Goal: Task Accomplishment & Management: Manage account settings

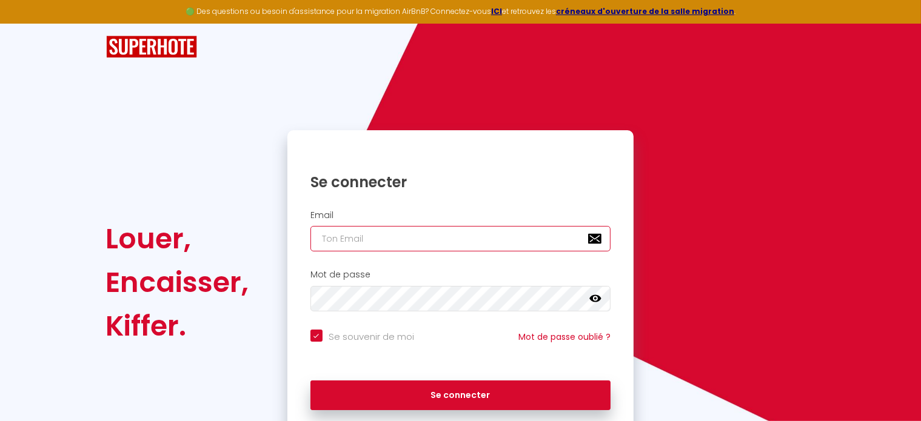
click at [365, 242] on input "email" at bounding box center [460, 238] width 301 height 25
type input "l"
checkbox input "true"
type input "le"
checkbox input "true"
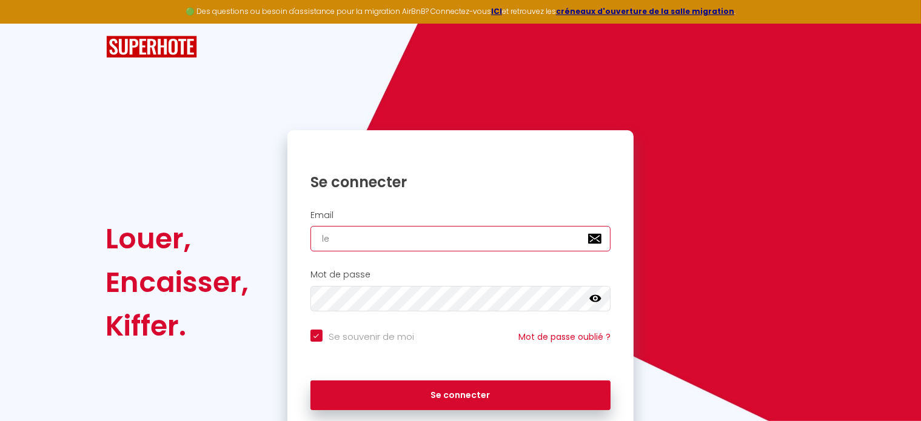
type input "les"
checkbox input "true"
type input "lesc"
checkbox input "true"
type input "lescl"
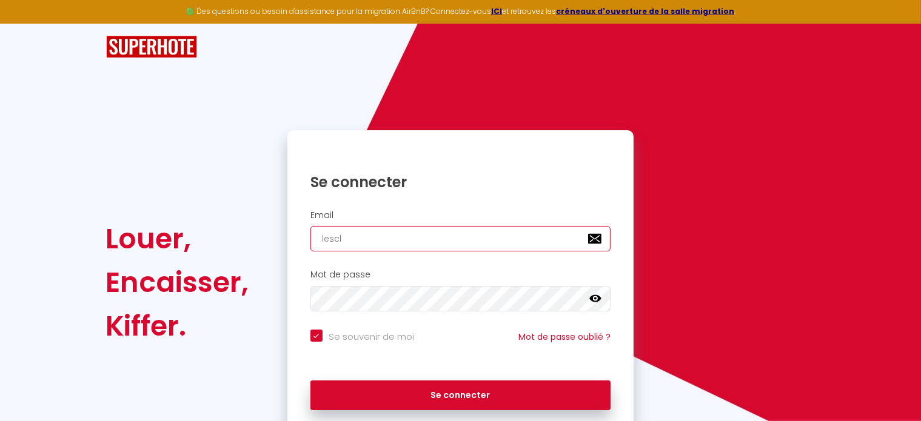
checkbox input "true"
type input "lescle"
checkbox input "true"
type input "lescles"
checkbox input "true"
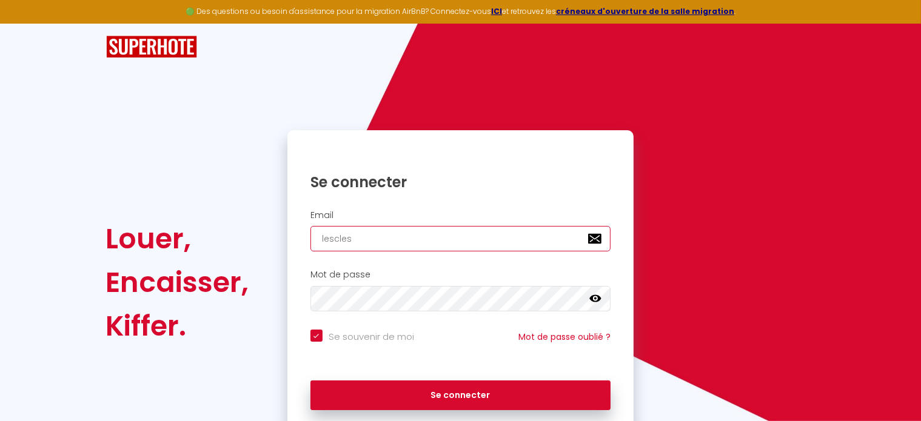
type input "lesclesb"
checkbox input "true"
type input "lesclesbr"
checkbox input "true"
type input "lesclesbre"
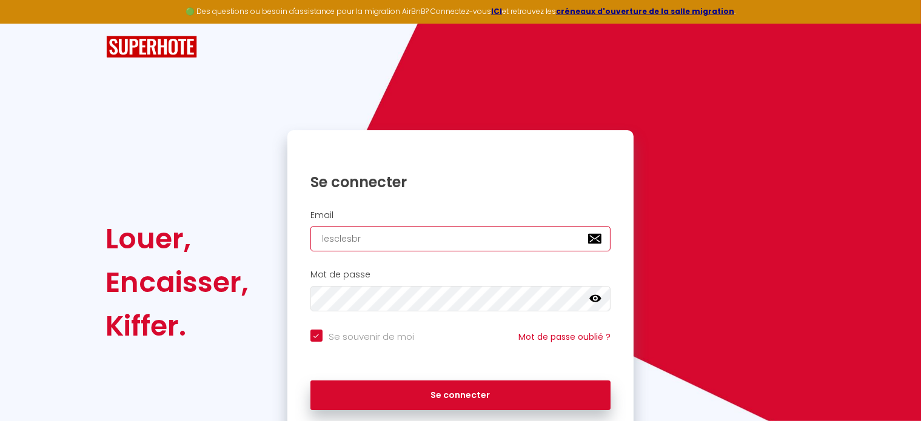
checkbox input "true"
type input "lesclesbret"
checkbox input "true"
type input "lesclesbreto"
checkbox input "true"
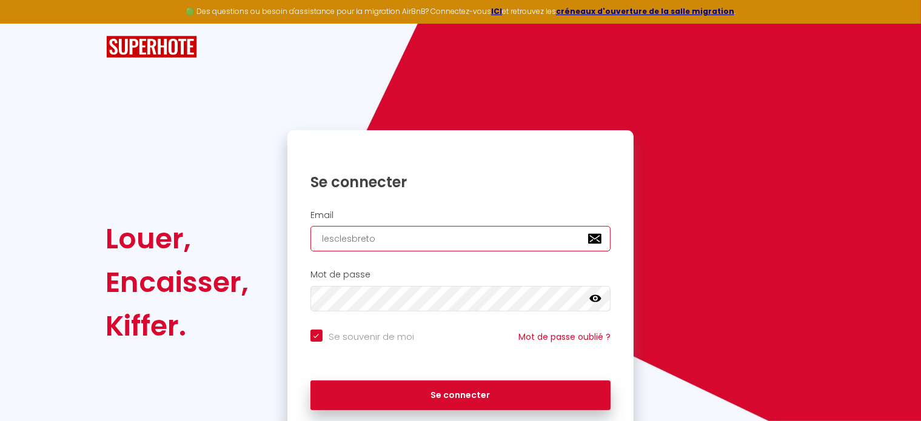
type input "lesclesbreton"
checkbox input "true"
type input "lesclesbretonn"
checkbox input "true"
type input "lesclesbretonne"
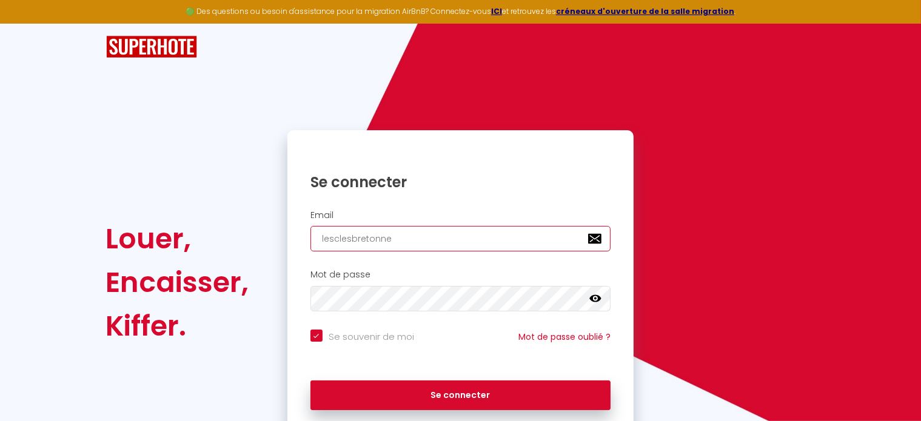
checkbox input "true"
type input "lesclesbretonnes"
checkbox input "true"
type input "lesclesbretonnes@"
checkbox input "true"
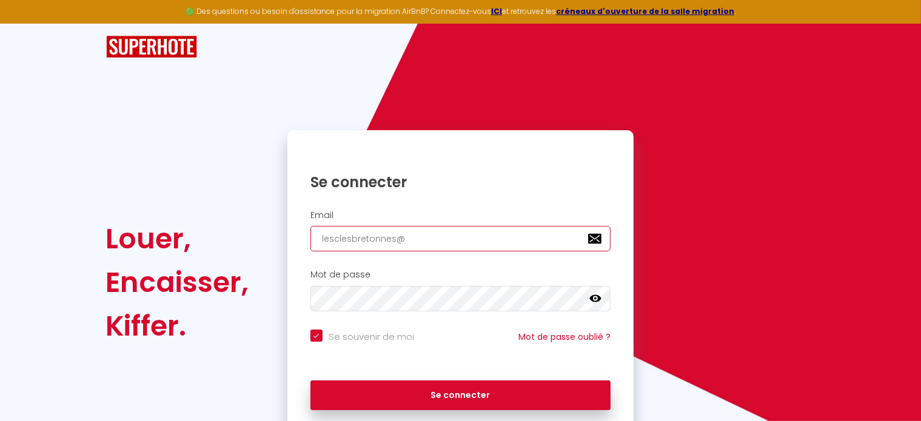
type input "lesclesbretonnes@m"
checkbox input "true"
type input "lesclesbretonnes@ma"
checkbox input "true"
type input "lesclesbretonnes@mai"
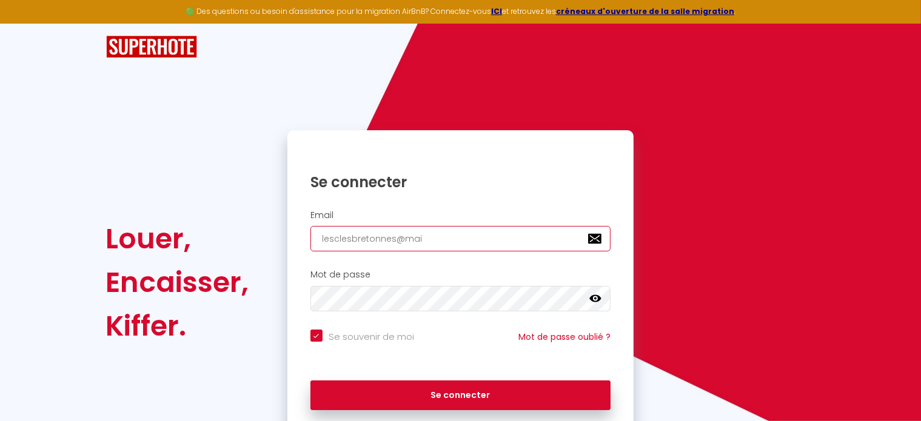
checkbox input "true"
type input "lesclesbretonnes@mail"
checkbox input "true"
type input "lesclesbretonnes@mail."
checkbox input "true"
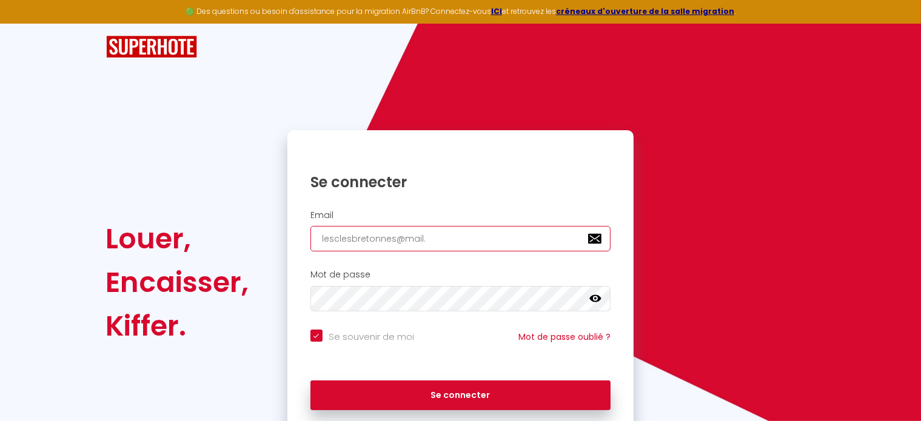
type input "lesclesbretonnes@mail.C"
checkbox input "true"
type input "lesclesbretonnes@mail.Co"
checkbox input "true"
type input "lesclesbretonnes@mail.Com"
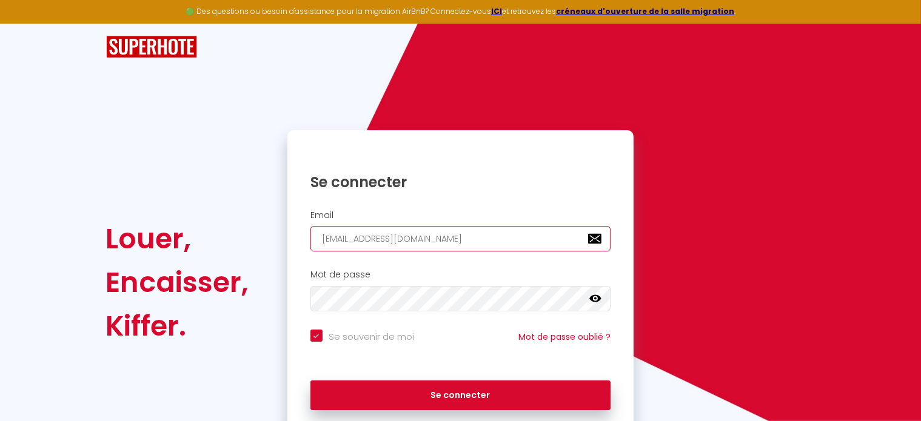
checkbox input "true"
type input "lesclesbretonnes@mail.Co"
checkbox input "true"
type input "lesclesbretonnes@mail.C"
checkbox input "true"
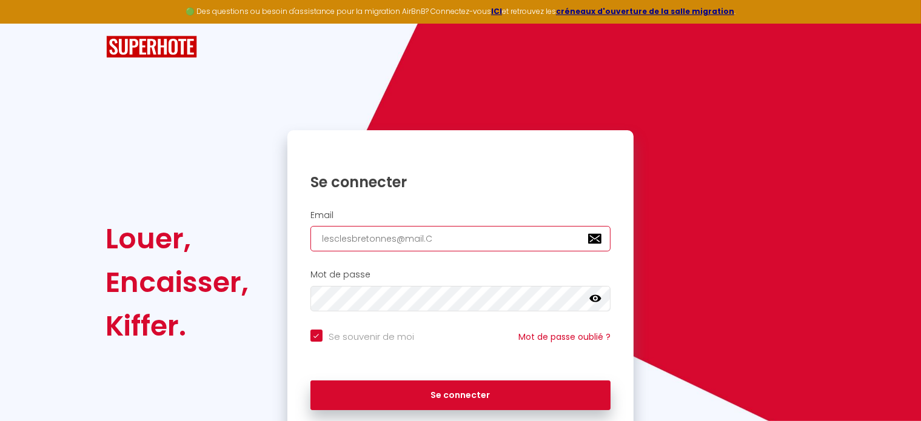
type input "lesclesbretonnes@mail."
checkbox input "true"
type input "lesclesbretonnes@mail"
checkbox input "true"
type input "lesclesbretonnes@mai"
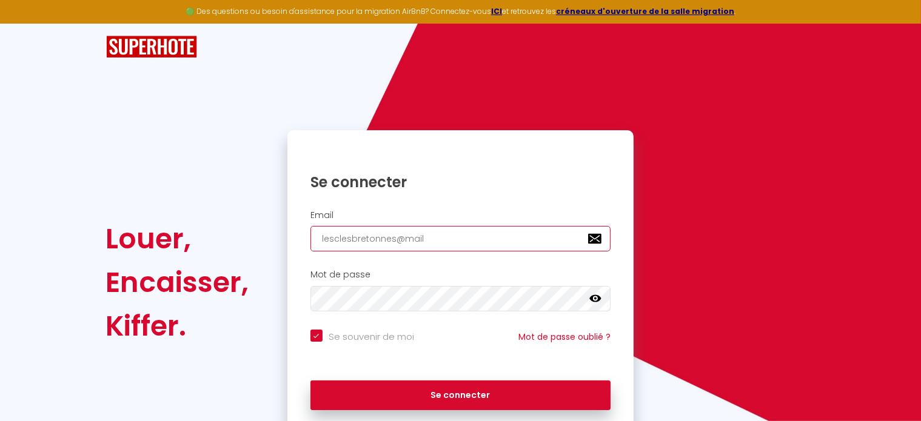
checkbox input "true"
type input "lesclesbretonnes@ma"
checkbox input "true"
type input "lesclesbretonnes@m"
checkbox input "true"
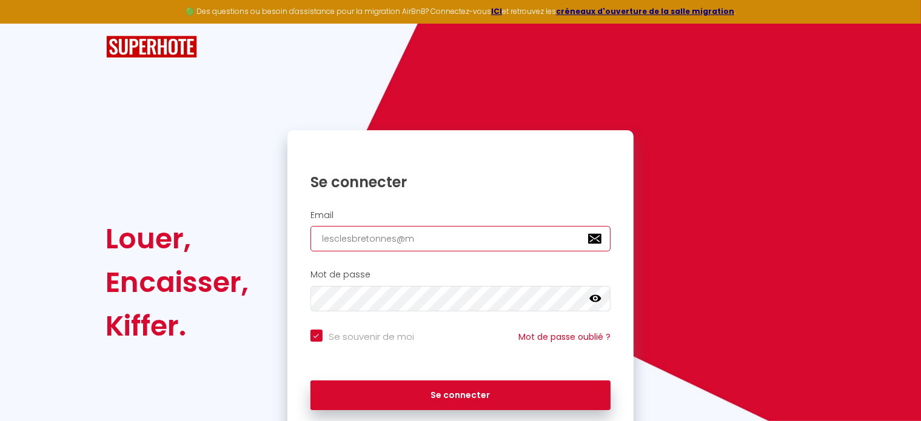
type input "lesclesbretonnes@"
checkbox input "true"
type input "lesclesbretonnes@g"
checkbox input "true"
type input "lesclesbretonnes@gm"
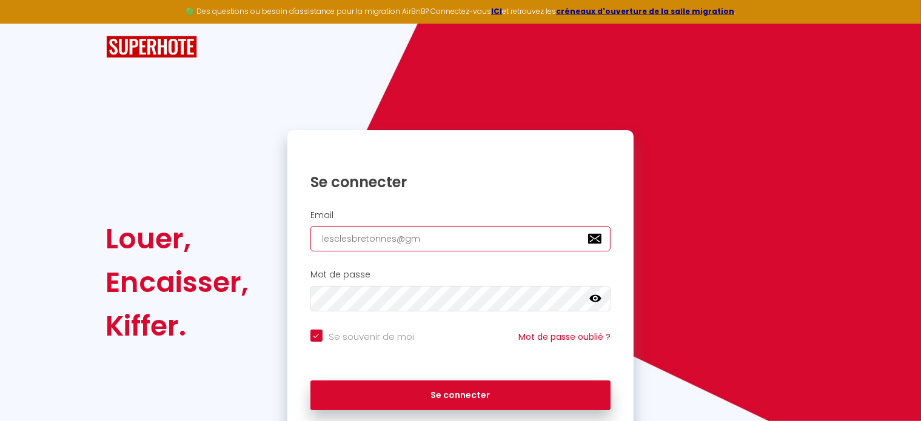
checkbox input "true"
type input "lesclesbretonnes@gma"
checkbox input "true"
type input "lesclesbretonnes@gmal"
checkbox input "true"
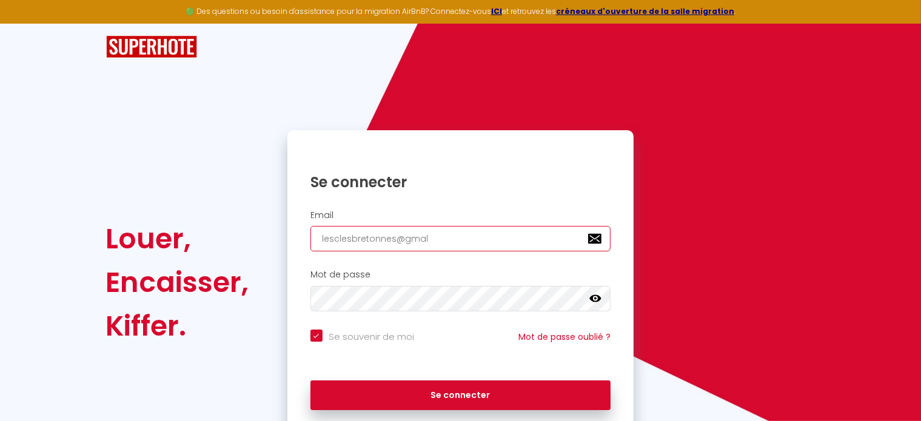
type input "lesclesbretonnes@gma"
checkbox input "true"
type input "lesclesbretonnes@gmai"
checkbox input "true"
type input "lesclesbretonnes@gmail"
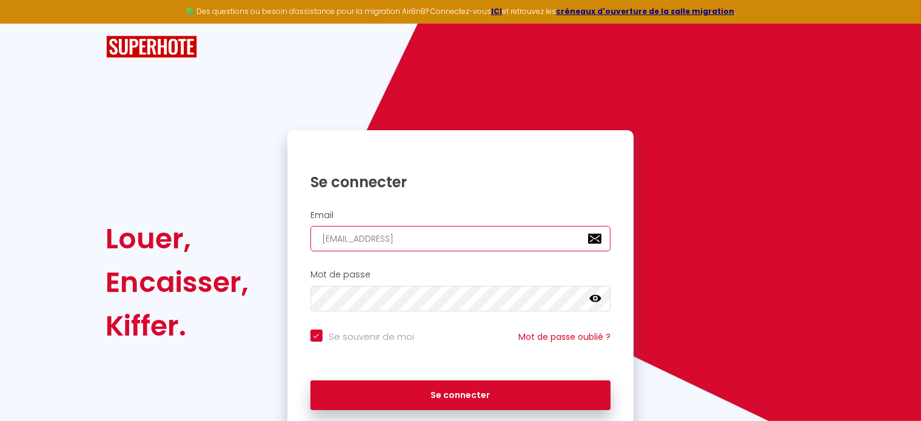
checkbox input "true"
type input "lesclesbretonnes@gmail."
checkbox input "true"
type input "lesclesbretonnes@gmail.c"
checkbox input "true"
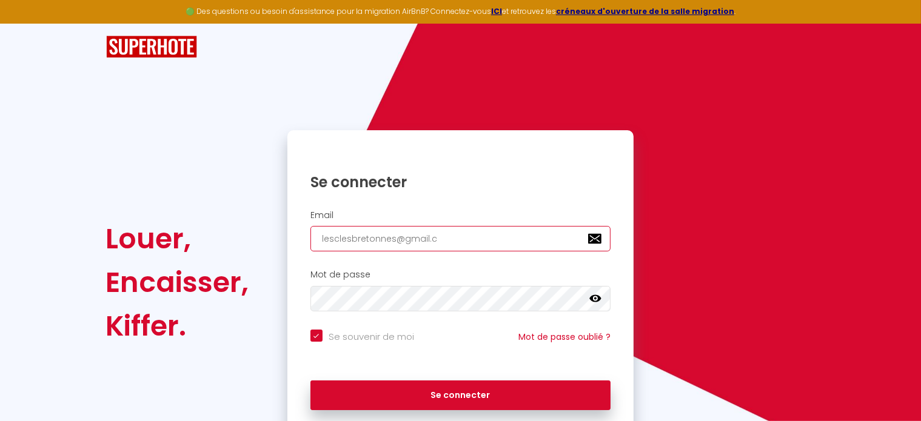
type input "lesclesbretonnes@gmail.co"
checkbox input "true"
type input "[EMAIL_ADDRESS][DOMAIN_NAME]"
checkbox input "true"
type input "[EMAIL_ADDRESS][DOMAIN_NAME]"
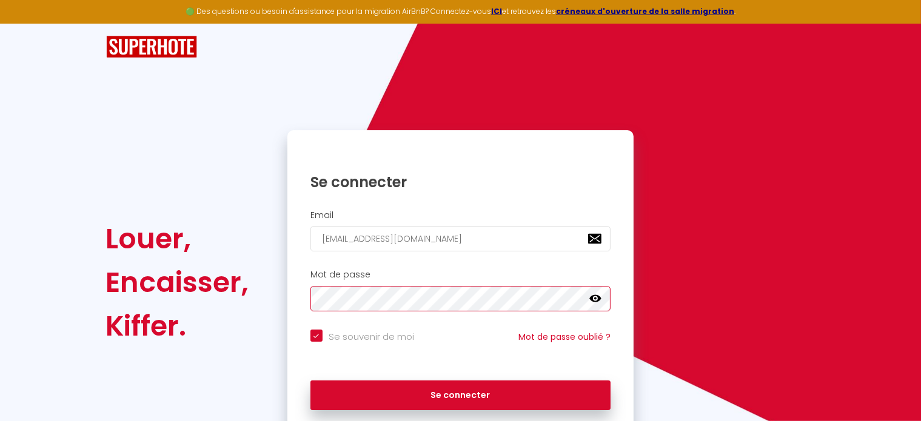
click at [310, 381] on button "Se connecter" at bounding box center [460, 396] width 301 height 30
checkbox input "true"
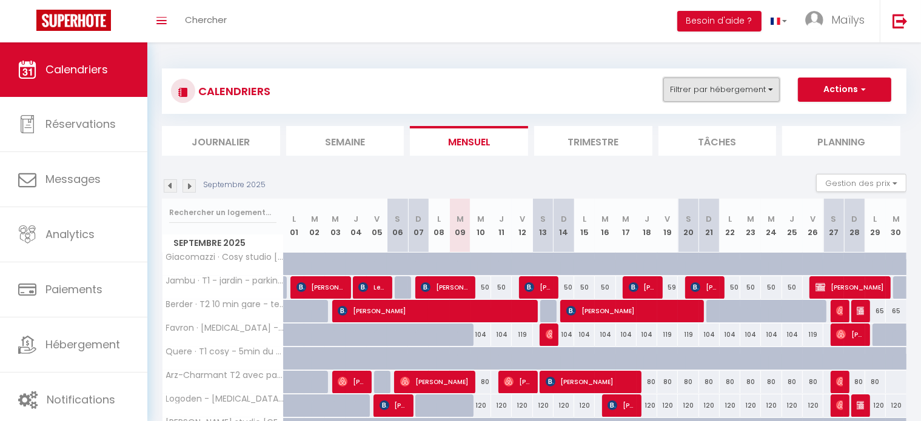
click at [742, 97] on button "Filtrer par hébergement" at bounding box center [721, 90] width 116 height 24
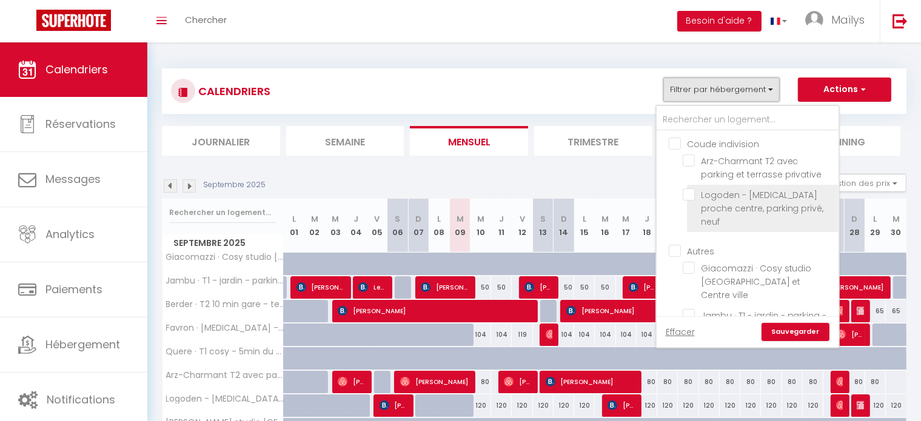
scroll to position [11, 0]
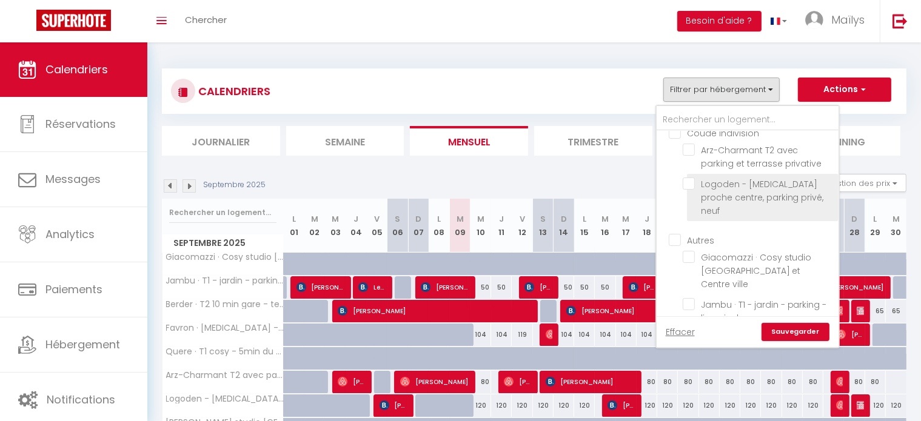
click at [720, 187] on input "Logoden - [MEDICAL_DATA] proche centre, parking privé, neuf" at bounding box center [759, 184] width 152 height 12
checkbox input "true"
checkbox input "false"
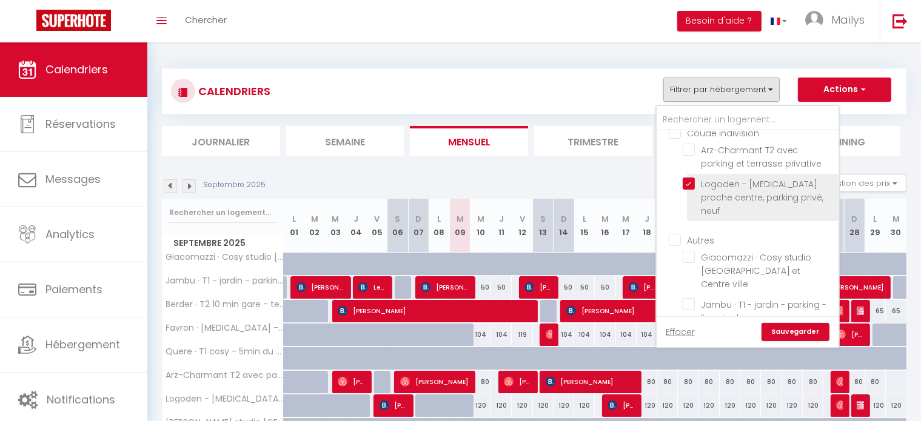
checkbox input "false"
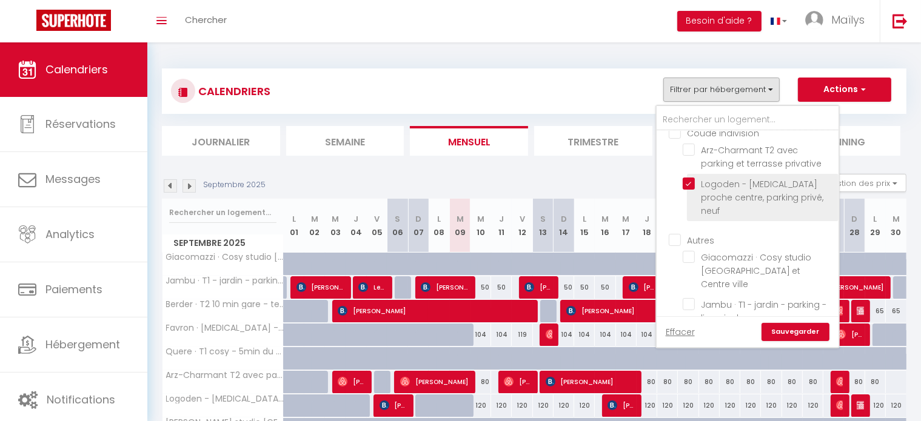
checkbox input "false"
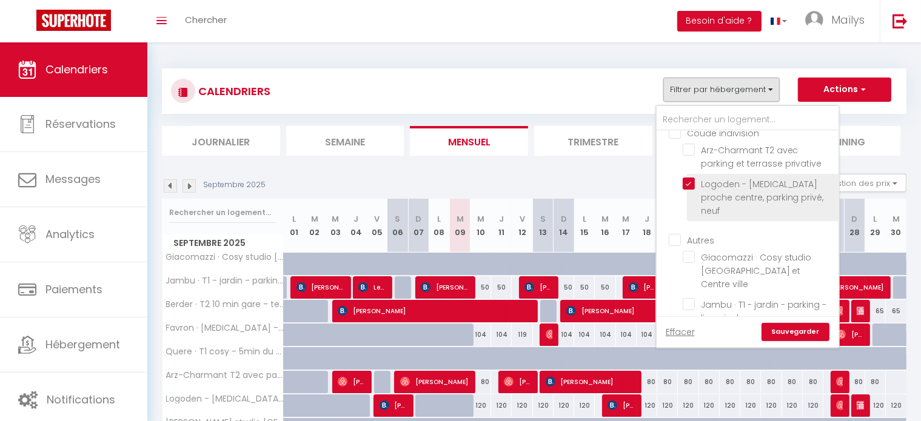
checkbox input "false"
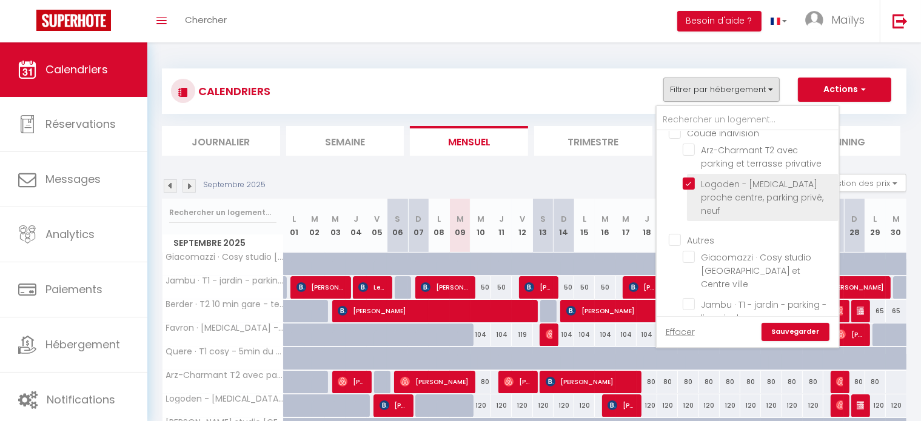
checkbox input "false"
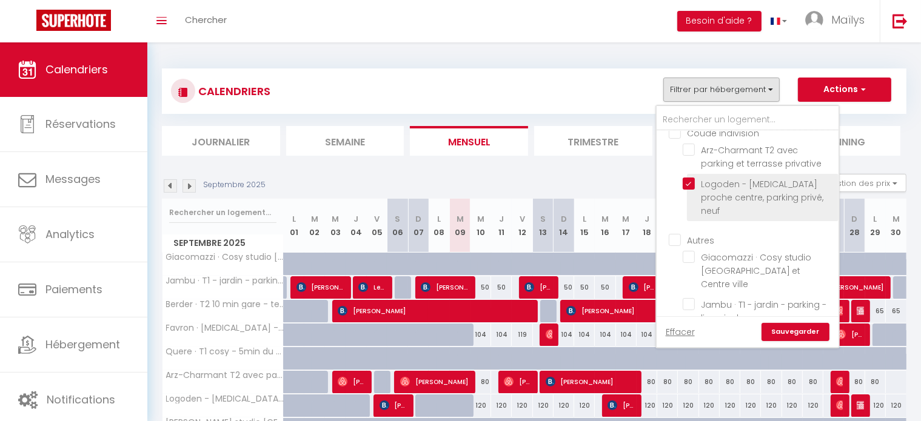
checkbox input "false"
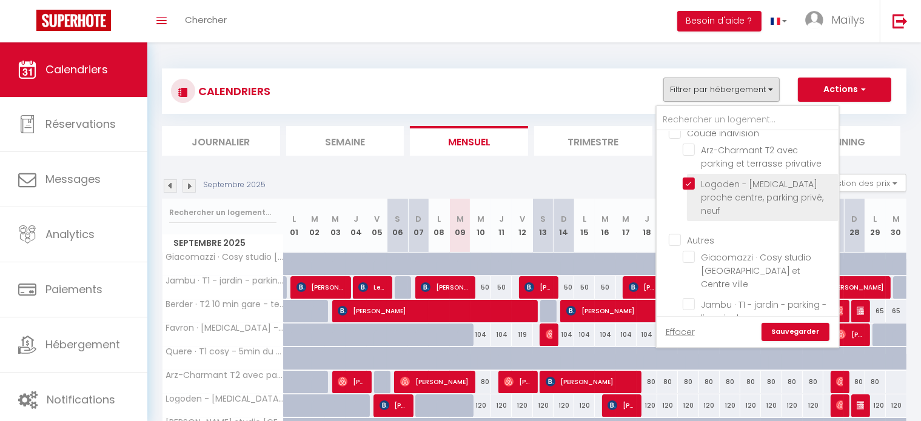
checkbox input "false"
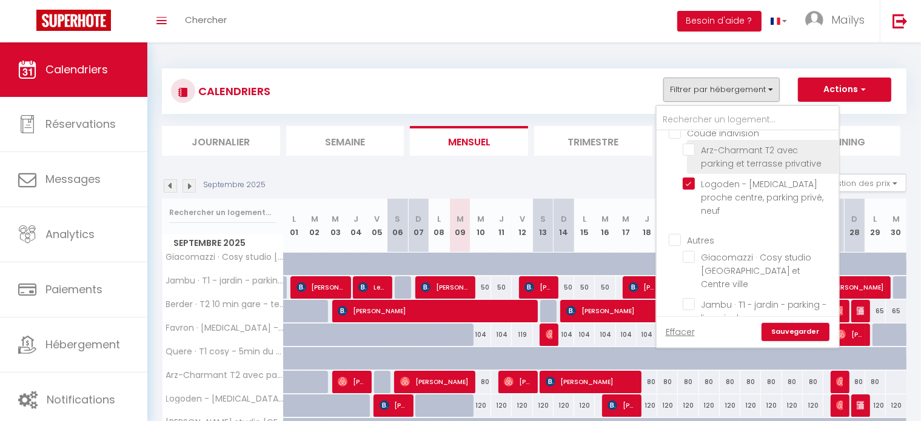
click at [732, 150] on input "Arz-Charmant T2 avec parking et terrasse privative" at bounding box center [759, 150] width 152 height 12
checkbox input "true"
checkbox input "false"
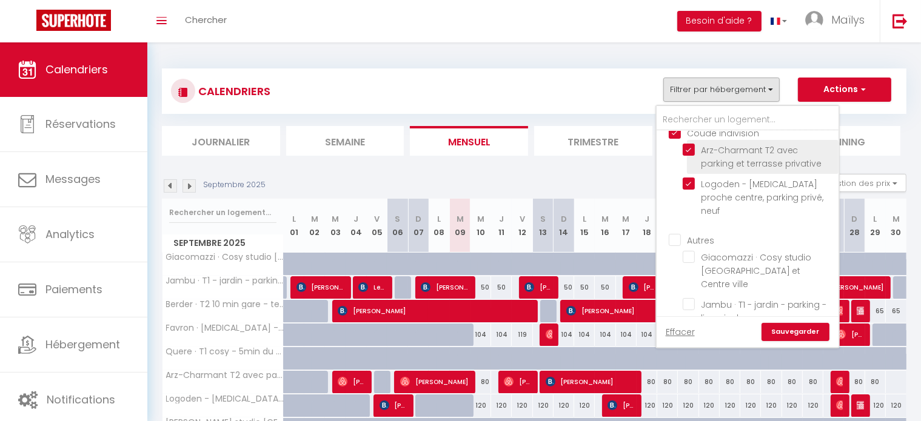
checkbox input "false"
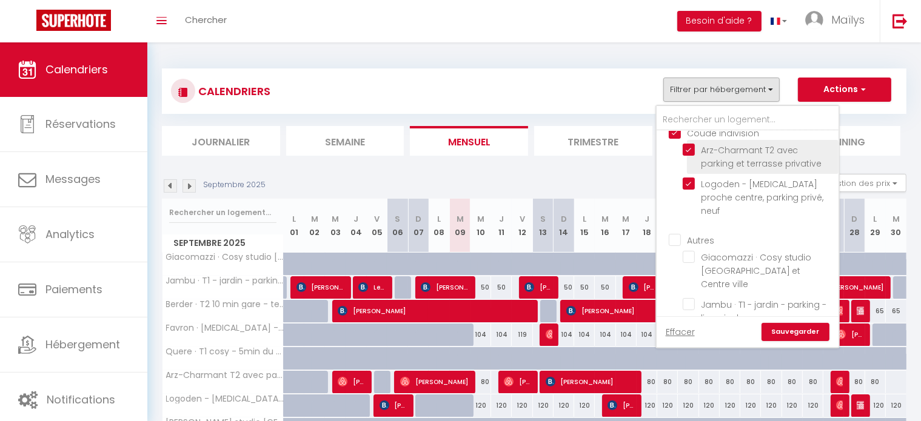
checkbox input "false"
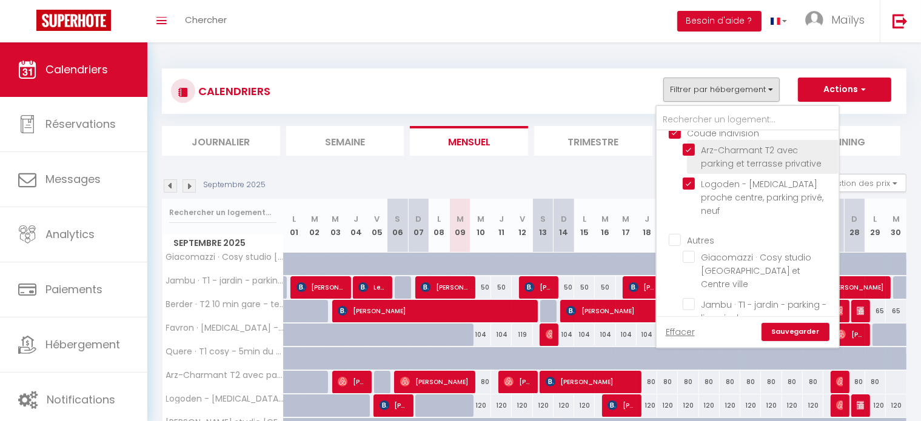
checkbox input "false"
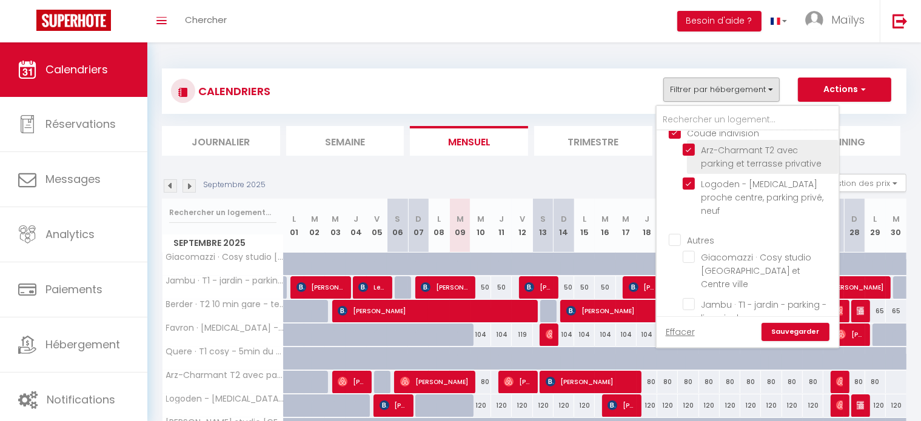
checkbox input "false"
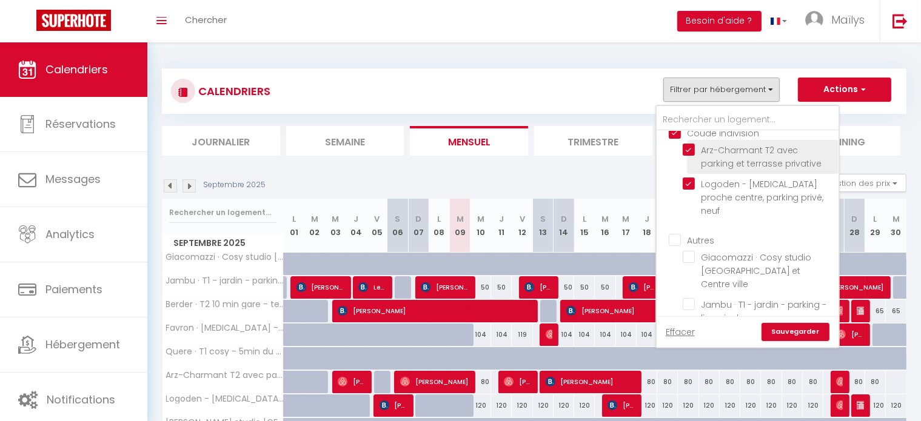
checkbox input "false"
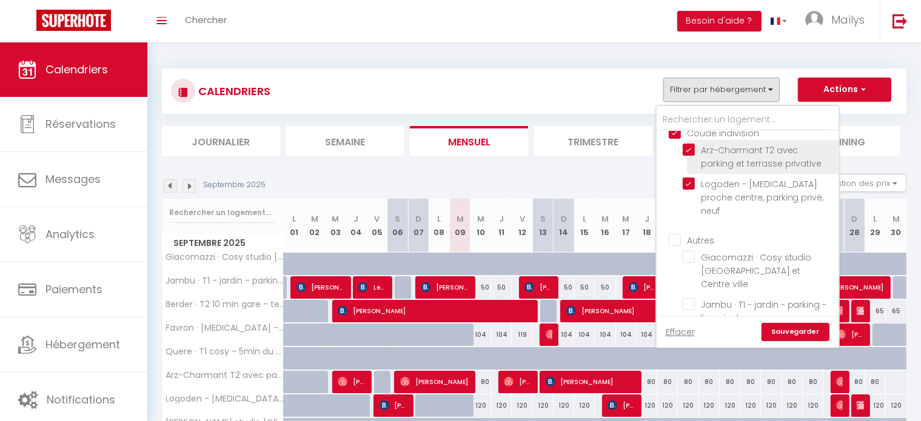
checkbox input "false"
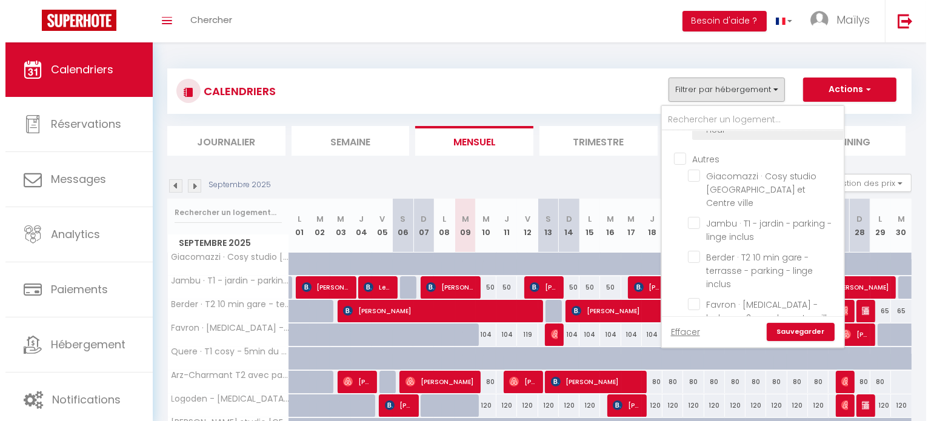
scroll to position [92, 0]
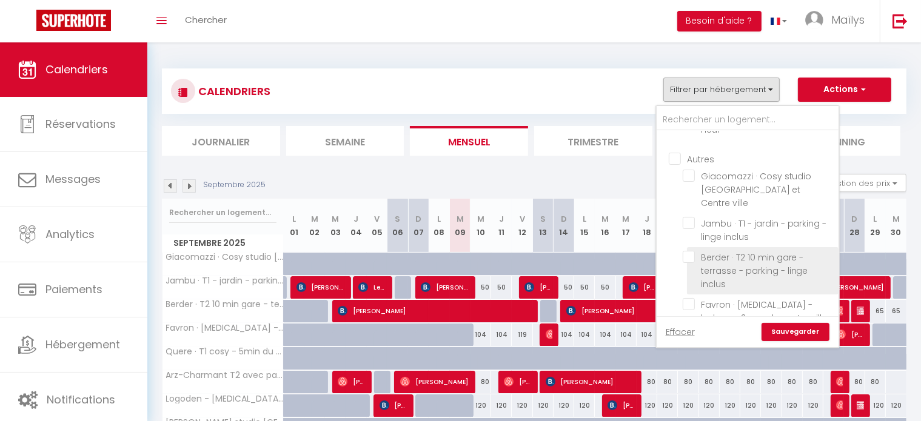
click at [727, 251] on input "Berder · T2 10 min gare - terrasse - parking - linge inclus" at bounding box center [759, 257] width 152 height 12
checkbox input "true"
checkbox input "false"
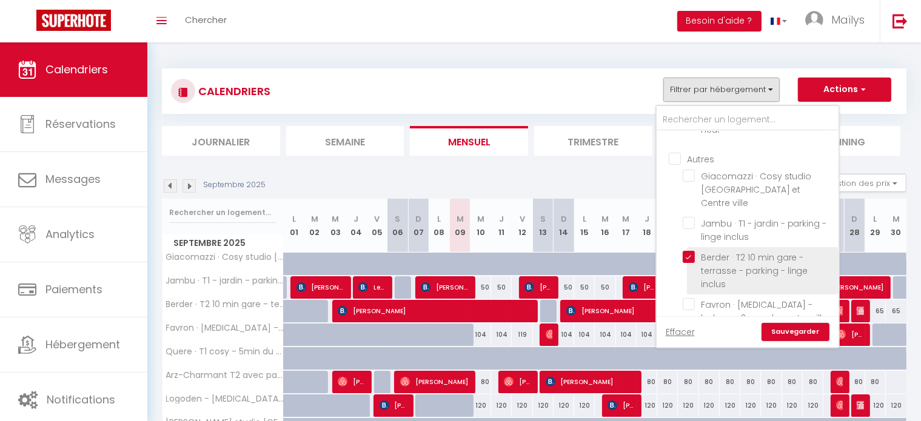
checkbox input "false"
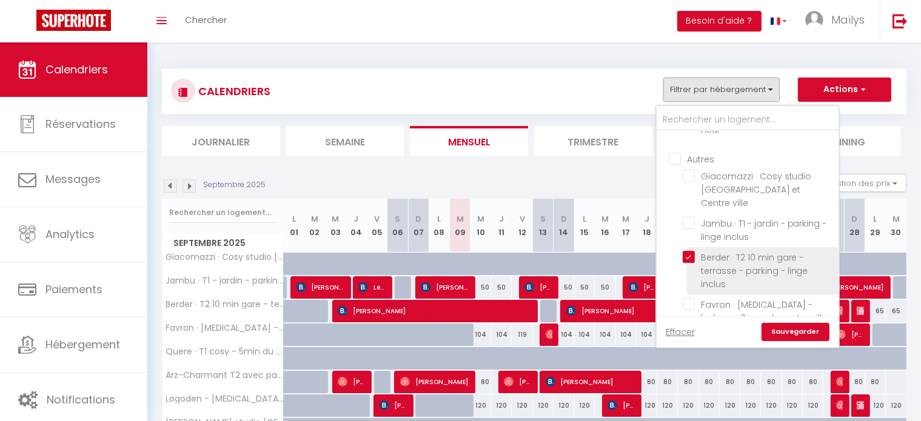
checkbox input "false"
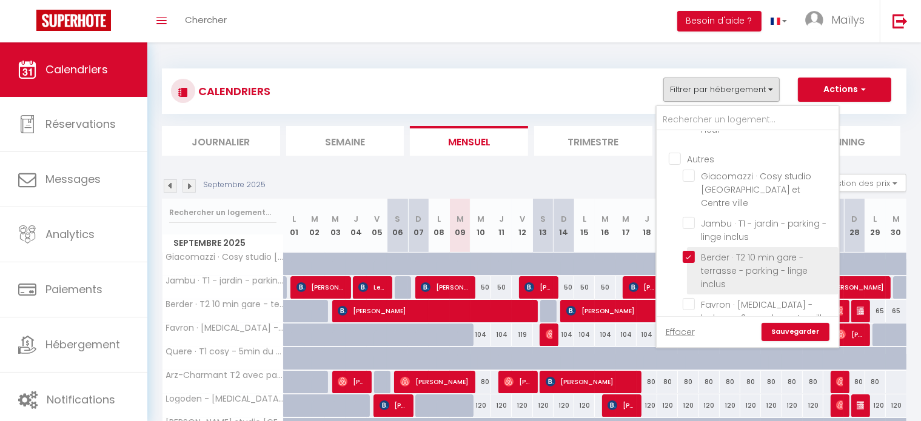
checkbox input "false"
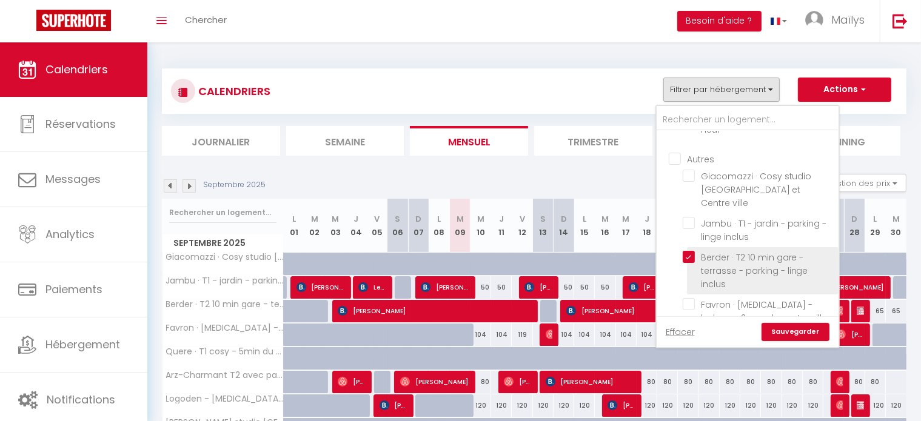
checkbox input "false"
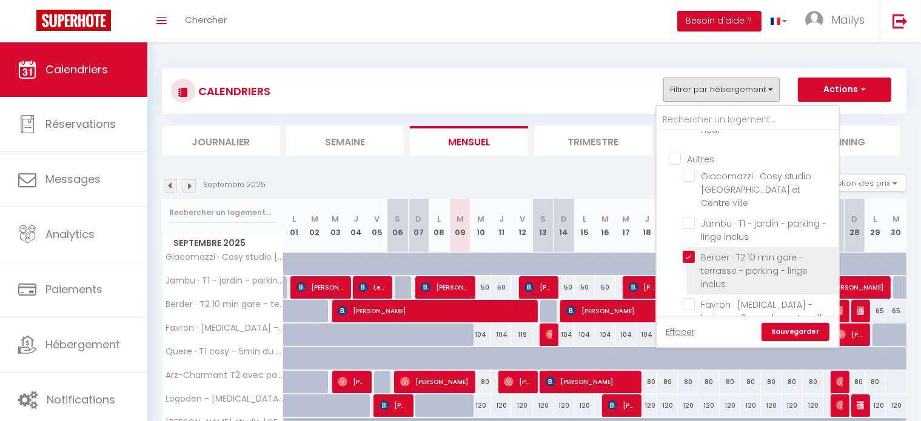
checkbox input "false"
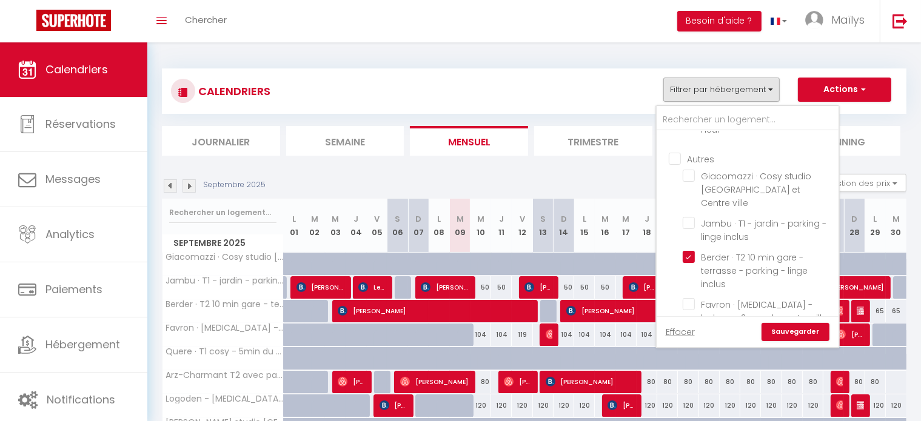
click at [785, 331] on link "Sauvegarder" at bounding box center [796, 332] width 68 height 18
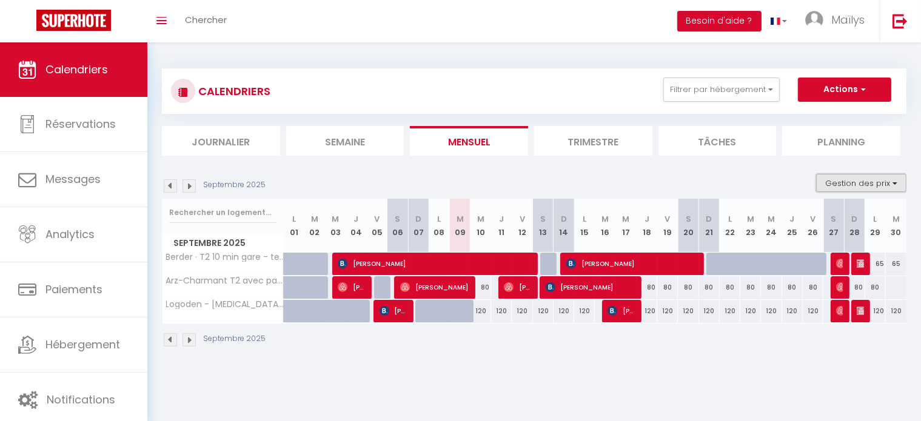
click at [844, 190] on button "Gestion des prix" at bounding box center [861, 183] width 90 height 18
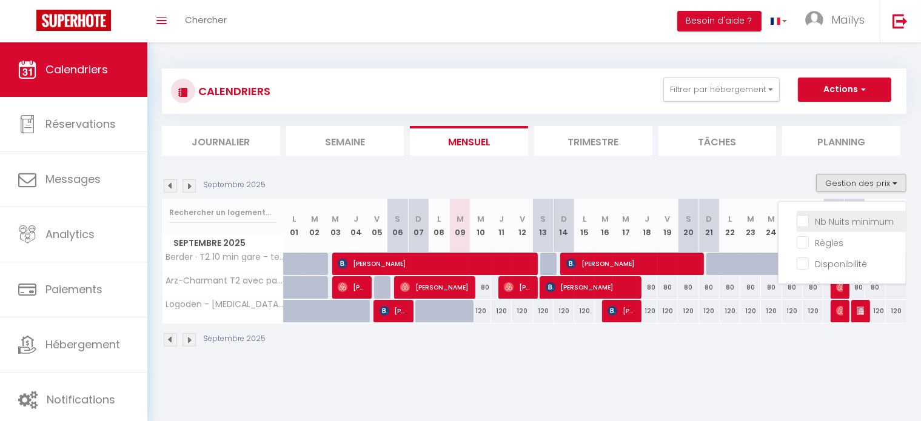
click at [825, 219] on input "Nb Nuits minimum" at bounding box center [851, 221] width 109 height 12
checkbox input "true"
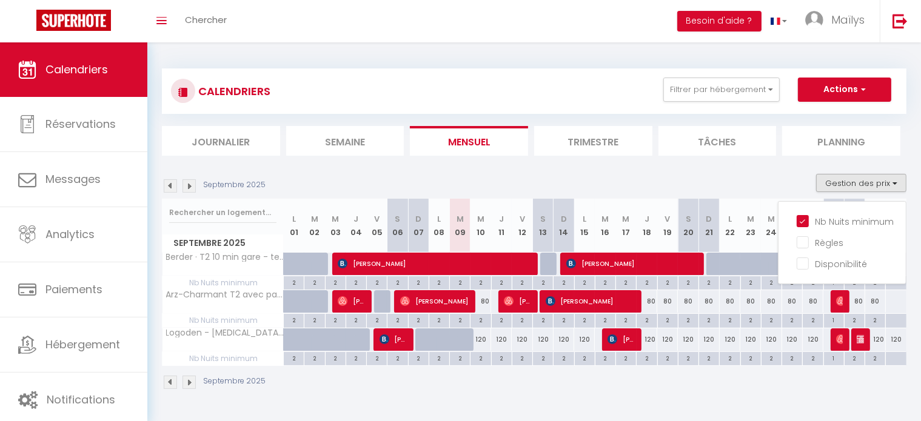
click at [684, 183] on div "Septembre 2025 Gestion des prix Nb Nuits minimum Règles Disponibilité" at bounding box center [534, 186] width 745 height 25
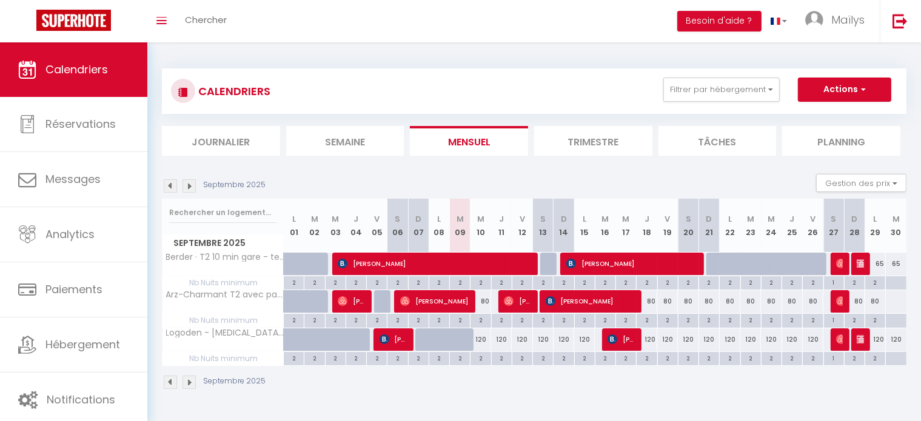
click at [458, 362] on div "2" at bounding box center [460, 358] width 20 height 12
type input "2"
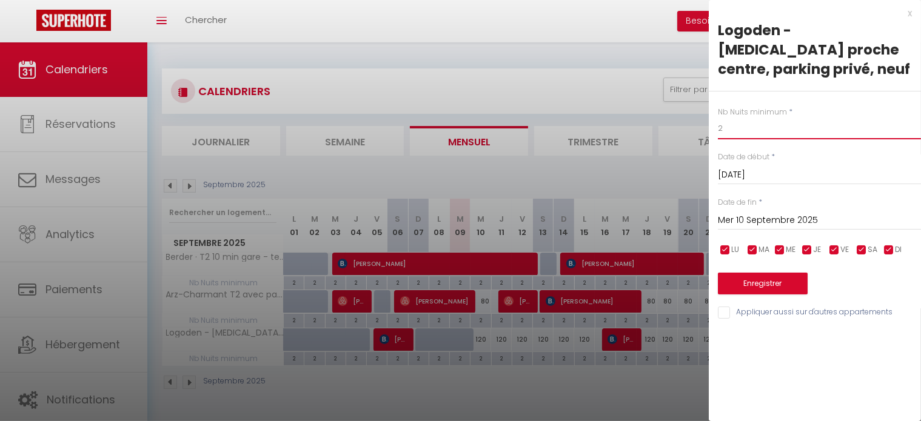
click at [737, 118] on input "2" at bounding box center [819, 129] width 203 height 22
type input "1"
click at [771, 213] on input "Mer 10 Septembre 2025" at bounding box center [819, 221] width 203 height 16
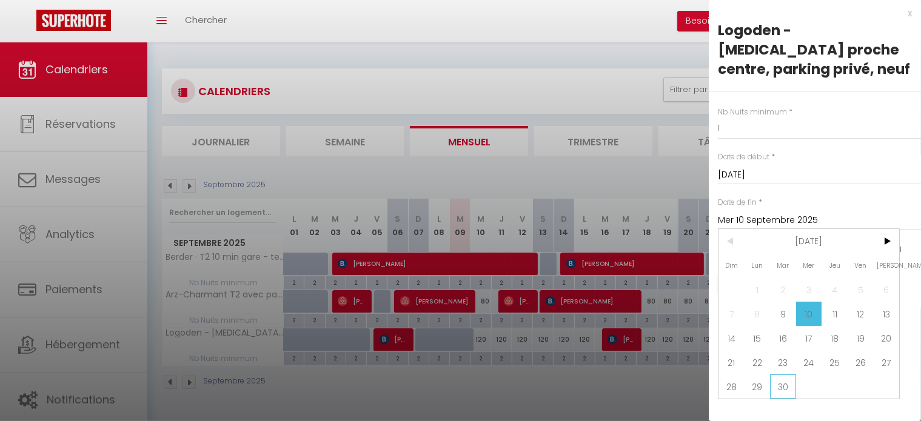
click at [776, 375] on span "30" at bounding box center [783, 387] width 26 height 24
type input "Mar 30 Septembre 2025"
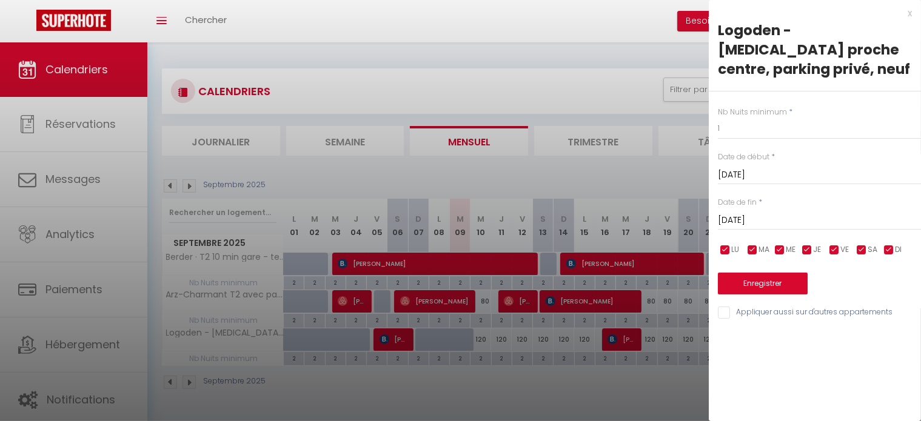
click at [859, 244] on input "checkbox" at bounding box center [862, 250] width 12 height 12
checkbox input "false"
click at [834, 244] on input "checkbox" at bounding box center [834, 250] width 12 height 12
checkbox input "false"
click at [725, 307] on input "Appliquer aussi sur d'autres appartements" at bounding box center [819, 313] width 203 height 12
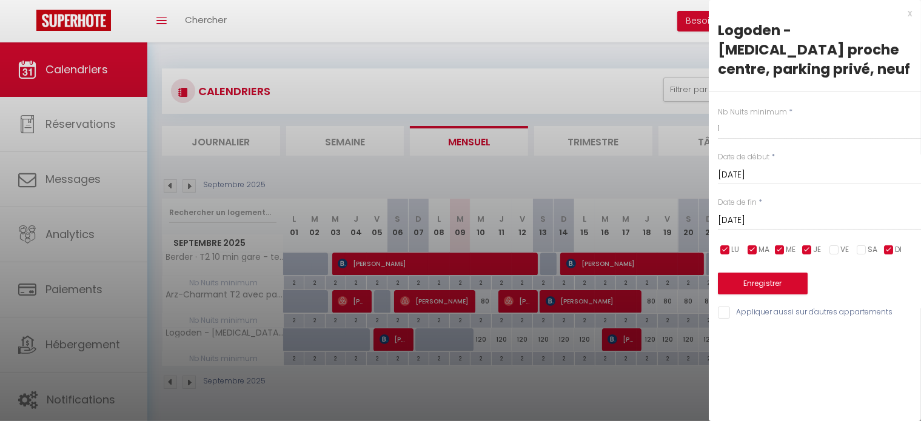
checkbox input "true"
click at [779, 273] on button "Enregistrer" at bounding box center [763, 284] width 90 height 22
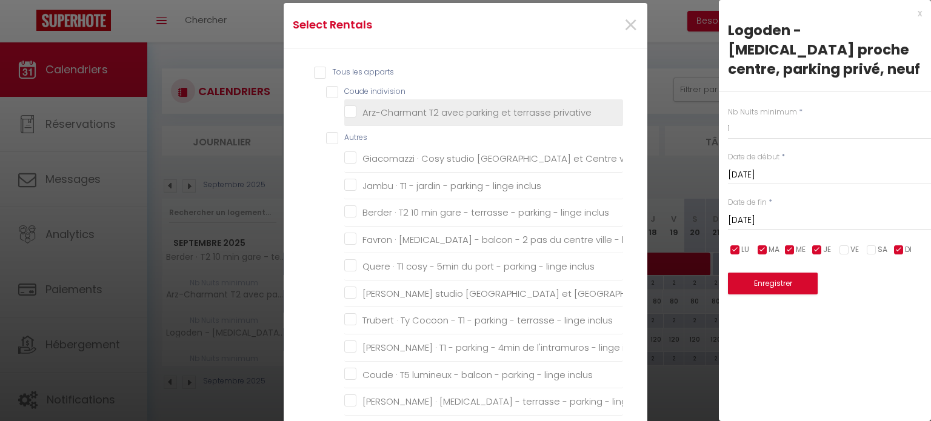
click at [395, 109] on privative "Arz-Charmant T2 avec parking et terrasse privative" at bounding box center [483, 112] width 279 height 12
checkbox privative "true"
checkbox indivision "true"
checkbox ville "false"
checkbox inclus "false"
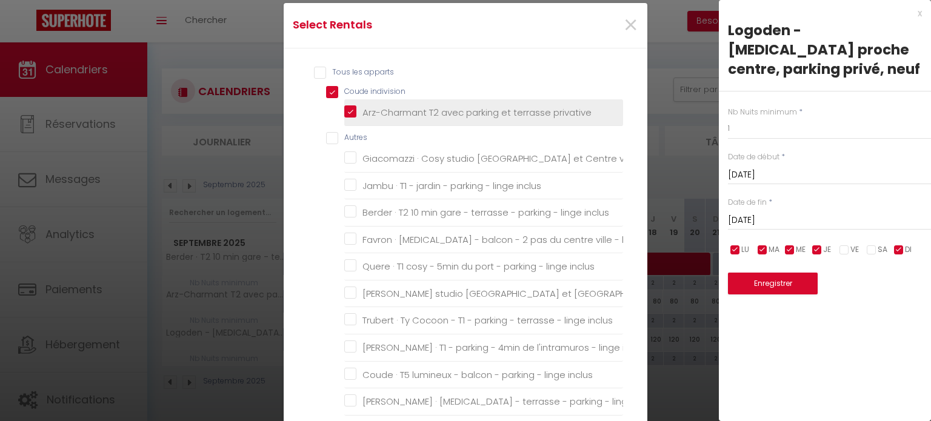
checkbox inclus "false"
checkbox inclu "false"
checkbox inclus "false"
checkbox Ville "false"
checkbox inclus "false"
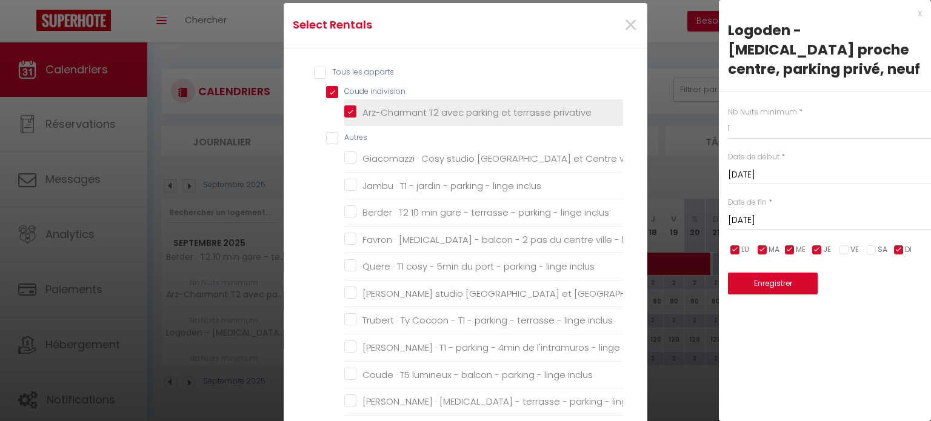
checkbox inclus "false"
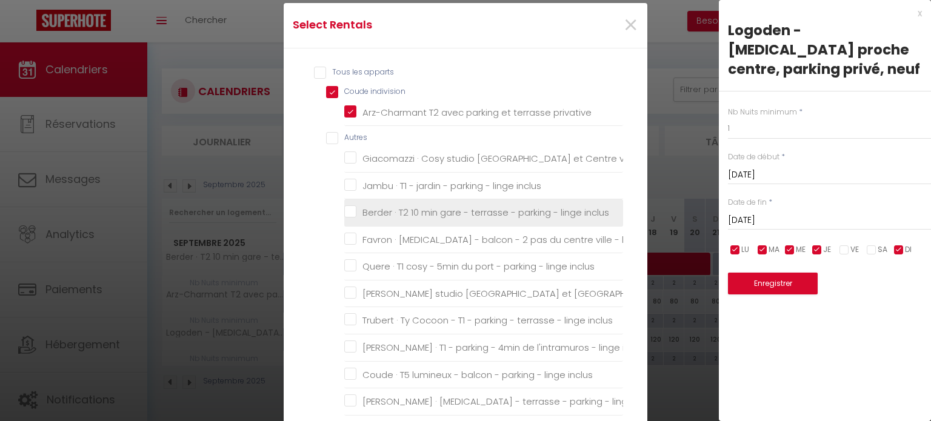
click at [401, 215] on inclus "Berder · T2 10 min gare - terrasse - parking - linge inclus" at bounding box center [483, 213] width 279 height 12
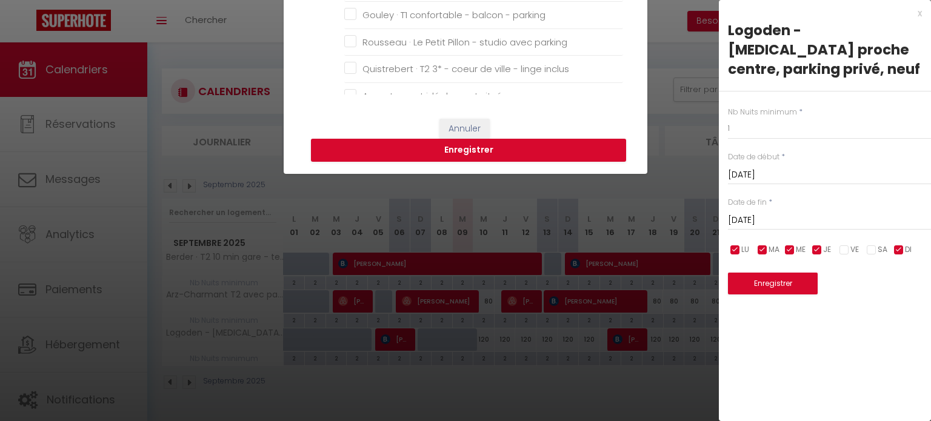
scroll to position [375, 0]
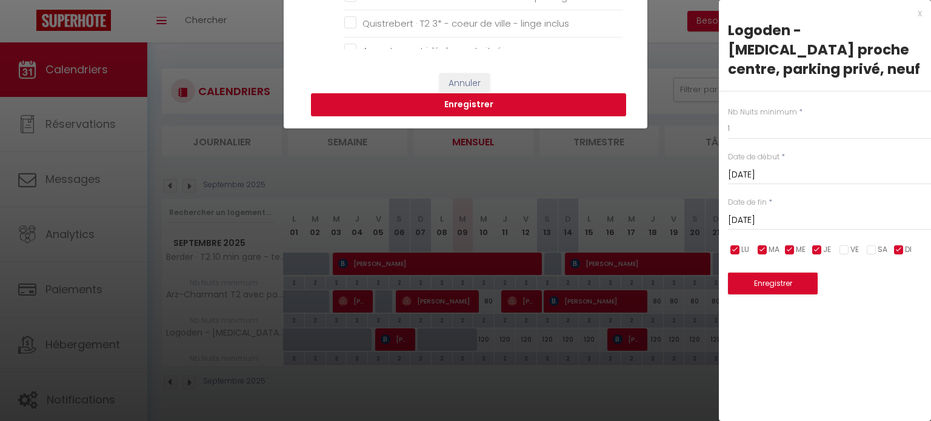
click at [505, 110] on button "Enregistrer" at bounding box center [468, 104] width 315 height 23
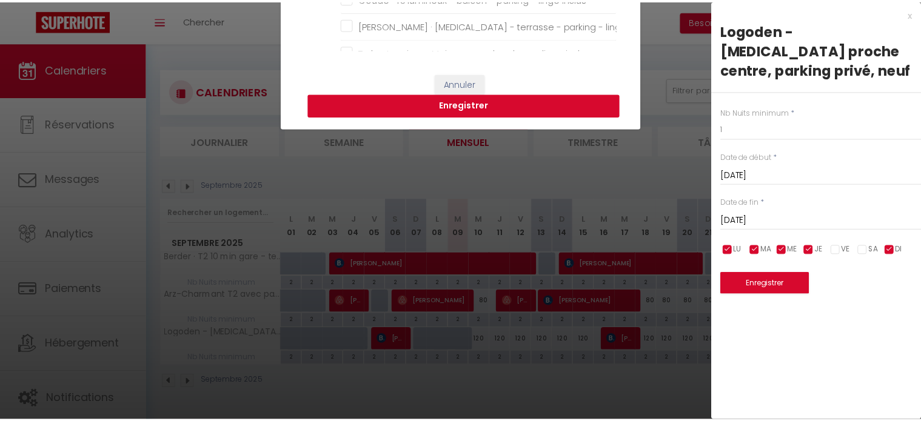
scroll to position [15, 0]
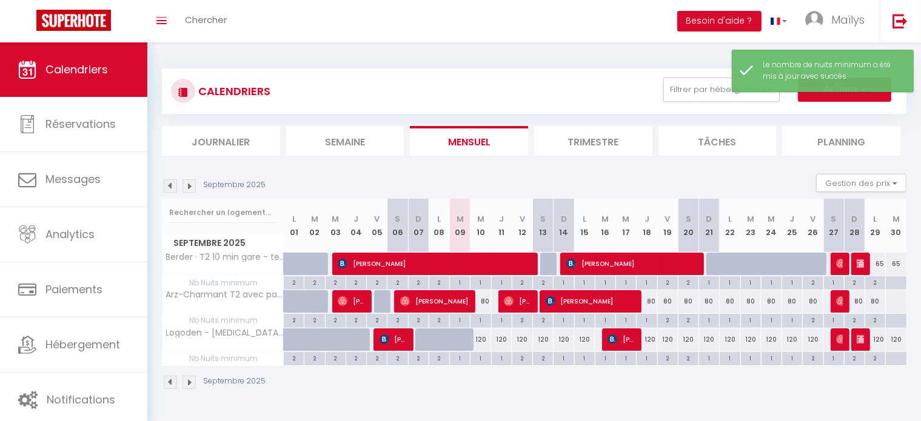
click at [482, 337] on div "120" at bounding box center [481, 340] width 21 height 22
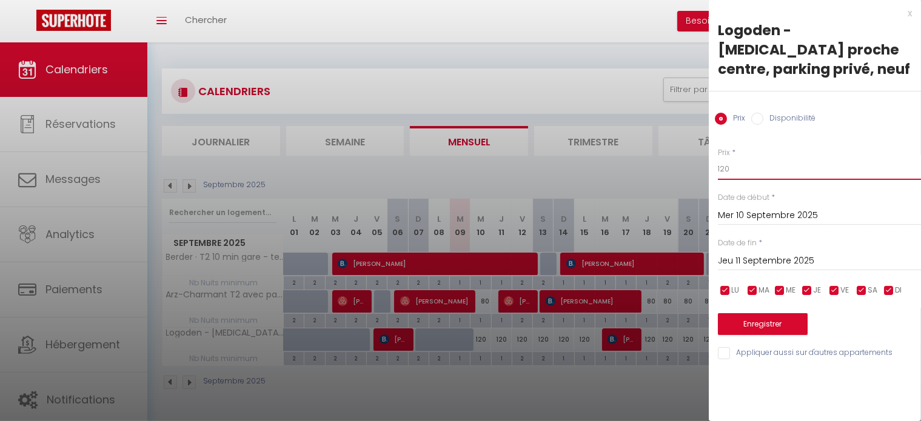
click at [735, 158] on input "120" at bounding box center [819, 169] width 203 height 22
click at [764, 253] on input "Jeu 11 Septembre 2025" at bounding box center [819, 261] width 203 height 16
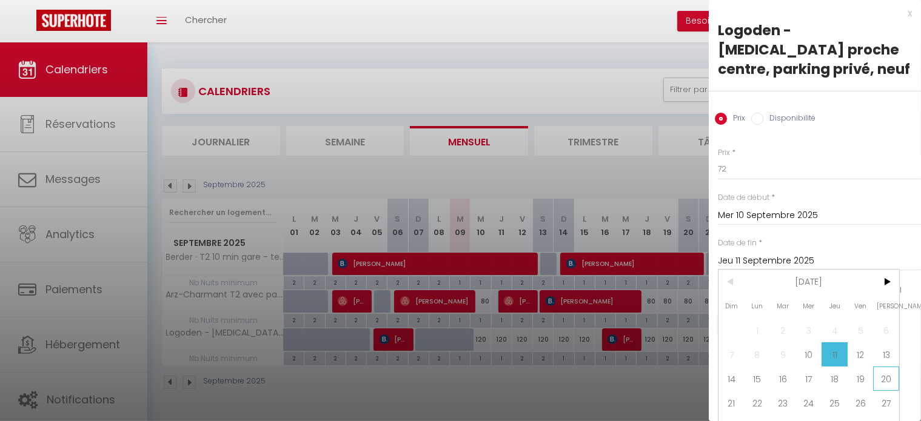
scroll to position [28, 0]
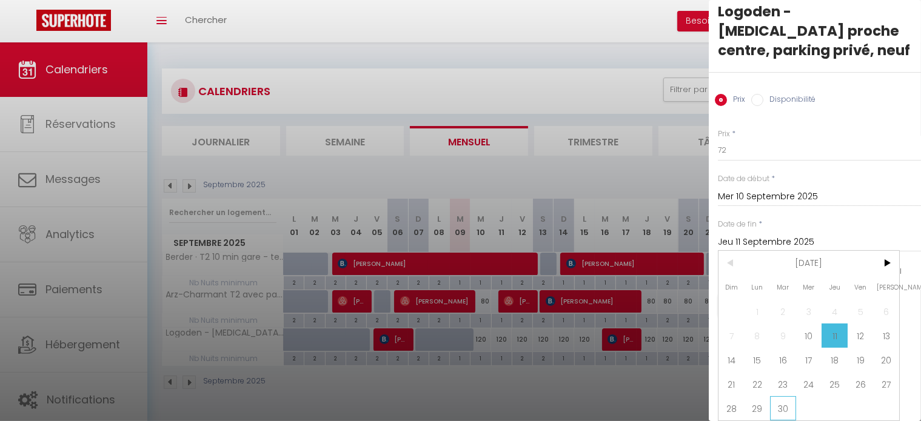
click at [787, 397] on span "30" at bounding box center [783, 409] width 26 height 24
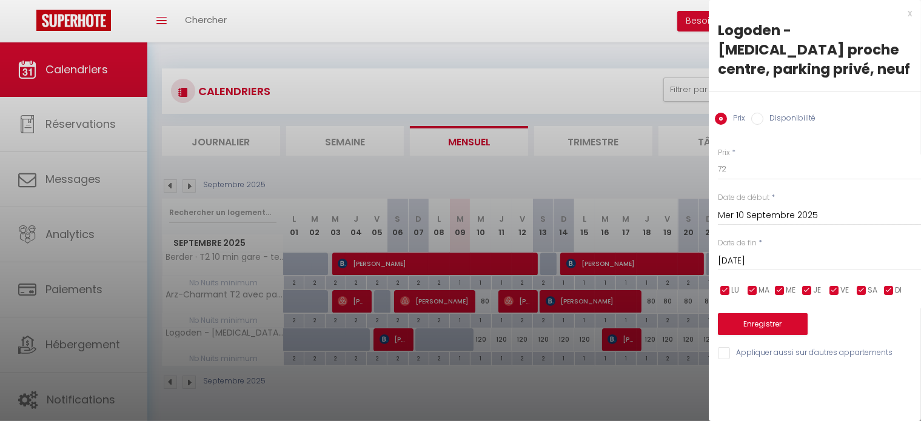
scroll to position [0, 0]
click at [750, 158] on input "72" at bounding box center [819, 169] width 203 height 22
click at [837, 285] on input "checkbox" at bounding box center [834, 291] width 12 height 12
click at [865, 285] on input "checkbox" at bounding box center [862, 291] width 12 height 12
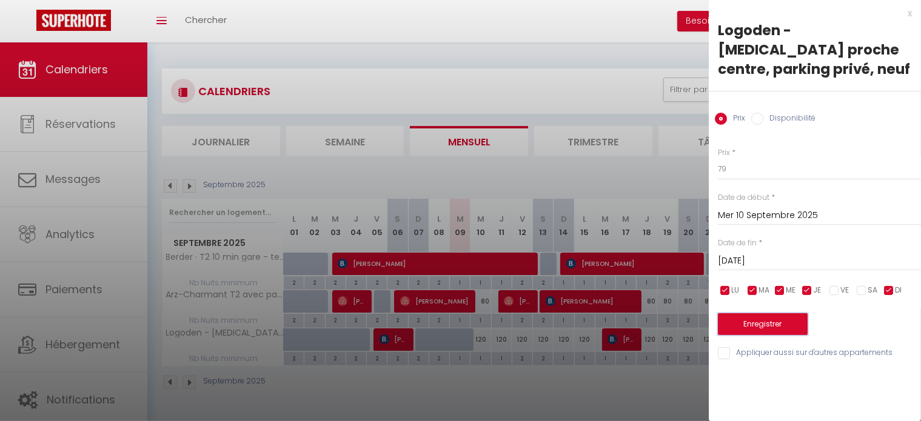
click at [745, 314] on button "Enregistrer" at bounding box center [763, 325] width 90 height 22
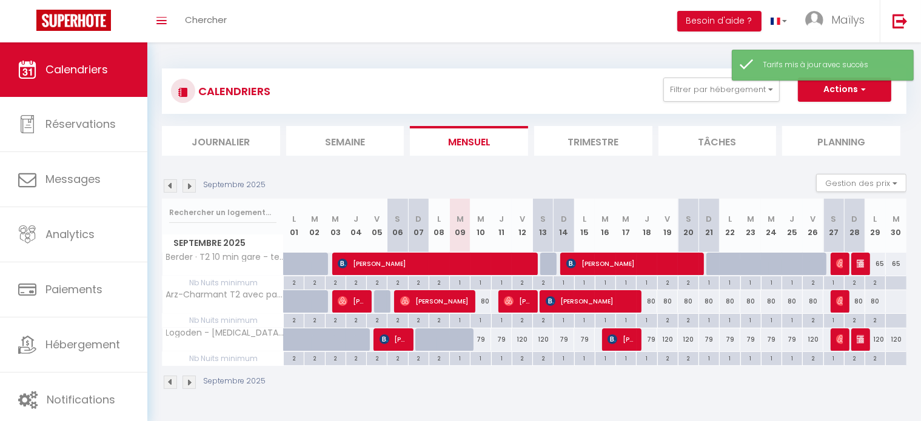
click at [525, 338] on div "120" at bounding box center [522, 340] width 21 height 22
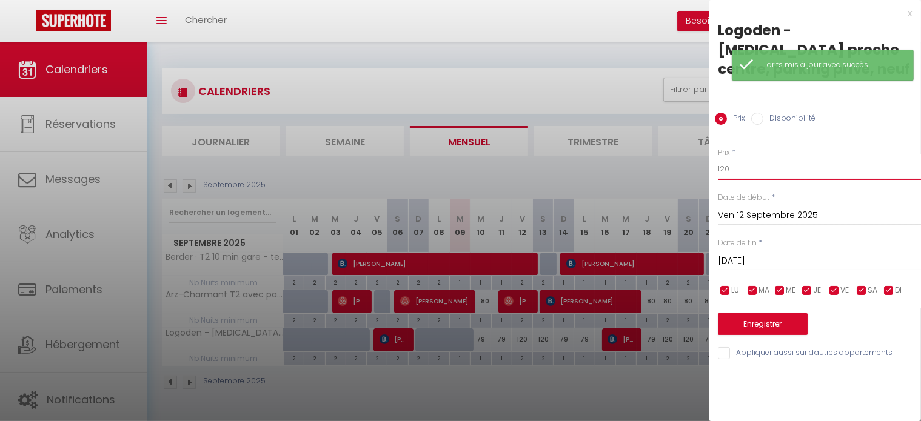
click at [774, 159] on input "120" at bounding box center [819, 169] width 203 height 22
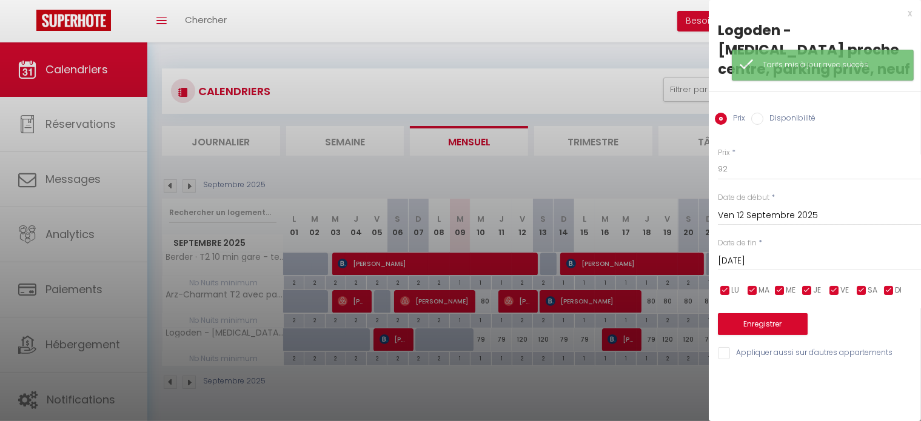
click at [769, 253] on input "Sam 13 Septembre 2025" at bounding box center [819, 261] width 203 height 16
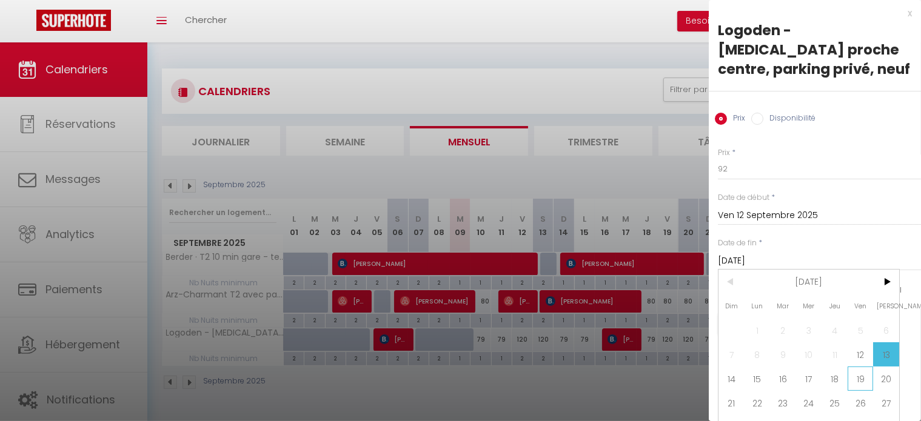
scroll to position [28, 0]
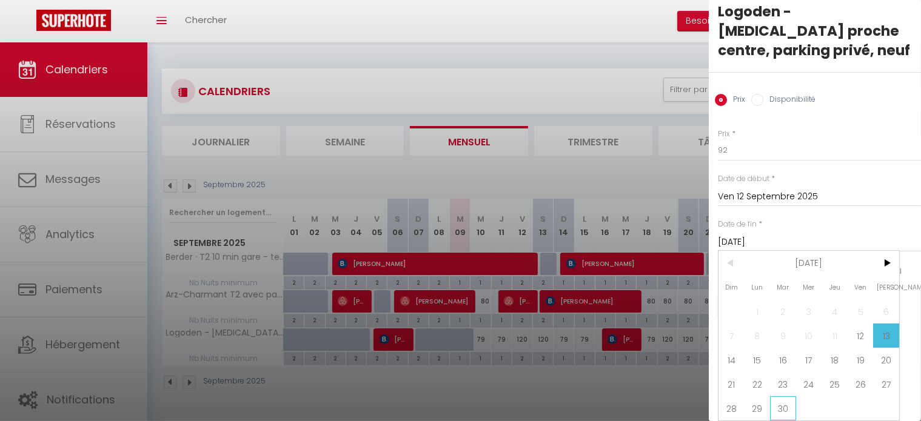
click at [787, 397] on span "30" at bounding box center [783, 409] width 26 height 24
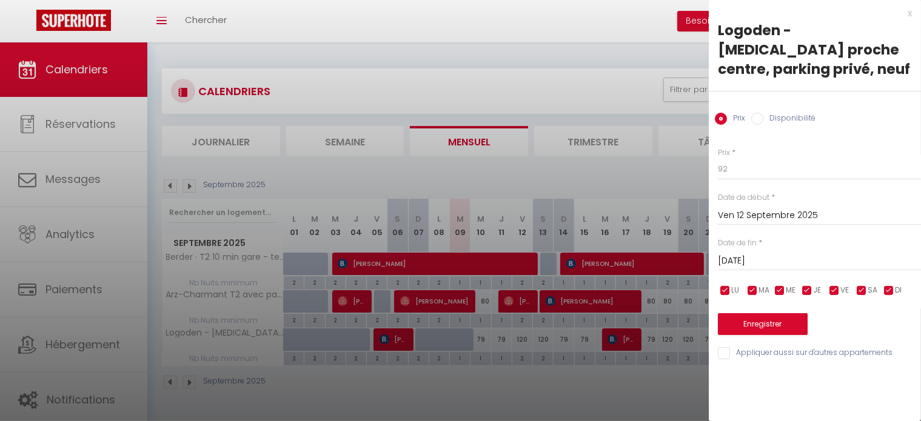
scroll to position [0, 0]
click at [884, 285] on input "checkbox" at bounding box center [889, 291] width 12 height 12
click at [810, 285] on input "checkbox" at bounding box center [807, 291] width 12 height 12
click at [793, 285] on span "ME" at bounding box center [791, 291] width 10 height 12
click at [751, 285] on input "checkbox" at bounding box center [753, 291] width 12 height 12
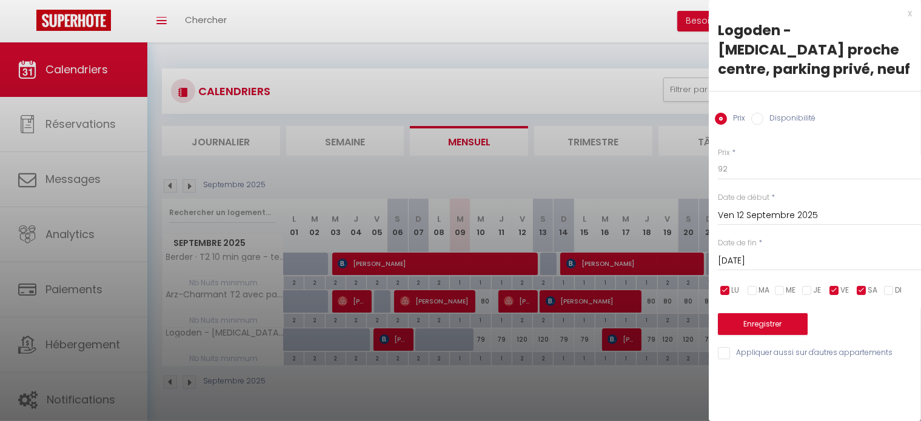
click at [727, 285] on input "checkbox" at bounding box center [725, 291] width 12 height 12
click at [745, 314] on button "Enregistrer" at bounding box center [763, 325] width 90 height 22
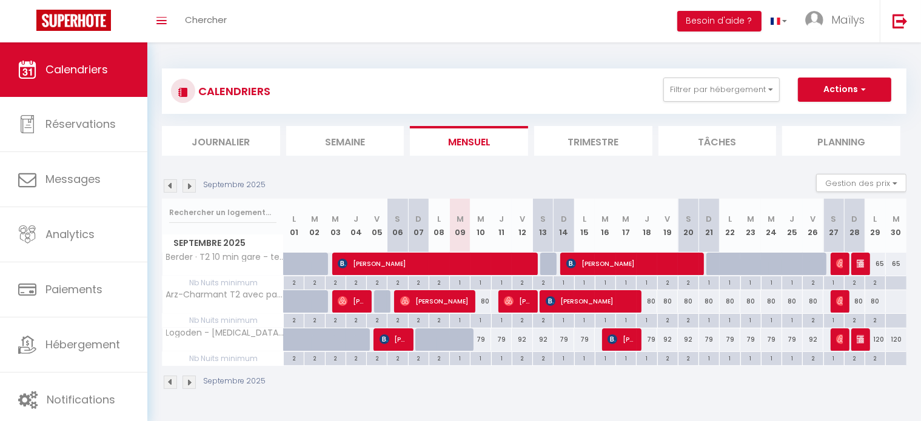
click at [653, 302] on div "80" at bounding box center [647, 301] width 21 height 22
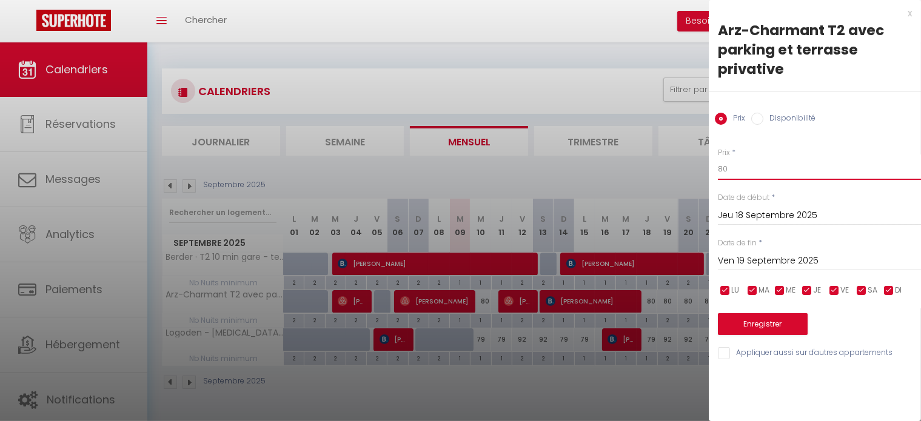
click at [775, 172] on input "80" at bounding box center [819, 169] width 203 height 22
click at [799, 256] on input "Ven 19 Septembre 2025" at bounding box center [819, 261] width 203 height 16
click at [776, 260] on input "Ven 19 Septembre 2025" at bounding box center [819, 261] width 203 height 16
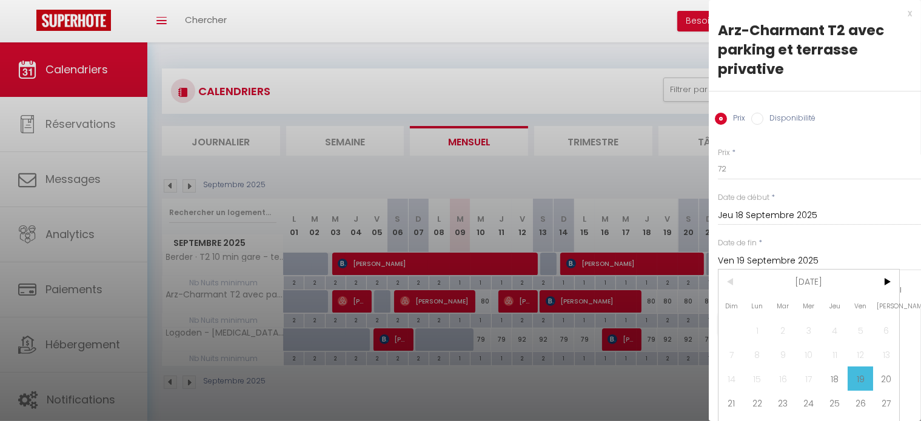
scroll to position [28, 0]
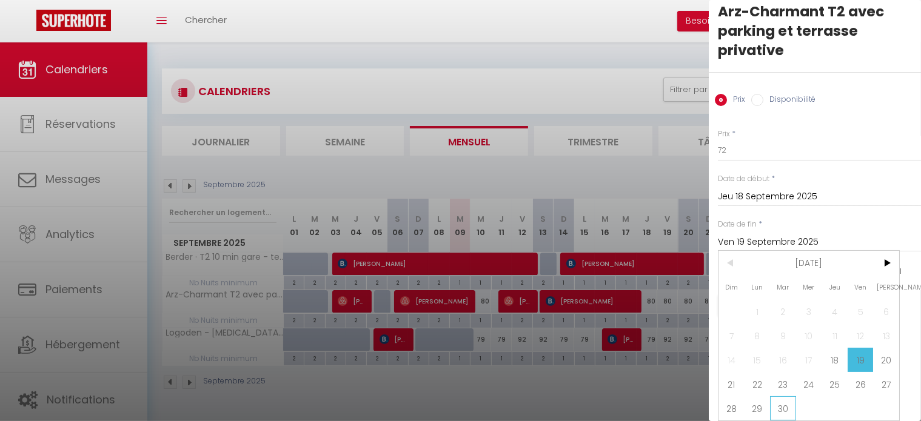
click at [779, 403] on span "30" at bounding box center [783, 409] width 26 height 24
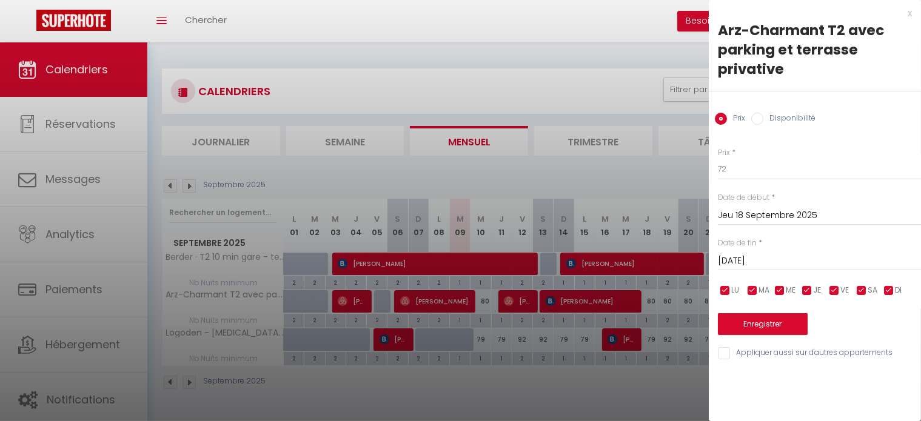
click at [838, 290] on input "checkbox" at bounding box center [834, 291] width 12 height 12
click at [858, 292] on input "checkbox" at bounding box center [862, 291] width 12 height 12
click at [754, 175] on input "72" at bounding box center [819, 169] width 203 height 22
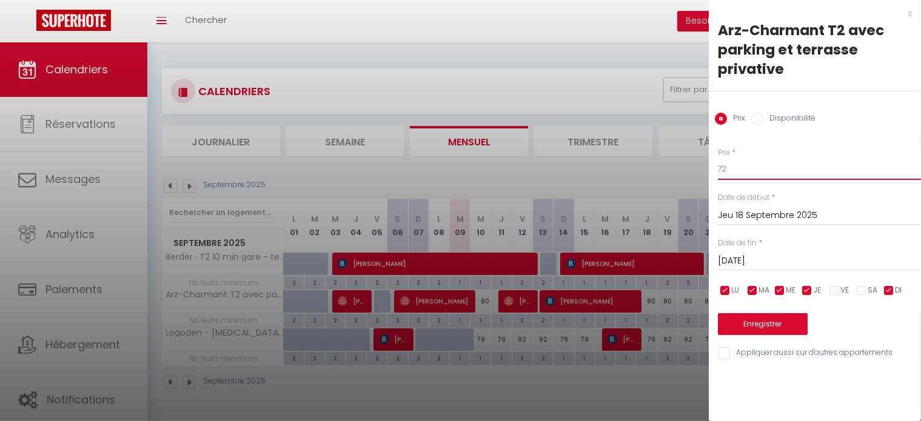
click at [744, 172] on input "72" at bounding box center [819, 169] width 203 height 22
click at [747, 320] on button "Enregistrer" at bounding box center [763, 325] width 90 height 22
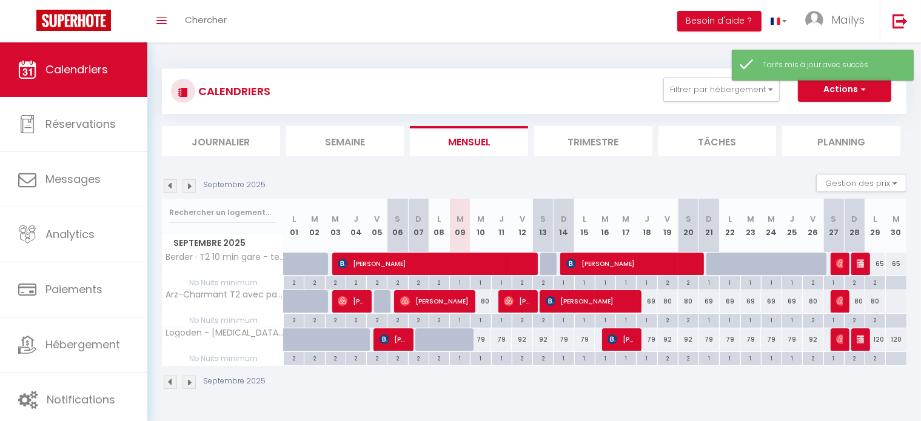
click at [670, 299] on div "80" at bounding box center [667, 301] width 21 height 22
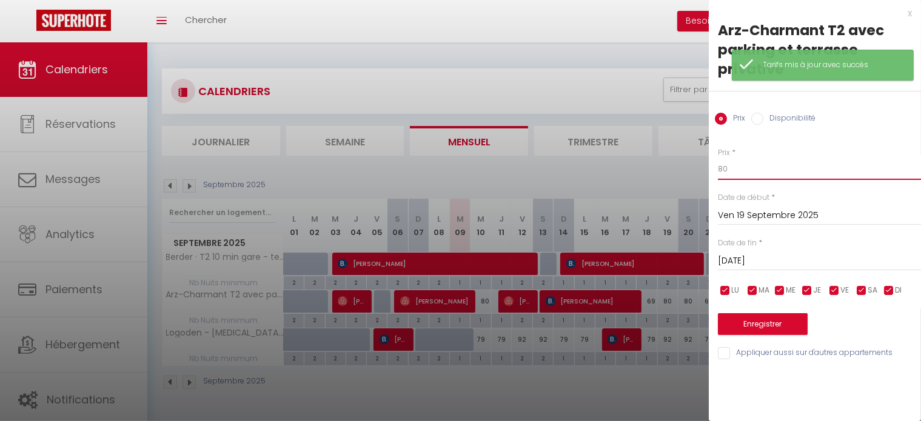
click at [757, 163] on input "80" at bounding box center [819, 169] width 203 height 22
click at [768, 257] on input "Sam 20 Septembre 2025" at bounding box center [819, 261] width 203 height 16
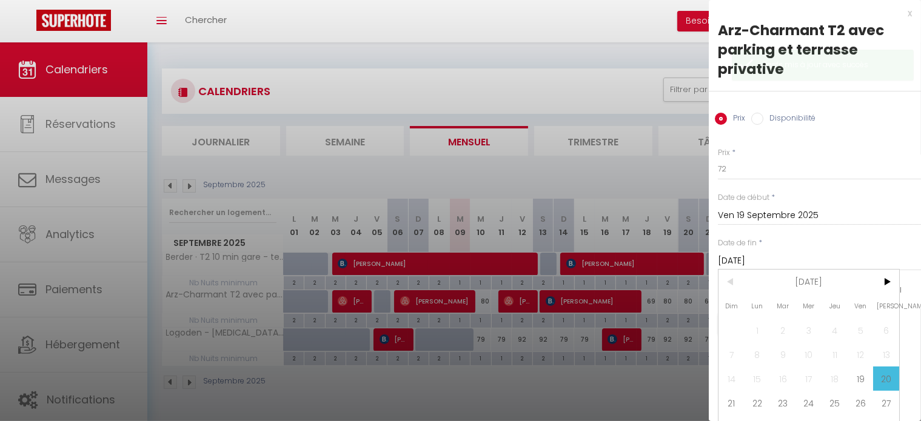
scroll to position [28, 0]
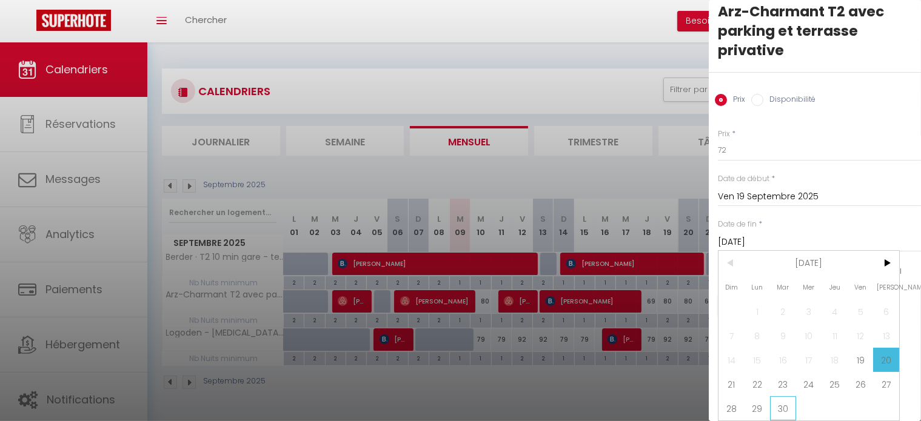
click at [787, 397] on span "30" at bounding box center [783, 409] width 26 height 24
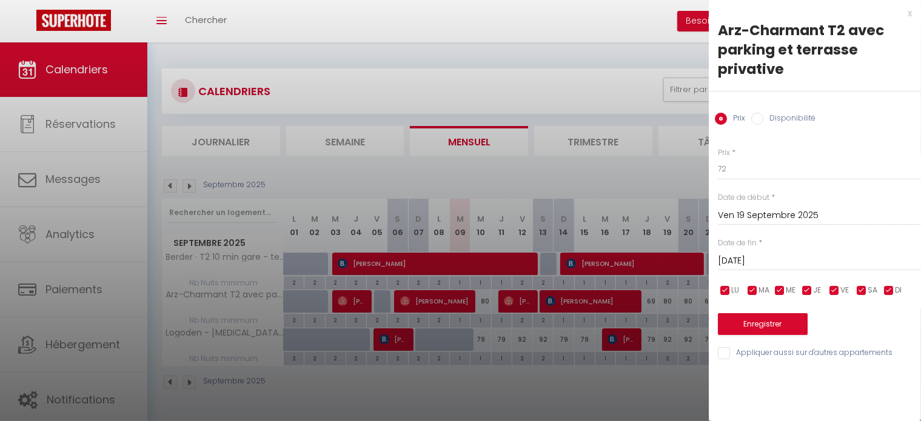
click at [814, 285] on span "JE" at bounding box center [817, 291] width 8 height 12
click at [784, 286] on input "checkbox" at bounding box center [780, 291] width 12 height 12
click at [768, 287] on span "MA" at bounding box center [764, 291] width 11 height 12
click at [739, 287] on span "LU" at bounding box center [735, 291] width 8 height 12
click at [888, 298] on div "LU MA ME JE VE SA DI" at bounding box center [819, 290] width 219 height 15
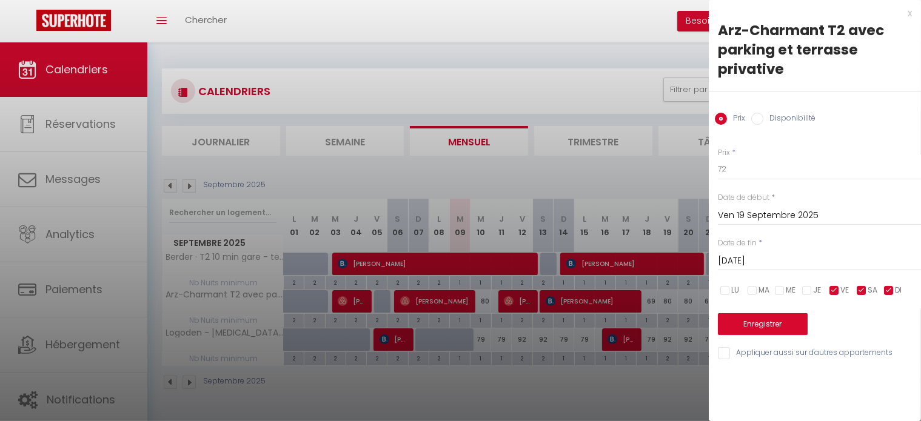
click at [888, 289] on input "checkbox" at bounding box center [889, 291] width 12 height 12
click at [772, 317] on button "Enregistrer" at bounding box center [763, 325] width 90 height 22
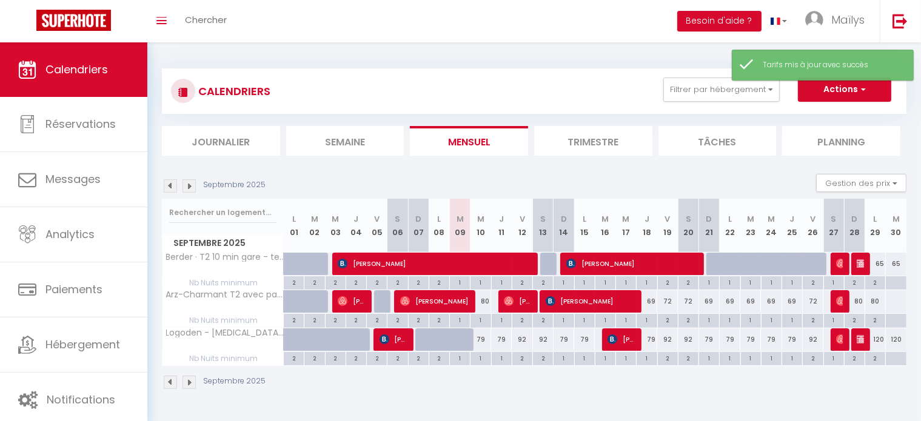
click at [858, 301] on div "80" at bounding box center [854, 301] width 21 height 22
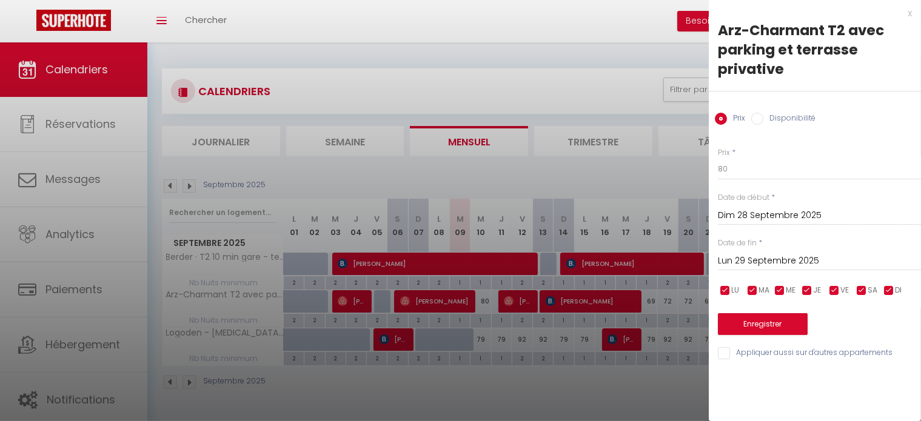
click at [909, 12] on div "x" at bounding box center [810, 13] width 203 height 15
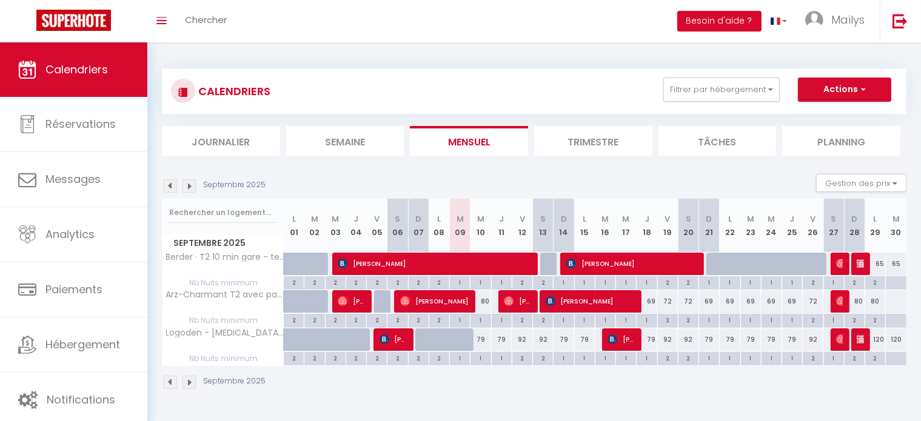
click at [865, 261] on div "65" at bounding box center [875, 264] width 21 height 22
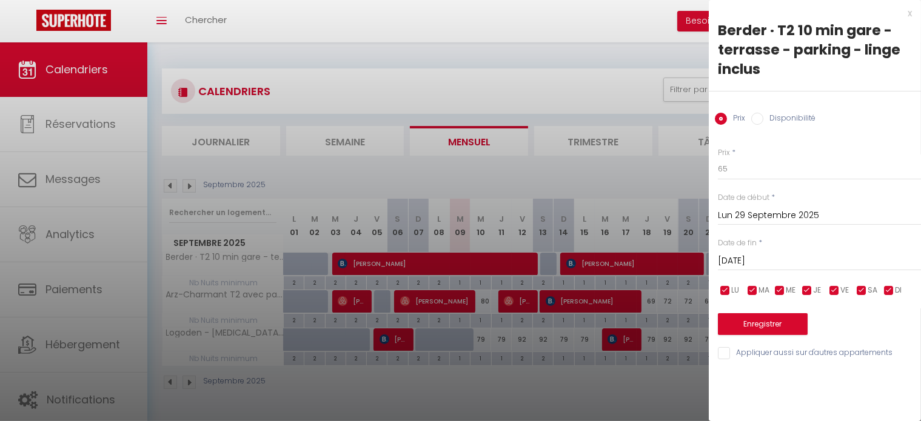
scroll to position [42, 0]
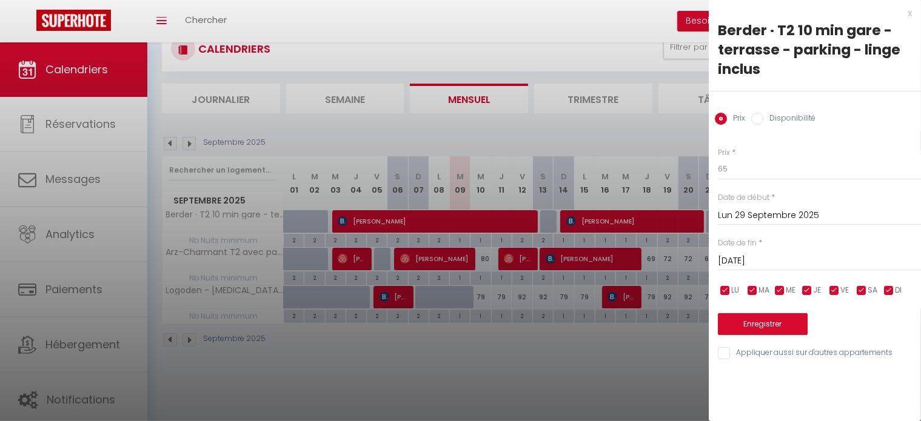
click at [910, 16] on div "x" at bounding box center [810, 13] width 203 height 15
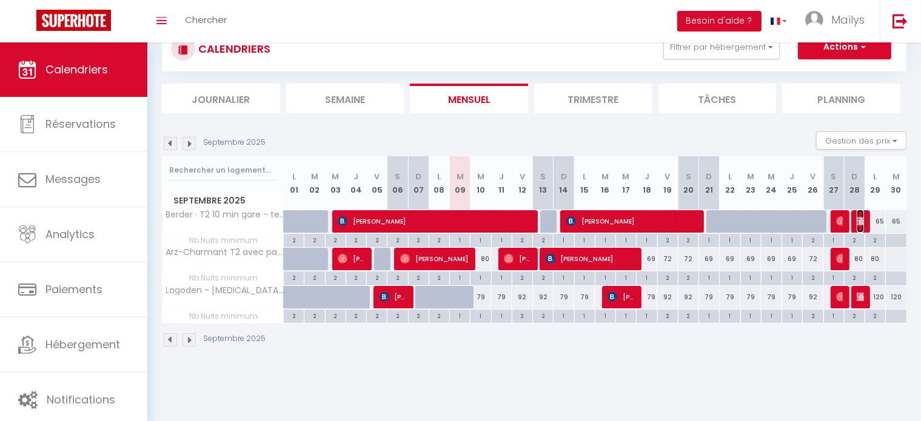
click at [858, 221] on img at bounding box center [862, 221] width 10 height 10
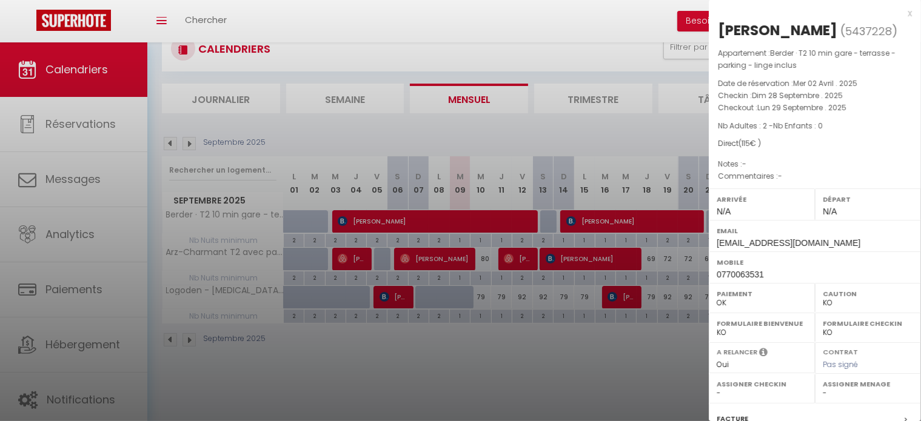
scroll to position [173, 0]
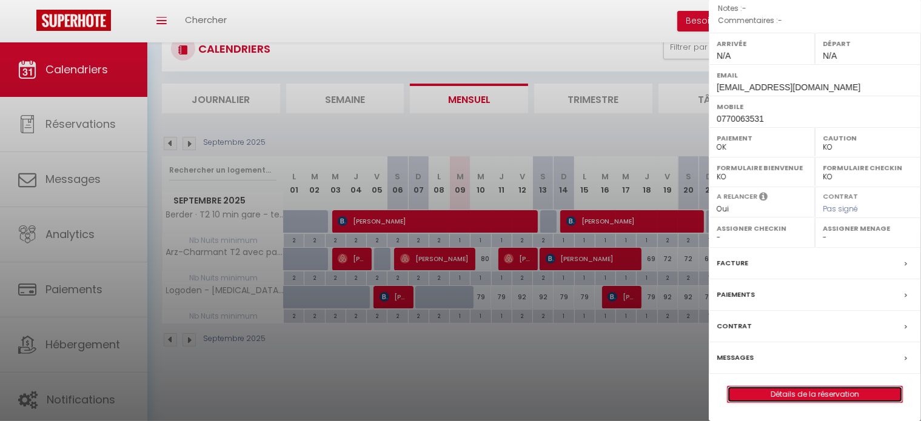
click at [799, 389] on link "Détails de la réservation" at bounding box center [815, 395] width 175 height 16
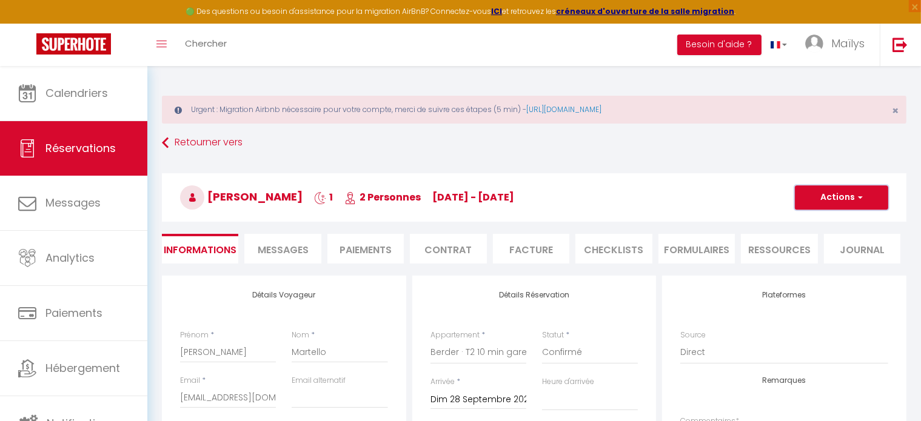
click at [834, 191] on button "Actions" at bounding box center [841, 198] width 93 height 24
click at [817, 258] on link "Supprimer" at bounding box center [830, 256] width 96 height 16
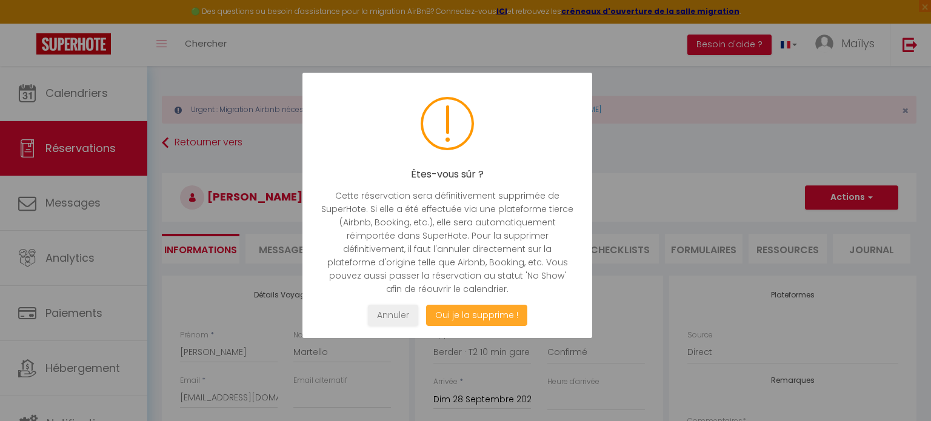
click at [488, 319] on button "Oui je la supprime !" at bounding box center [476, 315] width 101 height 21
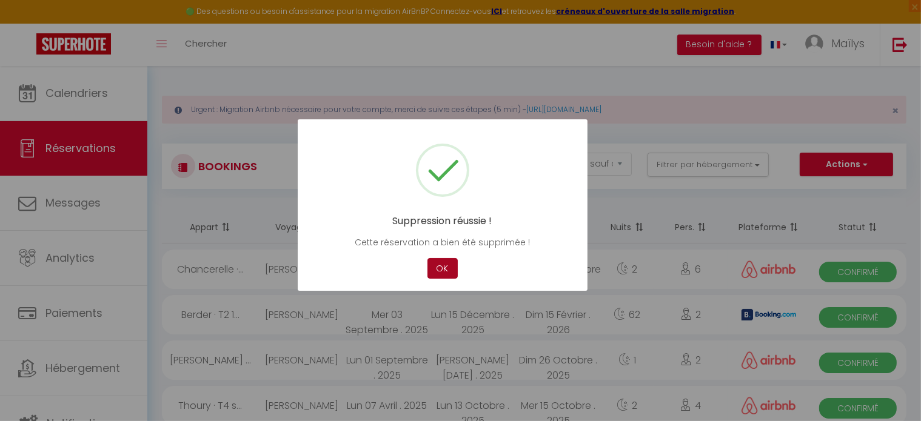
click at [437, 263] on button "OK" at bounding box center [443, 268] width 30 height 21
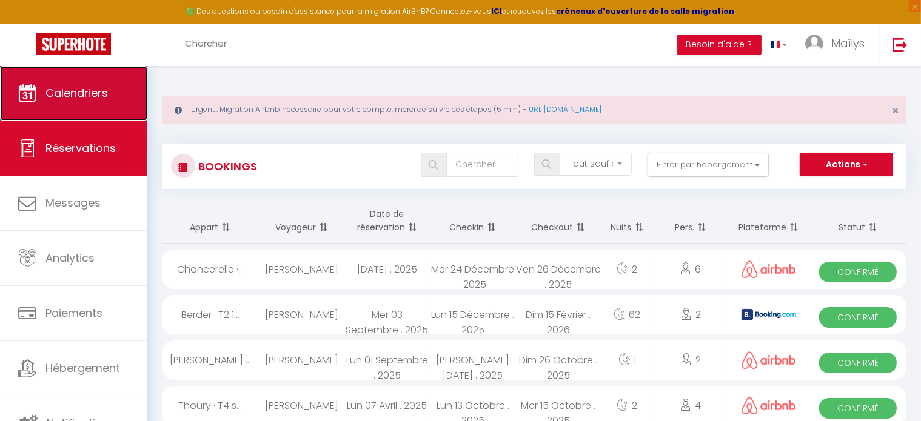
click at [99, 94] on span "Calendriers" at bounding box center [76, 93] width 62 height 15
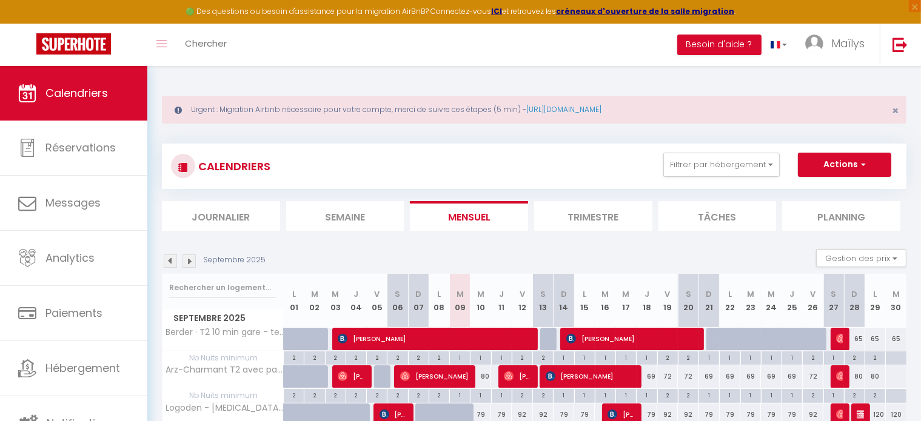
scroll to position [68, 0]
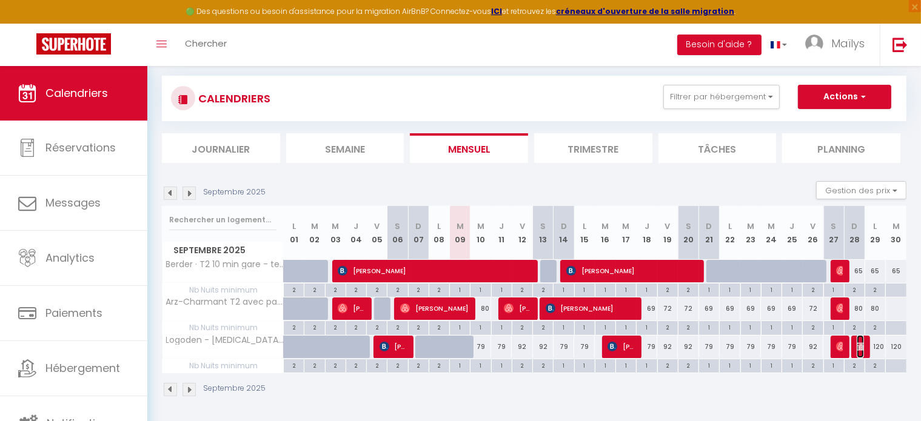
click at [862, 342] on img at bounding box center [862, 347] width 10 height 10
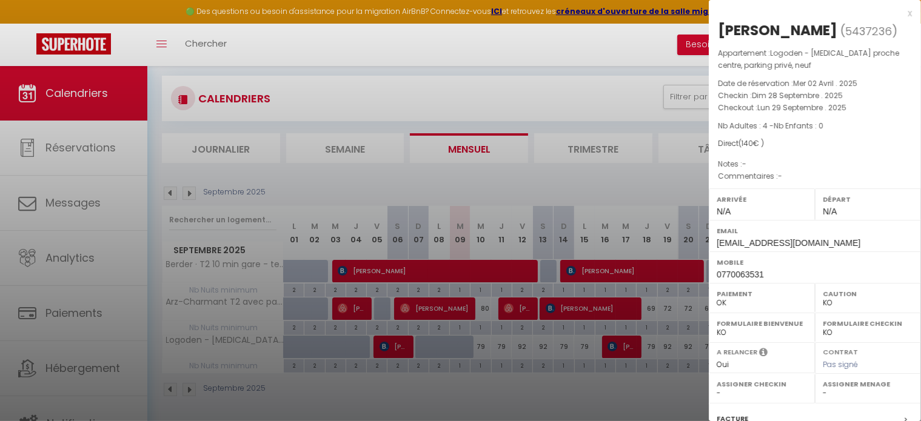
scroll to position [173, 0]
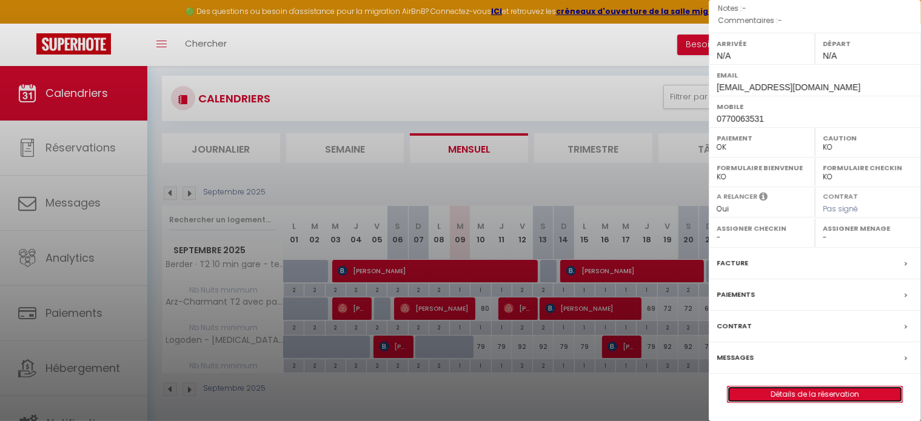
click at [797, 394] on link "Détails de la réservation" at bounding box center [815, 395] width 175 height 16
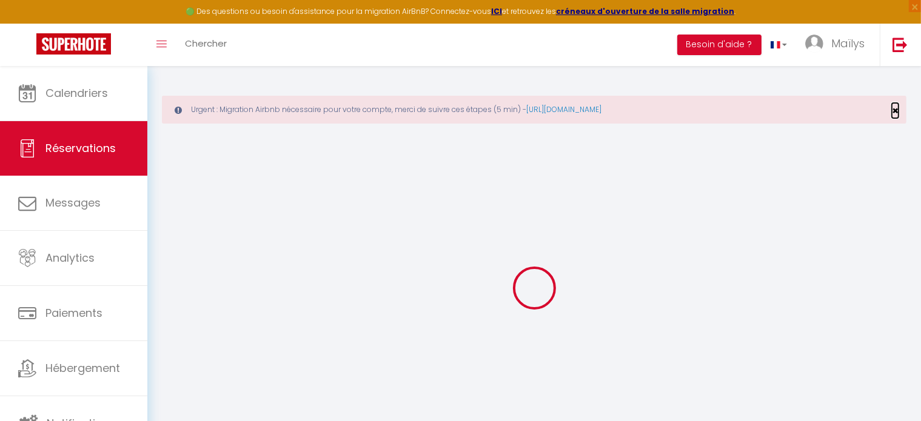
click at [895, 112] on span "×" at bounding box center [895, 110] width 7 height 15
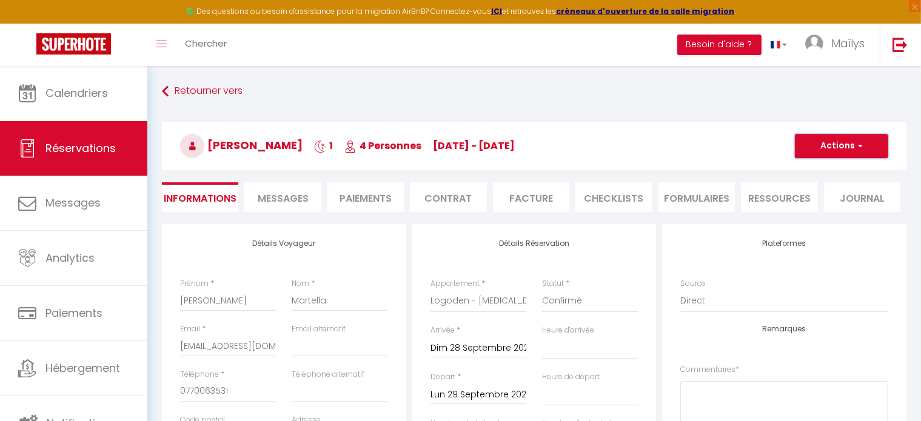
click at [825, 150] on button "Actions" at bounding box center [841, 146] width 93 height 24
click at [809, 203] on link "Supprimer" at bounding box center [830, 204] width 96 height 16
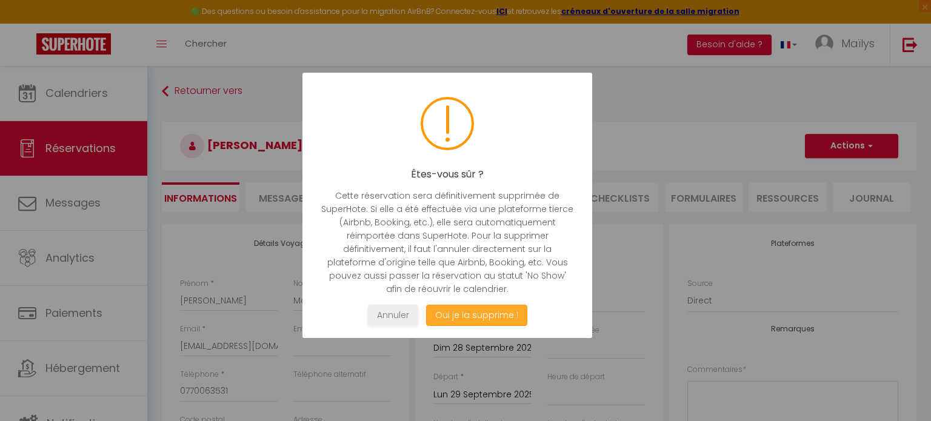
click at [505, 312] on button "Oui je la supprime !" at bounding box center [476, 315] width 101 height 21
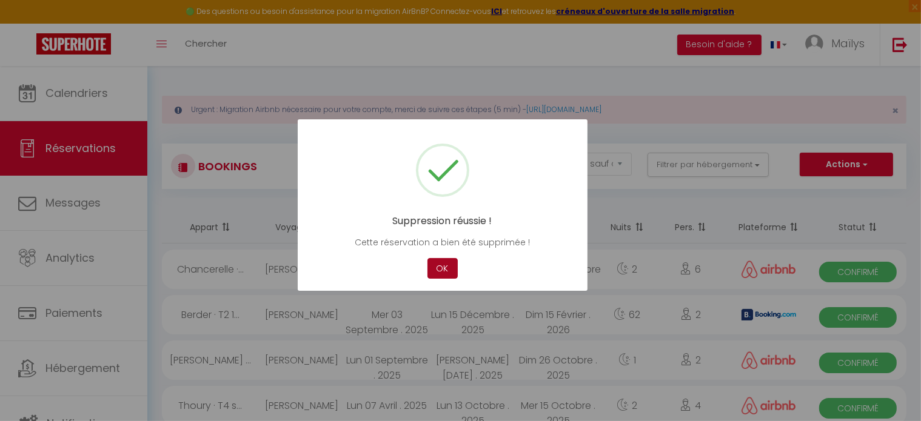
click at [439, 270] on button "OK" at bounding box center [443, 268] width 30 height 21
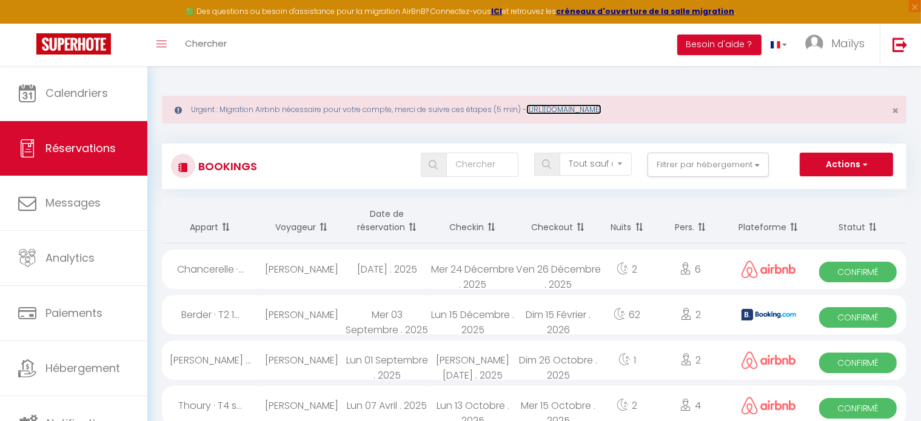
click at [553, 112] on link "[URL][DOMAIN_NAME]" at bounding box center [563, 109] width 75 height 10
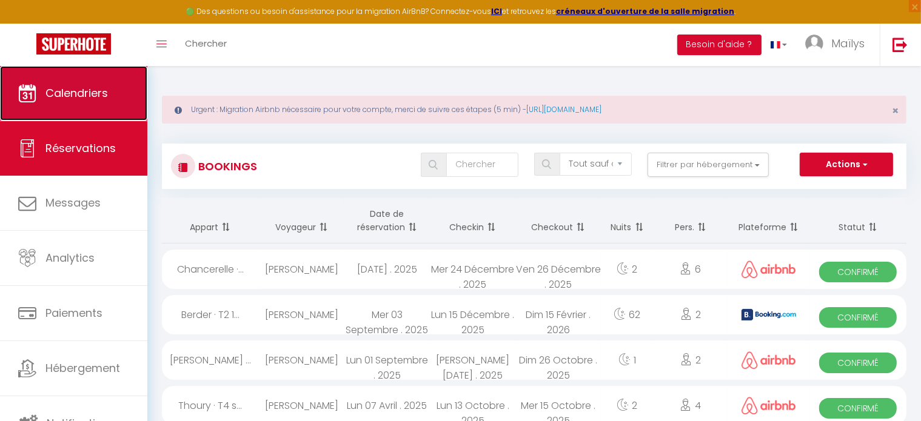
click at [47, 92] on span "Calendriers" at bounding box center [76, 93] width 62 height 15
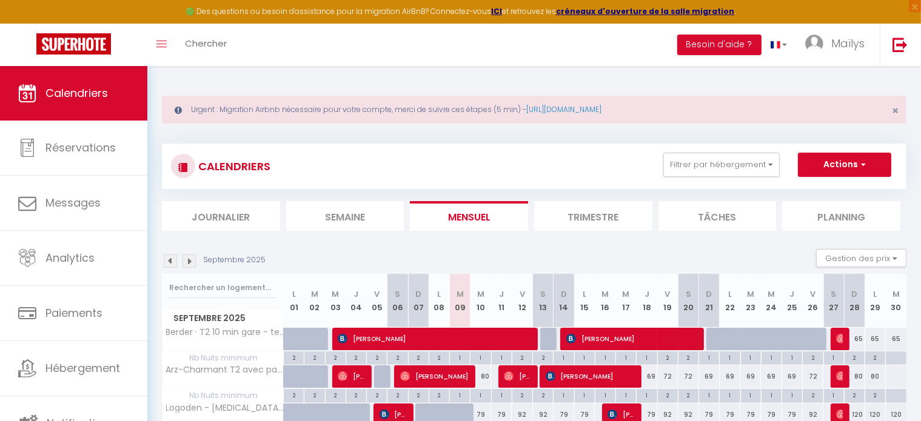
scroll to position [68, 0]
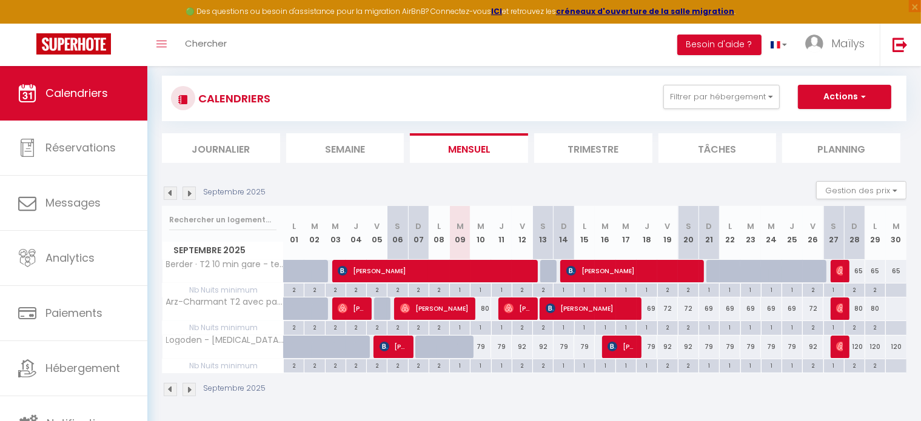
click at [590, 144] on li "Trimestre" at bounding box center [593, 148] width 118 height 30
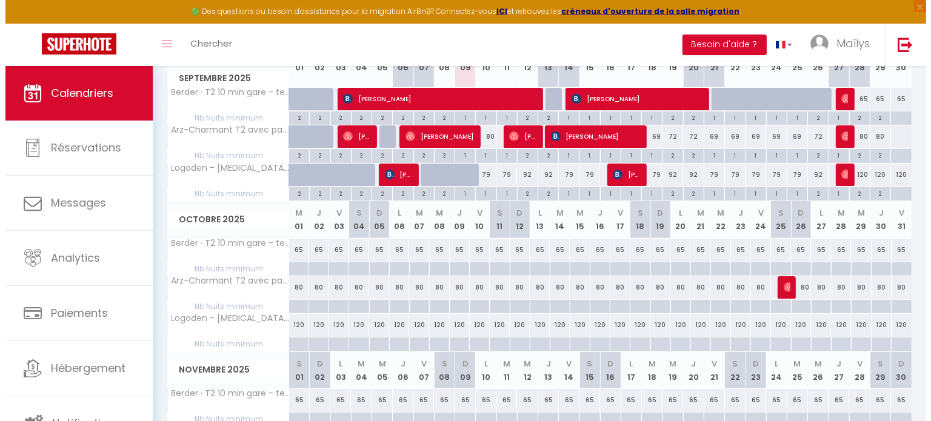
scroll to position [240, 0]
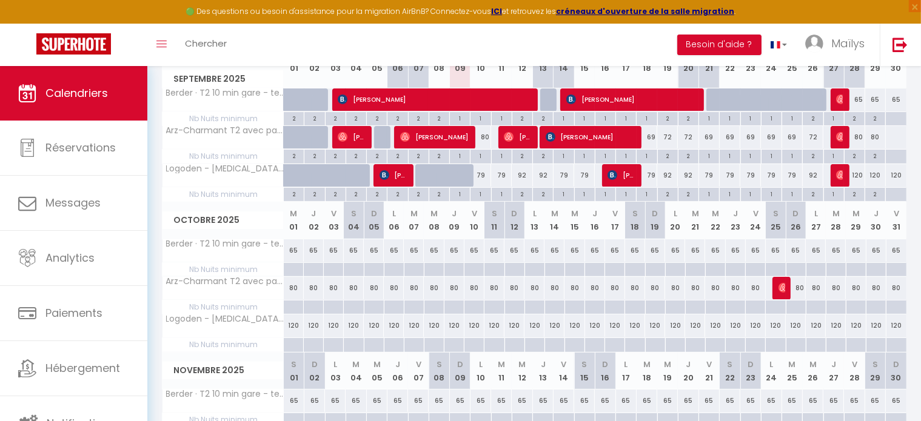
click at [294, 268] on div at bounding box center [293, 270] width 20 height 14
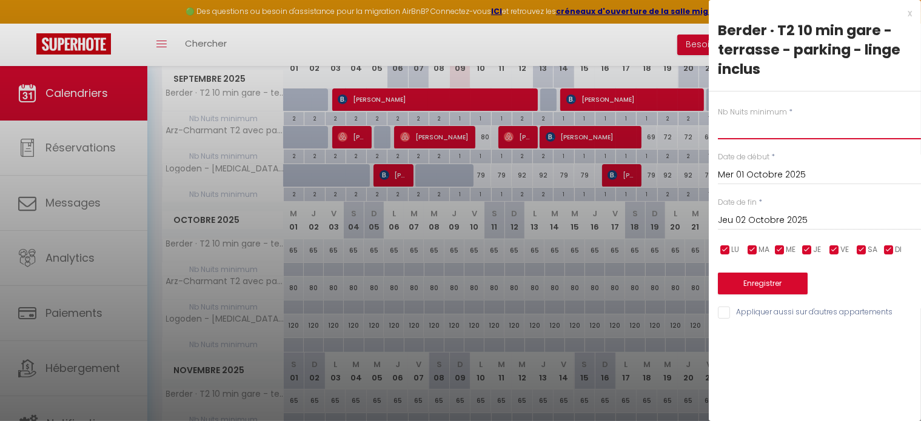
click at [768, 136] on input "text" at bounding box center [819, 129] width 203 height 22
click at [768, 223] on input "Jeu 02 Octobre 2025" at bounding box center [819, 221] width 203 height 16
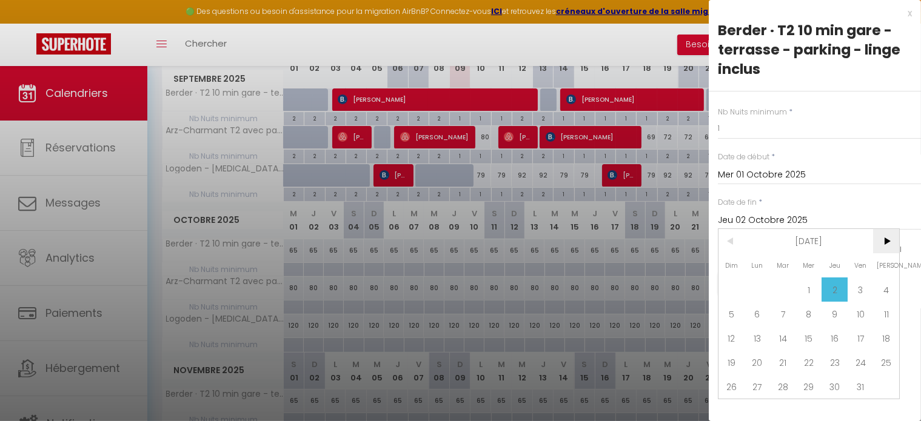
click at [885, 247] on span ">" at bounding box center [886, 241] width 26 height 24
click at [810, 387] on span "31" at bounding box center [809, 387] width 26 height 24
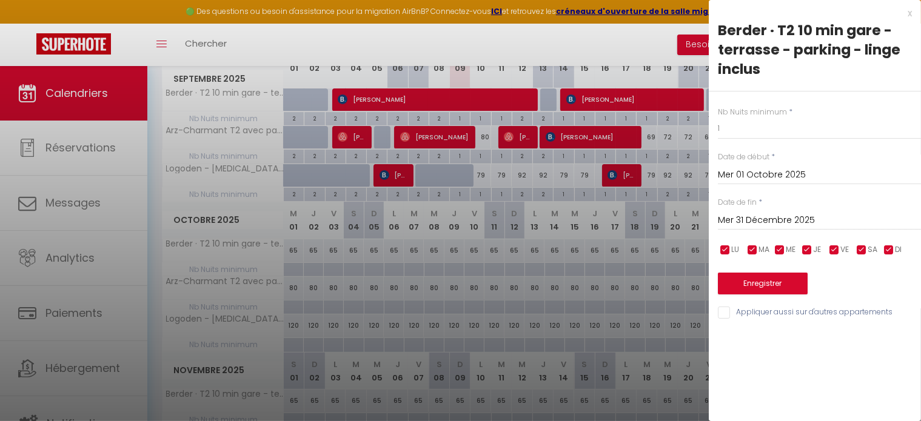
click at [836, 252] on input "checkbox" at bounding box center [834, 250] width 12 height 12
click at [859, 252] on input "checkbox" at bounding box center [862, 250] width 12 height 12
click at [728, 307] on input "Appliquer aussi sur d'autres appartements" at bounding box center [819, 313] width 203 height 12
click at [772, 281] on button "Enregistrer" at bounding box center [763, 284] width 90 height 22
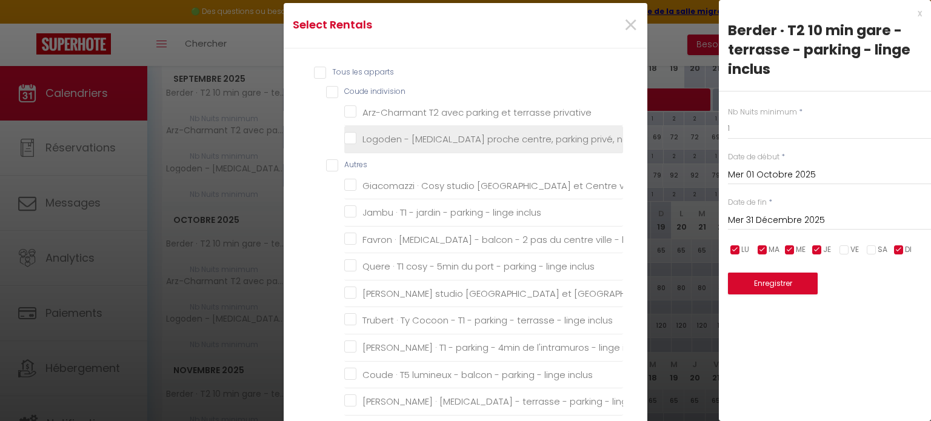
click at [404, 138] on neuf "Logoden - [MEDICAL_DATA] proche centre, parking privé, neuf" at bounding box center [483, 139] width 279 height 12
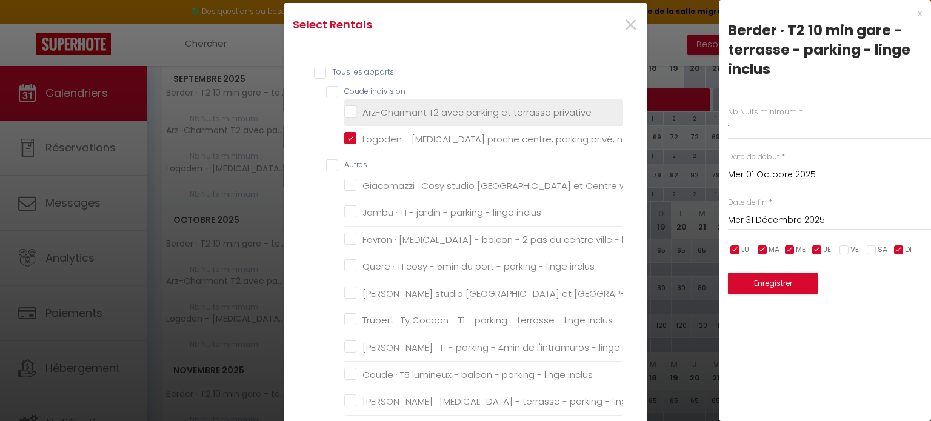
click at [408, 116] on privative "Arz-Charmant T2 avec parking et terrasse privative" at bounding box center [483, 112] width 279 height 12
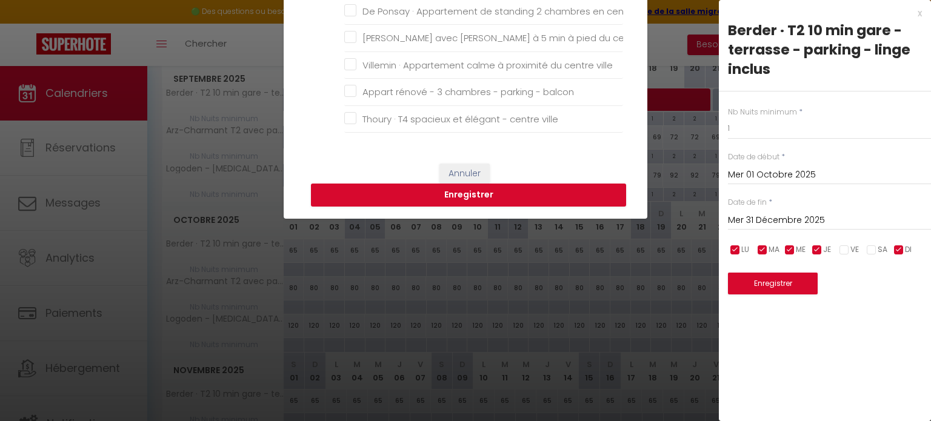
scroll to position [298, 0]
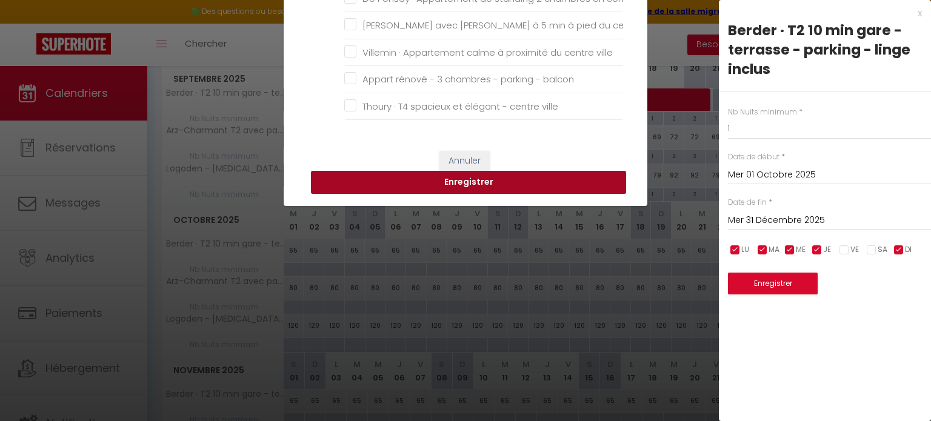
drag, startPoint x: 517, startPoint y: 178, endPoint x: 523, endPoint y: 178, distance: 6.1
click at [523, 178] on button "Enregistrer" at bounding box center [468, 182] width 315 height 23
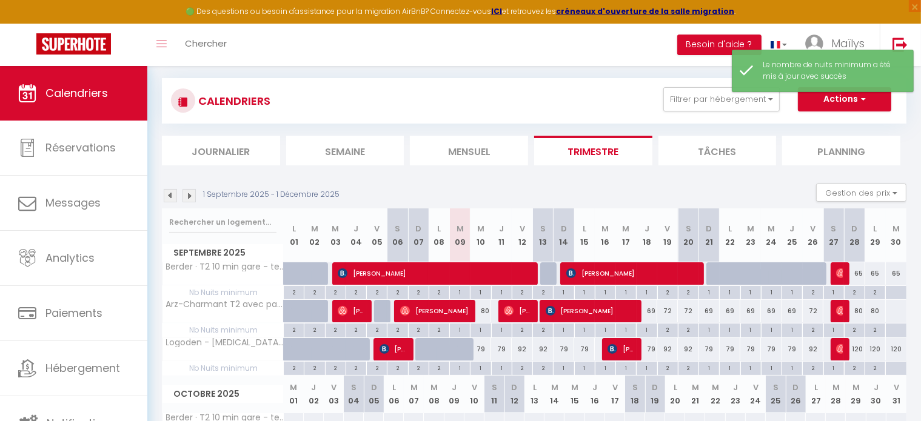
scroll to position [240, 0]
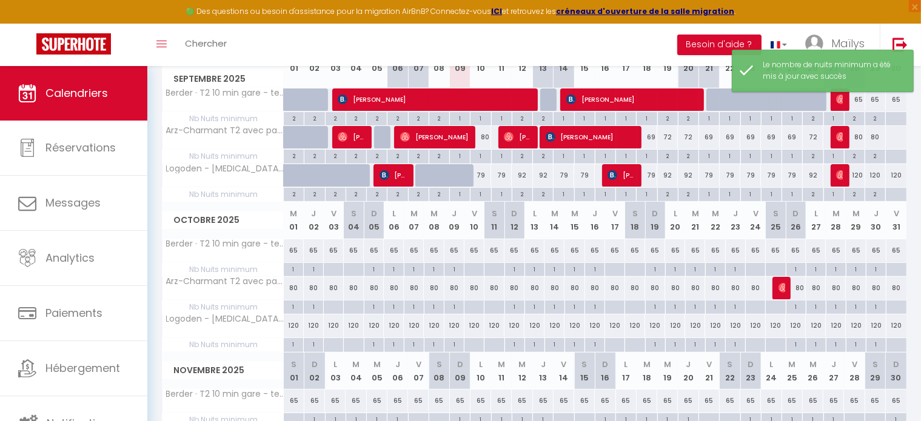
click at [335, 267] on div at bounding box center [333, 270] width 20 height 14
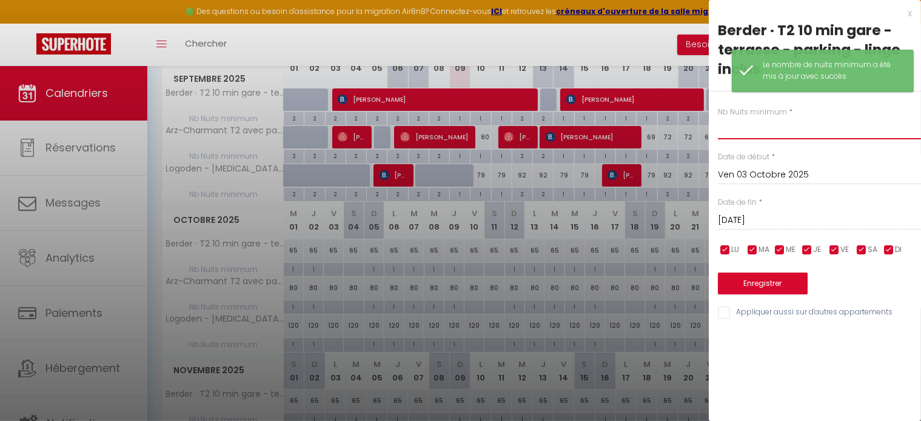
click at [780, 138] on input "text" at bounding box center [819, 129] width 203 height 22
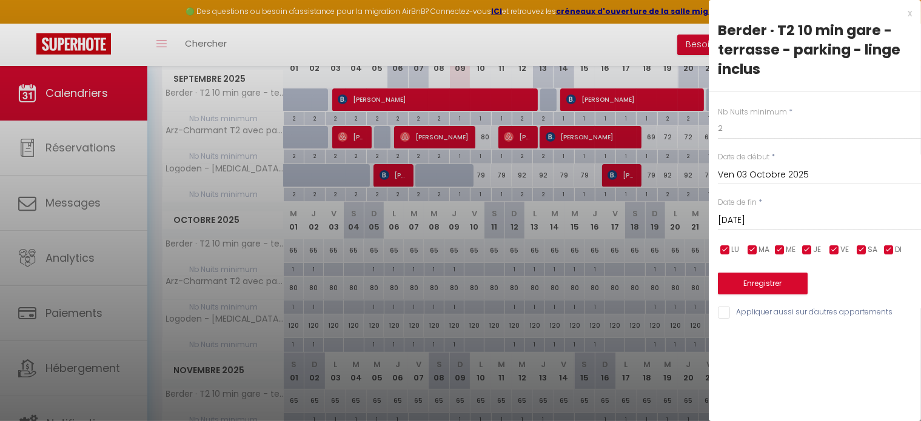
click at [757, 215] on input "Sam 04 Octobre 2025" at bounding box center [819, 221] width 203 height 16
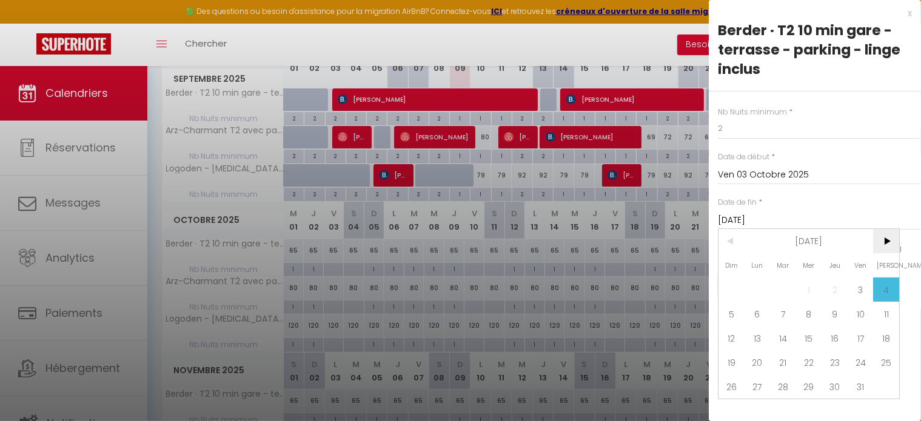
click at [883, 237] on span ">" at bounding box center [886, 241] width 26 height 24
click at [814, 381] on span "31" at bounding box center [809, 387] width 26 height 24
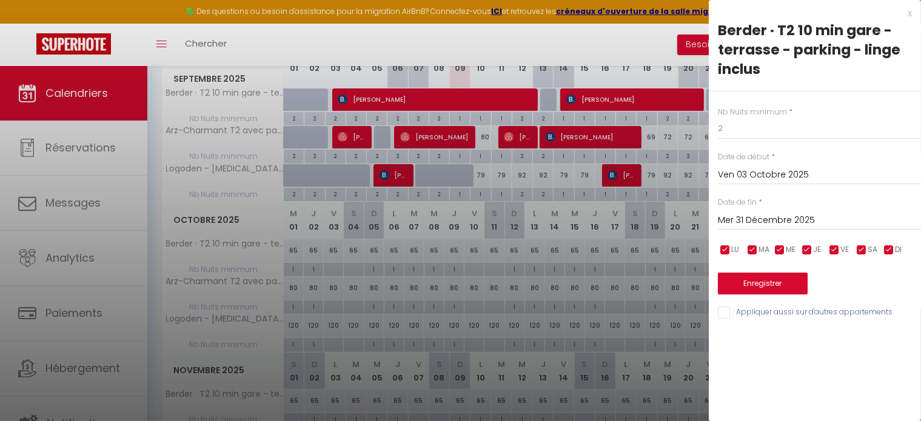
click at [888, 249] on input "checkbox" at bounding box center [889, 250] width 12 height 12
click at [813, 250] on span "JE" at bounding box center [817, 250] width 8 height 12
click at [791, 250] on span "ME" at bounding box center [791, 250] width 10 height 12
click at [764, 250] on span "MA" at bounding box center [764, 250] width 11 height 12
click at [737, 248] on span "LU" at bounding box center [735, 250] width 8 height 12
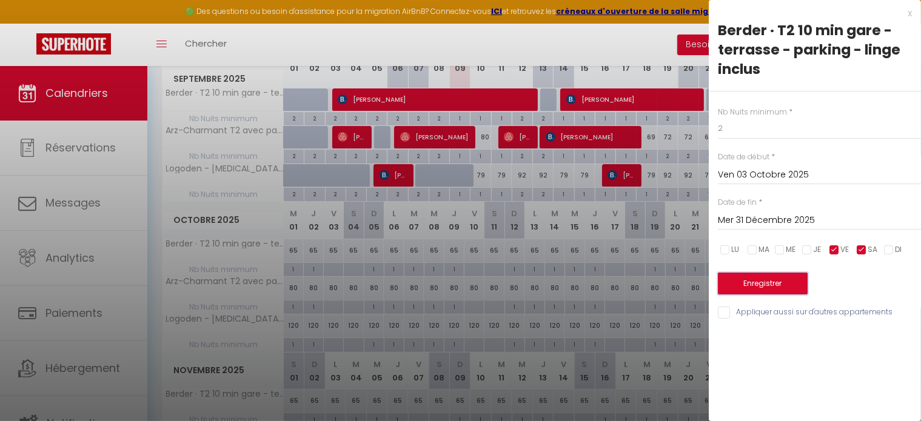
click at [747, 287] on button "Enregistrer" at bounding box center [763, 284] width 90 height 22
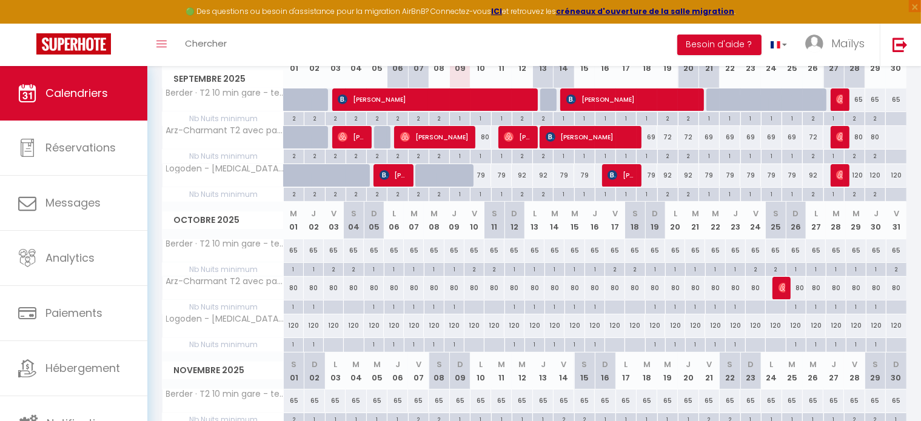
click at [616, 248] on div "65" at bounding box center [615, 251] width 20 height 22
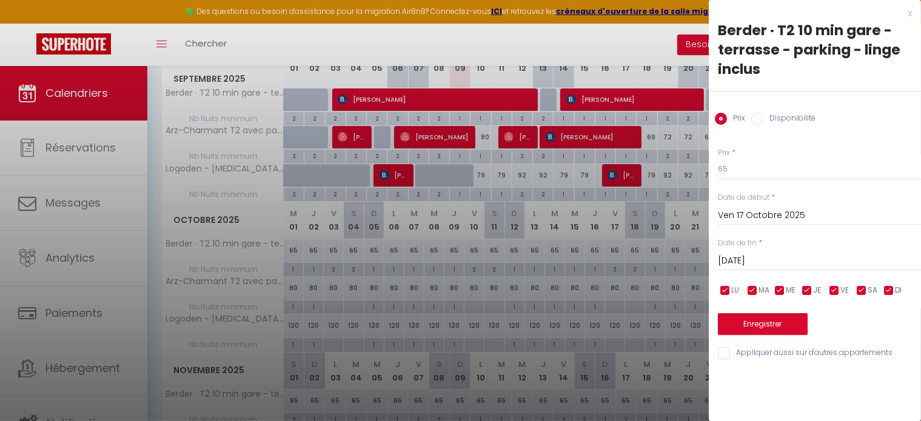
click at [639, 254] on div at bounding box center [460, 210] width 921 height 421
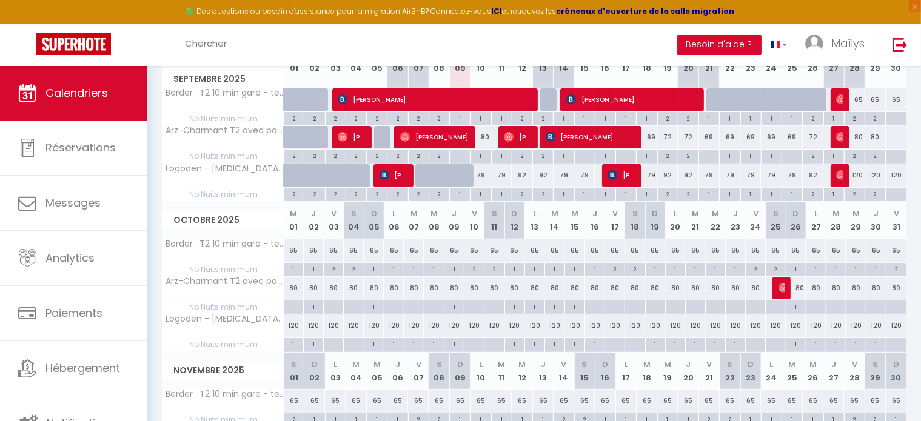
click at [637, 266] on div "2" at bounding box center [634, 269] width 19 height 12
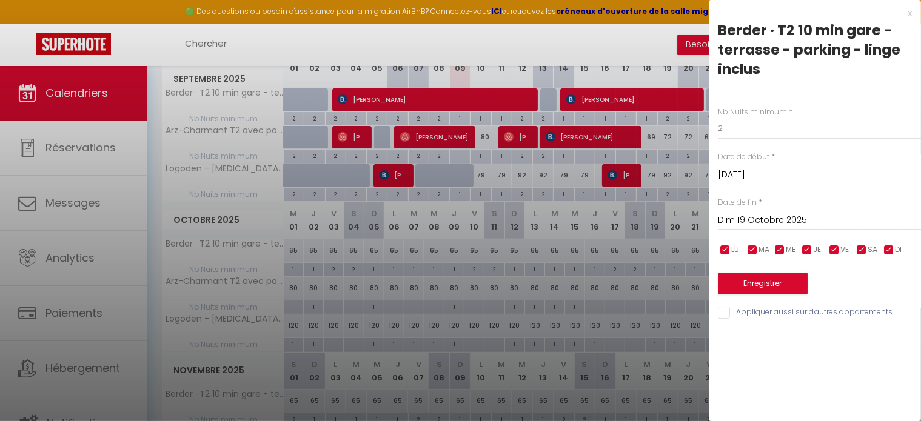
click at [776, 215] on input "Dim 19 Octobre 2025" at bounding box center [819, 221] width 203 height 16
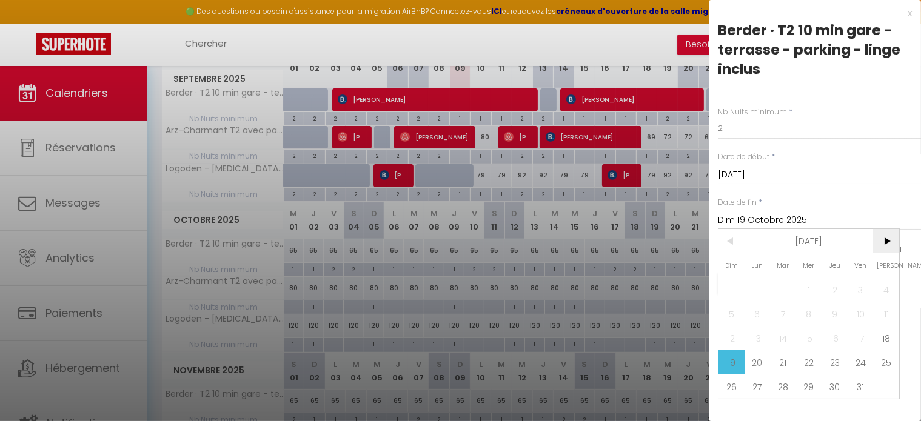
click at [887, 243] on span ">" at bounding box center [886, 241] width 26 height 24
click at [890, 290] on span "1" at bounding box center [886, 290] width 26 height 24
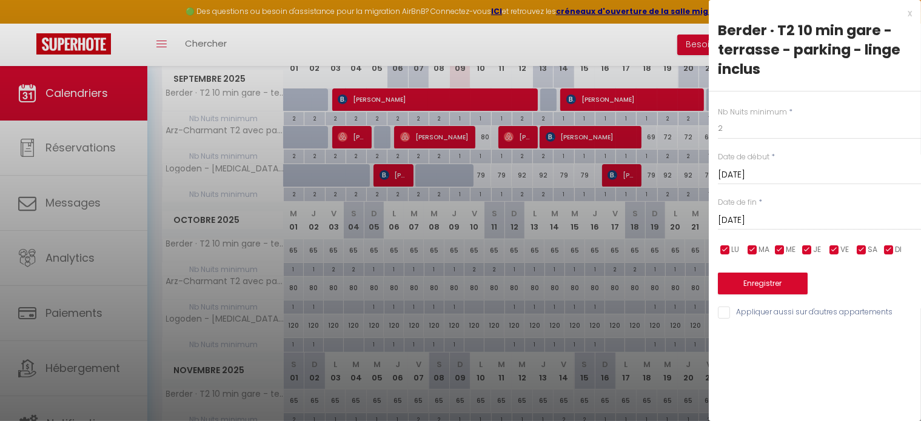
click at [776, 315] on input "Appliquer aussi sur d'autres appartements" at bounding box center [819, 313] width 203 height 12
click at [770, 290] on button "Enregistrer" at bounding box center [763, 284] width 90 height 22
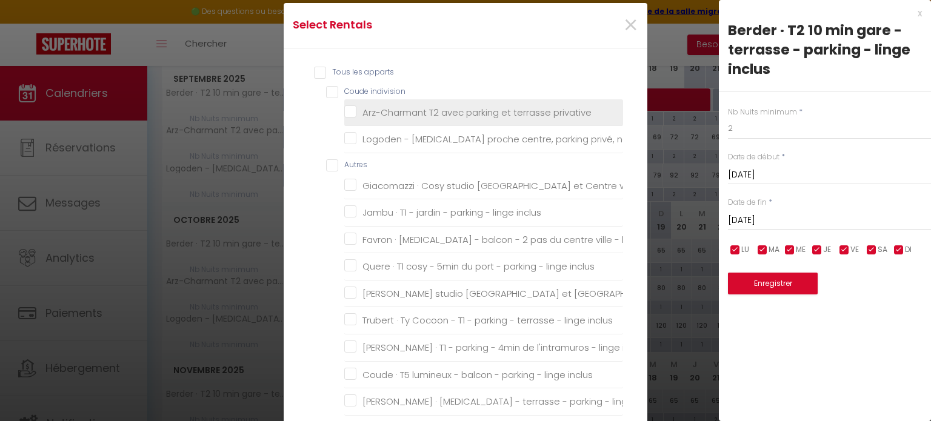
click at [397, 106] on span "Arz-Charmant T2 avec parking et terrasse privative" at bounding box center [477, 112] width 229 height 13
click at [397, 106] on privative "Arz-Charmant T2 avec parking et terrasse privative" at bounding box center [483, 112] width 279 height 12
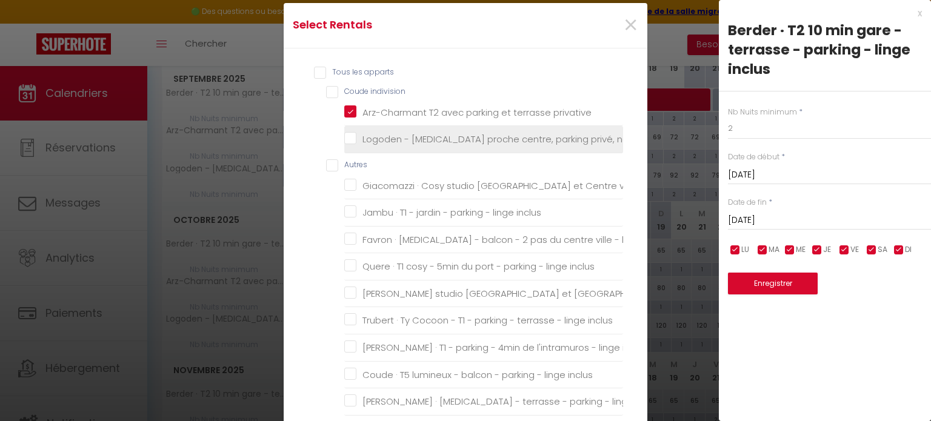
click at [398, 138] on neuf "Logoden - [MEDICAL_DATA] proche centre, parking privé, neuf" at bounding box center [483, 139] width 279 height 12
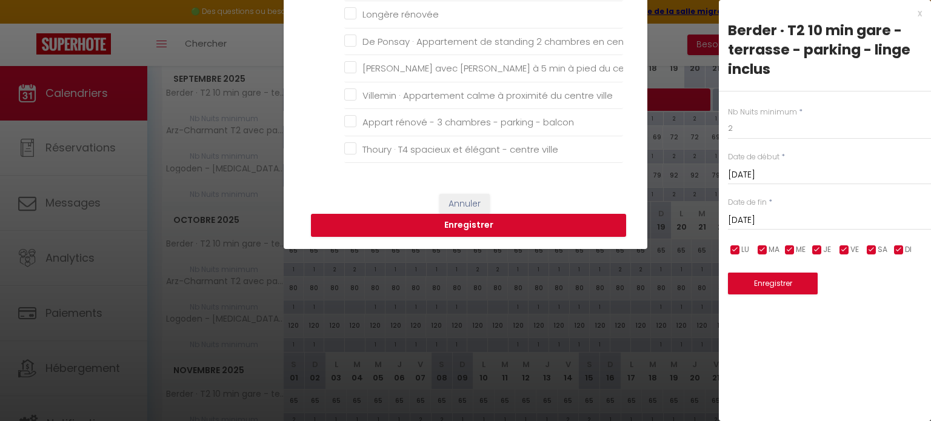
scroll to position [255, 0]
click at [531, 223] on button "Enregistrer" at bounding box center [468, 225] width 315 height 23
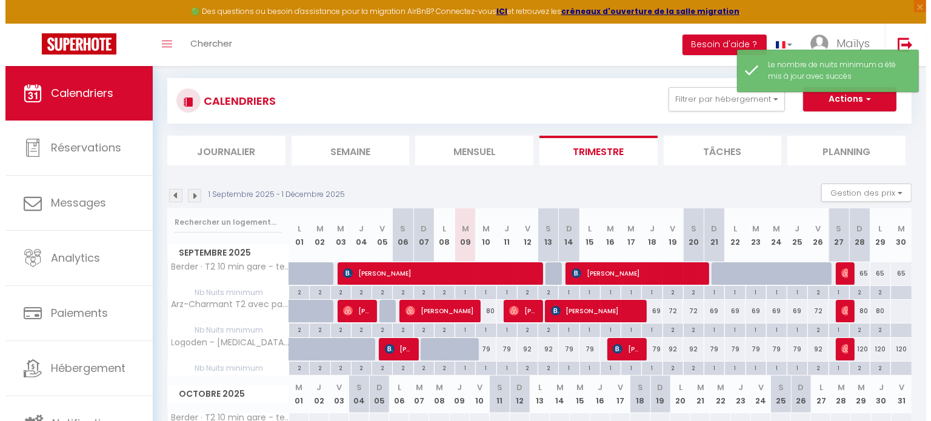
scroll to position [240, 0]
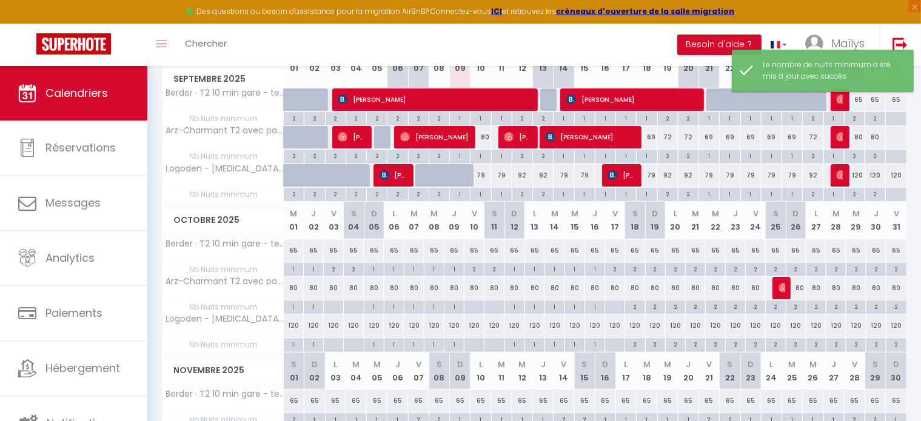
click at [339, 307] on div at bounding box center [333, 308] width 20 height 14
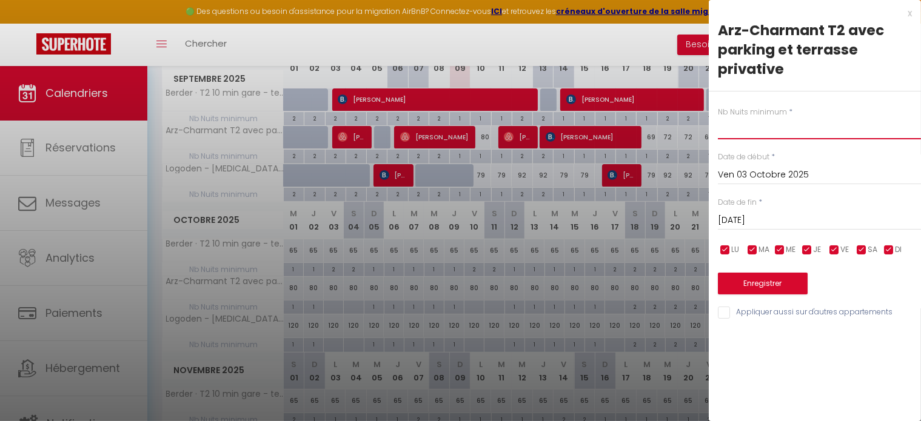
click at [777, 124] on input "text" at bounding box center [819, 129] width 203 height 22
click at [792, 226] on input "Sam 04 Octobre 2025" at bounding box center [819, 221] width 203 height 16
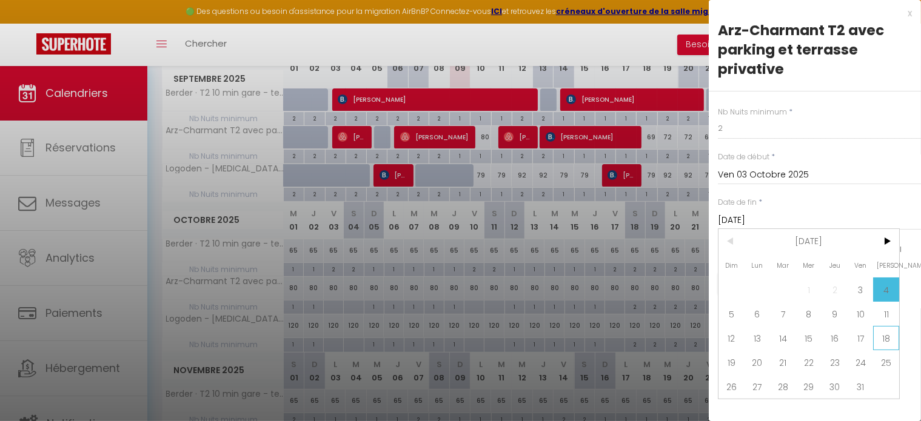
click at [884, 335] on span "18" at bounding box center [886, 338] width 26 height 24
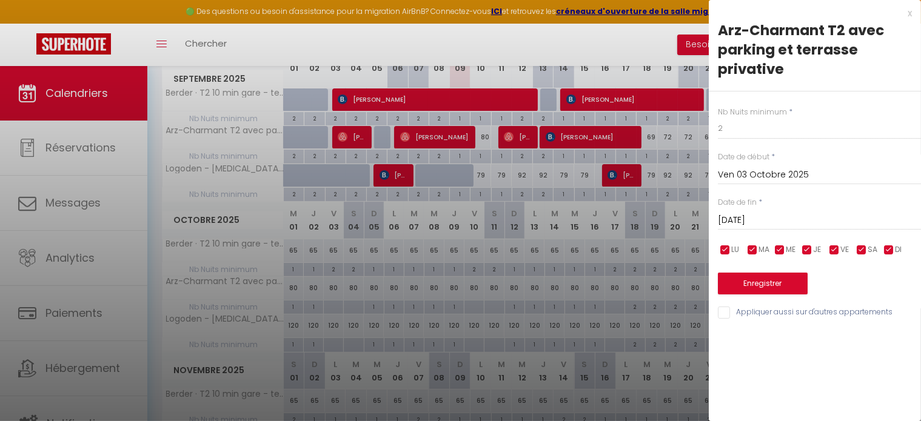
click at [837, 252] on input "checkbox" at bounding box center [834, 250] width 12 height 12
click at [841, 250] on span "VE" at bounding box center [845, 250] width 8 height 12
click at [893, 248] on input "checkbox" at bounding box center [889, 250] width 12 height 12
click at [810, 251] on input "checkbox" at bounding box center [807, 250] width 12 height 12
click at [786, 250] on input "checkbox" at bounding box center [780, 250] width 12 height 12
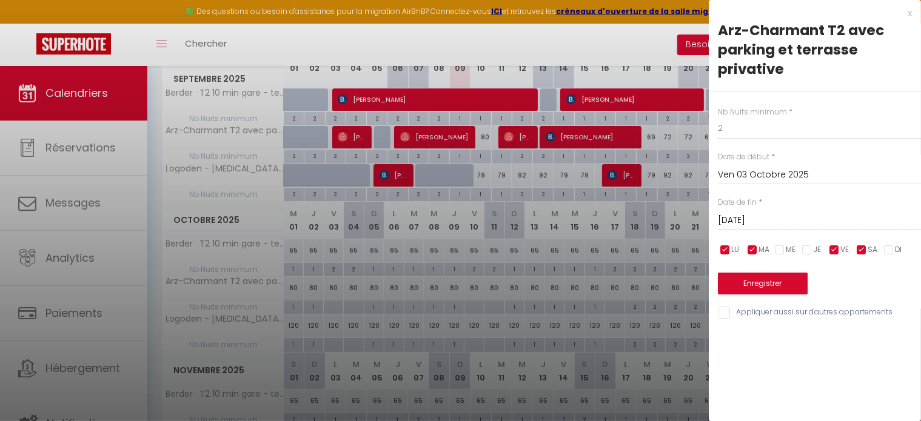
click at [765, 249] on span "MA" at bounding box center [764, 250] width 11 height 12
click at [728, 249] on input "checkbox" at bounding box center [725, 250] width 12 height 12
click at [724, 313] on input "Appliquer aussi sur d'autres appartements" at bounding box center [819, 313] width 203 height 12
click at [757, 280] on button "Enregistrer" at bounding box center [763, 284] width 90 height 22
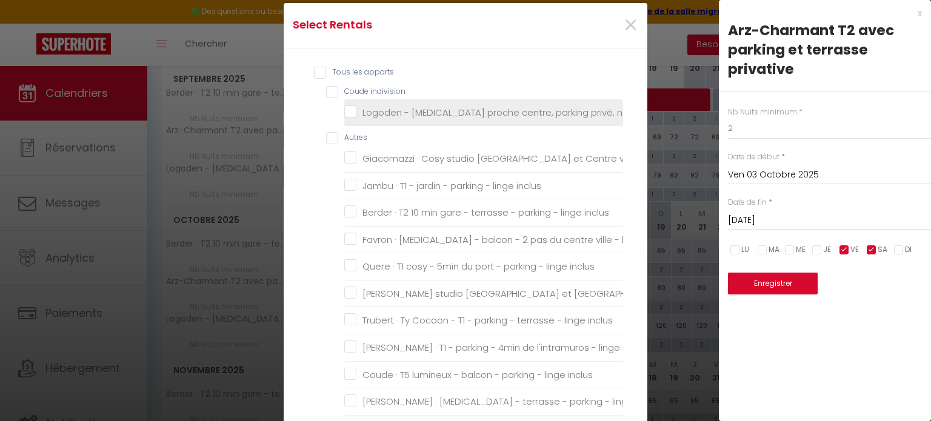
click at [383, 113] on neuf "Logoden - [MEDICAL_DATA] proche centre, parking privé, neuf" at bounding box center [483, 112] width 279 height 12
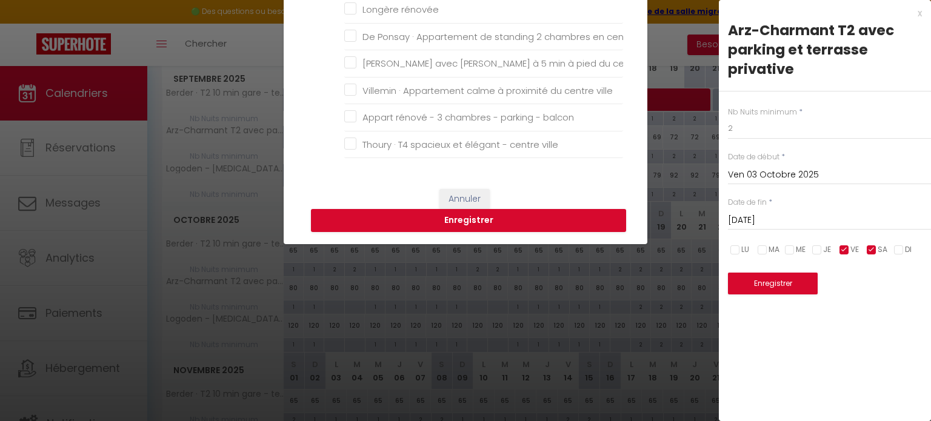
scroll to position [269, 0]
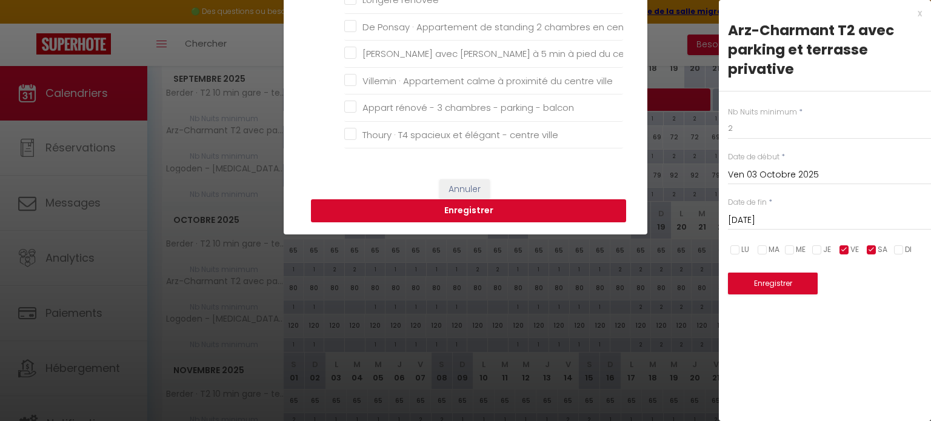
click at [488, 203] on button "Enregistrer" at bounding box center [468, 211] width 315 height 23
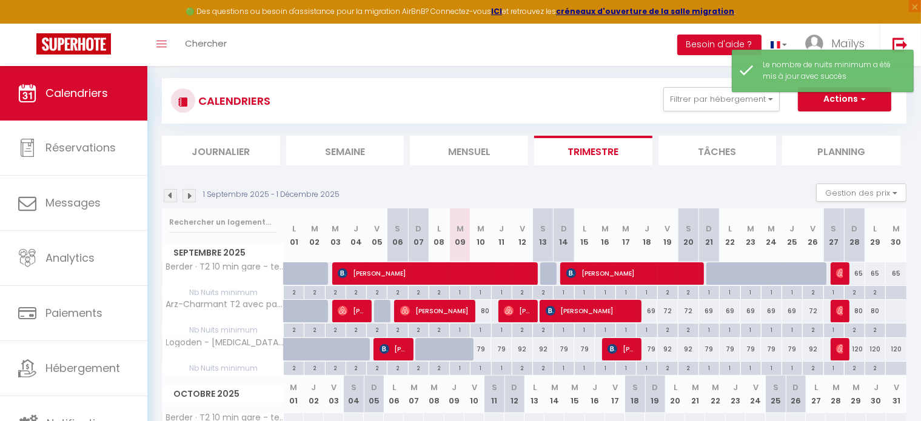
scroll to position [240, 0]
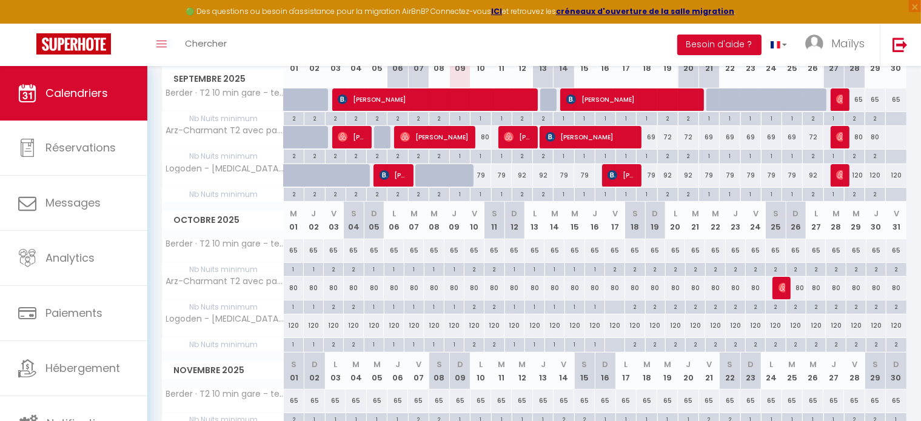
drag, startPoint x: 448, startPoint y: 286, endPoint x: 436, endPoint y: 236, distance: 51.2
click at [436, 236] on div "Octobre 2025 M 01 J 02 V 03 S 04 D 05 L 06 M 07 M 08 J 09 V 10 S 11 D 12 L 13 M…" at bounding box center [534, 277] width 745 height 151
click at [250, 180] on th "Logoden - [MEDICAL_DATA] proche centre, parking privé, neuf" at bounding box center [223, 175] width 121 height 23
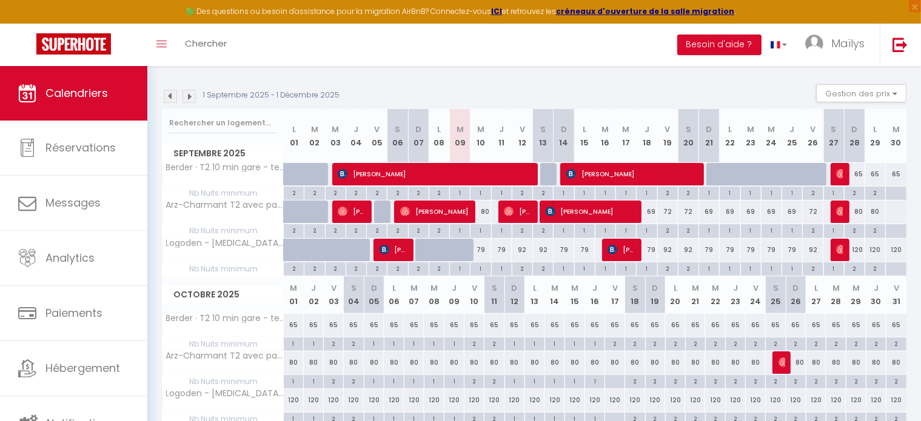
scroll to position [164, 0]
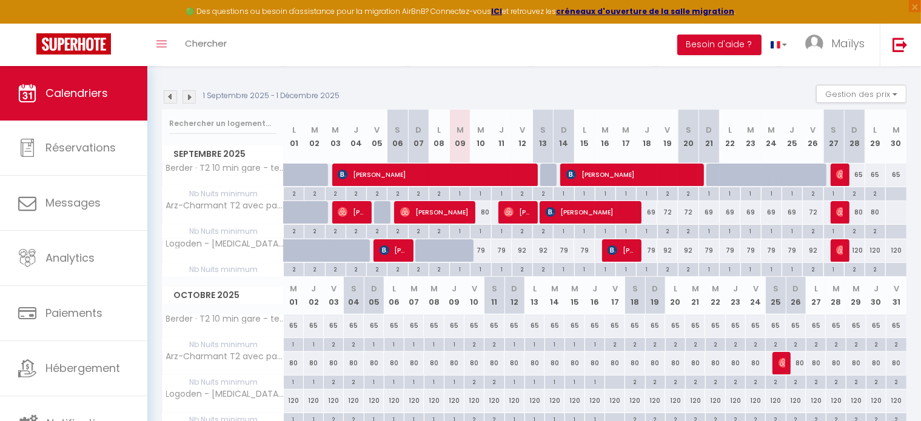
click at [653, 210] on div "69" at bounding box center [647, 212] width 21 height 22
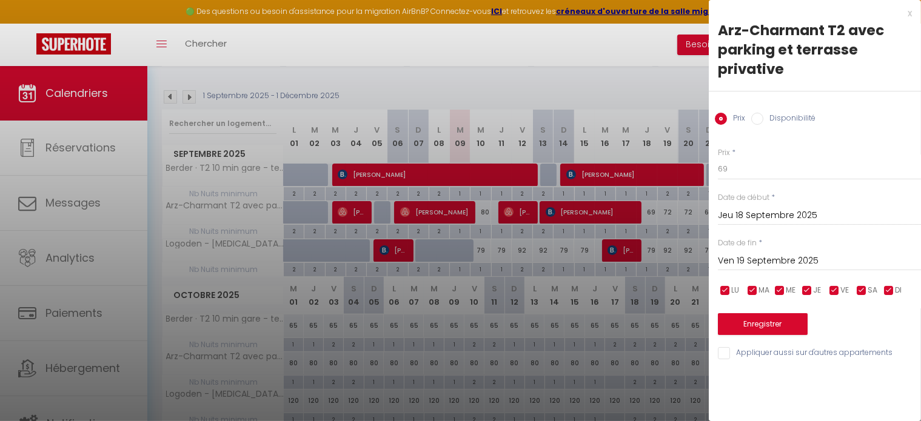
click at [910, 18] on div "x" at bounding box center [810, 13] width 203 height 15
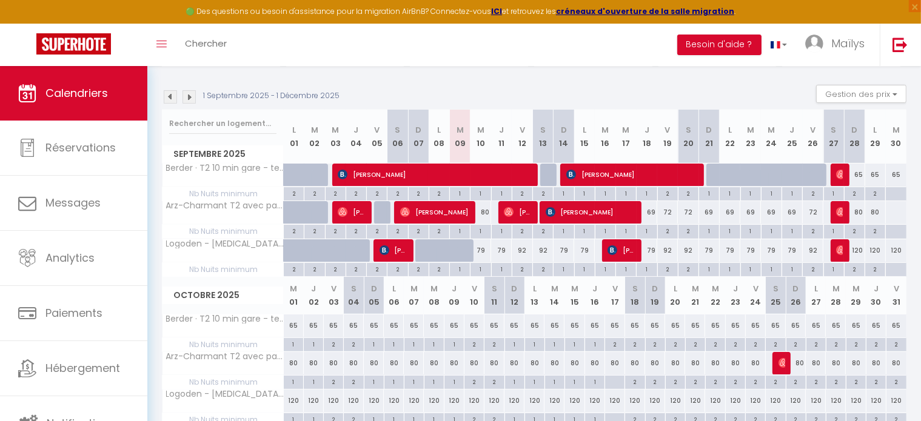
click at [857, 172] on div "65" at bounding box center [854, 175] width 21 height 22
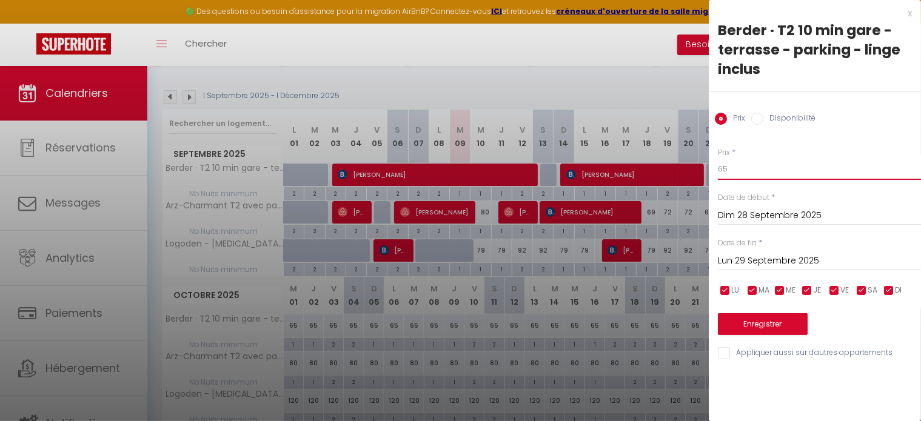
click at [801, 174] on input "65" at bounding box center [819, 169] width 203 height 22
click at [793, 257] on input "Lun 29 Septembre 2025" at bounding box center [819, 261] width 203 height 16
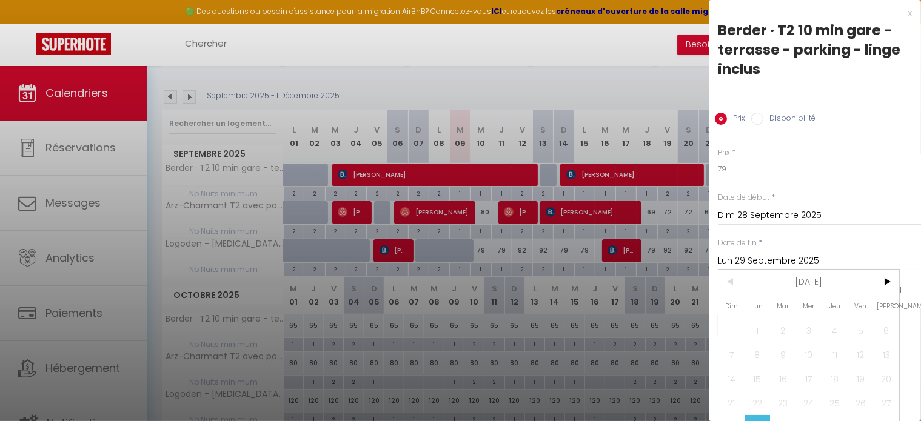
scroll to position [28, 0]
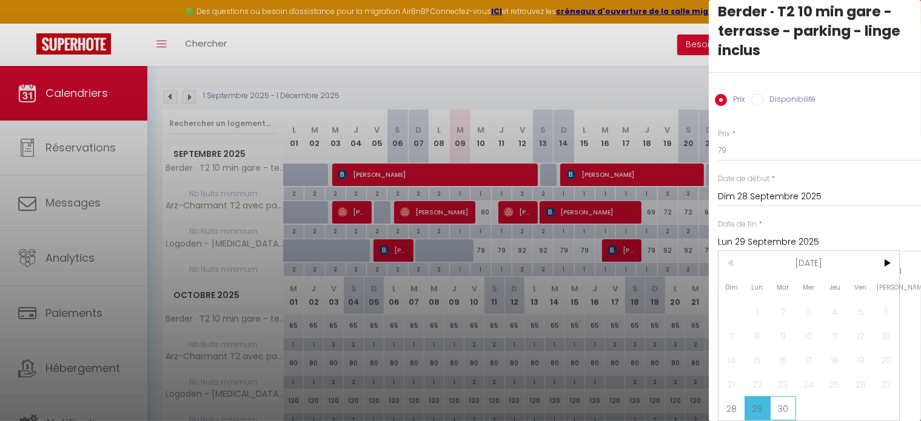
click at [789, 397] on span "30" at bounding box center [783, 409] width 26 height 24
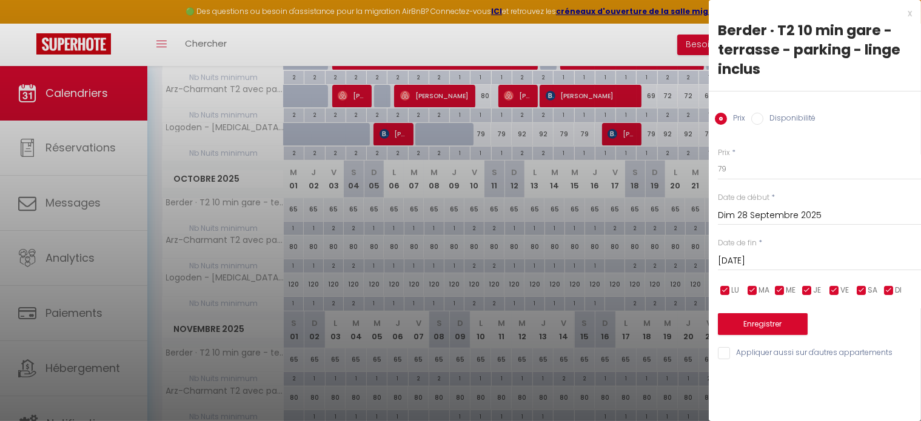
scroll to position [284, 0]
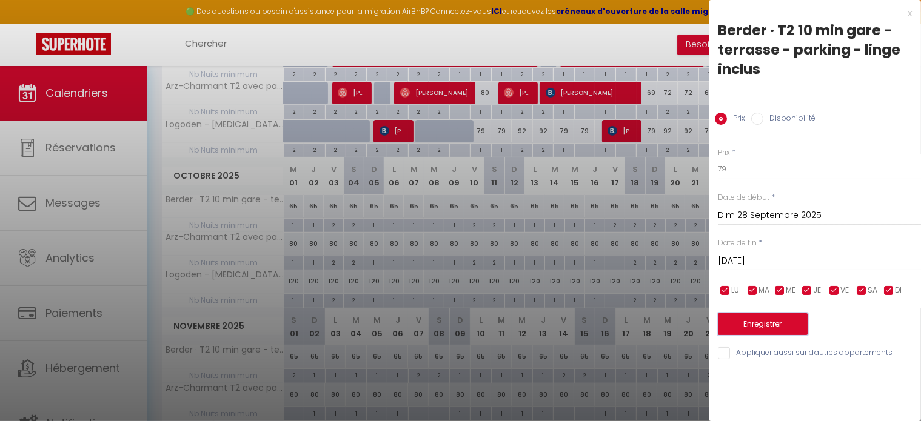
click at [769, 320] on button "Enregistrer" at bounding box center [763, 325] width 90 height 22
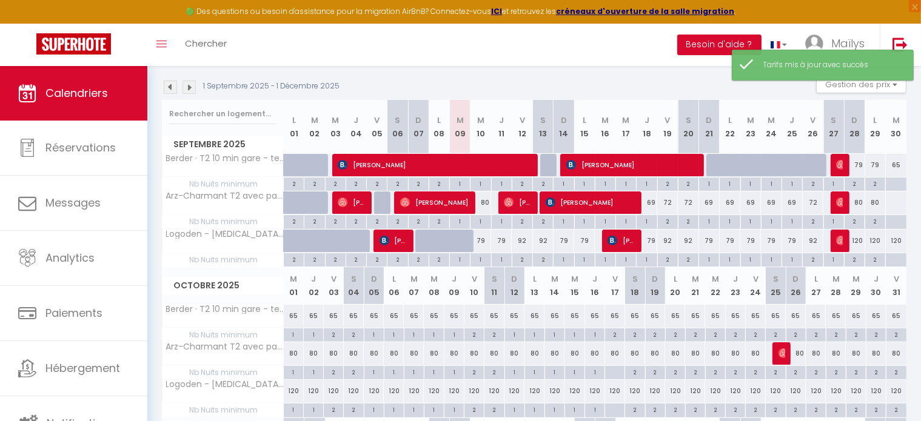
scroll to position [173, 0]
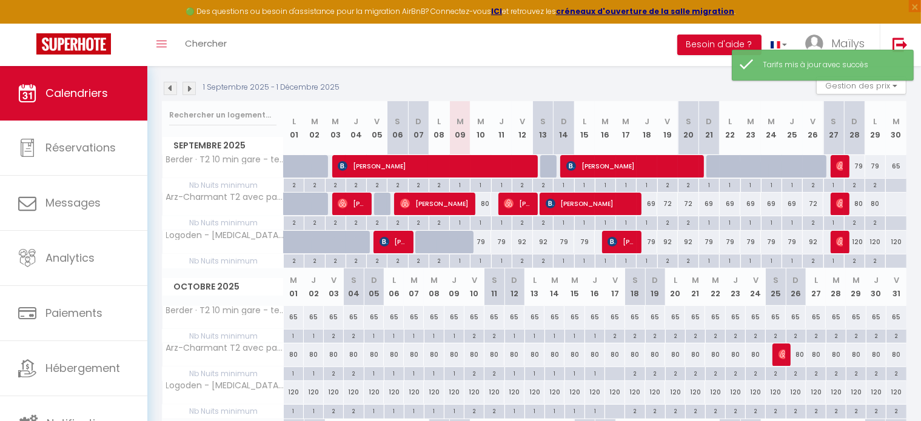
click at [894, 163] on div "65" at bounding box center [896, 166] width 21 height 22
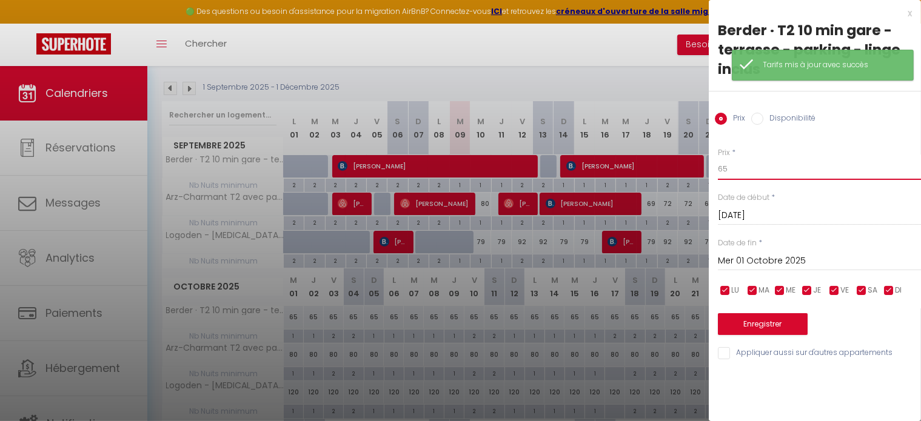
click at [793, 176] on input "65" at bounding box center [819, 169] width 203 height 22
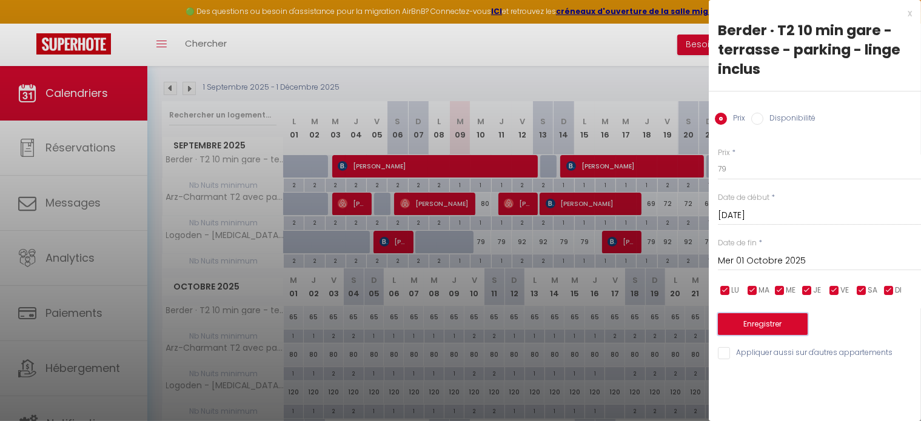
click at [773, 320] on button "Enregistrer" at bounding box center [763, 325] width 90 height 22
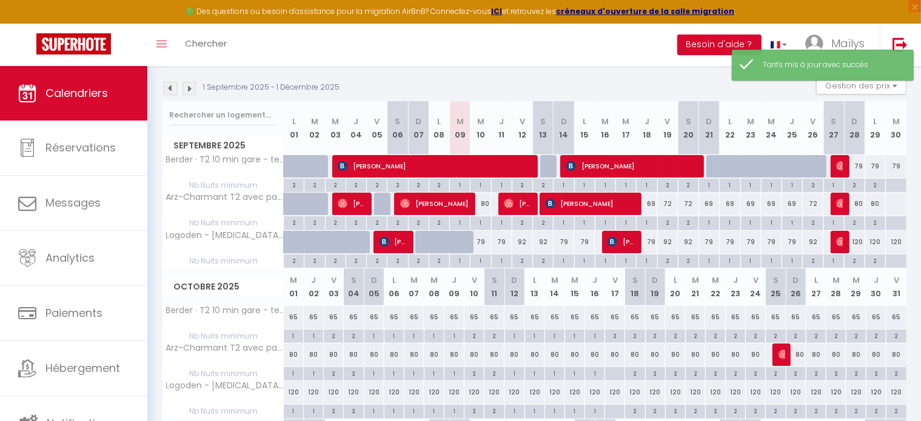
click at [856, 203] on div "80" at bounding box center [854, 204] width 21 height 22
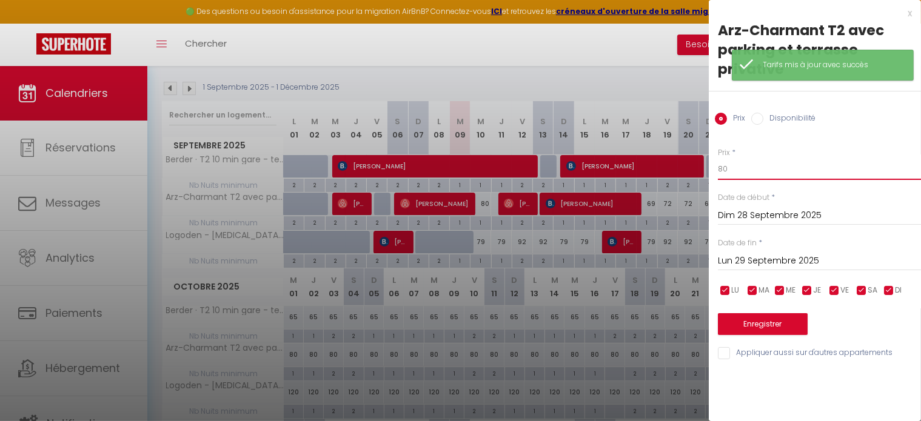
click at [778, 166] on input "80" at bounding box center [819, 169] width 203 height 22
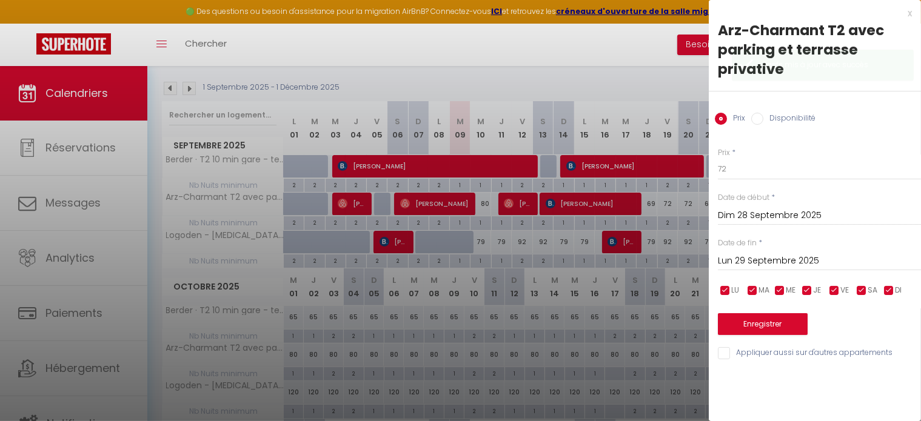
click at [761, 275] on div "Prix * 72 Statut * Disponible Indisponible Date de début * Dim 28 Septembre 202…" at bounding box center [815, 246] width 212 height 229
click at [788, 257] on input "Lun 29 Septembre 2025" at bounding box center [819, 261] width 203 height 16
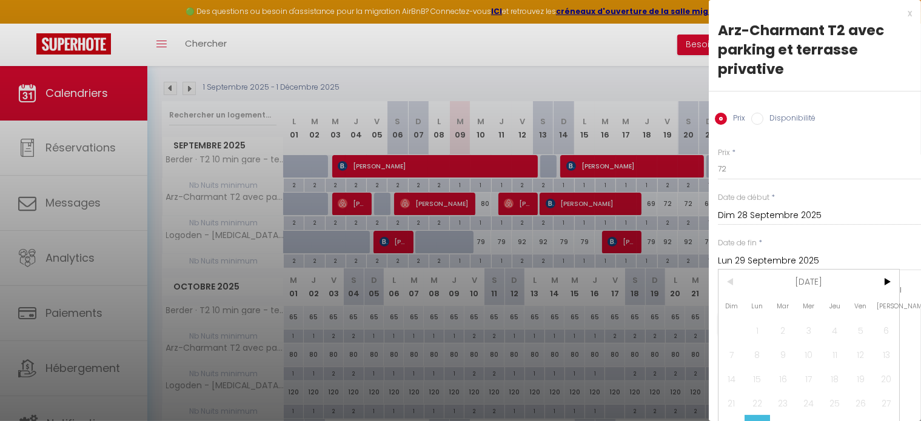
scroll to position [28, 0]
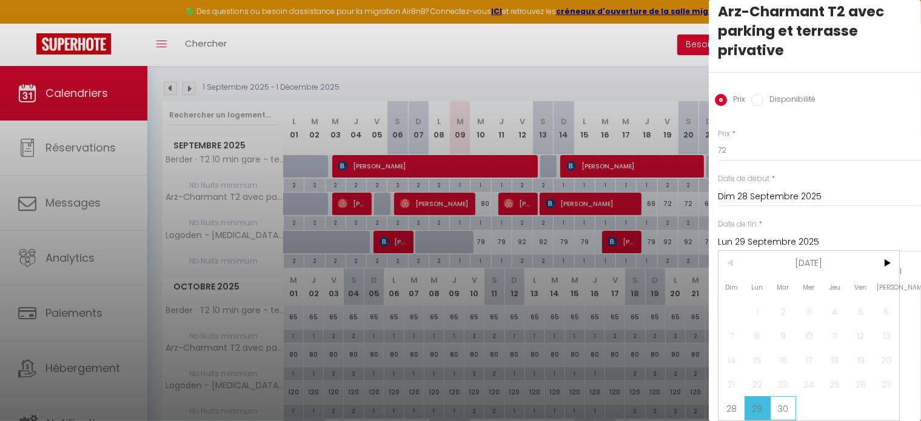
click at [784, 397] on span "30" at bounding box center [783, 409] width 26 height 24
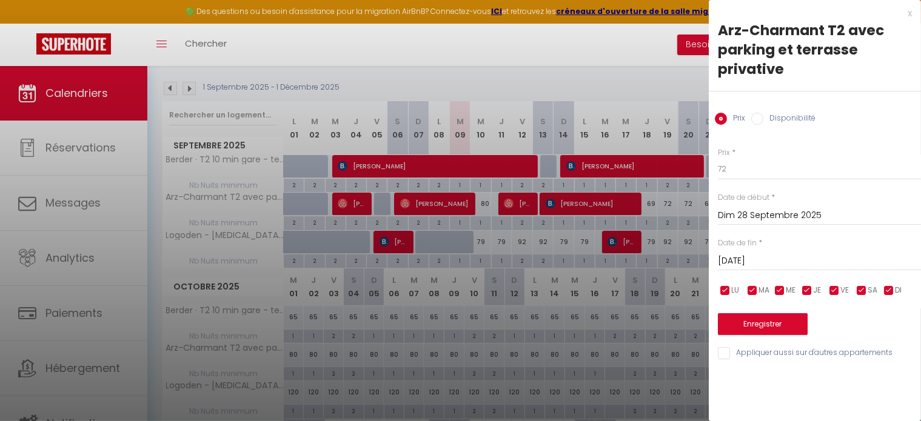
scroll to position [239, 0]
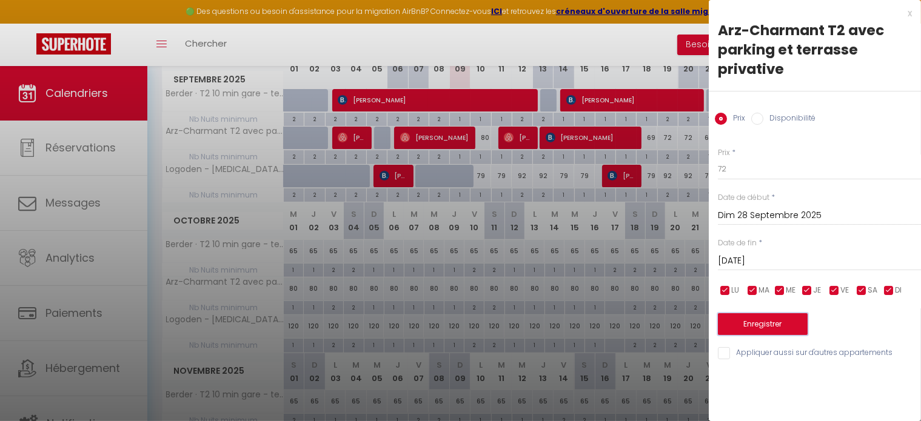
click at [785, 323] on button "Enregistrer" at bounding box center [763, 325] width 90 height 22
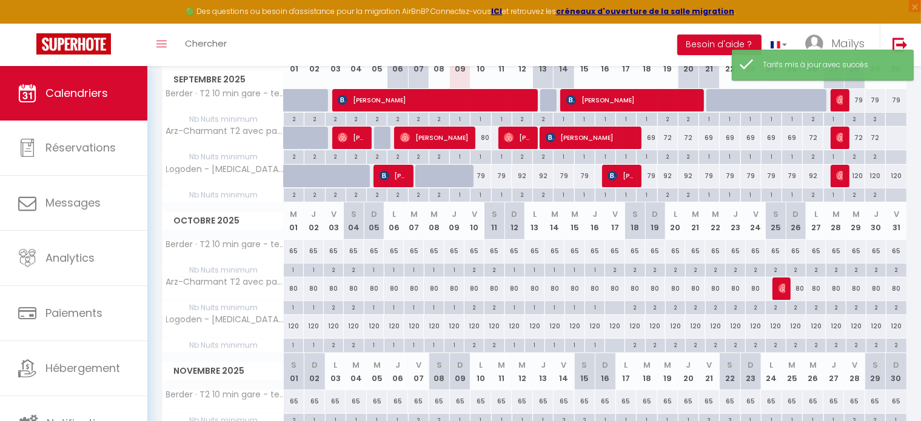
click at [892, 143] on div at bounding box center [895, 138] width 21 height 22
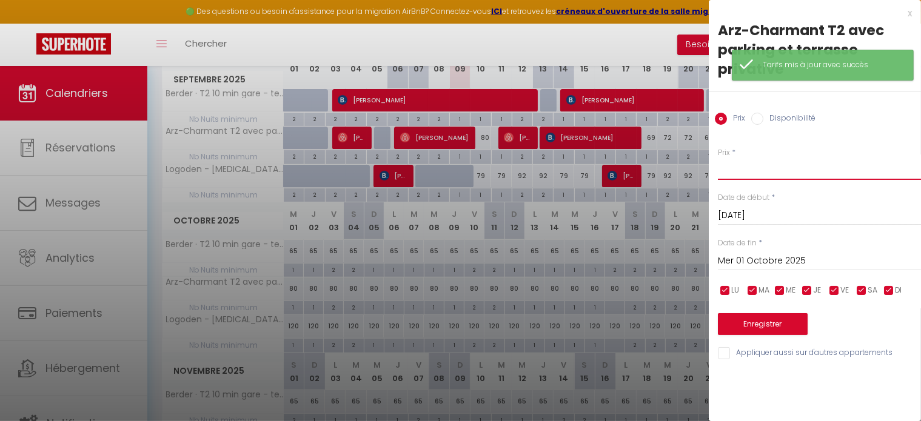
click at [791, 170] on input "Prix" at bounding box center [819, 169] width 203 height 22
click at [758, 323] on button "Enregistrer" at bounding box center [763, 325] width 90 height 22
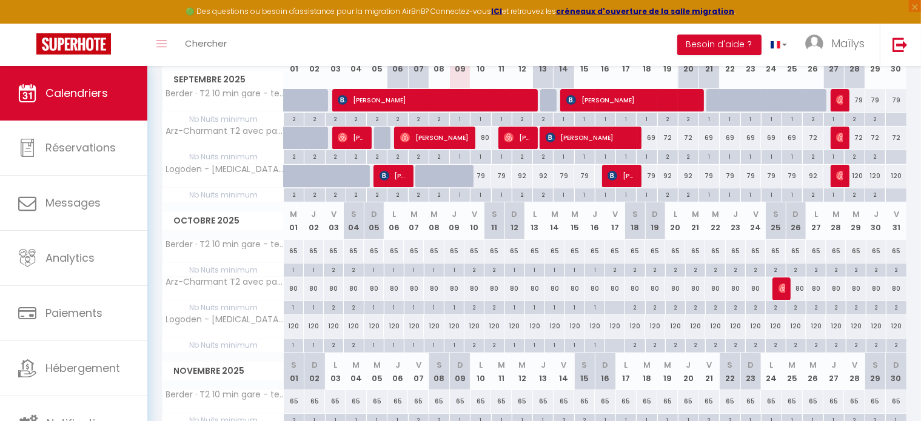
click at [483, 176] on div "79" at bounding box center [481, 176] width 21 height 22
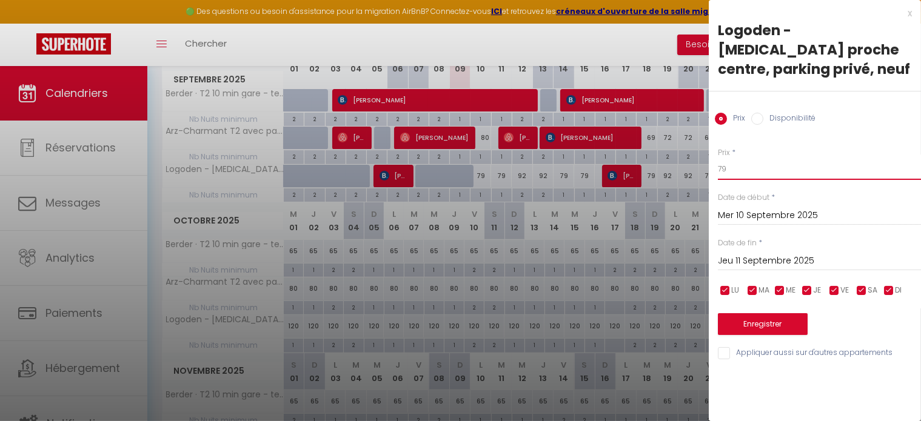
click at [740, 158] on input "79" at bounding box center [819, 169] width 203 height 22
click at [765, 249] on div "Jeu 11 Septembre 2025 < Sep 2025 > Dim Lun Mar Mer Jeu Ven Sam 1 2 3 4 5 6 7 8 …" at bounding box center [819, 260] width 203 height 22
click at [834, 253] on input "Jeu 11 Septembre 2025" at bounding box center [819, 261] width 203 height 16
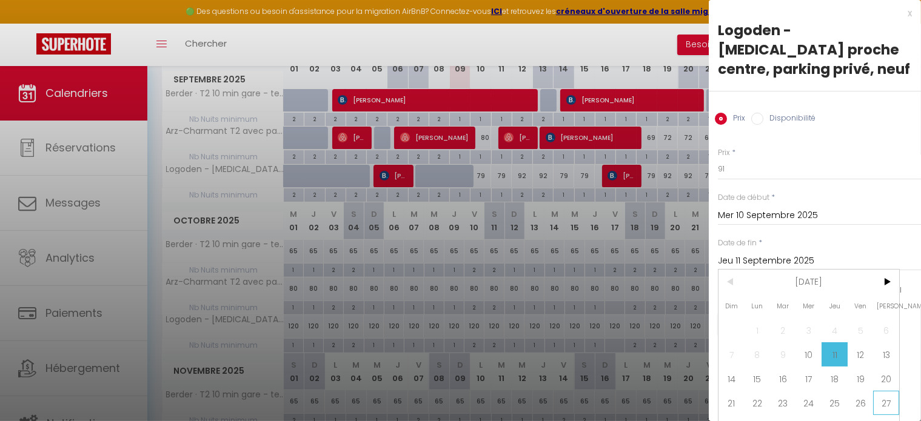
scroll to position [28, 0]
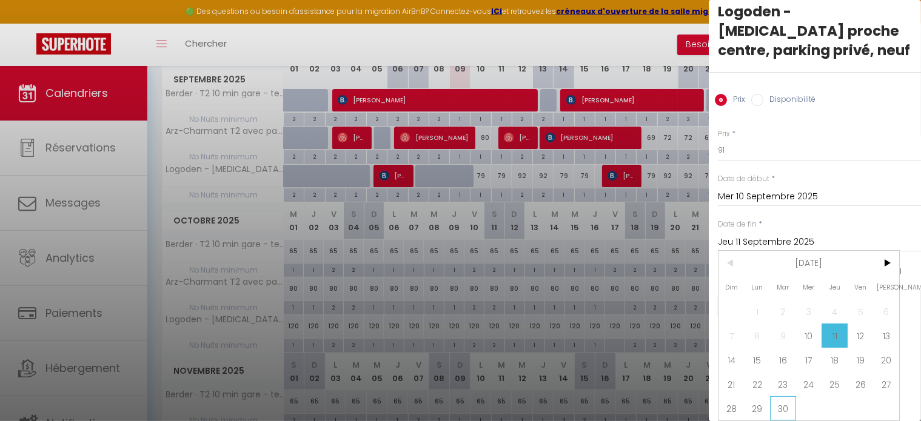
click at [785, 397] on span "30" at bounding box center [783, 409] width 26 height 24
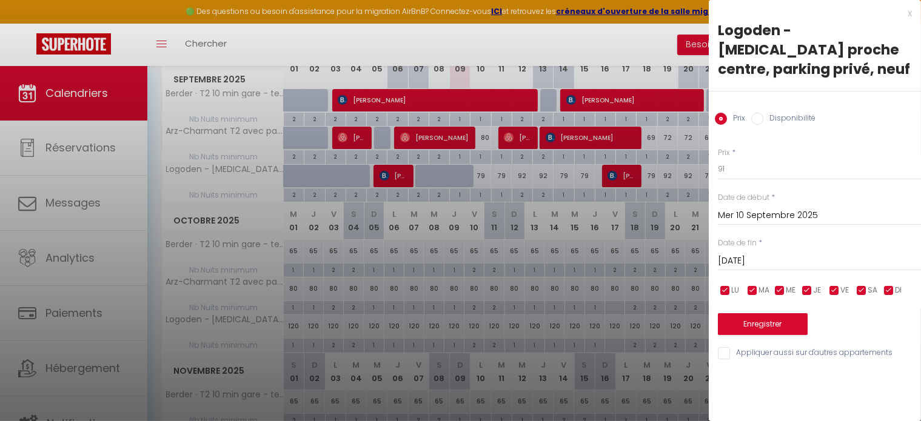
scroll to position [0, 0]
click at [859, 285] on input "checkbox" at bounding box center [862, 291] width 12 height 12
click at [842, 285] on span "VE" at bounding box center [845, 291] width 8 height 12
click at [786, 314] on button "Enregistrer" at bounding box center [763, 325] width 90 height 22
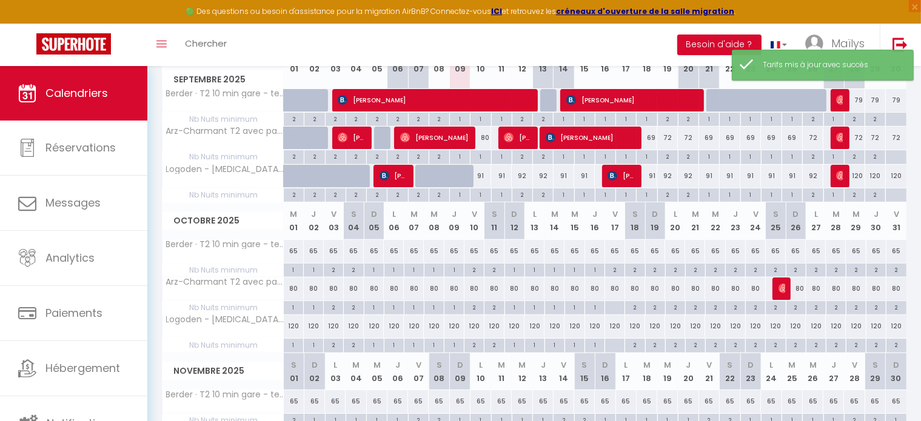
click at [522, 174] on div "92" at bounding box center [522, 176] width 21 height 22
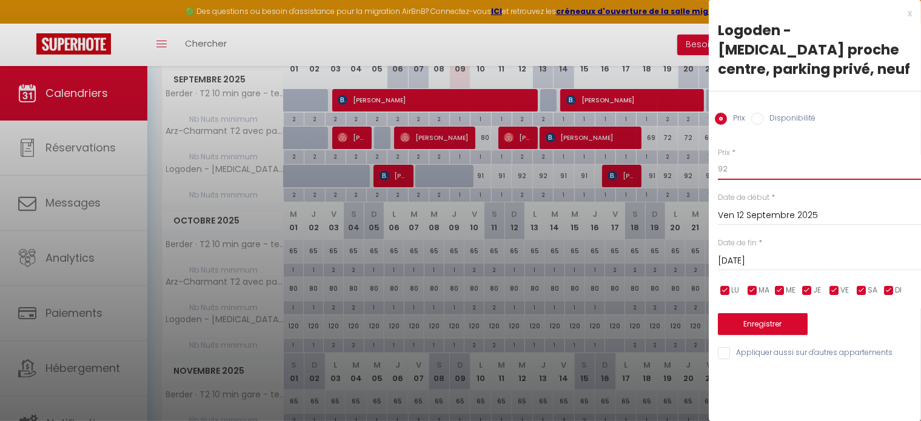
click at [746, 158] on input "92" at bounding box center [819, 169] width 203 height 22
click at [761, 253] on input "Sam 13 Septembre 2025" at bounding box center [819, 261] width 203 height 16
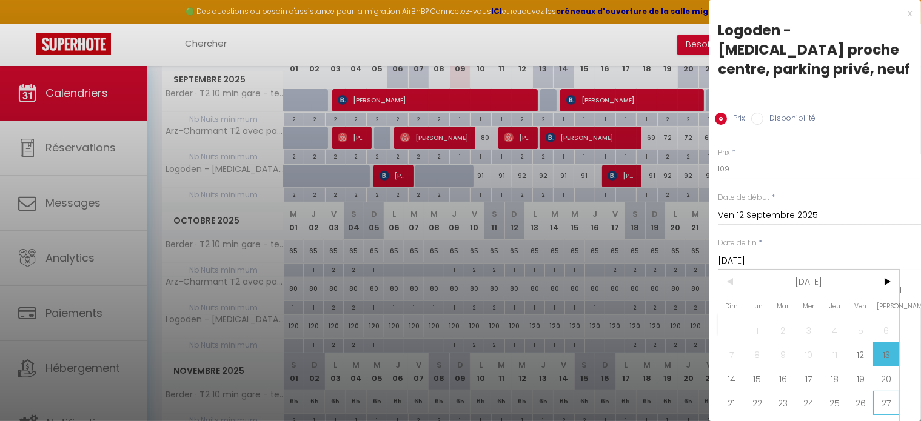
scroll to position [28, 0]
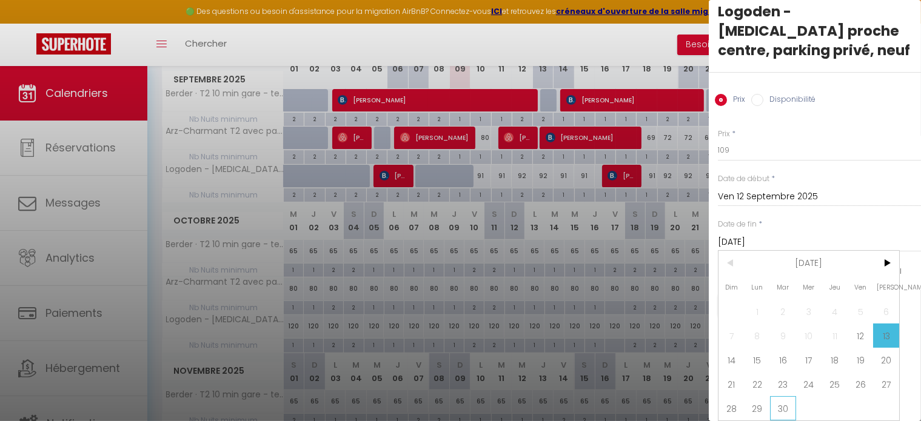
click at [784, 397] on span "30" at bounding box center [783, 409] width 26 height 24
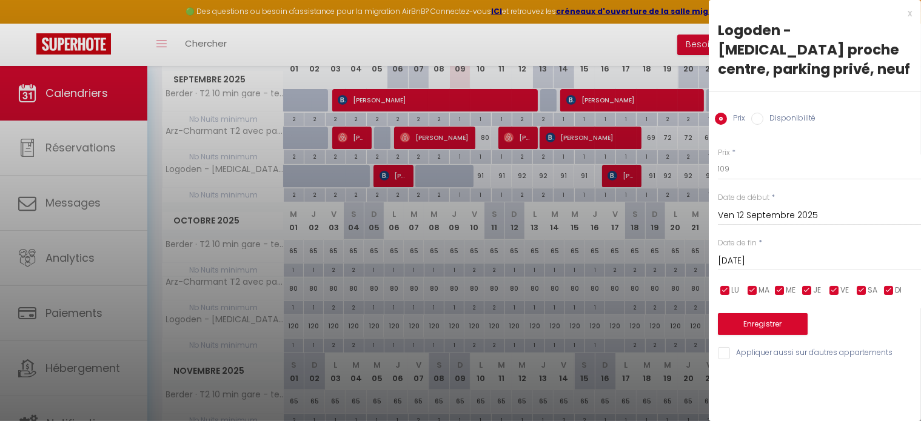
scroll to position [0, 0]
click at [879, 283] on div "LU MA ME JE VE SA DI" at bounding box center [819, 290] width 219 height 15
click at [881, 283] on div "LU MA ME JE VE SA DI" at bounding box center [819, 290] width 219 height 15
click at [885, 285] on input "checkbox" at bounding box center [889, 291] width 12 height 12
click at [802, 285] on input "checkbox" at bounding box center [807, 291] width 12 height 12
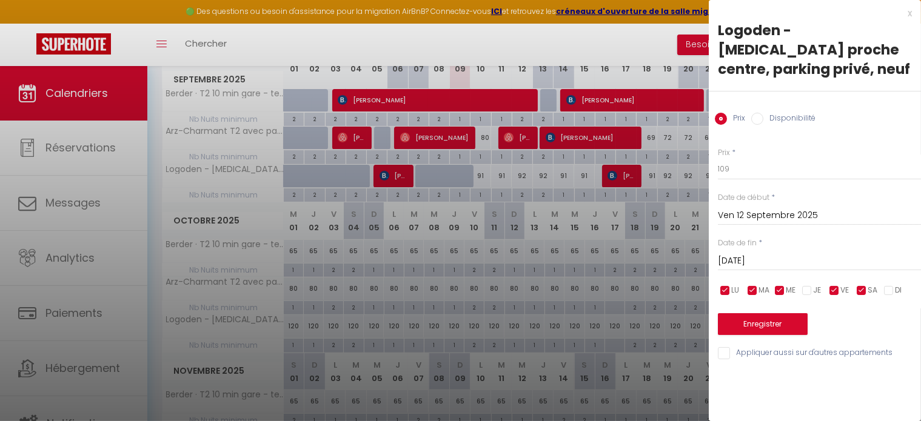
click at [776, 285] on input "checkbox" at bounding box center [780, 291] width 12 height 12
click at [744, 283] on div "LU MA ME JE VE SA DI" at bounding box center [819, 290] width 219 height 15
click at [754, 285] on input "checkbox" at bounding box center [753, 291] width 12 height 12
click at [730, 285] on input "checkbox" at bounding box center [725, 291] width 12 height 12
click at [740, 314] on button "Enregistrer" at bounding box center [763, 325] width 90 height 22
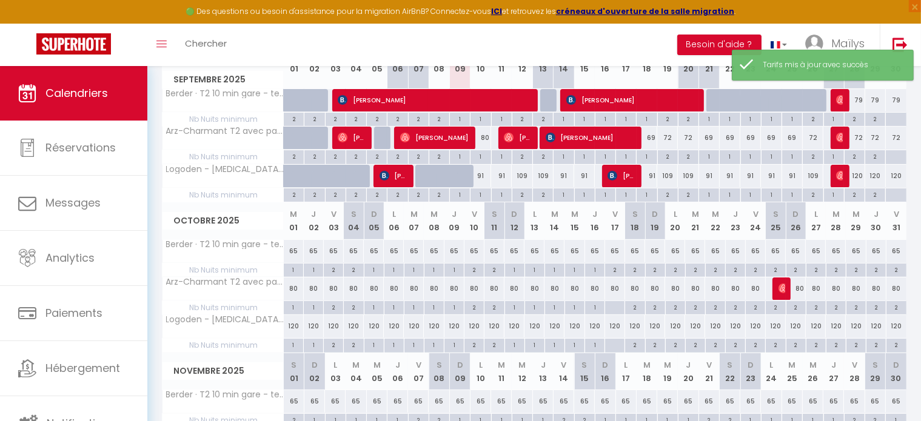
click at [858, 172] on div "120" at bounding box center [854, 176] width 21 height 22
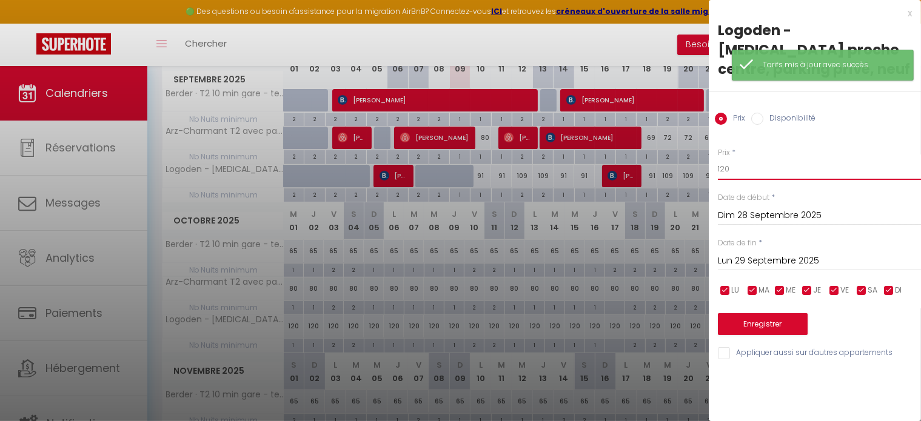
click at [747, 158] on input "120" at bounding box center [819, 169] width 203 height 22
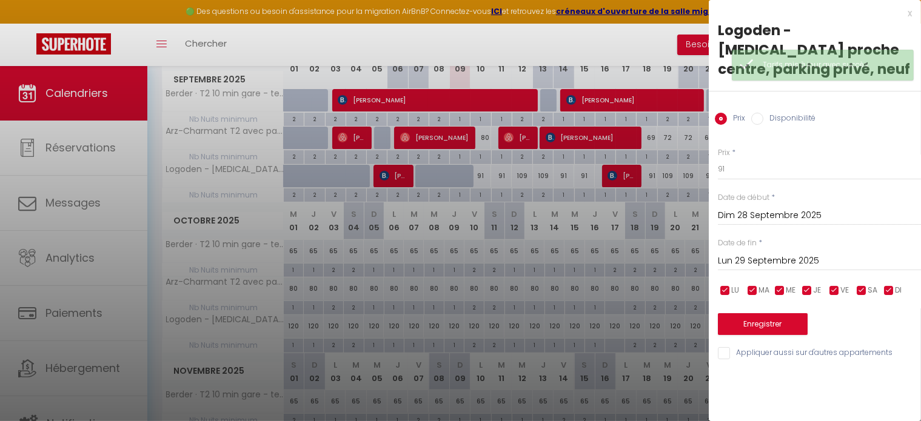
click at [766, 253] on input "Lun 29 Septembre 2025" at bounding box center [819, 261] width 203 height 16
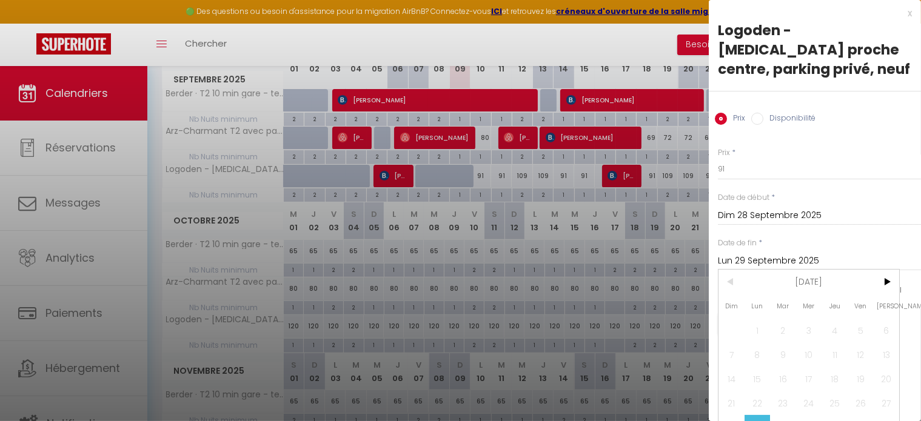
scroll to position [28, 0]
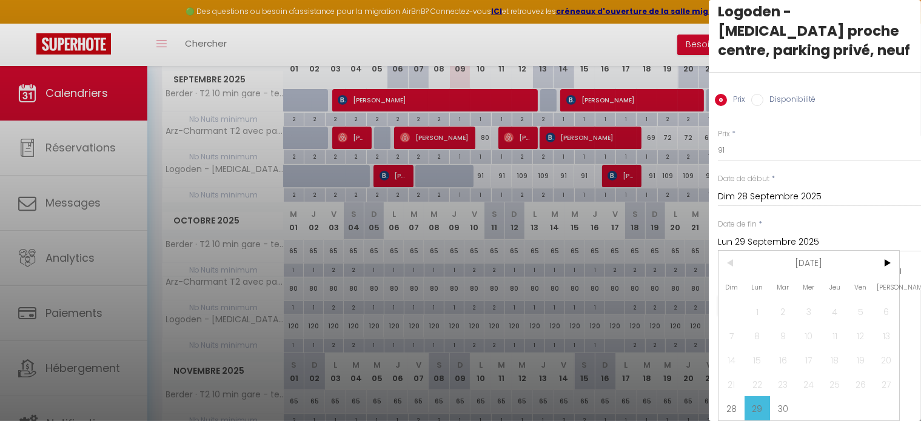
click at [886, 240] on input "Lun 29 Septembre 2025" at bounding box center [819, 243] width 203 height 16
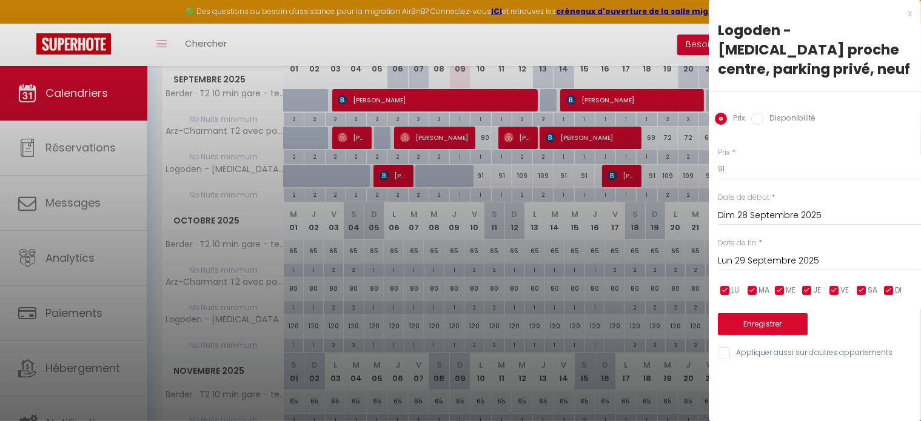
click at [890, 253] on input "Lun 29 Septembre 2025" at bounding box center [819, 261] width 203 height 16
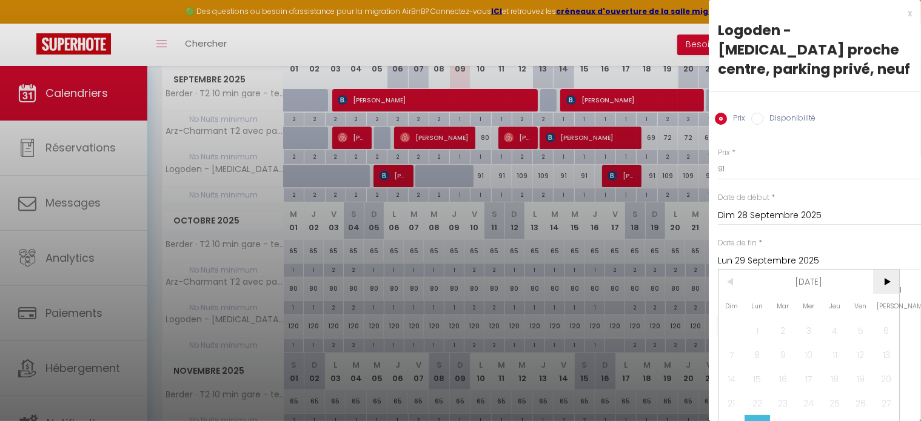
click at [888, 284] on span ">" at bounding box center [886, 282] width 26 height 24
click at [817, 323] on span "1" at bounding box center [809, 330] width 26 height 24
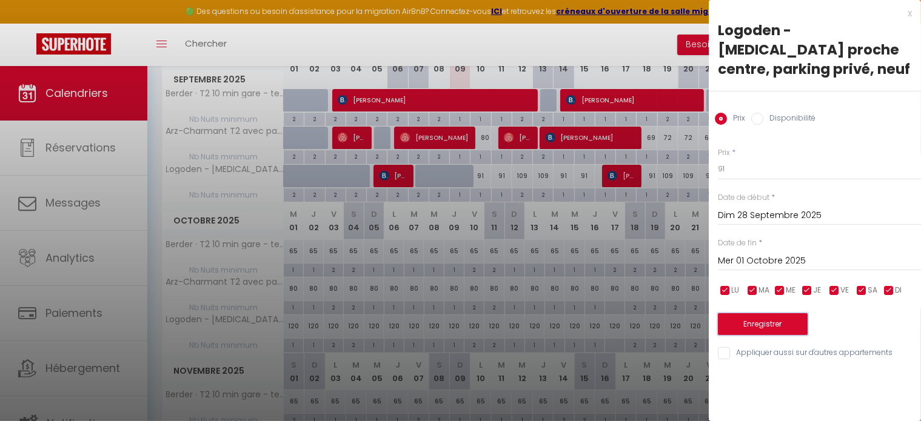
click at [760, 314] on button "Enregistrer" at bounding box center [763, 325] width 90 height 22
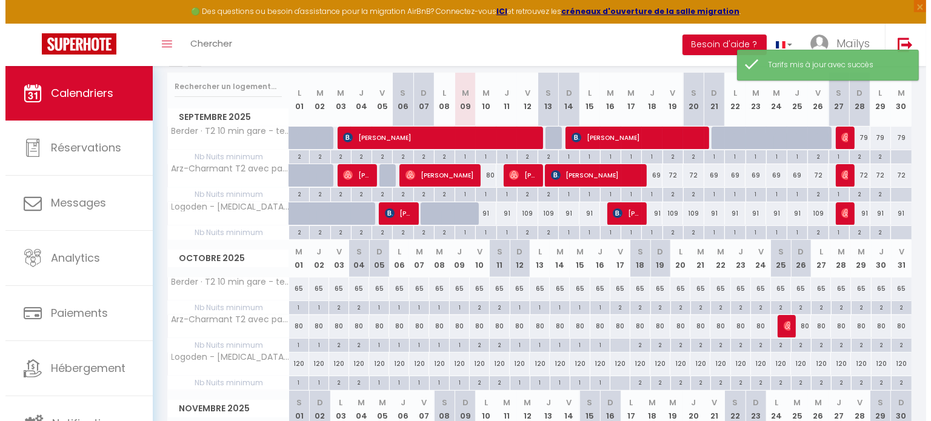
scroll to position [201, 0]
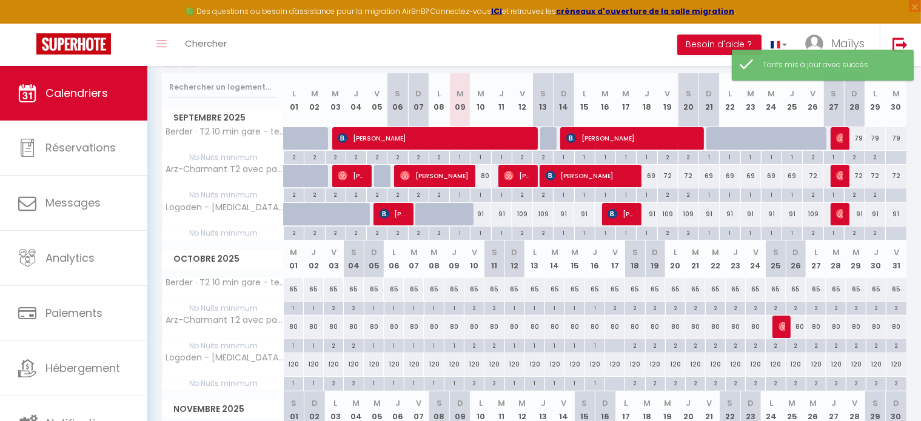
click at [881, 158] on div "2" at bounding box center [875, 157] width 20 height 12
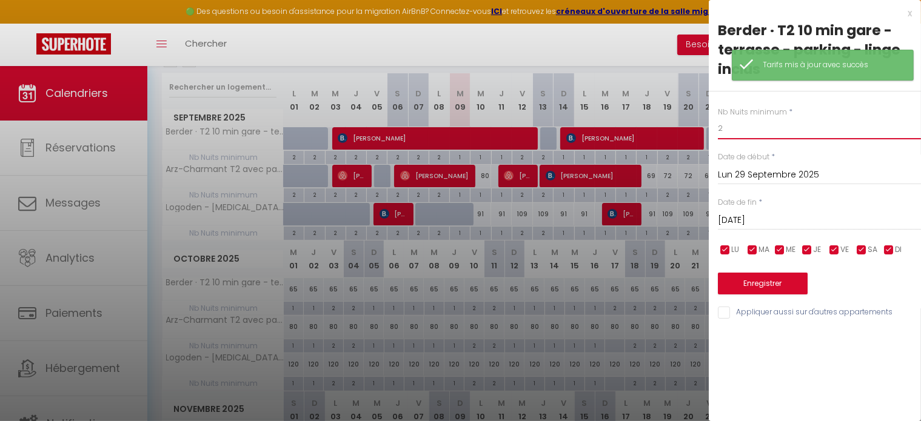
click at [784, 136] on input "2" at bounding box center [819, 129] width 203 height 22
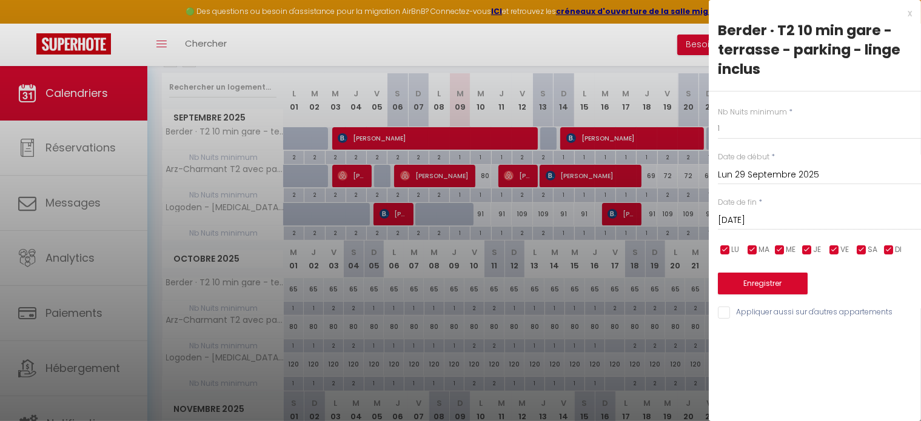
click at [743, 309] on input "Appliquer aussi sur d'autres appartements" at bounding box center [819, 313] width 203 height 12
click at [780, 226] on input "Mar 30 Septembre 2025" at bounding box center [819, 221] width 203 height 16
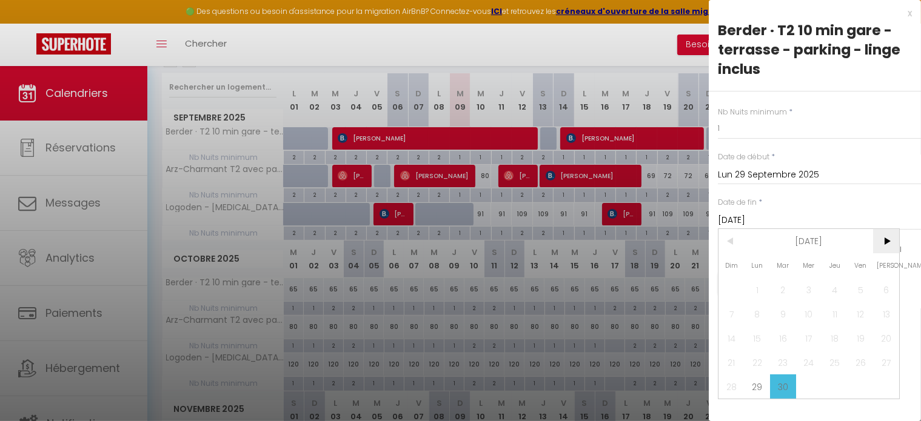
click at [893, 244] on span ">" at bounding box center [886, 241] width 26 height 24
click at [806, 289] on span "1" at bounding box center [809, 290] width 26 height 24
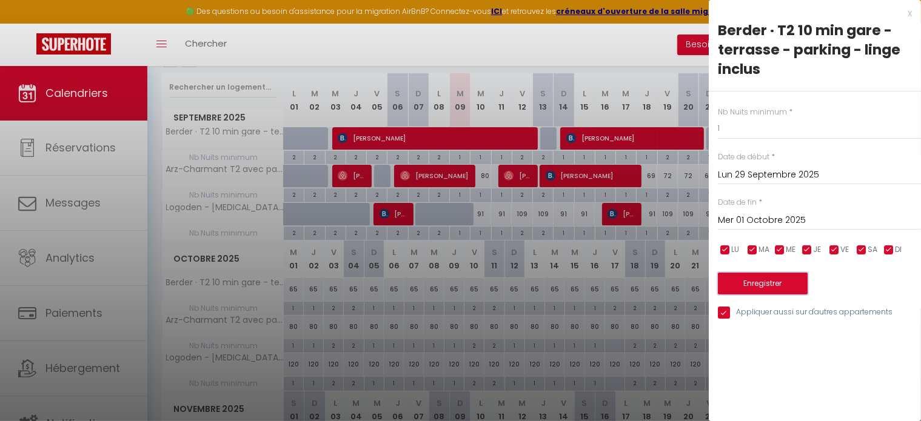
click at [753, 292] on button "Enregistrer" at bounding box center [763, 284] width 90 height 22
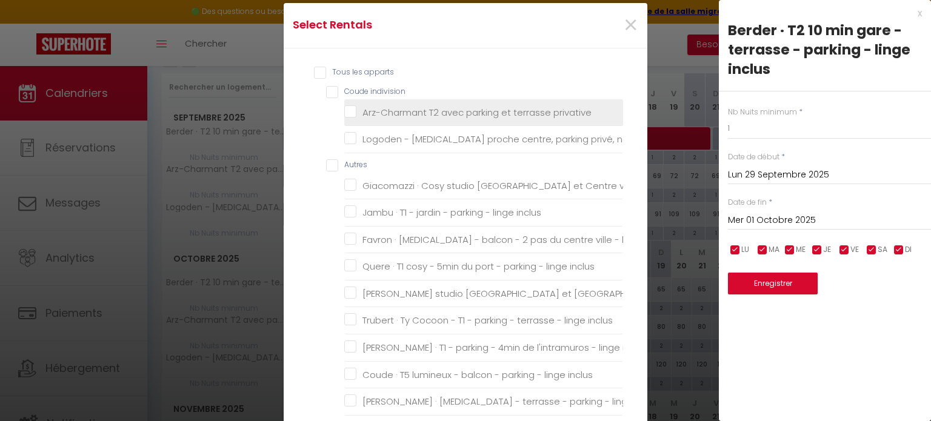
click at [383, 109] on privative "Arz-Charmant T2 avec parking et terrasse privative" at bounding box center [483, 112] width 279 height 12
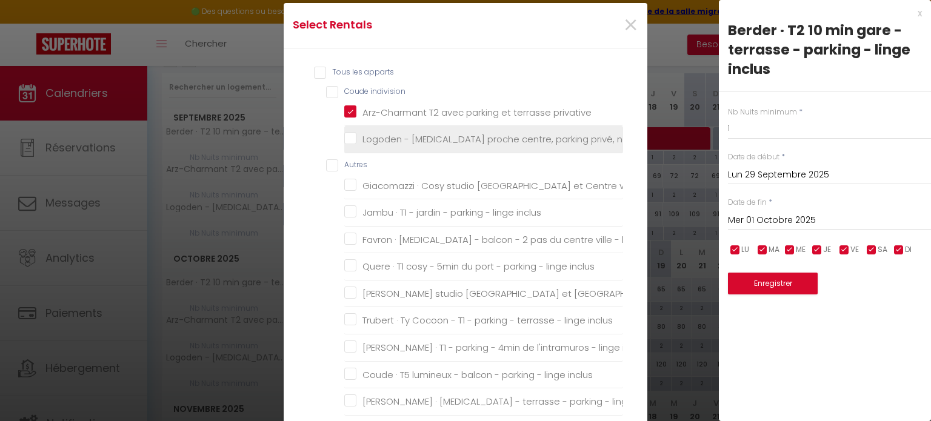
click at [397, 141] on neuf "Logoden - [MEDICAL_DATA] proche centre, parking privé, neuf" at bounding box center [483, 139] width 279 height 12
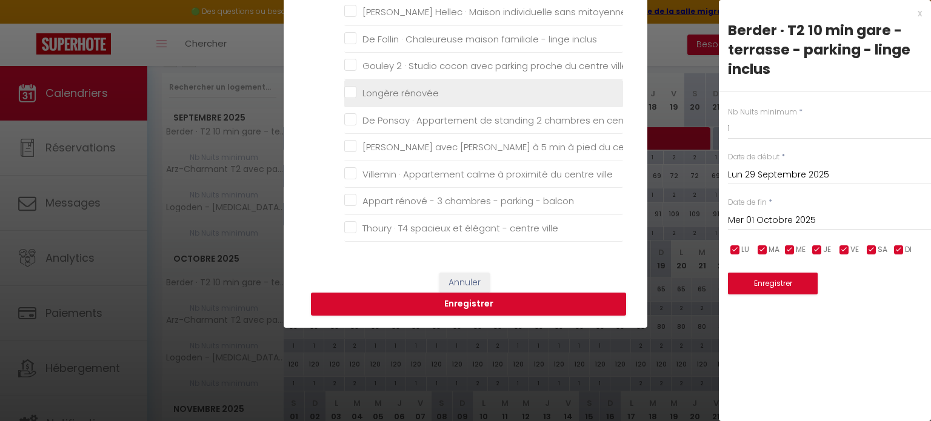
scroll to position [176, 0]
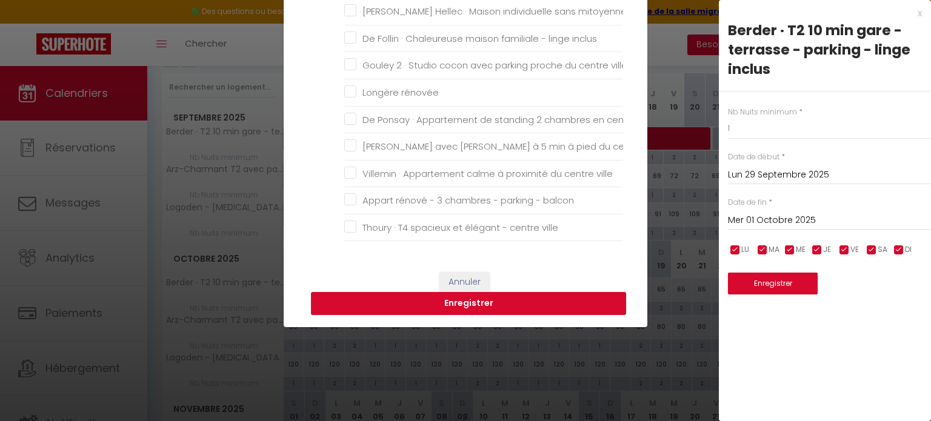
click at [558, 298] on button "Enregistrer" at bounding box center [468, 303] width 315 height 23
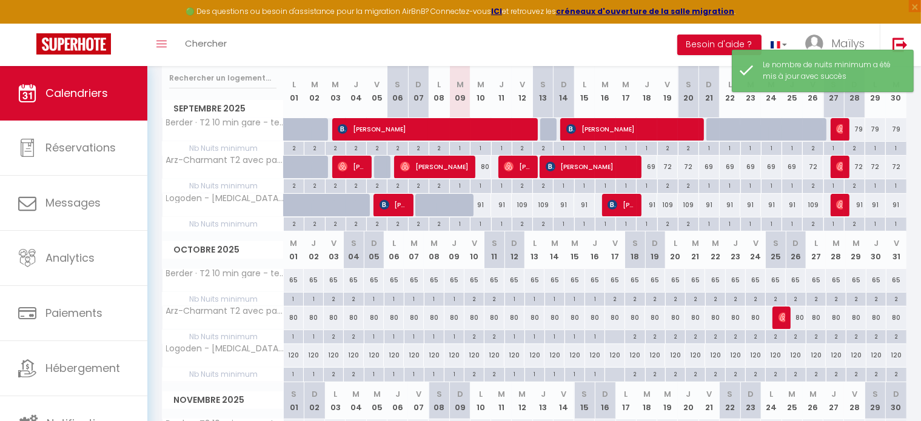
scroll to position [210, 0]
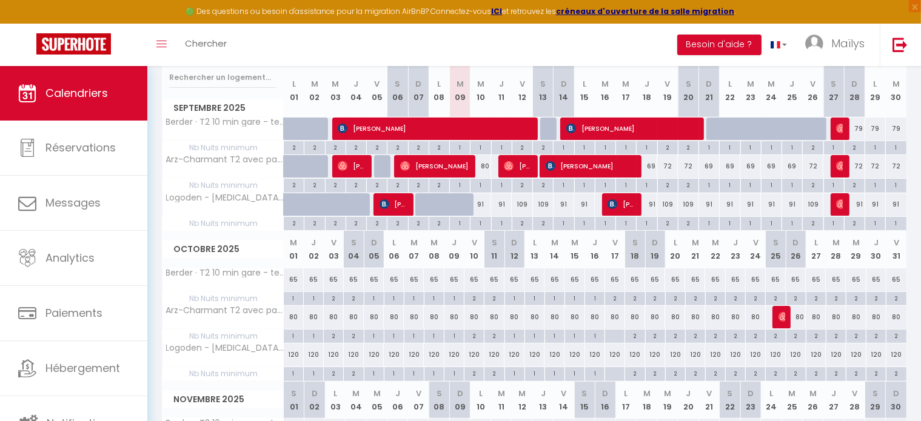
click at [297, 276] on div "65" at bounding box center [294, 280] width 20 height 22
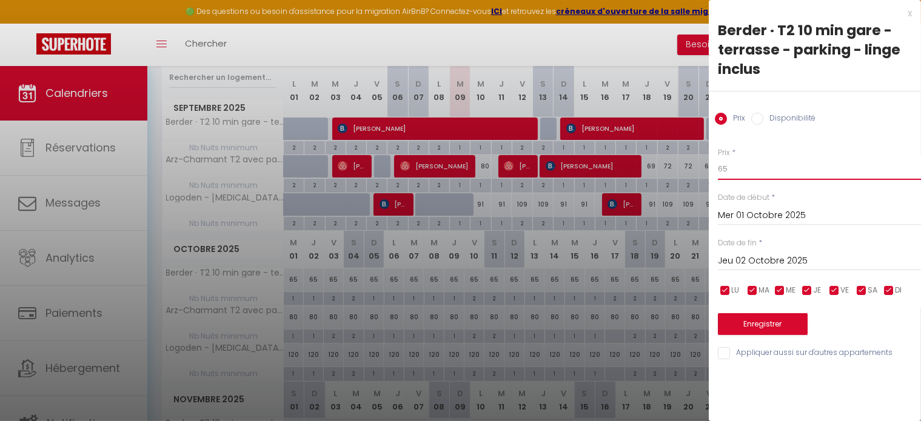
click at [751, 172] on input "65" at bounding box center [819, 169] width 203 height 22
click at [768, 256] on input "Jeu 02 Octobre 2025" at bounding box center [819, 261] width 203 height 16
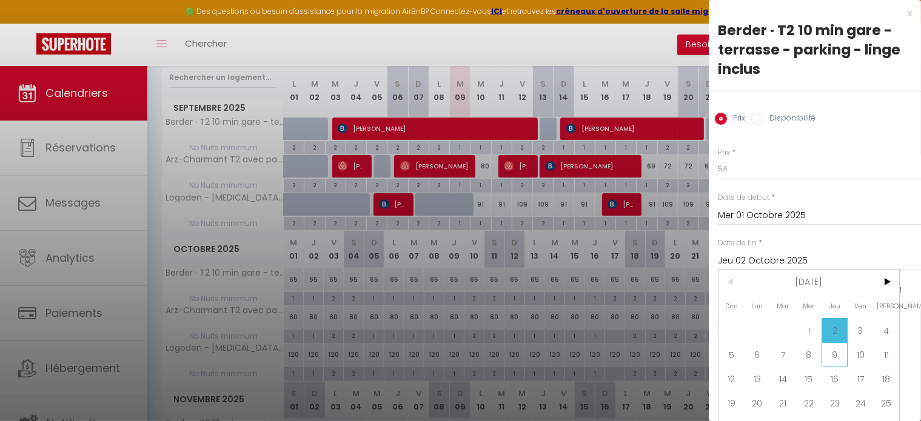
scroll to position [28, 0]
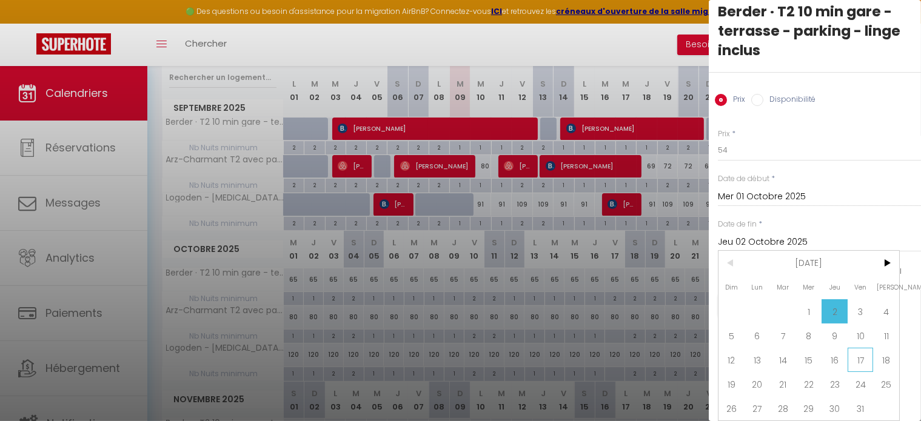
click at [861, 348] on span "17" at bounding box center [861, 360] width 26 height 24
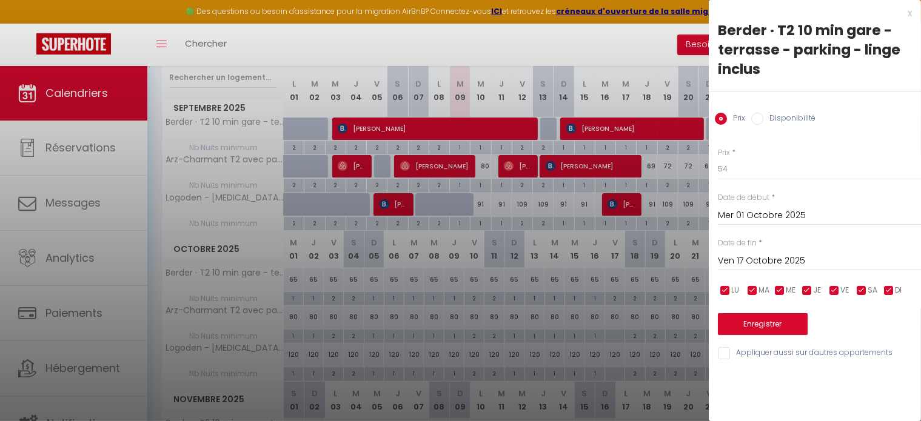
click at [860, 290] on input "checkbox" at bounding box center [862, 291] width 12 height 12
click at [837, 289] on input "checkbox" at bounding box center [834, 291] width 12 height 12
click at [774, 327] on button "Enregistrer" at bounding box center [763, 325] width 90 height 22
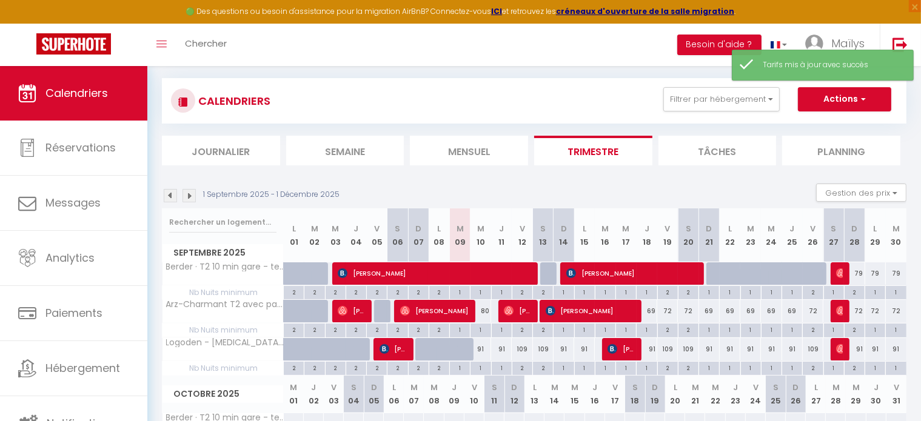
scroll to position [210, 0]
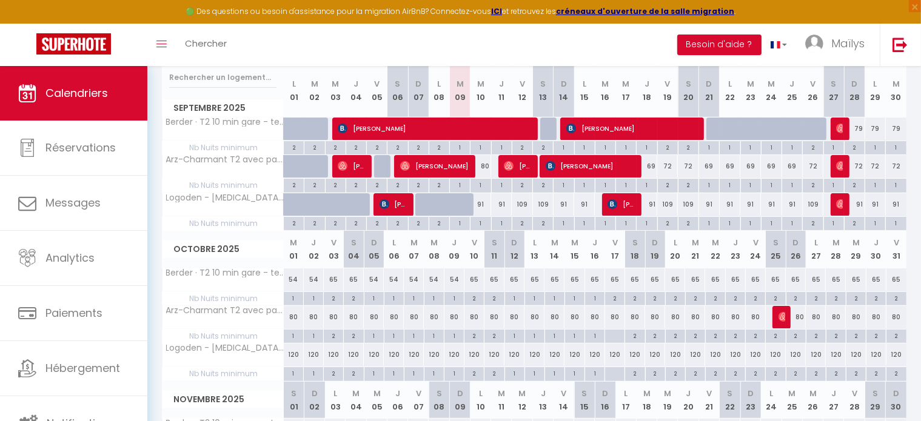
click at [332, 278] on div "65" at bounding box center [334, 280] width 20 height 22
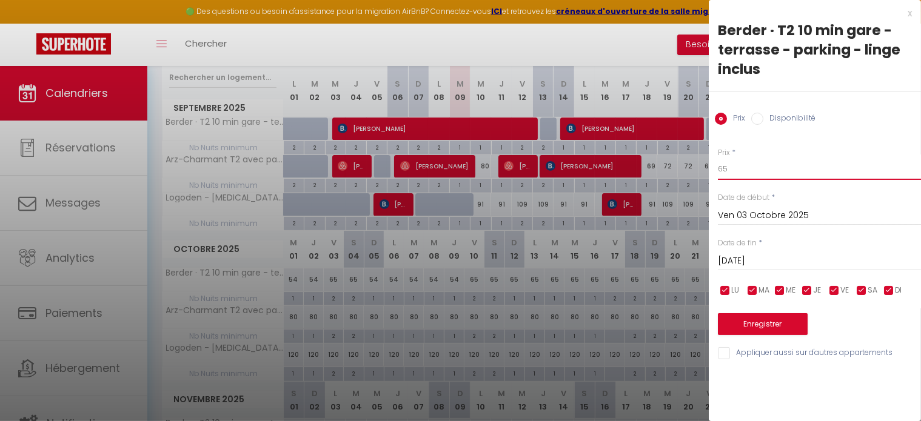
click at [739, 166] on input "65" at bounding box center [819, 169] width 203 height 22
click at [771, 263] on input "Sam 04 Octobre 2025" at bounding box center [819, 261] width 203 height 16
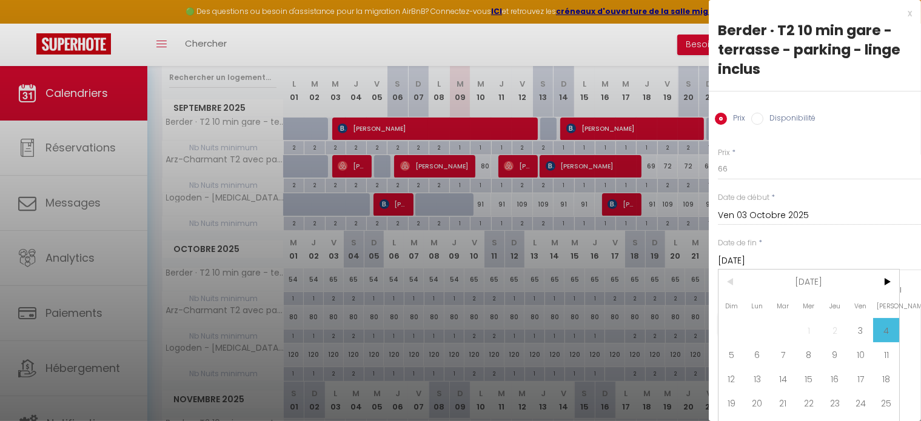
click at [858, 381] on span "17" at bounding box center [861, 379] width 26 height 24
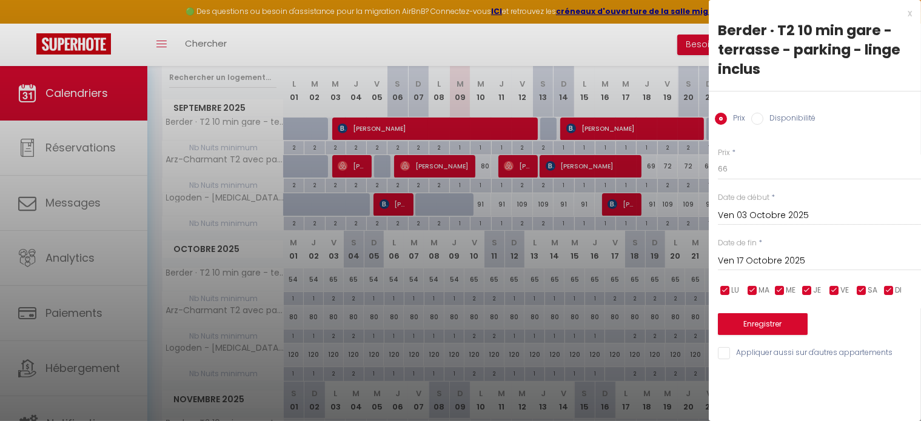
click at [889, 294] on input "checkbox" at bounding box center [889, 291] width 12 height 12
click at [816, 290] on span "JE" at bounding box center [817, 291] width 8 height 12
click at [781, 290] on input "checkbox" at bounding box center [780, 291] width 12 height 12
click at [755, 288] on input "checkbox" at bounding box center [753, 291] width 12 height 12
click at [728, 292] on input "checkbox" at bounding box center [725, 291] width 12 height 12
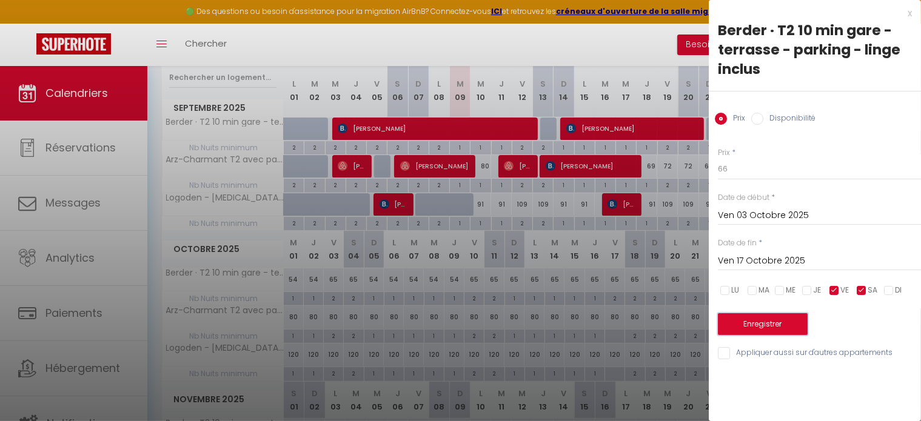
click at [764, 320] on button "Enregistrer" at bounding box center [763, 325] width 90 height 22
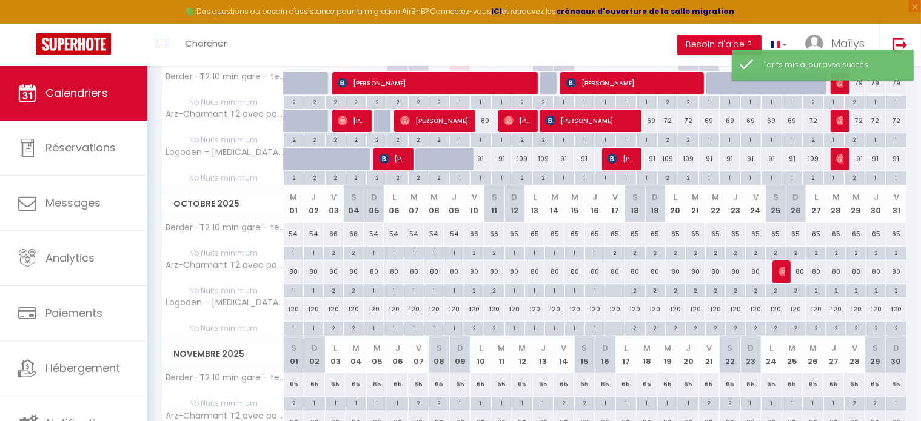
scroll to position [257, 0]
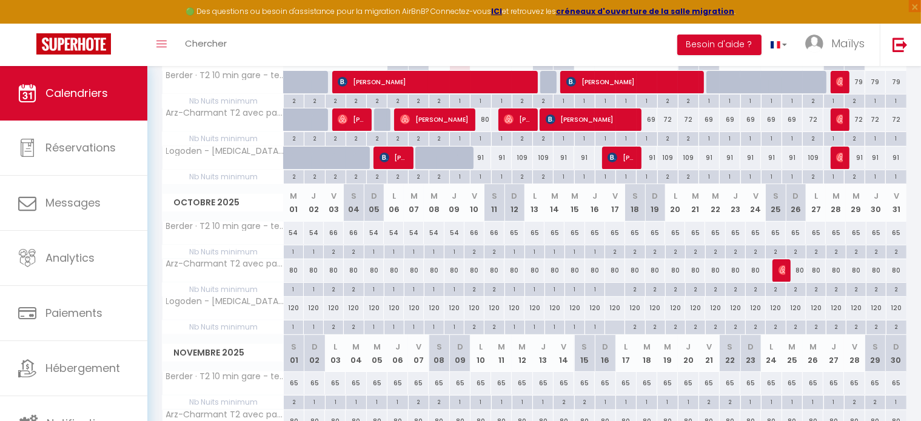
click at [613, 231] on div "65" at bounding box center [615, 233] width 20 height 22
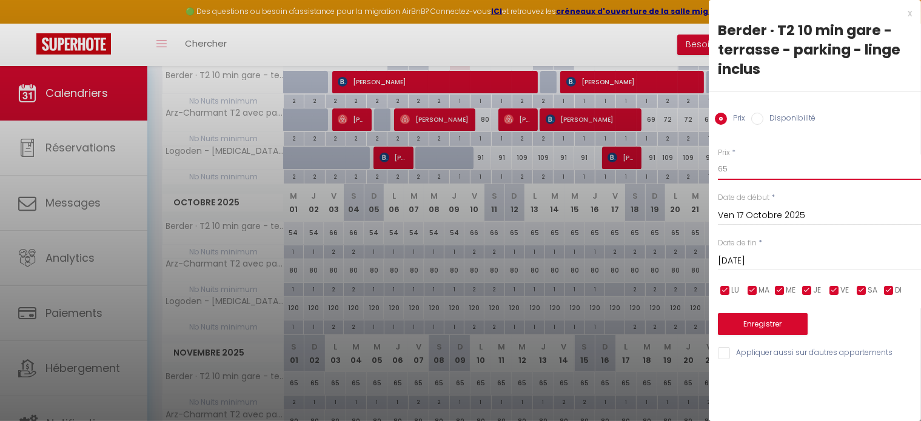
click at [733, 172] on input "65" at bounding box center [819, 169] width 203 height 22
click at [755, 326] on button "Enregistrer" at bounding box center [763, 325] width 90 height 22
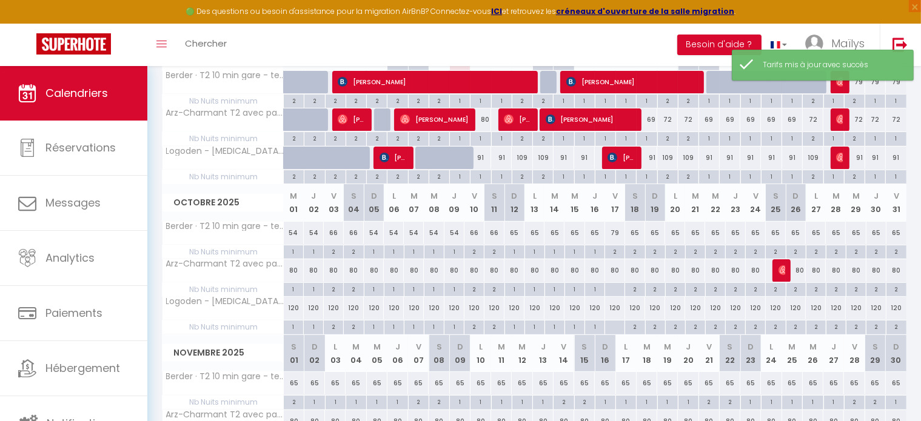
click at [637, 229] on div "65" at bounding box center [635, 233] width 20 height 22
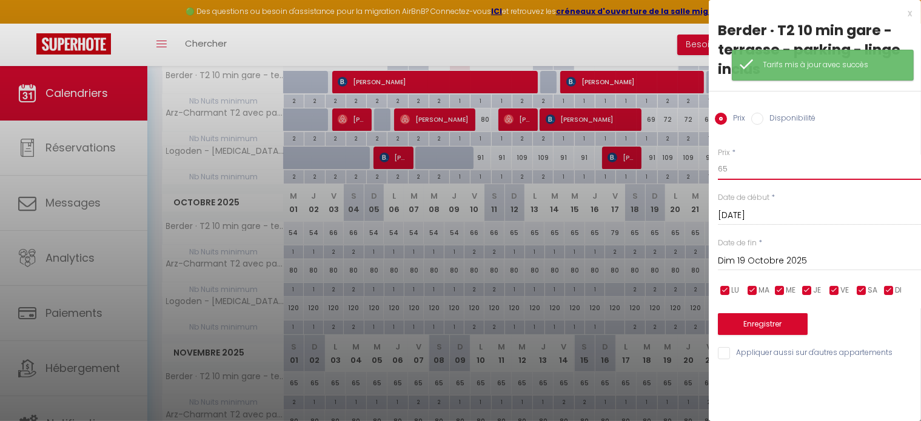
click at [762, 169] on input "65" at bounding box center [819, 169] width 203 height 22
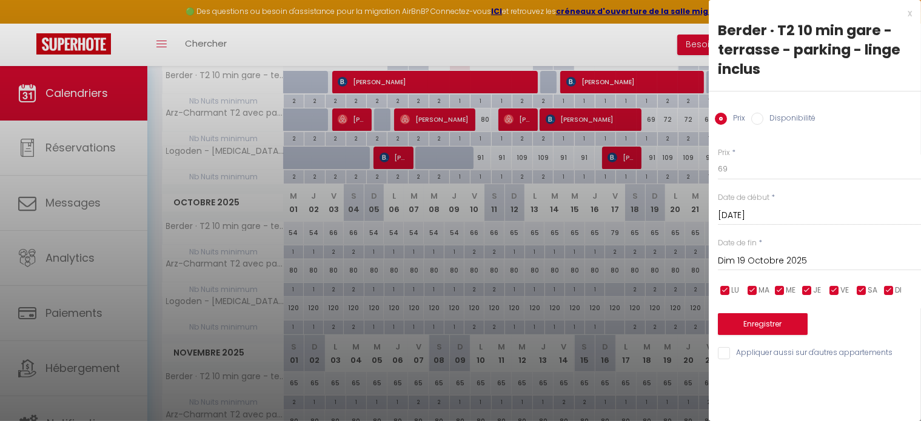
click at [771, 259] on input "Dim 19 Octobre 2025" at bounding box center [819, 261] width 203 height 16
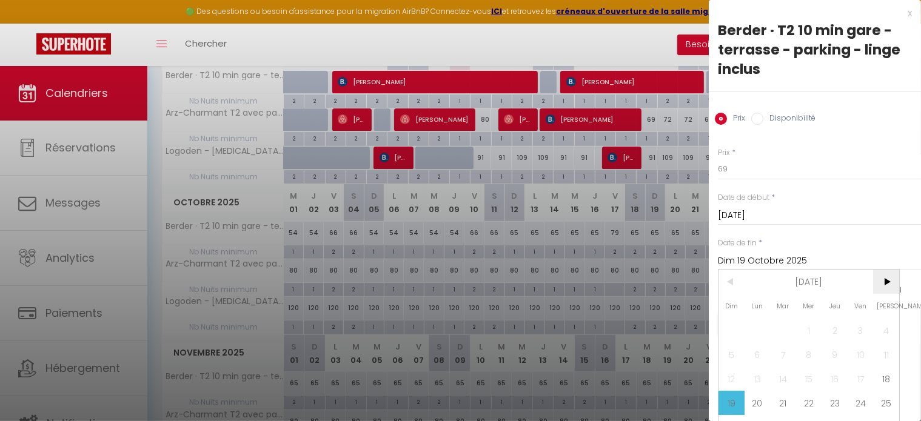
click at [879, 278] on span ">" at bounding box center [886, 282] width 26 height 24
click at [887, 321] on span "1" at bounding box center [886, 330] width 26 height 24
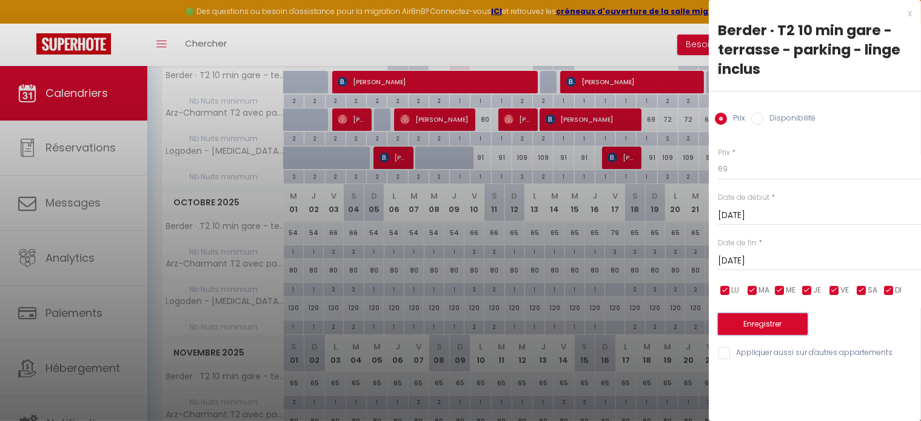
click at [773, 327] on button "Enregistrer" at bounding box center [763, 325] width 90 height 22
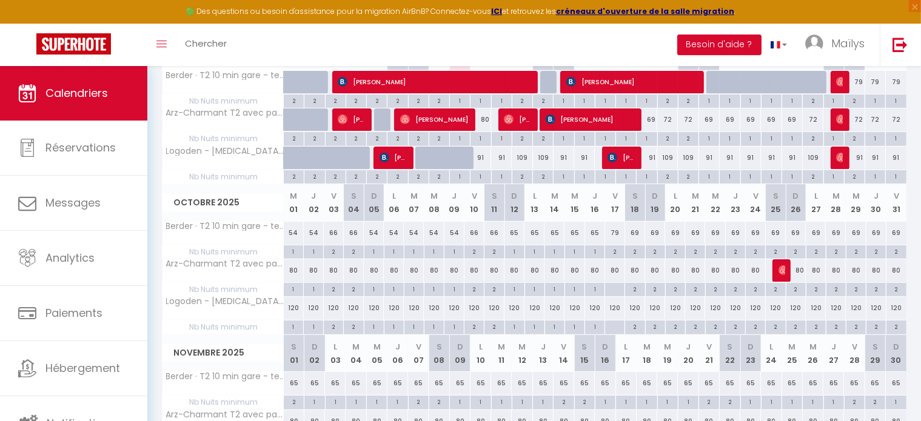
click at [615, 232] on div "79" at bounding box center [615, 233] width 20 height 22
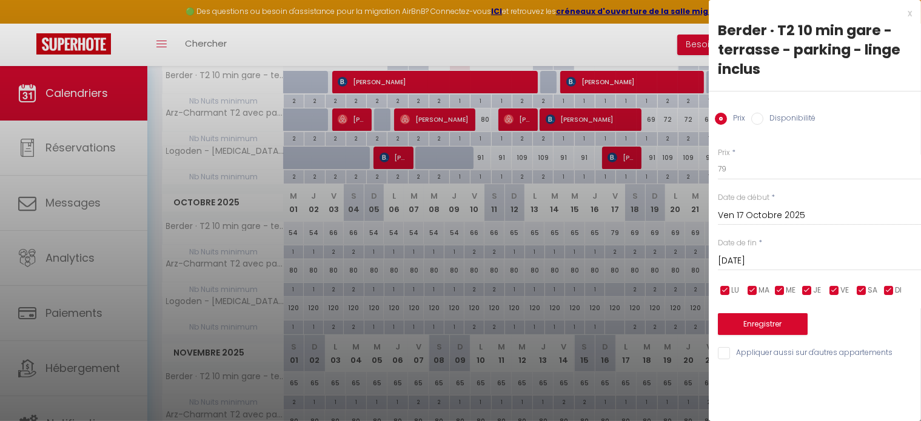
click at [665, 229] on div at bounding box center [460, 210] width 921 height 421
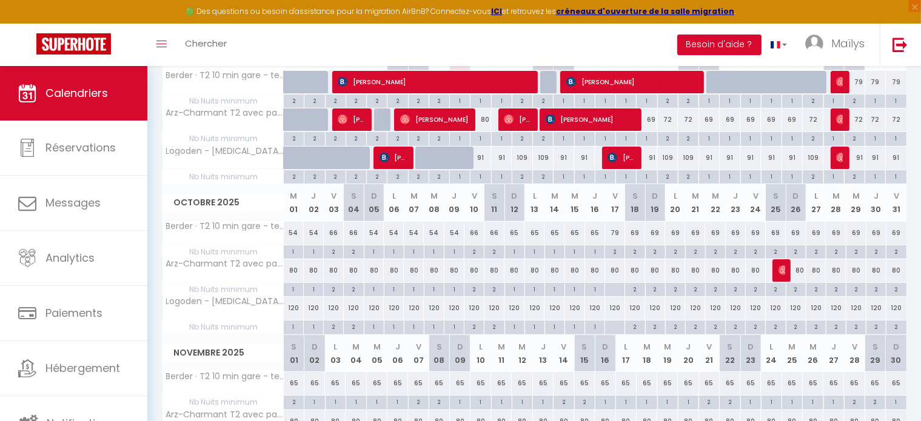
click at [754, 230] on div "69" at bounding box center [756, 233] width 20 height 22
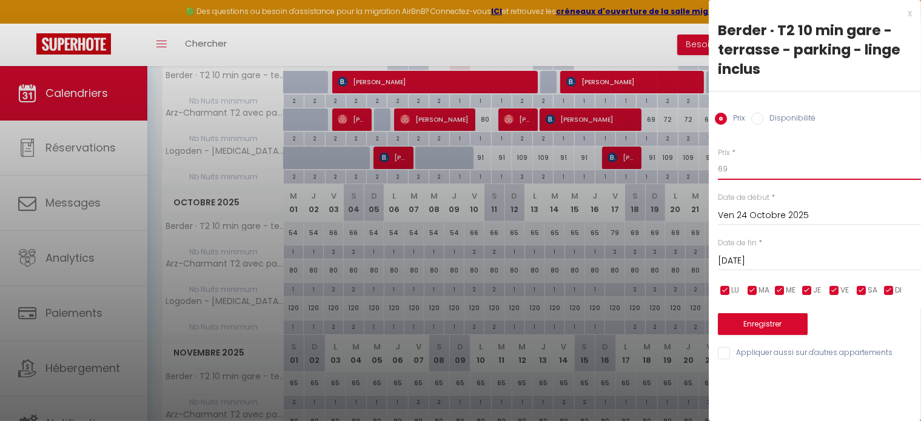
click at [751, 164] on input "69" at bounding box center [819, 169] width 203 height 22
click at [769, 263] on input "Sam 25 Octobre 2025" at bounding box center [819, 261] width 203 height 16
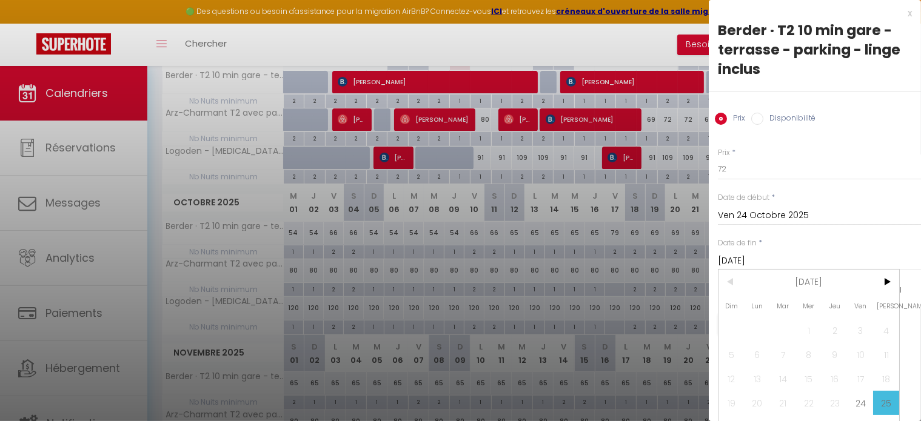
scroll to position [28, 0]
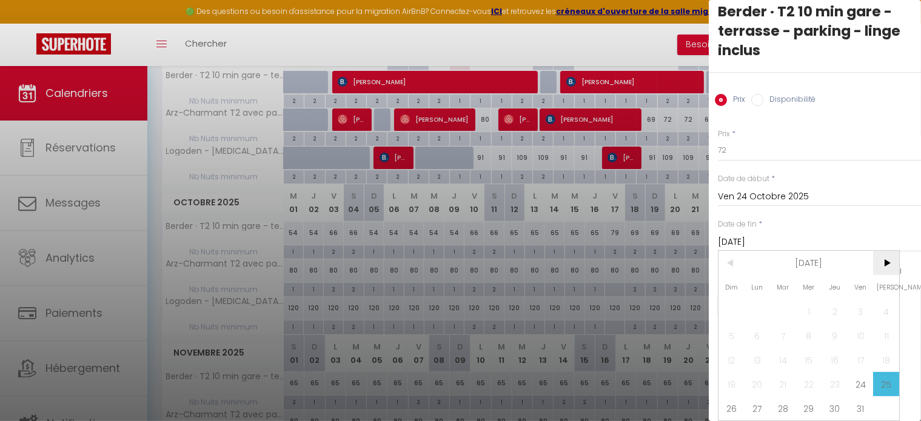
click at [890, 251] on span ">" at bounding box center [886, 263] width 26 height 24
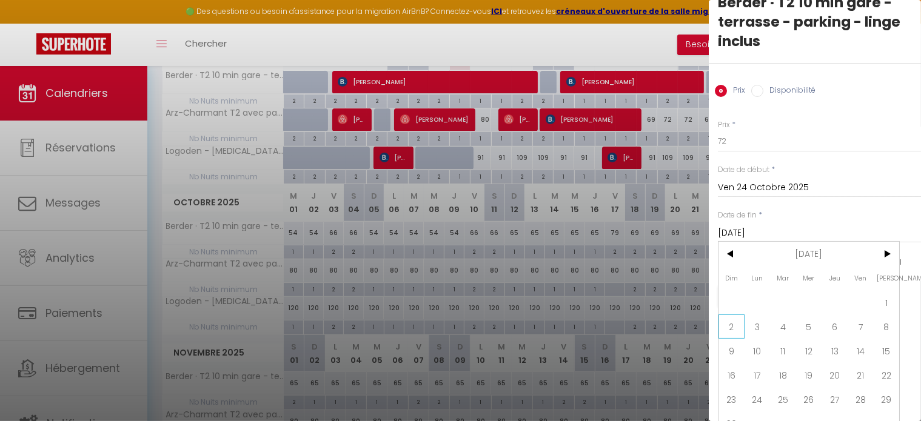
click at [733, 329] on span "2" at bounding box center [732, 327] width 26 height 24
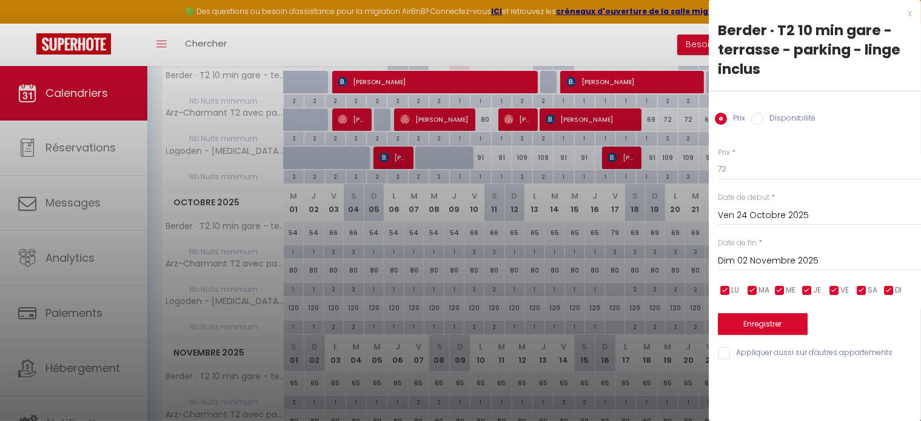
scroll to position [0, 0]
click at [887, 293] on input "checkbox" at bounding box center [889, 291] width 12 height 12
click at [817, 292] on span "JE" at bounding box center [817, 291] width 8 height 12
click at [787, 291] on span "ME" at bounding box center [791, 291] width 10 height 12
click at [767, 289] on span "MA" at bounding box center [764, 291] width 11 height 12
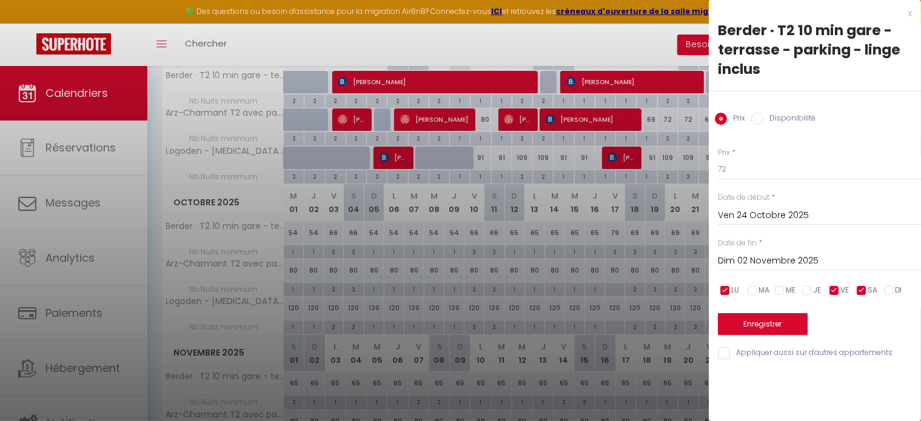
click at [729, 292] on input "checkbox" at bounding box center [725, 291] width 12 height 12
click at [749, 334] on button "Enregistrer" at bounding box center [763, 325] width 90 height 22
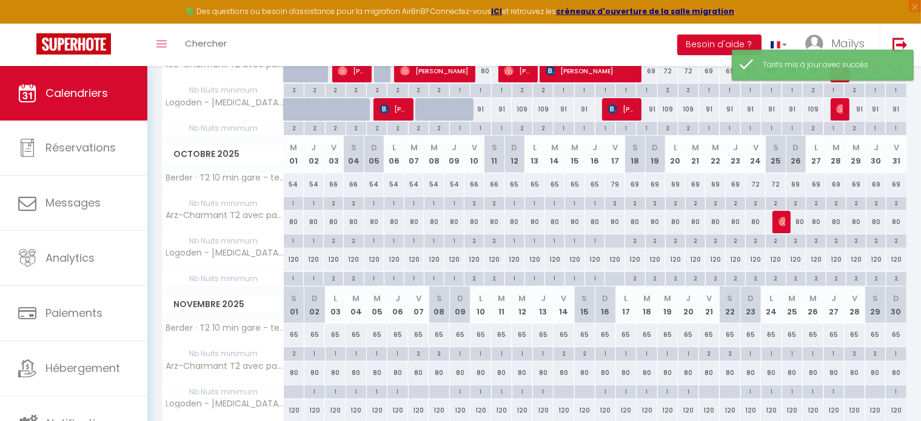
scroll to position [307, 0]
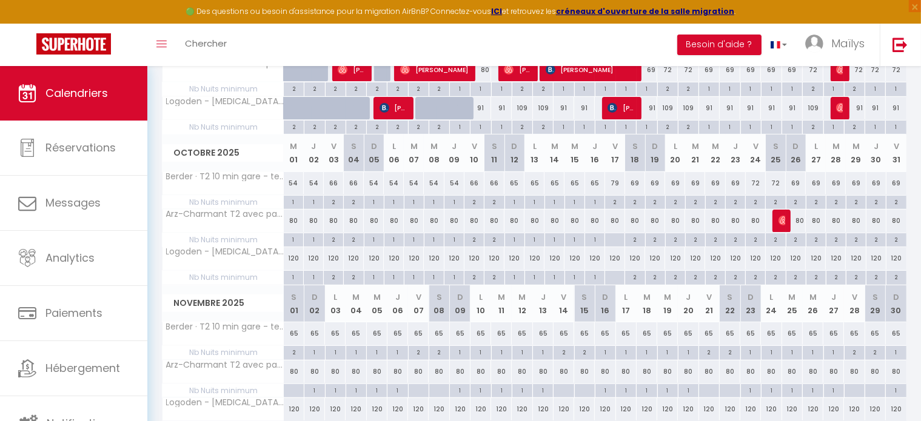
click at [292, 221] on div "80" at bounding box center [294, 221] width 20 height 22
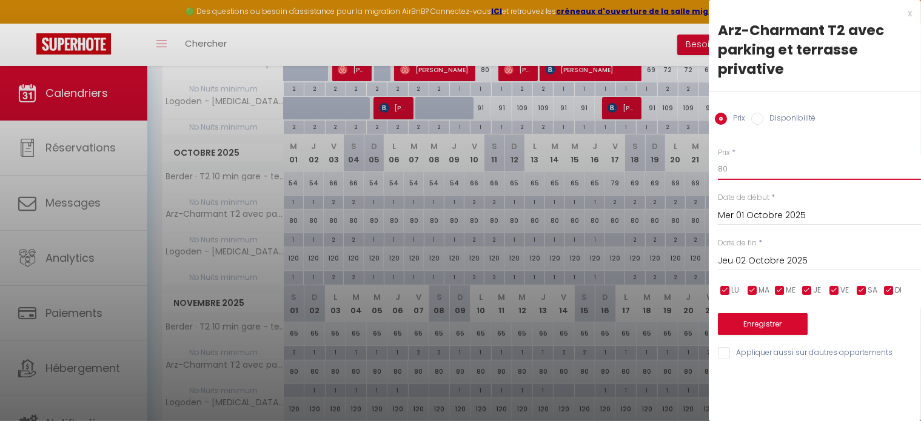
click at [736, 173] on input "80" at bounding box center [819, 169] width 203 height 22
click at [759, 266] on input "Jeu 02 Octobre 2025" at bounding box center [819, 261] width 203 height 16
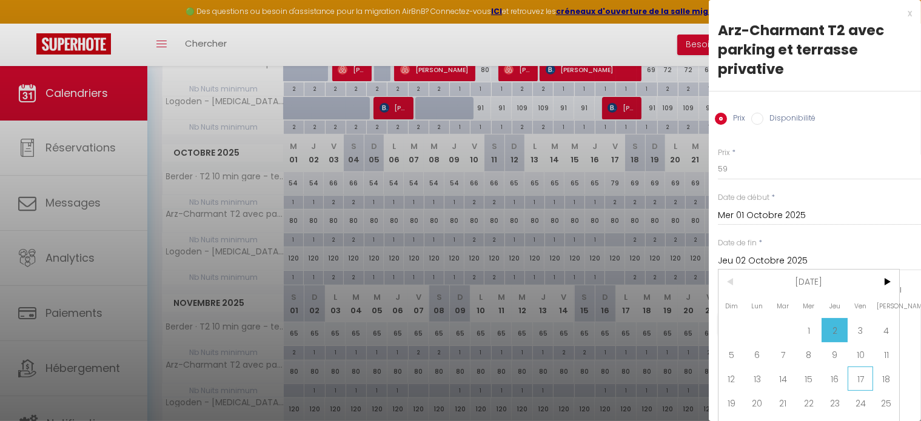
click at [854, 377] on span "17" at bounding box center [861, 379] width 26 height 24
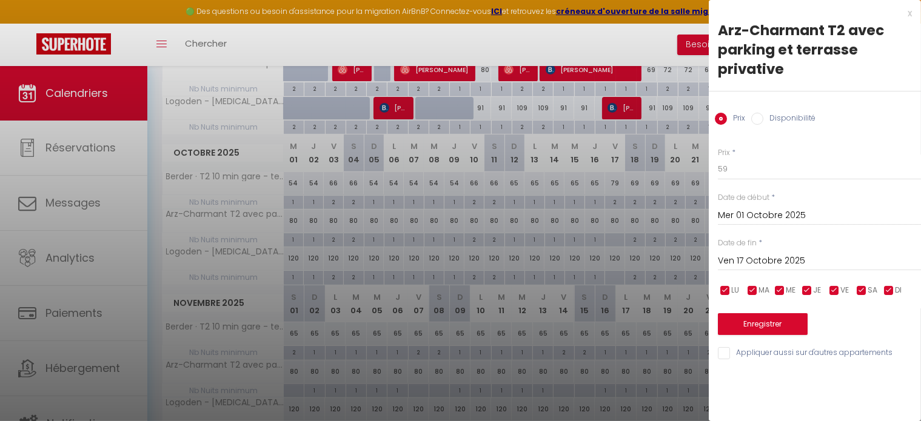
click at [864, 293] on input "checkbox" at bounding box center [862, 291] width 12 height 12
click at [837, 288] on input "checkbox" at bounding box center [834, 291] width 12 height 12
click at [776, 327] on button "Enregistrer" at bounding box center [763, 325] width 90 height 22
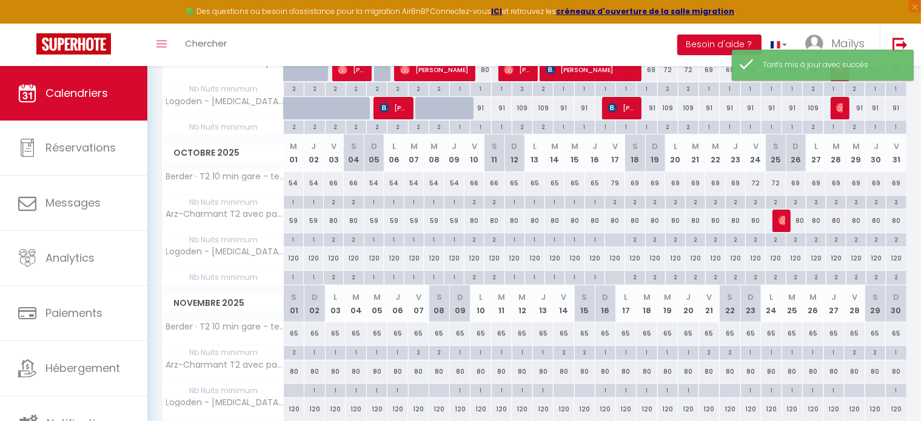
click at [333, 220] on div "80" at bounding box center [334, 221] width 20 height 22
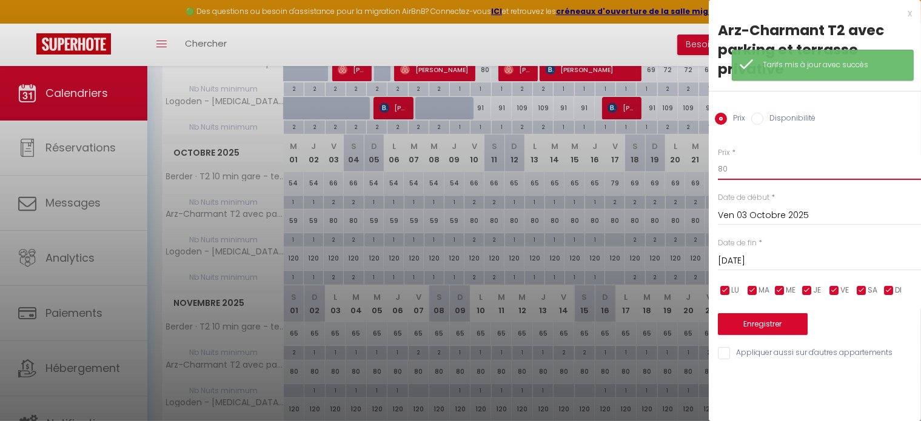
click at [742, 170] on input "80" at bounding box center [819, 169] width 203 height 22
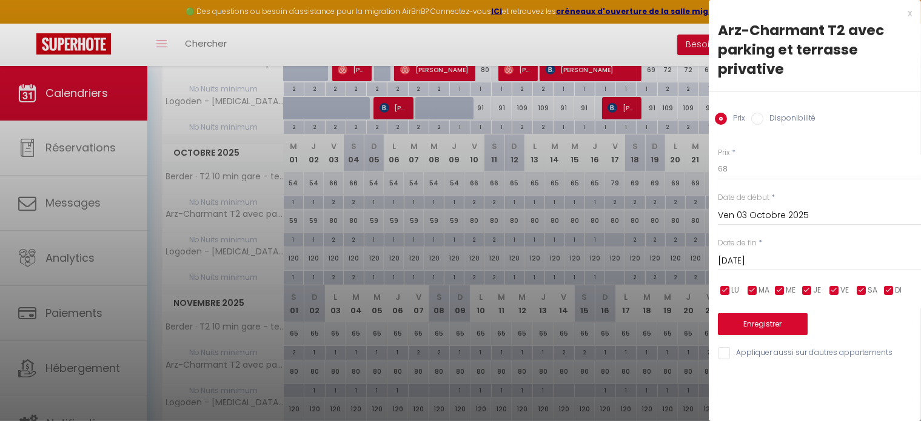
click at [774, 259] on input "Sam 04 Octobre 2025" at bounding box center [819, 261] width 203 height 16
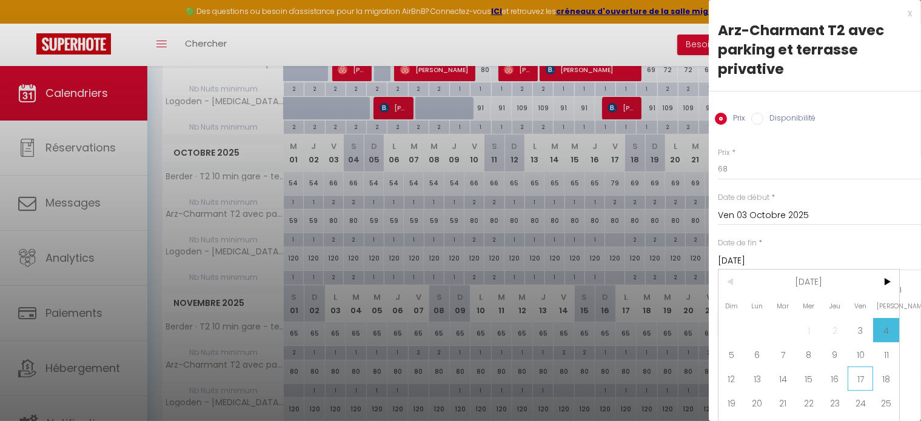
click at [861, 381] on span "17" at bounding box center [861, 379] width 26 height 24
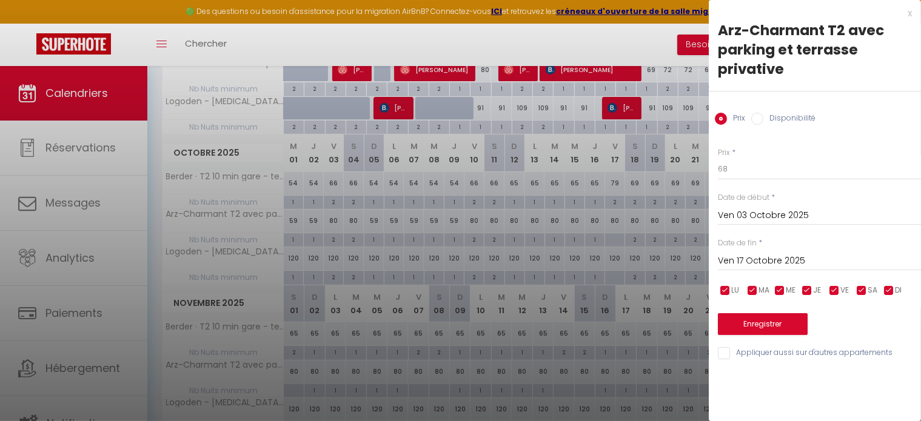
click at [868, 294] on span "SA" at bounding box center [873, 291] width 10 height 12
click at [841, 290] on span "VE" at bounding box center [845, 291] width 8 height 12
click at [774, 322] on button "Enregistrer" at bounding box center [763, 325] width 90 height 22
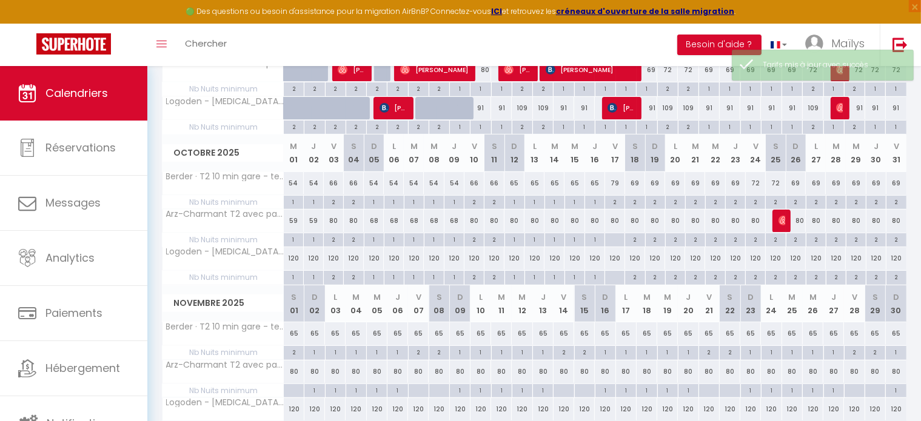
click at [475, 218] on div "80" at bounding box center [475, 221] width 20 height 22
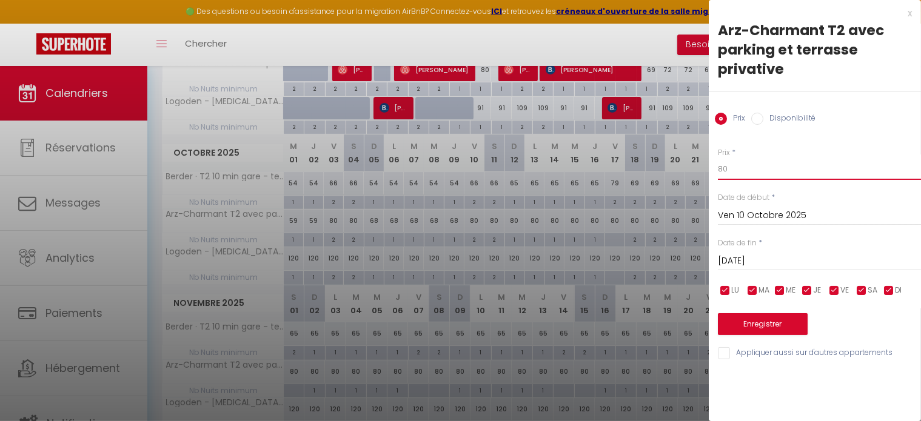
click at [746, 164] on input "80" at bounding box center [819, 169] width 203 height 22
click at [761, 254] on input "Sam 11 Octobre 2025" at bounding box center [819, 261] width 203 height 16
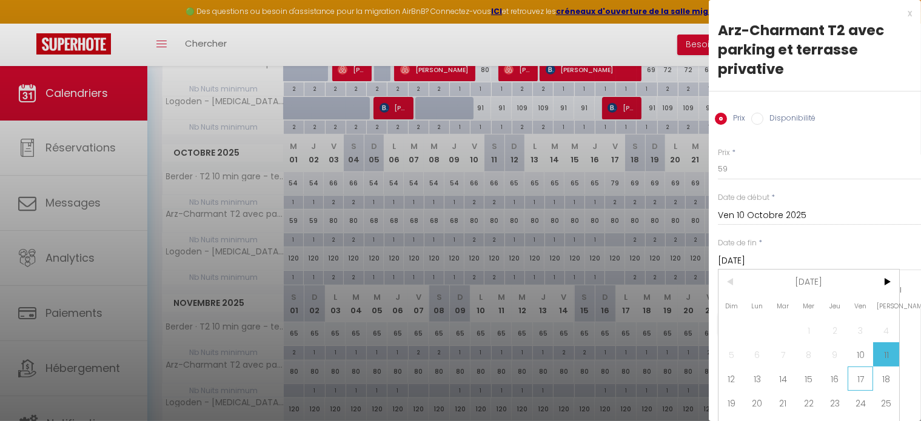
click at [853, 371] on span "17" at bounding box center [861, 379] width 26 height 24
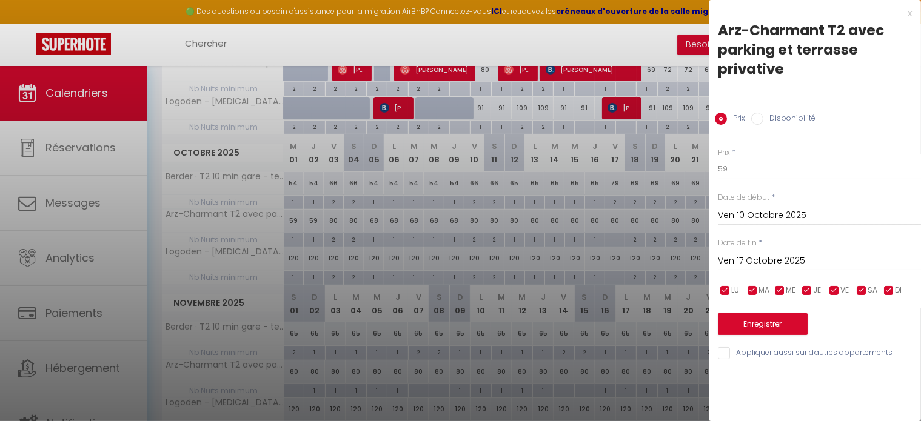
click at [842, 287] on span "VE" at bounding box center [845, 291] width 8 height 12
click at [852, 289] on div "LU MA ME JE VE SA DI" at bounding box center [819, 290] width 219 height 15
click at [863, 290] on input "checkbox" at bounding box center [862, 291] width 12 height 12
click at [774, 317] on button "Enregistrer" at bounding box center [763, 325] width 90 height 22
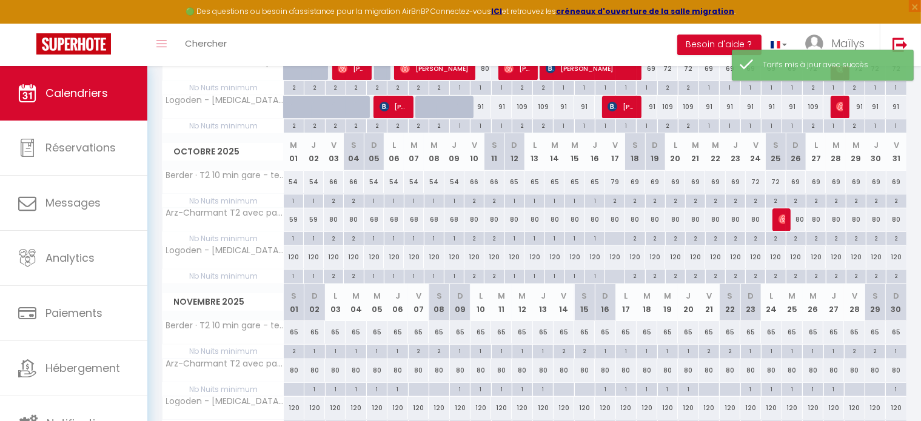
scroll to position [308, 0]
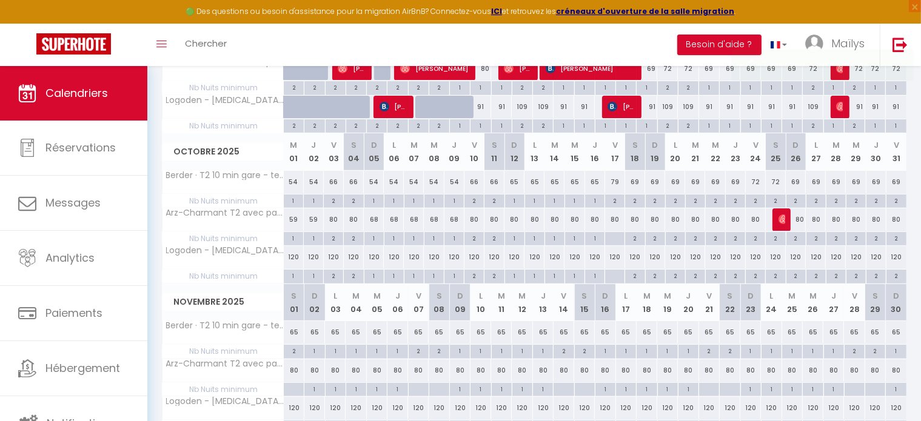
click at [475, 219] on div "80" at bounding box center [475, 220] width 20 height 22
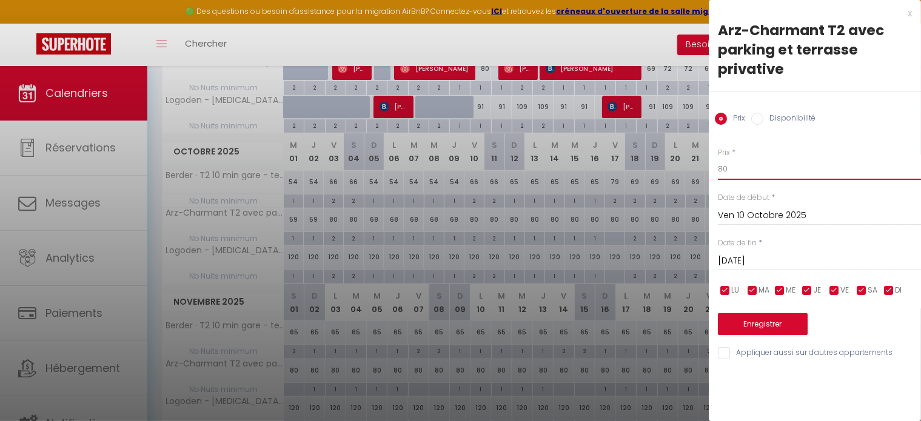
click at [770, 170] on input "80" at bounding box center [819, 169] width 203 height 22
click at [745, 319] on button "Enregistrer" at bounding box center [763, 325] width 90 height 22
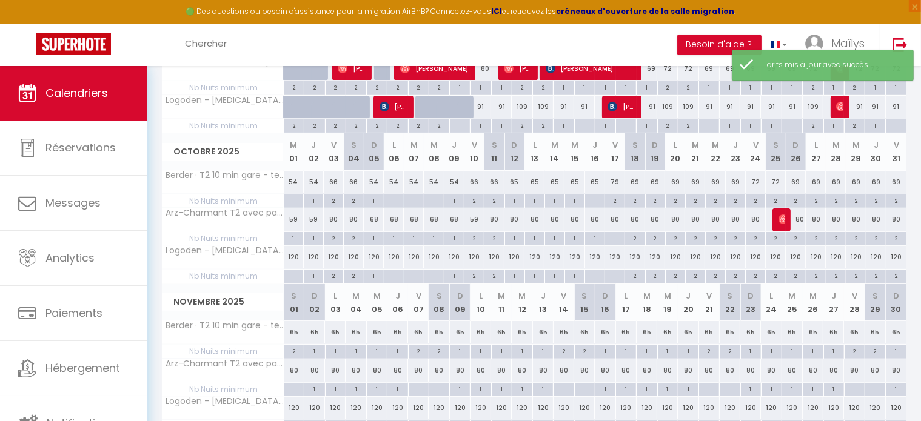
click at [495, 220] on div "80" at bounding box center [495, 220] width 20 height 22
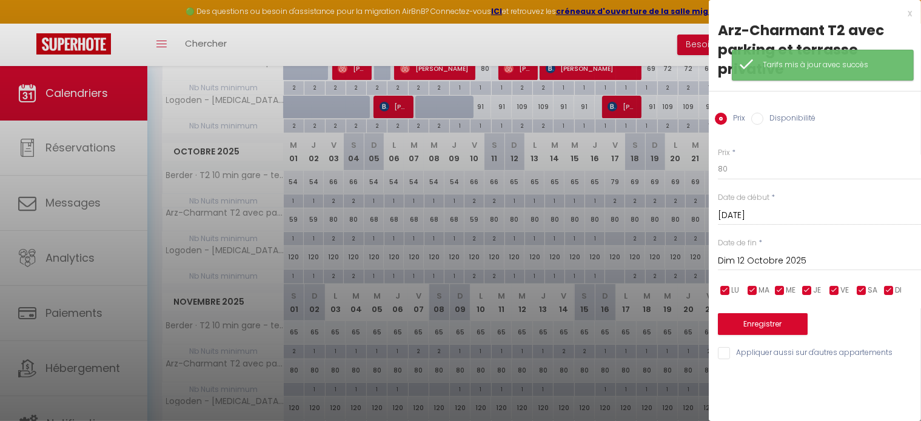
click at [474, 218] on div at bounding box center [460, 210] width 921 height 421
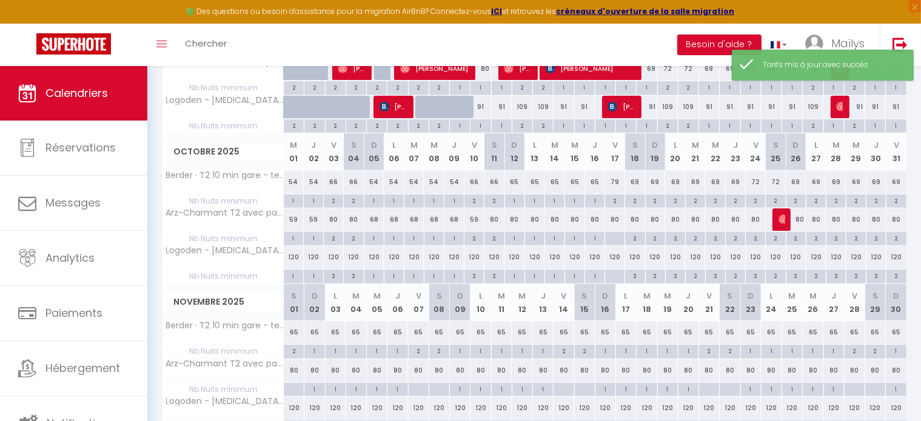
click at [471, 219] on div "59" at bounding box center [475, 220] width 20 height 22
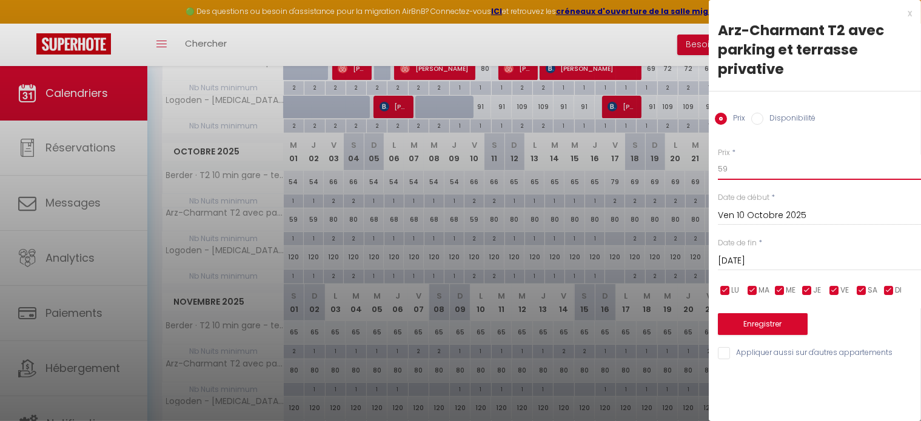
click at [734, 165] on input "59" at bounding box center [819, 169] width 203 height 22
click at [906, 17] on div "x" at bounding box center [810, 13] width 203 height 15
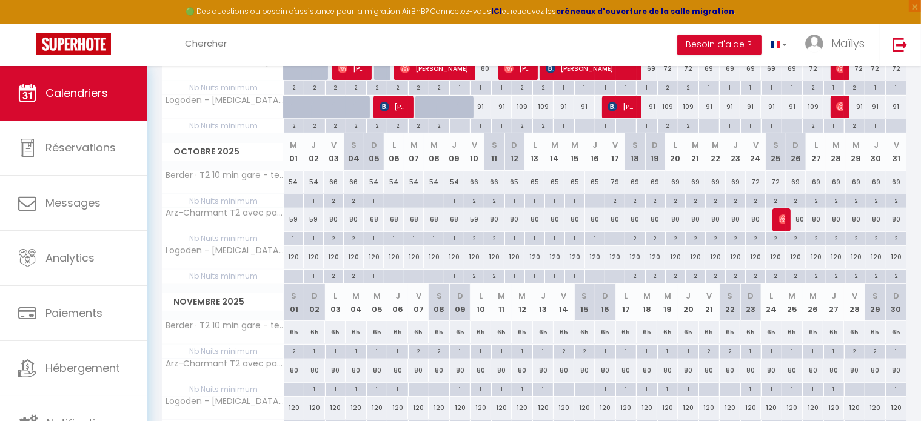
click at [331, 216] on div "80" at bounding box center [334, 220] width 20 height 22
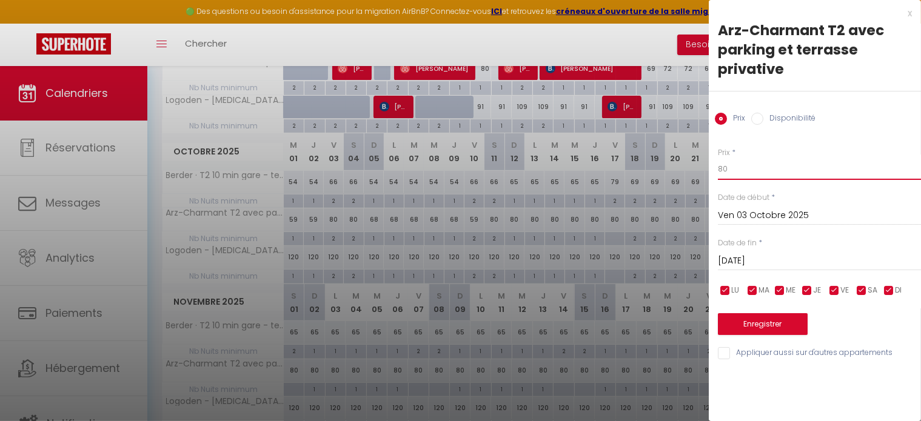
click at [733, 167] on input "80" at bounding box center [819, 169] width 203 height 22
click at [754, 257] on input "Sam 04 Octobre 2025" at bounding box center [819, 261] width 203 height 16
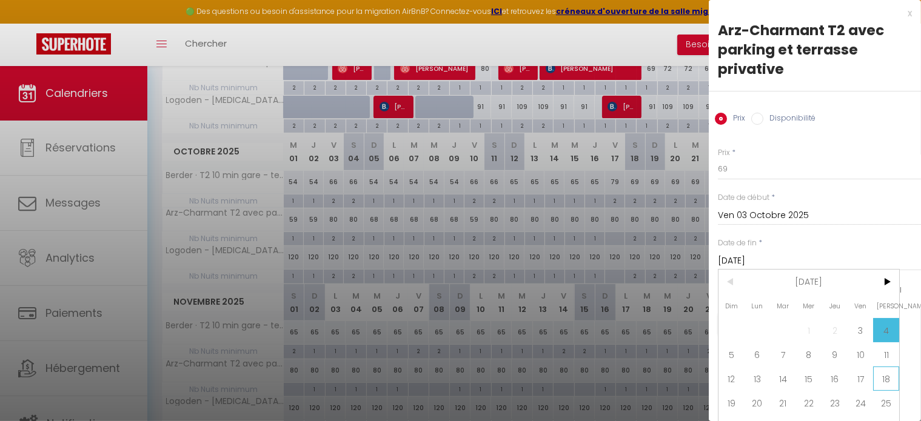
click at [881, 376] on span "18" at bounding box center [886, 379] width 26 height 24
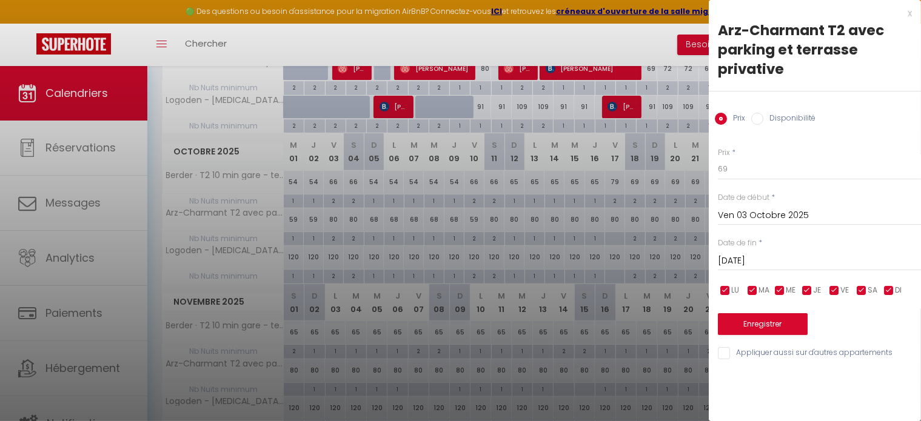
click at [863, 293] on input "checkbox" at bounding box center [862, 291] width 12 height 12
click at [844, 289] on span "VE" at bounding box center [845, 291] width 8 height 12
click at [844, 293] on span "VE" at bounding box center [845, 291] width 8 height 12
click at [857, 289] on input "checkbox" at bounding box center [862, 291] width 12 height 12
click at [892, 290] on input "checkbox" at bounding box center [889, 291] width 12 height 12
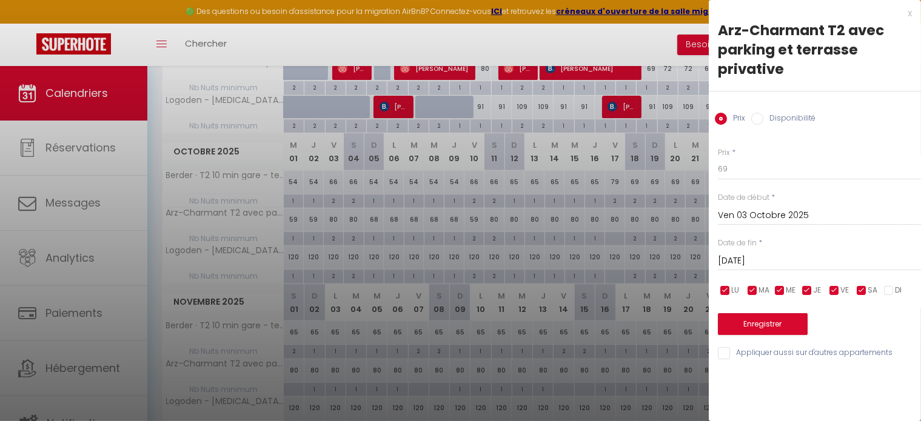
click at [810, 289] on input "checkbox" at bounding box center [807, 291] width 12 height 12
click at [784, 289] on input "checkbox" at bounding box center [780, 291] width 12 height 12
click at [771, 290] on div "LU MA ME JE VE SA DI" at bounding box center [819, 290] width 219 height 15
click at [757, 292] on input "checkbox" at bounding box center [753, 291] width 12 height 12
click at [731, 292] on input "checkbox" at bounding box center [725, 291] width 12 height 12
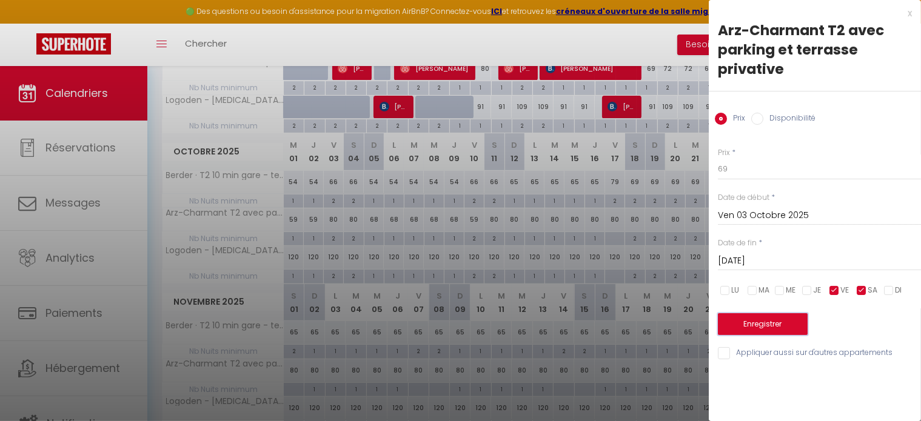
click at [776, 327] on button "Enregistrer" at bounding box center [763, 325] width 90 height 22
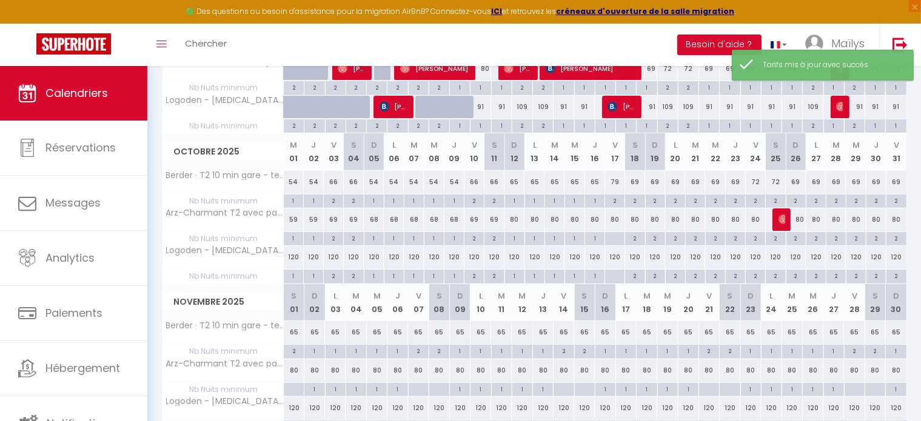
scroll to position [298, 0]
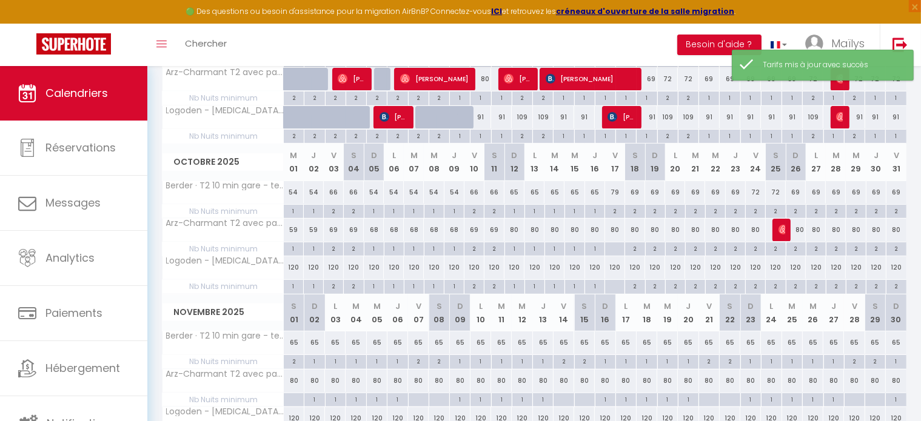
click at [369, 229] on div "68" at bounding box center [374, 230] width 20 height 22
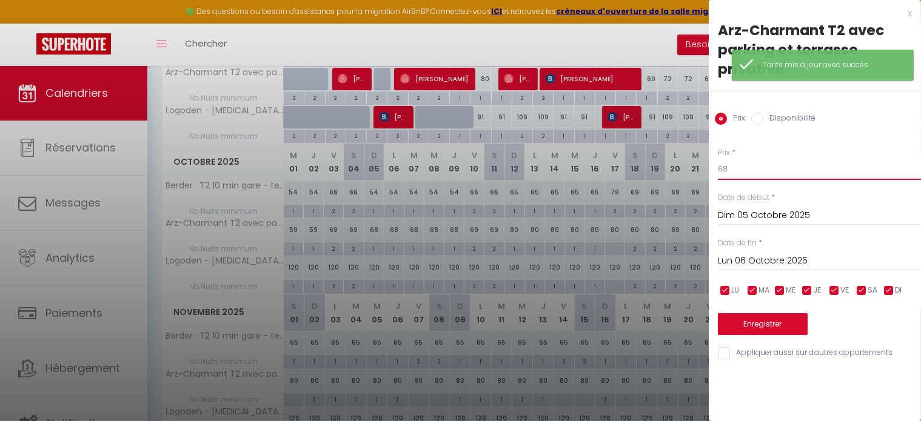
click at [753, 175] on input "68" at bounding box center [819, 169] width 203 height 22
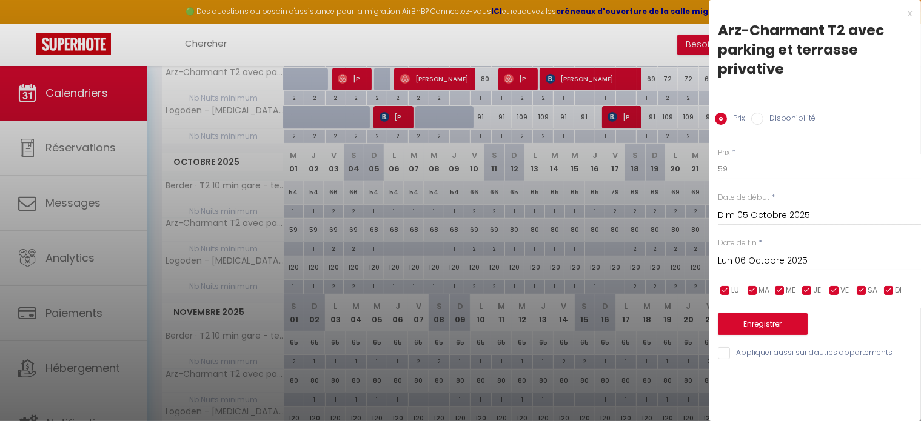
click at [774, 263] on input "Lun 06 Octobre 2025" at bounding box center [819, 261] width 203 height 16
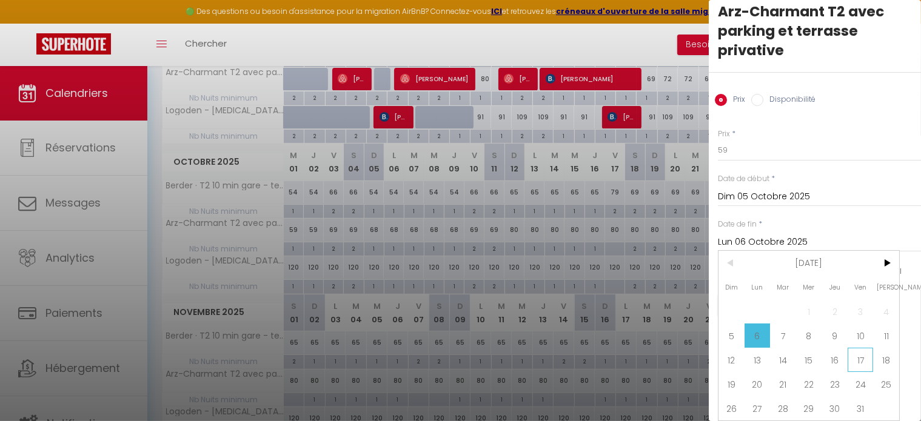
scroll to position [27, 0]
click at [884, 352] on span "18" at bounding box center [886, 360] width 26 height 24
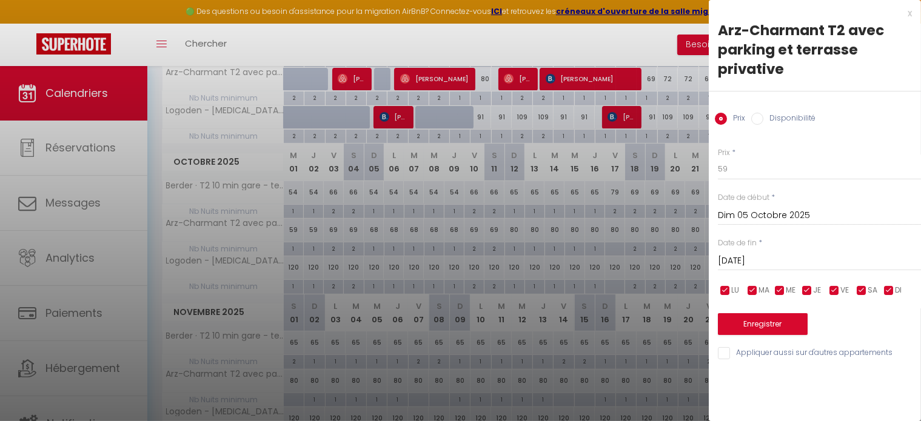
click at [859, 293] on input "checkbox" at bounding box center [862, 291] width 12 height 12
click at [839, 290] on input "checkbox" at bounding box center [834, 291] width 12 height 12
click at [791, 318] on button "Enregistrer" at bounding box center [763, 325] width 90 height 22
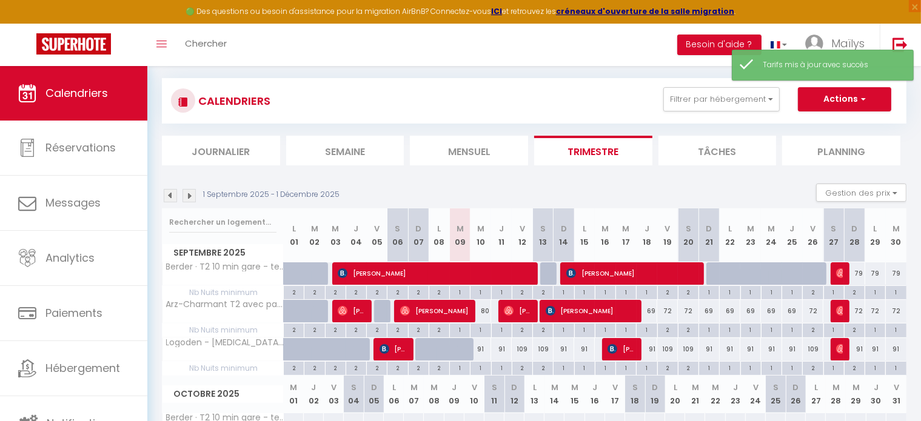
scroll to position [298, 0]
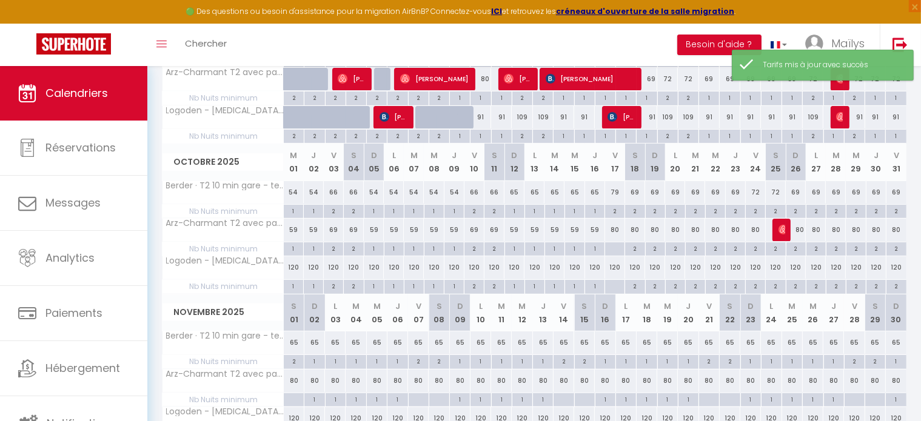
click at [613, 232] on div "80" at bounding box center [615, 230] width 20 height 22
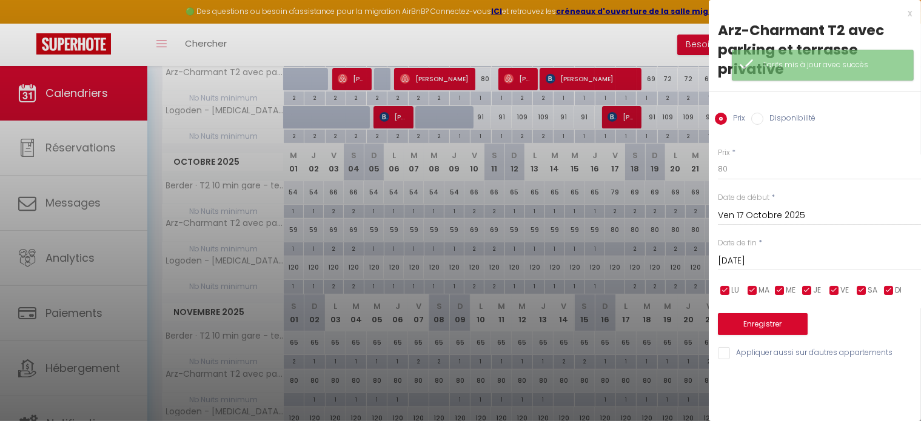
click at [609, 244] on div at bounding box center [460, 210] width 921 height 421
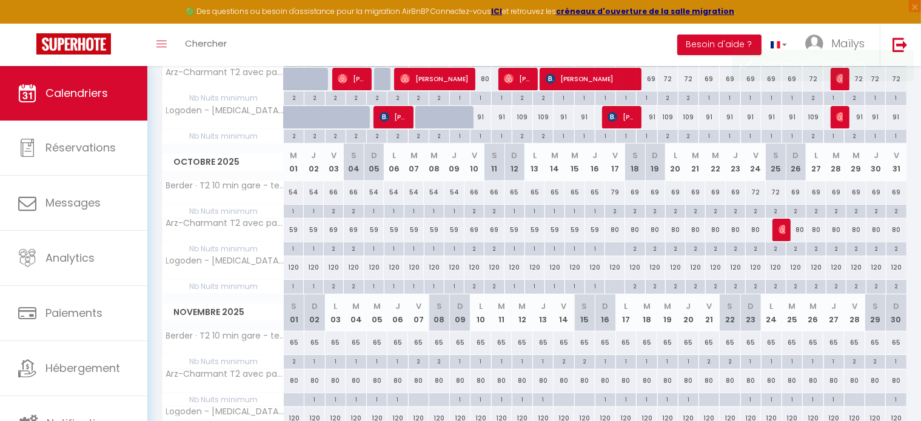
click at [616, 247] on div at bounding box center [615, 250] width 20 height 14
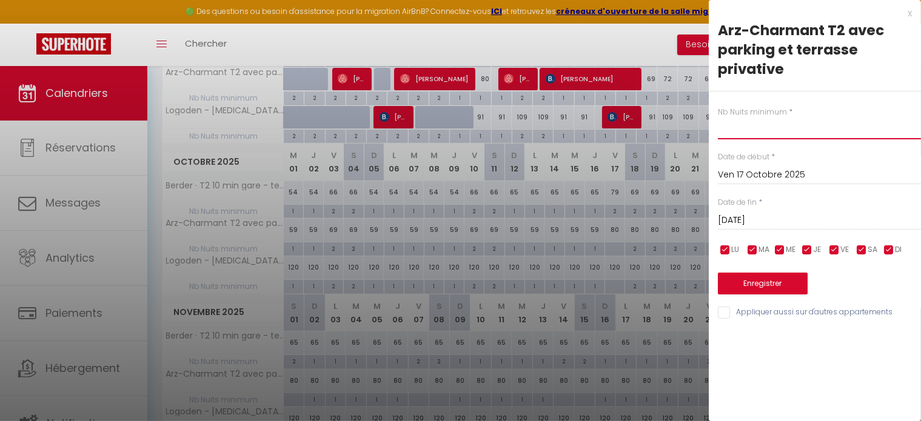
click at [784, 135] on input "text" at bounding box center [819, 129] width 203 height 22
click at [757, 280] on button "Enregistrer" at bounding box center [763, 284] width 90 height 22
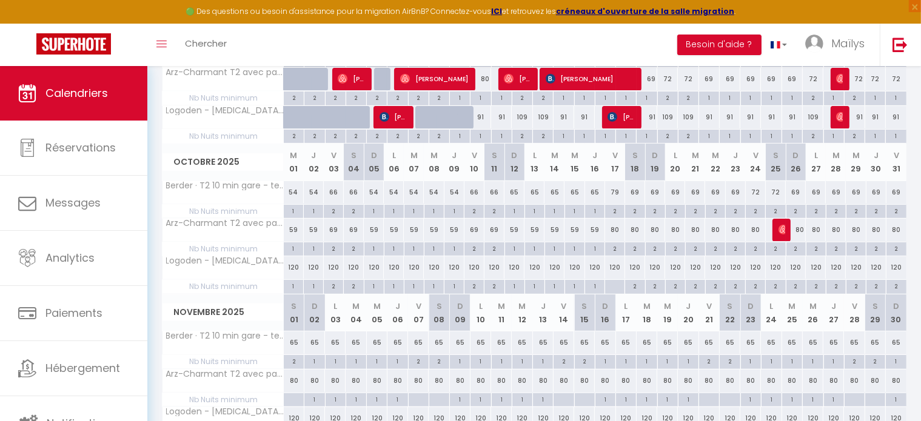
click at [633, 229] on div "80" at bounding box center [635, 230] width 20 height 22
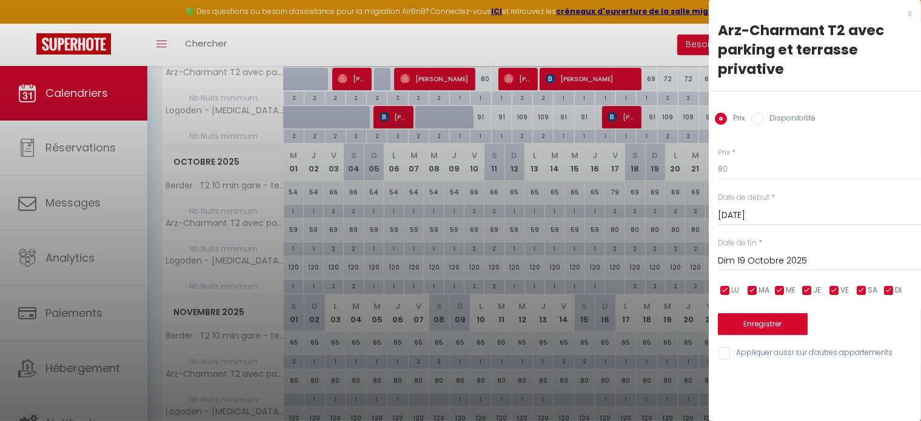
click at [620, 228] on div at bounding box center [460, 210] width 921 height 421
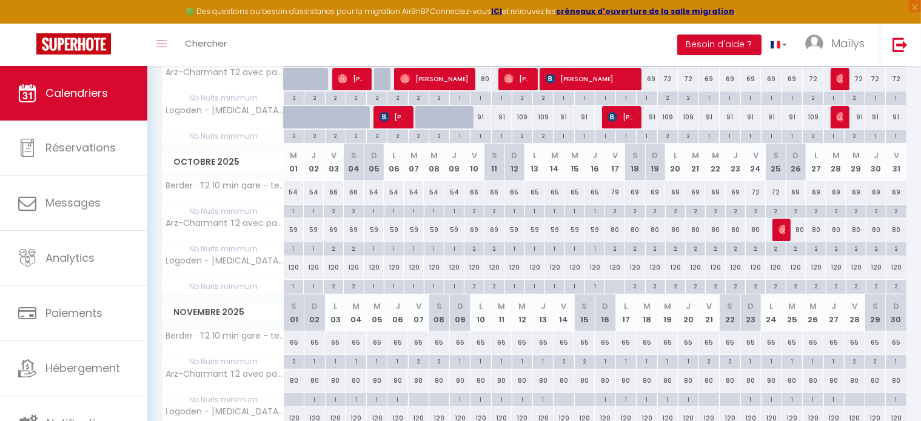
click at [614, 230] on div "80" at bounding box center [615, 230] width 20 height 22
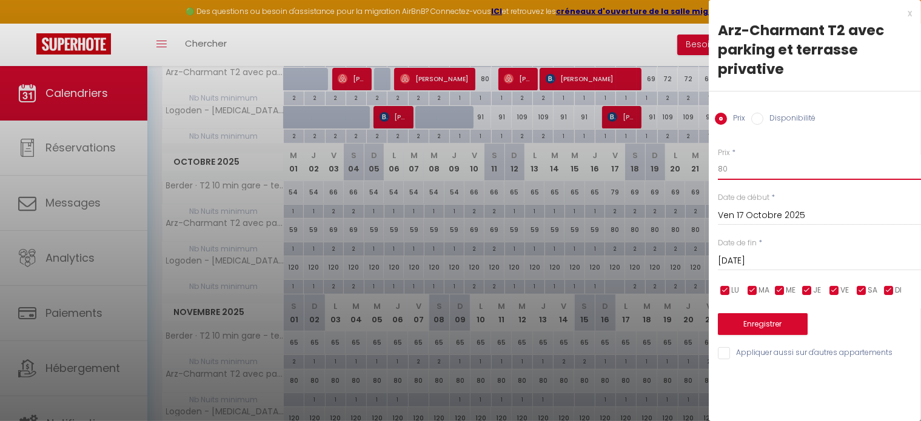
click at [741, 168] on input "80" at bounding box center [819, 169] width 203 height 22
click at [759, 322] on button "Enregistrer" at bounding box center [763, 325] width 90 height 22
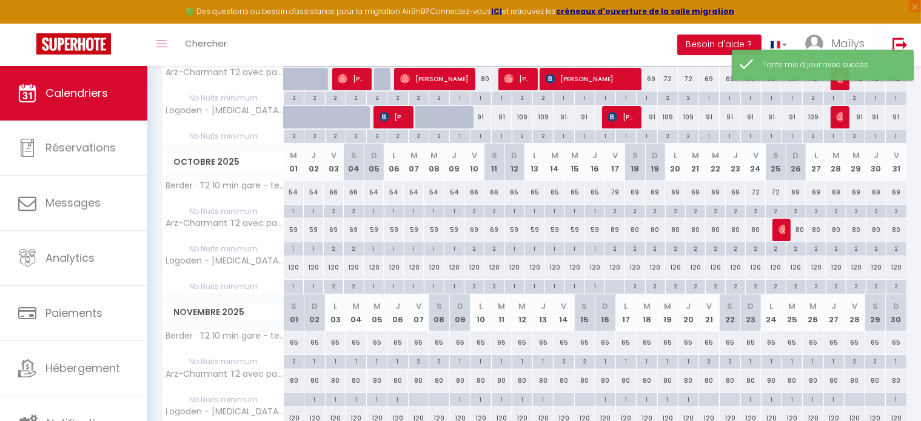
click at [639, 230] on div "80" at bounding box center [635, 230] width 20 height 22
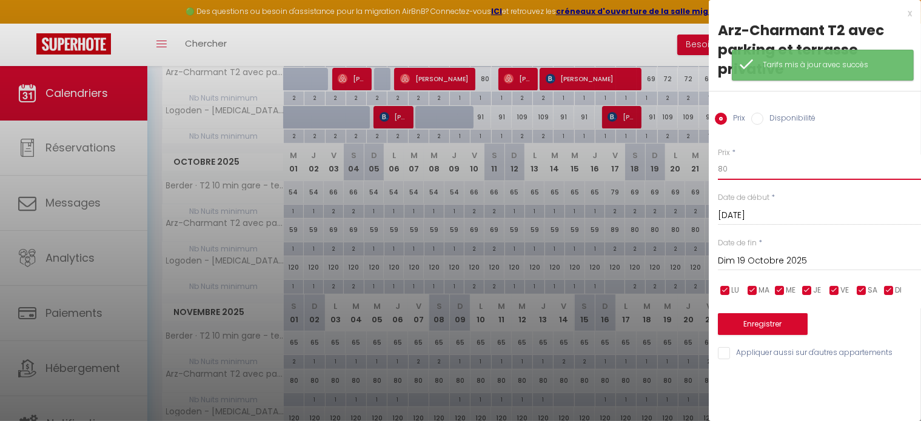
click at [753, 164] on input "80" at bounding box center [819, 169] width 203 height 22
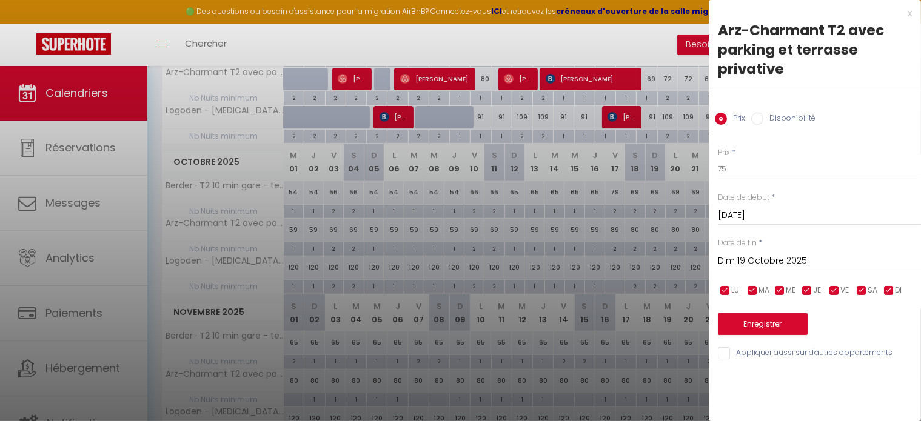
click at [885, 293] on input "checkbox" at bounding box center [889, 291] width 12 height 12
click at [803, 286] on input "checkbox" at bounding box center [807, 291] width 12 height 12
click at [780, 289] on input "checkbox" at bounding box center [780, 291] width 12 height 12
click at [759, 290] on span "MA" at bounding box center [764, 291] width 11 height 12
click at [734, 292] on span "LU" at bounding box center [735, 291] width 8 height 12
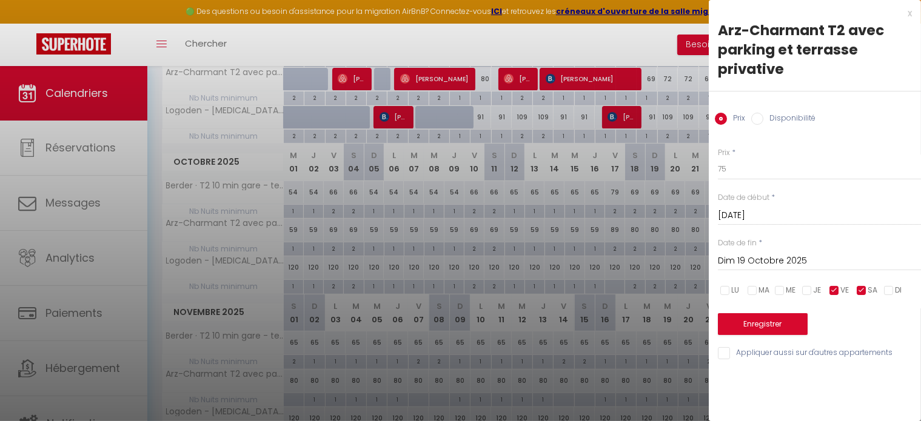
click at [750, 268] on input "Dim 19 Octobre 2025" at bounding box center [819, 261] width 203 height 16
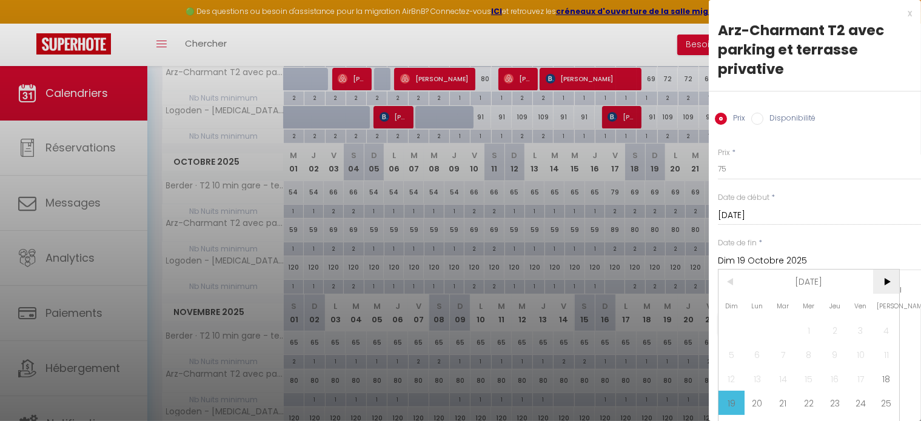
click at [888, 282] on span ">" at bounding box center [886, 282] width 26 height 24
click at [754, 349] on span "3" at bounding box center [758, 355] width 26 height 24
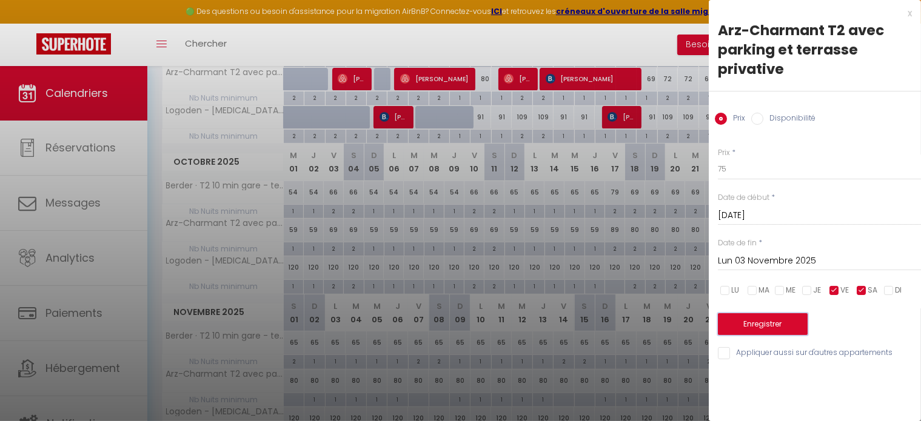
click at [784, 327] on button "Enregistrer" at bounding box center [763, 325] width 90 height 22
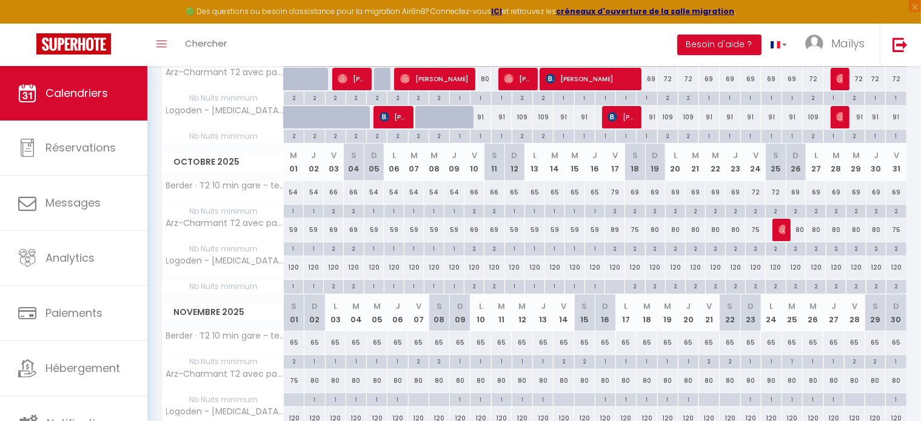
click at [655, 230] on div "80" at bounding box center [655, 230] width 20 height 22
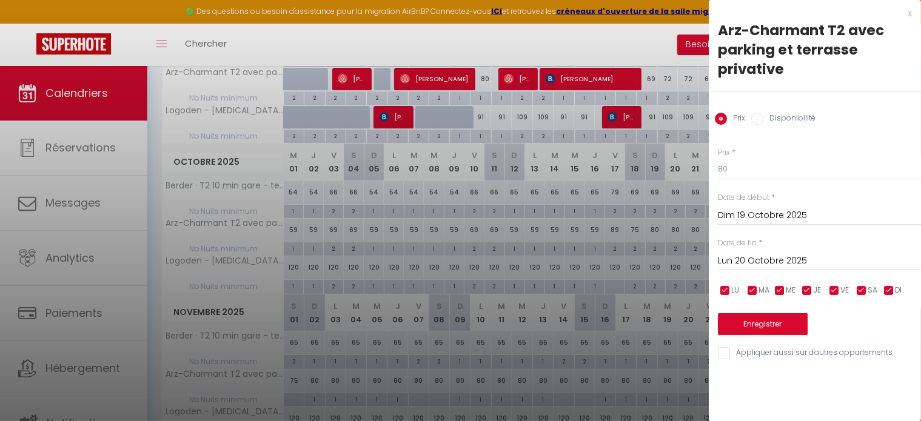
click at [676, 215] on div at bounding box center [460, 210] width 921 height 421
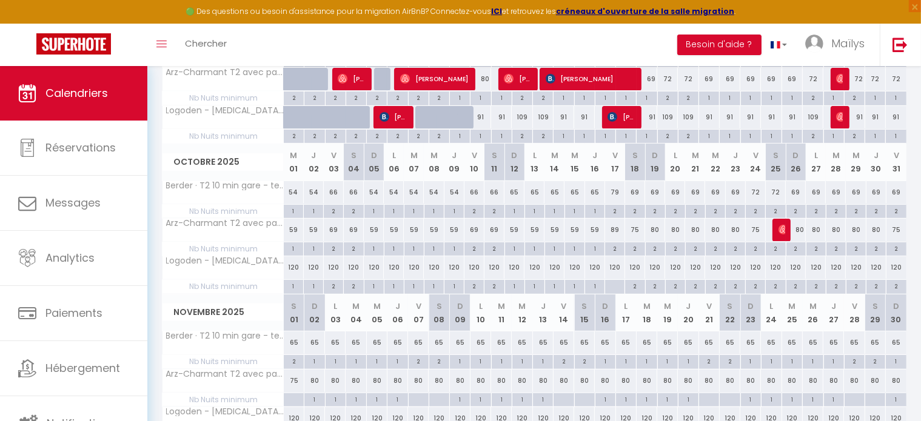
click at [636, 227] on div "75" at bounding box center [635, 230] width 20 height 22
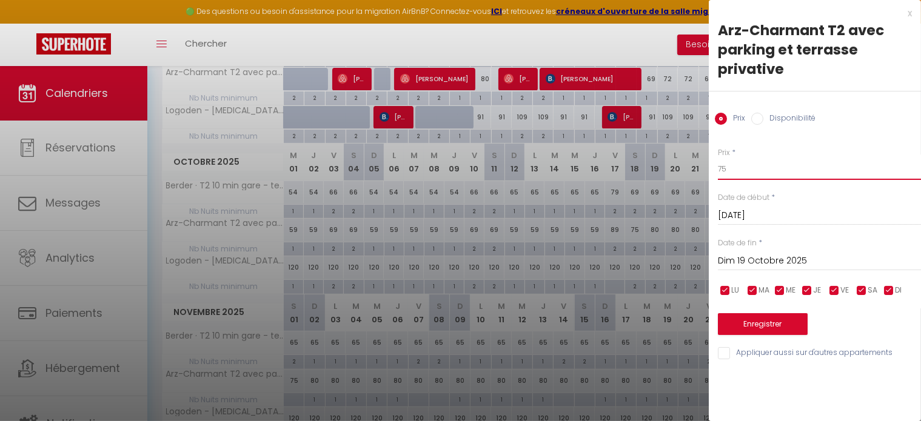
click at [768, 171] on input "75" at bounding box center [819, 169] width 203 height 22
click at [770, 264] on input "Dim 19 Octobre 2025" at bounding box center [819, 261] width 203 height 16
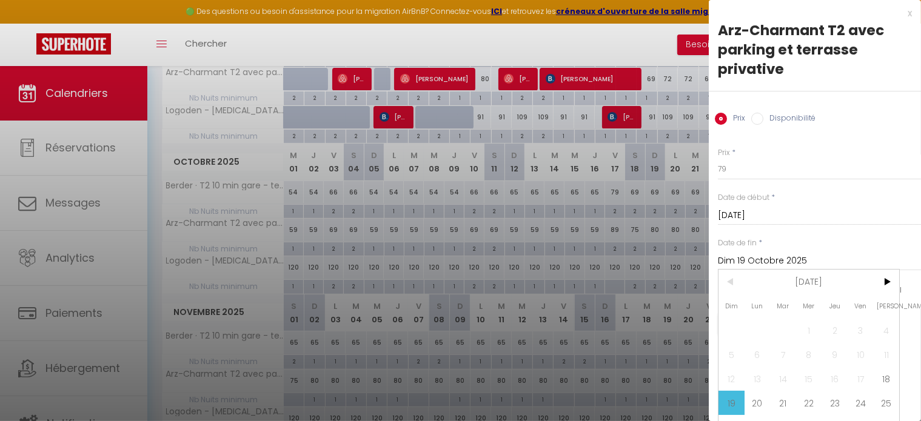
click at [746, 215] on input "Sam 18 Octobre 2025" at bounding box center [819, 216] width 203 height 16
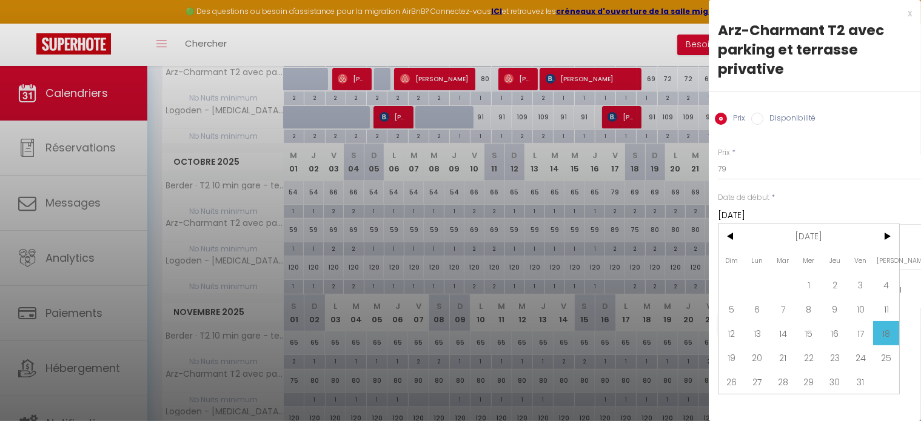
click at [823, 194] on div "Date de début * Sam 18 Octobre 2025 < Oct 2025 > Dim Lun Mar Mer Jeu Ven Sam 1 …" at bounding box center [819, 208] width 203 height 33
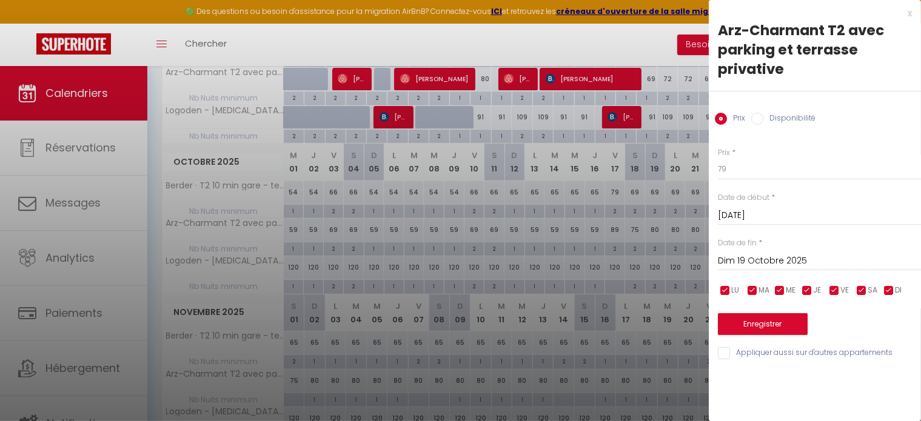
click at [767, 267] on input "Dim 19 Octobre 2025" at bounding box center [819, 261] width 203 height 16
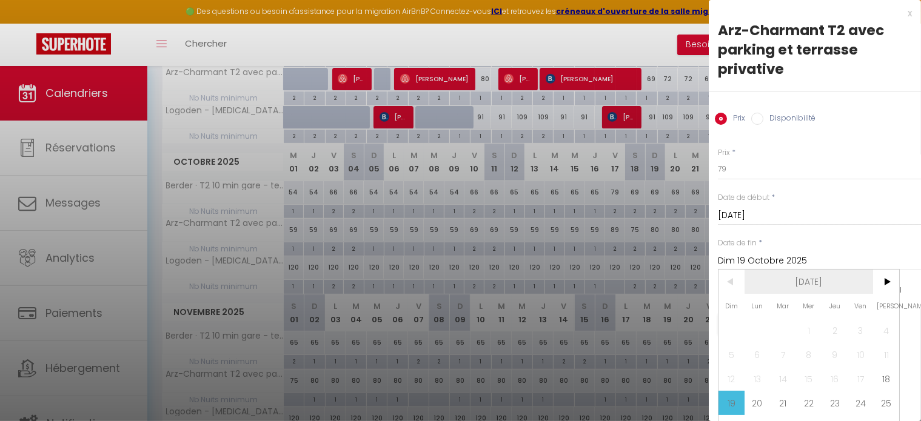
click at [871, 274] on span "Oct 2025" at bounding box center [809, 282] width 129 height 24
click at [821, 289] on span "2025" at bounding box center [809, 282] width 129 height 24
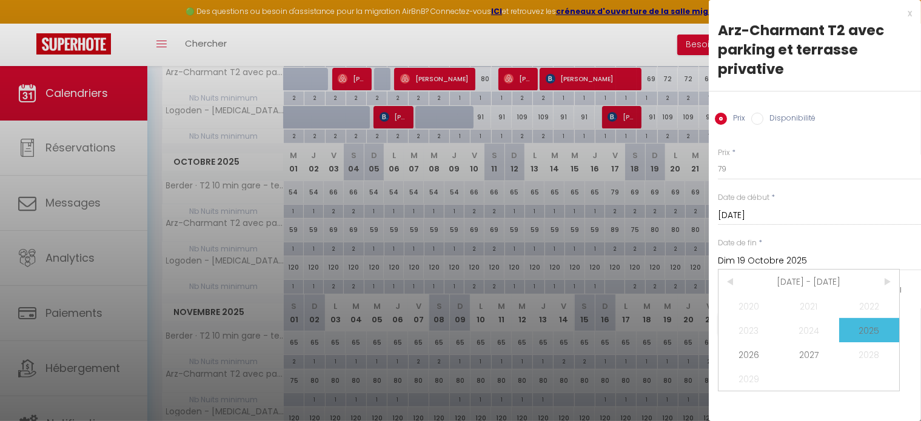
click at [871, 332] on span "2025" at bounding box center [869, 330] width 60 height 24
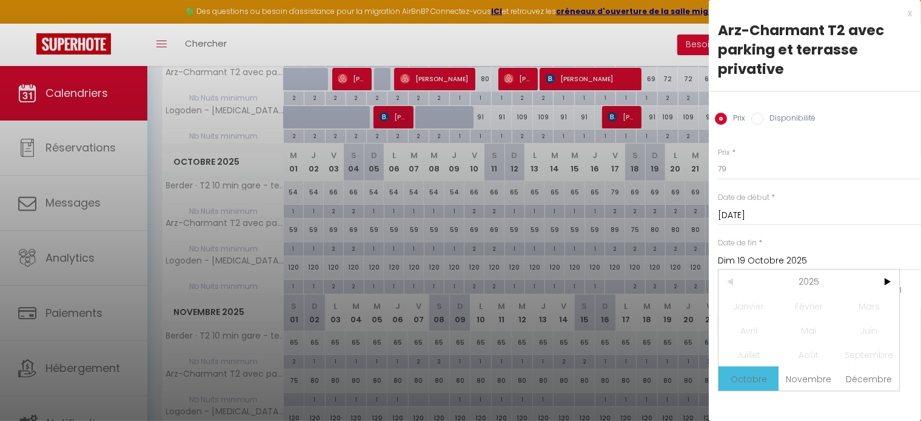
click at [767, 377] on span "Octobre" at bounding box center [749, 379] width 60 height 24
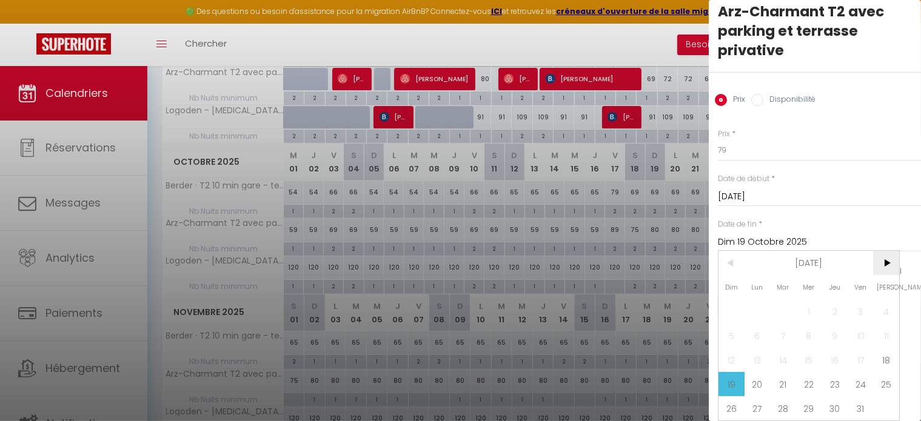
click at [891, 255] on span ">" at bounding box center [886, 263] width 26 height 24
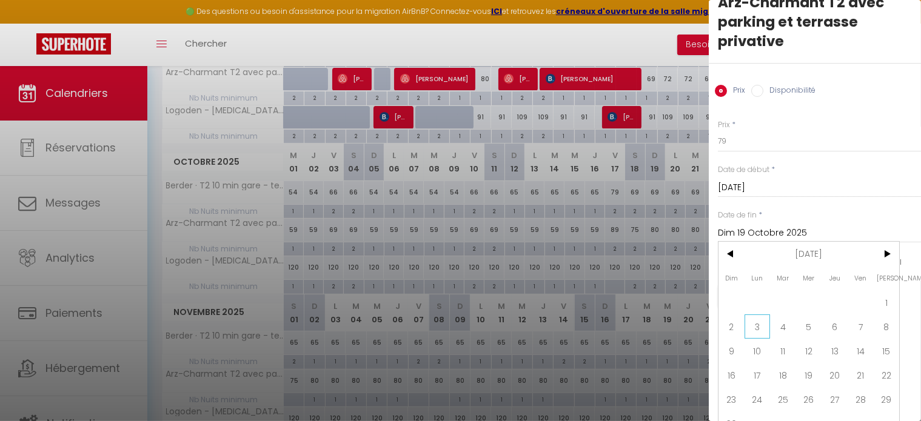
click at [751, 326] on span "3" at bounding box center [758, 327] width 26 height 24
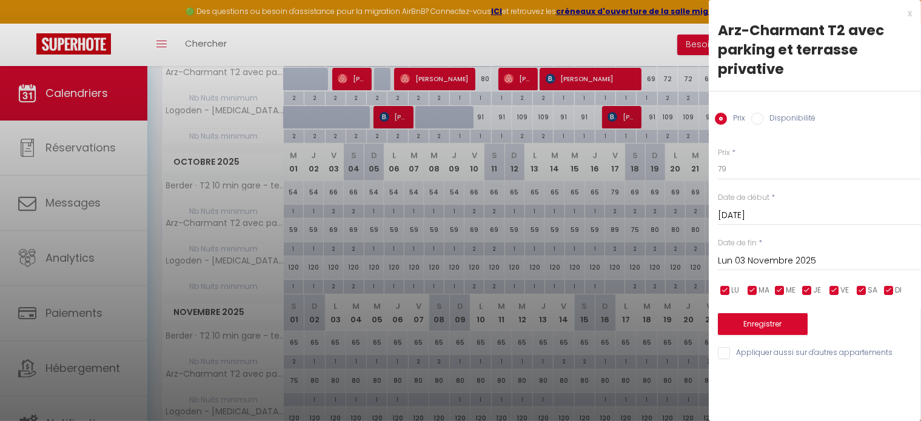
click at [837, 291] on input "checkbox" at bounding box center [834, 291] width 12 height 12
click at [864, 290] on input "checkbox" at bounding box center [862, 291] width 12 height 12
click at [900, 286] on span "DI" at bounding box center [898, 291] width 7 height 12
click at [802, 293] on input "checkbox" at bounding box center [807, 291] width 12 height 12
click at [786, 293] on input "checkbox" at bounding box center [780, 291] width 12 height 12
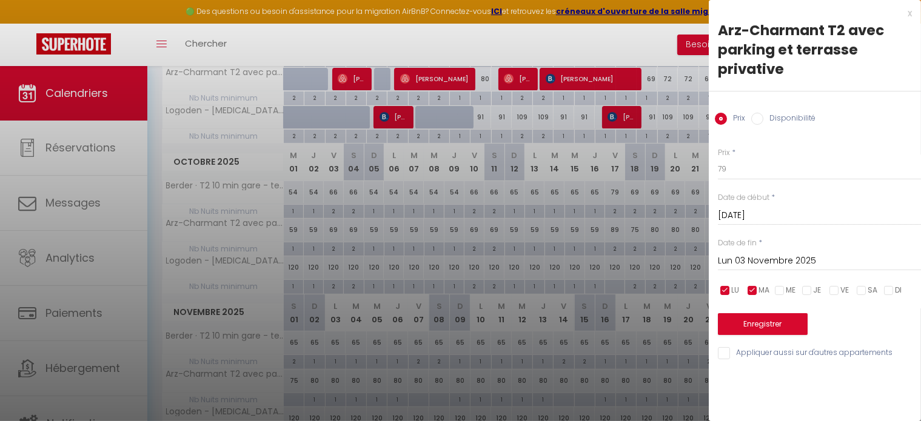
click at [751, 293] on input "checkbox" at bounding box center [753, 291] width 12 height 12
click at [733, 290] on span "LU" at bounding box center [735, 291] width 8 height 12
click at [828, 288] on input "checkbox" at bounding box center [834, 291] width 12 height 12
click at [865, 294] on input "checkbox" at bounding box center [862, 291] width 12 height 12
click at [773, 324] on button "Enregistrer" at bounding box center [763, 325] width 90 height 22
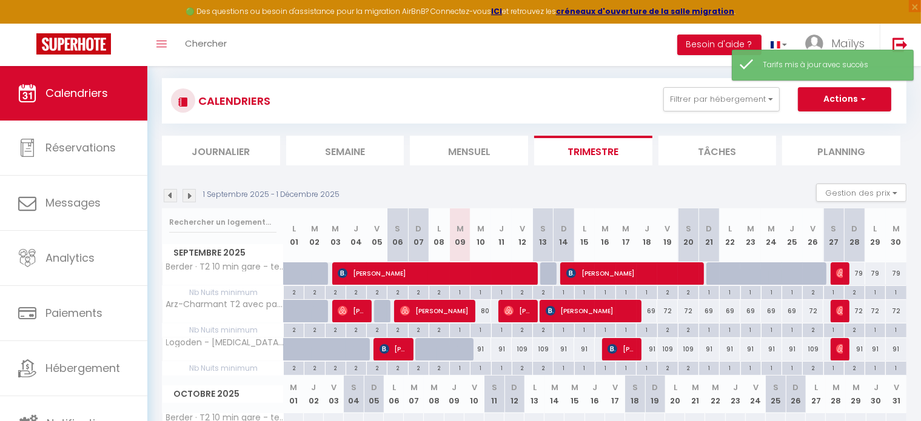
scroll to position [298, 0]
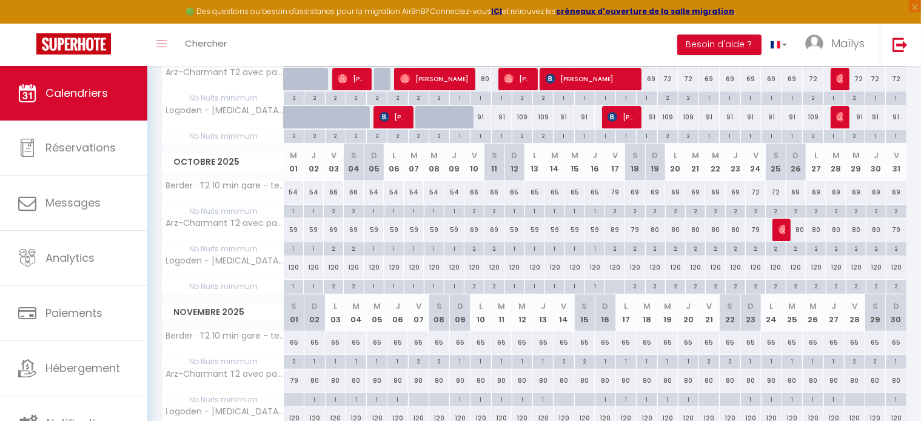
click at [655, 229] on div "80" at bounding box center [655, 230] width 20 height 22
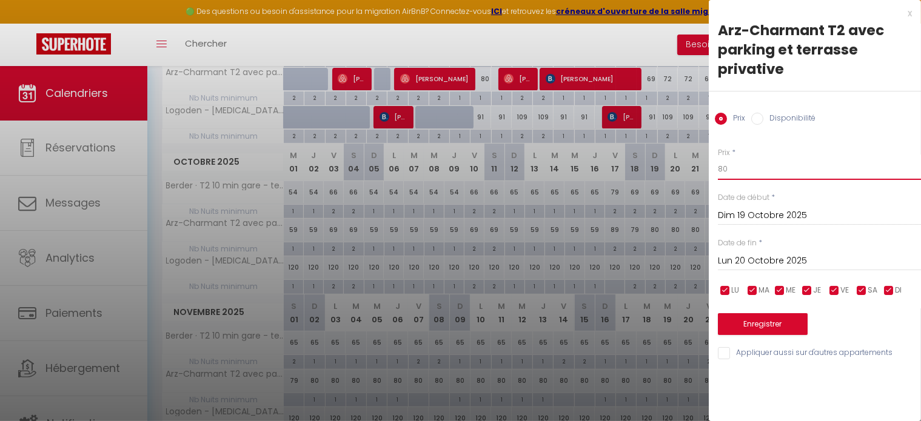
click at [775, 175] on input "80" at bounding box center [819, 169] width 203 height 22
click at [907, 13] on div "x" at bounding box center [810, 13] width 203 height 15
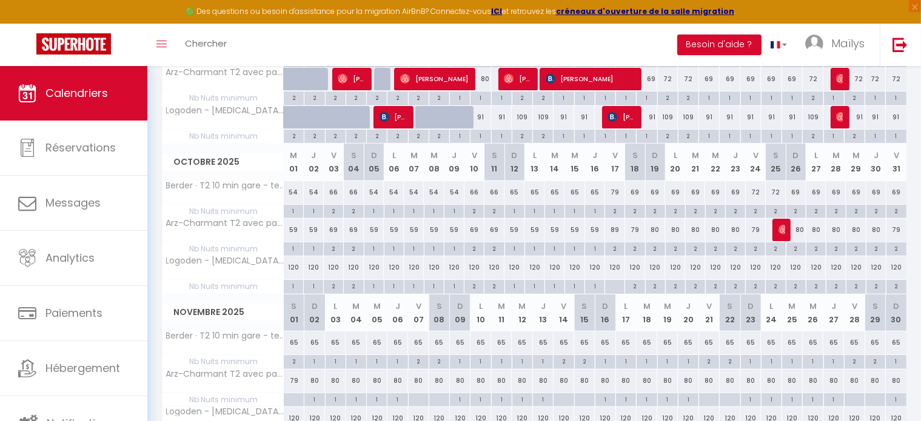
click at [655, 227] on div "80" at bounding box center [655, 230] width 20 height 22
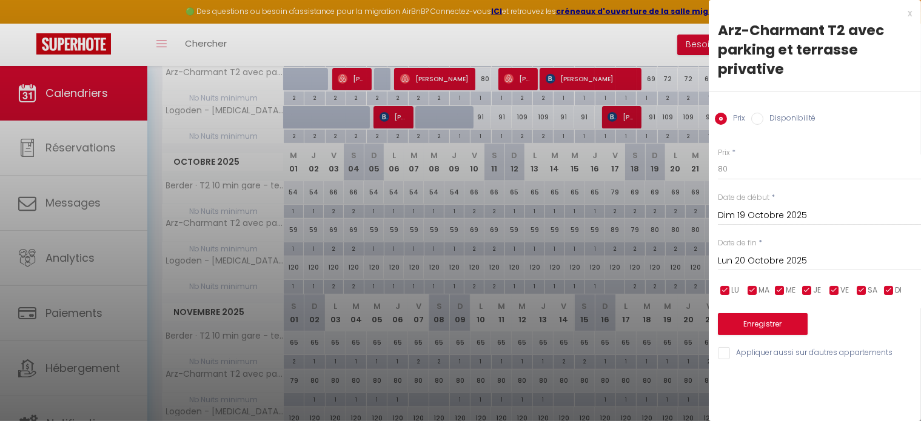
click at [749, 157] on div "Prix * 80" at bounding box center [819, 163] width 203 height 33
click at [745, 178] on input "80" at bounding box center [819, 169] width 203 height 22
click at [769, 264] on input "Lun 20 Octobre 2025" at bounding box center [819, 261] width 203 height 16
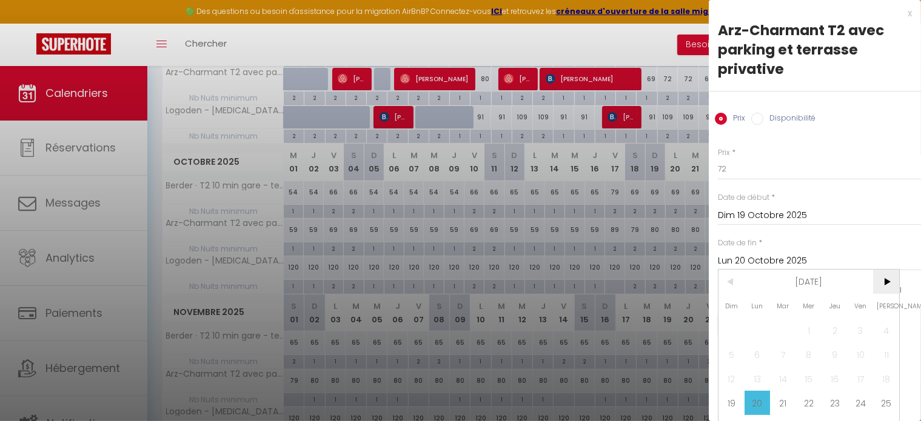
click at [879, 276] on span ">" at bounding box center [886, 282] width 26 height 24
click at [721, 356] on span "2" at bounding box center [732, 355] width 26 height 24
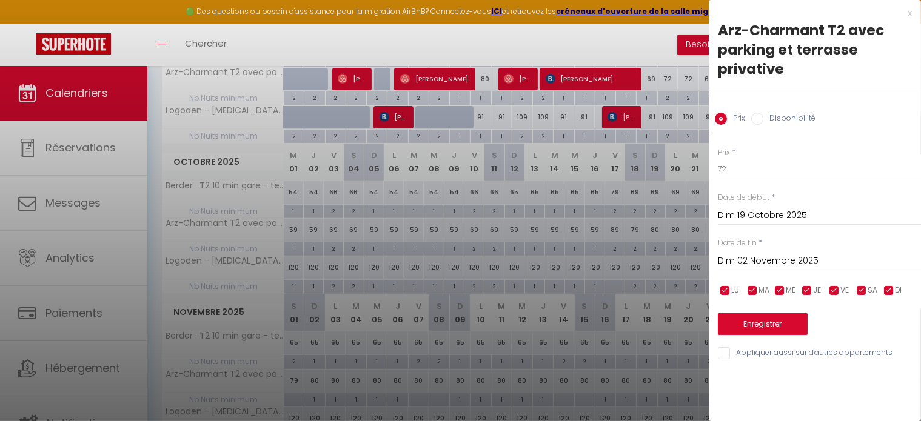
click at [864, 289] on input "checkbox" at bounding box center [862, 291] width 12 height 12
click at [836, 291] on input "checkbox" at bounding box center [834, 291] width 12 height 12
click at [767, 320] on button "Enregistrer" at bounding box center [763, 325] width 90 height 22
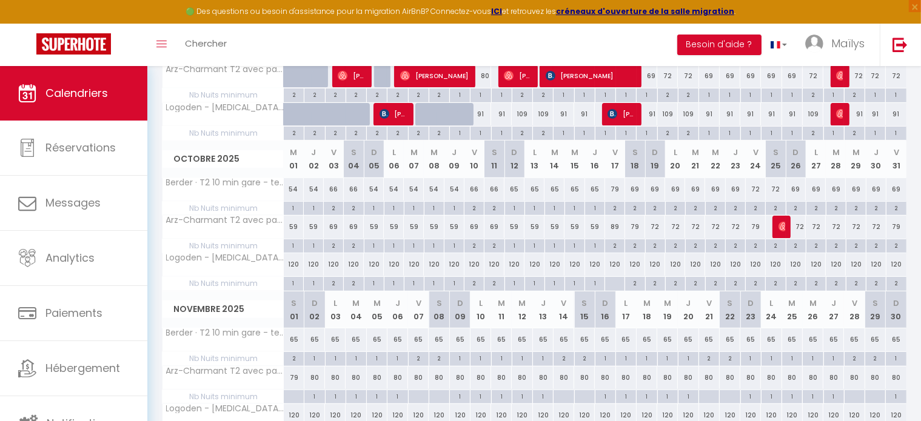
scroll to position [304, 0]
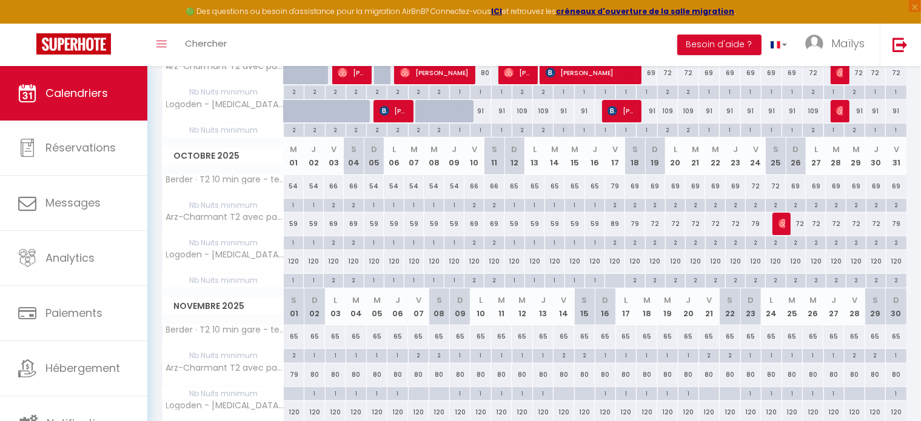
click at [614, 279] on div at bounding box center [615, 281] width 20 height 14
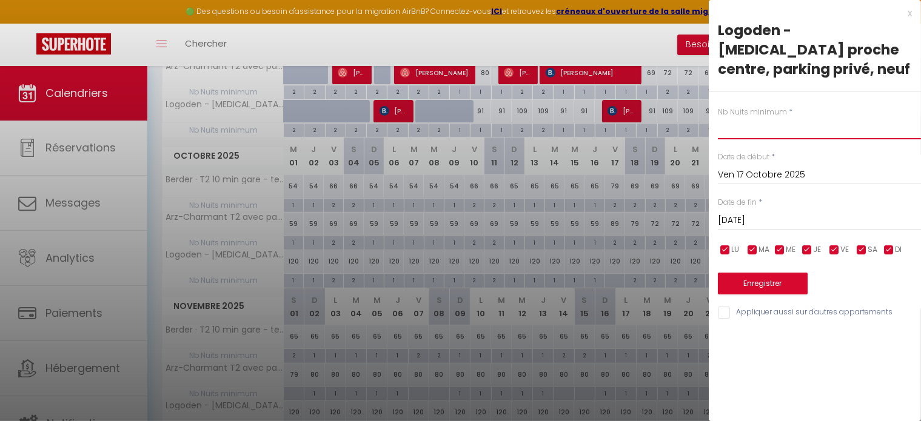
click at [747, 118] on input "text" at bounding box center [819, 129] width 203 height 22
click at [754, 273] on button "Enregistrer" at bounding box center [763, 284] width 90 height 22
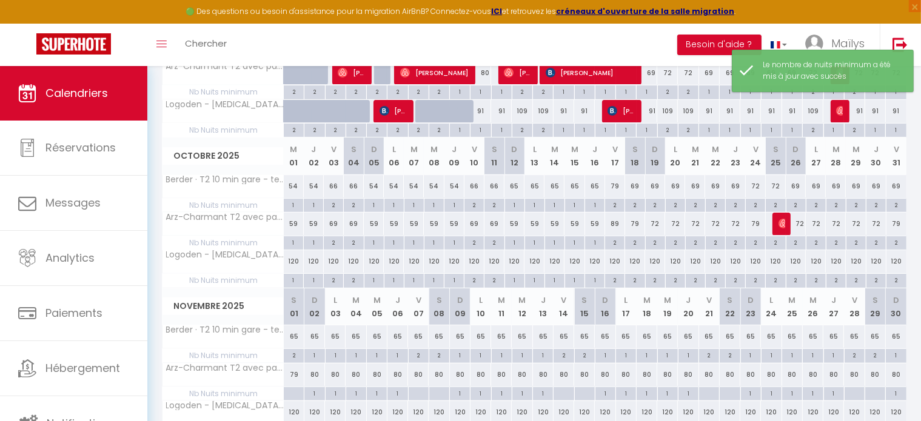
click at [616, 279] on div "2" at bounding box center [614, 280] width 19 height 12
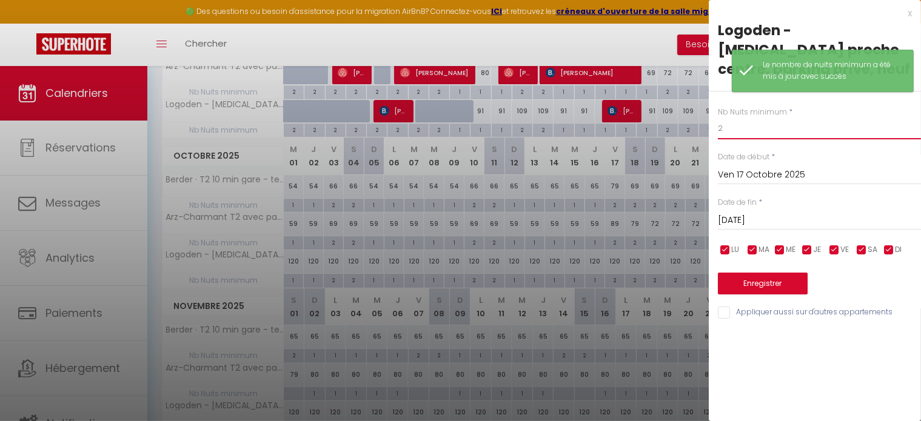
click at [735, 118] on input "2" at bounding box center [819, 129] width 203 height 22
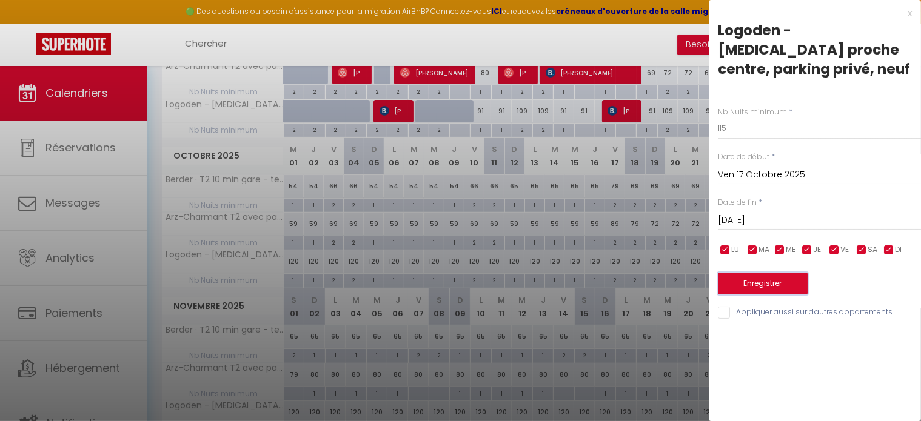
click at [755, 273] on button "Enregistrer" at bounding box center [763, 284] width 90 height 22
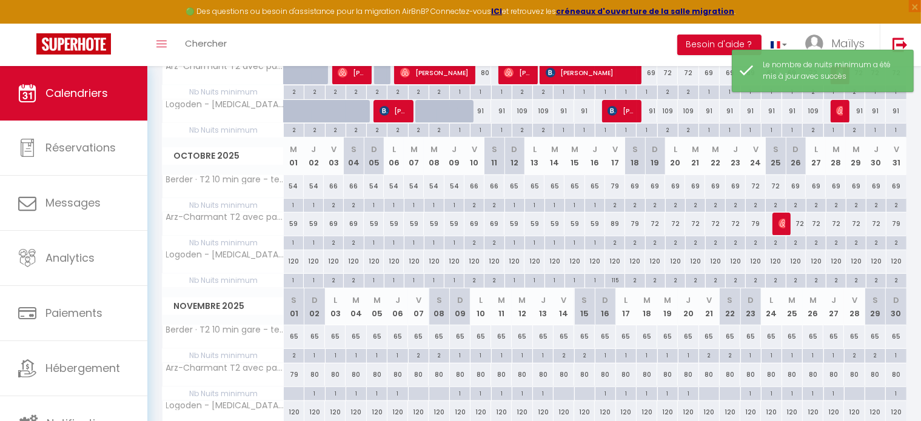
click at [619, 274] on div "115" at bounding box center [614, 280] width 19 height 12
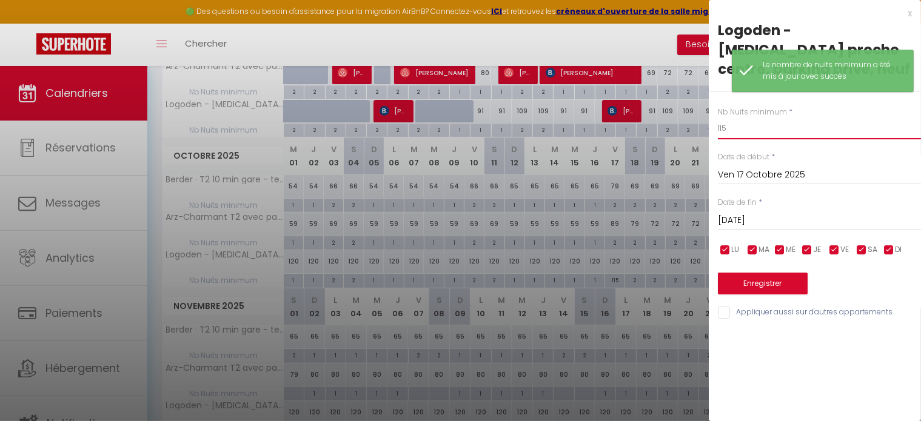
click at [753, 118] on input "115" at bounding box center [819, 129] width 203 height 22
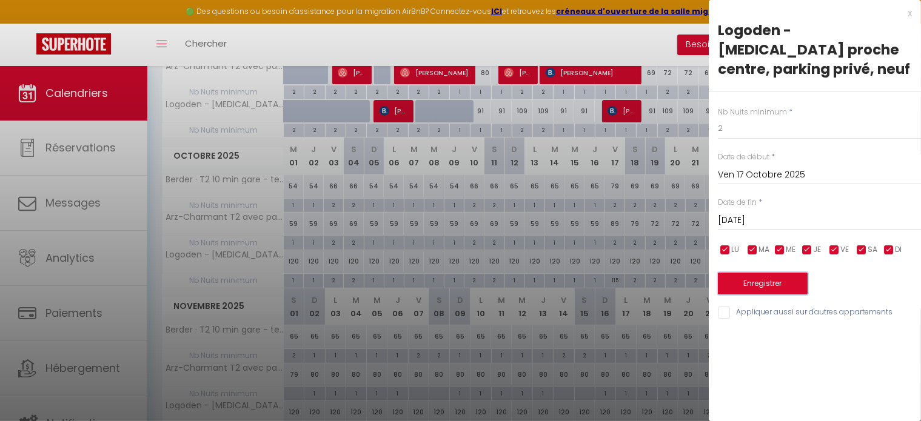
click at [750, 273] on button "Enregistrer" at bounding box center [763, 284] width 90 height 22
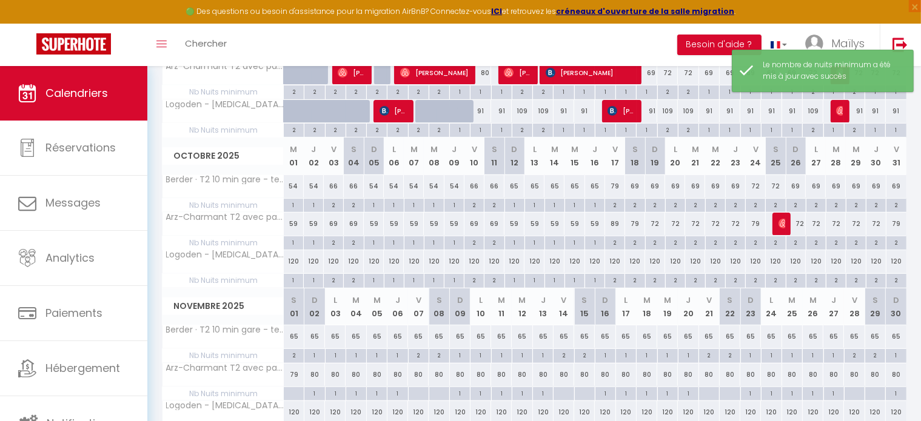
click at [613, 259] on div "120" at bounding box center [615, 261] width 20 height 22
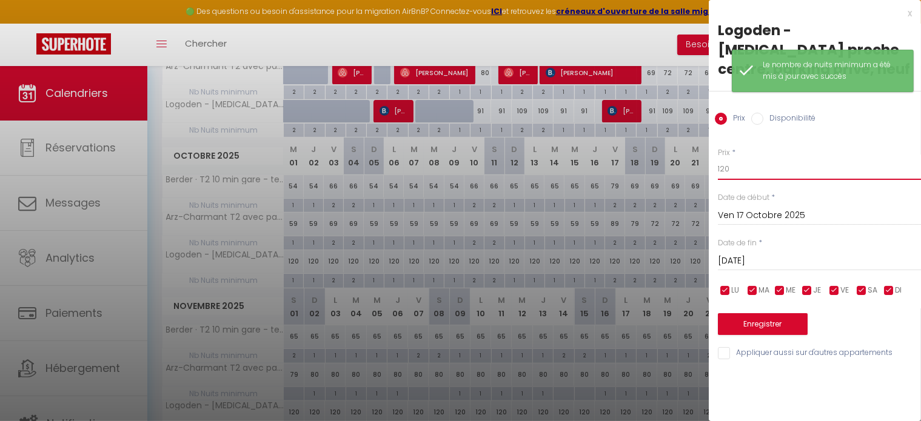
click at [738, 158] on input "120" at bounding box center [819, 169] width 203 height 22
click at [750, 314] on button "Enregistrer" at bounding box center [763, 325] width 90 height 22
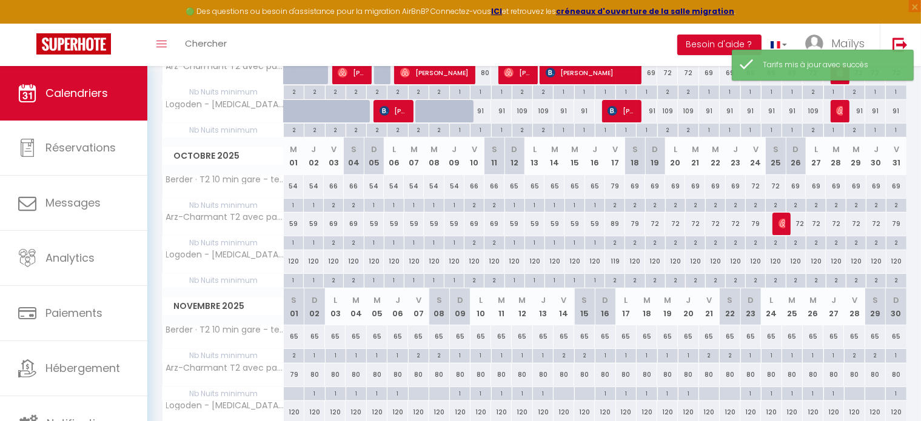
drag, startPoint x: 594, startPoint y: 261, endPoint x: 638, endPoint y: 261, distance: 44.3
click at [638, 261] on tr "Logoden - T3 proche centre, parking privé, neuf 120 120 120 120 120 120 120 120…" at bounding box center [535, 262] width 745 height 24
click at [680, 266] on div "120" at bounding box center [675, 261] width 20 height 22
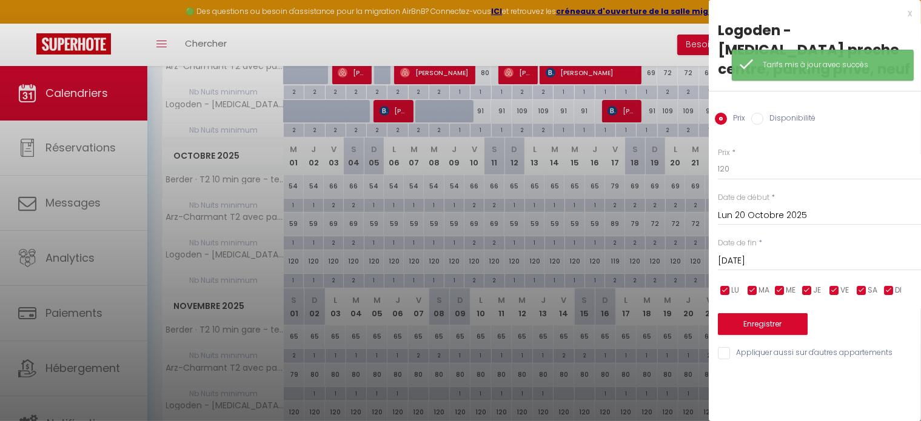
click at [634, 259] on div at bounding box center [460, 210] width 921 height 421
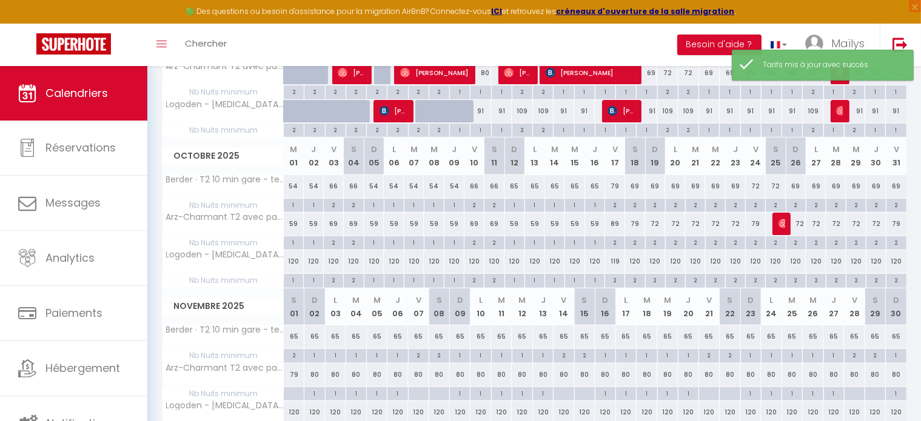
click at [634, 259] on div "120" at bounding box center [635, 261] width 20 height 22
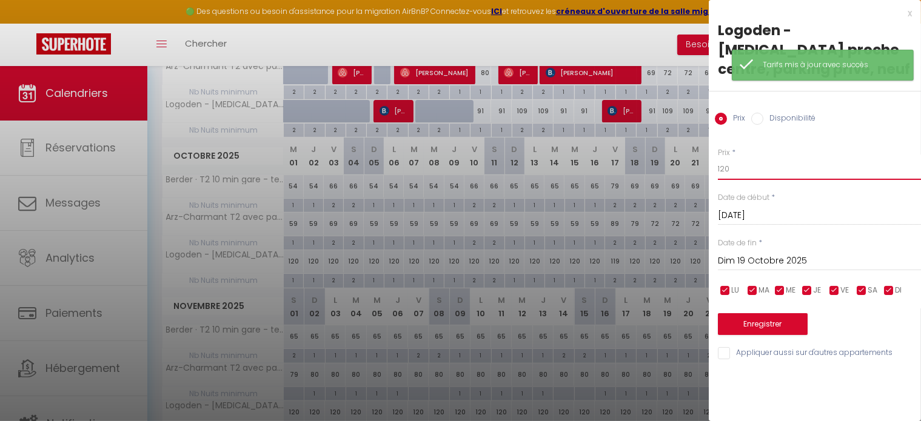
click at [731, 158] on input "120" at bounding box center [819, 169] width 203 height 22
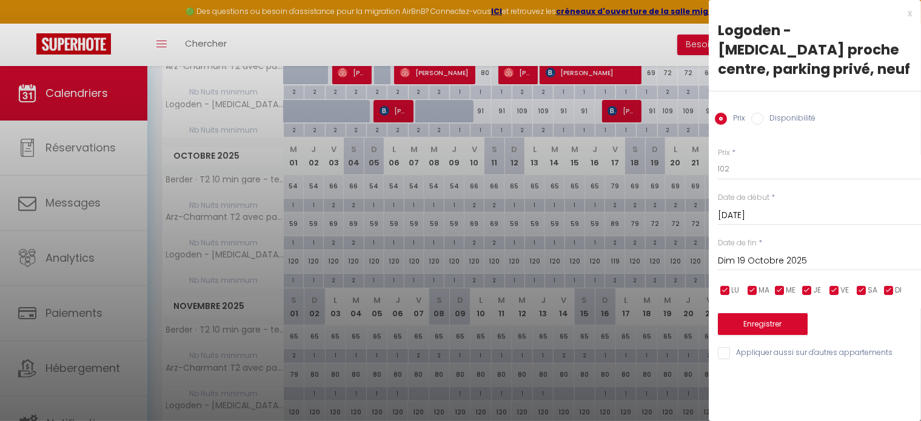
click at [776, 253] on input "Dim 19 Octobre 2025" at bounding box center [819, 261] width 203 height 16
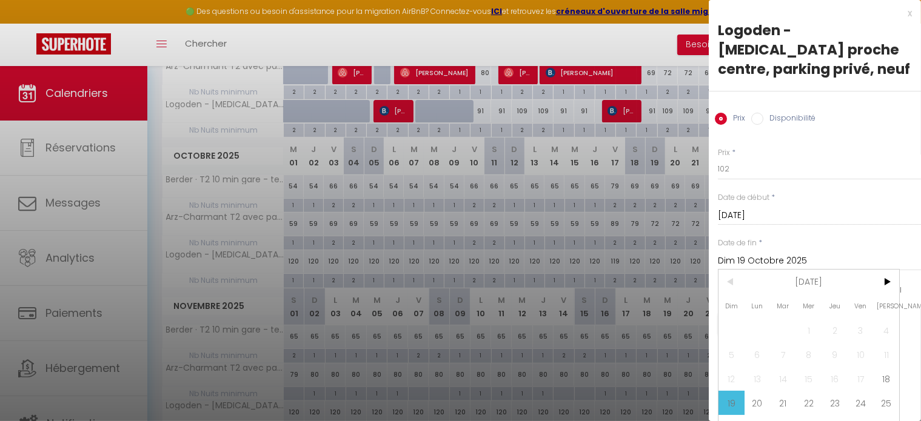
scroll to position [28, 0]
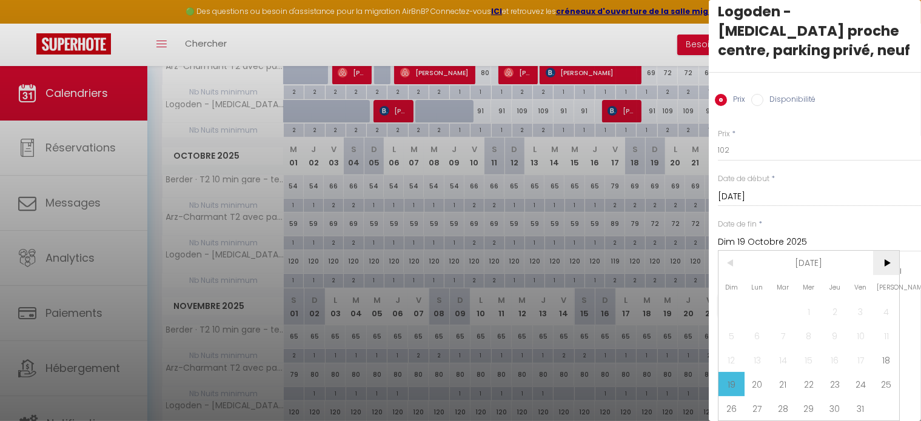
click at [889, 257] on span ">" at bounding box center [886, 263] width 26 height 24
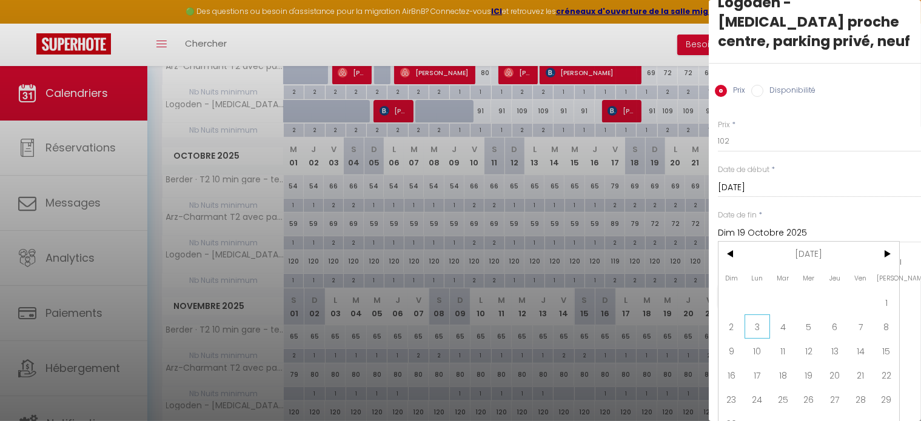
click at [759, 326] on span "3" at bounding box center [758, 327] width 26 height 24
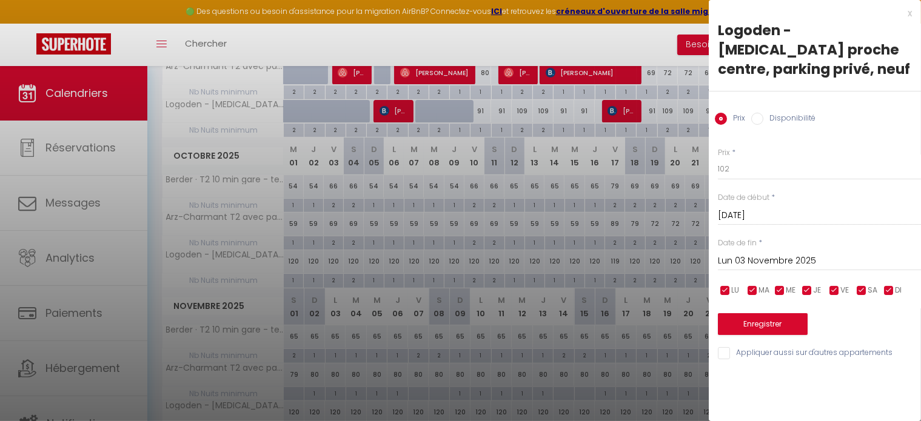
click at [839, 285] on input "checkbox" at bounding box center [834, 291] width 12 height 12
click at [861, 285] on input "checkbox" at bounding box center [862, 291] width 12 height 12
click at [767, 314] on button "Enregistrer" at bounding box center [763, 325] width 90 height 22
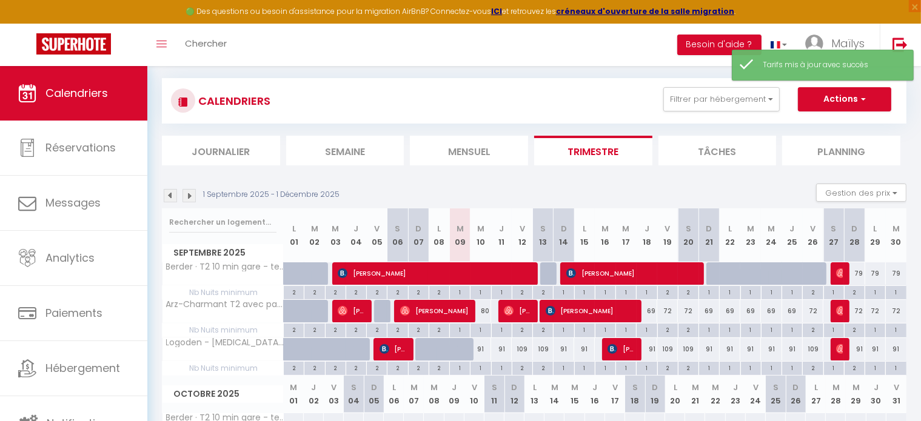
scroll to position [304, 0]
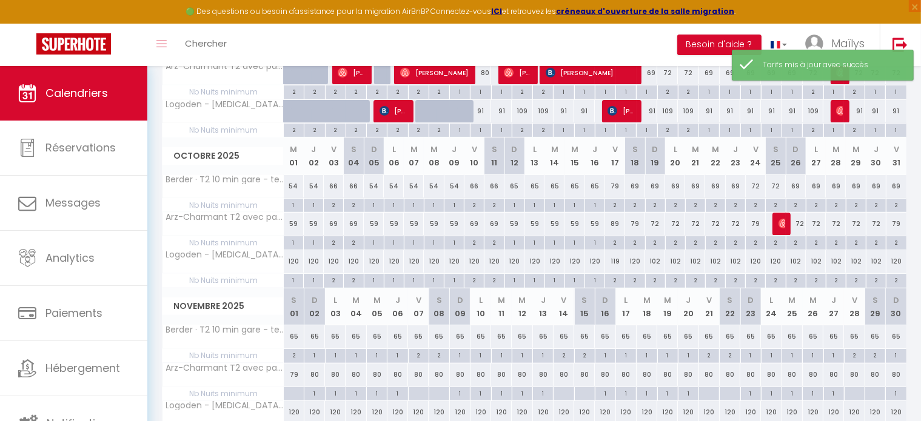
click at [638, 260] on div "120" at bounding box center [635, 261] width 20 height 22
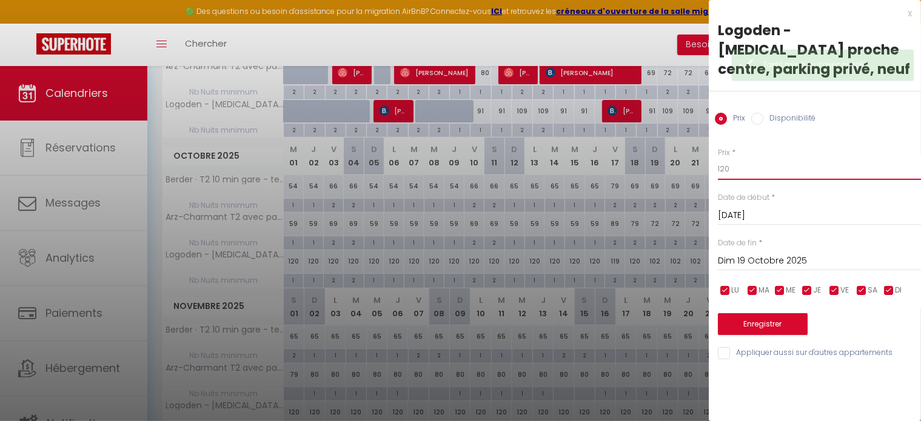
click at [745, 158] on input "120" at bounding box center [819, 169] width 203 height 22
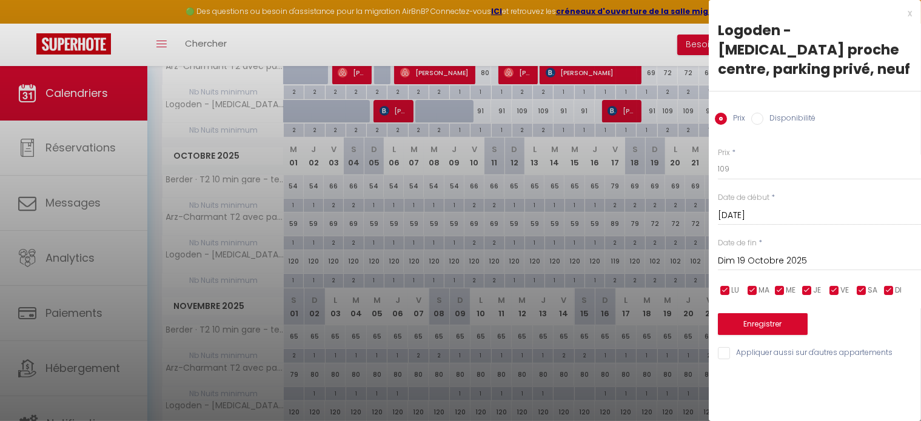
click at [776, 253] on input "Dim 19 Octobre 2025" at bounding box center [819, 261] width 203 height 16
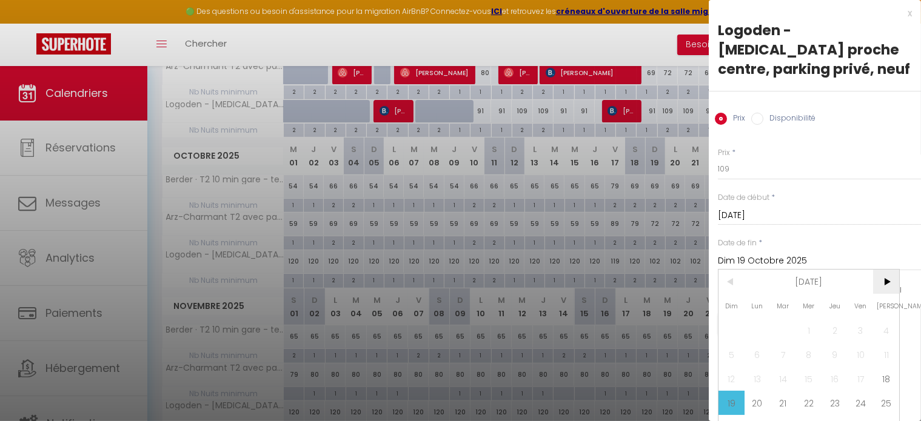
click at [882, 286] on span ">" at bounding box center [886, 282] width 26 height 24
click at [736, 353] on span "2" at bounding box center [732, 355] width 26 height 24
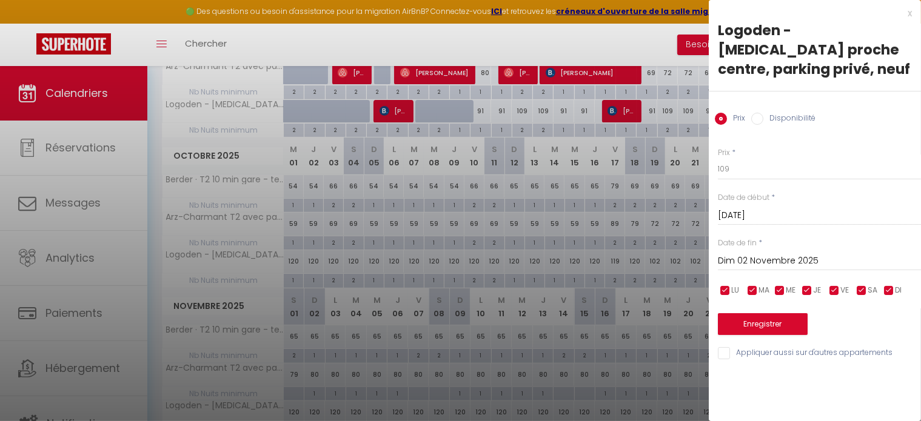
click at [890, 285] on input "checkbox" at bounding box center [889, 291] width 12 height 12
click at [803, 285] on input "checkbox" at bounding box center [807, 291] width 12 height 12
click at [793, 285] on span "ME" at bounding box center [791, 291] width 10 height 12
click at [764, 285] on span "MA" at bounding box center [764, 291] width 11 height 12
click at [727, 285] on input "checkbox" at bounding box center [725, 291] width 12 height 12
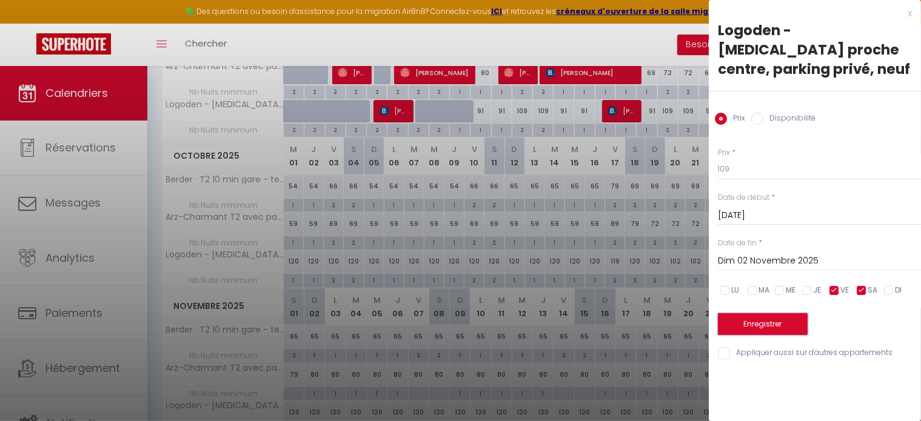
click at [745, 314] on button "Enregistrer" at bounding box center [763, 325] width 90 height 22
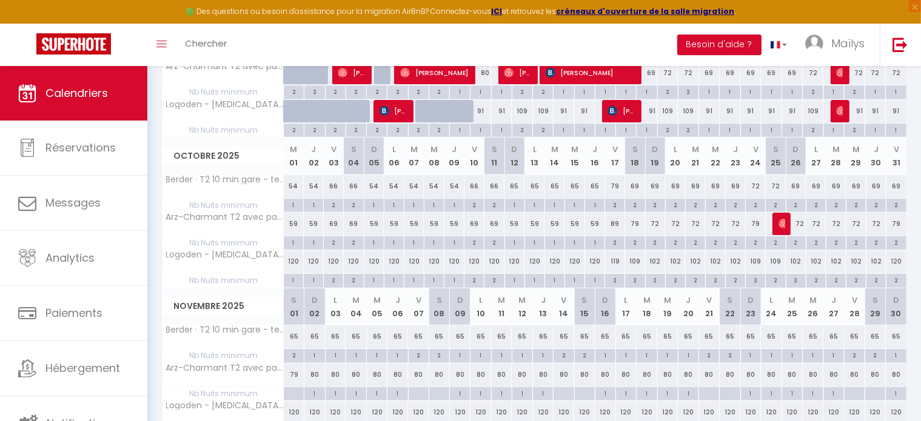
click at [296, 260] on div "120" at bounding box center [294, 261] width 20 height 22
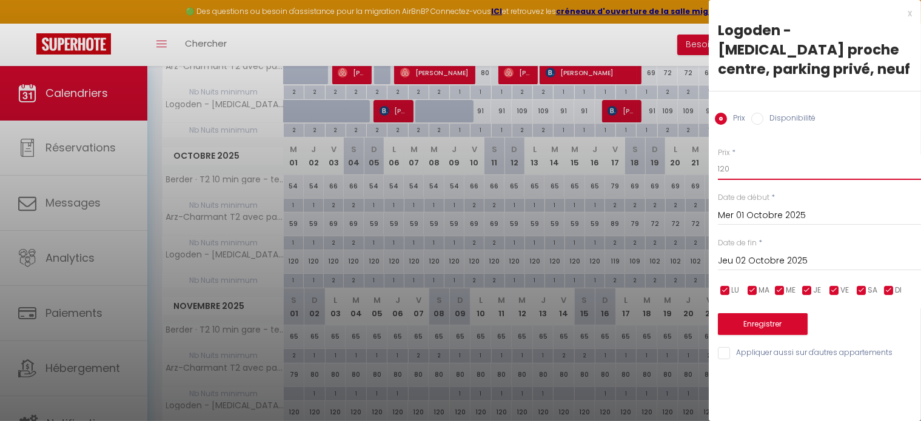
click at [757, 158] on input "120" at bounding box center [819, 169] width 203 height 22
click at [766, 253] on input "Jeu 02 Octobre 2025" at bounding box center [819, 261] width 203 height 16
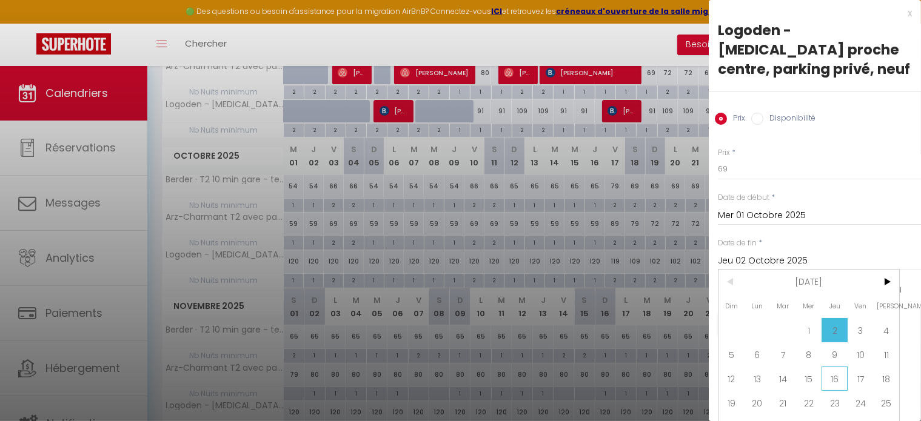
scroll to position [28, 0]
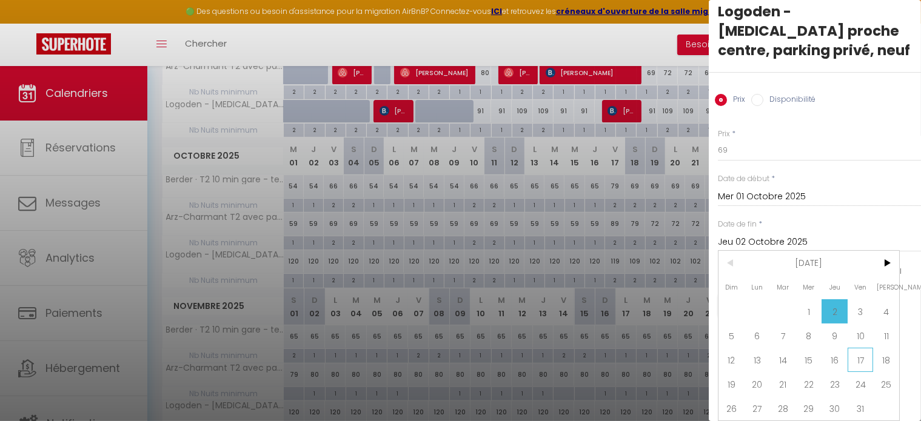
click at [866, 348] on span "17" at bounding box center [861, 360] width 26 height 24
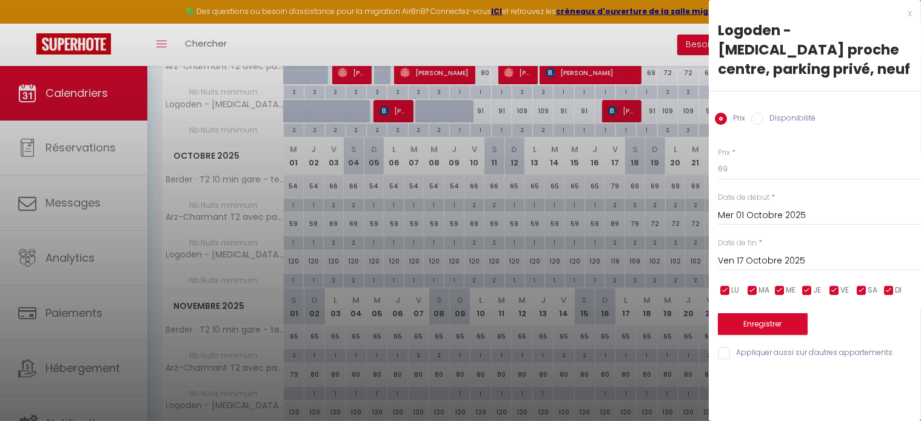
scroll to position [0, 0]
click at [864, 285] on input "checkbox" at bounding box center [862, 291] width 12 height 12
click at [836, 285] on input "checkbox" at bounding box center [834, 291] width 12 height 12
click at [770, 314] on button "Enregistrer" at bounding box center [763, 325] width 90 height 22
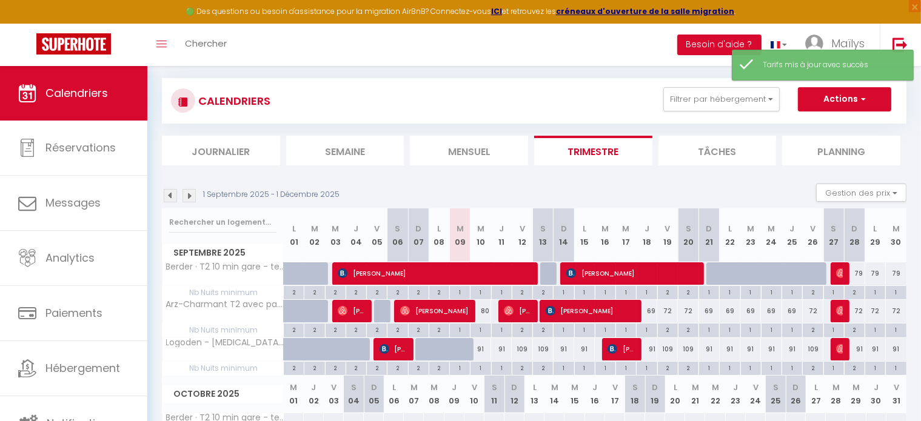
scroll to position [304, 0]
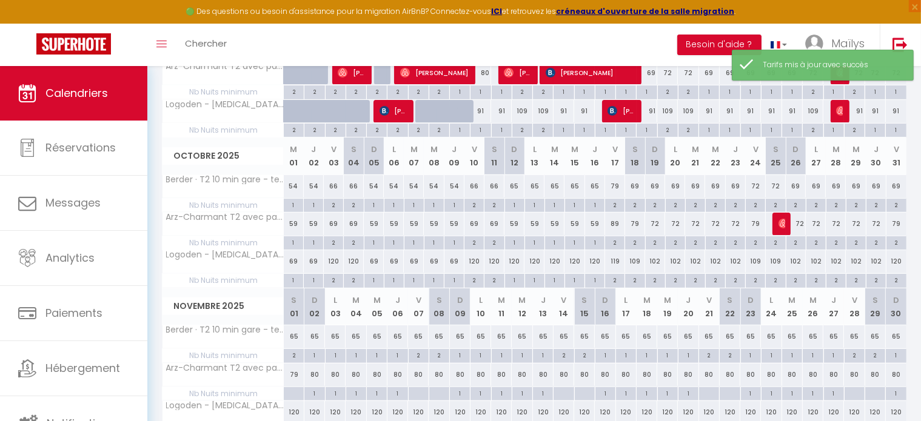
click at [335, 259] on div "120" at bounding box center [334, 261] width 20 height 22
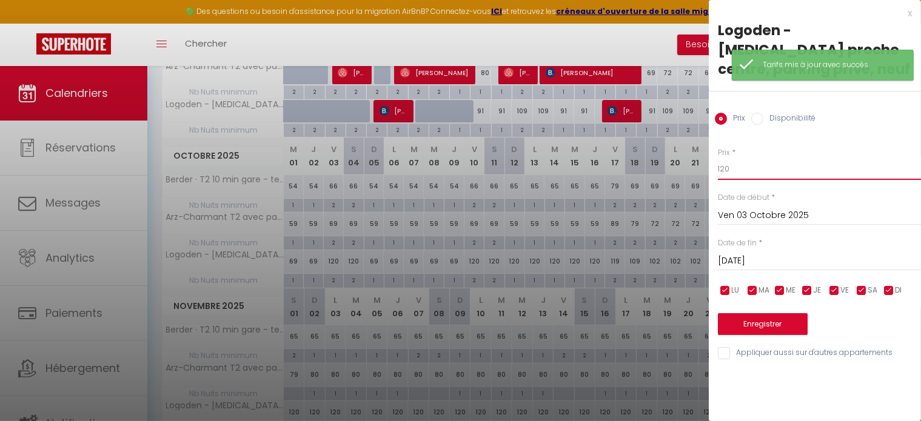
click at [764, 158] on input "120" at bounding box center [819, 169] width 203 height 22
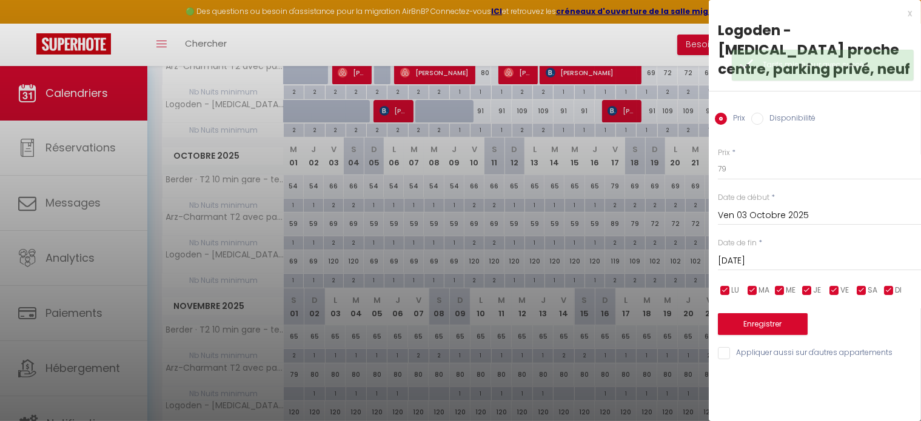
click at [774, 253] on input "Sam 04 Octobre 2025" at bounding box center [819, 261] width 203 height 16
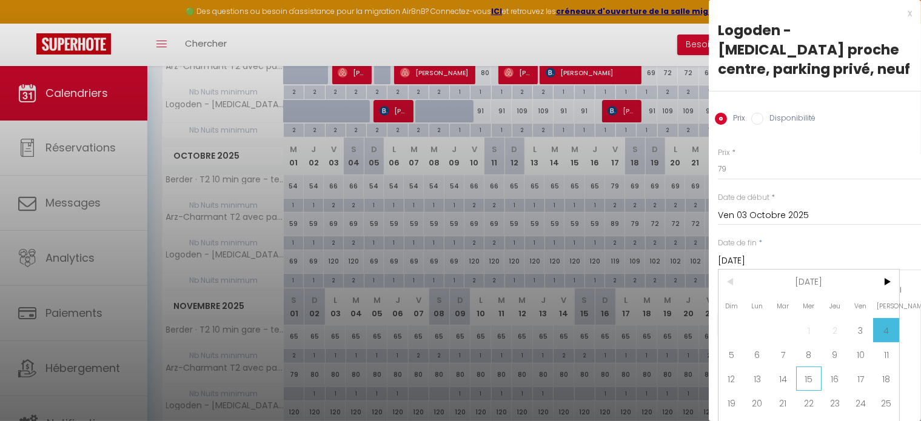
scroll to position [28, 0]
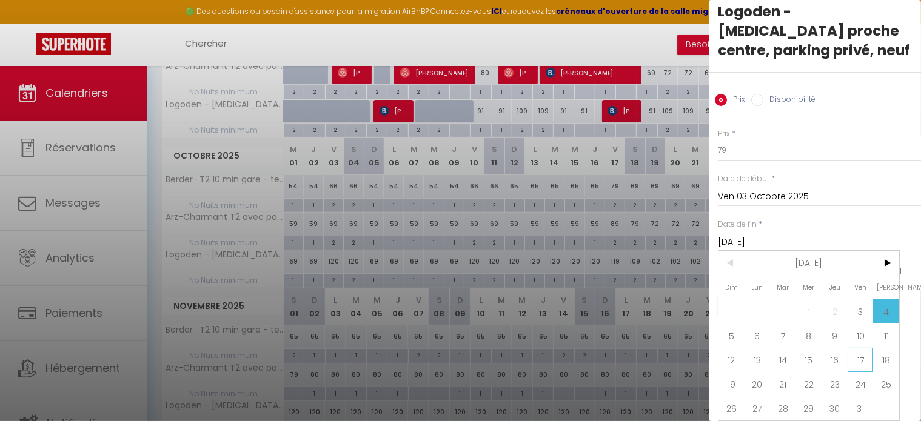
click at [861, 351] on span "17" at bounding box center [861, 360] width 26 height 24
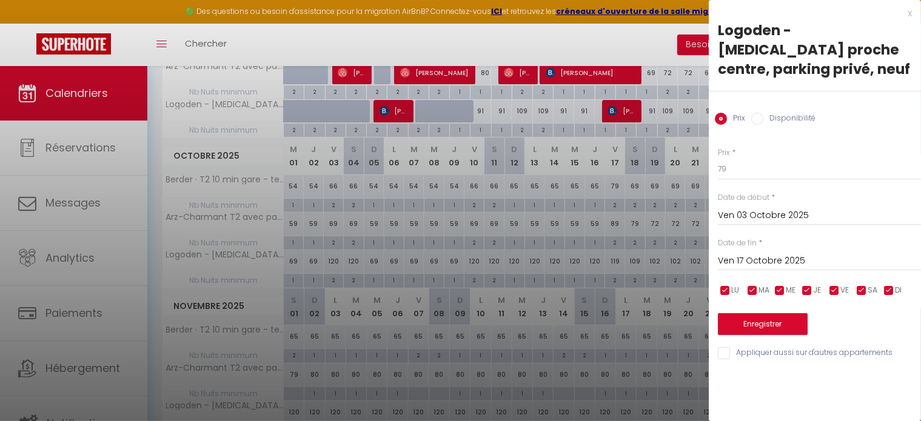
click at [891, 285] on input "checkbox" at bounding box center [889, 291] width 12 height 12
click at [810, 285] on input "checkbox" at bounding box center [807, 291] width 12 height 12
click at [782, 285] on input "checkbox" at bounding box center [780, 291] width 12 height 12
click at [762, 285] on span "MA" at bounding box center [764, 291] width 11 height 12
click at [722, 285] on input "checkbox" at bounding box center [725, 291] width 12 height 12
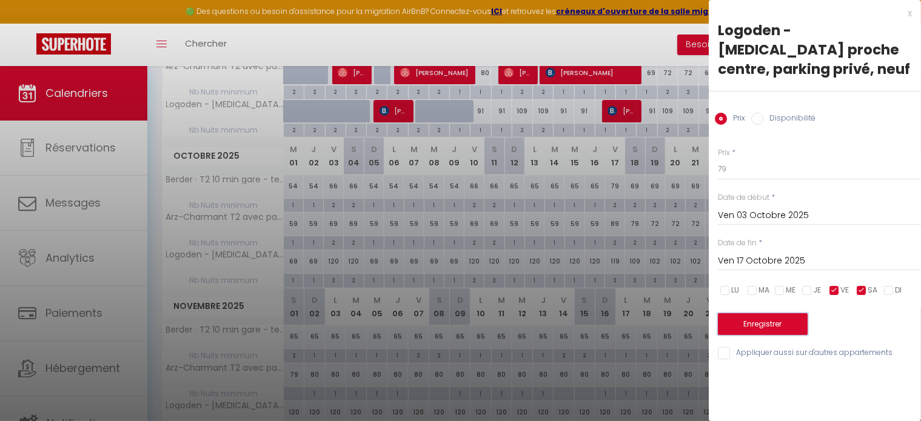
click at [772, 314] on button "Enregistrer" at bounding box center [763, 325] width 90 height 22
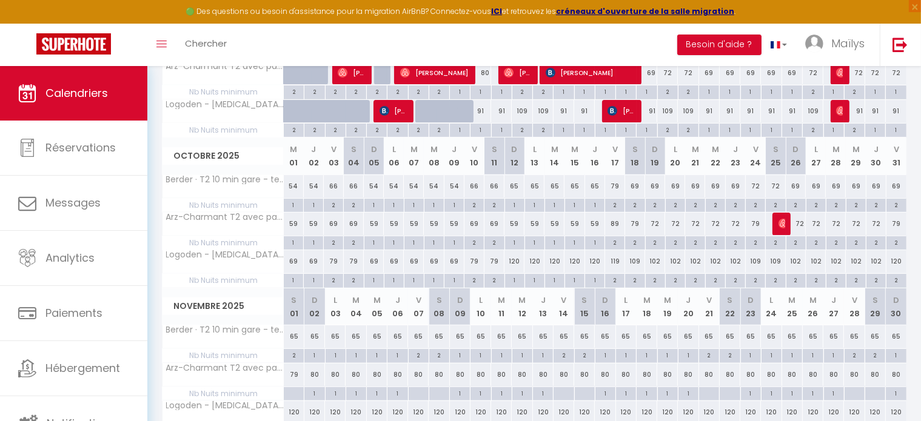
scroll to position [368, 0]
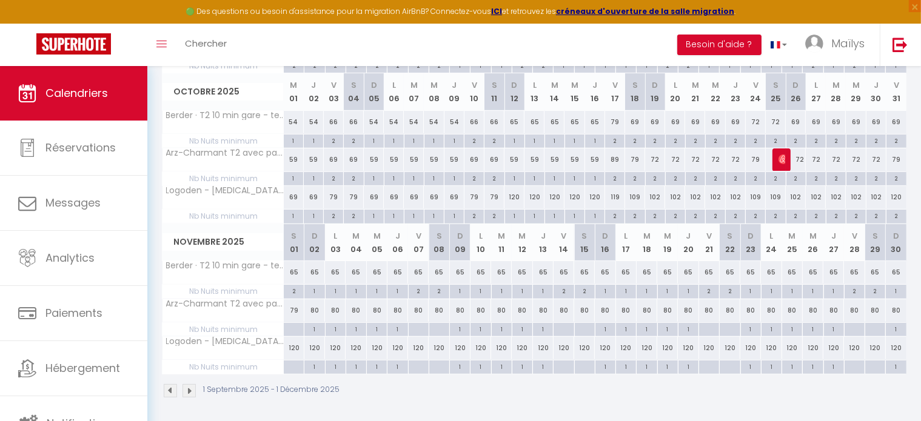
click at [296, 327] on div at bounding box center [293, 330] width 21 height 14
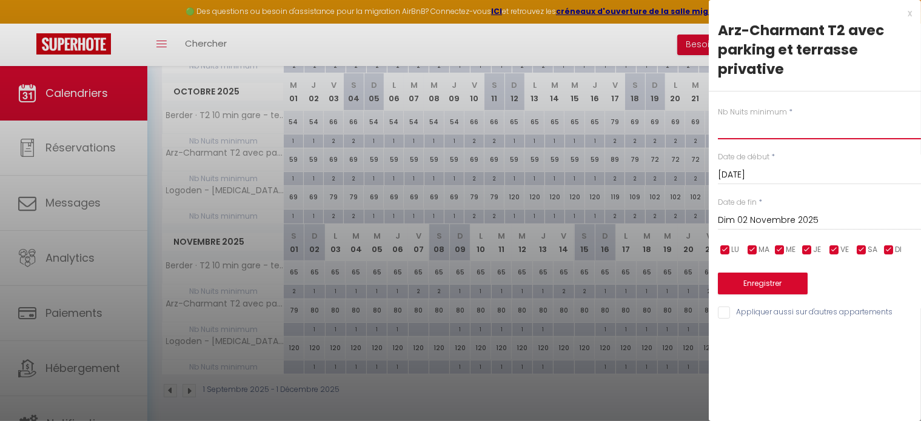
click at [776, 130] on input "text" at bounding box center [819, 129] width 203 height 22
click at [773, 223] on input "Dim 02 Novembre 2025" at bounding box center [819, 221] width 203 height 16
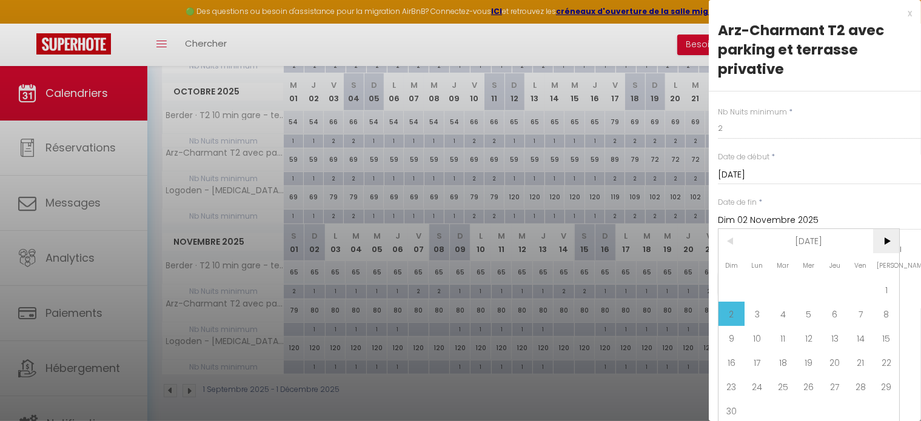
click at [888, 241] on span ">" at bounding box center [886, 241] width 26 height 24
click at [760, 283] on span "1" at bounding box center [758, 290] width 26 height 24
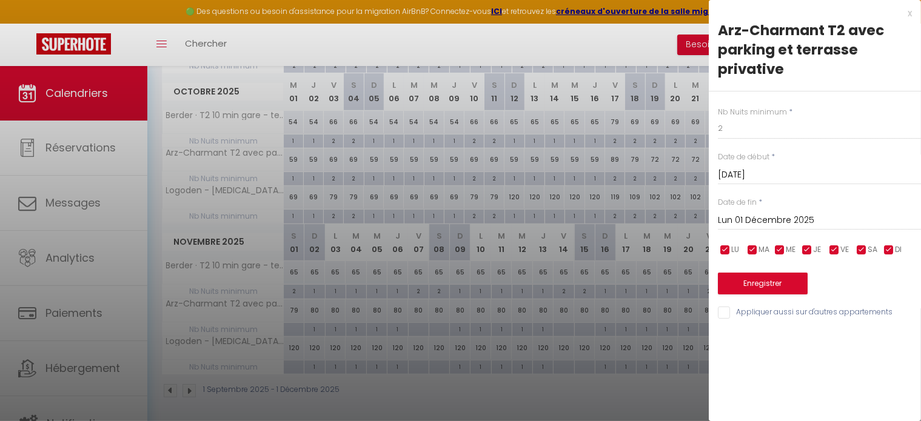
click at [888, 252] on input "checkbox" at bounding box center [889, 250] width 12 height 12
click at [810, 249] on input "checkbox" at bounding box center [807, 250] width 12 height 12
click at [779, 252] on input "checkbox" at bounding box center [780, 250] width 12 height 12
click at [762, 250] on span "MA" at bounding box center [764, 250] width 11 height 12
click at [737, 249] on span "LU" at bounding box center [735, 250] width 8 height 12
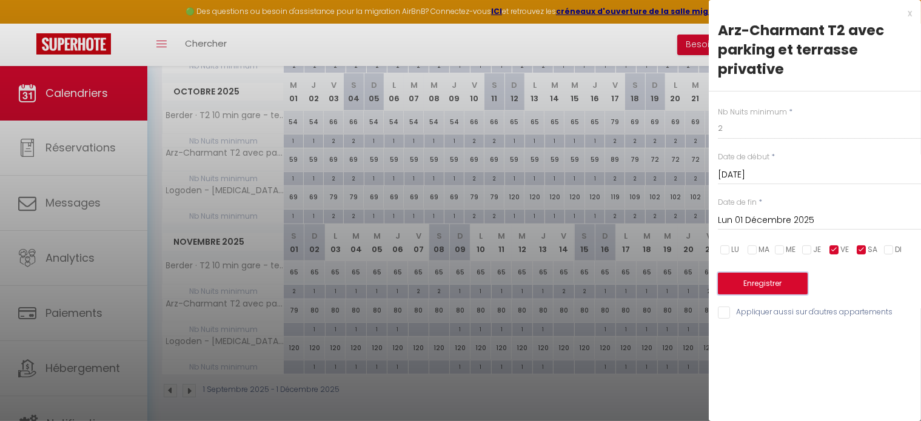
click at [741, 277] on button "Enregistrer" at bounding box center [763, 284] width 90 height 22
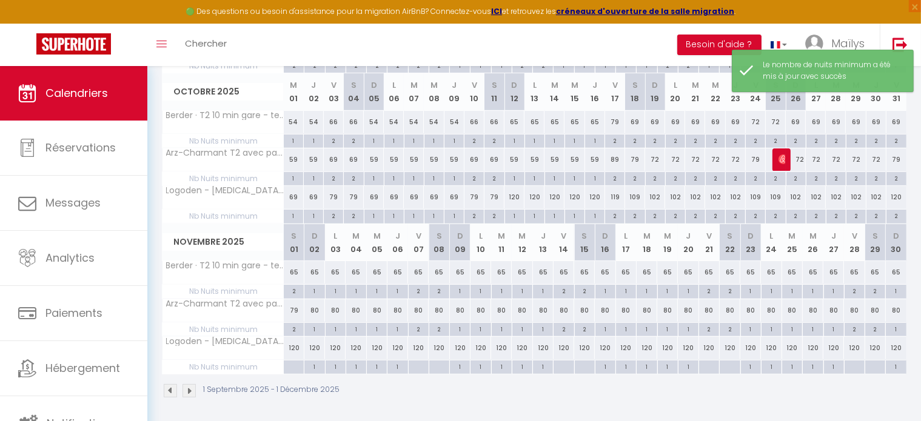
click at [292, 366] on div at bounding box center [293, 368] width 21 height 14
type input "Sam 01 Novembre 2025"
type input "Dim 02 Novembre 2025"
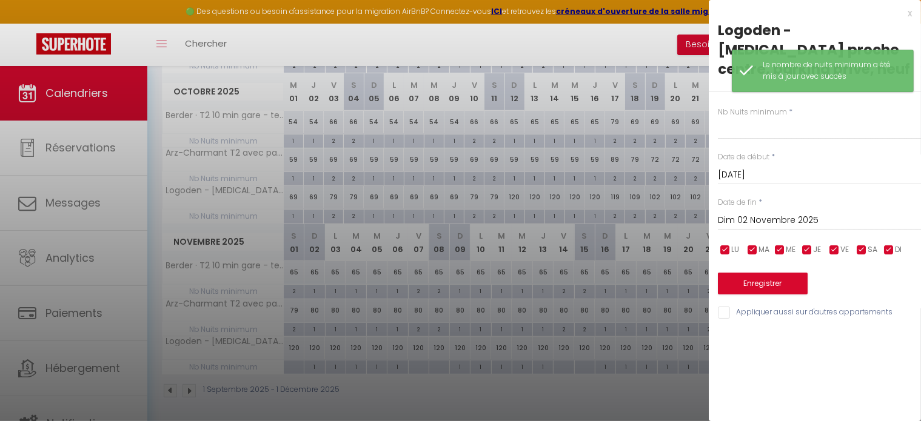
click at [734, 121] on div "Nb Nuits minimum * Date de début * Sam 01 Novembre 2025 < Nov 2025 > Dim Lun Ma…" at bounding box center [815, 206] width 212 height 229
drag, startPoint x: 730, startPoint y: 114, endPoint x: 734, endPoint y: 121, distance: 8.2
click at [734, 121] on div "Nb Nuits minimum * Date de début * Sam 01 Novembre 2025 < Nov 2025 > Dim Lun Ma…" at bounding box center [815, 206] width 212 height 229
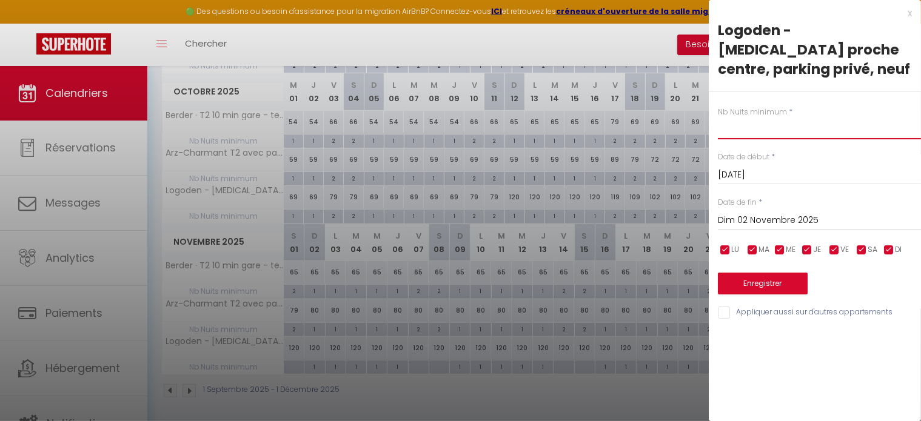
click at [731, 118] on input "text" at bounding box center [819, 129] width 203 height 22
type input "2"
click at [767, 213] on input "Dim 02 Novembre 2025" at bounding box center [819, 221] width 203 height 16
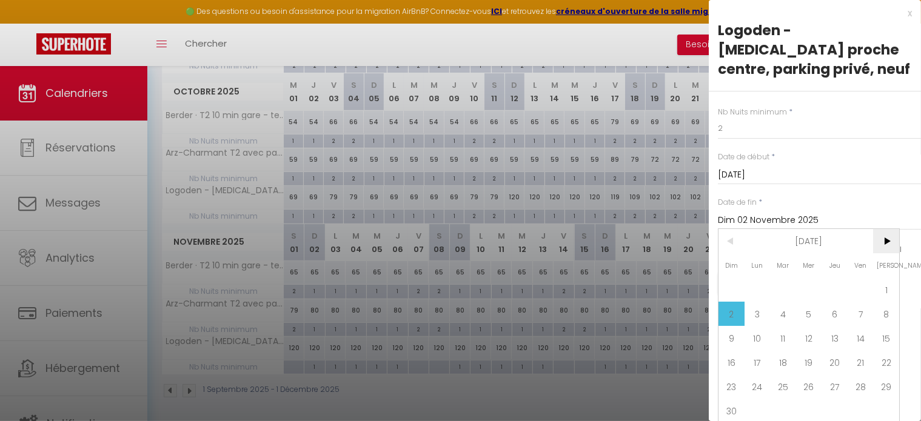
click at [885, 229] on span ">" at bounding box center [886, 241] width 26 height 24
click at [763, 278] on span "1" at bounding box center [758, 290] width 26 height 24
type input "Lun 01 Décembre 2025"
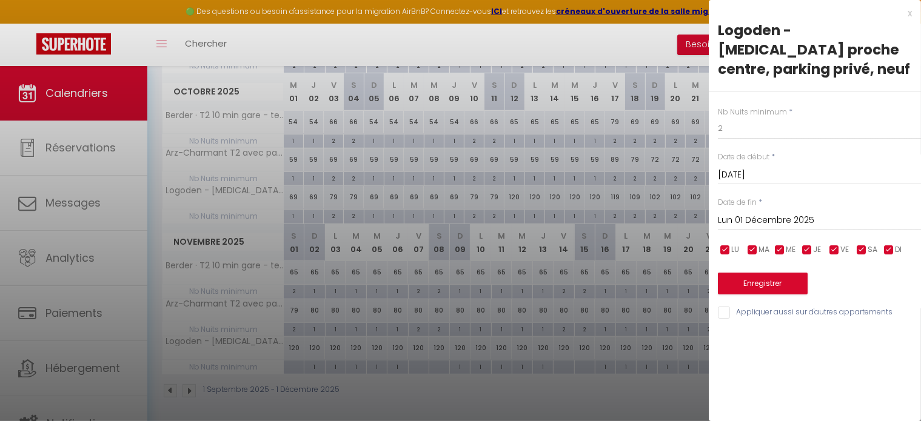
click at [888, 244] on input "checkbox" at bounding box center [889, 250] width 12 height 12
checkbox input "false"
click at [810, 244] on input "checkbox" at bounding box center [807, 250] width 12 height 12
checkbox input "false"
click at [783, 244] on input "checkbox" at bounding box center [780, 250] width 12 height 12
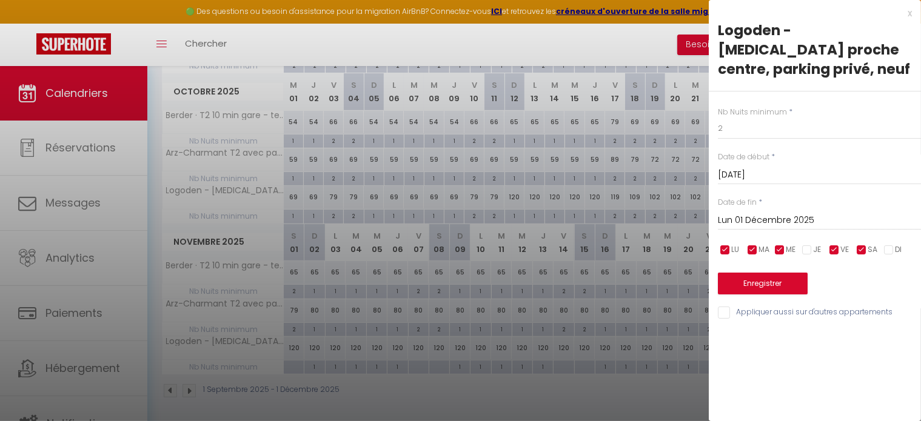
checkbox input "false"
click at [763, 244] on span "MA" at bounding box center [764, 250] width 11 height 12
checkbox input "false"
click at [737, 244] on span "LU" at bounding box center [735, 250] width 8 height 12
checkbox input "false"
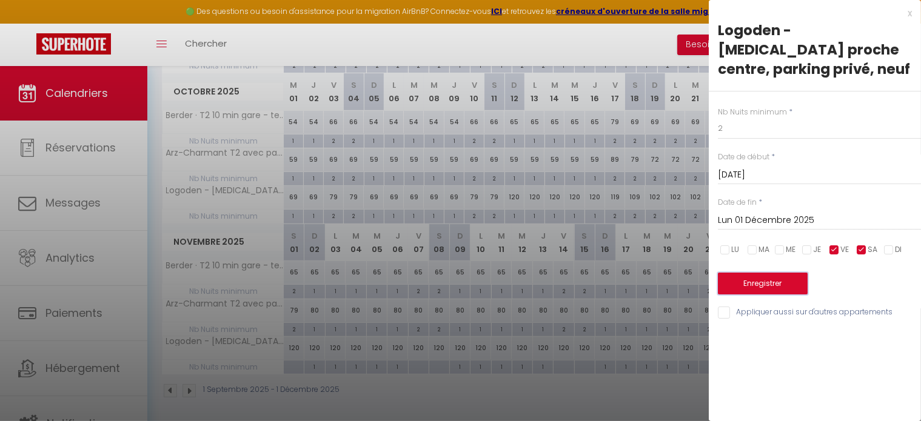
click at [738, 273] on button "Enregistrer" at bounding box center [763, 284] width 90 height 22
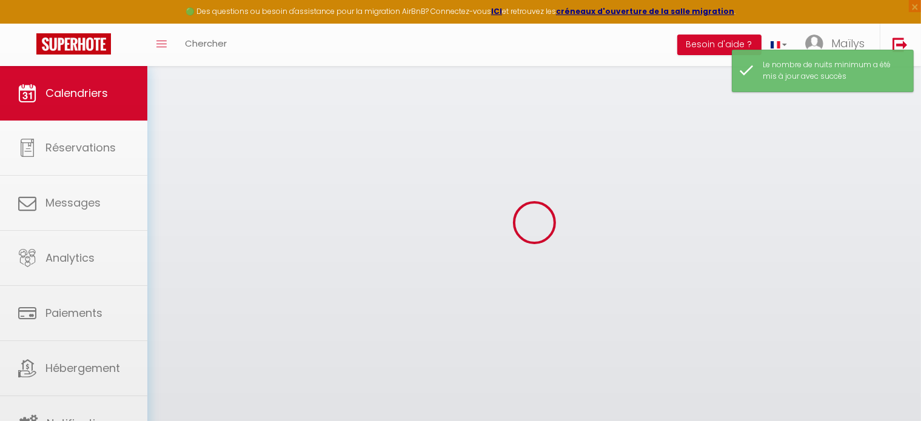
scroll to position [368, 0]
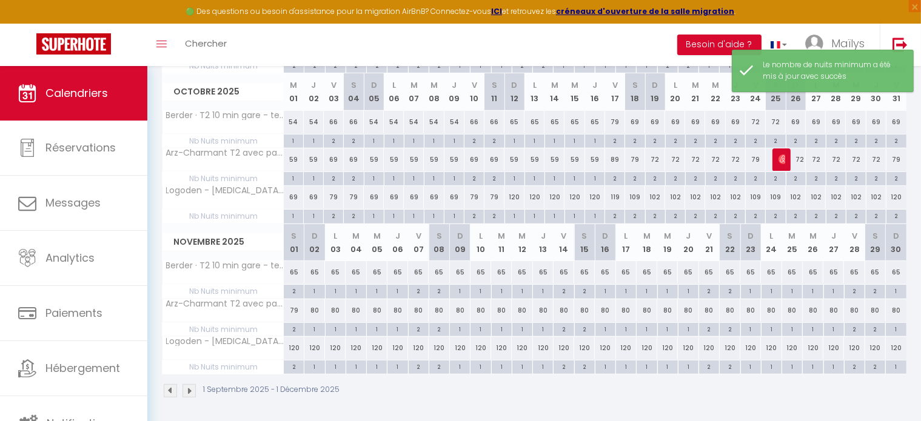
click at [294, 274] on div "65" at bounding box center [294, 272] width 21 height 22
type input "65"
type input "Sam 01 Novembre 2025"
type input "Dim 02 Novembre 2025"
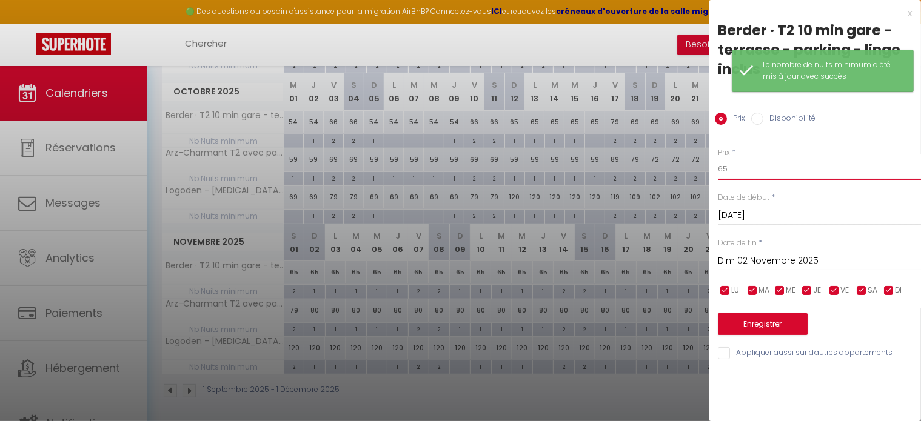
click at [744, 169] on input "65" at bounding box center [819, 169] width 203 height 22
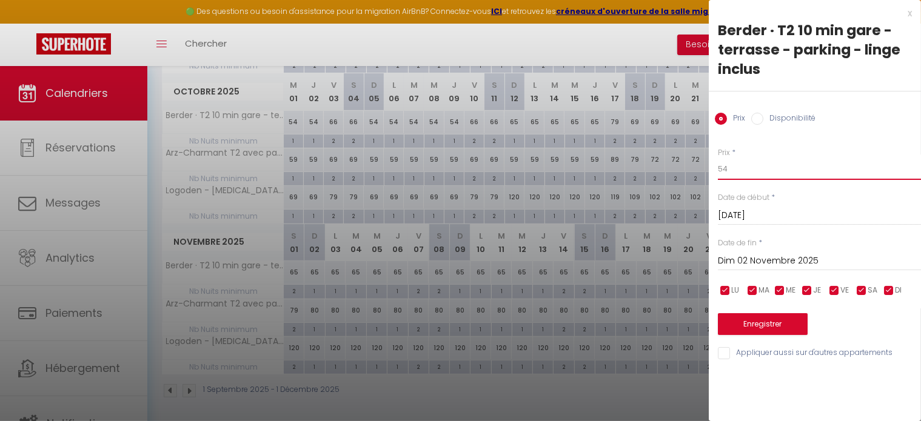
type input "54"
click at [790, 257] on input "Dim 02 Novembre 2025" at bounding box center [819, 261] width 203 height 16
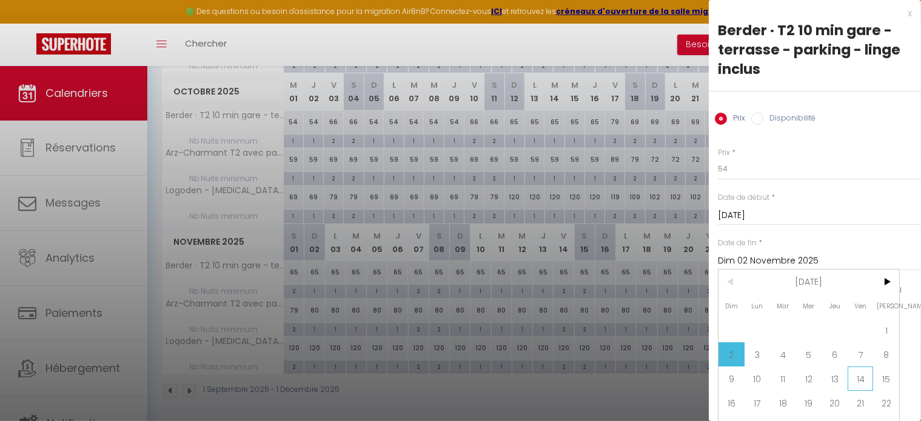
scroll to position [52, 0]
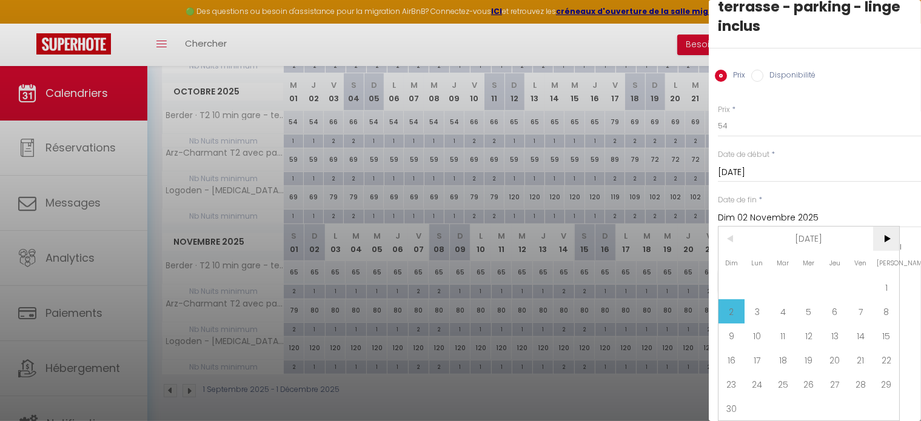
click at [891, 227] on span ">" at bounding box center [886, 239] width 26 height 24
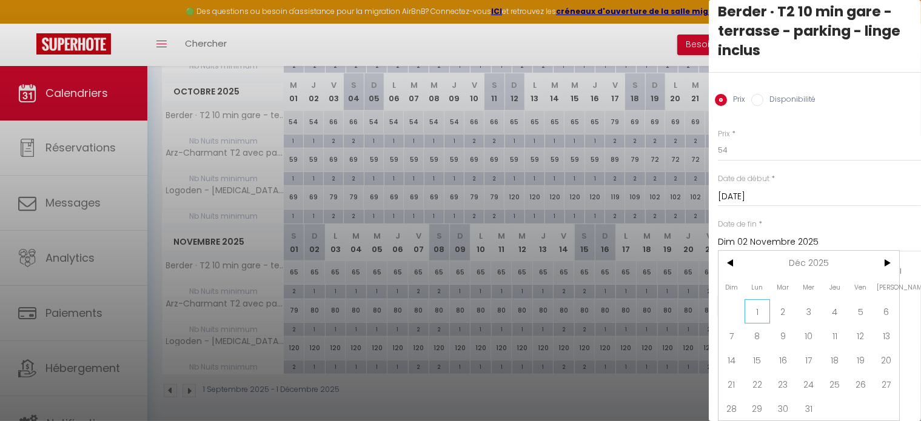
click at [762, 300] on span "1" at bounding box center [758, 312] width 26 height 24
type input "Lun 01 Décembre 2025"
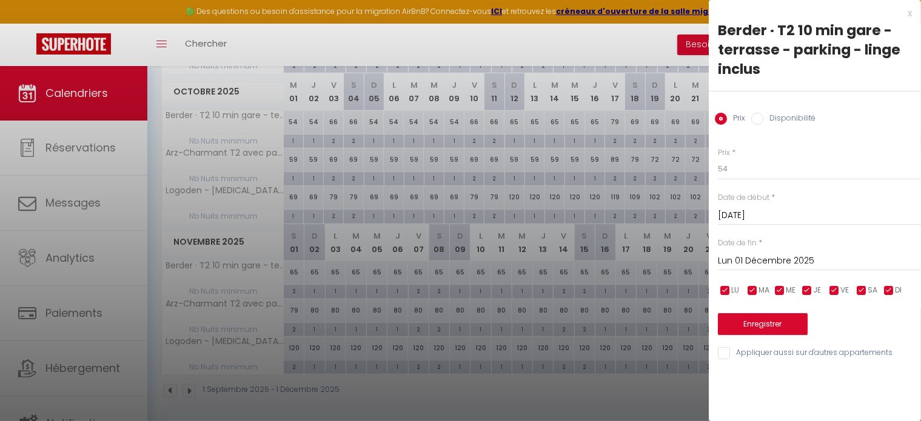
scroll to position [0, 0]
click at [859, 288] on input "checkbox" at bounding box center [862, 291] width 12 height 12
checkbox input "false"
click at [830, 290] on input "checkbox" at bounding box center [834, 291] width 12 height 12
checkbox input "false"
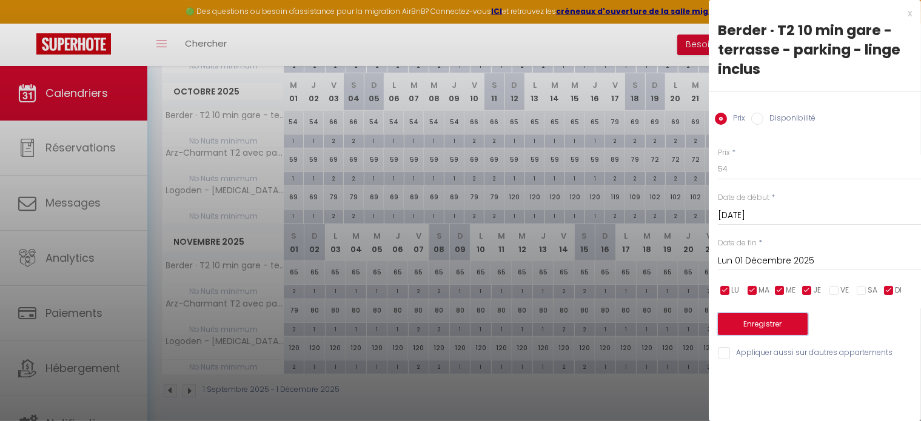
click at [775, 324] on button "Enregistrer" at bounding box center [763, 325] width 90 height 22
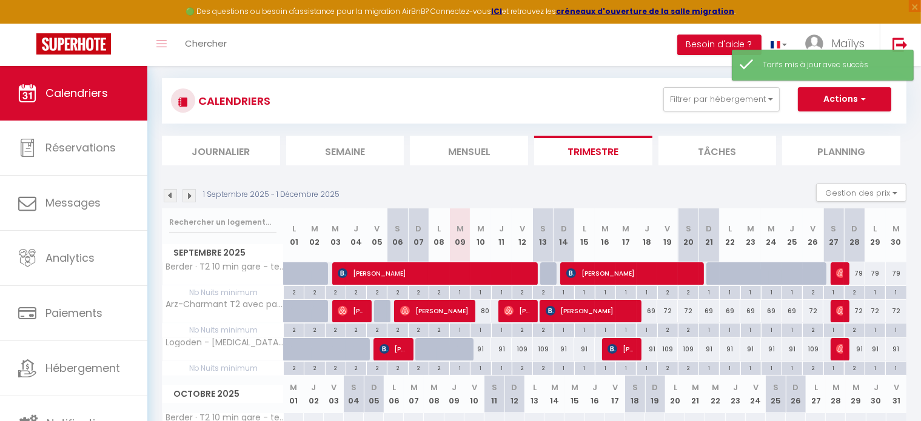
scroll to position [368, 0]
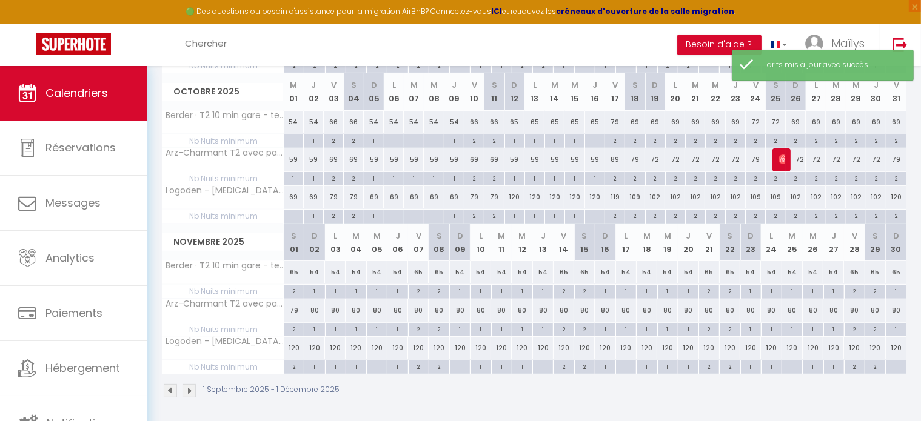
click at [295, 305] on div "79" at bounding box center [294, 311] width 21 height 22
type input "79"
type input "Sam 01 Novembre 2025"
type input "Dim 02 Novembre 2025"
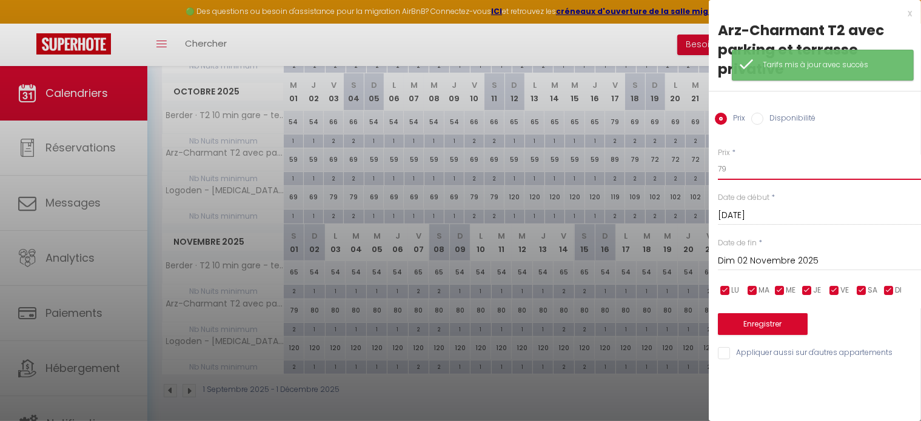
click at [733, 174] on input "79" at bounding box center [819, 169] width 203 height 22
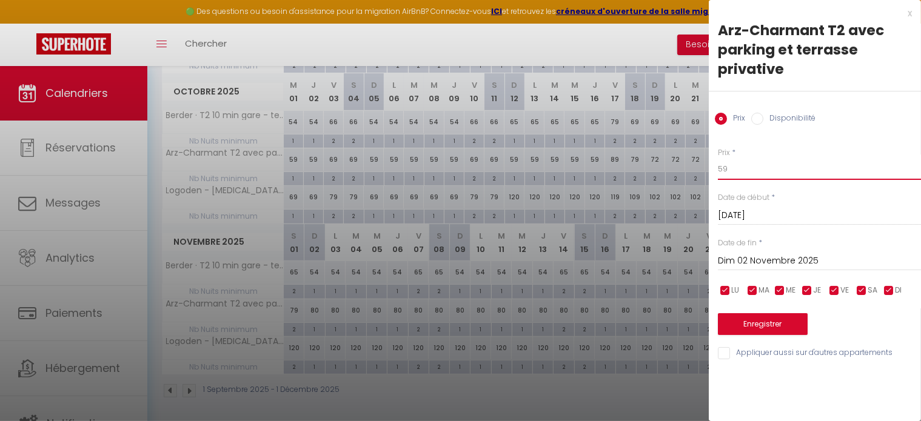
type input "59"
click at [756, 256] on input "Dim 02 Novembre 2025" at bounding box center [819, 261] width 203 height 16
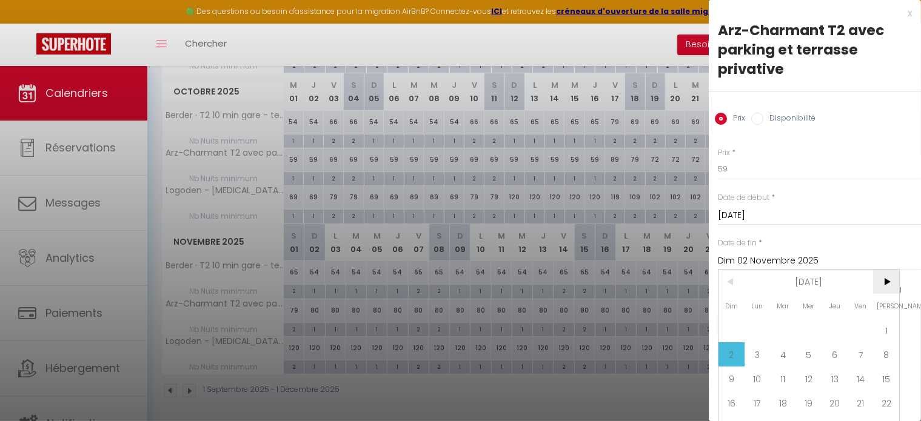
click at [887, 278] on span ">" at bounding box center [886, 282] width 26 height 24
click at [757, 331] on span "1" at bounding box center [758, 330] width 26 height 24
type input "Lun 01 Décembre 2025"
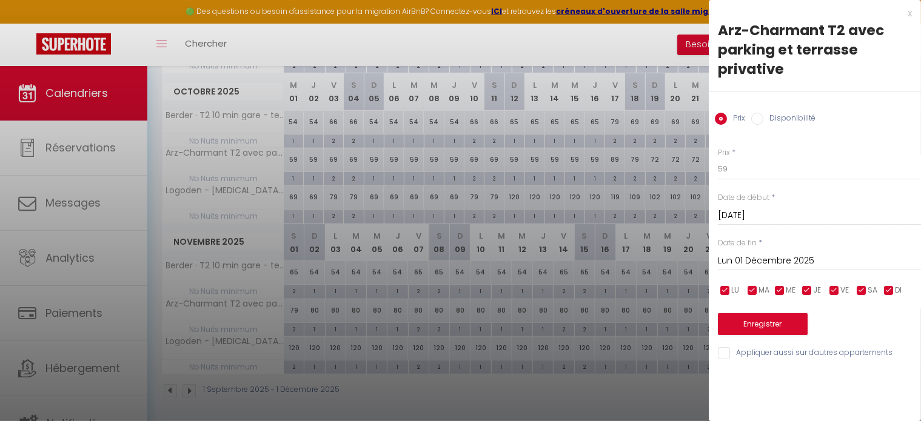
click at [861, 290] on input "checkbox" at bounding box center [862, 291] width 12 height 12
checkbox input "false"
click at [831, 292] on input "checkbox" at bounding box center [834, 291] width 12 height 12
checkbox input "false"
click at [785, 322] on button "Enregistrer" at bounding box center [763, 325] width 90 height 22
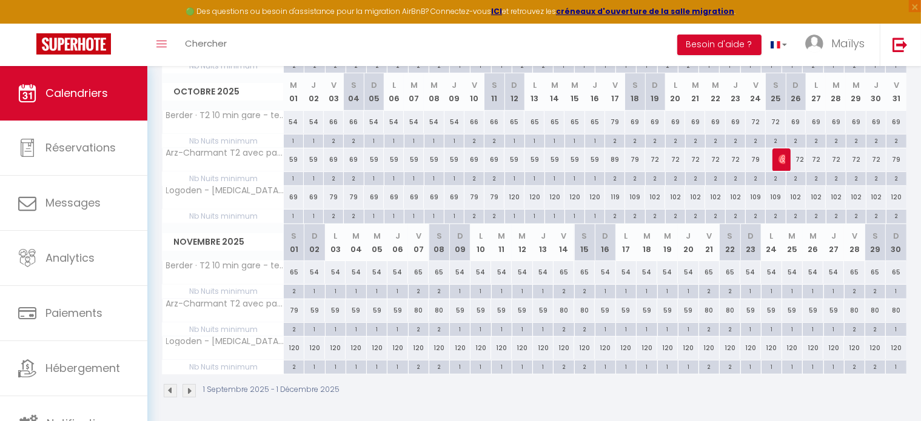
click at [295, 271] on div "65" at bounding box center [294, 272] width 21 height 22
type input "65"
type input "Sam 01 Novembre 2025"
type input "Dim 02 Novembre 2025"
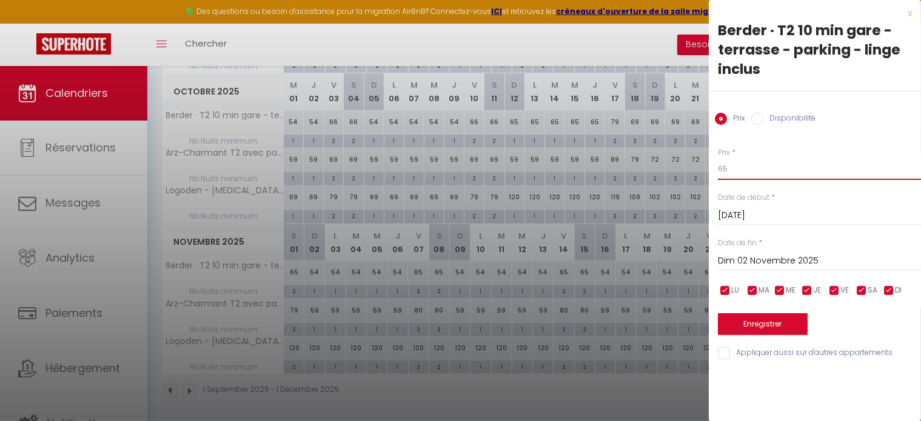
click at [732, 172] on input "65" at bounding box center [819, 169] width 203 height 22
type input "66"
click at [791, 259] on input "Dim 02 Novembre 2025" at bounding box center [819, 261] width 203 height 16
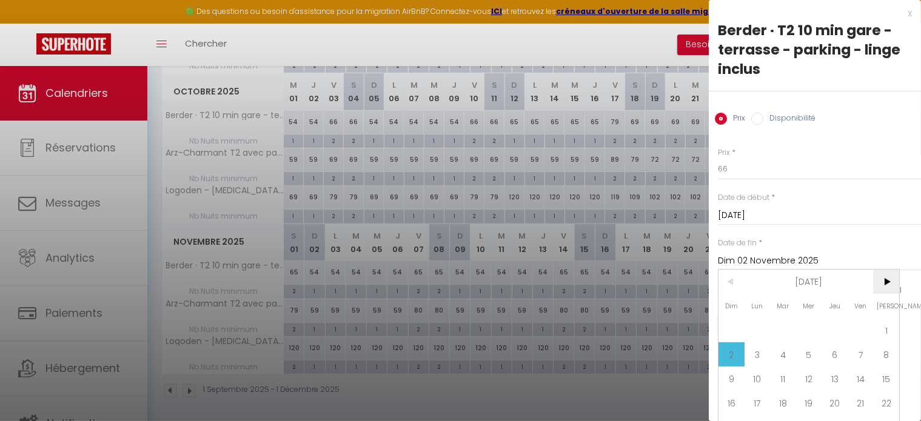
click at [888, 288] on span ">" at bounding box center [886, 282] width 26 height 24
click at [758, 327] on span "1" at bounding box center [758, 330] width 26 height 24
type input "Lun 01 Décembre 2025"
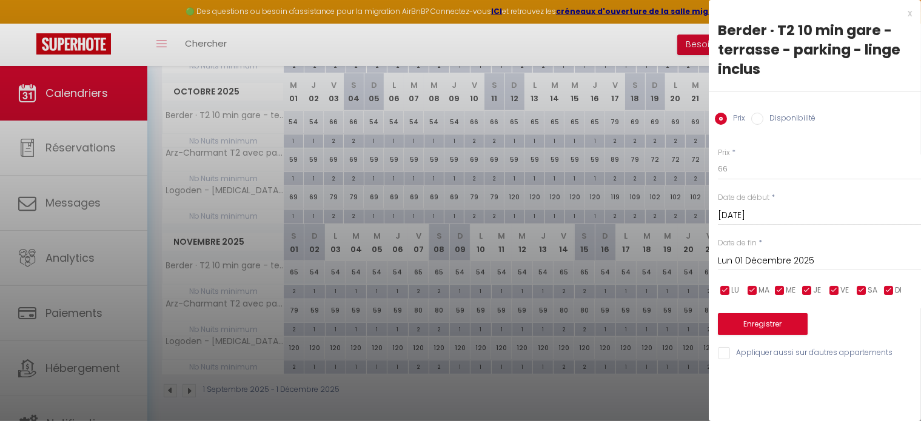
click at [885, 293] on input "checkbox" at bounding box center [889, 291] width 12 height 12
checkbox input "false"
click at [807, 292] on input "checkbox" at bounding box center [807, 291] width 12 height 12
checkbox input "false"
click at [785, 289] on input "checkbox" at bounding box center [780, 291] width 12 height 12
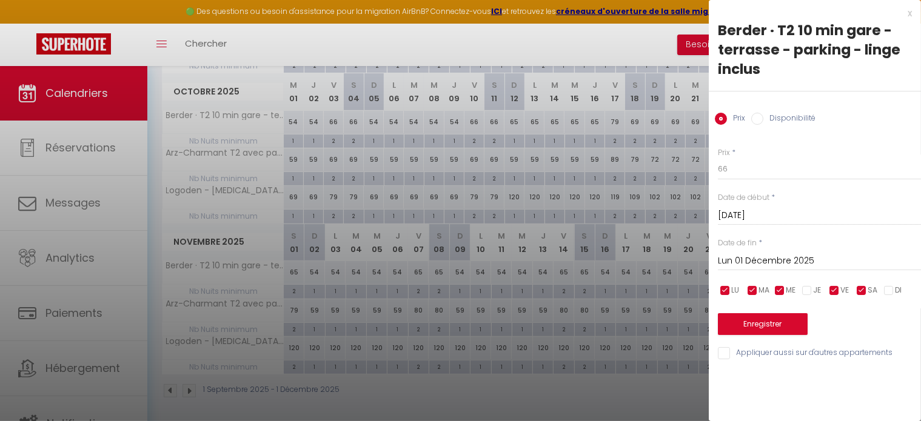
checkbox input "false"
click at [762, 290] on span "MA" at bounding box center [764, 291] width 11 height 12
checkbox input "false"
click at [728, 290] on input "checkbox" at bounding box center [725, 291] width 12 height 12
checkbox input "false"
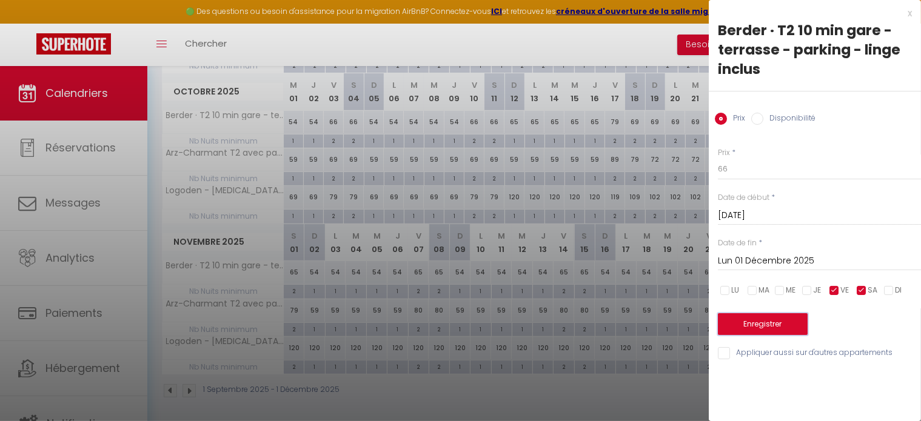
click at [754, 334] on button "Enregistrer" at bounding box center [763, 325] width 90 height 22
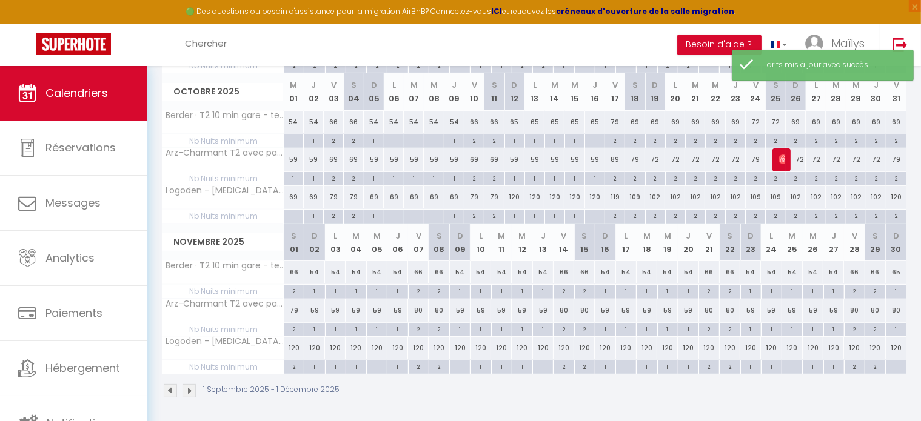
click at [295, 309] on div "79" at bounding box center [294, 311] width 21 height 22
type input "79"
type input "Sam 01 Novembre 2025"
type input "Dim 02 Novembre 2025"
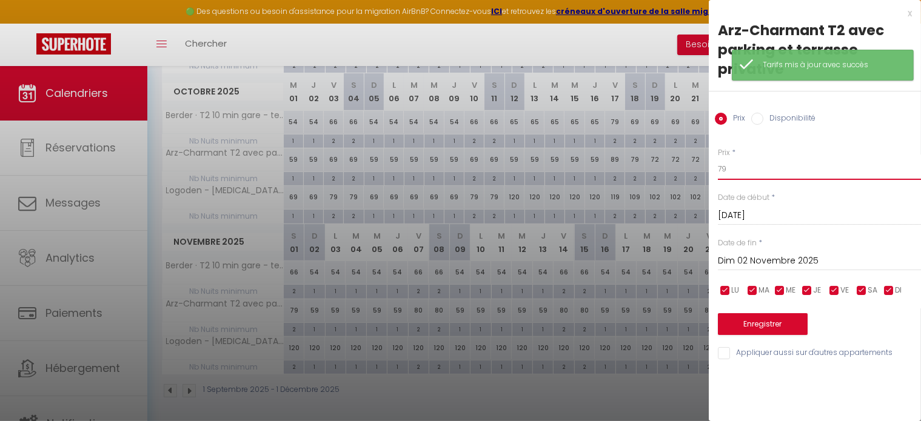
click at [748, 167] on input "79" at bounding box center [819, 169] width 203 height 22
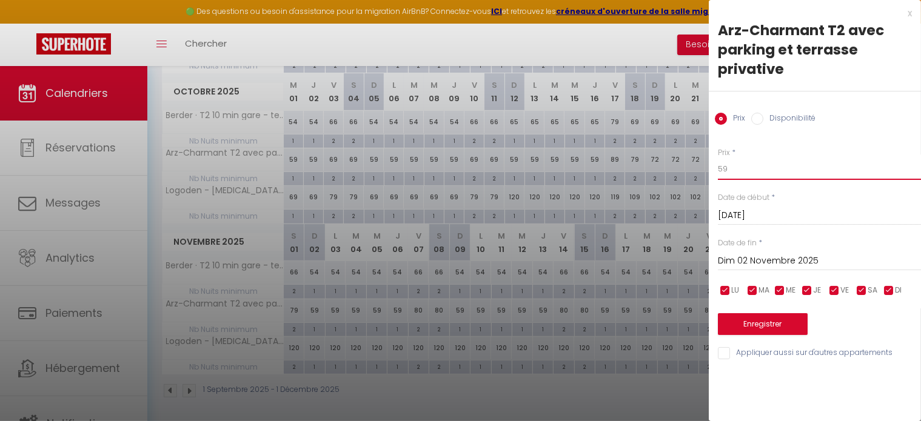
type input "59"
click at [801, 264] on input "Dim 02 Novembre 2025" at bounding box center [819, 261] width 203 height 16
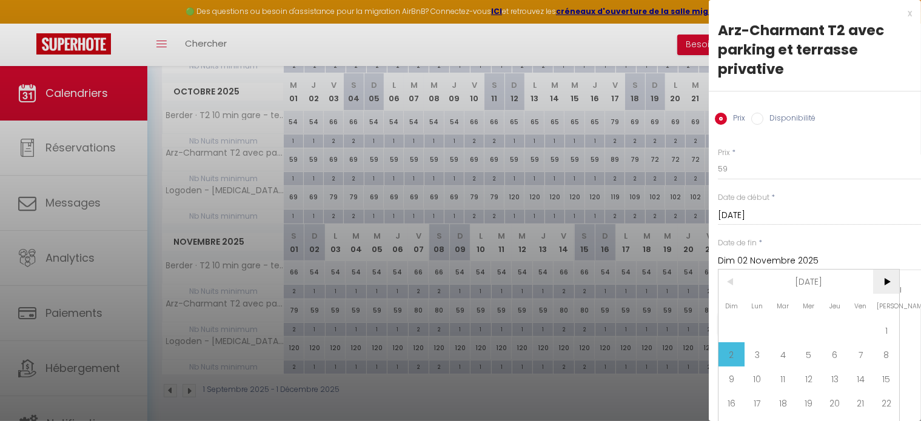
click at [878, 271] on span ">" at bounding box center [886, 282] width 26 height 24
click at [761, 327] on span "1" at bounding box center [758, 330] width 26 height 24
type input "Lun 01 Décembre 2025"
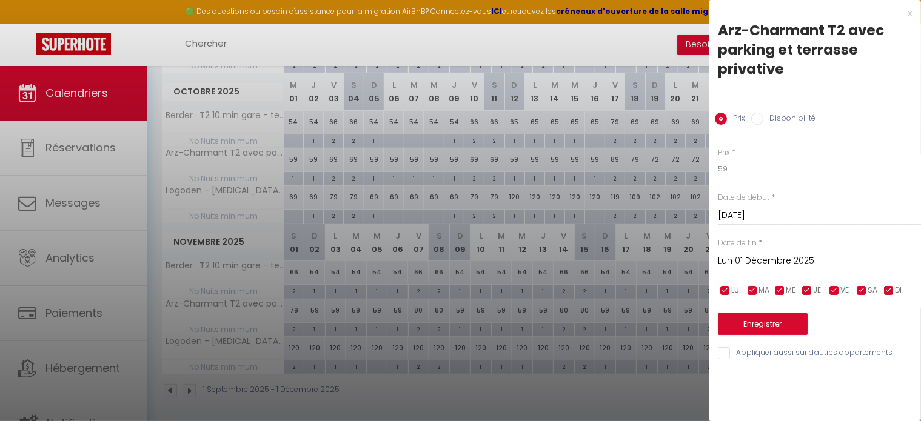
click at [885, 290] on input "checkbox" at bounding box center [889, 291] width 12 height 12
checkbox input "false"
click at [797, 286] on div "LU MA ME JE VE SA DI" at bounding box center [819, 290] width 219 height 15
click at [813, 293] on input "checkbox" at bounding box center [807, 291] width 12 height 12
checkbox input "false"
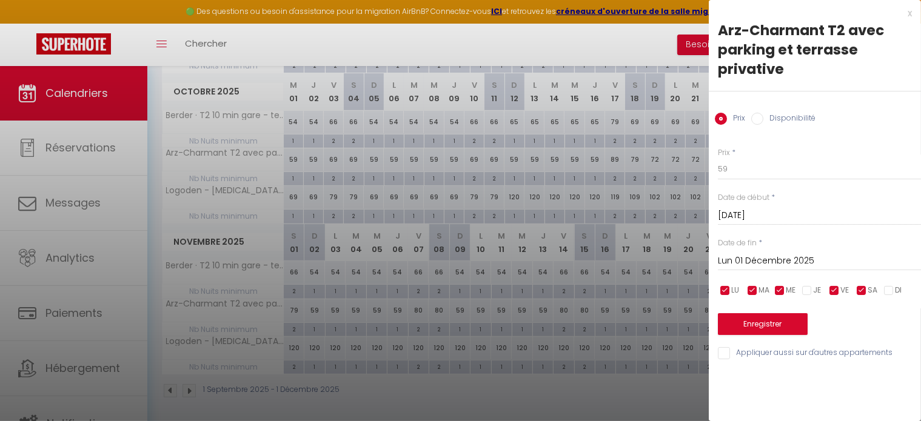
click at [774, 293] on input "checkbox" at bounding box center [780, 291] width 12 height 12
checkbox input "false"
click at [753, 292] on input "checkbox" at bounding box center [753, 291] width 12 height 12
checkbox input "false"
click at [723, 290] on input "checkbox" at bounding box center [725, 291] width 12 height 12
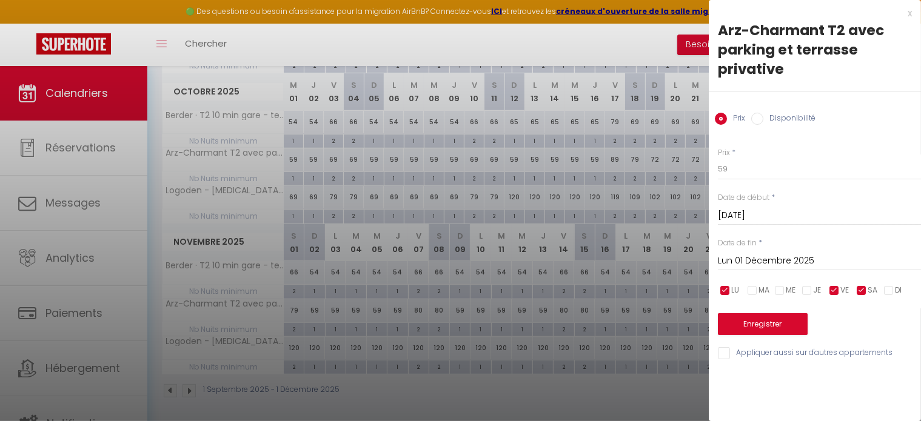
checkbox input "false"
click at [767, 324] on button "Enregistrer" at bounding box center [763, 325] width 90 height 22
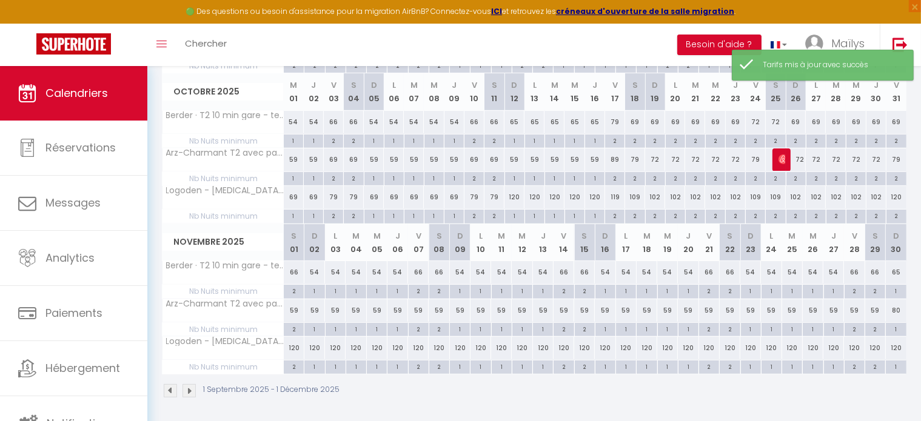
click at [295, 367] on div "2" at bounding box center [294, 367] width 20 height 12
type input "2"
type input "Sam 01 Novembre 2025"
type input "Dim 02 Novembre 2025"
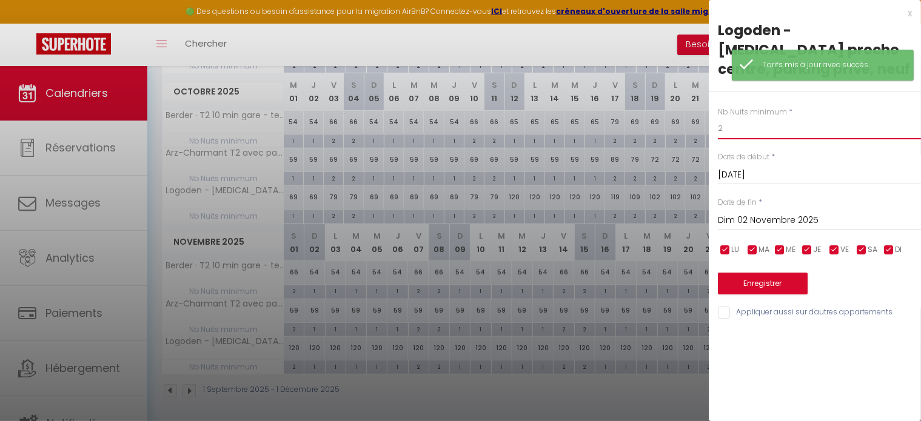
click at [733, 118] on input "2" at bounding box center [819, 129] width 203 height 22
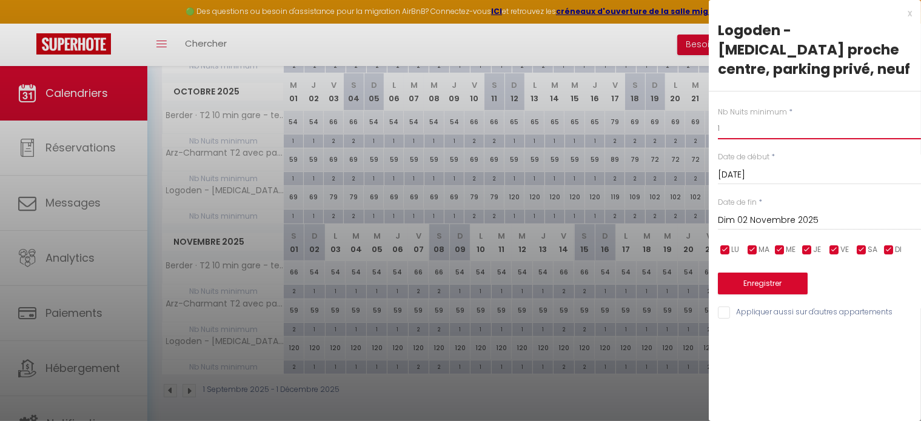
type input "1"
click at [771, 273] on button "Enregistrer" at bounding box center [763, 284] width 90 height 22
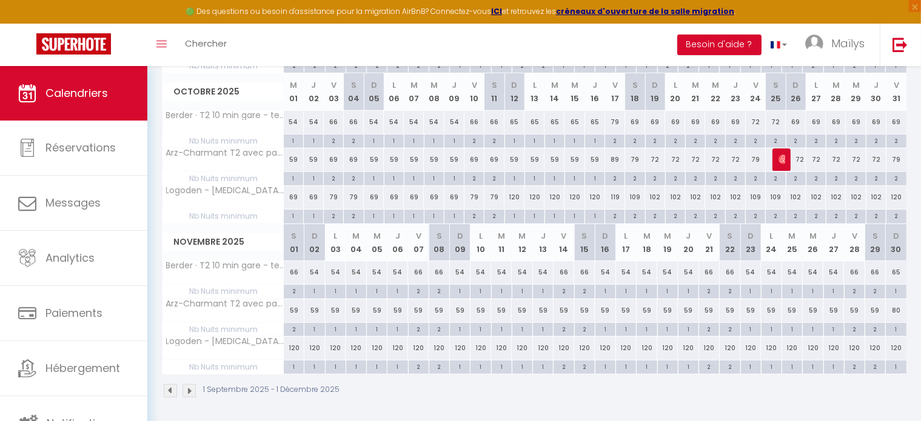
click at [292, 369] on div "1" at bounding box center [294, 367] width 20 height 12
type input "1"
type input "Sam 01 Novembre 2025"
type input "Dim 02 Novembre 2025"
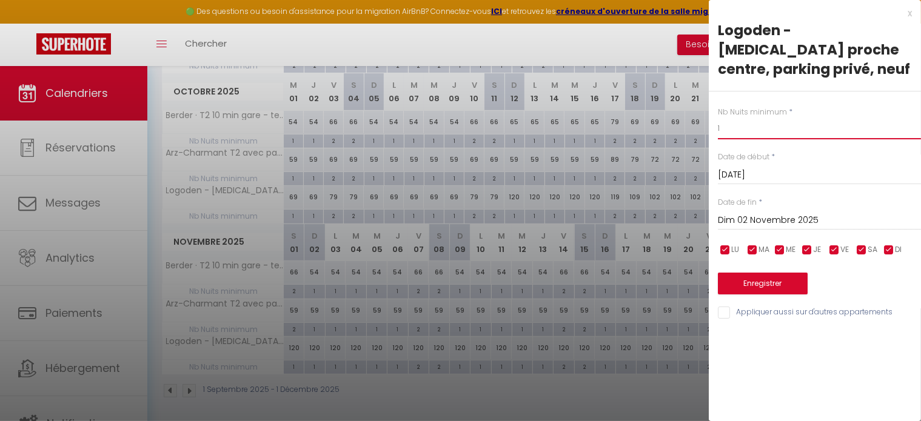
click at [765, 118] on input "1" at bounding box center [819, 129] width 203 height 22
type input "2"
click at [766, 273] on button "Enregistrer" at bounding box center [763, 284] width 90 height 22
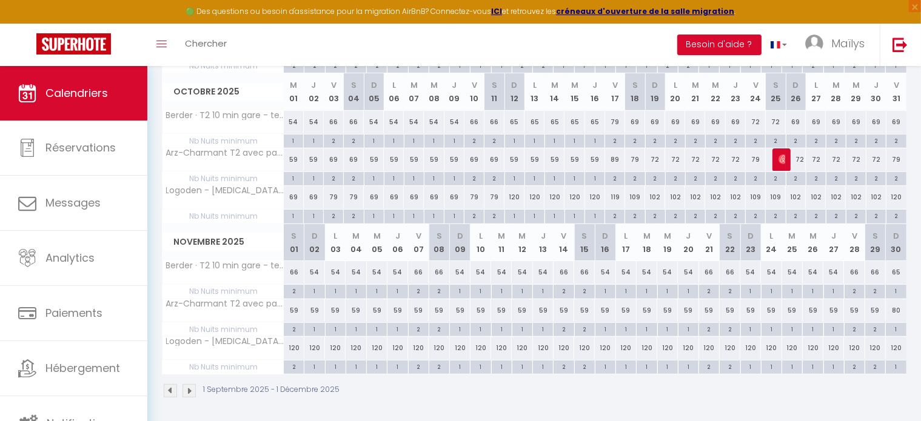
click at [514, 192] on div "120" at bounding box center [515, 197] width 20 height 22
type input "120"
type input "Dim 12 Octobre 2025"
type input "Lun 13 Octobre 2025"
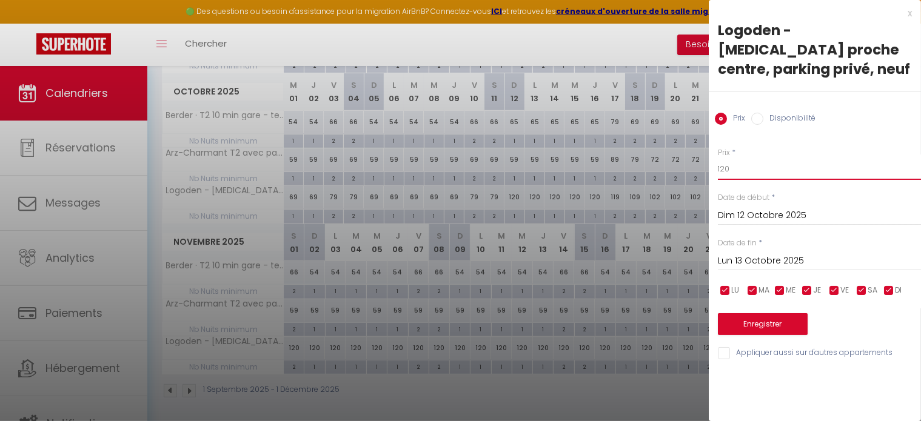
click at [724, 160] on input "120" at bounding box center [819, 169] width 203 height 22
click at [740, 158] on input "120" at bounding box center [819, 169] width 203 height 22
click at [739, 158] on input "119" at bounding box center [819, 169] width 203 height 22
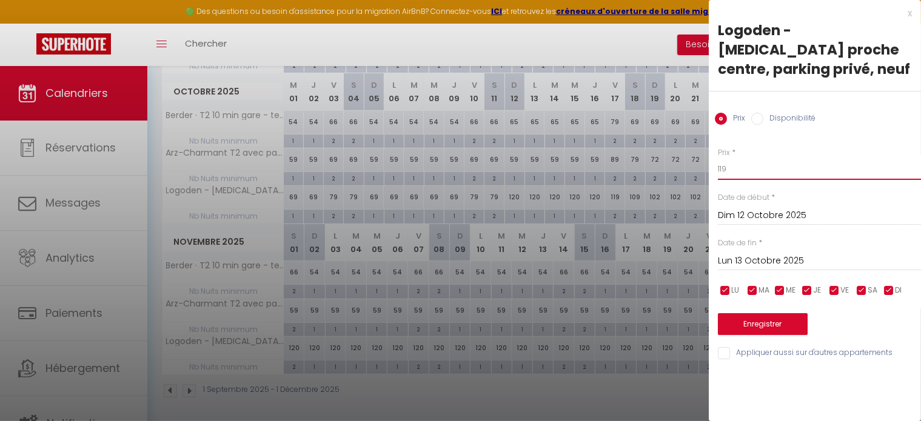
click at [739, 158] on input "119" at bounding box center [819, 169] width 203 height 22
type input "69"
click at [786, 253] on input "Lun 13 Octobre 2025" at bounding box center [819, 261] width 203 height 16
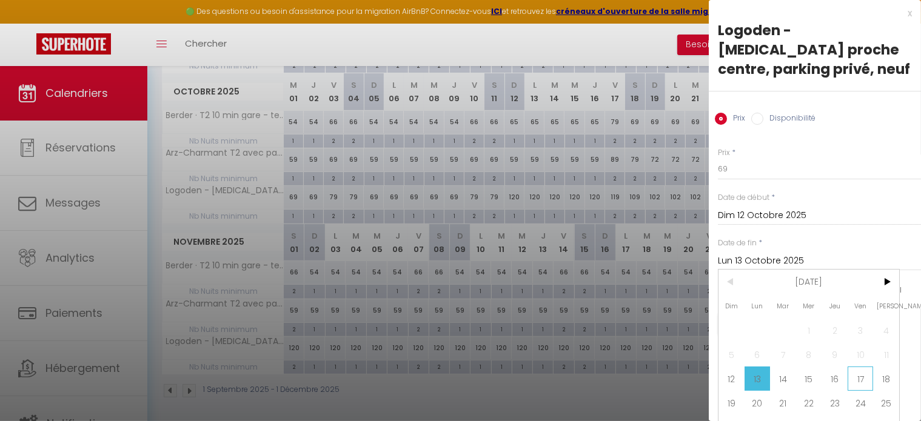
click at [859, 377] on span "17" at bounding box center [861, 379] width 26 height 24
type input "Ven 17 Octobre 2025"
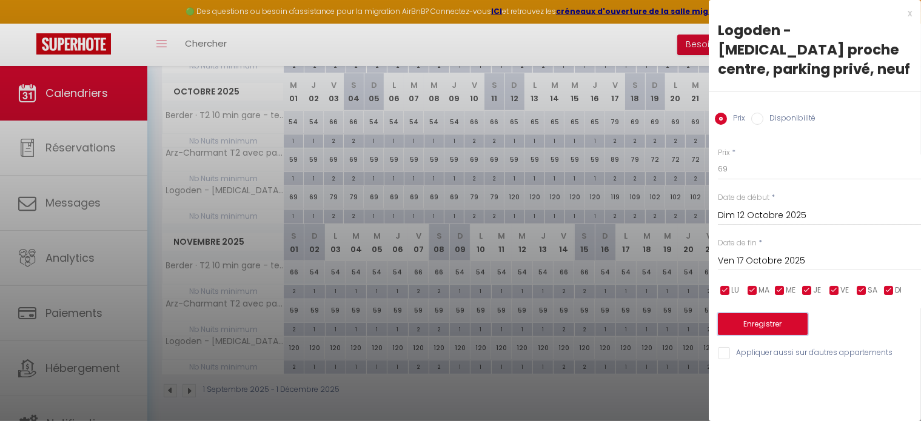
click at [752, 314] on button "Enregistrer" at bounding box center [763, 325] width 90 height 22
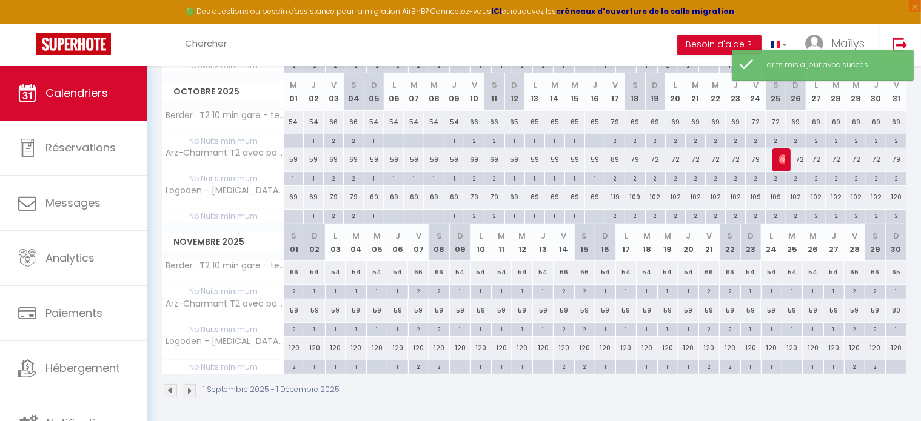
click at [292, 343] on div "120" at bounding box center [294, 348] width 21 height 22
type input "120"
type input "Sam 01 Novembre 2025"
type input "Dim 02 Novembre 2025"
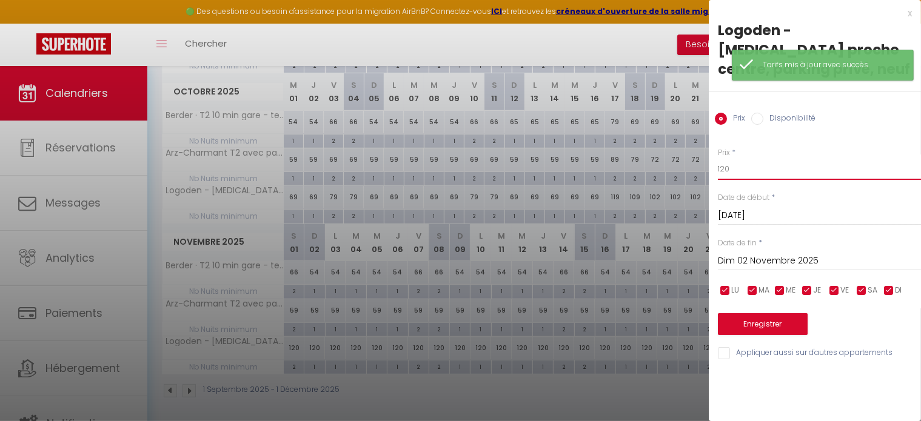
click at [744, 158] on input "120" at bounding box center [819, 169] width 203 height 22
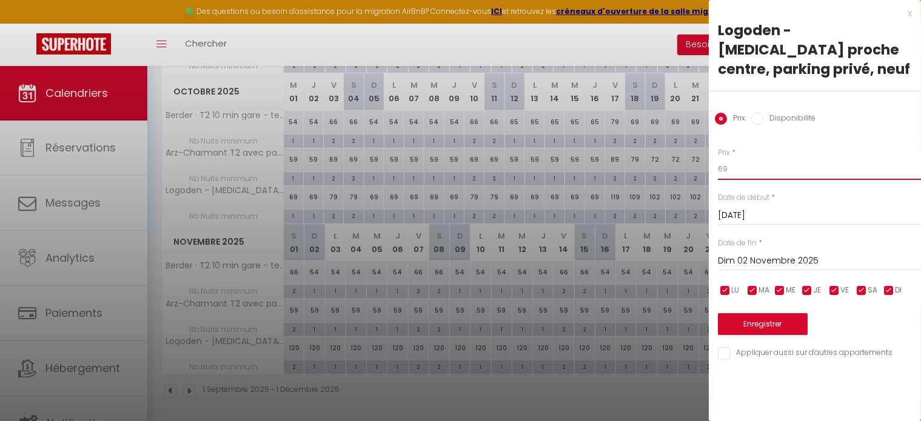
type input "69"
click at [769, 253] on input "Dim 02 Novembre 2025" at bounding box center [819, 261] width 203 height 16
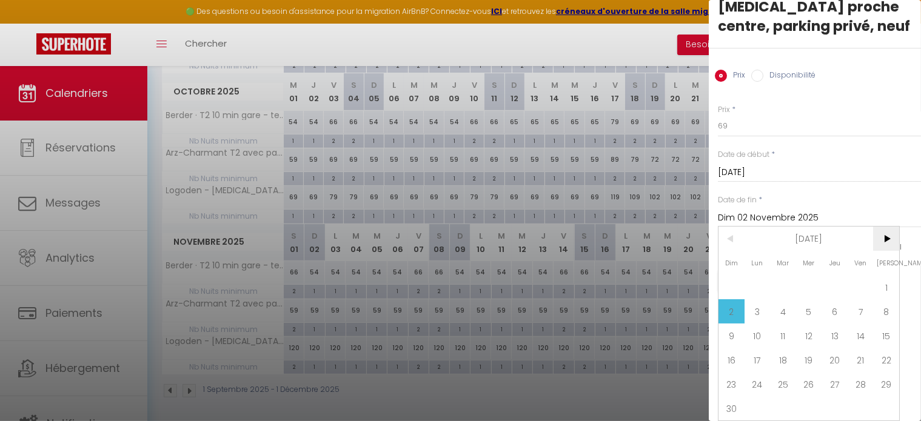
click at [885, 227] on span ">" at bounding box center [886, 239] width 26 height 24
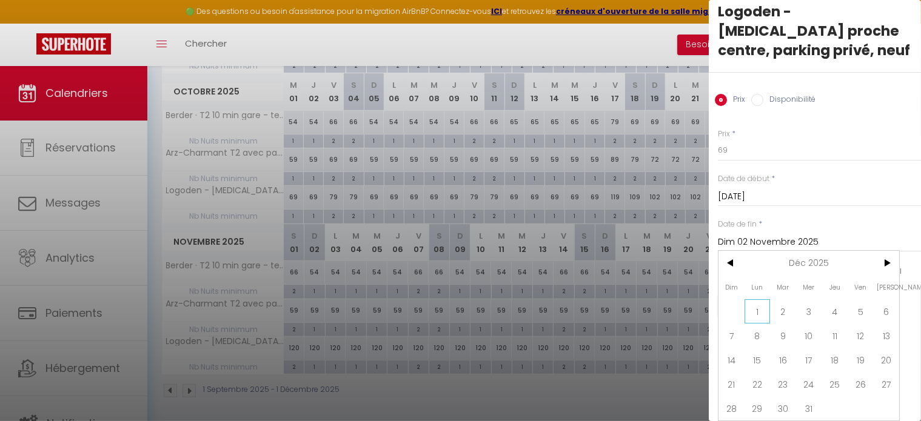
click at [759, 300] on span "1" at bounding box center [758, 312] width 26 height 24
type input "Lun 01 Décembre 2025"
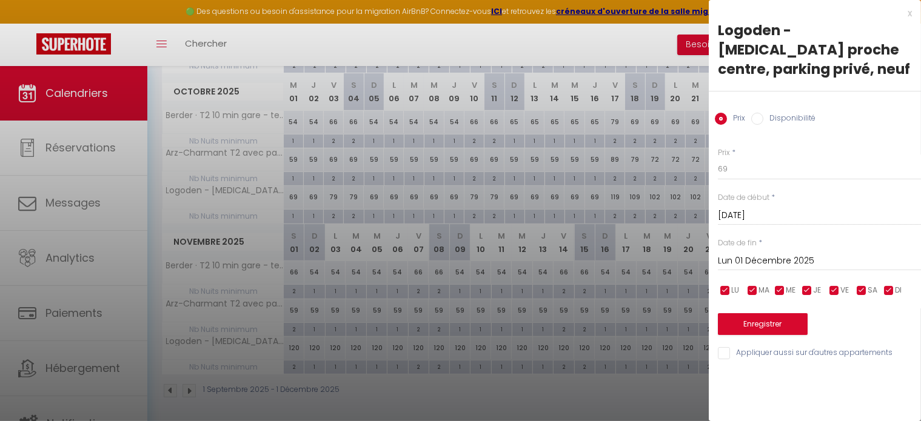
click at [860, 285] on input "checkbox" at bounding box center [862, 291] width 12 height 12
checkbox input "false"
click at [837, 285] on input "checkbox" at bounding box center [834, 291] width 12 height 12
checkbox input "false"
click at [793, 314] on button "Enregistrer" at bounding box center [763, 325] width 90 height 22
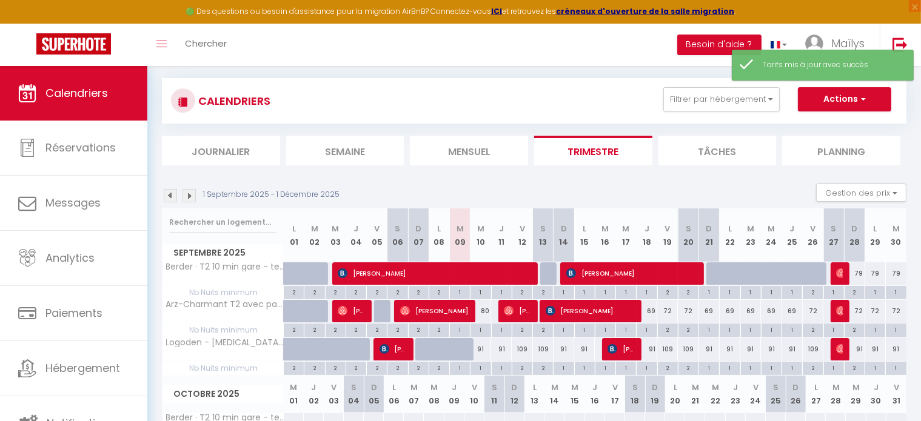
scroll to position [368, 0]
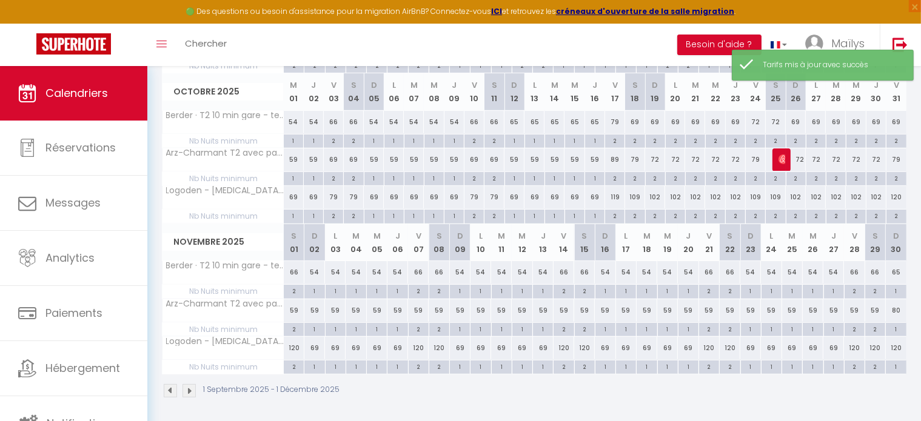
click at [294, 346] on div "120" at bounding box center [294, 348] width 21 height 22
type input "120"
type input "Sam 01 Novembre 2025"
type input "Dim 02 Novembre 2025"
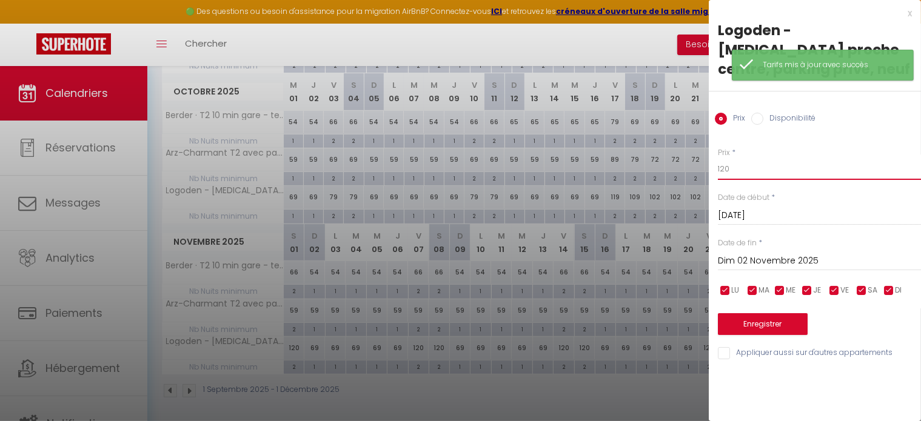
click at [787, 158] on input "120" at bounding box center [819, 169] width 203 height 22
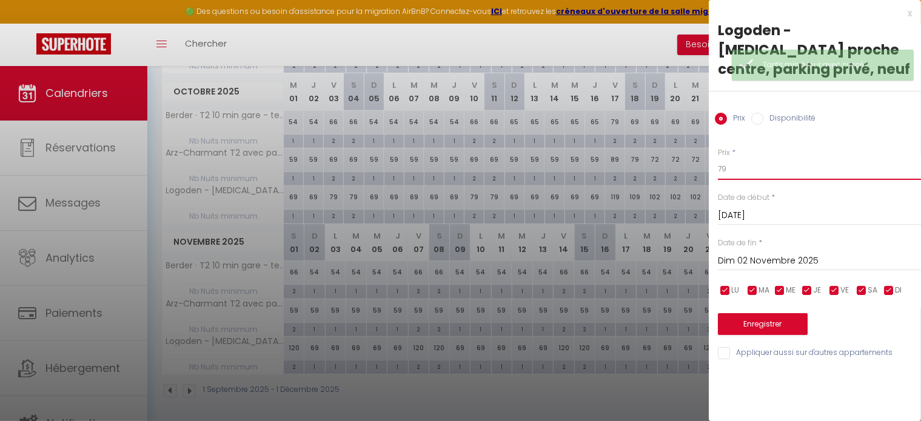
type input "79"
click at [785, 253] on input "Dim 02 Novembre 2025" at bounding box center [819, 261] width 203 height 16
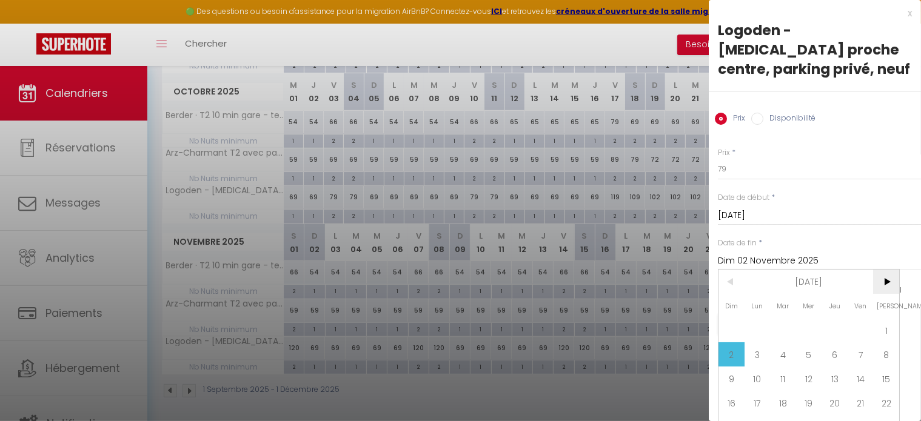
click at [892, 284] on span ">" at bounding box center [886, 282] width 26 height 24
click at [760, 336] on span "1" at bounding box center [758, 330] width 26 height 24
type input "Lun 01 Décembre 2025"
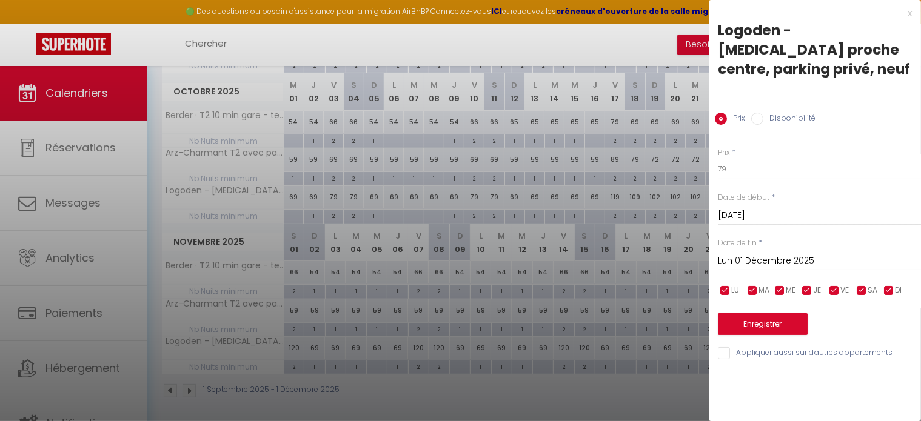
click at [885, 285] on input "checkbox" at bounding box center [889, 291] width 12 height 12
checkbox input "false"
click at [803, 285] on input "checkbox" at bounding box center [807, 291] width 12 height 12
checkbox input "false"
click at [774, 285] on input "checkbox" at bounding box center [780, 291] width 12 height 12
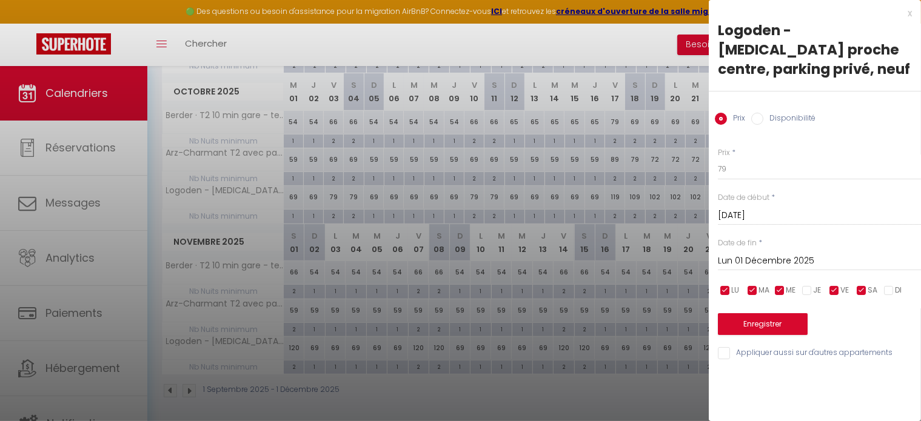
checkbox input "false"
click at [757, 285] on input "checkbox" at bounding box center [753, 291] width 12 height 12
checkbox input "false"
click at [727, 285] on input "checkbox" at bounding box center [725, 291] width 12 height 12
checkbox input "false"
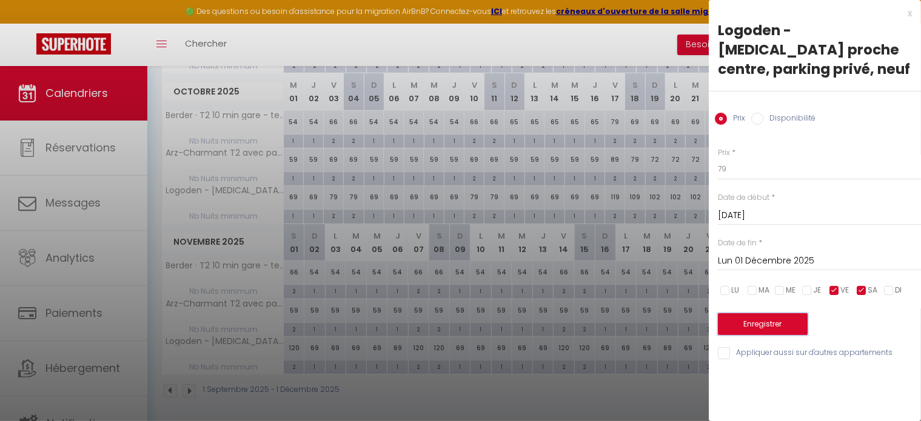
click at [747, 314] on button "Enregistrer" at bounding box center [763, 325] width 90 height 22
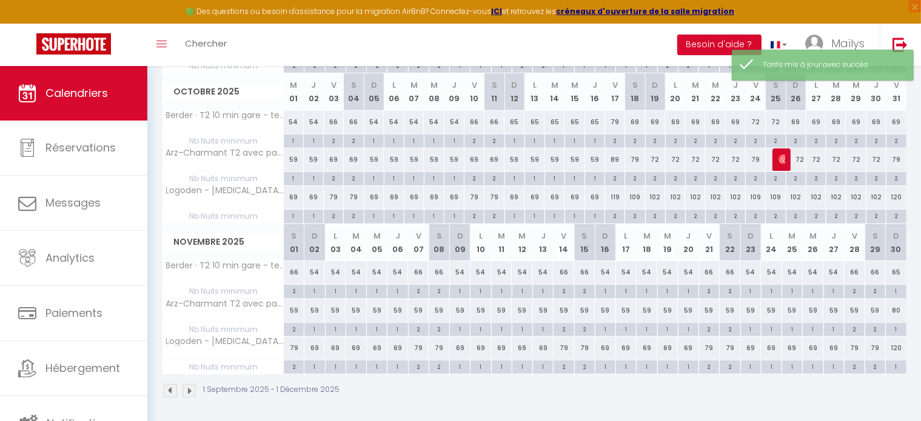
click at [466, 271] on div "54" at bounding box center [460, 272] width 21 height 22
type input "54"
type input "Dim 09 Novembre 2025"
type input "Lun 10 Novembre 2025"
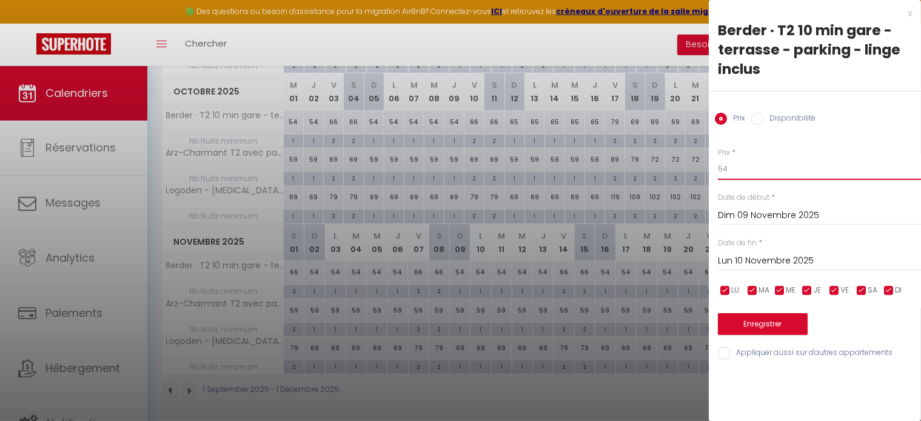
click at [757, 167] on input "54" at bounding box center [819, 169] width 203 height 22
type input "59"
click at [757, 318] on button "Enregistrer" at bounding box center [763, 325] width 90 height 22
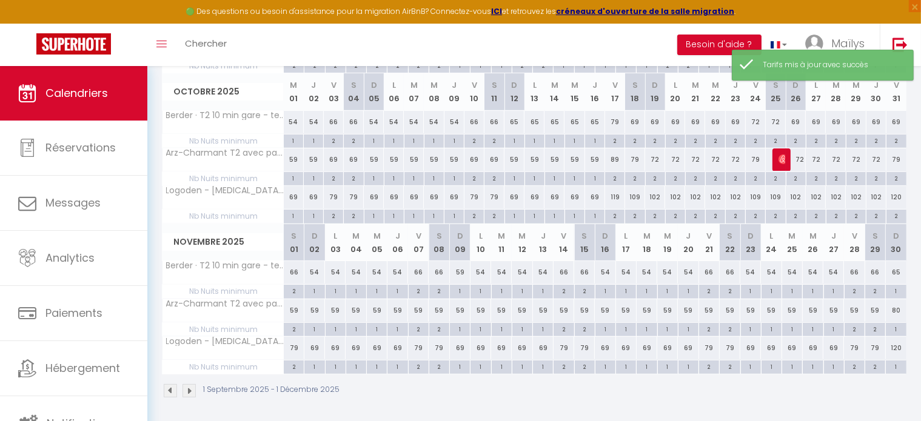
click at [479, 312] on div "59" at bounding box center [481, 311] width 21 height 22
type input "59"
type input "Lun 10 Novembre 2025"
type input "Mar 11 Novembre 2025"
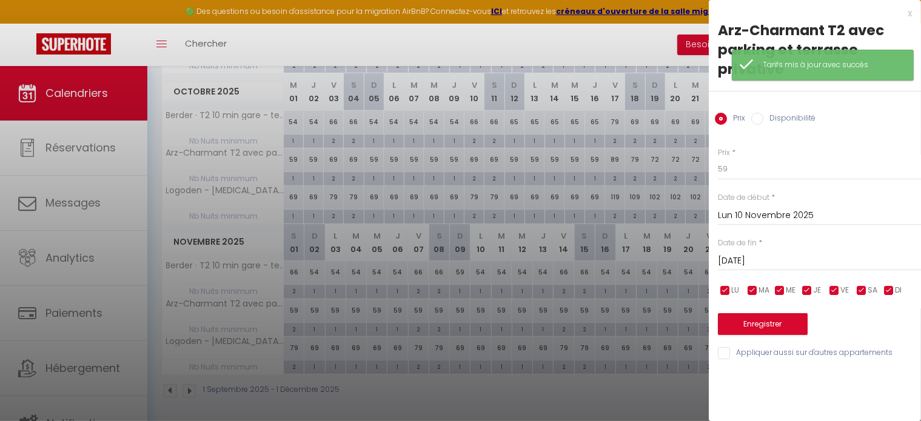
click at [479, 273] on div at bounding box center [460, 210] width 921 height 421
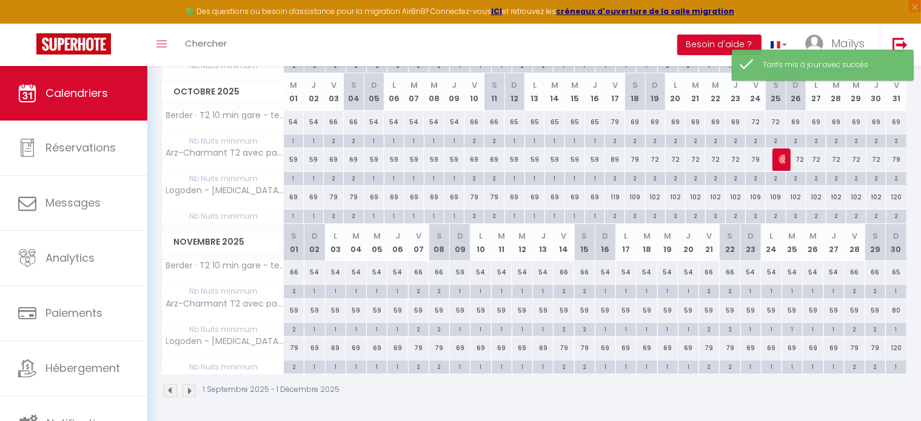
click at [483, 269] on div "54" at bounding box center [481, 272] width 21 height 22
type input "54"
type input "Lun 10 Novembre 2025"
type input "Mar 11 Novembre 2025"
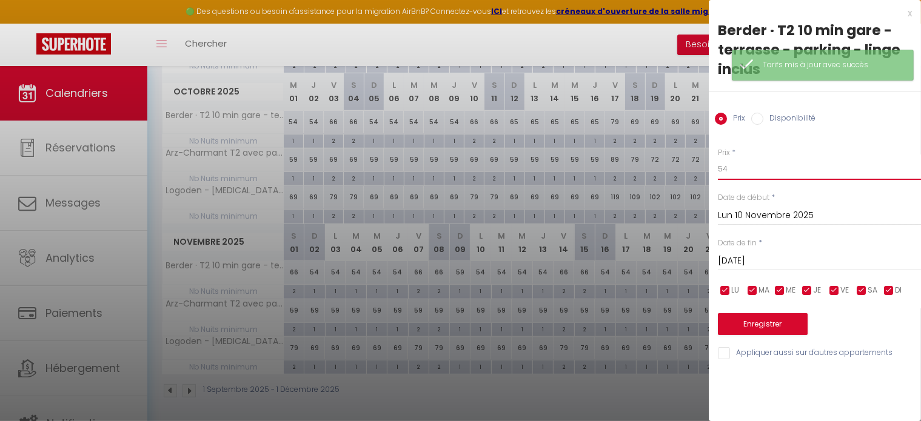
click at [750, 166] on input "54" at bounding box center [819, 169] width 203 height 22
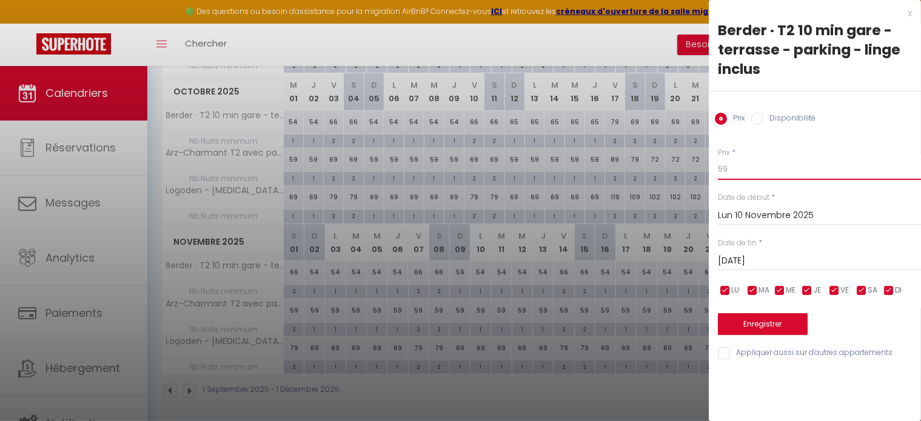
type input "59"
click at [762, 322] on button "Enregistrer" at bounding box center [763, 325] width 90 height 22
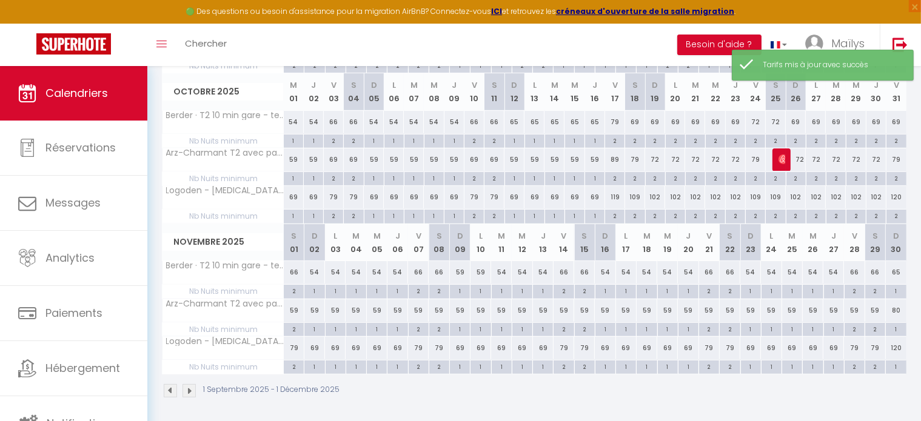
click at [478, 270] on div "59" at bounding box center [481, 272] width 21 height 22
type input "59"
type input "Lun 10 Novembre 2025"
type input "Mar 11 Novembre 2025"
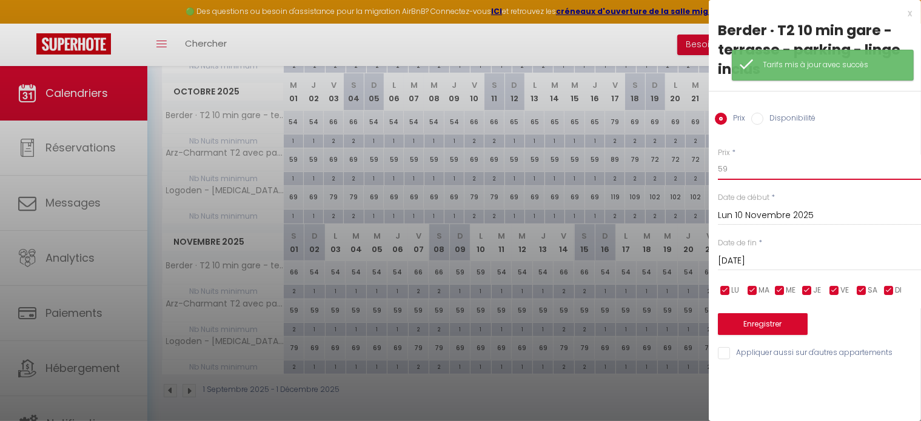
click at [736, 169] on input "59" at bounding box center [819, 169] width 203 height 22
type input "54"
click at [752, 317] on button "Enregistrer" at bounding box center [763, 325] width 90 height 22
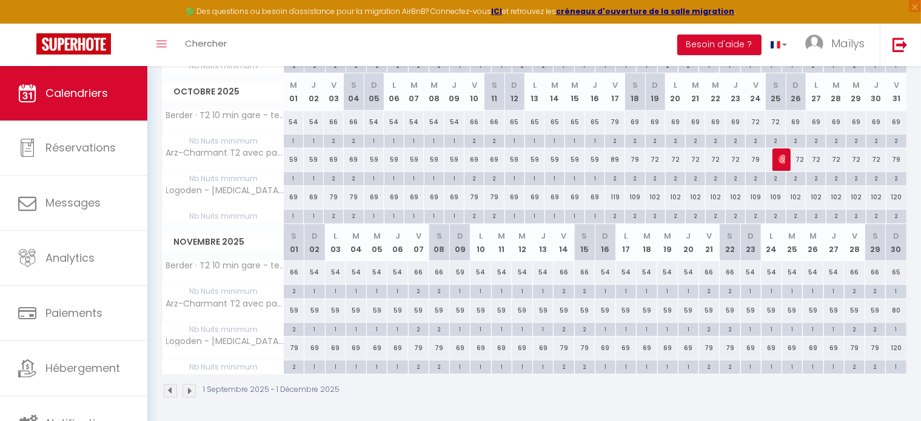
click at [292, 312] on div "59" at bounding box center [294, 311] width 21 height 22
type input "59"
type input "Sam 01 Novembre 2025"
type input "Dim 02 Novembre 2025"
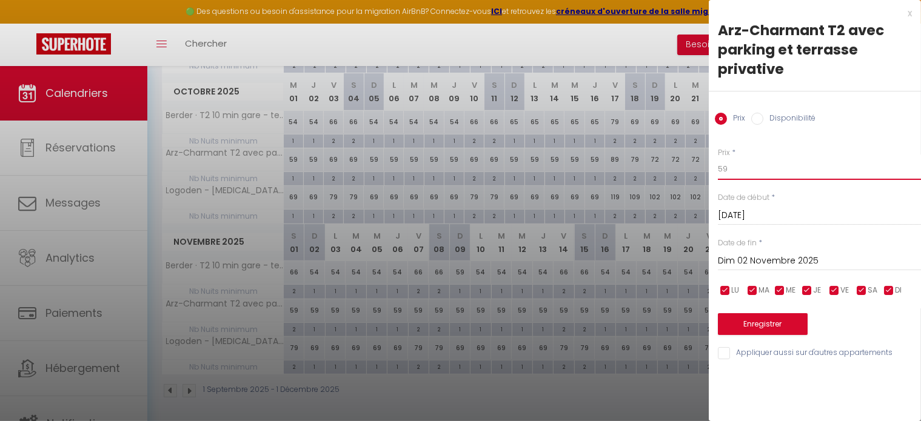
click at [782, 169] on input "59" at bounding box center [819, 169] width 203 height 22
type input "69"
click at [779, 269] on input "Dim 02 Novembre 2025" at bounding box center [819, 261] width 203 height 16
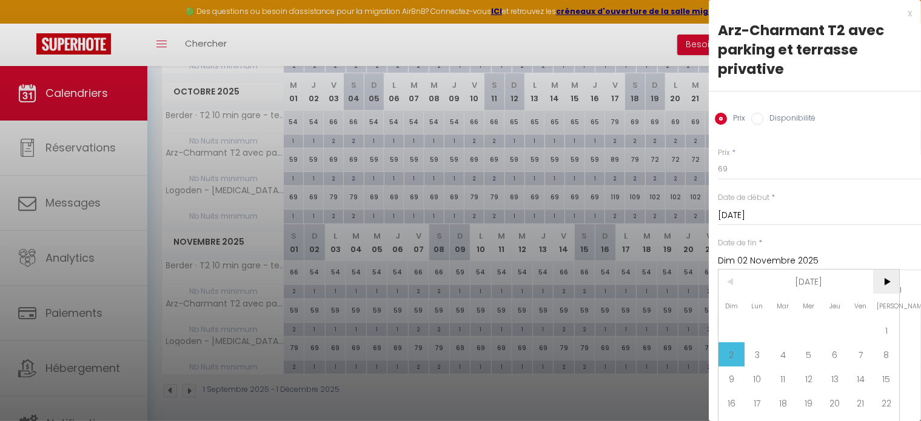
click at [893, 283] on span ">" at bounding box center [886, 282] width 26 height 24
click at [767, 331] on span "1" at bounding box center [758, 330] width 26 height 24
type input "Lun 01 Décembre 2025"
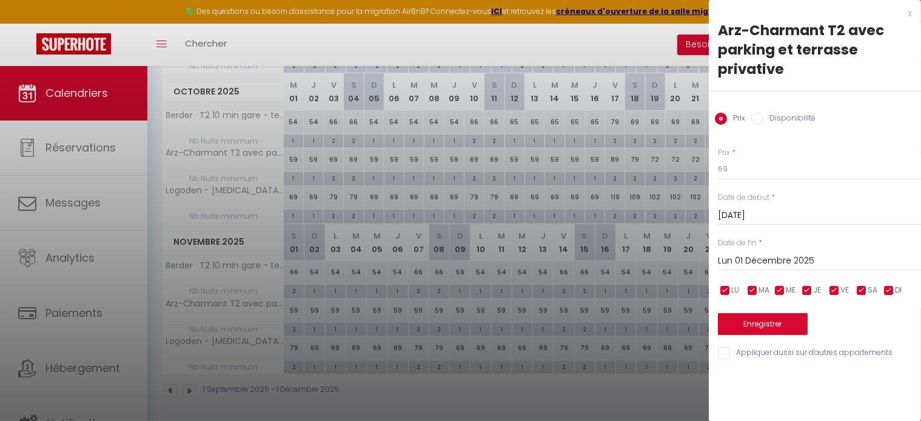
click at [888, 287] on input "checkbox" at bounding box center [889, 291] width 12 height 12
checkbox input "false"
click at [813, 286] on span "JE" at bounding box center [817, 291] width 8 height 12
checkbox input "false"
click at [779, 292] on input "checkbox" at bounding box center [780, 291] width 12 height 12
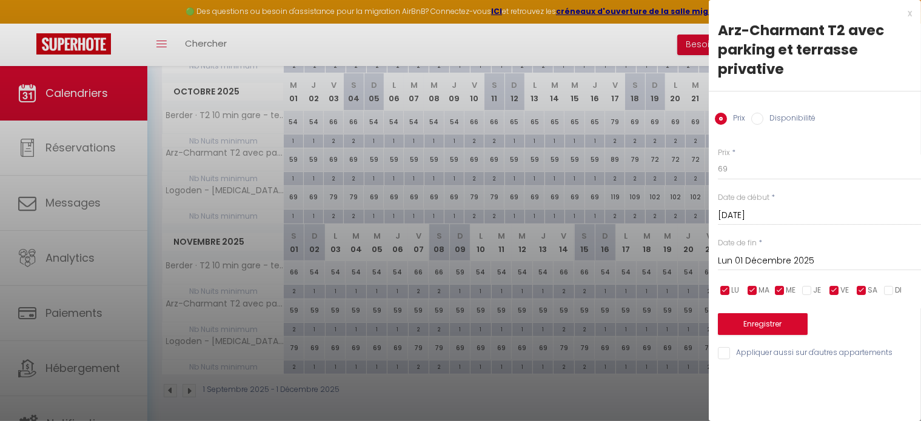
checkbox input "false"
click at [762, 291] on span "MA" at bounding box center [764, 291] width 11 height 12
checkbox input "false"
click at [734, 293] on span "LU" at bounding box center [735, 291] width 8 height 12
checkbox input "false"
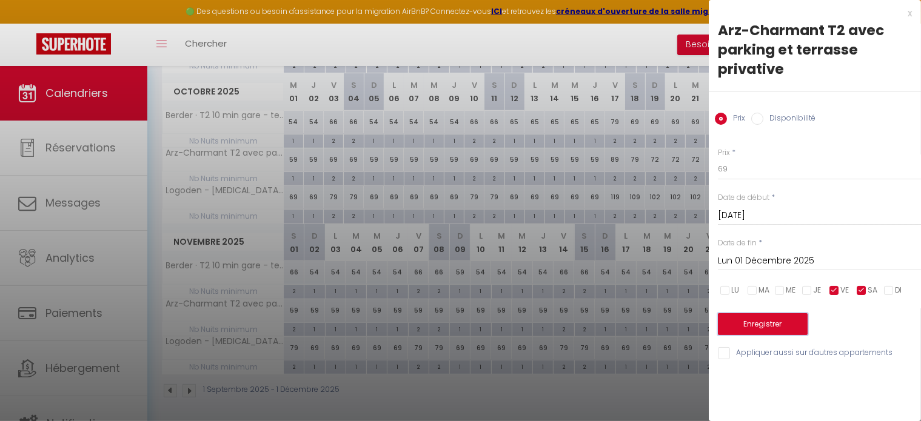
click at [760, 328] on button "Enregistrer" at bounding box center [763, 325] width 90 height 22
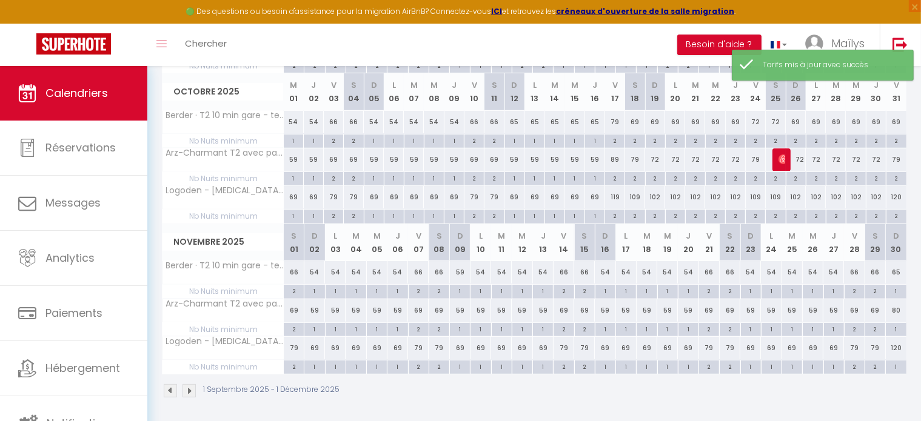
click at [483, 309] on div "59" at bounding box center [481, 311] width 21 height 22
type input "59"
type input "Lun 10 Novembre 2025"
type input "Mar 11 Novembre 2025"
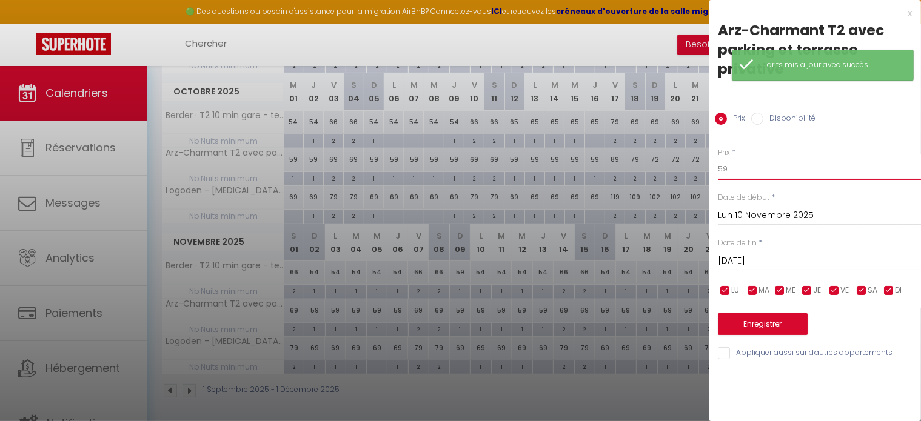
click at [747, 167] on input "59" at bounding box center [819, 169] width 203 height 22
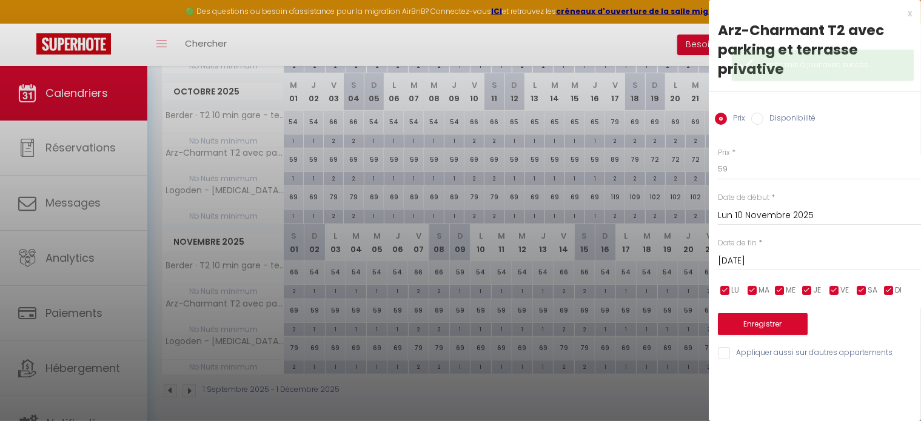
click at [466, 317] on div at bounding box center [460, 210] width 921 height 421
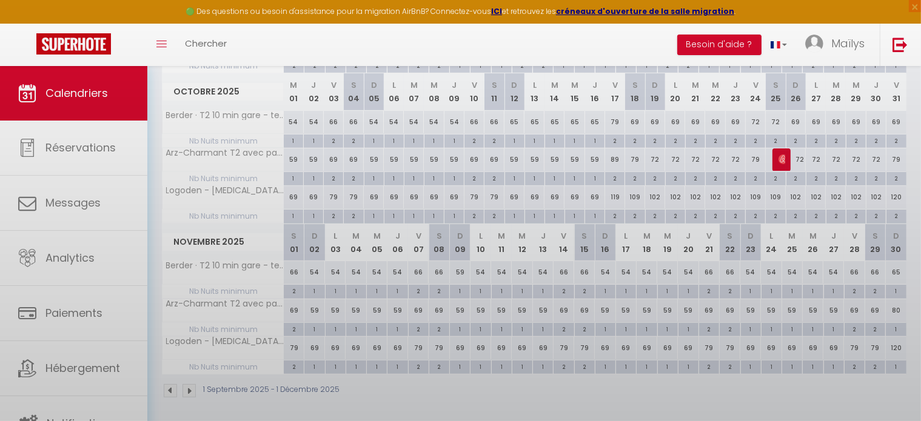
click at [458, 303] on body "🟢 Des questions ou besoin d'assistance pour la migration AirBnB? Connectez-vous…" at bounding box center [460, 61] width 921 height 727
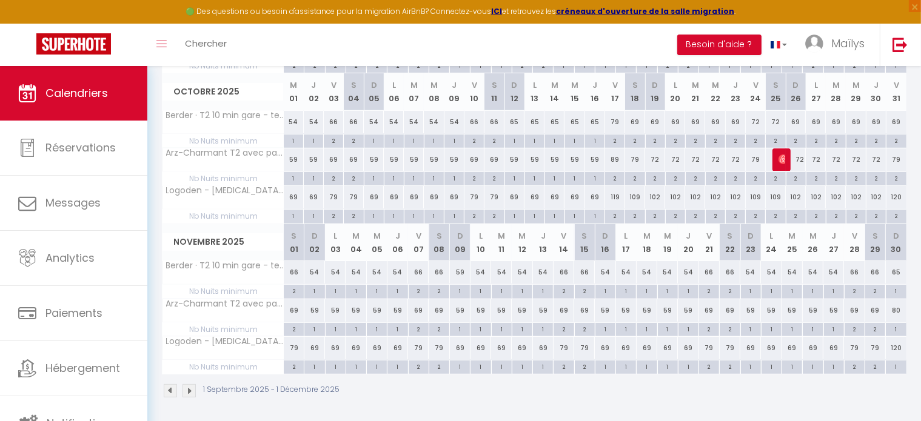
click at [463, 309] on div "59" at bounding box center [460, 311] width 21 height 22
type input "59"
type input "Dim 09 Novembre 2025"
type input "Lun 10 Novembre 2025"
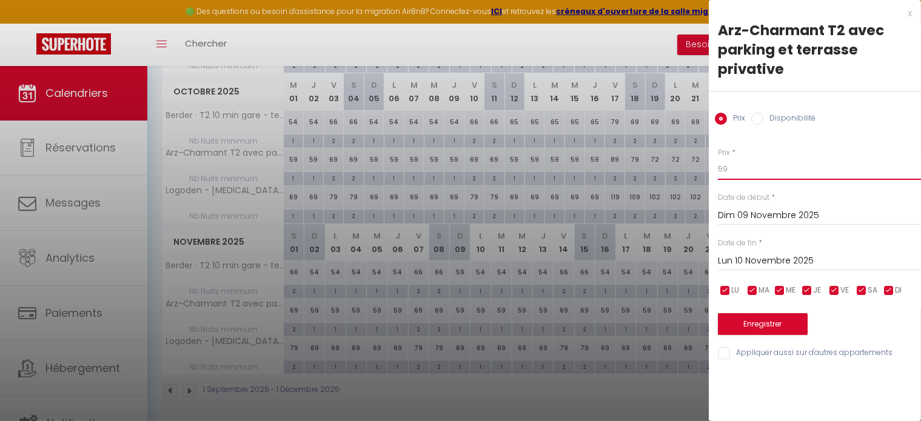
click at [757, 172] on input "59" at bounding box center [819, 169] width 203 height 22
type input "69"
click at [760, 331] on button "Enregistrer" at bounding box center [763, 325] width 90 height 22
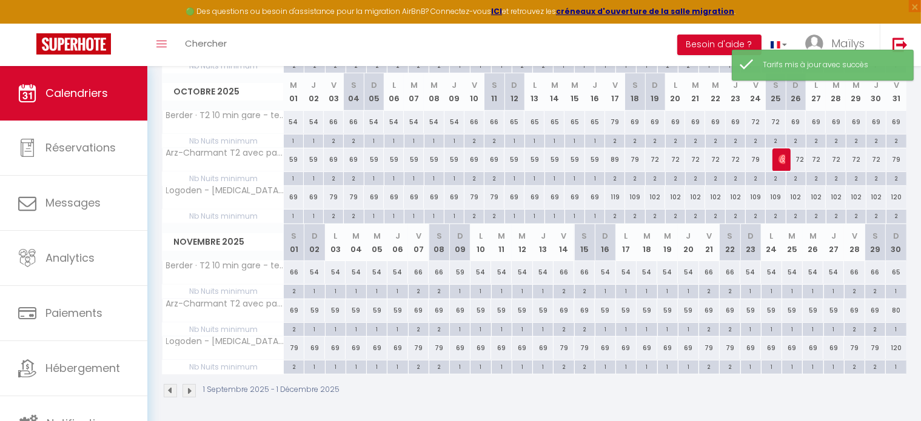
click at [459, 349] on div "69" at bounding box center [460, 348] width 21 height 22
type input "69"
type input "Dim 09 Novembre 2025"
type input "Lun 10 Novembre 2025"
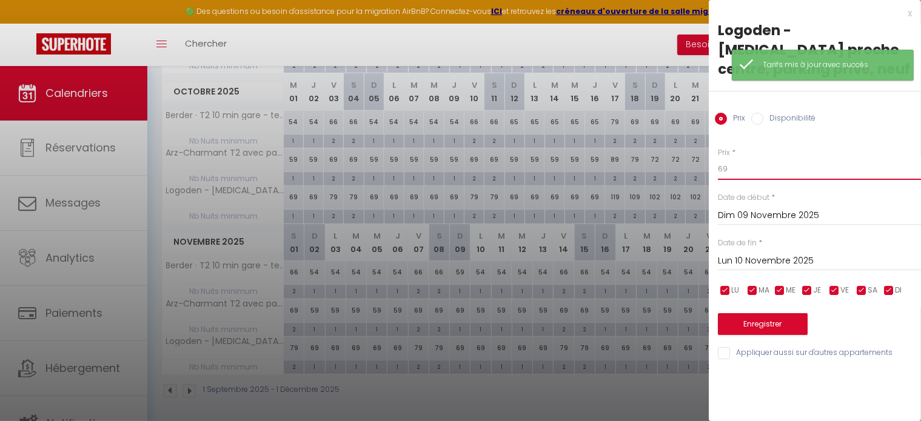
click at [752, 158] on input "69" at bounding box center [819, 169] width 203 height 22
type input "79"
click at [771, 314] on button "Enregistrer" at bounding box center [763, 325] width 90 height 22
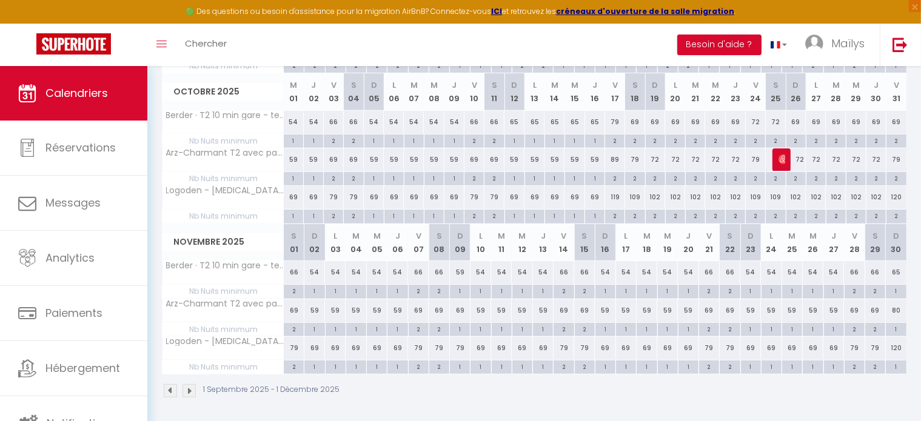
click at [424, 344] on div "79" at bounding box center [418, 348] width 21 height 22
type input "79"
type input "Ven 07 Novembre 2025"
type input "Sam 08 Novembre 2025"
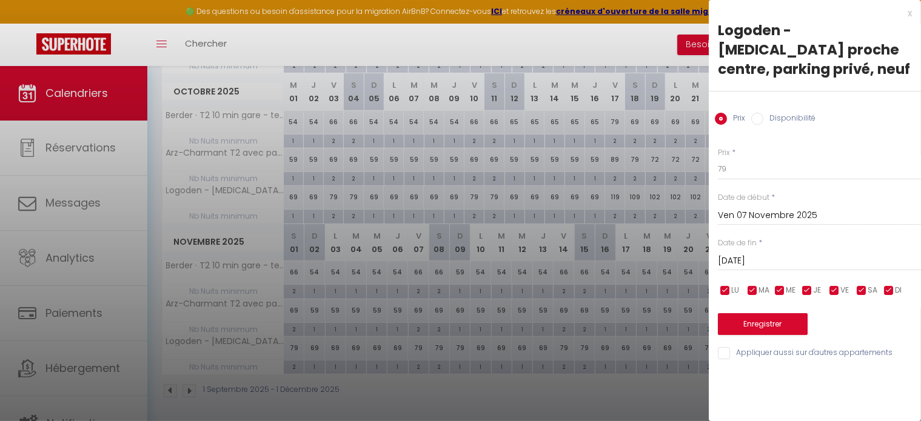
click at [298, 350] on div at bounding box center [460, 210] width 921 height 421
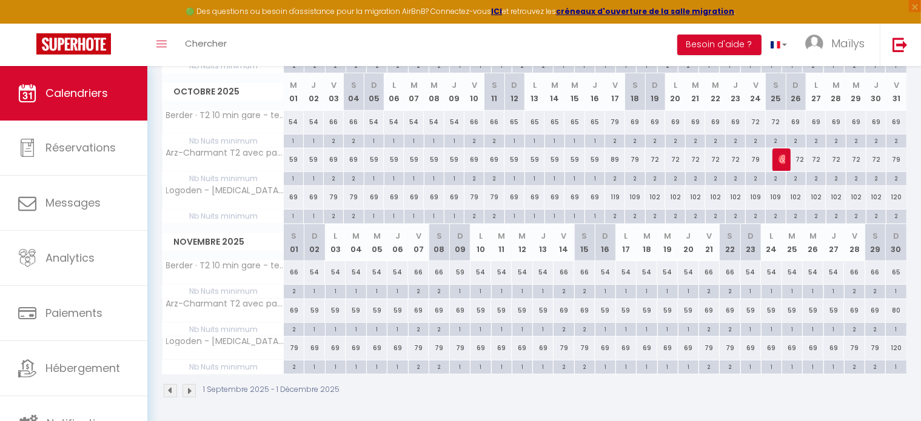
click at [294, 344] on div "79" at bounding box center [294, 348] width 21 height 22
type input "79"
type input "Sam 01 Novembre 2025"
type input "Dim 02 Novembre 2025"
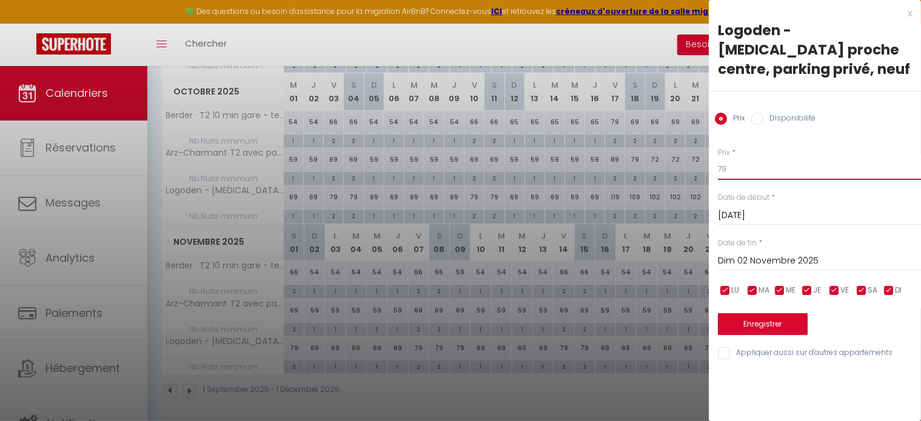
click at [746, 158] on input "79" at bounding box center [819, 169] width 203 height 22
type input "84"
click at [762, 249] on div "Dim 02 Novembre 2025 < Nov 2025 > Dim Lun Mar Mer Jeu Ven Sam 1 2 3 4 5 6 7 8 9…" at bounding box center [819, 260] width 203 height 22
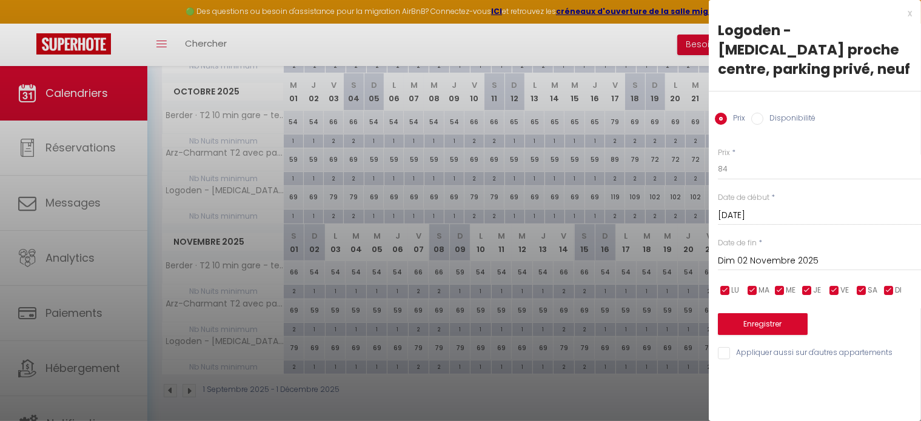
click at [762, 249] on div "Dim 02 Novembre 2025 < Nov 2025 > Dim Lun Mar Mer Jeu Ven Sam 1 2 3 4 5 6 7 8 9…" at bounding box center [819, 260] width 203 height 22
click at [816, 253] on input "Dim 02 Novembre 2025" at bounding box center [819, 261] width 203 height 16
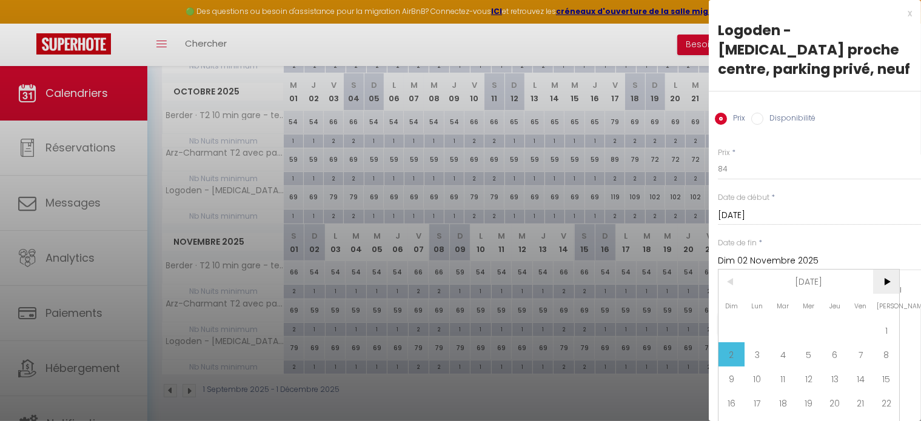
click at [890, 278] on span ">" at bounding box center [886, 282] width 26 height 24
click at [752, 325] on span "1" at bounding box center [758, 330] width 26 height 24
type input "Lun 01 Décembre 2025"
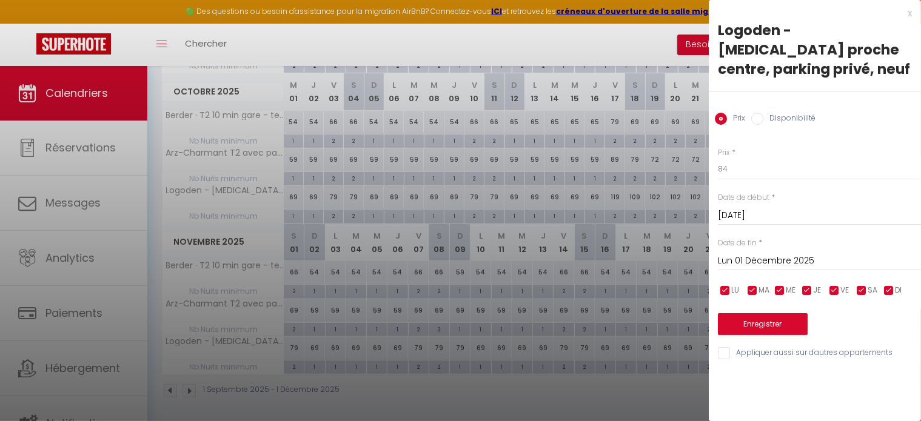
click at [895, 284] on label "DI" at bounding box center [898, 290] width 7 height 13
checkbox input "false"
click at [804, 285] on input "checkbox" at bounding box center [807, 291] width 12 height 12
checkbox input "false"
click at [764, 285] on span "MA" at bounding box center [764, 291] width 11 height 12
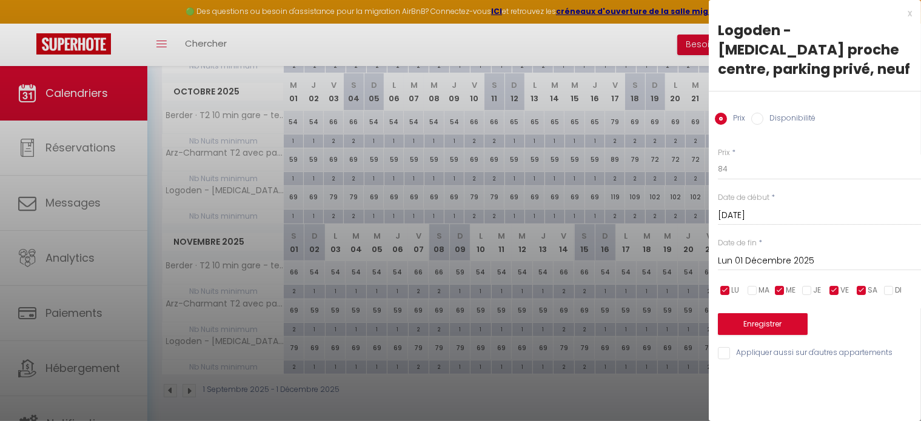
checkbox input "false"
click at [774, 285] on input "checkbox" at bounding box center [780, 291] width 12 height 12
checkbox input "false"
click at [729, 285] on input "checkbox" at bounding box center [725, 291] width 12 height 12
checkbox input "false"
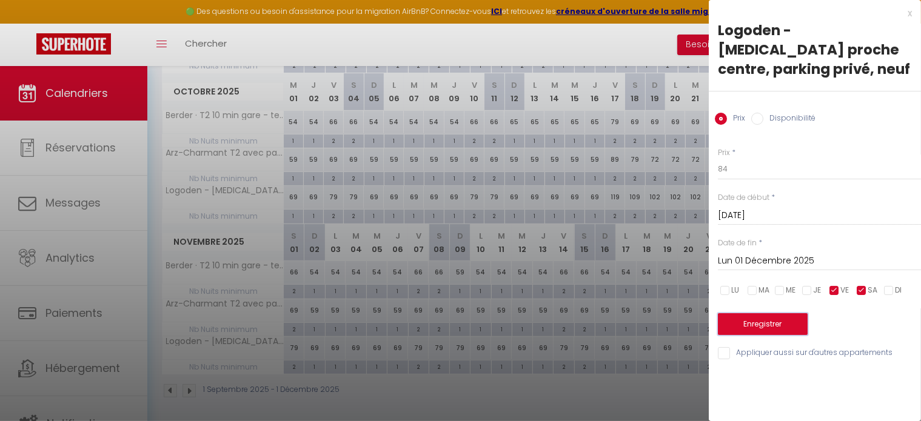
click at [740, 314] on button "Enregistrer" at bounding box center [763, 325] width 90 height 22
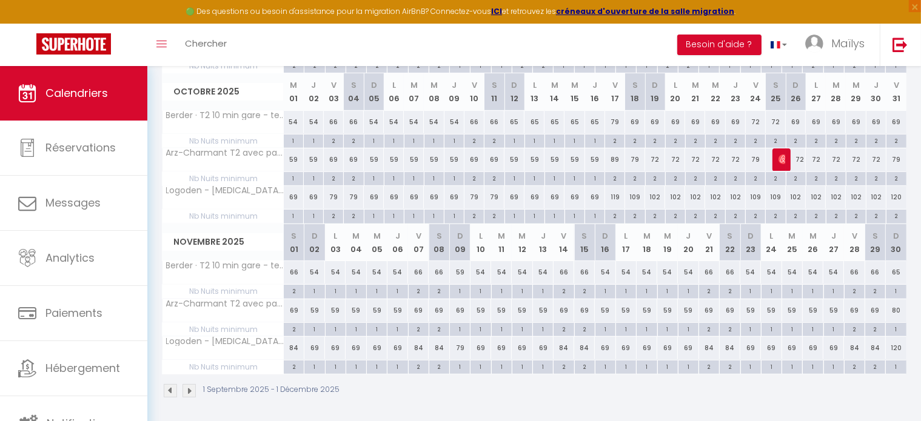
click at [317, 344] on div "69" at bounding box center [314, 348] width 21 height 22
type input "69"
type input "Dim 02 Novembre 2025"
type input "Lun 03 Novembre 2025"
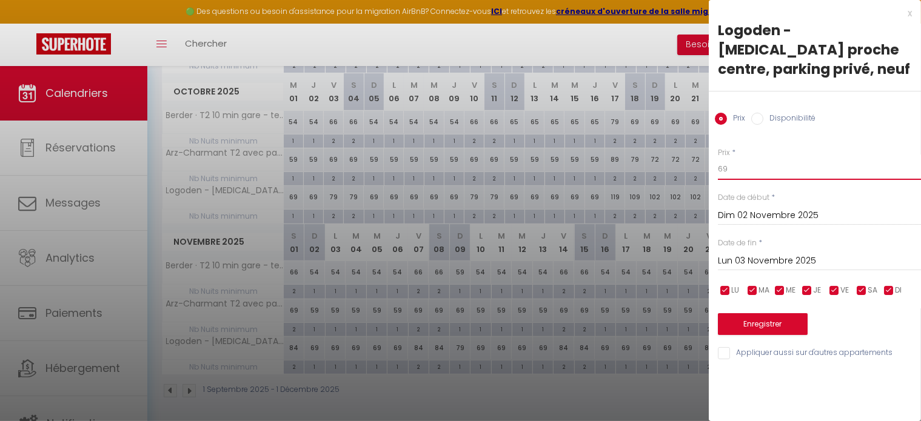
click at [736, 158] on input "69" at bounding box center [819, 169] width 203 height 22
type input "78"
click at [758, 249] on div "Lun 03 Novembre 2025 < Nov 2025 > Dim Lun Mar Mer Jeu Ven Sam 1 2 3 4 5 6 7 8 9…" at bounding box center [819, 260] width 203 height 22
click at [814, 253] on input "Lun 03 Novembre 2025" at bounding box center [819, 261] width 203 height 16
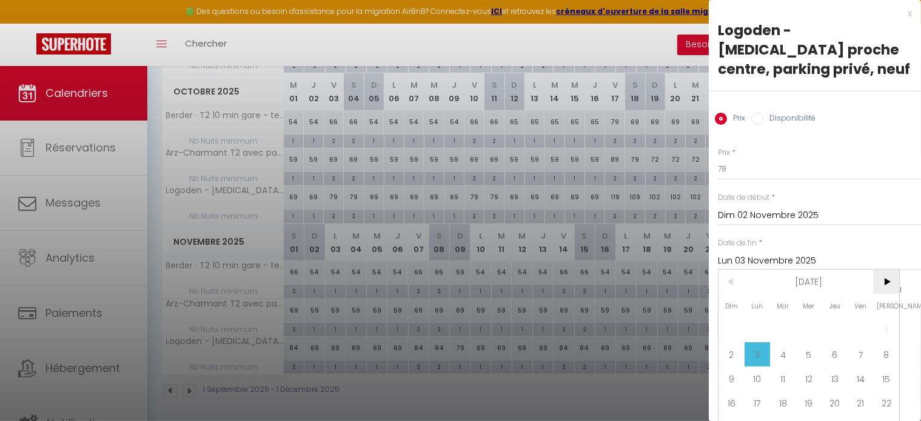
click at [881, 283] on span ">" at bounding box center [886, 282] width 26 height 24
click at [756, 324] on span "1" at bounding box center [758, 330] width 26 height 24
type input "Lun 01 Décembre 2025"
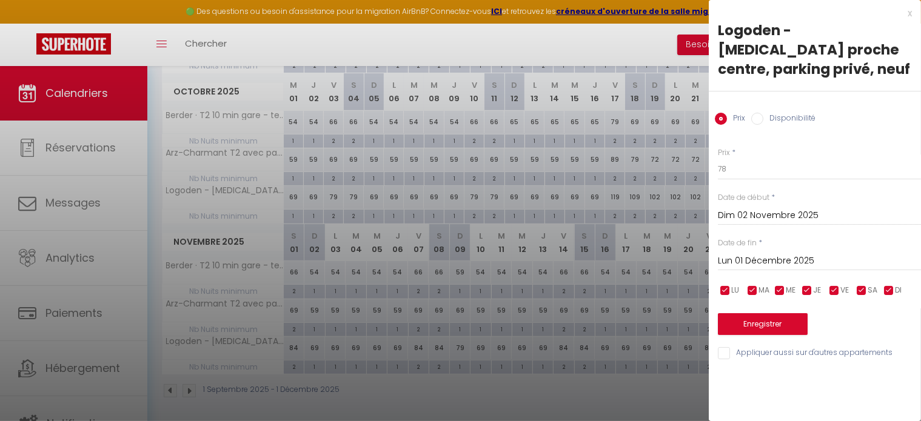
click at [868, 285] on span "SA" at bounding box center [873, 291] width 10 height 12
checkbox input "false"
click at [839, 285] on input "checkbox" at bounding box center [834, 291] width 12 height 12
checkbox input "false"
click at [771, 314] on button "Enregistrer" at bounding box center [763, 325] width 90 height 22
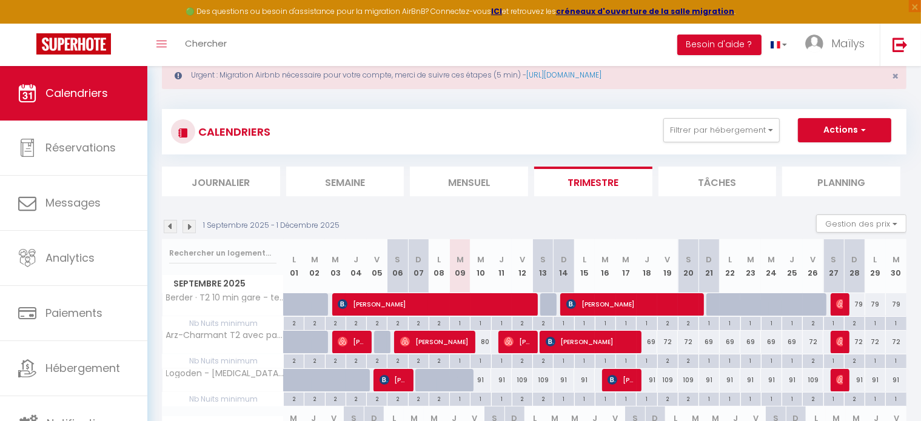
scroll to position [0, 0]
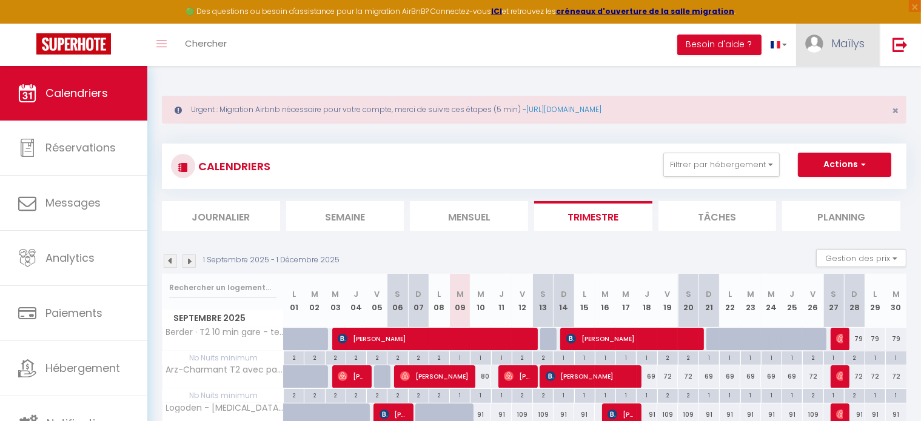
click at [843, 38] on span "Maïlys" at bounding box center [847, 43] width 33 height 15
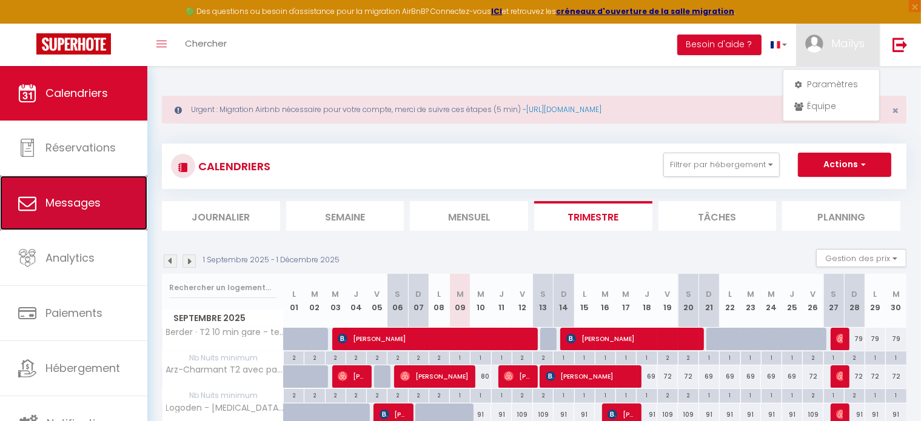
click at [77, 203] on span "Messages" at bounding box center [72, 202] width 55 height 15
select select "message"
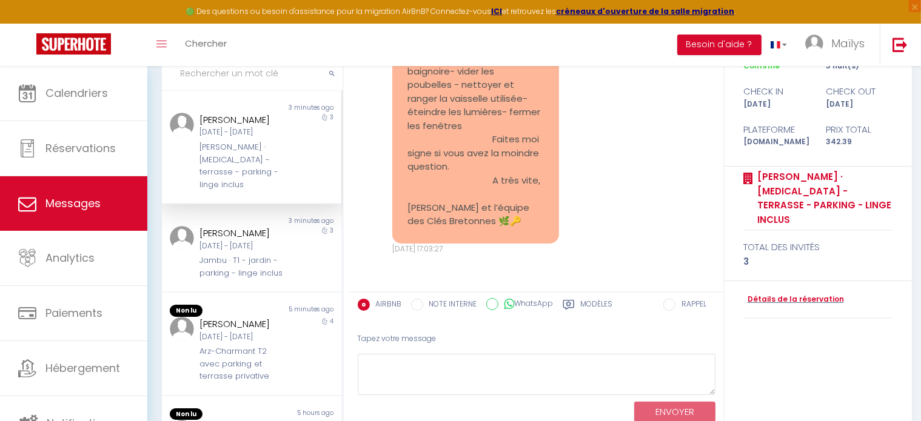
scroll to position [199, 0]
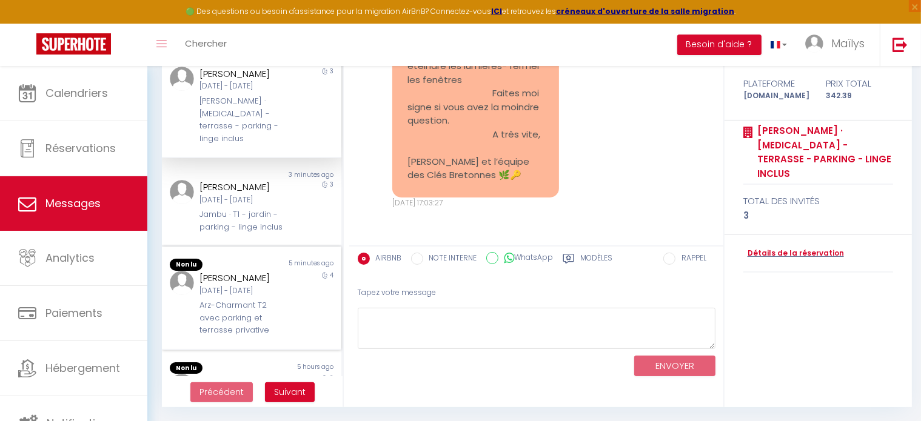
click at [252, 307] on div "Arz-Charmant T2 avec parking et terrasse privative" at bounding box center [244, 318] width 89 height 37
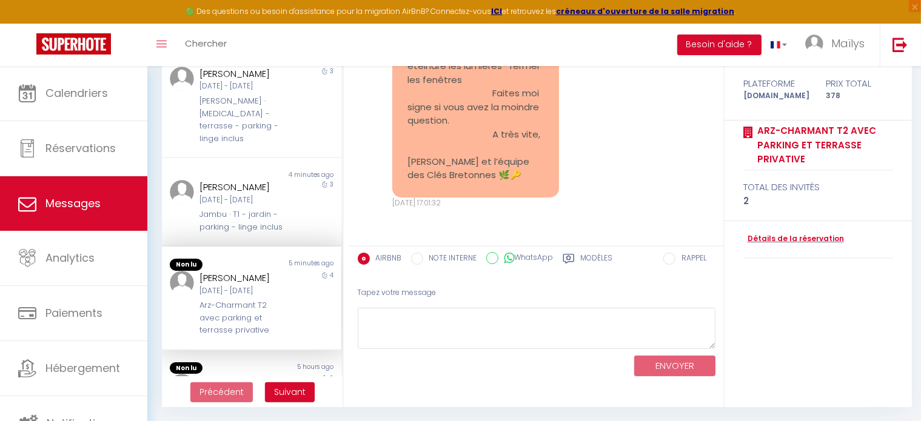
scroll to position [2702, 0]
click at [260, 209] on div "Jambu · T1 - jardin - parking - linge inclus" at bounding box center [244, 221] width 89 height 25
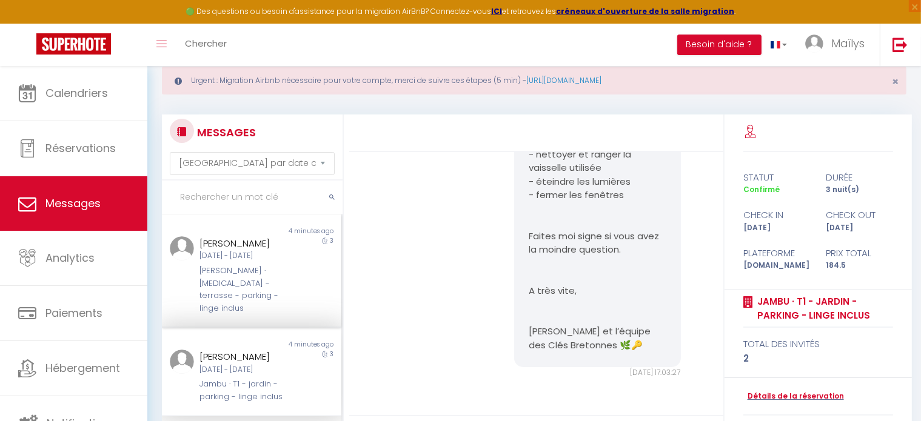
click at [261, 277] on div "[PERSON_NAME] · [MEDICAL_DATA] - terrasse - parking - linge inclus" at bounding box center [244, 290] width 89 height 50
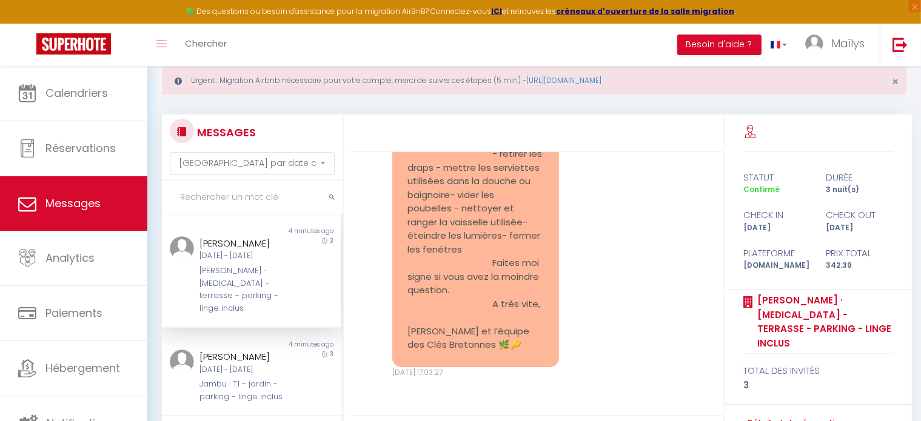
scroll to position [4627, 0]
click at [557, 84] on link "[URL][DOMAIN_NAME]" at bounding box center [563, 80] width 75 height 10
click at [839, 36] on span "Maïlys" at bounding box center [847, 43] width 33 height 15
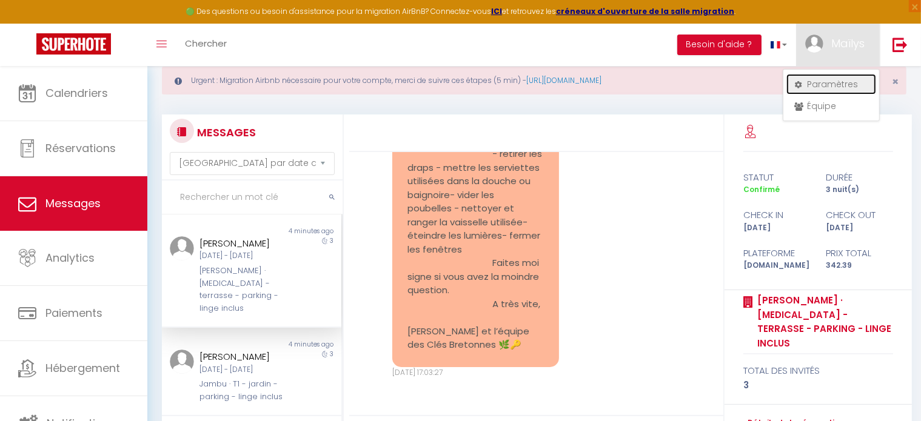
click at [817, 79] on link "Paramètres" at bounding box center [832, 84] width 90 height 21
select select "fr"
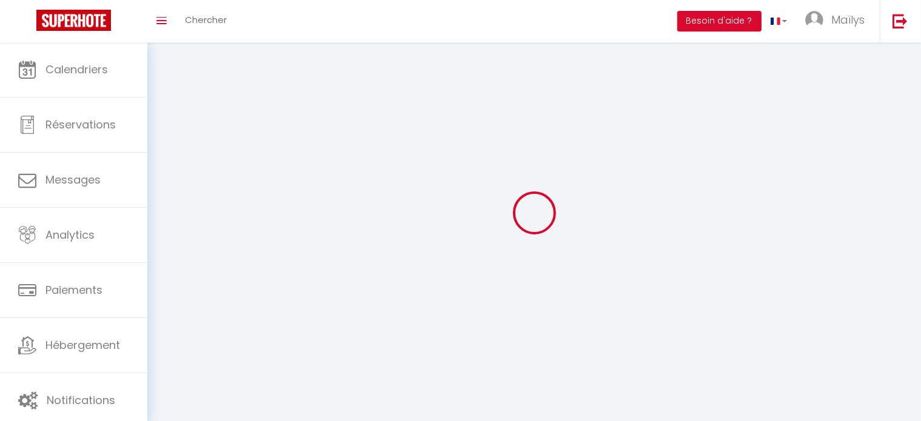
type input "Maïlys"
type input "Froger"
type input "0635427220"
type input "23 Rue des Halles"
type input "56000"
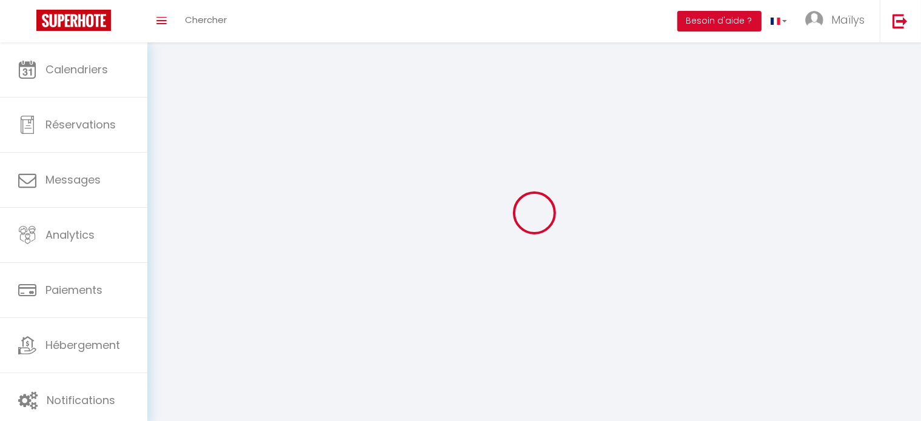
type input "Vannes"
type input "6vigPO9EcsHrq1oMizFdcmapS"
type input "qvBGGLZTdE3b1SulwUrrULweO"
type input "https://app.superhote.com/#/get-available-rentals/qvBGGLZTdE3b1SulwUrrULweO"
select select "28"
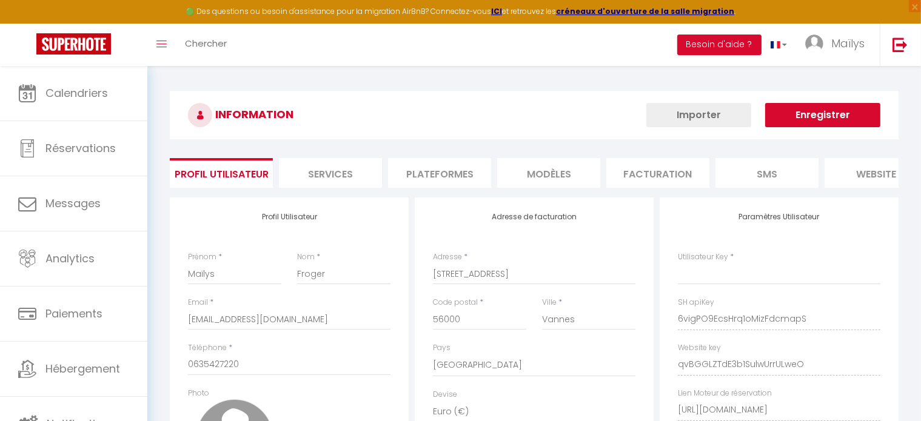
select select "fr"
type input "6vigPO9EcsHrq1oMizFdcmapS"
type input "qvBGGLZTdE3b1SulwUrrULweO"
type input "https://app.superhote.com/#/get-available-rentals/qvBGGLZTdE3b1SulwUrrULweO"
click at [444, 172] on li "Plateformes" at bounding box center [439, 173] width 103 height 30
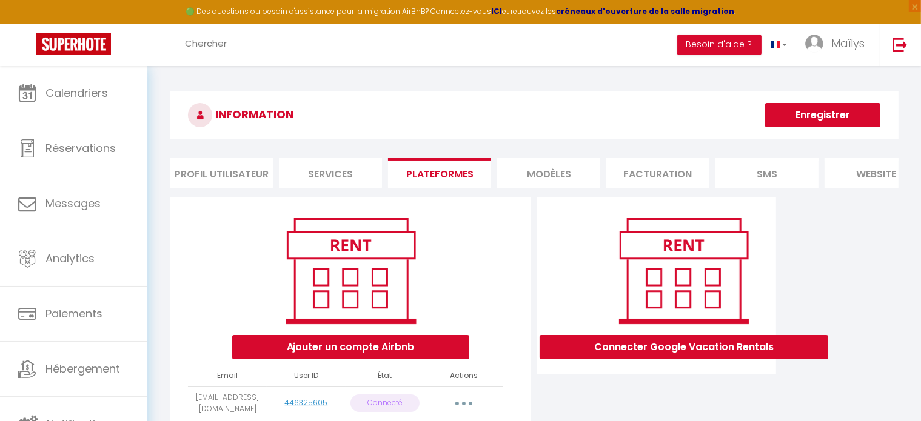
scroll to position [73, 0]
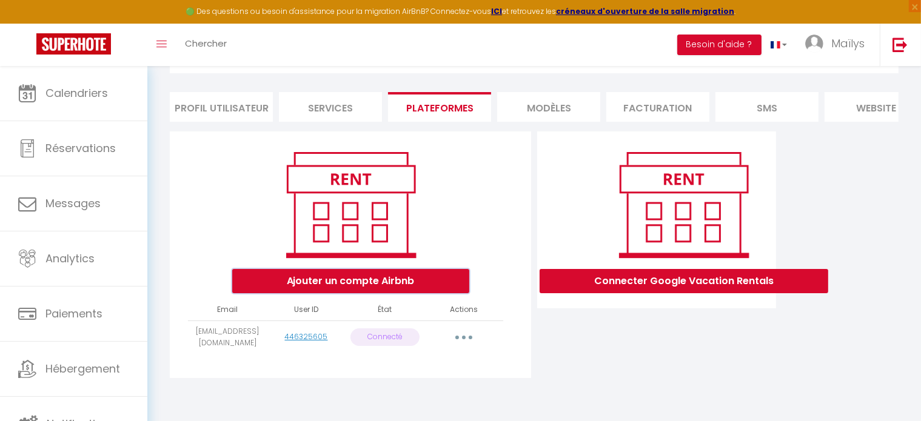
click at [375, 275] on button "Ajouter un compte Airbnb" at bounding box center [350, 281] width 237 height 24
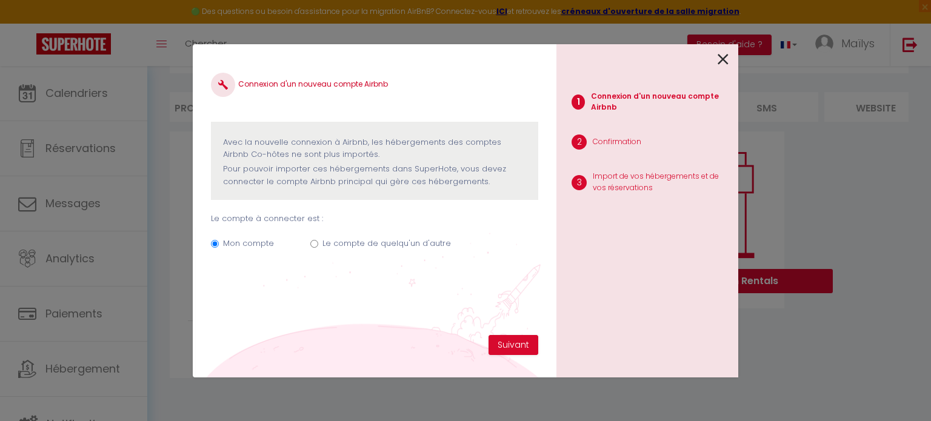
click at [353, 245] on label "Le compte de quelqu'un d'autre" at bounding box center [387, 244] width 129 height 12
click at [318, 245] on input "Le compte de quelqu'un d'autre" at bounding box center [314, 244] width 8 height 8
radio input "true"
radio input "false"
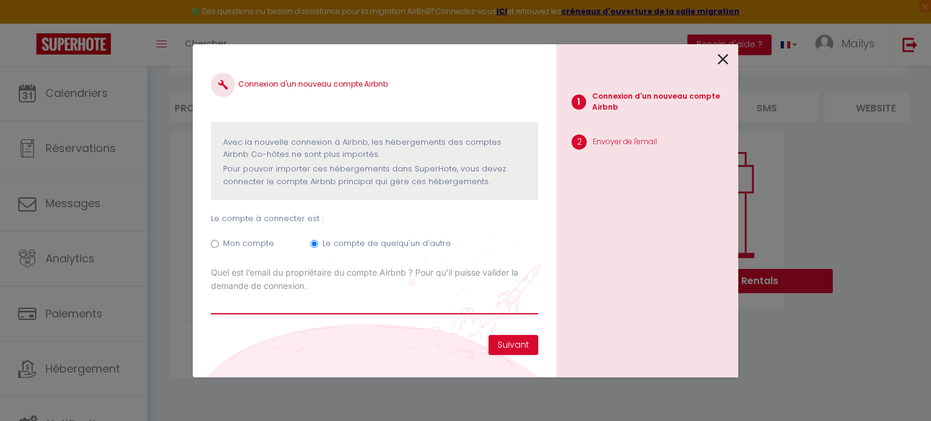
click at [390, 307] on input "Email connexion Airbnb" at bounding box center [374, 304] width 327 height 22
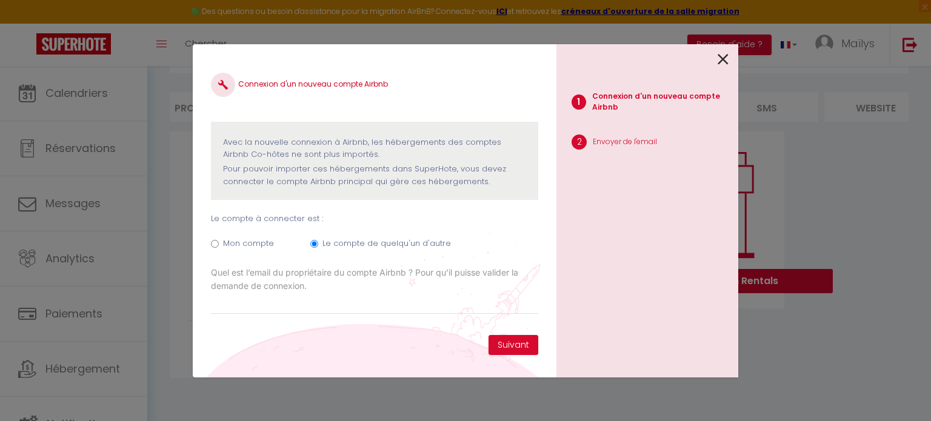
click at [488, 240] on div "Mon compte Le compte de quelqu'un d'autre" at bounding box center [374, 246] width 327 height 41
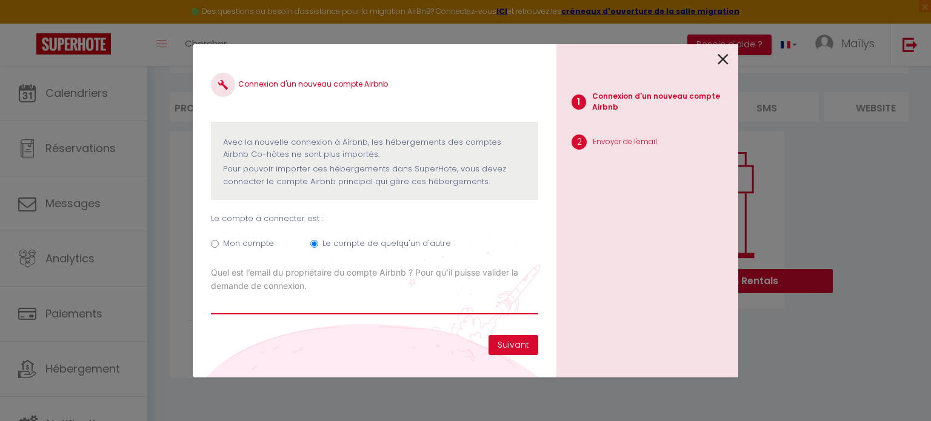
click at [344, 304] on input "Email connexion Airbnb" at bounding box center [374, 304] width 327 height 22
type input "romaincoude@gmail.com"
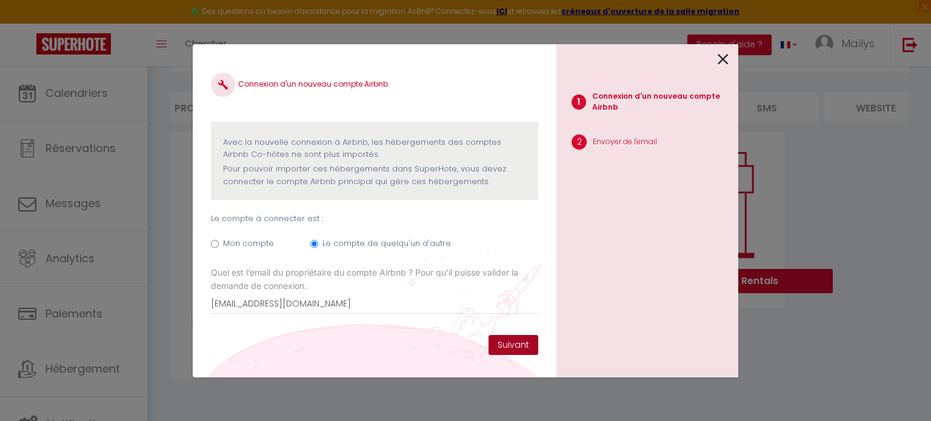
click at [506, 348] on button "Suivant" at bounding box center [514, 345] width 50 height 21
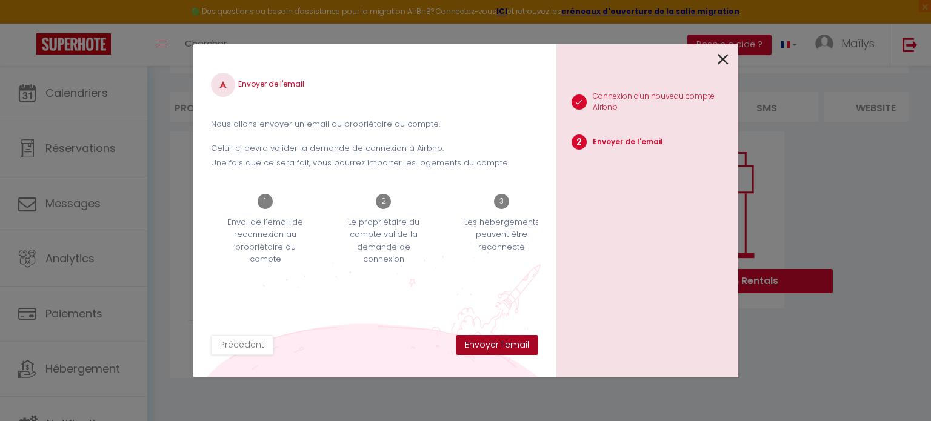
click at [490, 346] on button "Envoyer l'email" at bounding box center [497, 345] width 82 height 21
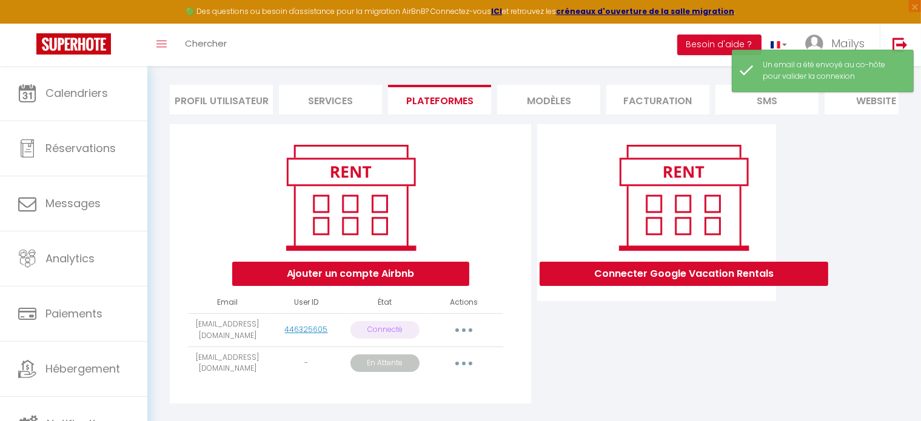
scroll to position [107, 0]
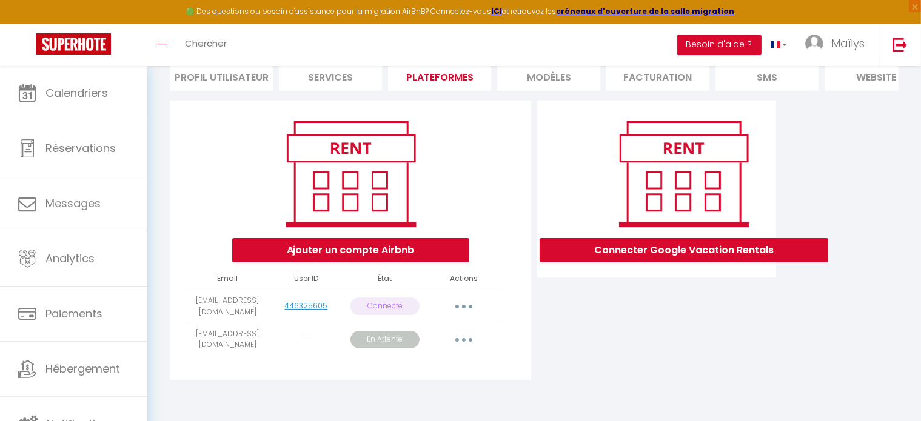
click at [458, 308] on button "button" at bounding box center [464, 306] width 34 height 19
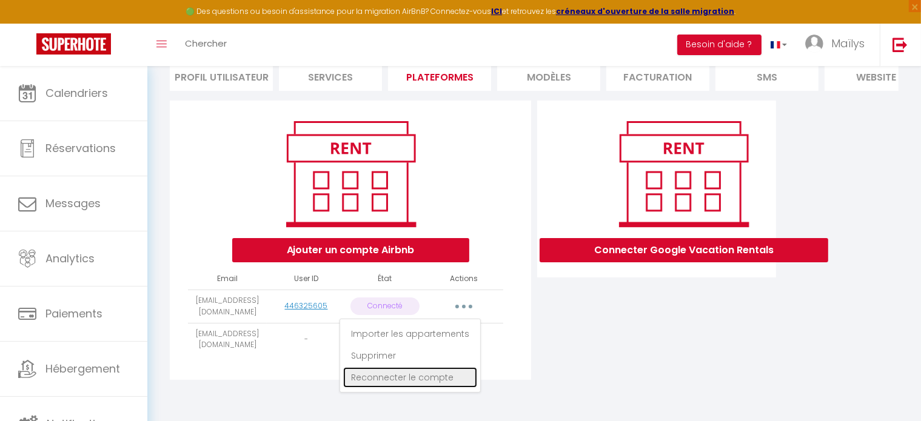
click at [418, 378] on link "Reconnecter le compte" at bounding box center [410, 378] width 134 height 21
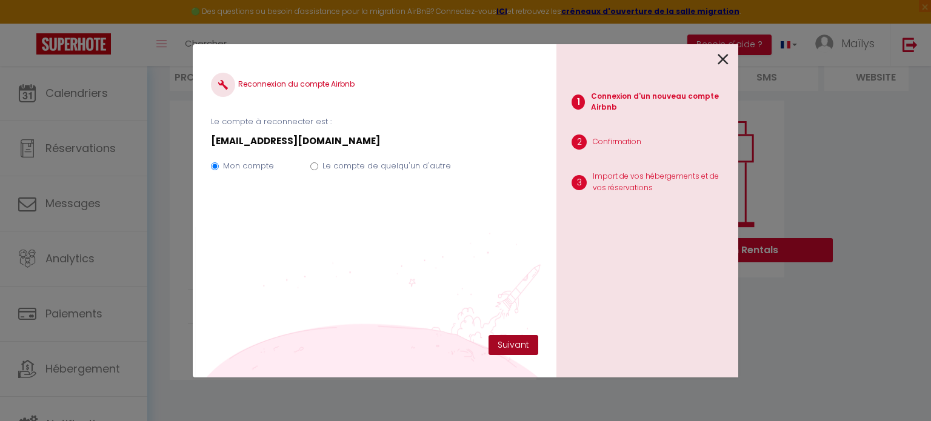
click at [507, 346] on button "Suivant" at bounding box center [514, 345] width 50 height 21
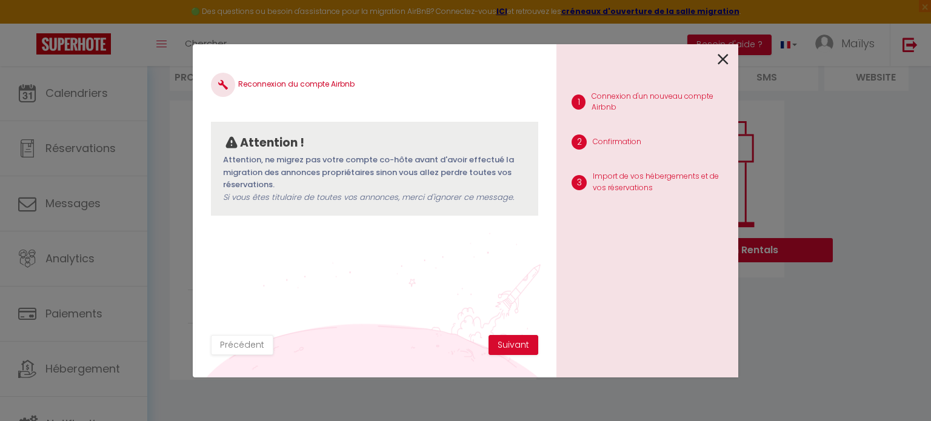
click at [724, 61] on icon at bounding box center [723, 59] width 11 height 18
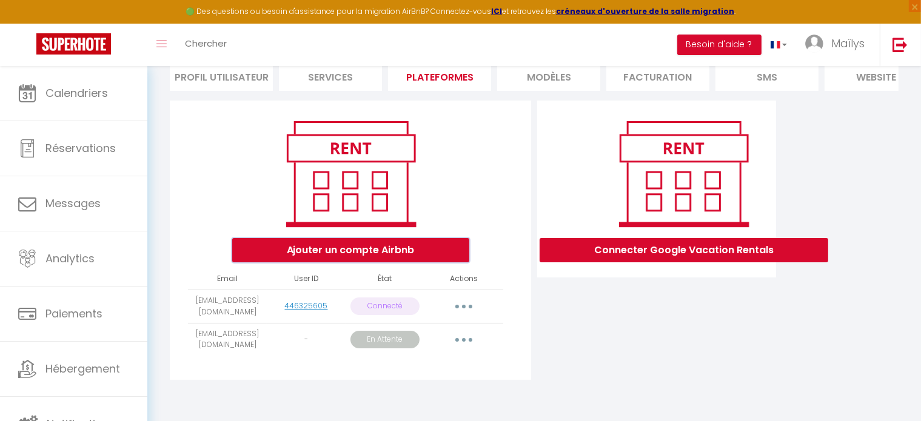
click at [402, 245] on button "Ajouter un compte Airbnb" at bounding box center [350, 250] width 237 height 24
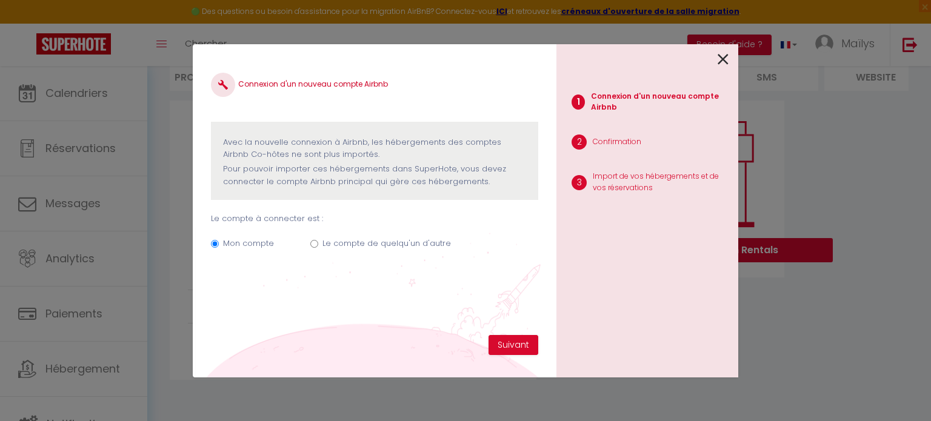
click at [393, 245] on label "Le compte de quelqu'un d'autre" at bounding box center [387, 244] width 129 height 12
click at [318, 245] on input "Le compte de quelqu'un d'autre" at bounding box center [314, 244] width 8 height 8
radio input "true"
radio input "false"
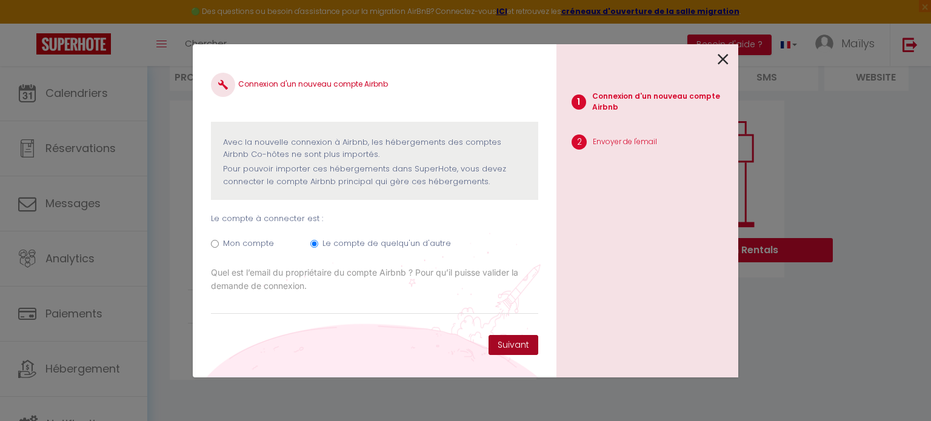
click at [502, 344] on button "Suivant" at bounding box center [514, 345] width 50 height 21
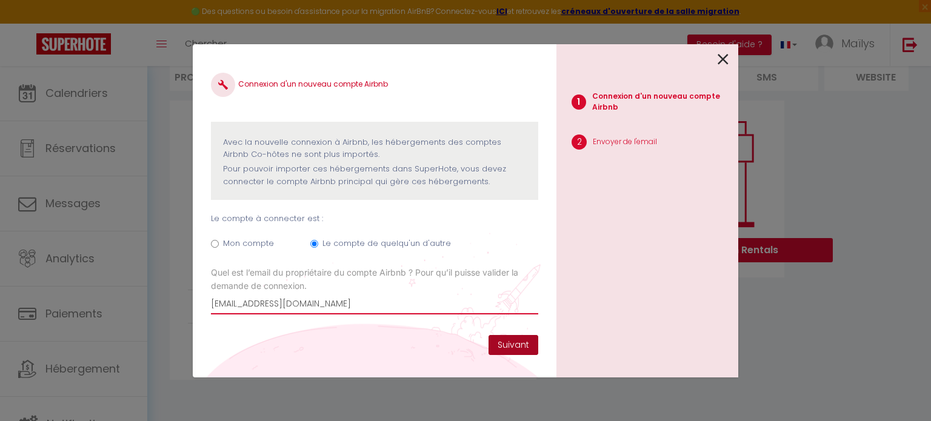
type input "[EMAIL_ADDRESS][DOMAIN_NAME]"
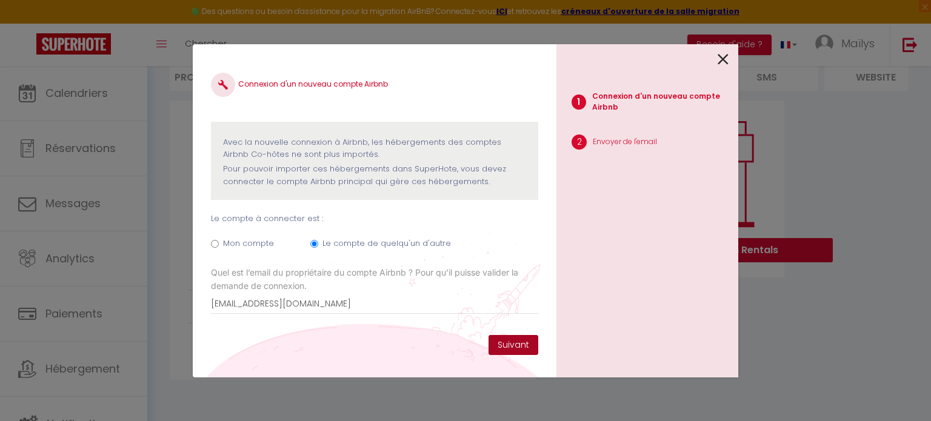
click at [510, 344] on button "Suivant" at bounding box center [514, 345] width 50 height 21
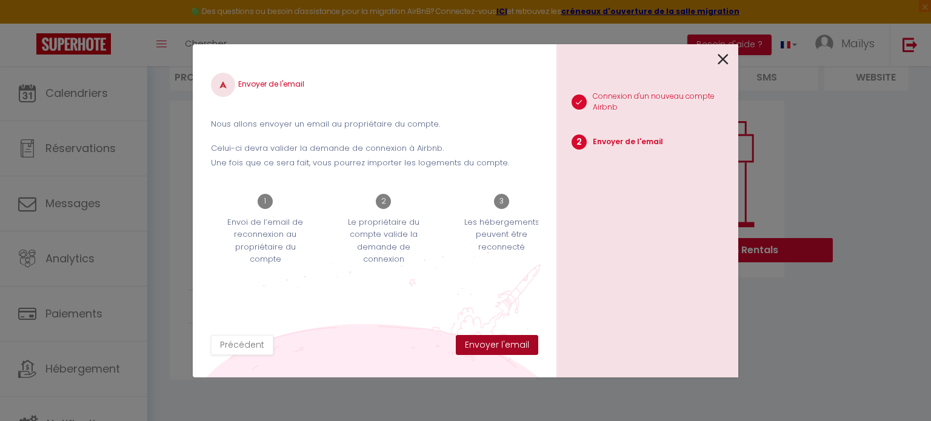
click at [510, 344] on button "Envoyer l'email" at bounding box center [497, 345] width 82 height 21
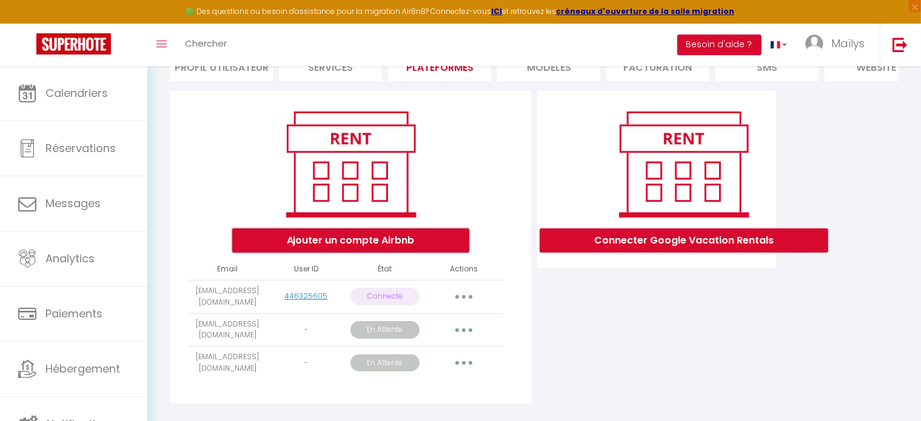
click at [368, 253] on button "Ajouter un compte Airbnb" at bounding box center [350, 241] width 237 height 24
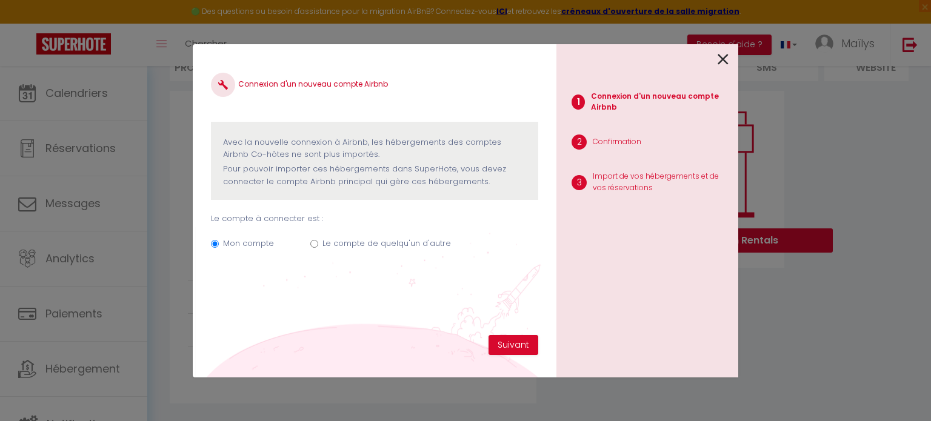
click at [425, 249] on label "Le compte de quelqu'un d'autre" at bounding box center [387, 244] width 129 height 12
click at [318, 248] on input "Le compte de quelqu'un d'autre" at bounding box center [314, 244] width 8 height 8
radio input "true"
radio input "false"
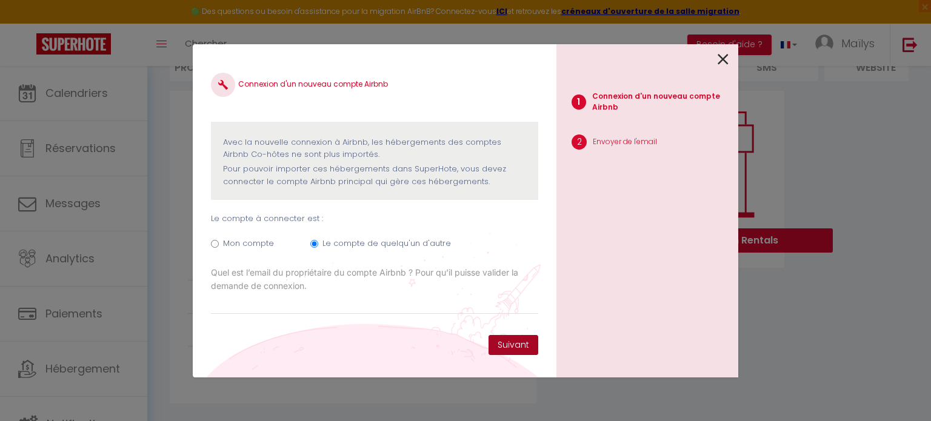
click at [503, 339] on button "Suivant" at bounding box center [514, 345] width 50 height 21
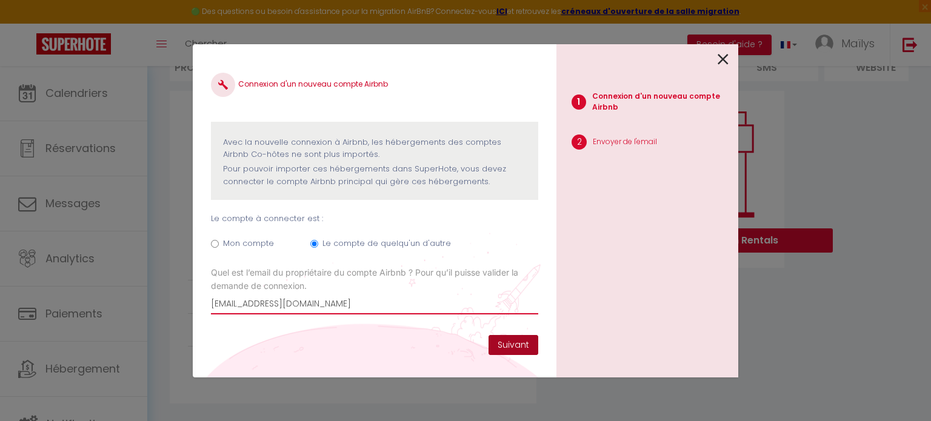
type input "laurent3210@yahoo.fr"
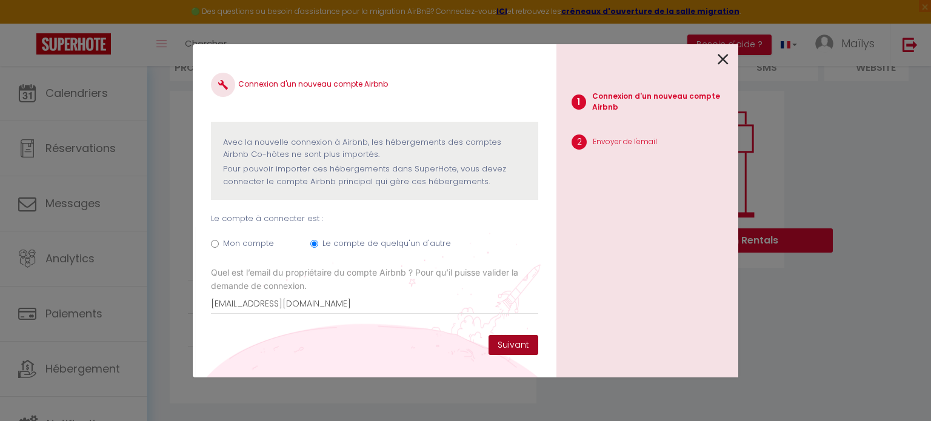
click at [520, 347] on button "Suivant" at bounding box center [514, 345] width 50 height 21
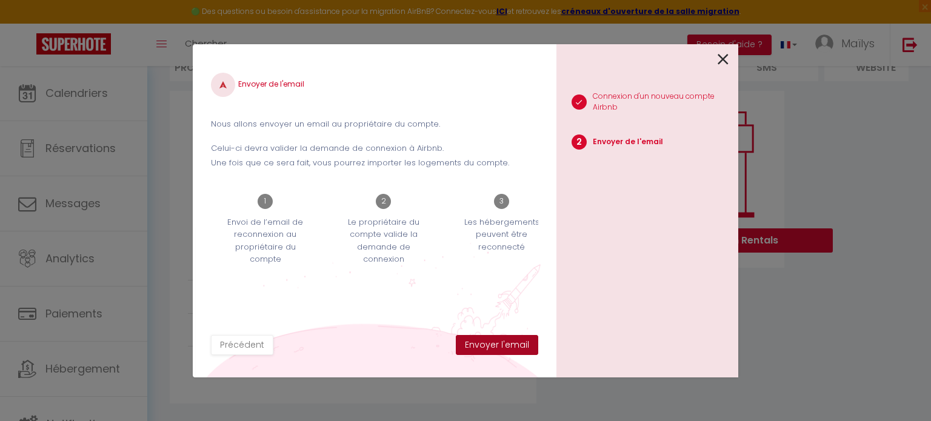
click at [520, 347] on button "Envoyer l'email" at bounding box center [497, 345] width 82 height 21
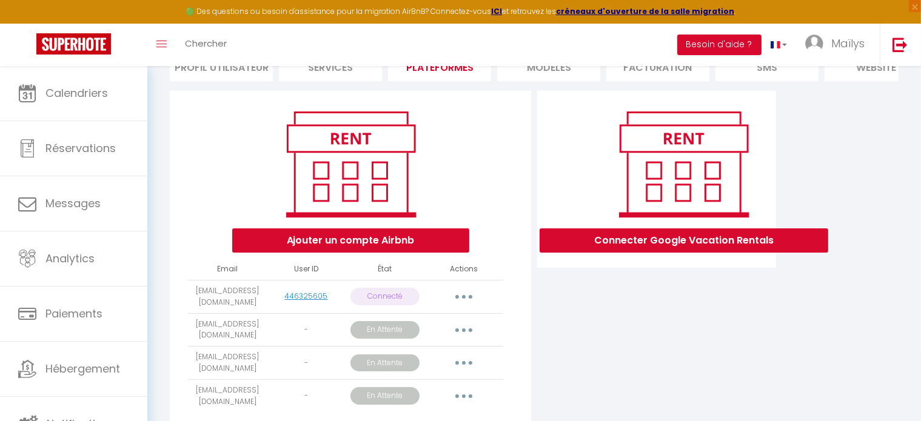
scroll to position [173, 0]
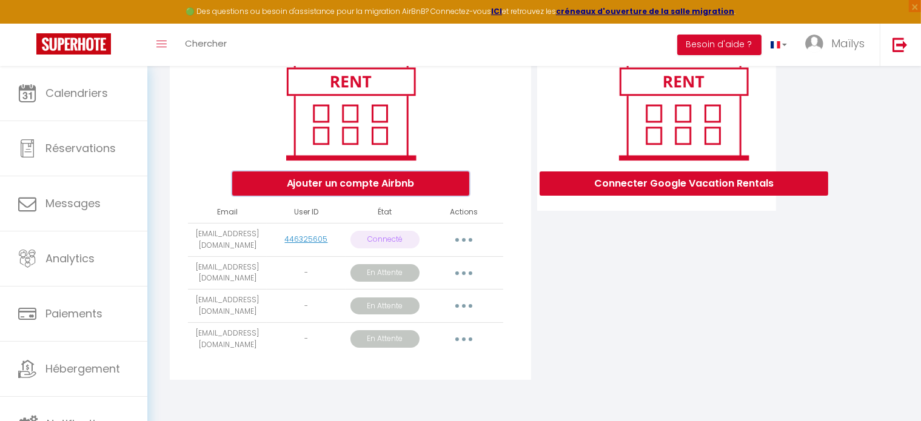
click at [358, 189] on button "Ajouter un compte Airbnb" at bounding box center [350, 184] width 237 height 24
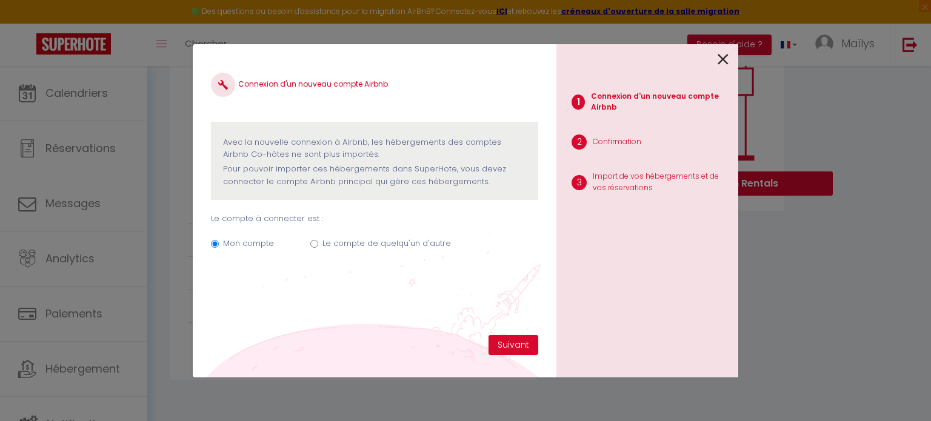
click at [369, 244] on label "Le compte de quelqu'un d'autre" at bounding box center [387, 244] width 129 height 12
click at [318, 244] on input "Le compte de quelqu'un d'autre" at bounding box center [314, 244] width 8 height 8
radio input "true"
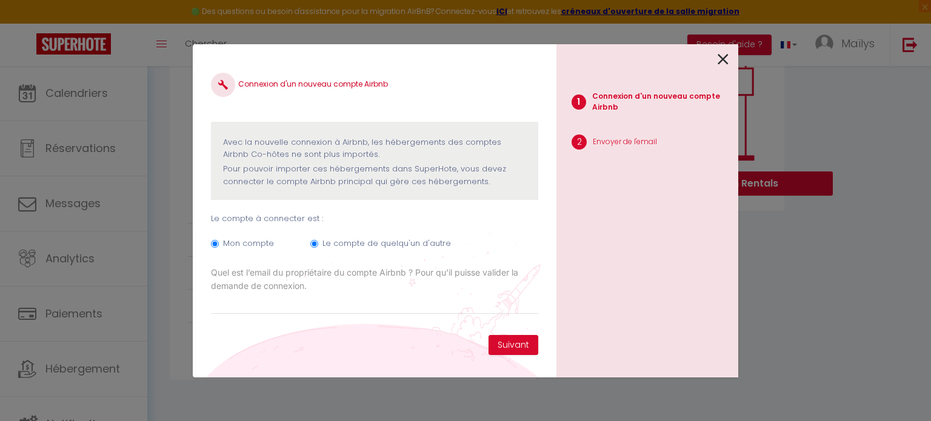
radio input "false"
click at [505, 341] on button "Suivant" at bounding box center [514, 345] width 50 height 21
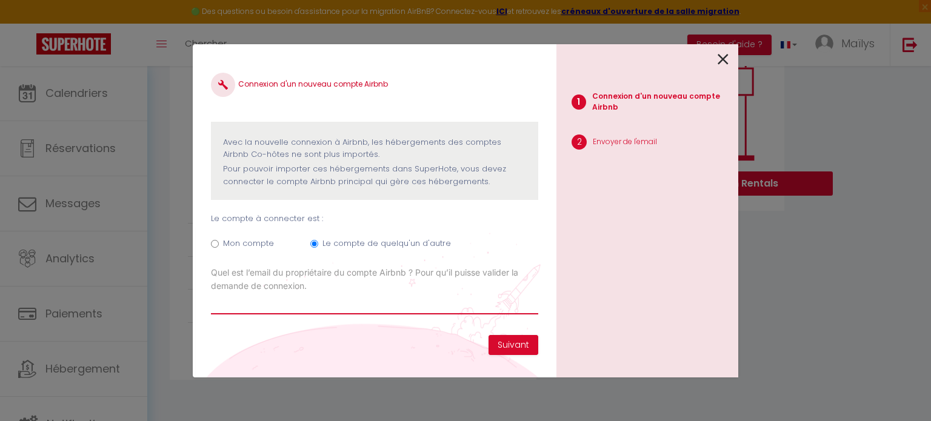
click at [340, 303] on input "Email connexion Airbnb" at bounding box center [374, 304] width 327 height 22
type input "m"
type input "ludivine.thoury22@gmail.com"
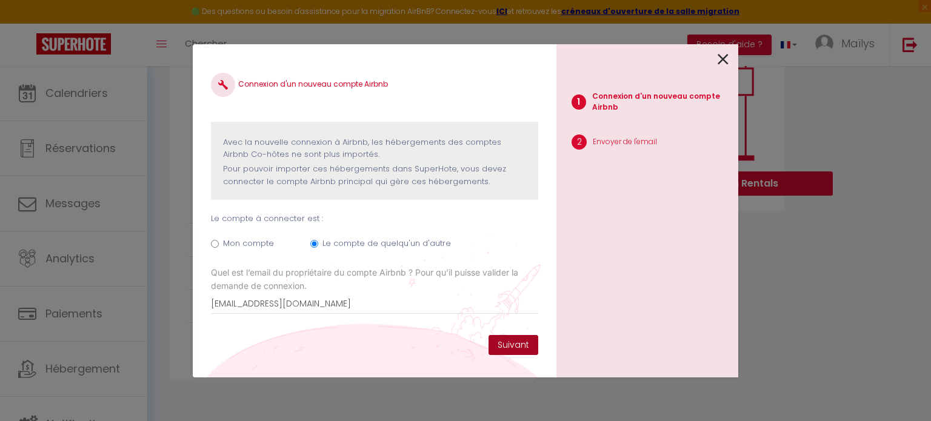
click at [511, 343] on button "Suivant" at bounding box center [514, 345] width 50 height 21
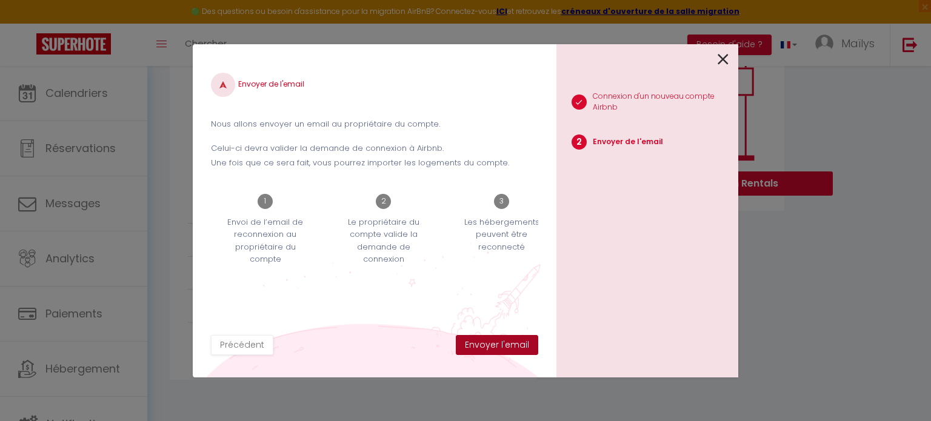
click at [511, 343] on button "Envoyer l'email" at bounding box center [497, 345] width 82 height 21
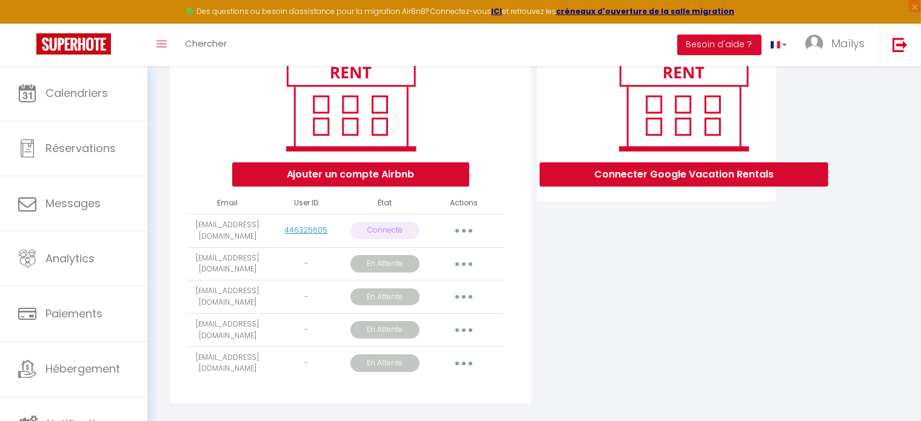
click at [464, 241] on button "button" at bounding box center [464, 230] width 34 height 19
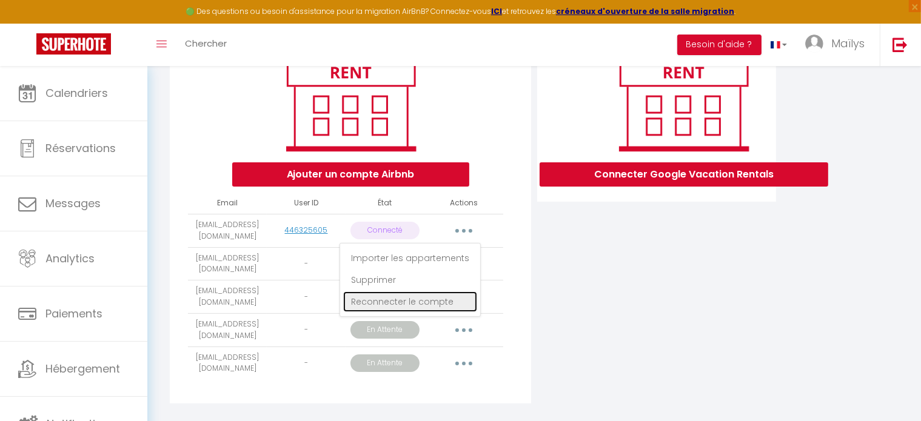
click at [419, 309] on link "Reconnecter le compte" at bounding box center [410, 302] width 134 height 21
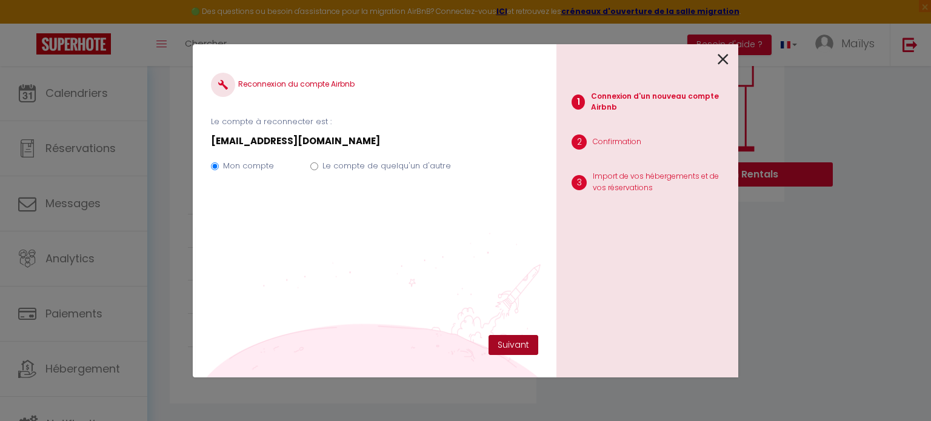
click at [511, 340] on button "Suivant" at bounding box center [514, 345] width 50 height 21
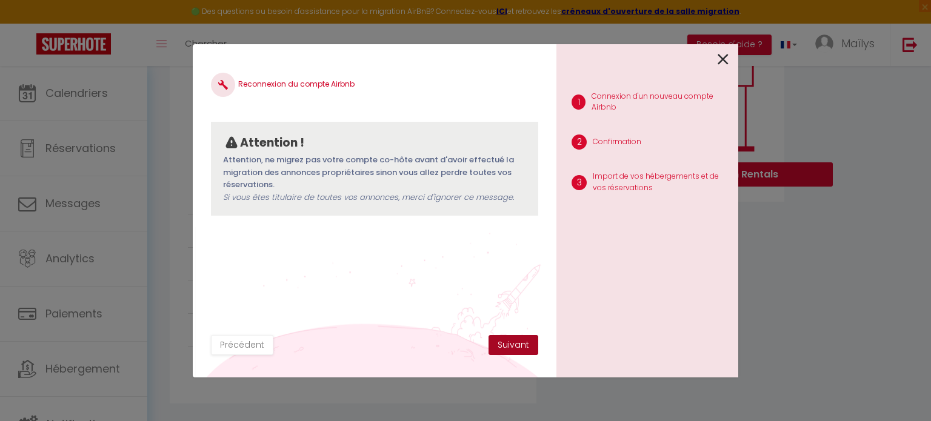
click at [514, 337] on button "Suivant" at bounding box center [514, 345] width 50 height 21
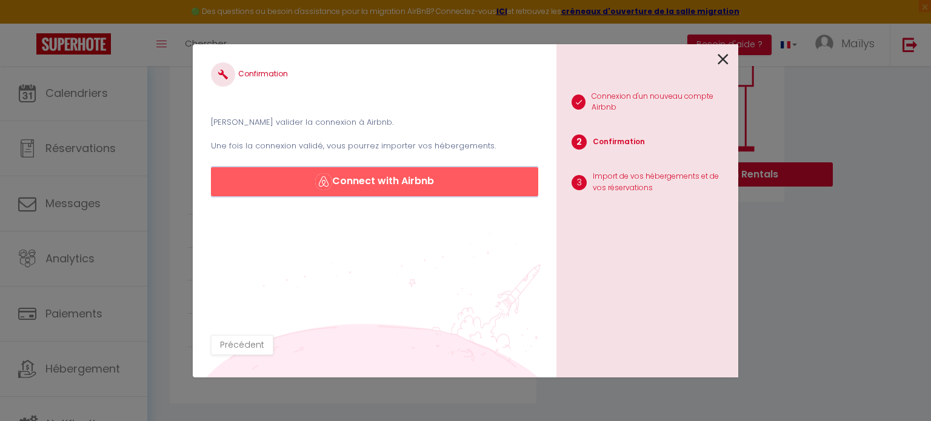
click at [435, 187] on button "Connect with Airbnb" at bounding box center [374, 181] width 327 height 29
click at [725, 59] on icon at bounding box center [723, 59] width 11 height 18
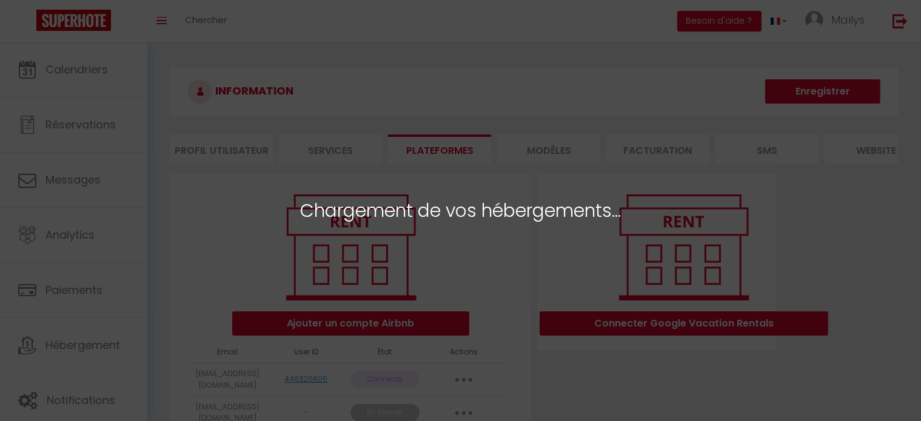
click at [412, 144] on div "Chargement de vos hébergements..." at bounding box center [460, 210] width 921 height 421
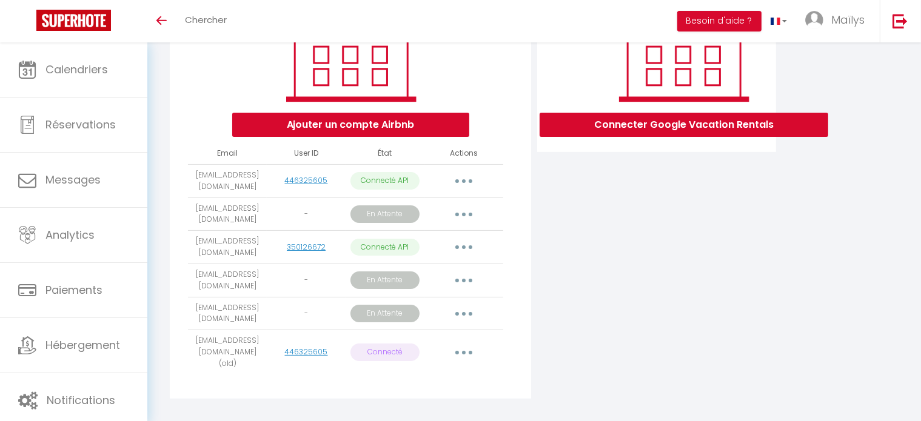
scroll to position [200, 0]
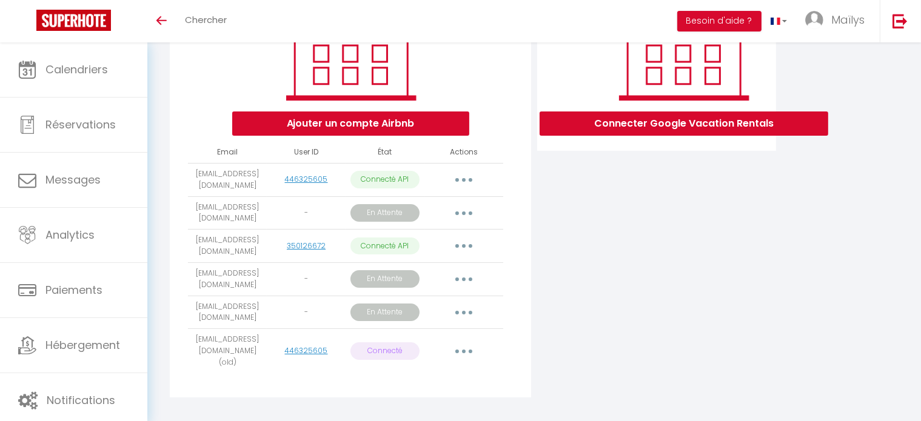
click at [472, 352] on button "button" at bounding box center [464, 351] width 34 height 19
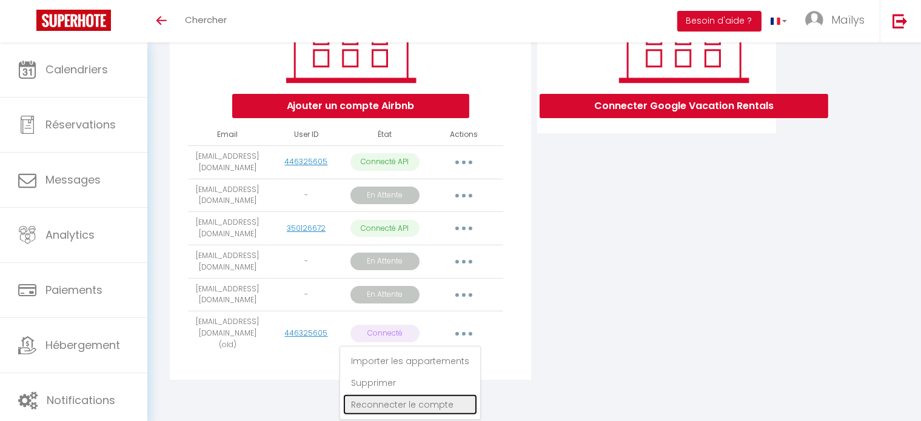
click at [405, 399] on link "Reconnecter le compte" at bounding box center [410, 405] width 134 height 21
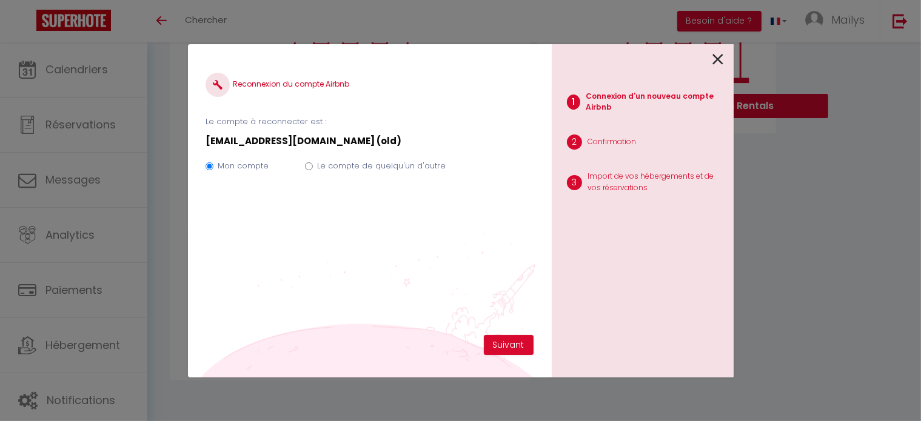
scroll to position [215, 0]
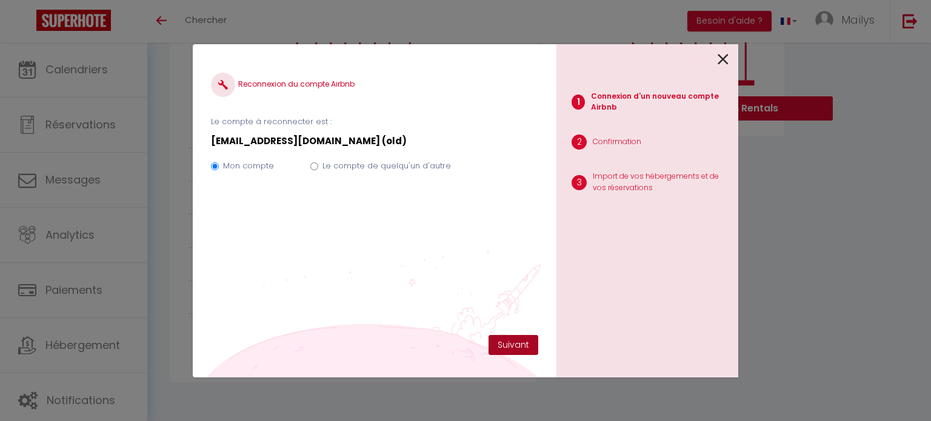
click at [500, 343] on button "Suivant" at bounding box center [514, 345] width 50 height 21
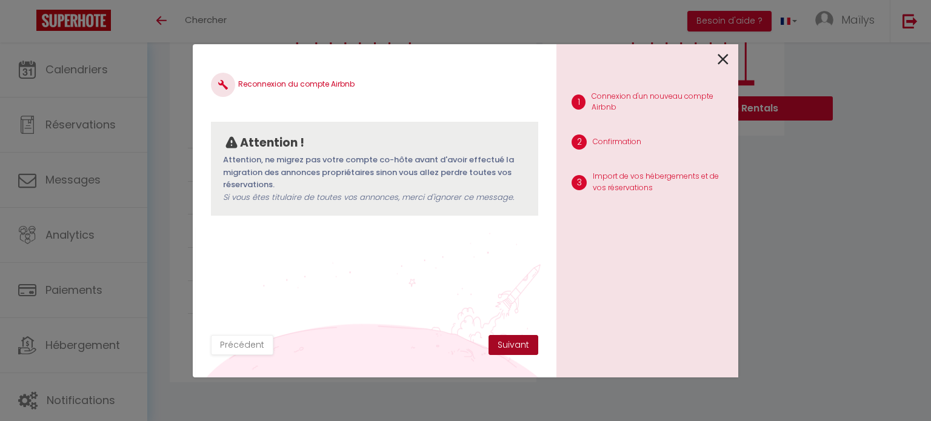
click at [500, 343] on button "Suivant" at bounding box center [514, 345] width 50 height 21
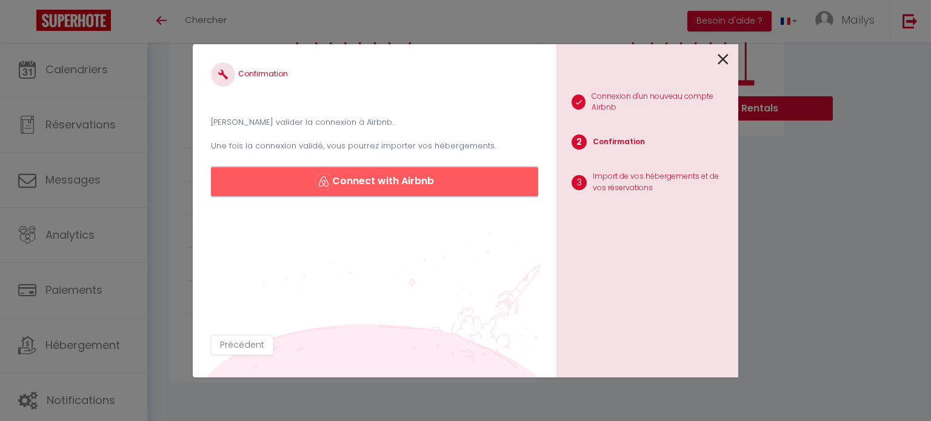
click at [427, 189] on button "Connect with Airbnb" at bounding box center [374, 181] width 327 height 29
click at [713, 55] on div at bounding box center [643, 58] width 172 height 29
click at [727, 56] on icon at bounding box center [723, 59] width 11 height 18
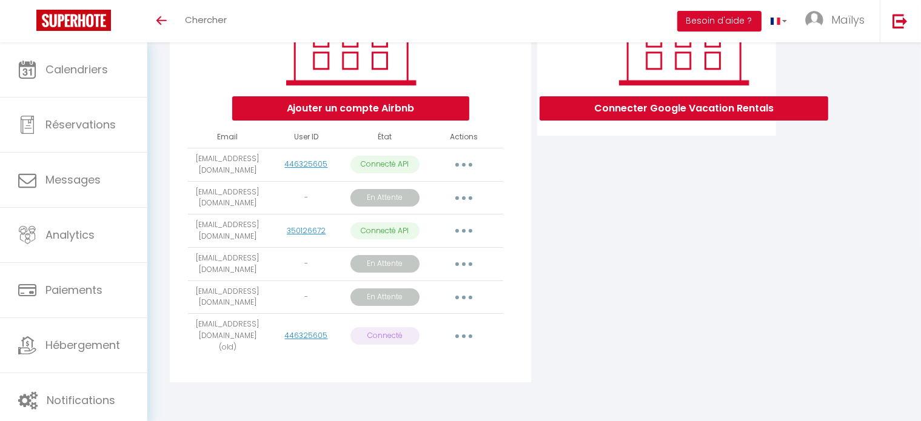
click at [462, 331] on button "button" at bounding box center [464, 336] width 34 height 19
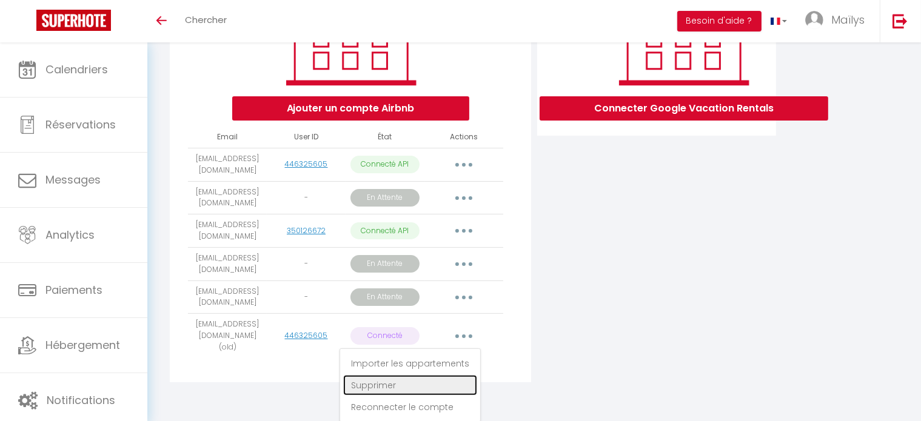
click at [408, 384] on link "Supprimer" at bounding box center [410, 385] width 134 height 21
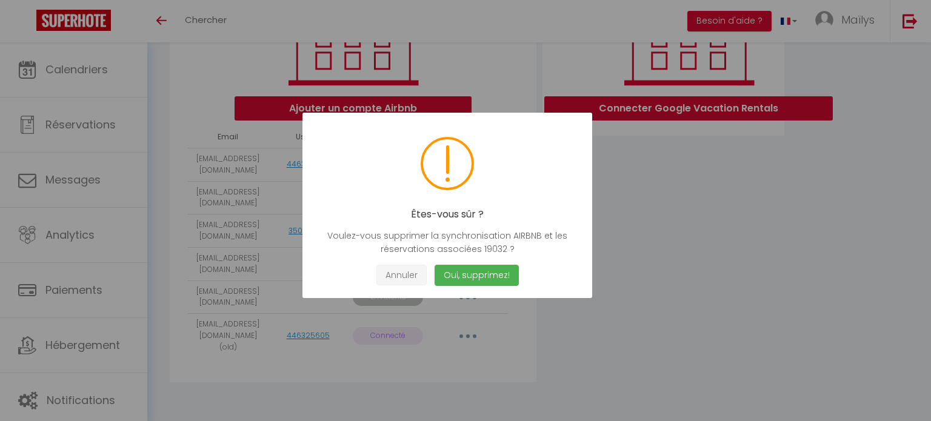
click at [394, 274] on button "Annuler" at bounding box center [402, 275] width 50 height 21
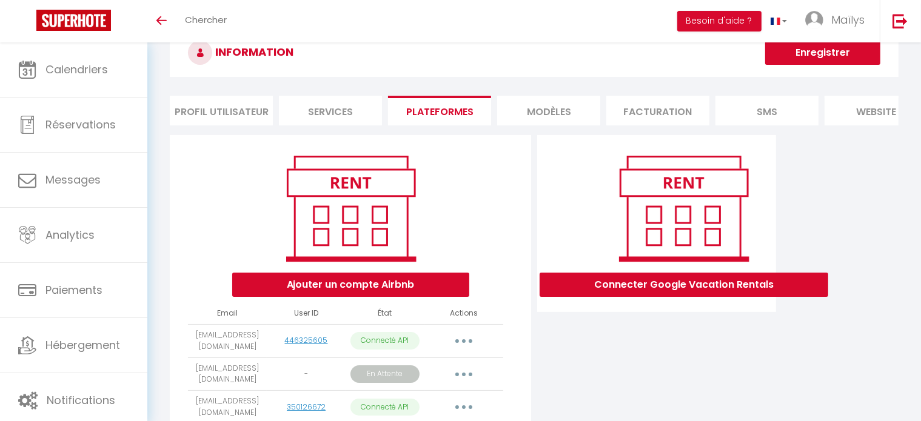
scroll to position [38, 0]
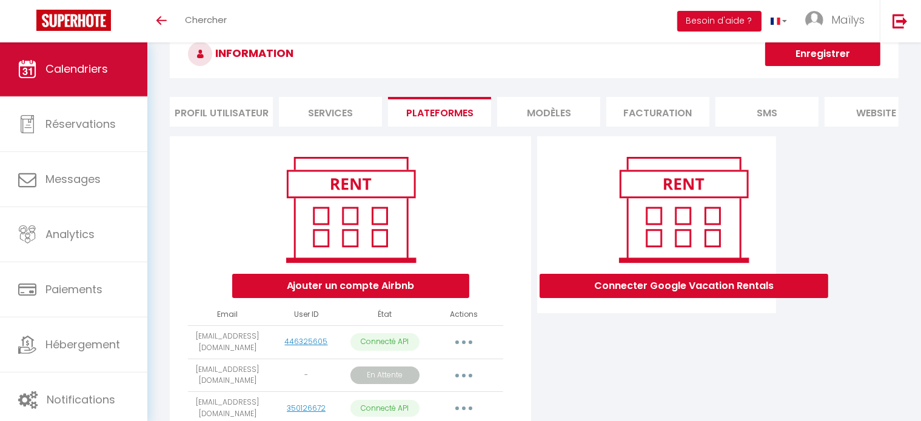
click at [72, 67] on span "Calendriers" at bounding box center [76, 68] width 62 height 15
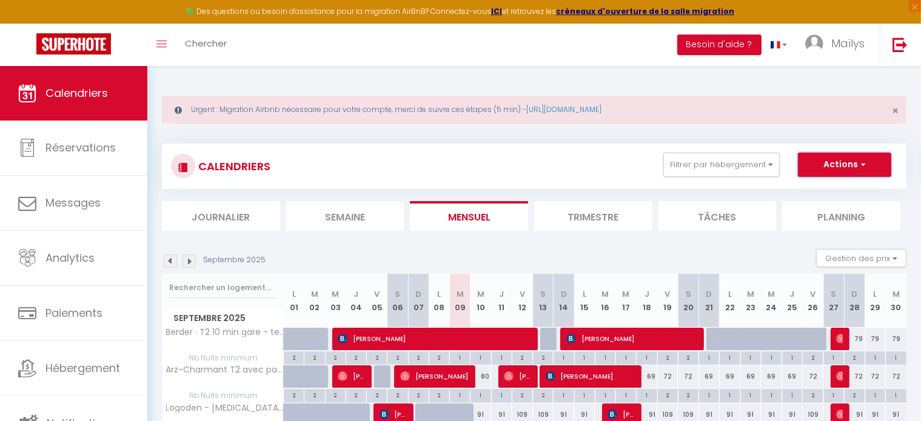
click at [841, 163] on button "Actions" at bounding box center [844, 165] width 93 height 24
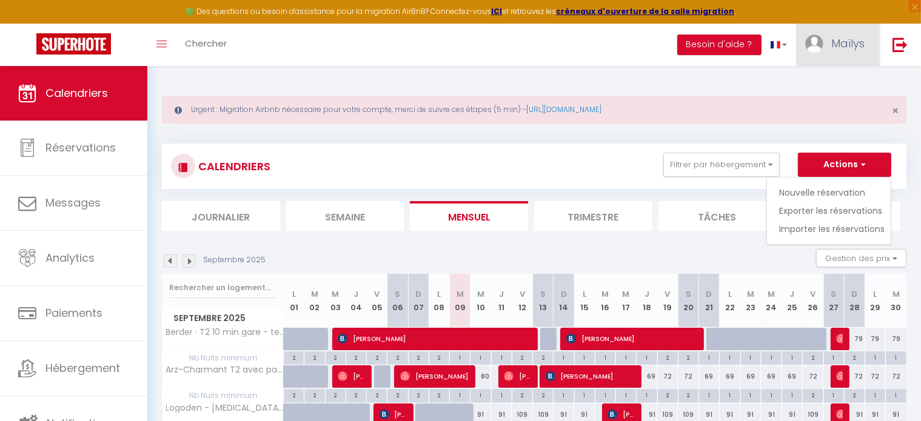
click at [871, 36] on link "Maïlys" at bounding box center [838, 45] width 84 height 42
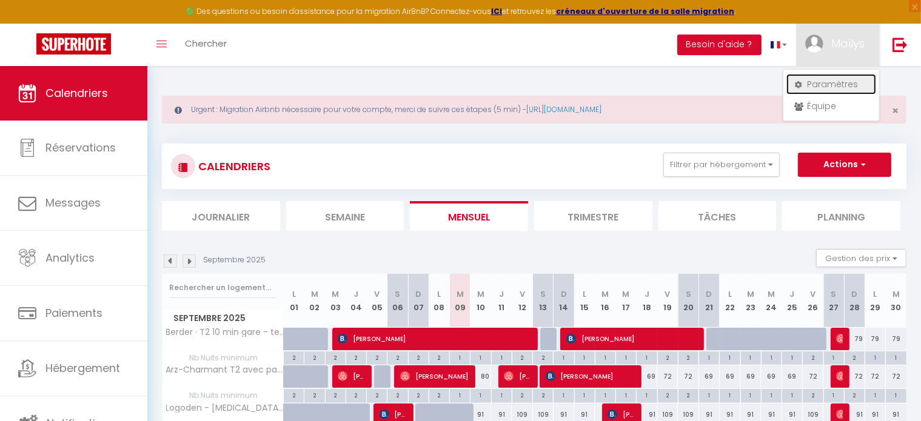
click at [812, 88] on link "Paramètres" at bounding box center [832, 84] width 90 height 21
select select "28"
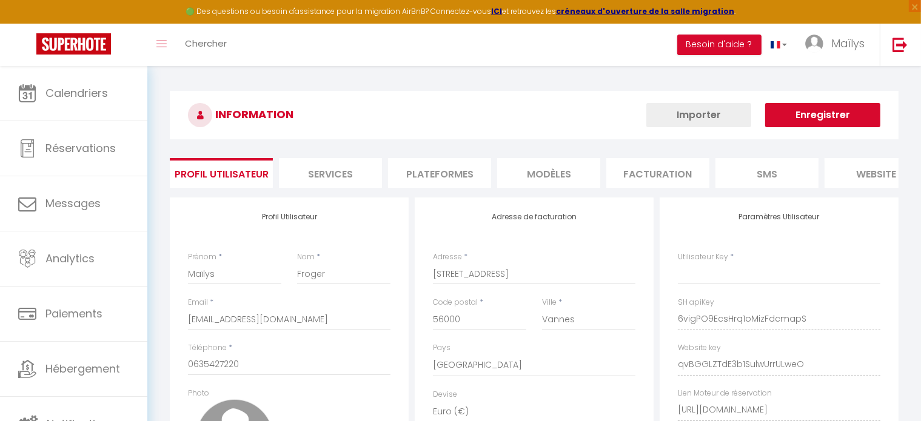
type input "6vigPO9EcsHrq1oMizFdcmapS"
type input "qvBGGLZTdE3b1SulwUrrULweO"
type input "https://app.superhote.com/#/get-available-rentals/qvBGGLZTdE3b1SulwUrrULweO"
select select "fr"
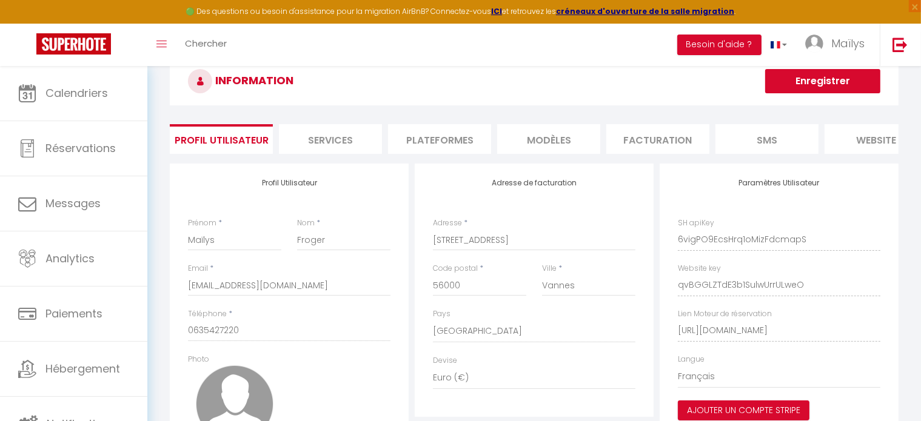
scroll to position [33, 0]
click at [471, 129] on li "Plateformes" at bounding box center [439, 140] width 103 height 30
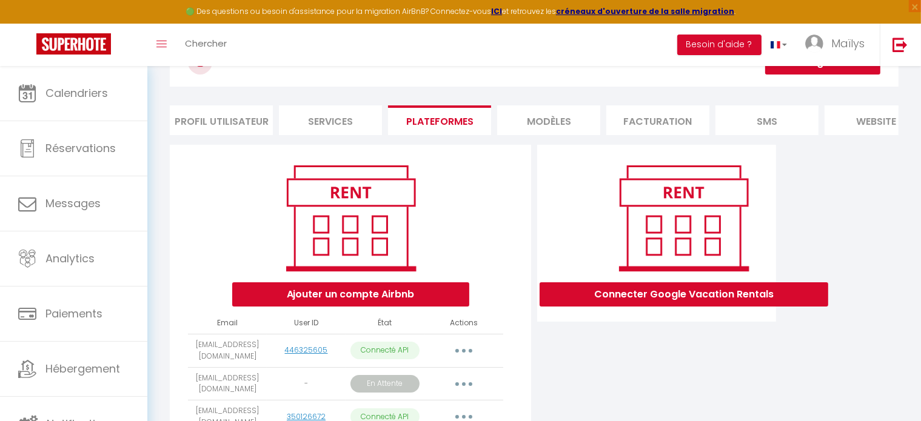
scroll to position [0, 144]
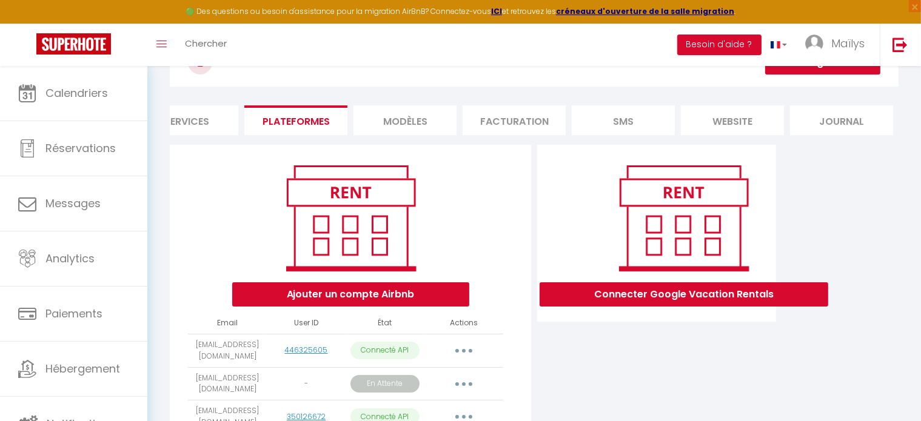
click at [640, 112] on li "SMS" at bounding box center [623, 121] width 103 height 30
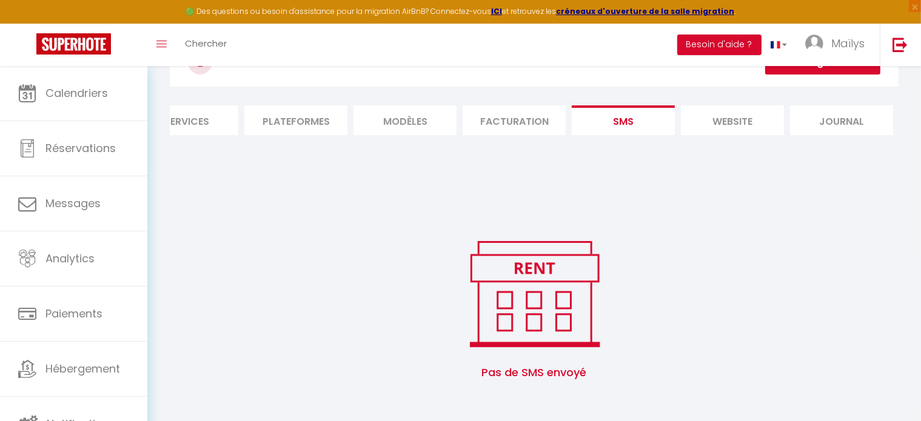
click at [542, 113] on li "Facturation" at bounding box center [514, 121] width 103 height 30
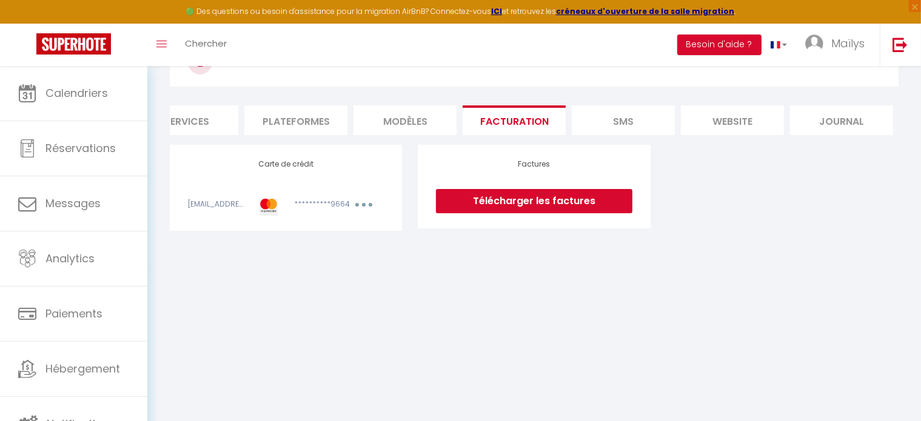
click at [441, 119] on li "MODÈLES" at bounding box center [405, 121] width 103 height 30
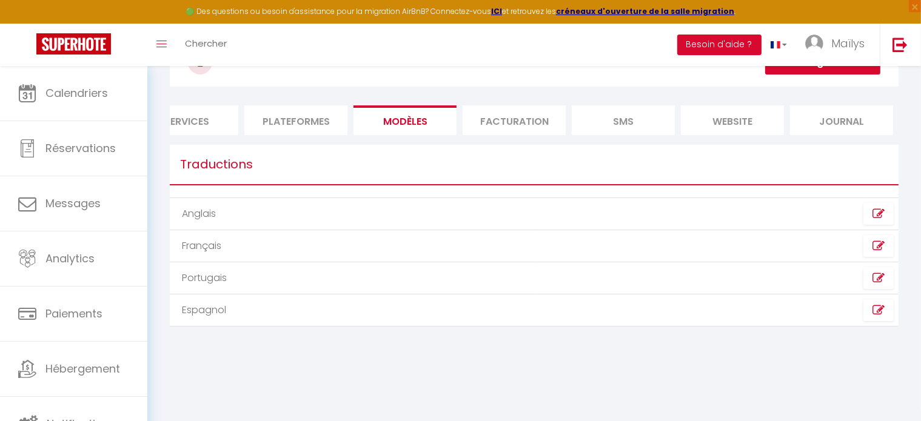
click at [802, 123] on li "Journal" at bounding box center [841, 121] width 103 height 30
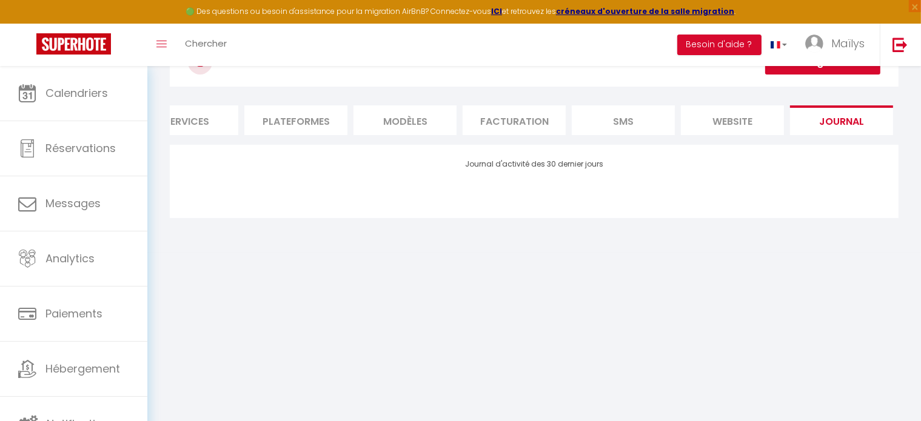
click at [300, 123] on li "Plateformes" at bounding box center [295, 121] width 103 height 30
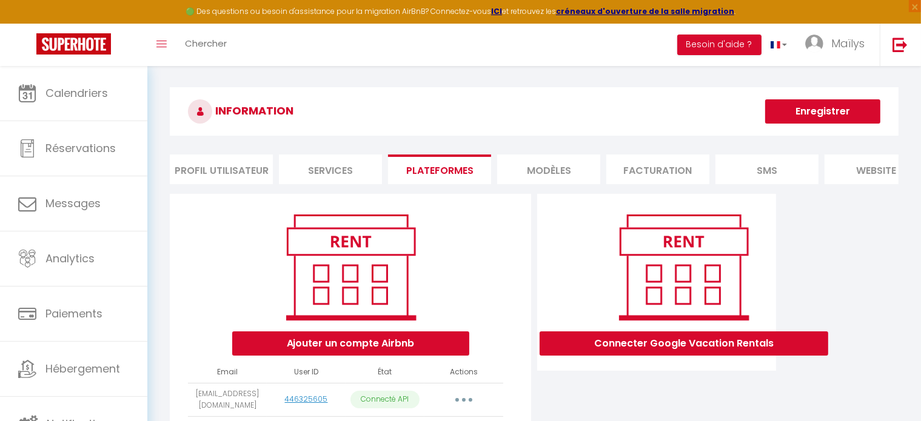
click at [340, 166] on li "Services" at bounding box center [330, 170] width 103 height 30
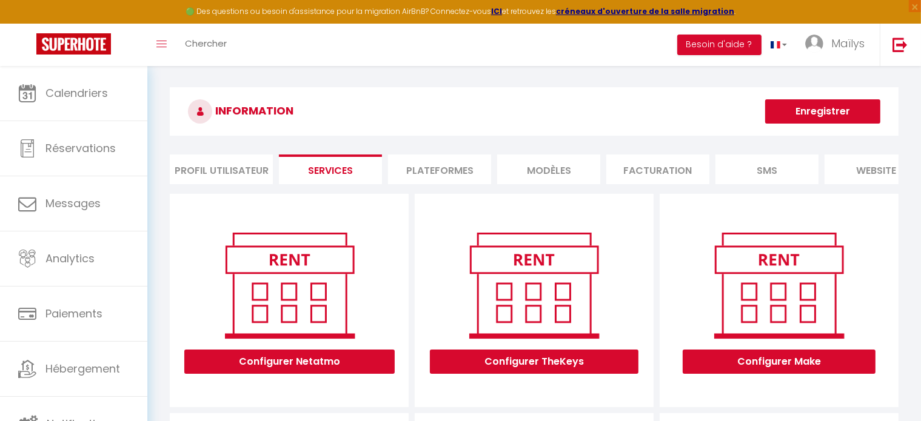
click at [223, 165] on li "Profil Utilisateur" at bounding box center [221, 170] width 103 height 30
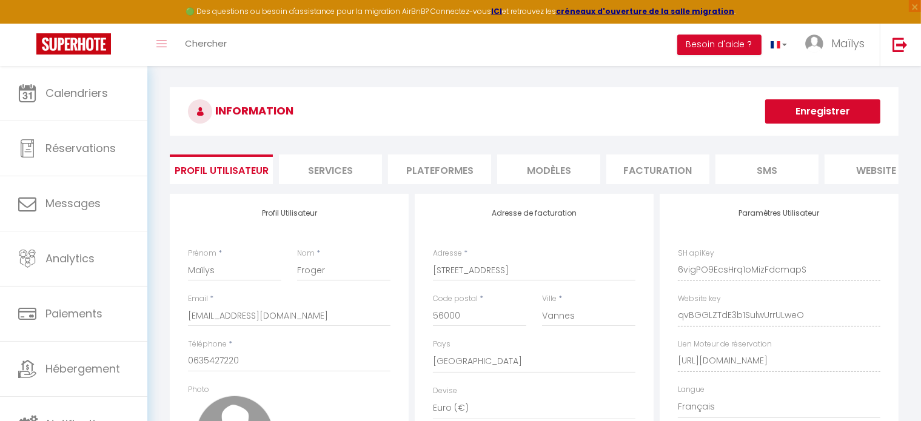
click at [425, 159] on li "Plateformes" at bounding box center [439, 170] width 103 height 30
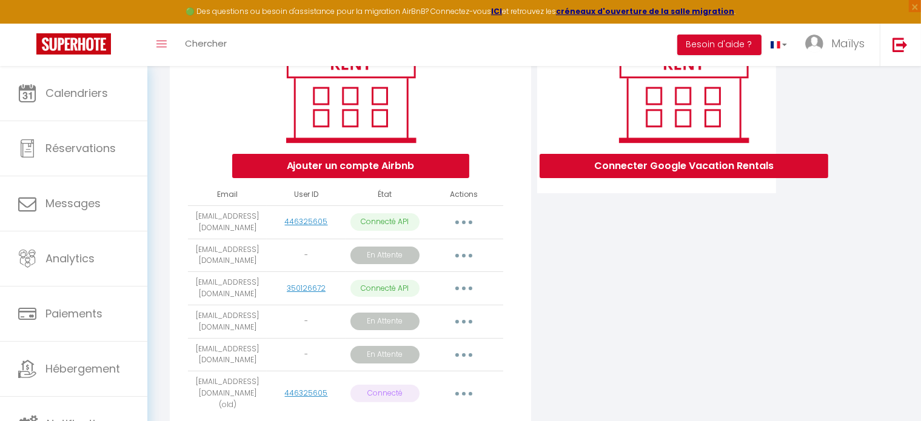
scroll to position [204, 0]
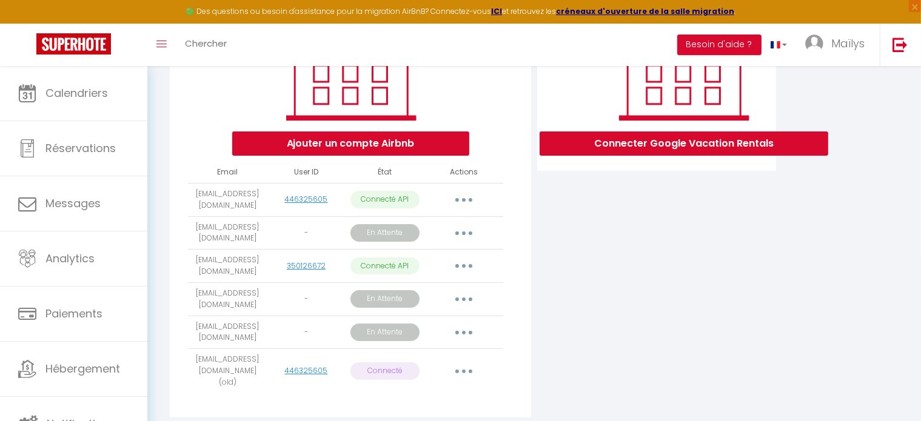
click at [461, 208] on button "button" at bounding box center [464, 199] width 34 height 19
click at [592, 304] on div "Connecter Google Vacation Rentals" at bounding box center [656, 209] width 245 height 431
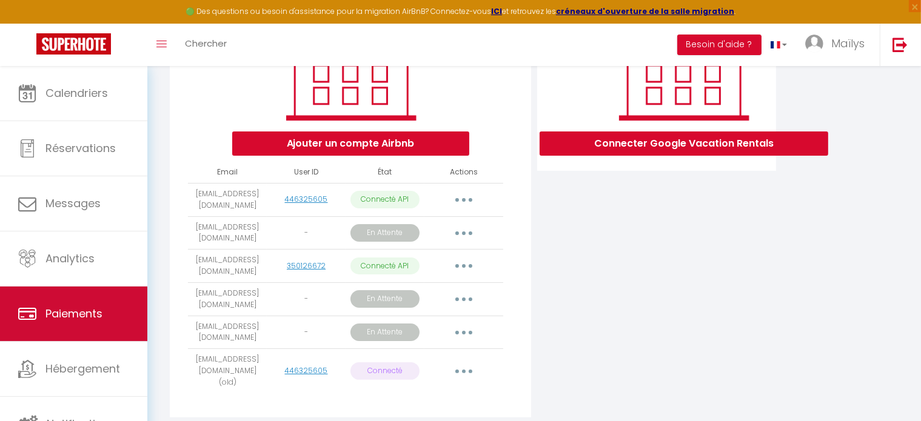
scroll to position [4, 0]
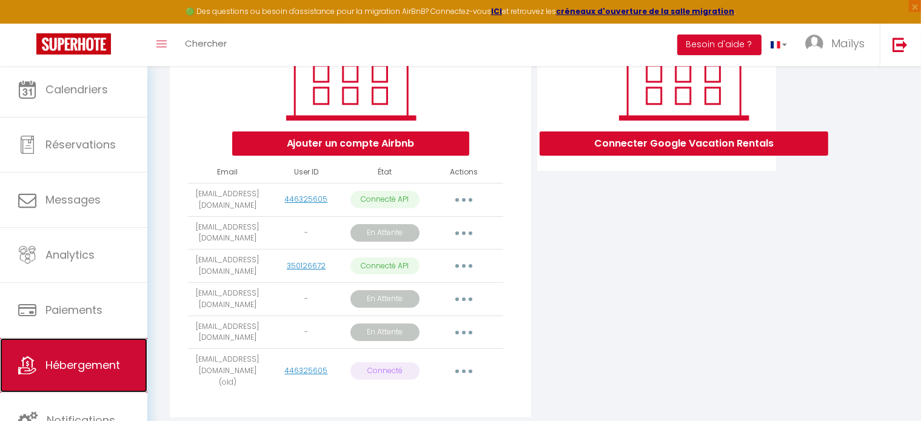
click at [82, 354] on link "Hébergement" at bounding box center [73, 365] width 147 height 55
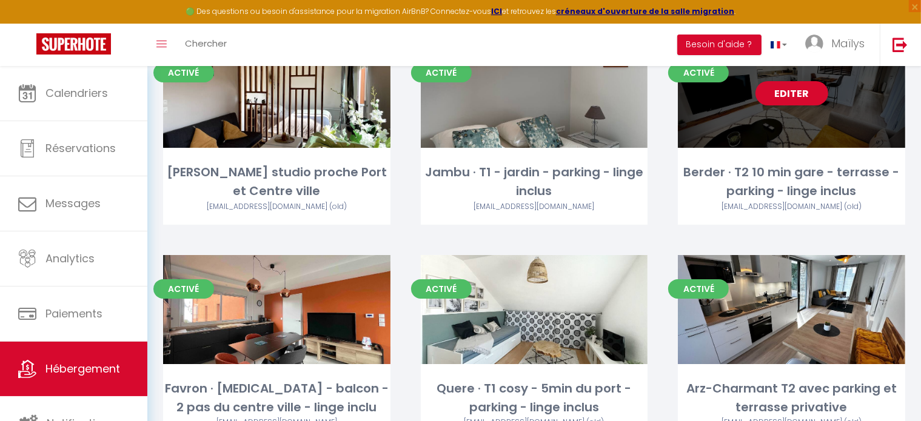
scroll to position [169, 0]
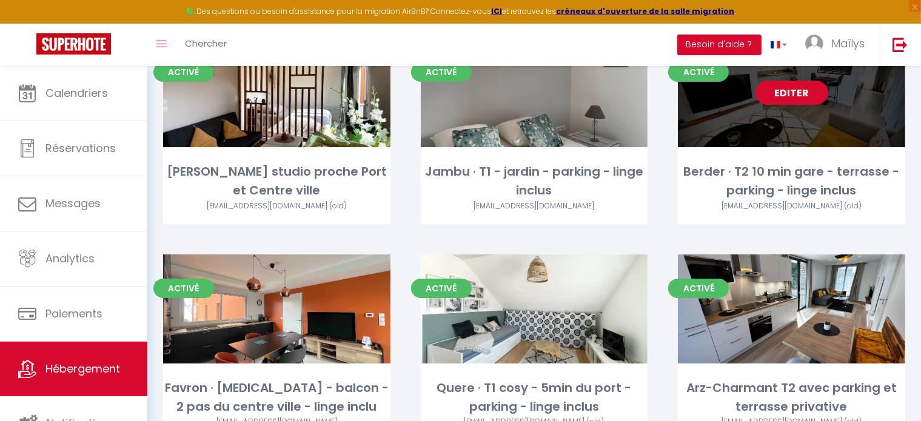
click at [773, 97] on link "Editer" at bounding box center [792, 93] width 73 height 24
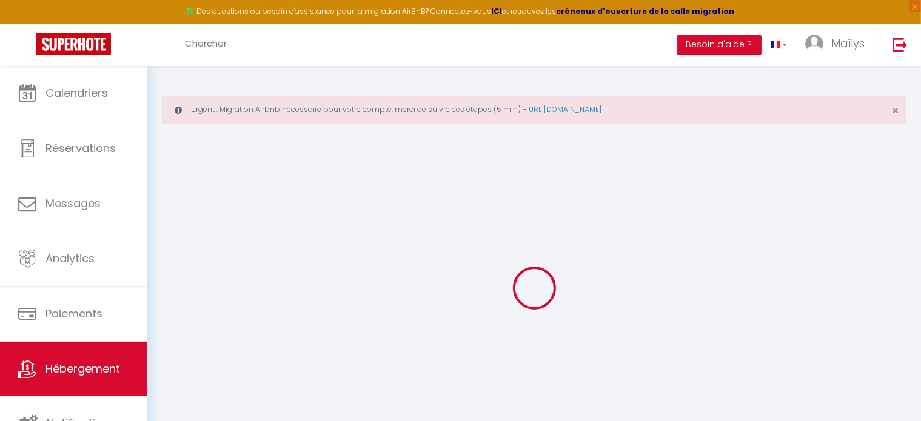
select select "+ 15 %"
select select
checkbox input "false"
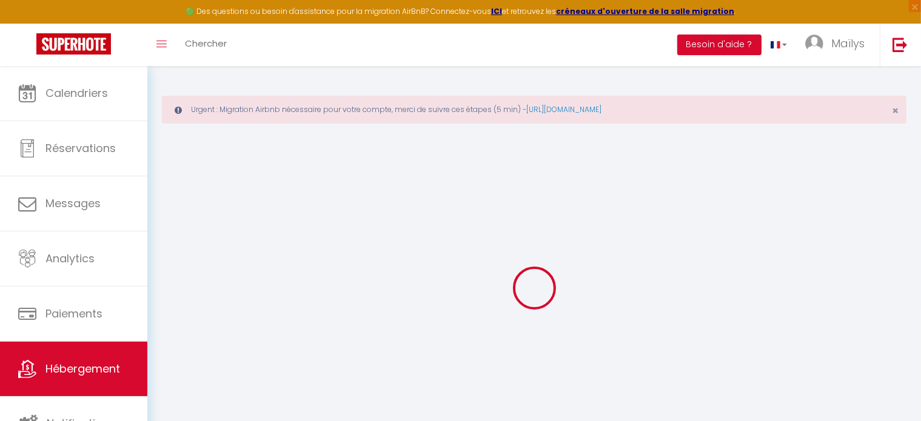
checkbox input "false"
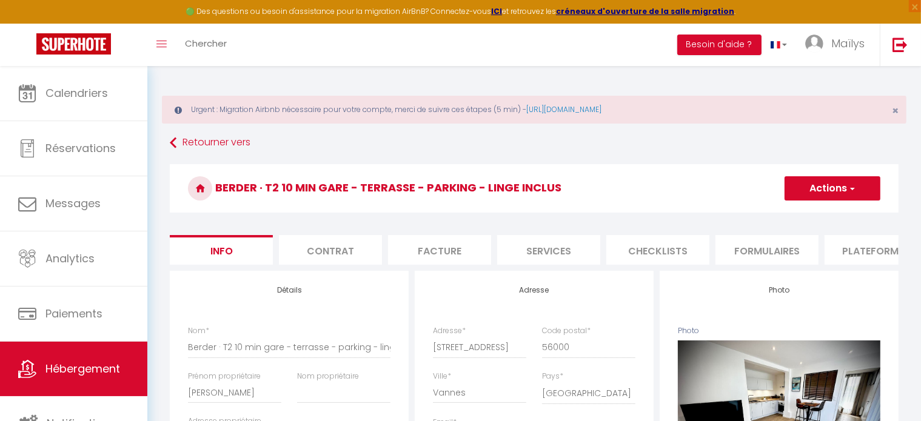
click at [822, 186] on button "Actions" at bounding box center [833, 188] width 96 height 24
click at [744, 249] on li "Formulaires" at bounding box center [767, 250] width 103 height 30
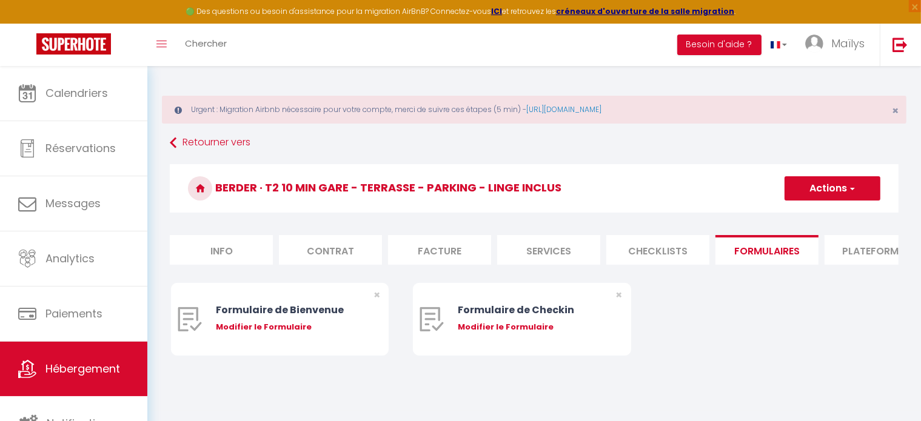
click at [830, 247] on li "Plateformes" at bounding box center [876, 250] width 103 height 30
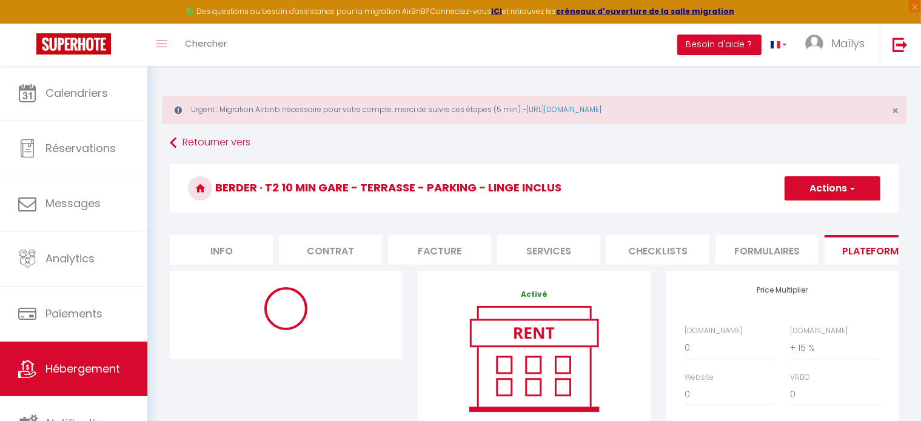
scroll to position [112, 0]
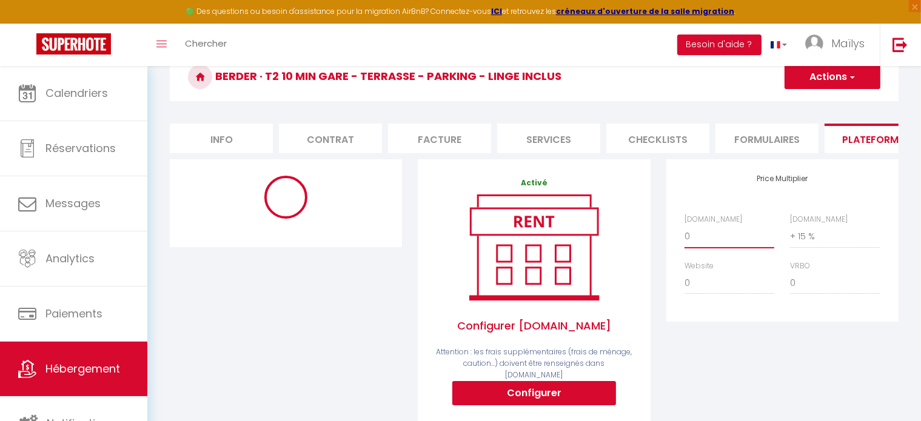
click at [699, 237] on select "0 + 1 % + 2 % + 3 % + 4 % + 5 % + 6 % + 7 % + 8 % + 9 %" at bounding box center [730, 236] width 90 height 23
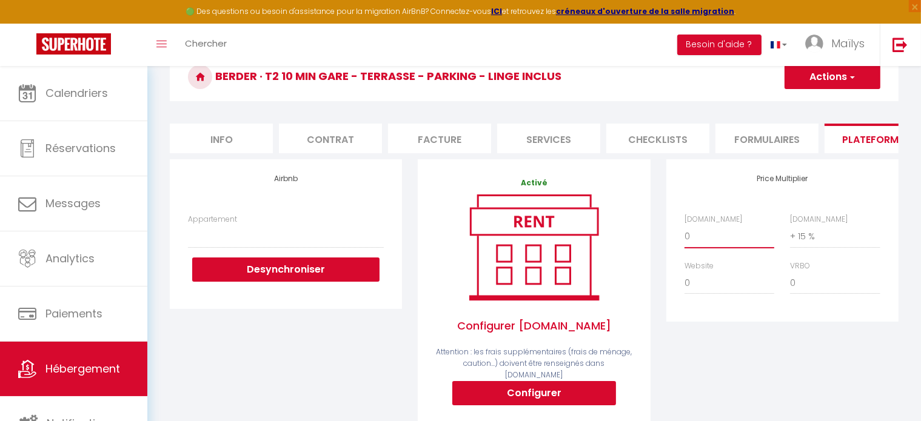
select select "+ 15 %"
click at [685, 234] on select "0 + 1 % + 2 % + 3 % + 4 % + 5 % + 6 % + 7 % + 8 % + 9 %" at bounding box center [730, 236] width 90 height 23
select select
click at [805, 248] on select "0 + 1 % + 2 % + 3 % + 4 % + 5 % + 6 % + 7 % + 8 % + 9 %" at bounding box center [835, 236] width 90 height 23
select select "+ 18 %"
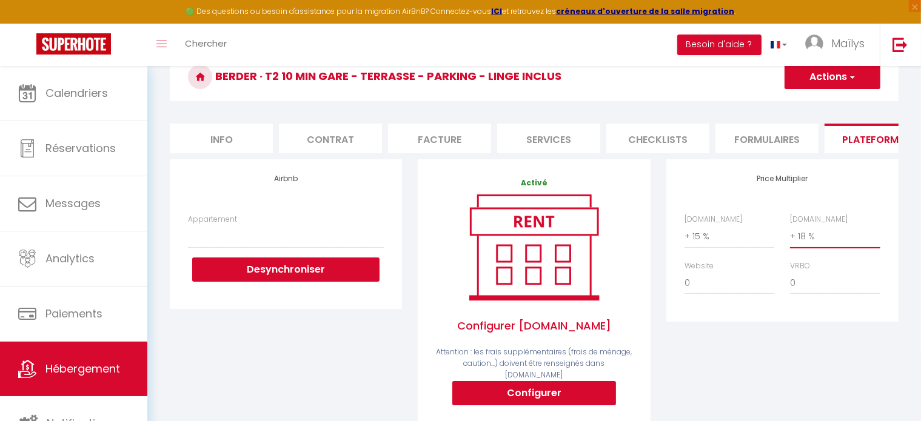
click at [790, 234] on select "0 + 1 % + 2 % + 3 % + 4 % + 5 % + 6 % + 7 % + 8 % + 9 %" at bounding box center [835, 236] width 90 height 23
click at [816, 77] on button "Actions" at bounding box center [833, 77] width 96 height 24
click at [808, 105] on link "Enregistrer" at bounding box center [832, 104] width 96 height 16
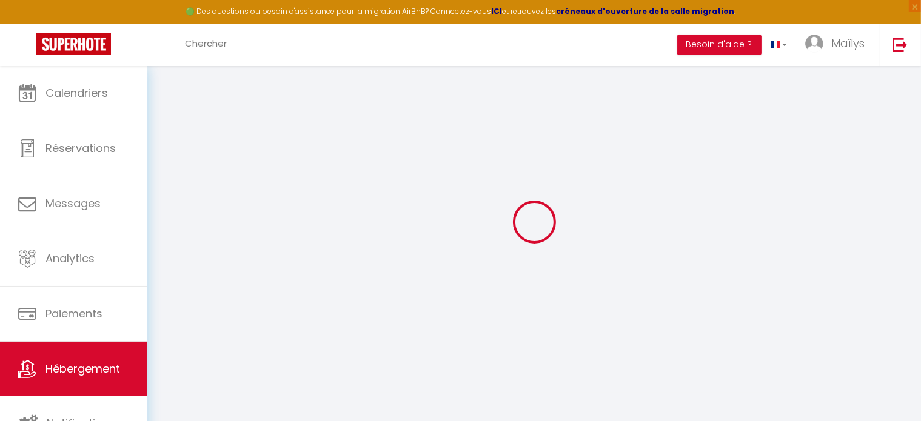
select select
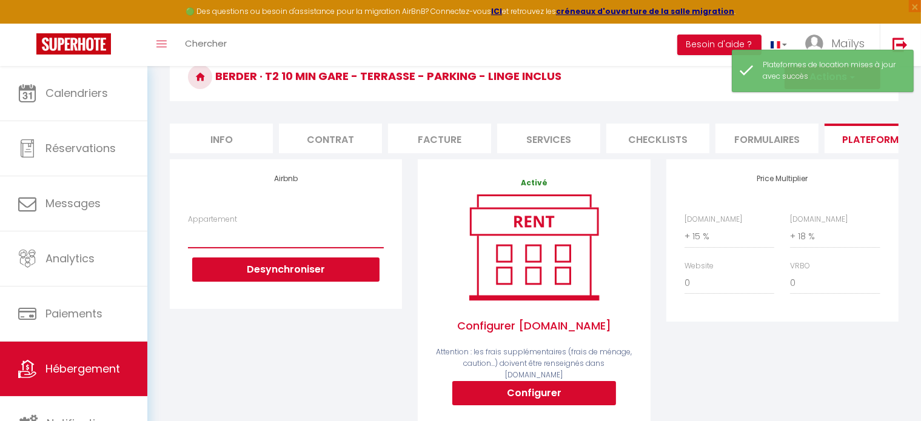
click at [237, 248] on select "Studio en plein cœur de Vannes - [EMAIL_ADDRESS][DOMAIN_NAME] T2 proche grands …" at bounding box center [286, 236] width 196 height 23
click at [286, 206] on div "Airbnb Appartement Studio en plein cœur de Vannes - [EMAIL_ADDRESS][DOMAIN_NAME…" at bounding box center [286, 233] width 232 height 149
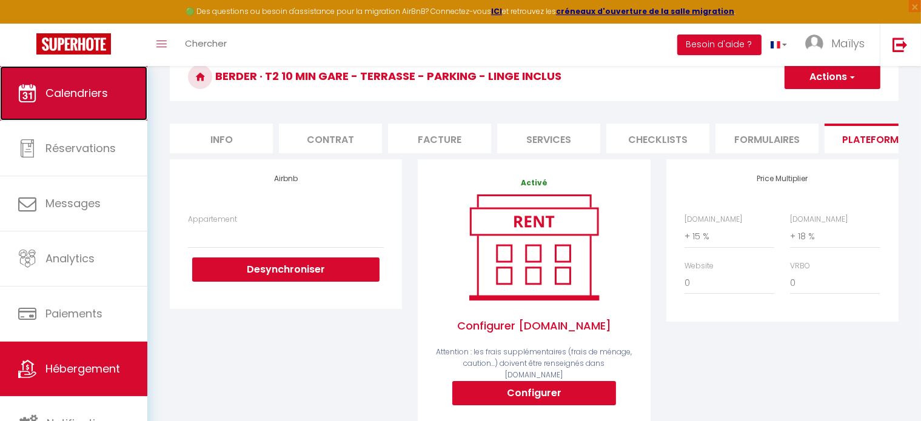
click at [80, 97] on span "Calendriers" at bounding box center [76, 93] width 62 height 15
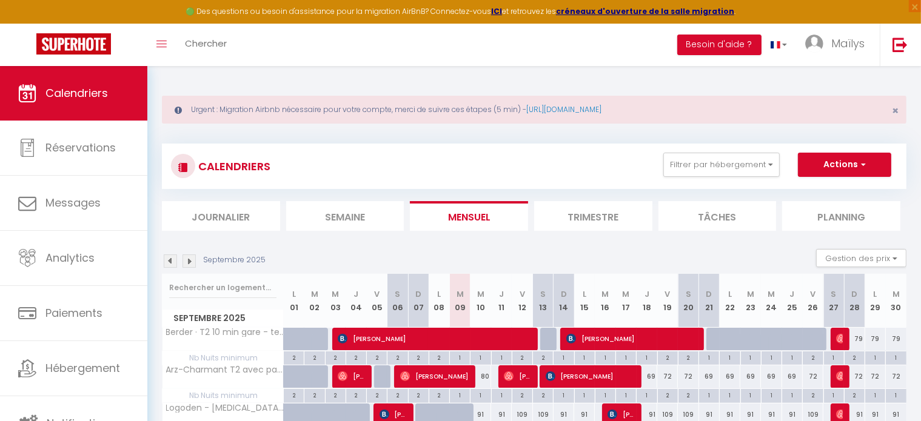
scroll to position [68, 0]
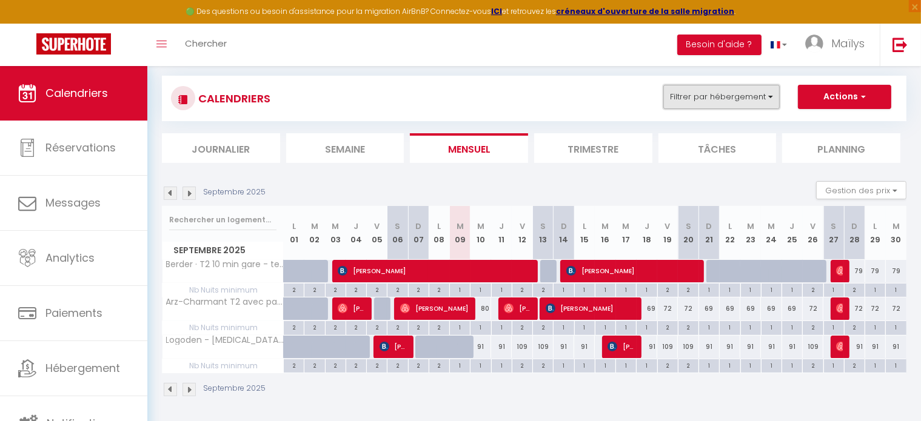
click at [693, 104] on button "Filtrer par hébergement" at bounding box center [721, 97] width 116 height 24
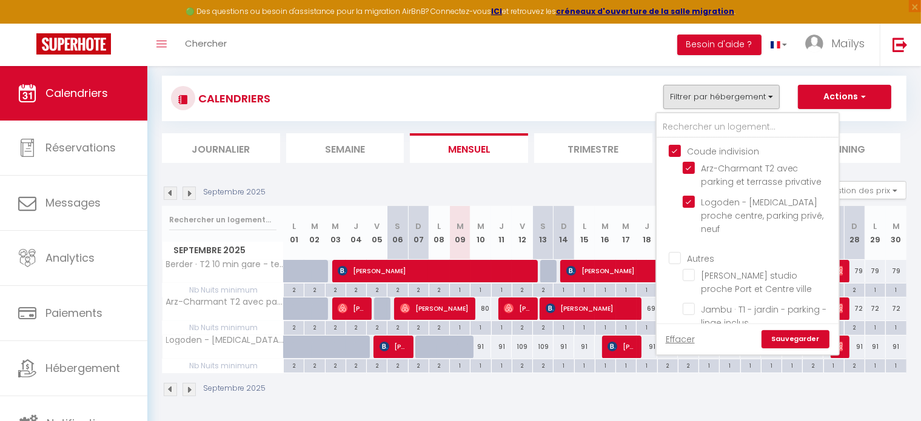
click at [677, 144] on input "Coude indivision" at bounding box center [760, 150] width 182 height 12
checkbox input "false"
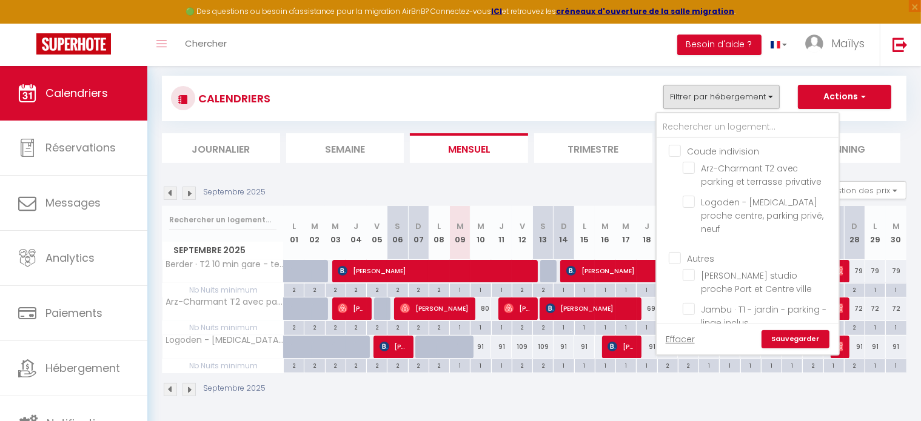
checkbox input "false"
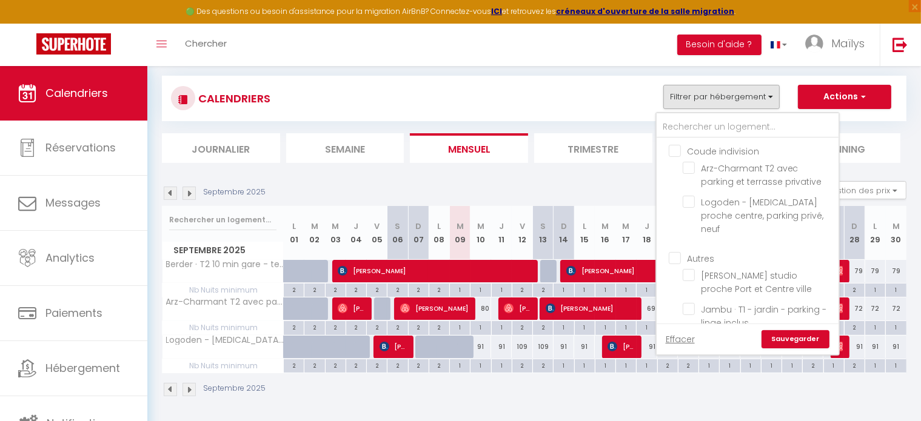
checkbox input "false"
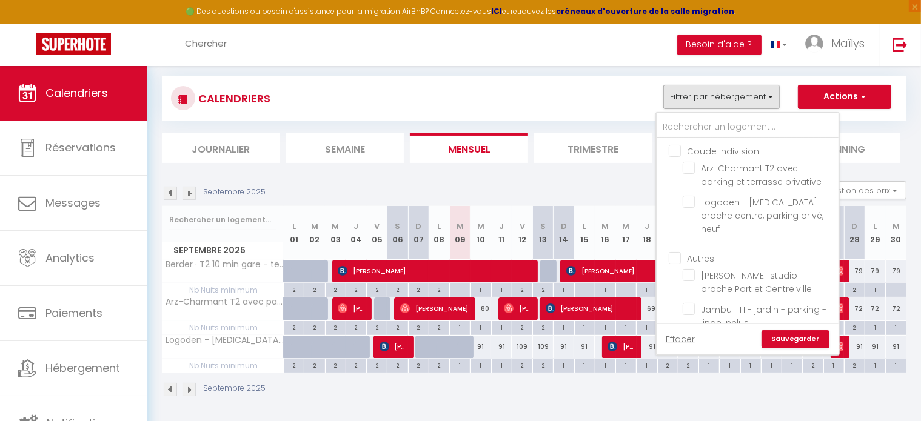
checkbox input "false"
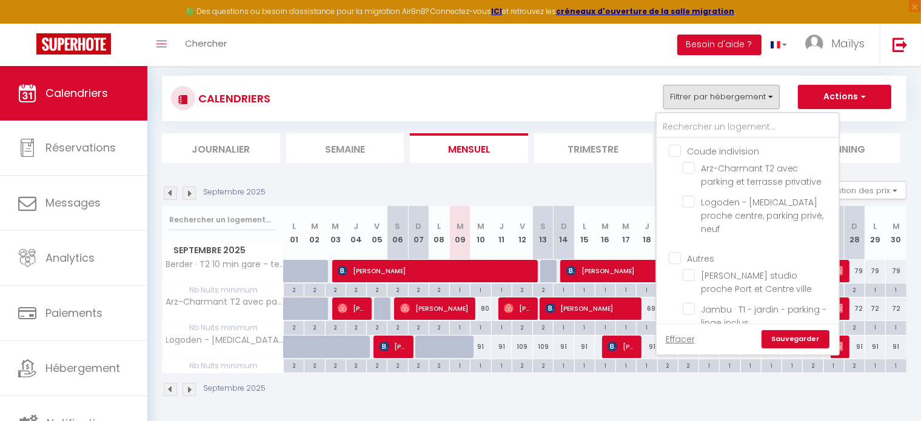
checkbox input "false"
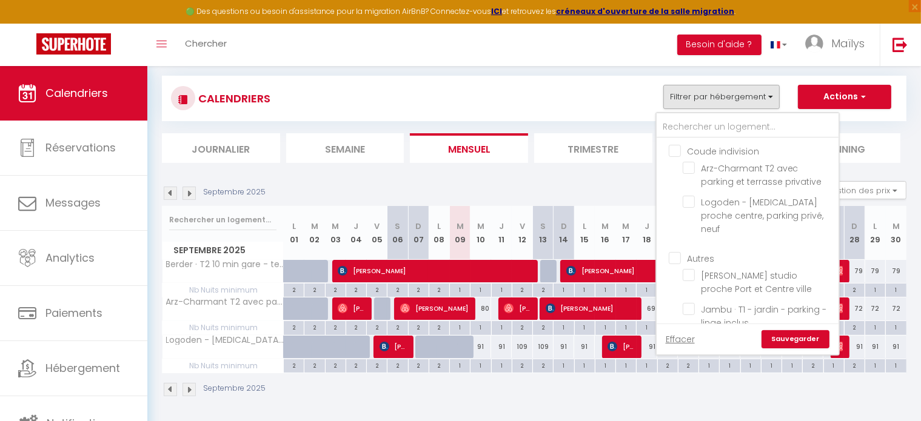
checkbox input "false"
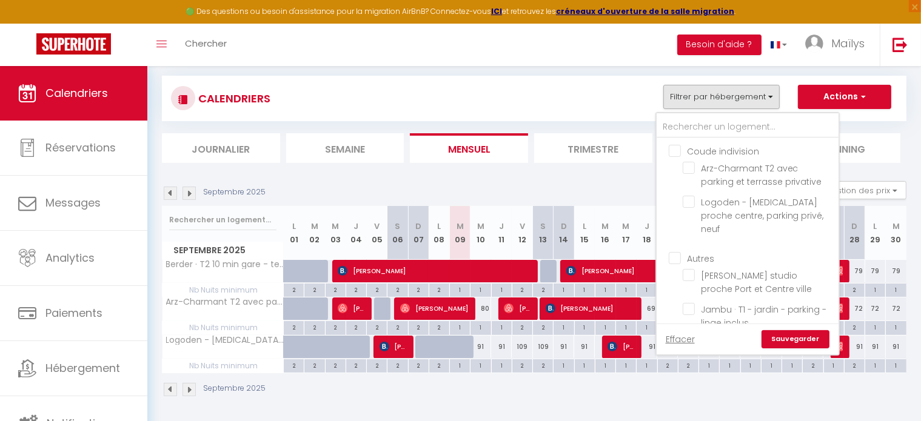
checkbox input "false"
click at [679, 124] on input "text" at bounding box center [748, 127] width 182 height 22
type input "s"
checkbox input "false"
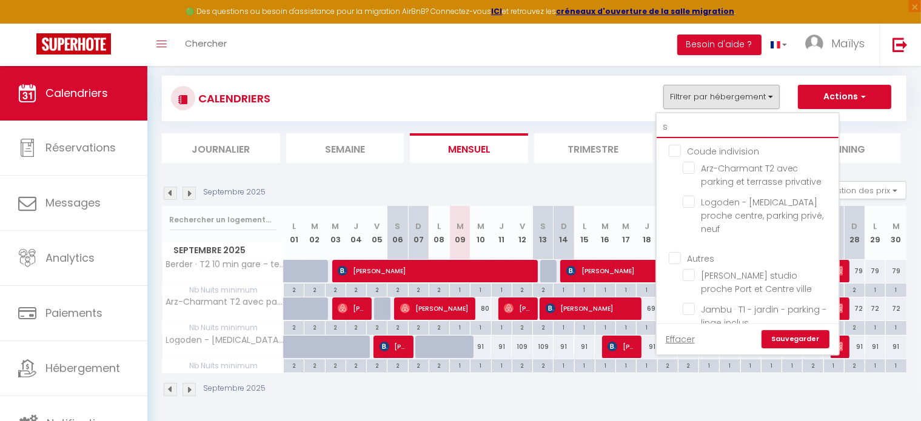
checkbox input "false"
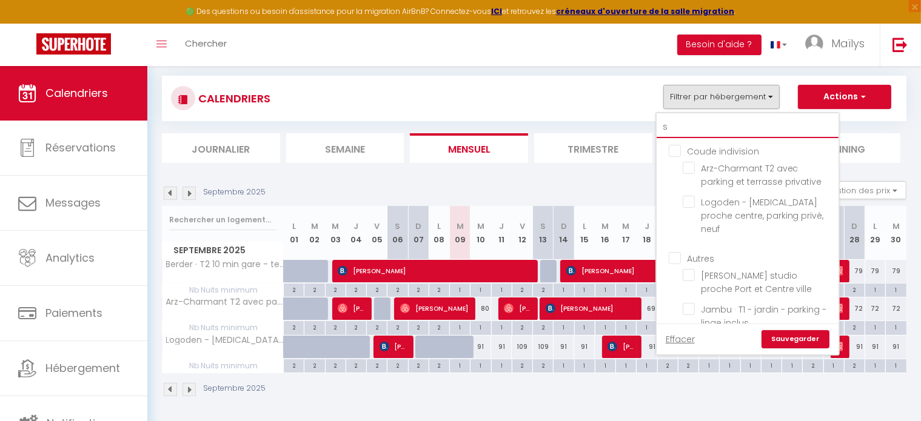
checkbox input "false"
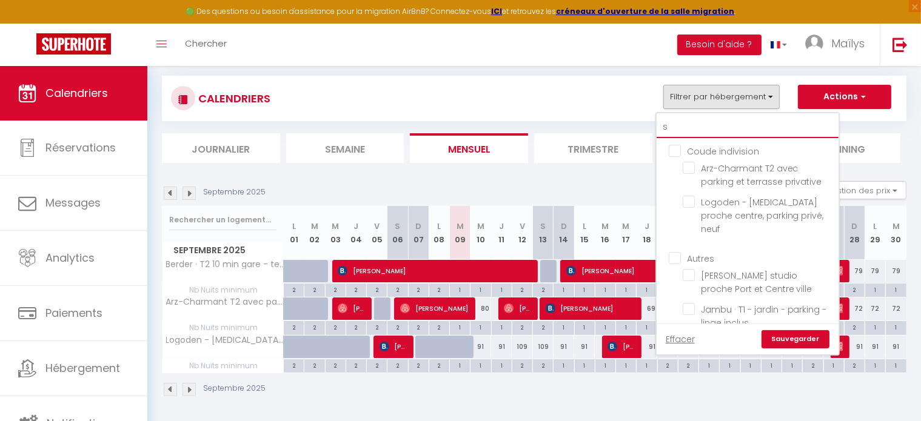
checkbox input "false"
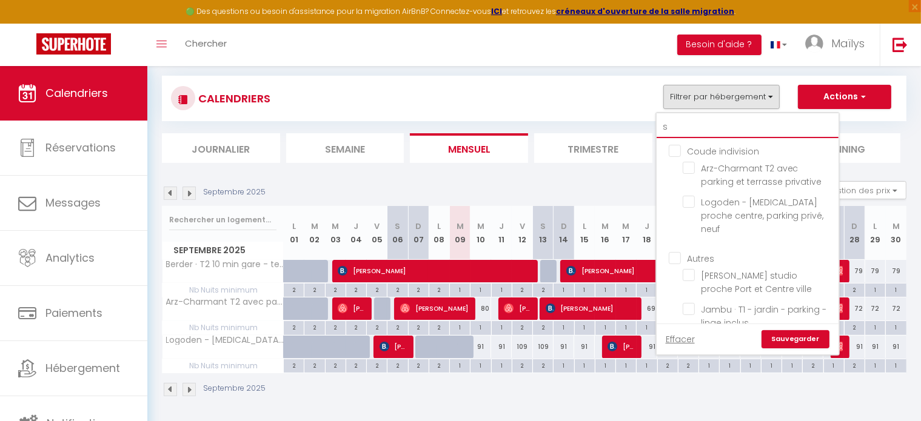
checkbox input "false"
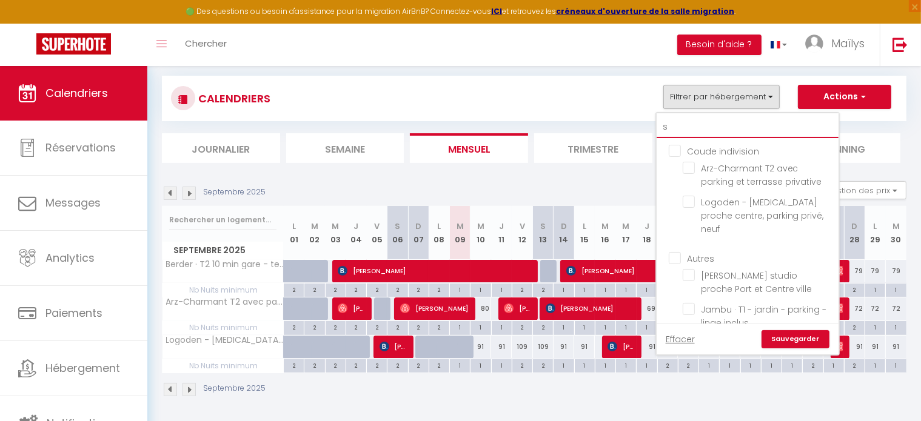
checkbox input "false"
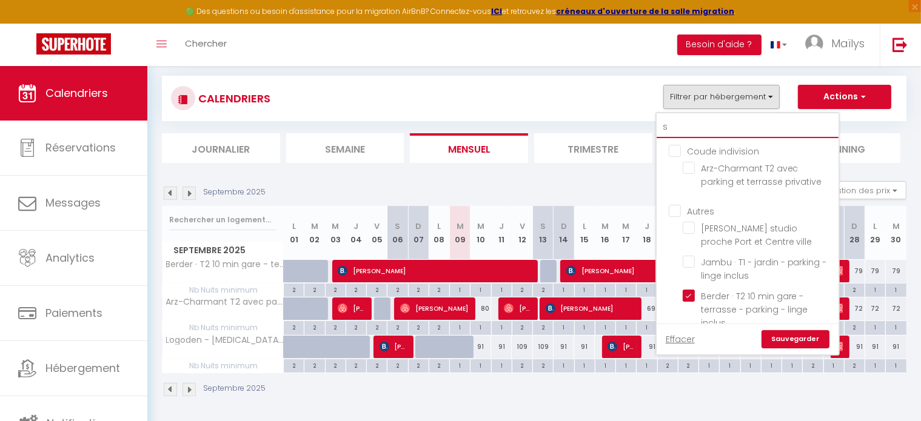
type input "st"
checkbox input "false"
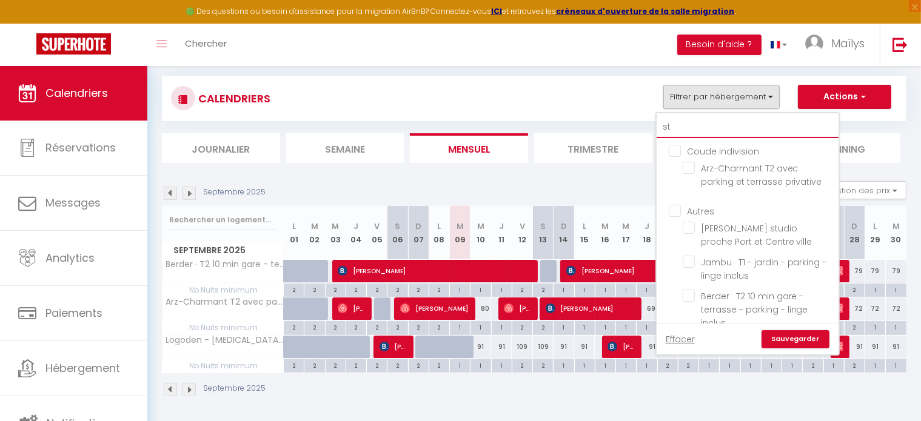
checkbox input "false"
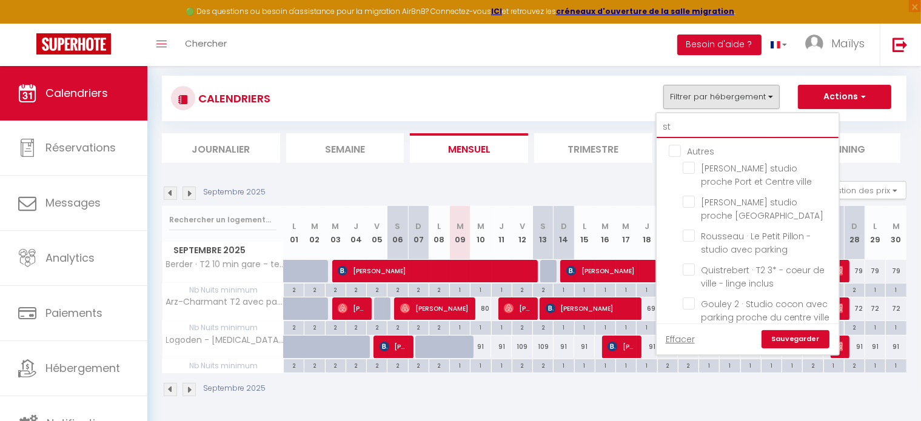
type input "stu"
checkbox input "false"
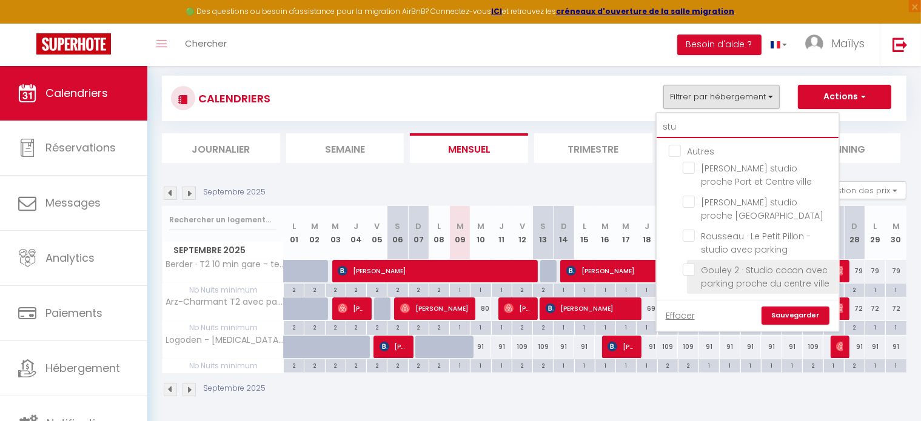
type input "stud"
checkbox input "false"
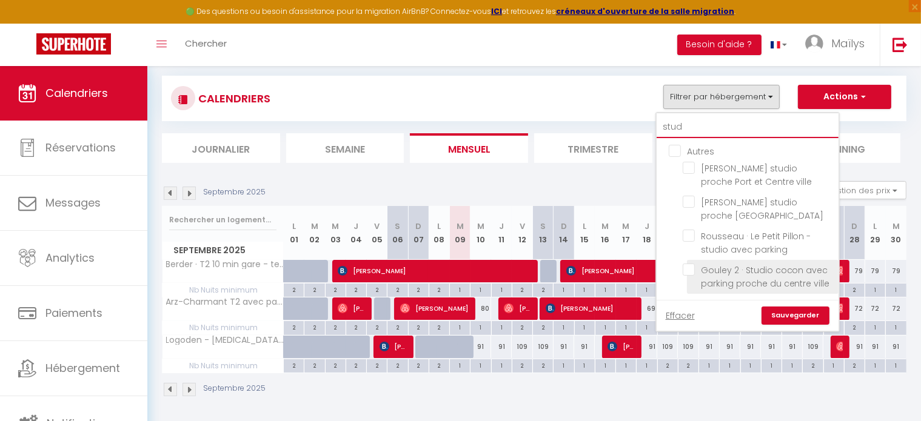
type input "studi"
checkbox input "false"
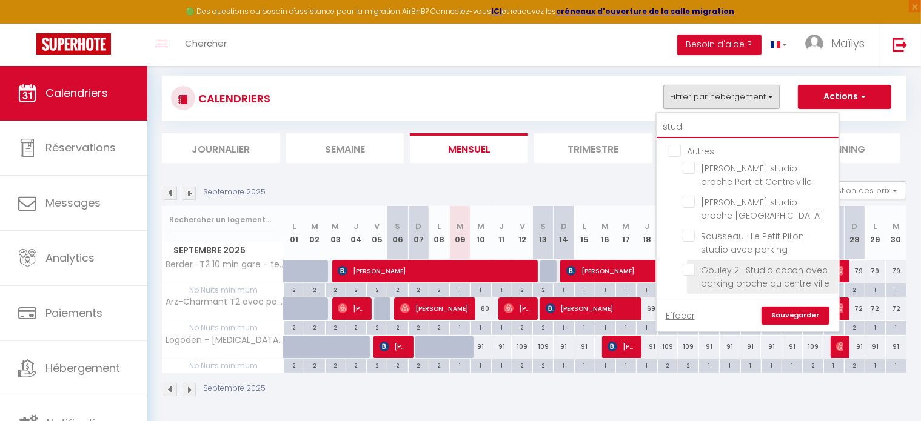
type input "studio"
checkbox input "false"
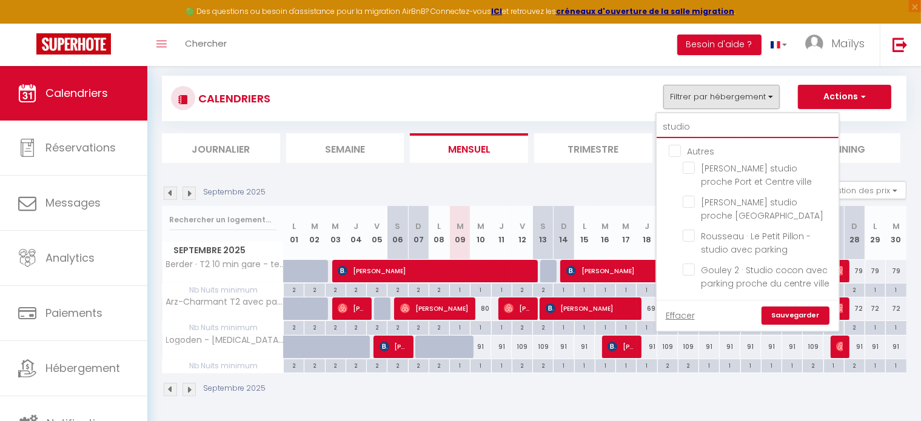
type input "studio"
click at [608, 95] on div "CALENDRIERS Filtrer par hébergement studio Autres Giacomazzi · Cosy studio proc…" at bounding box center [534, 98] width 727 height 27
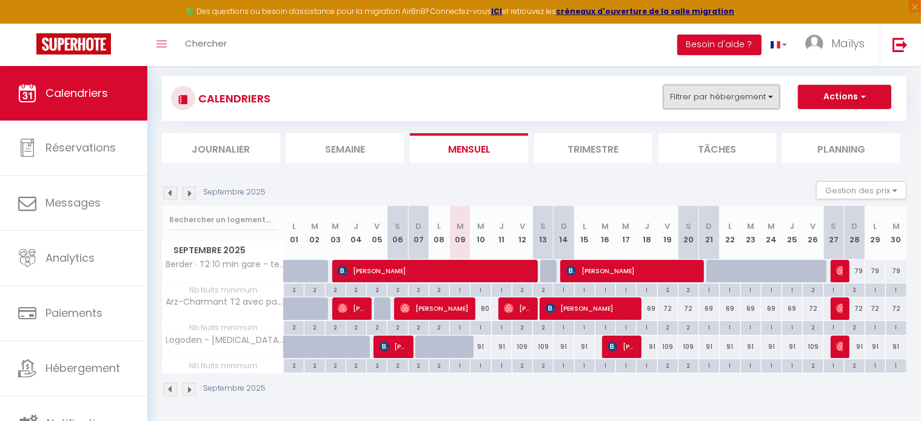
click at [702, 98] on button "Filtrer par hébergement" at bounding box center [721, 97] width 116 height 24
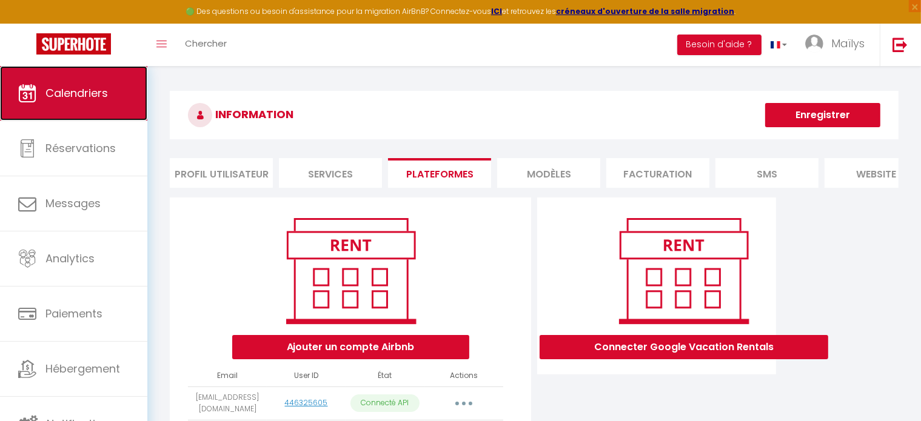
click at [72, 79] on link "Calendriers" at bounding box center [73, 93] width 147 height 55
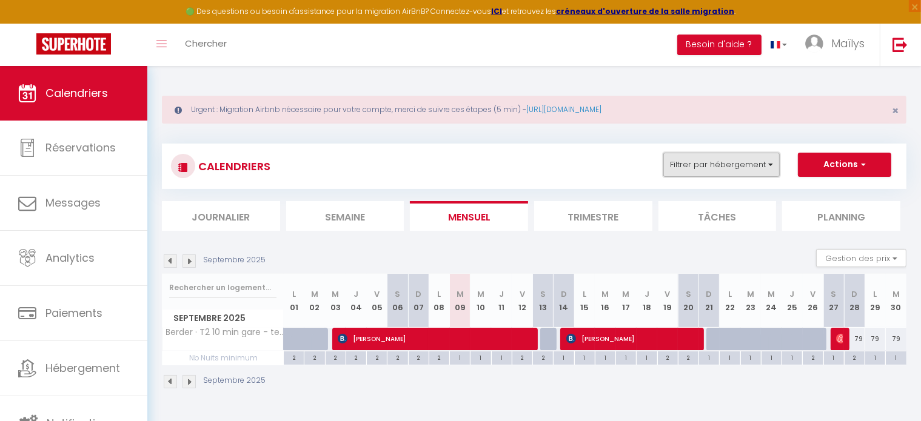
click at [751, 173] on button "Filtrer par hébergement" at bounding box center [721, 165] width 116 height 24
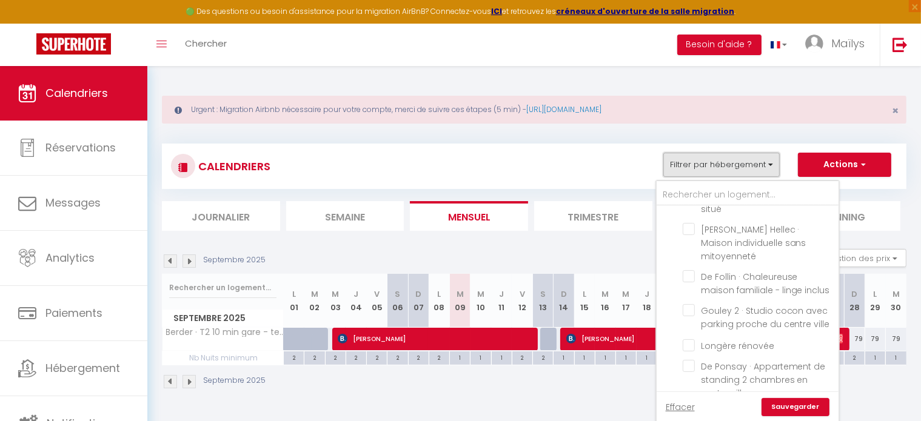
scroll to position [827, 0]
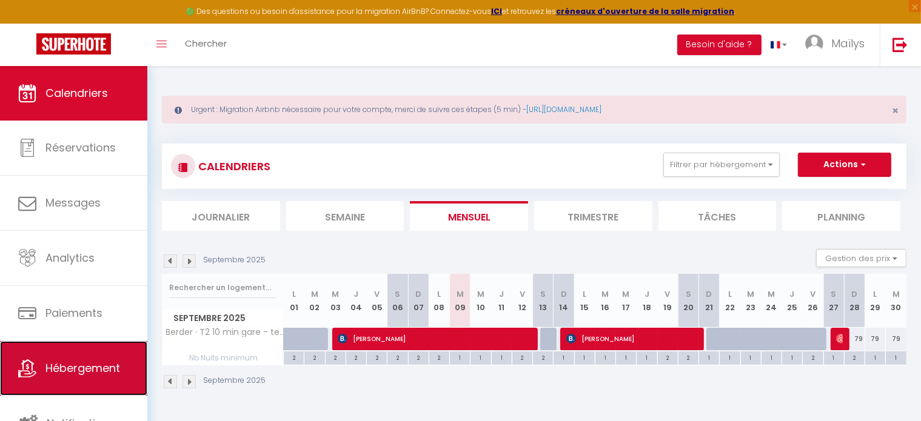
click at [92, 386] on link "Hébergement" at bounding box center [73, 368] width 147 height 55
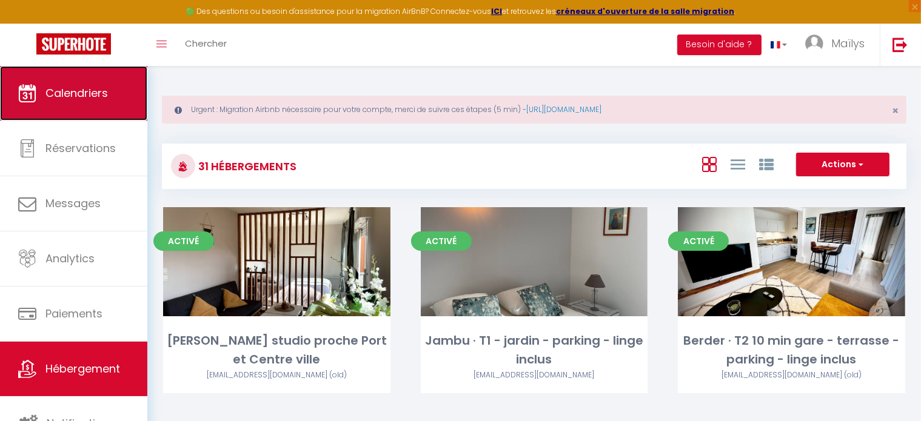
click at [77, 90] on span "Calendriers" at bounding box center [76, 93] width 62 height 15
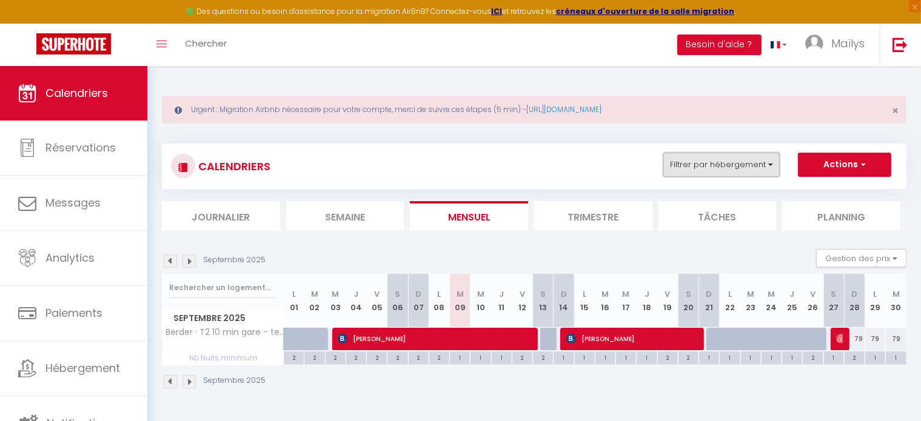
click at [723, 169] on button "Filtrer par hébergement" at bounding box center [721, 165] width 116 height 24
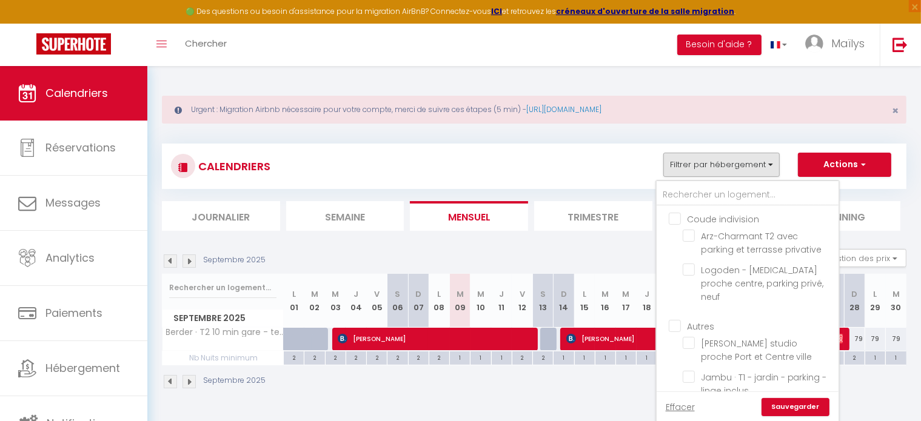
click at [674, 214] on input "Coude indivision" at bounding box center [760, 218] width 182 height 12
checkbox input "true"
checkbox input "false"
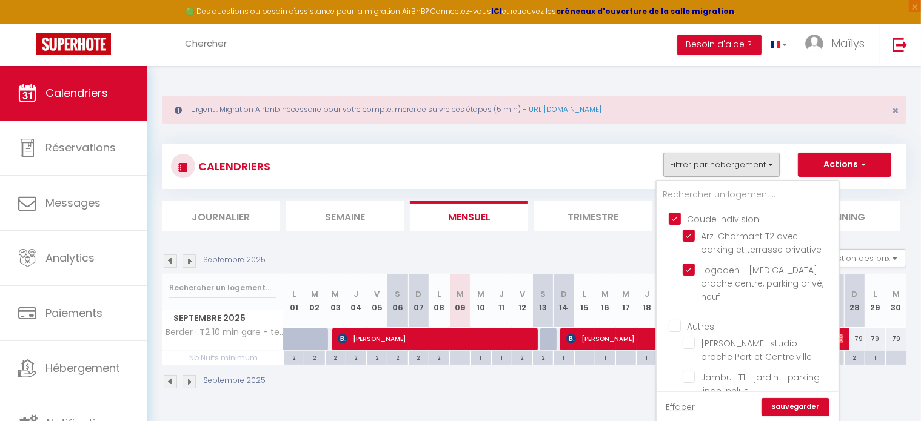
checkbox input "false"
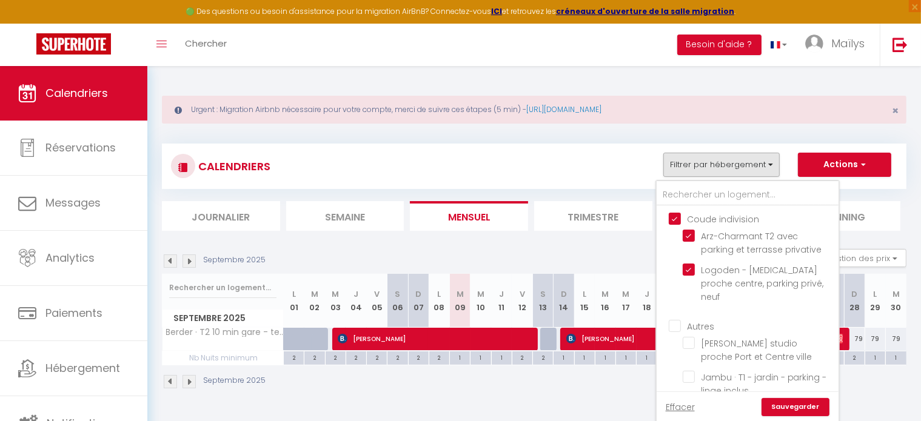
checkbox input "false"
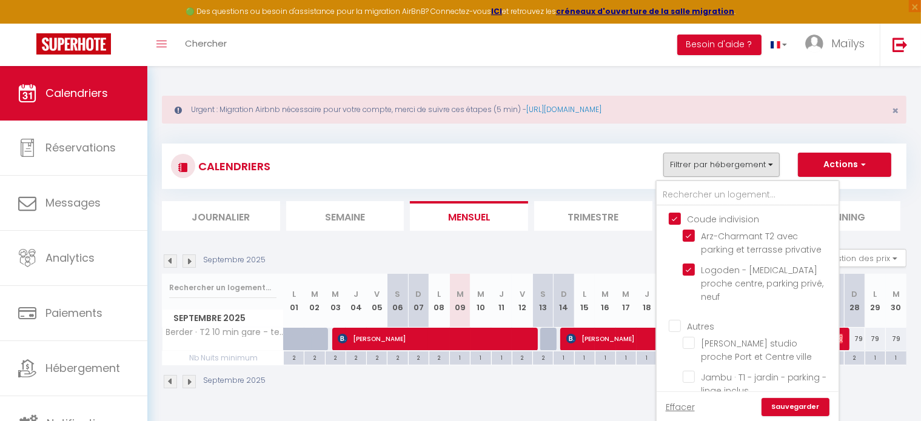
checkbox input "false"
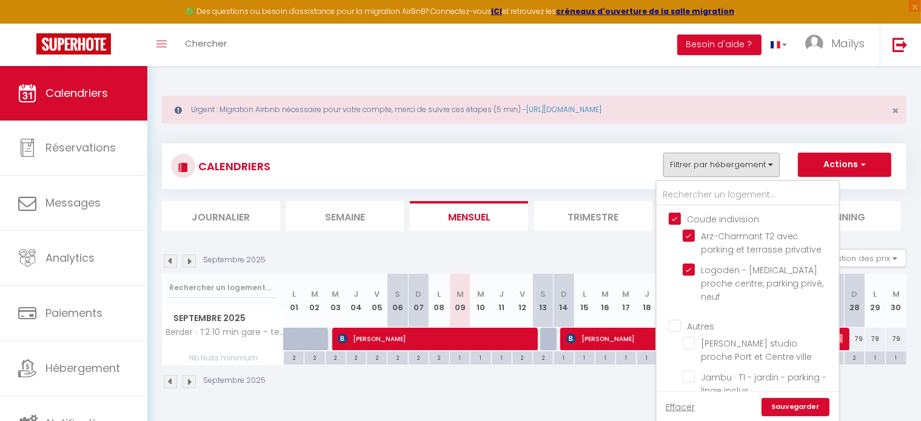
checkbox input "false"
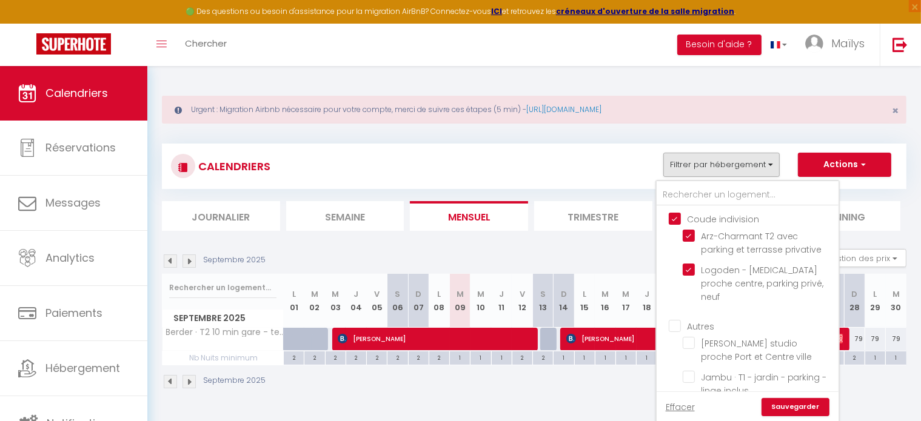
checkbox input "false"
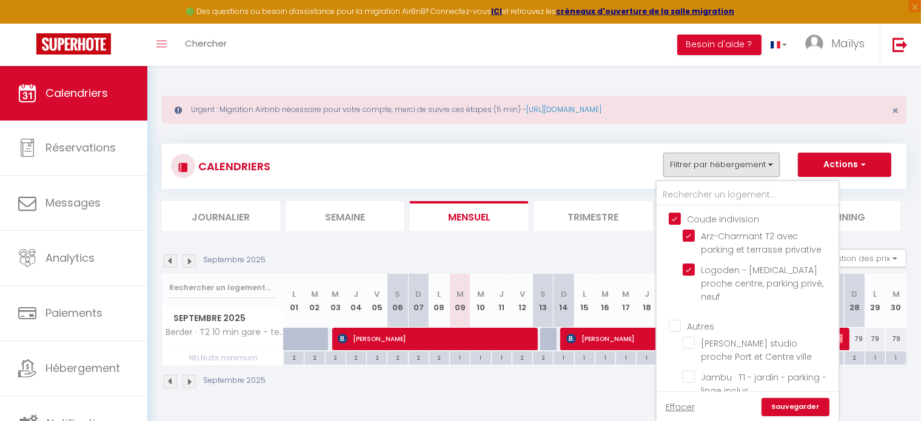
checkbox input "false"
click at [677, 320] on input "Autres" at bounding box center [760, 326] width 182 height 12
checkbox input "true"
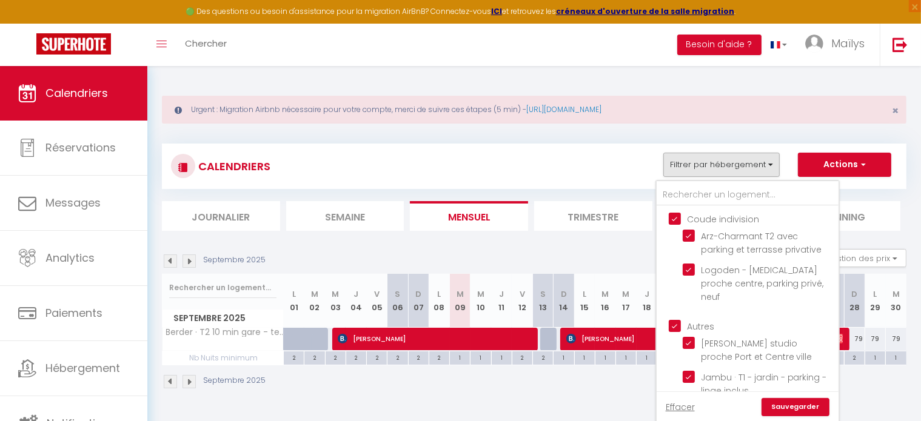
checkbox input "true"
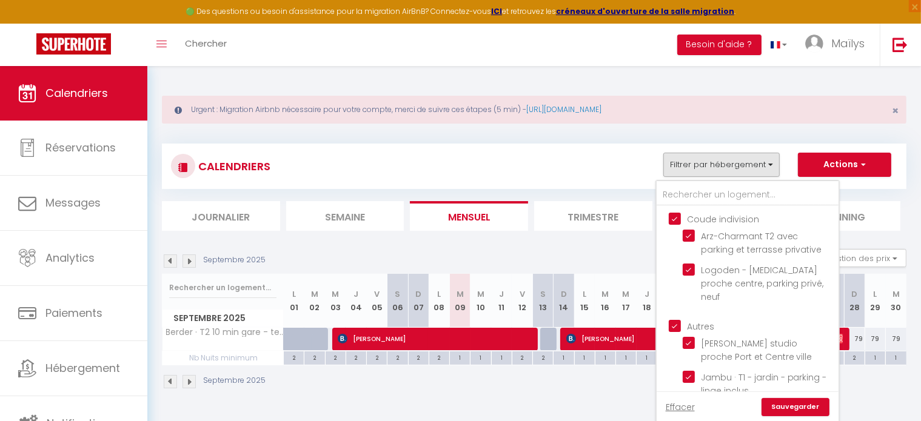
checkbox input "true"
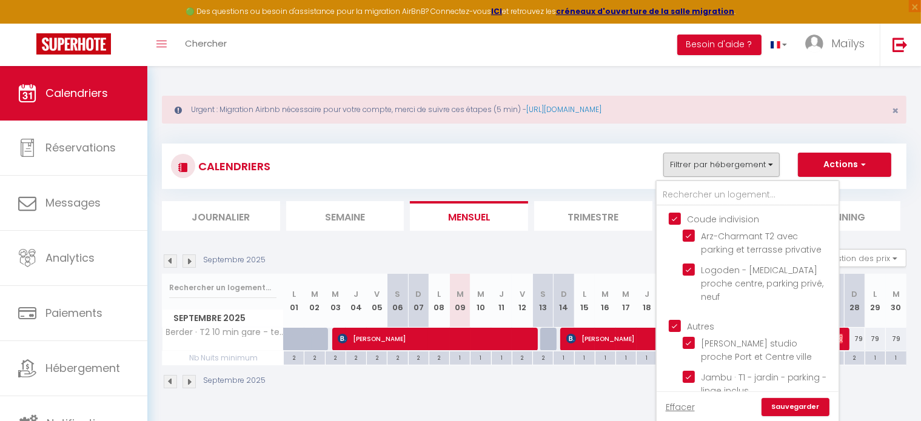
checkbox input "true"
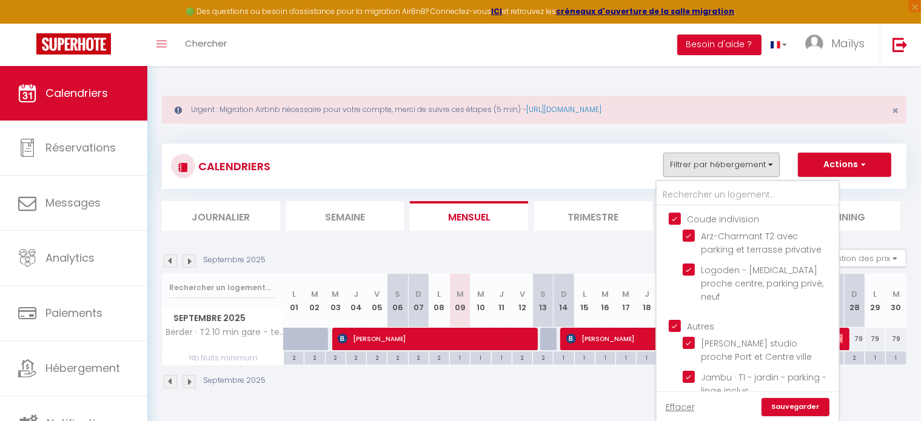
checkbox input "true"
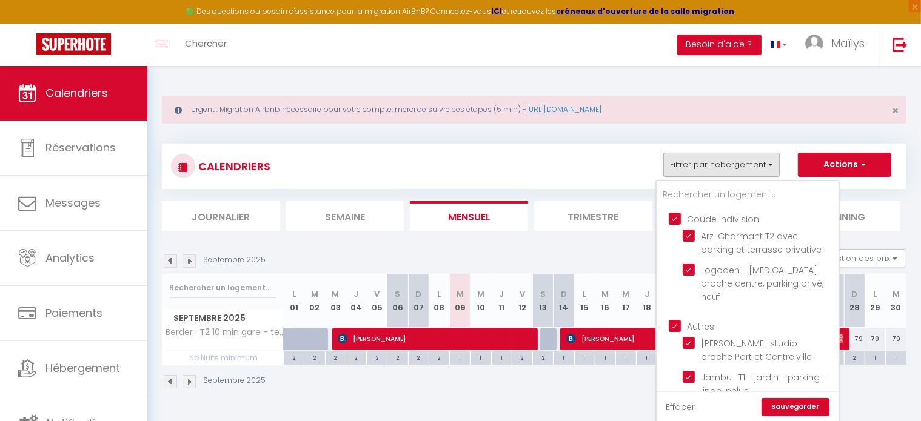
checkbox input "true"
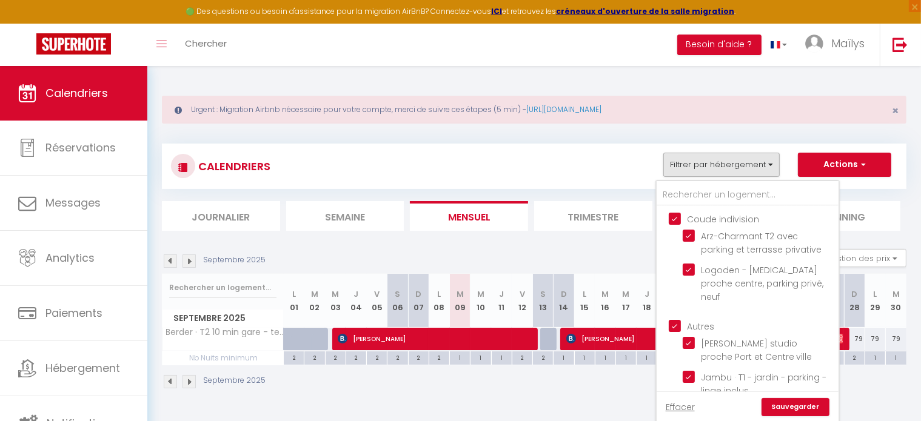
checkbox input "true"
click at [718, 232] on input "Arz-Charmant T2 avec parking et terrasse privative" at bounding box center [759, 236] width 152 height 12
checkbox input "false"
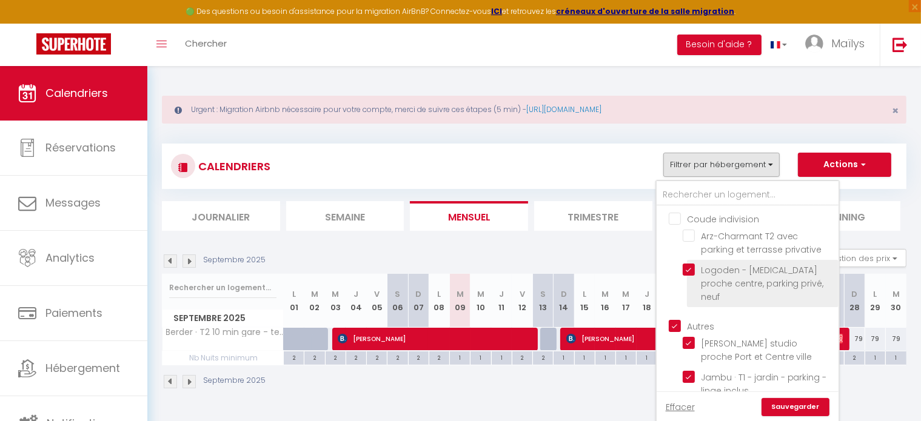
click at [711, 274] on input "Logoden - [MEDICAL_DATA] proche centre, parking privé, neuf" at bounding box center [759, 270] width 152 height 12
checkbox input "false"
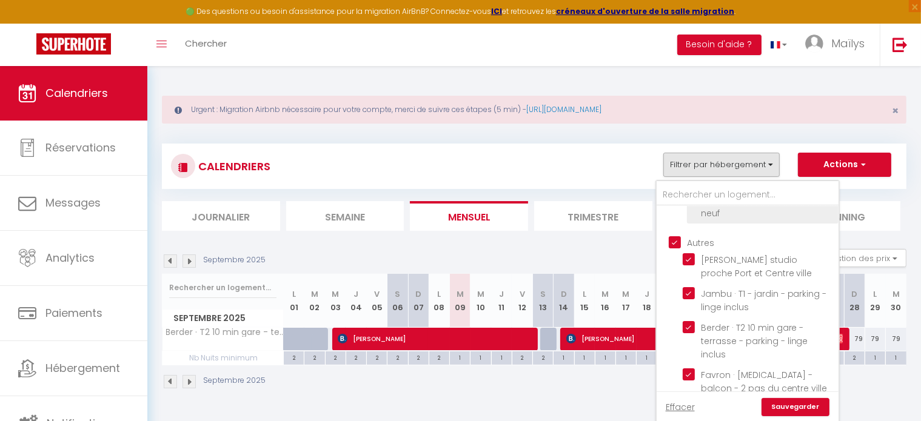
scroll to position [84, 0]
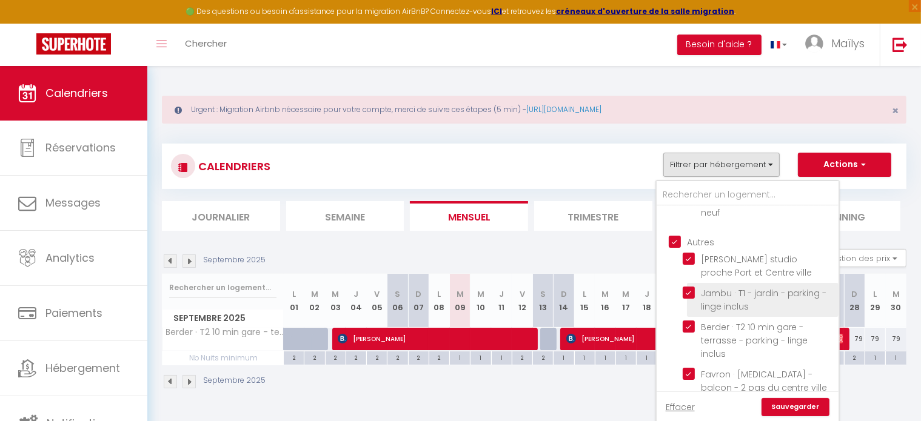
click at [723, 288] on span "Jambu · T1 - jardin - parking - linge inclus" at bounding box center [764, 299] width 126 height 25
click at [723, 288] on input "Jambu · T1 - jardin - parking - linge inclus" at bounding box center [759, 293] width 152 height 12
checkbox input "false"
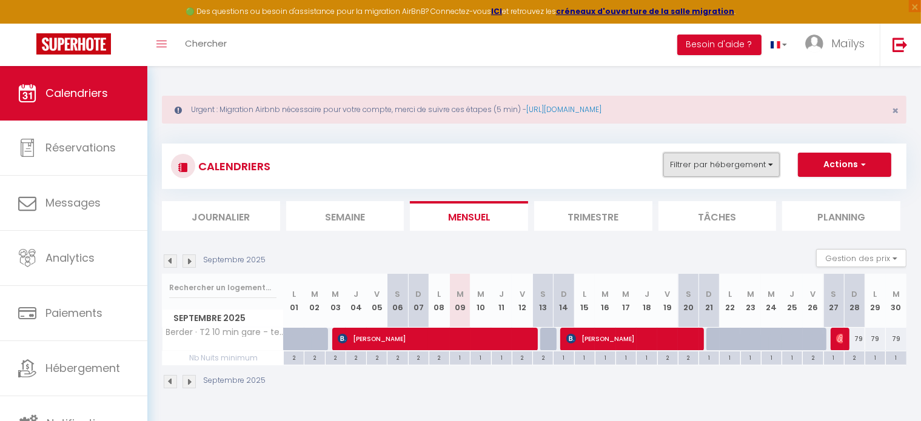
click at [713, 172] on button "Filtrer par hébergement" at bounding box center [721, 165] width 116 height 24
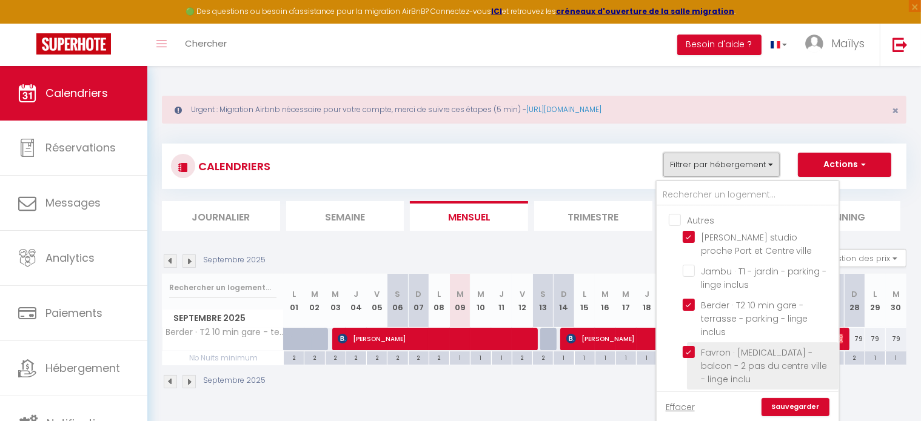
scroll to position [106, 0]
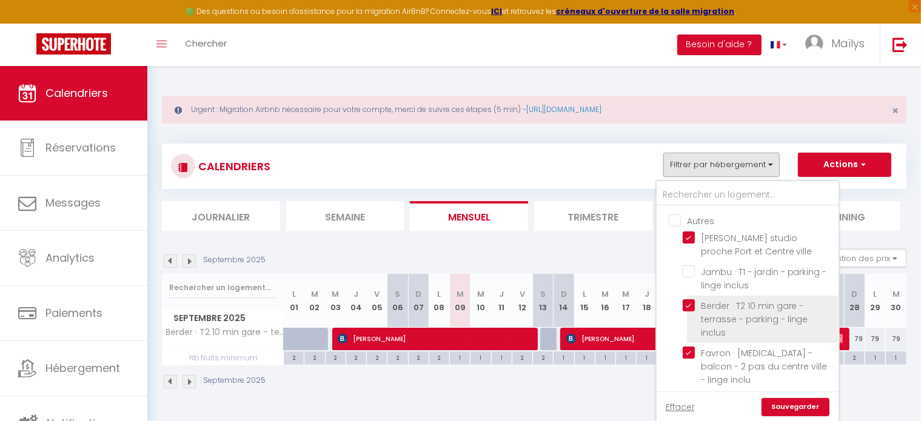
click at [689, 300] on input "Berder · T2 10 min gare - terrasse - parking - linge inclus" at bounding box center [759, 306] width 152 height 12
checkbox input "false"
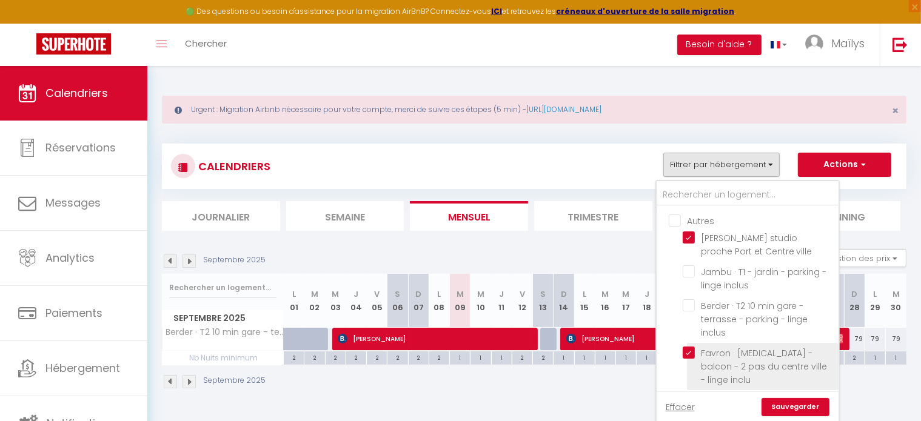
click at [690, 347] on input "Favron · [MEDICAL_DATA] - balcon - 2 pas du centre ville - linge inclu" at bounding box center [759, 353] width 152 height 12
checkbox input "false"
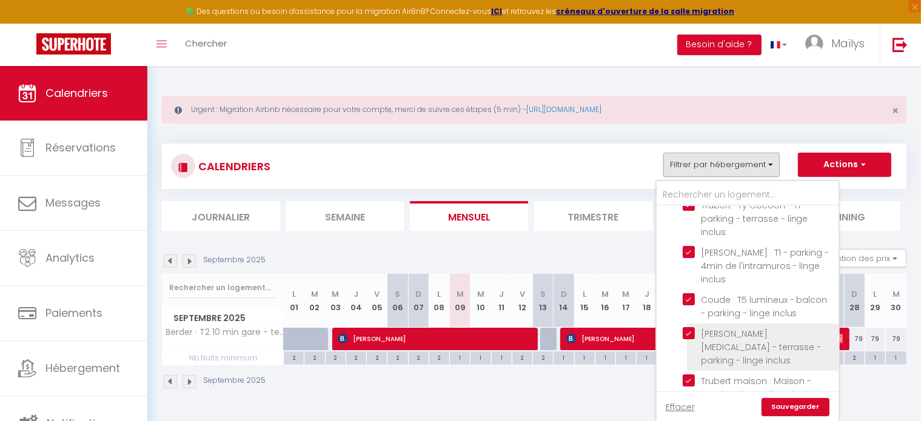
scroll to position [369, 0]
click at [691, 327] on input "[PERSON_NAME] · [MEDICAL_DATA] - terrasse - parking - linge inclus" at bounding box center [759, 333] width 152 height 12
checkbox input "false"
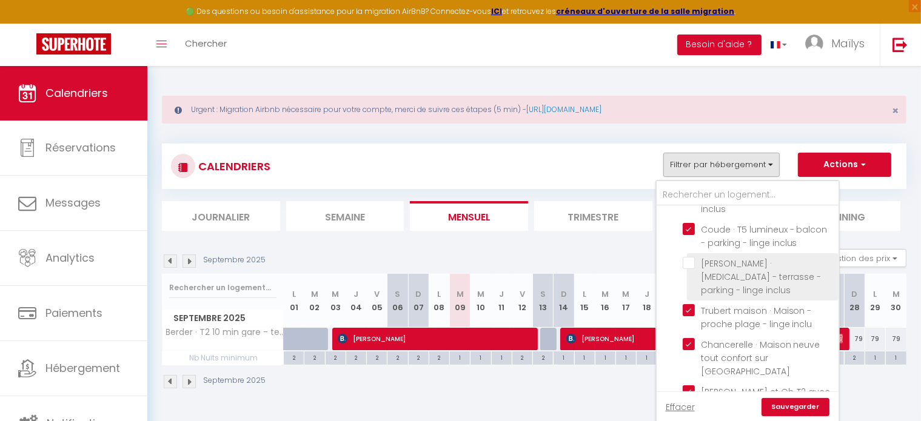
scroll to position [439, 0]
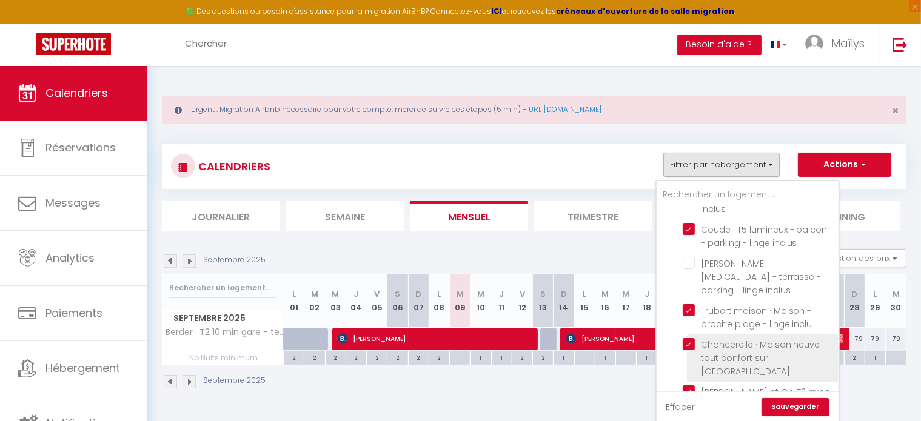
click at [690, 338] on input "Chancerelle · Maison neuve tout confort sur [GEOGRAPHIC_DATA]" at bounding box center [759, 344] width 152 height 12
checkbox input "false"
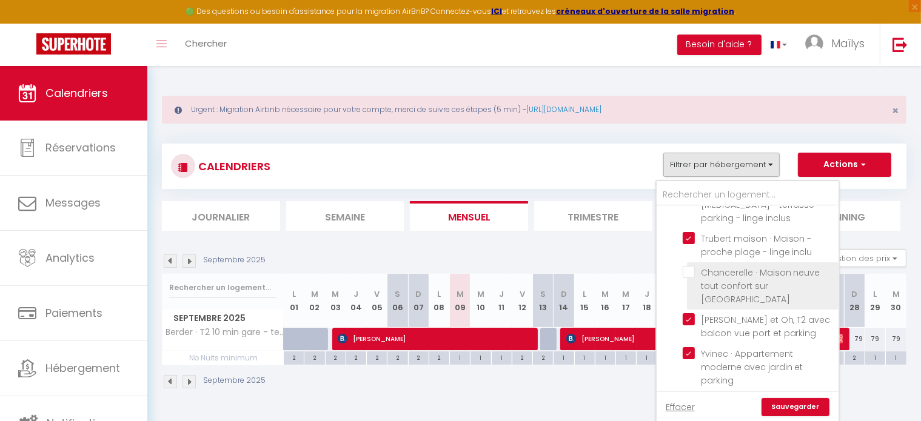
scroll to position [512, 0]
click at [690, 347] on input "Yvinec · Appartement moderne avec jardin et parking" at bounding box center [759, 353] width 152 height 12
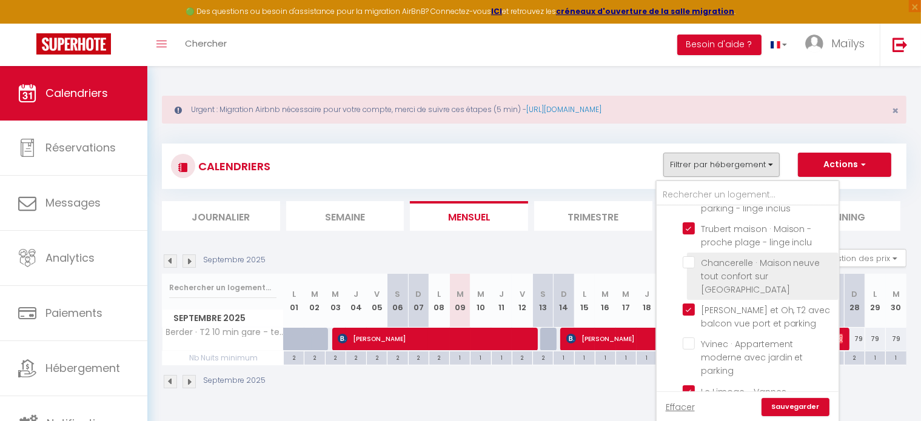
scroll to position [522, 0]
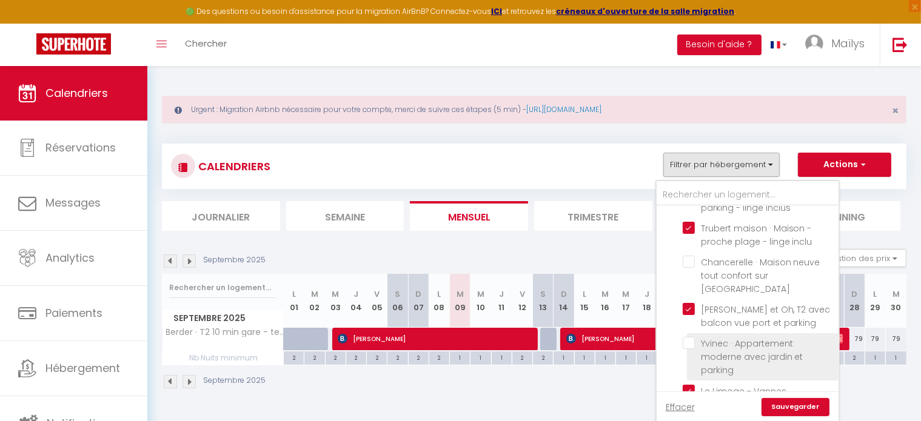
click at [689, 337] on input "Yvinec · Appartement moderne avec jardin et parking" at bounding box center [759, 343] width 152 height 12
checkbox input "true"
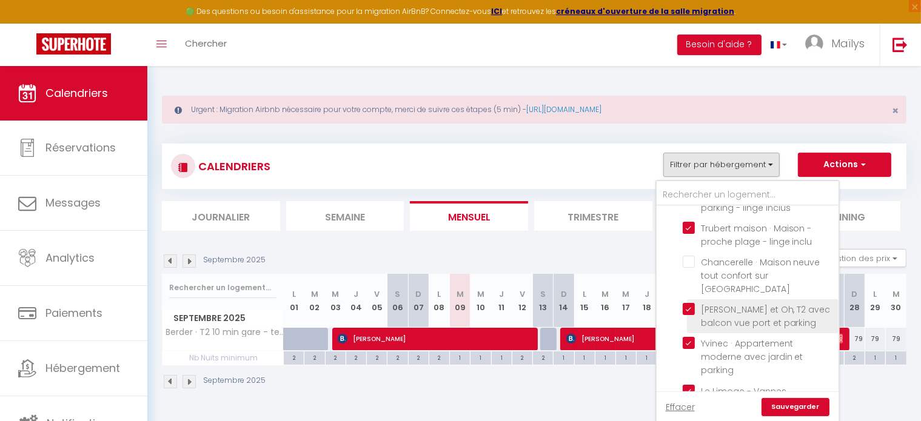
click at [686, 303] on input "[PERSON_NAME] et Oh, T2 avec balcon vue port et parking" at bounding box center [759, 309] width 152 height 12
checkbox input "false"
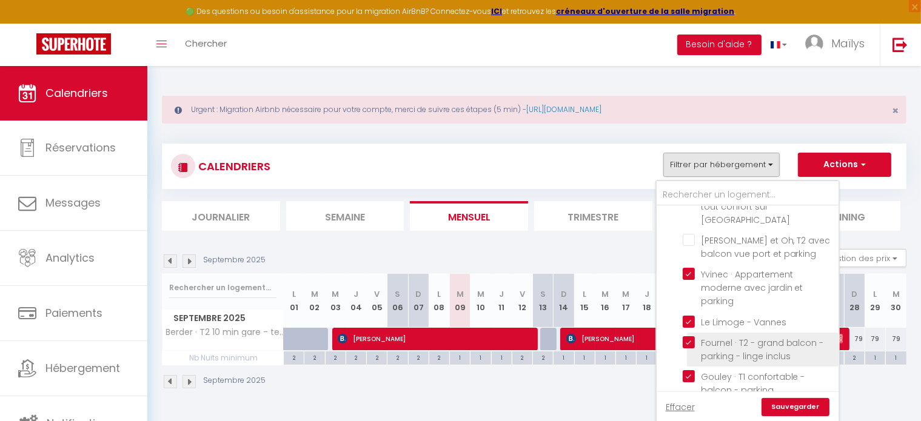
scroll to position [591, 0]
click at [688, 336] on input "Fournel · T2 - grand balcon - parking - linge inclus" at bounding box center [759, 342] width 152 height 12
checkbox input "false"
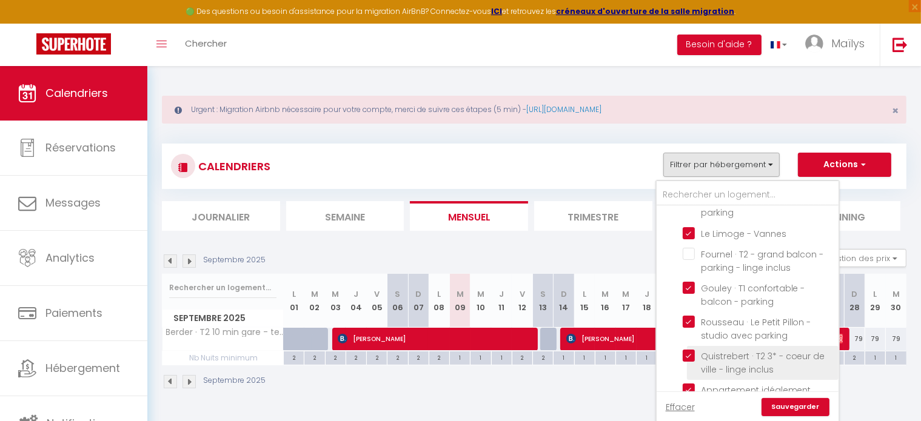
scroll to position [680, 0]
click at [690, 349] on input "Quistrebert · T2 3* - coeur de ville - linge inclus" at bounding box center [759, 355] width 152 height 12
checkbox input "false"
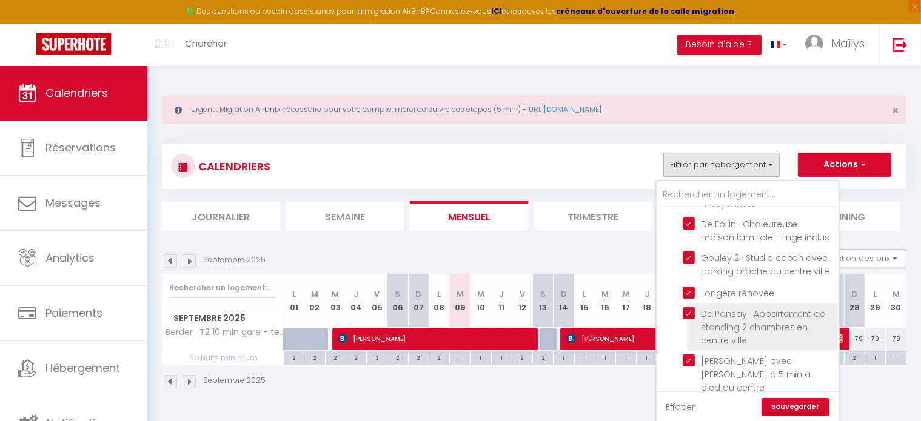
scroll to position [928, 0]
click at [690, 306] on input "De Ponsay · Appartement de standing 2 chambres en centre ville" at bounding box center [759, 312] width 152 height 12
checkbox input "false"
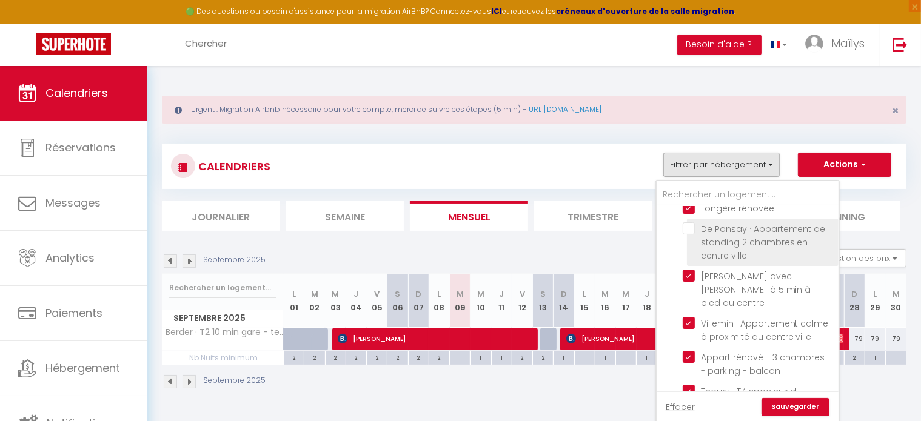
scroll to position [1013, 0]
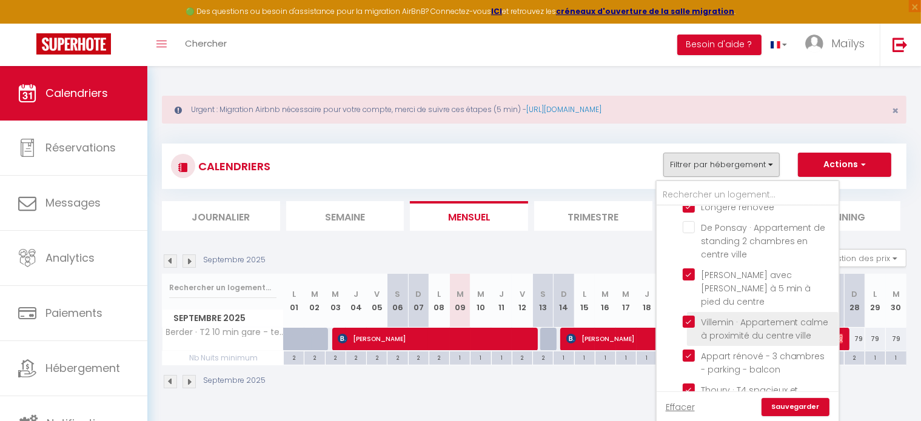
click at [690, 316] on input "Villemin · Appartement calme à proximité du centre ville" at bounding box center [759, 322] width 152 height 12
checkbox input "false"
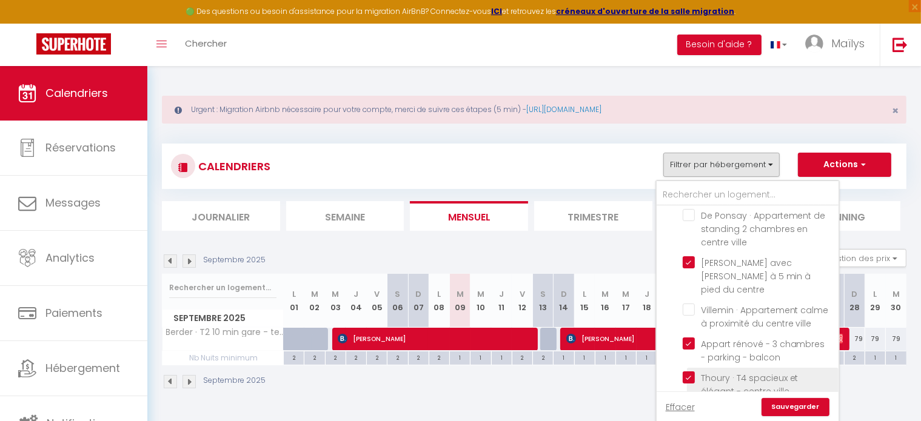
click at [692, 372] on input "Thoury · T4 spacieux et élégant - centre ville" at bounding box center [759, 378] width 152 height 12
checkbox input "false"
click at [789, 406] on link "Sauvegarder" at bounding box center [796, 407] width 68 height 18
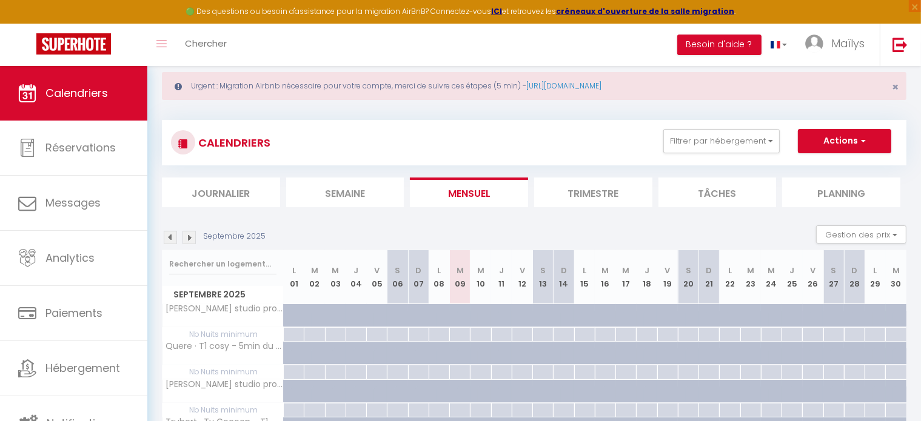
scroll to position [0, 0]
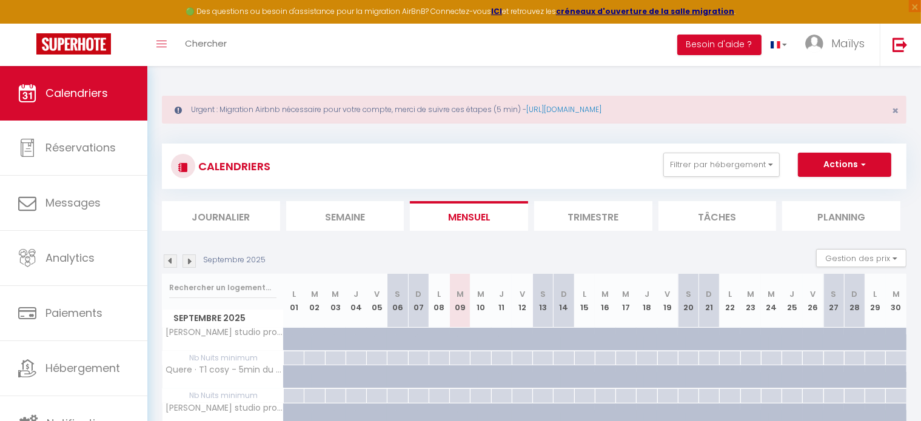
click at [611, 210] on li "Trimestre" at bounding box center [593, 216] width 118 height 30
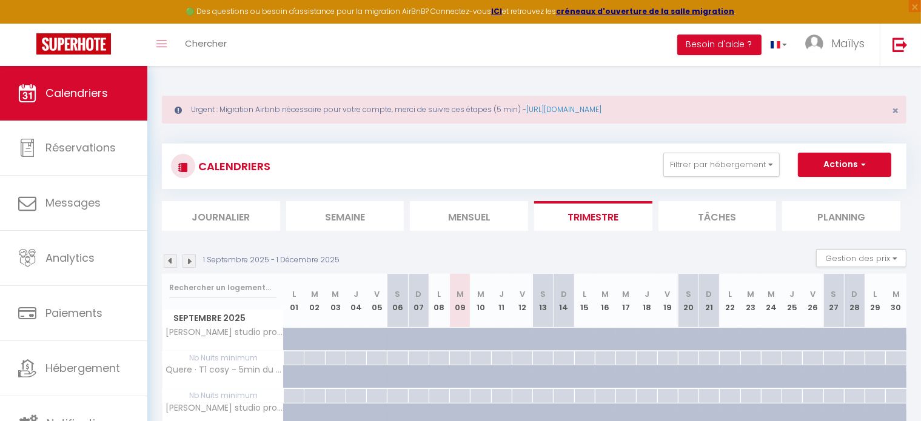
click at [186, 261] on img at bounding box center [189, 261] width 13 height 13
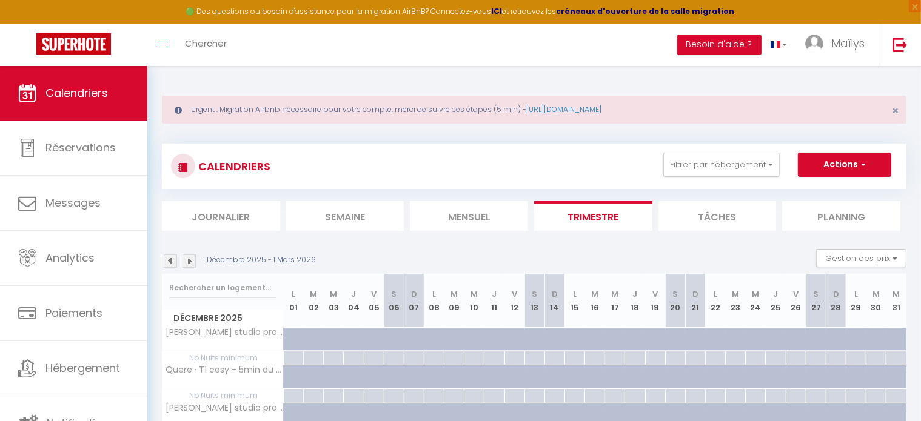
click at [189, 257] on img at bounding box center [189, 261] width 13 height 13
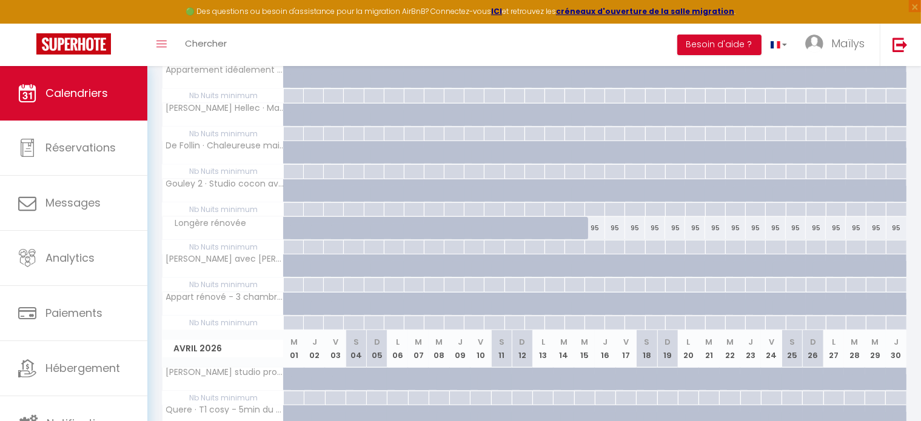
scroll to position [681, 0]
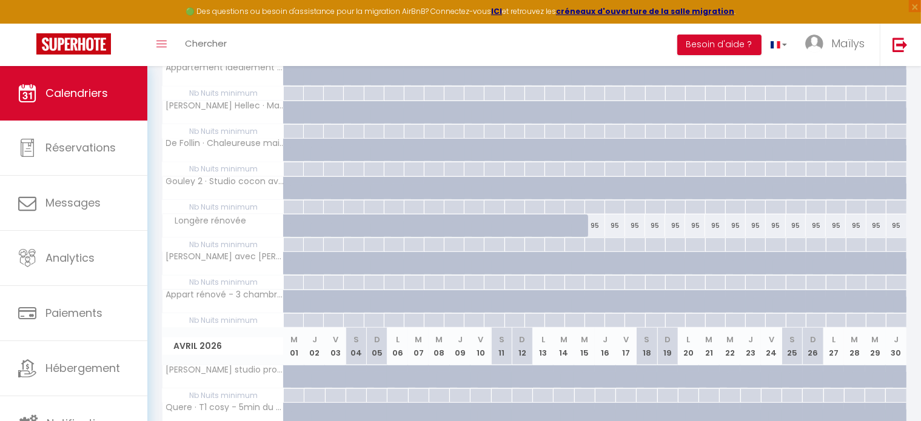
click at [596, 226] on div "95" at bounding box center [595, 226] width 20 height 22
type input "95"
select select "1"
type input "Lun 16 Mars 2026"
type input "Mar 17 Mars 2026"
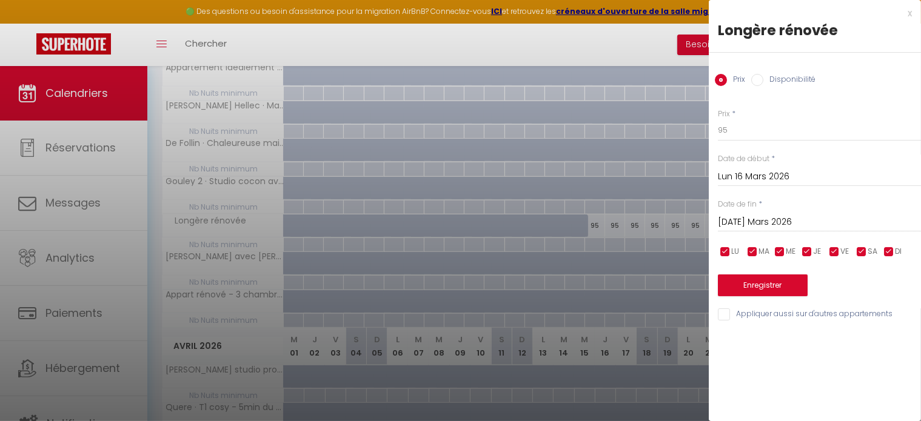
click at [771, 79] on label "Disponibilité" at bounding box center [790, 80] width 52 height 13
click at [764, 79] on input "Disponibilité" at bounding box center [757, 80] width 12 height 12
radio input "true"
radio input "false"
click at [757, 223] on input "Mar 17 Mars 2026" at bounding box center [819, 224] width 203 height 16
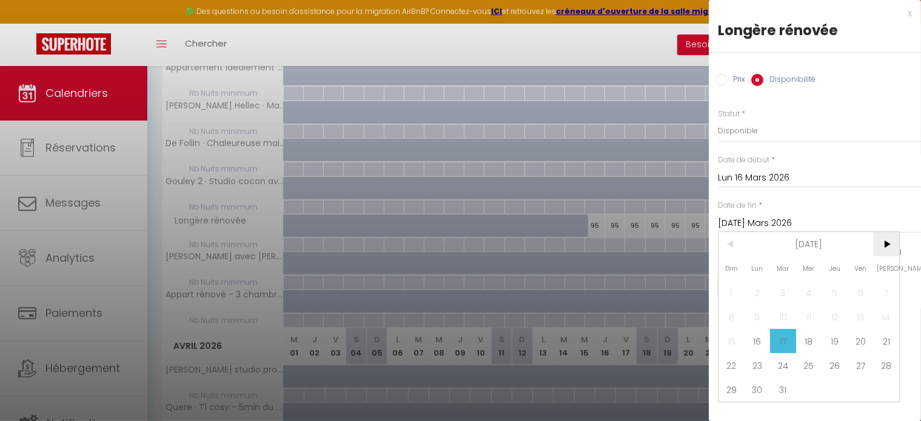
click at [877, 248] on span ">" at bounding box center [886, 244] width 26 height 24
click at [878, 390] on span "30" at bounding box center [886, 390] width 26 height 24
type input "Sam 30 Mai 2026"
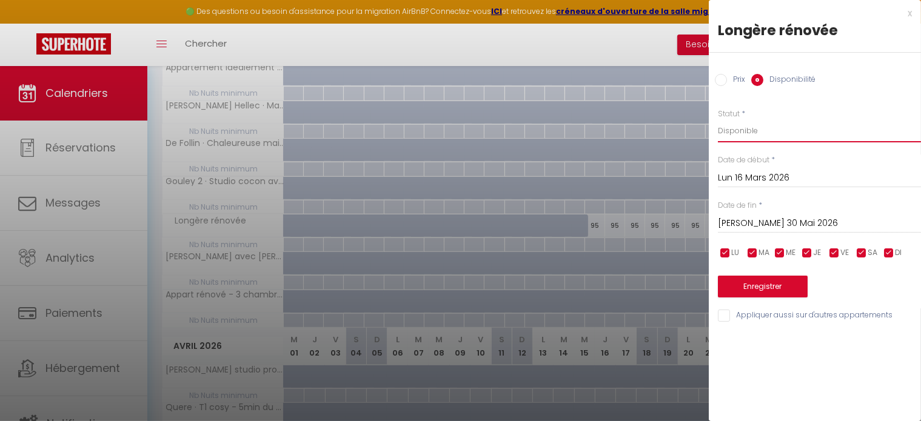
click at [752, 128] on select "Disponible Indisponible" at bounding box center [819, 130] width 203 height 23
select select "0"
click at [718, 119] on select "Disponible Indisponible" at bounding box center [819, 130] width 203 height 23
click at [765, 292] on button "Enregistrer" at bounding box center [763, 287] width 90 height 22
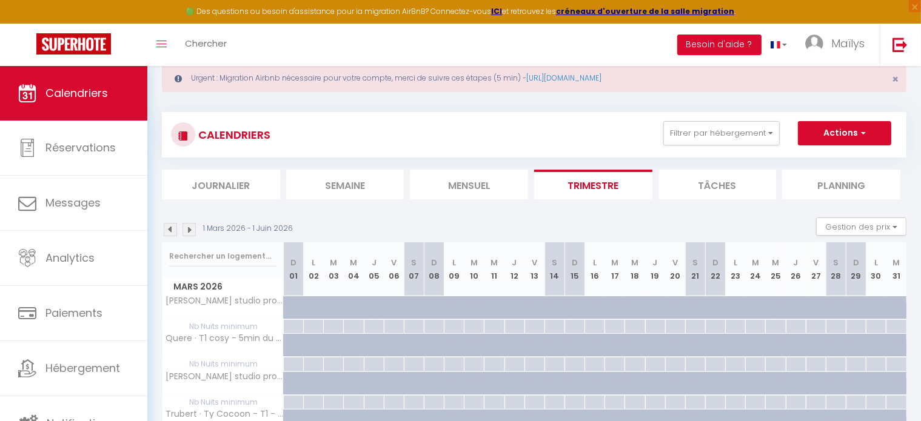
scroll to position [0, 0]
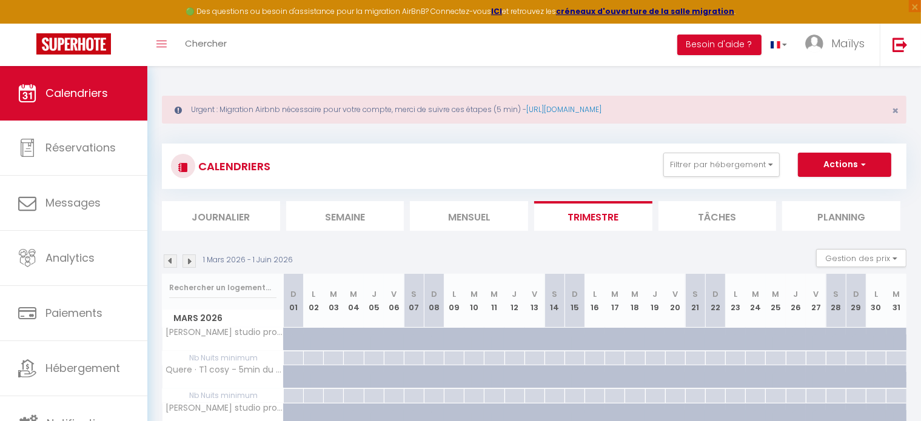
click at [190, 258] on img at bounding box center [189, 261] width 13 height 13
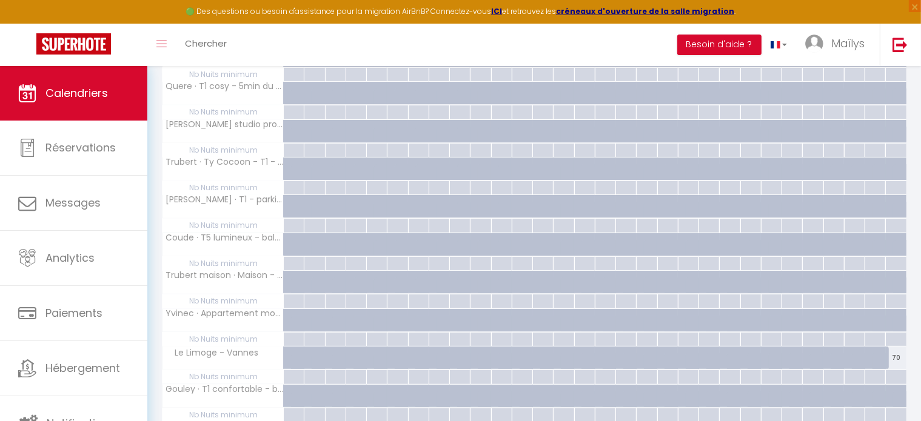
scroll to position [441, 0]
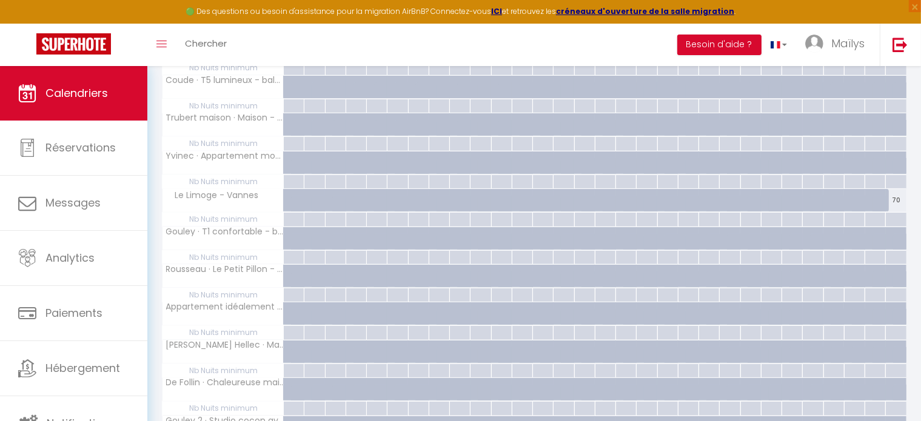
click at [895, 198] on div "70" at bounding box center [896, 200] width 21 height 22
select select "1"
type input "Mar 30 Juin 2026"
type input "Mer 01 Juillet 2026"
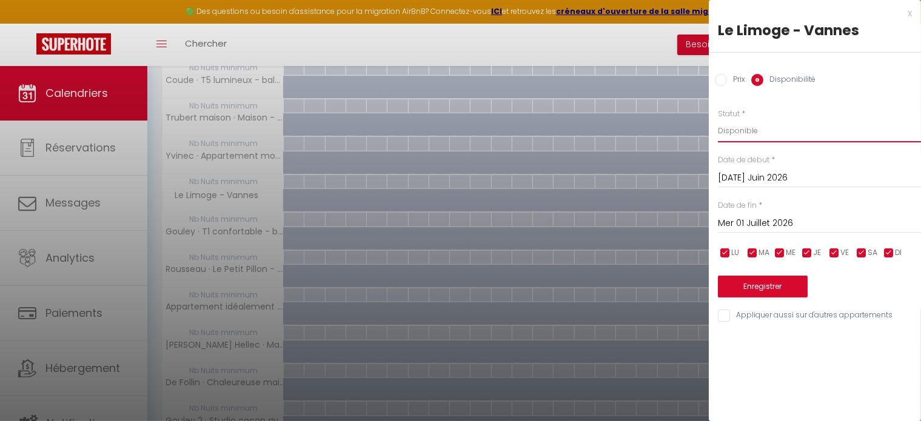
click at [750, 129] on select "Disponible Indisponible" at bounding box center [819, 130] width 203 height 23
select select "0"
click at [718, 119] on select "Disponible Indisponible" at bounding box center [819, 130] width 203 height 23
click at [759, 284] on button "Enregistrer" at bounding box center [763, 287] width 90 height 22
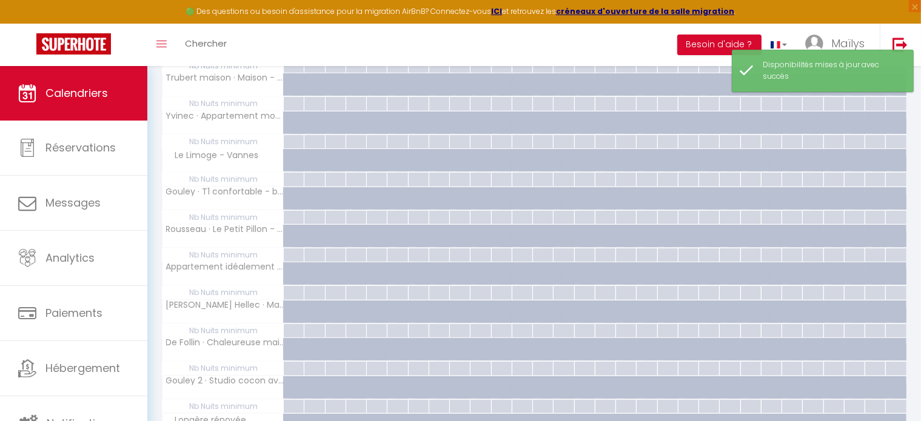
scroll to position [0, 0]
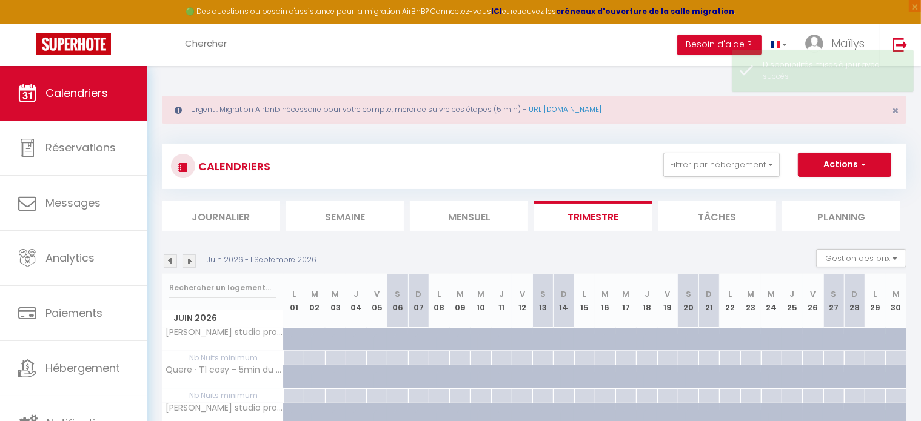
click at [186, 256] on img at bounding box center [189, 261] width 13 height 13
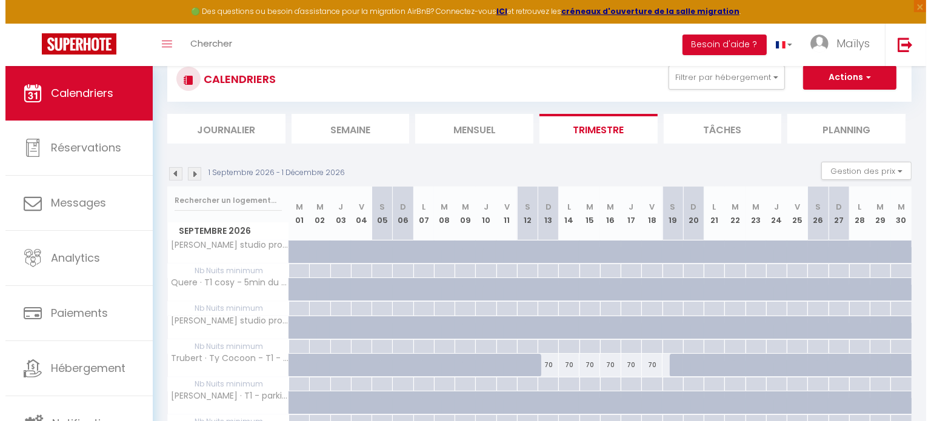
scroll to position [227, 0]
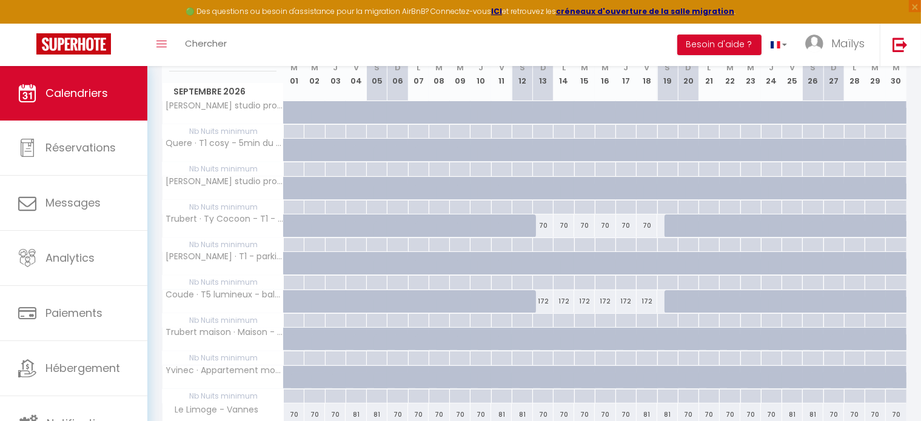
click at [543, 226] on div "70" at bounding box center [543, 226] width 21 height 22
select select "1"
type input "Dim 13 Septembre 2026"
type input "Lun 14 Septembre 2026"
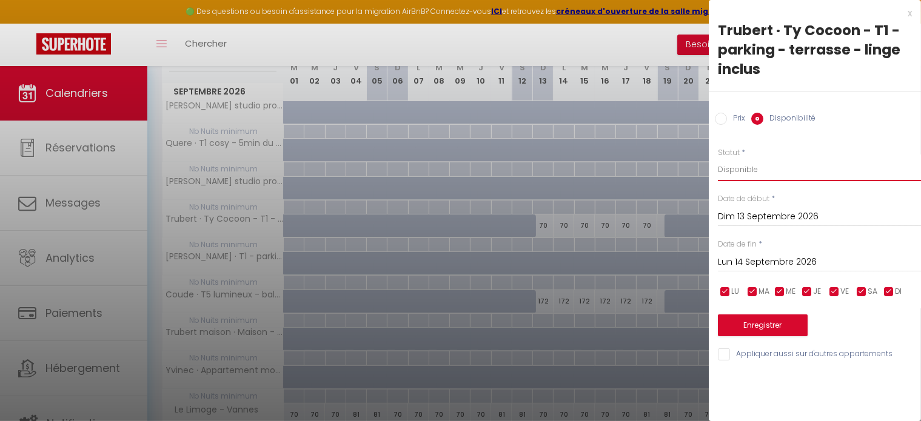
click at [751, 170] on select "Disponible Indisponible" at bounding box center [819, 169] width 203 height 23
select select "0"
click at [718, 158] on select "Disponible Indisponible" at bounding box center [819, 169] width 203 height 23
click at [756, 261] on input "Lun 14 Septembre 2026" at bounding box center [819, 263] width 203 height 16
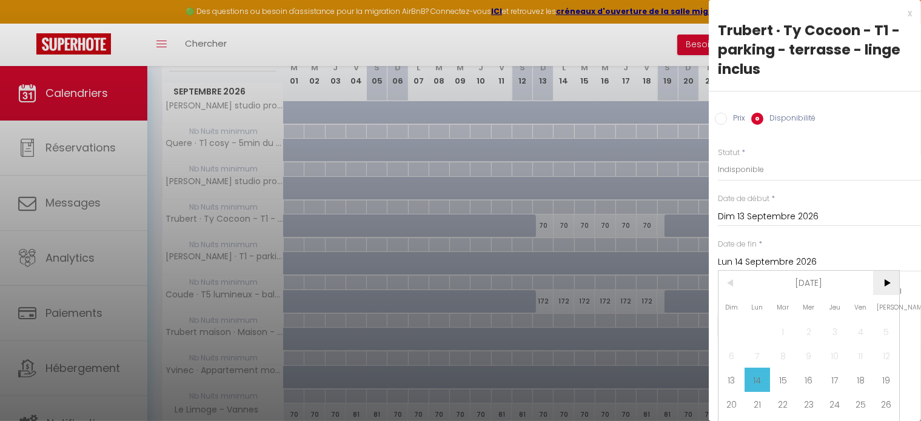
click at [888, 288] on span ">" at bounding box center [886, 283] width 26 height 24
click at [893, 284] on span ">" at bounding box center [886, 283] width 26 height 24
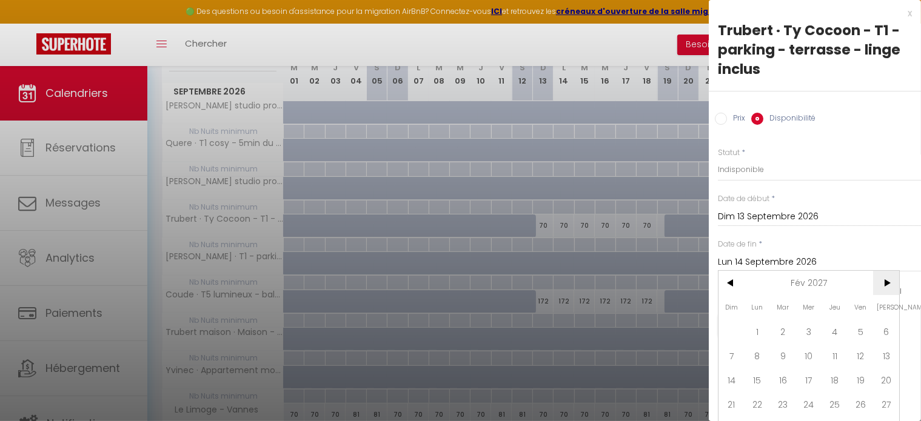
click at [893, 284] on span ">" at bounding box center [886, 283] width 26 height 24
click at [885, 384] on span "20" at bounding box center [886, 380] width 26 height 24
type input "Sam 20 Mars 2027"
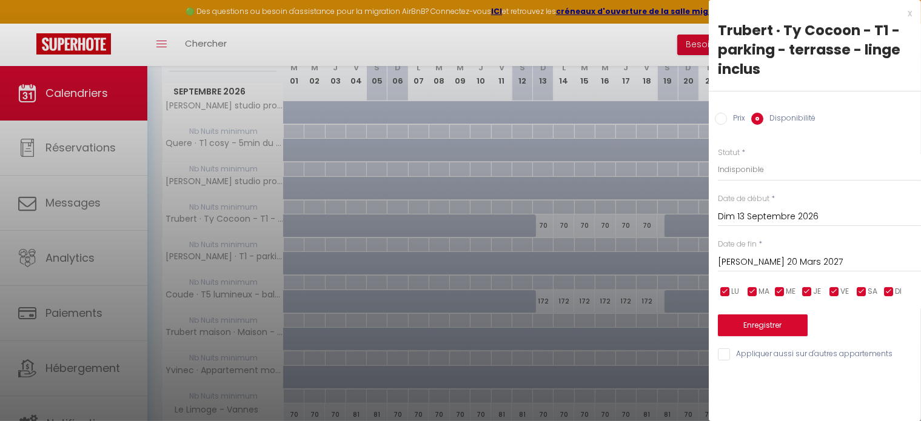
click at [728, 360] on input "Appliquer aussi sur d'autres appartements" at bounding box center [819, 355] width 203 height 12
checkbox input "true"
click at [746, 329] on button "Enregistrer" at bounding box center [763, 326] width 90 height 22
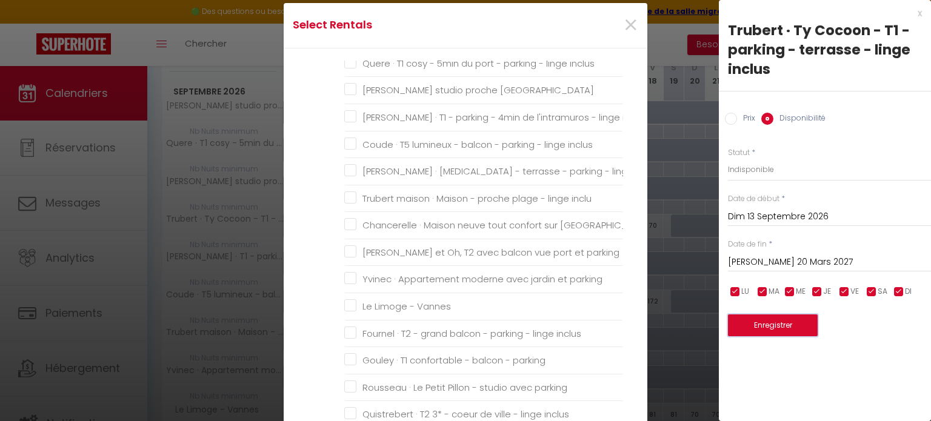
scroll to position [202, 0]
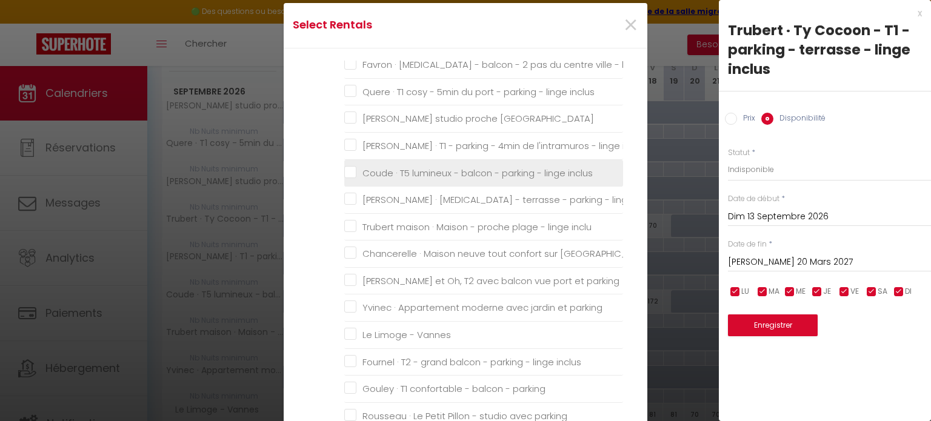
click at [354, 174] on inclus "Coude · T5 lumineux - balcon - parking - linge inclus" at bounding box center [483, 173] width 279 height 12
checkbox inclus "true"
checkbox privative "false"
checkbox neuf "false"
checkbox ville "false"
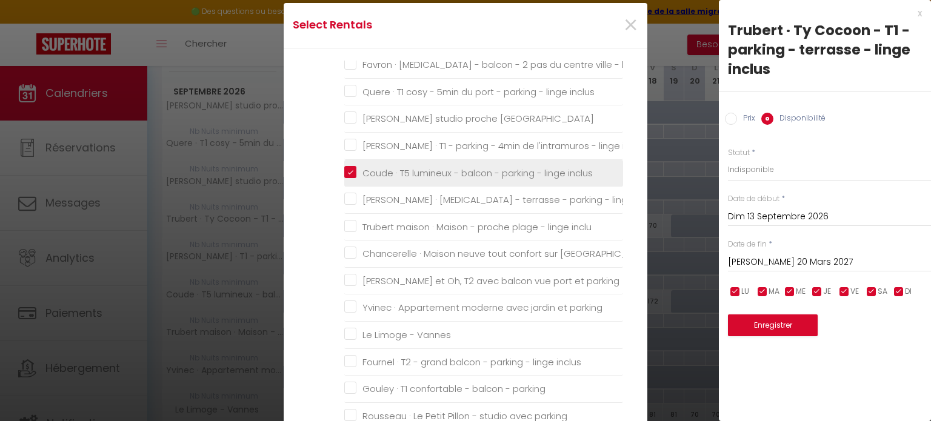
checkbox inclus "false"
checkbox inclu "false"
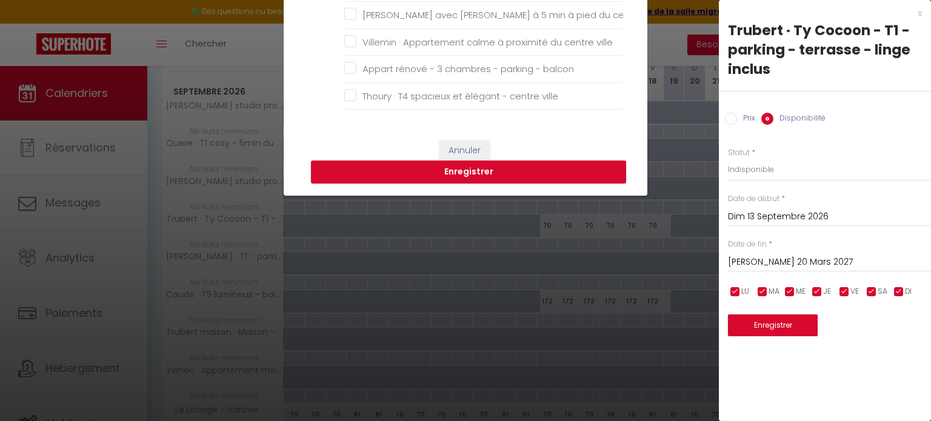
scroll to position [304, 0]
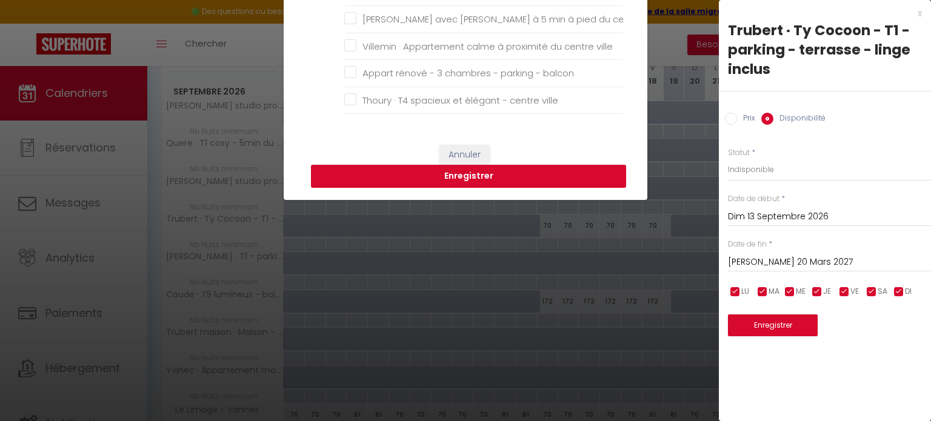
click at [491, 172] on button "Enregistrer" at bounding box center [468, 176] width 315 height 23
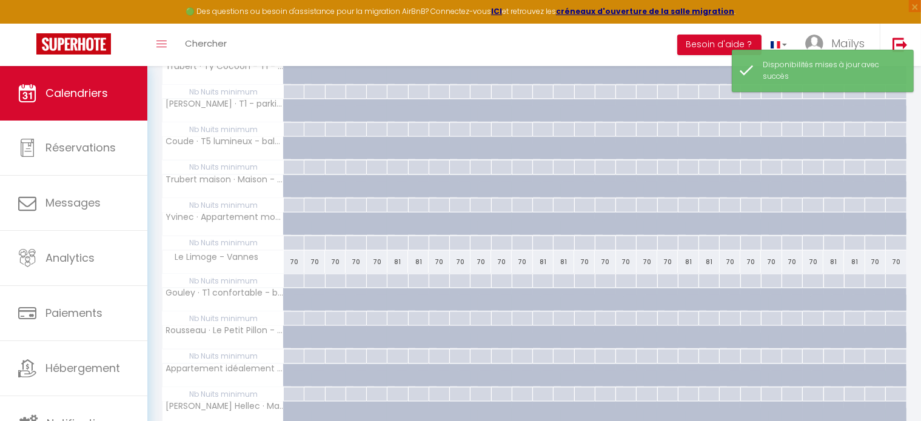
scroll to position [2060, 0]
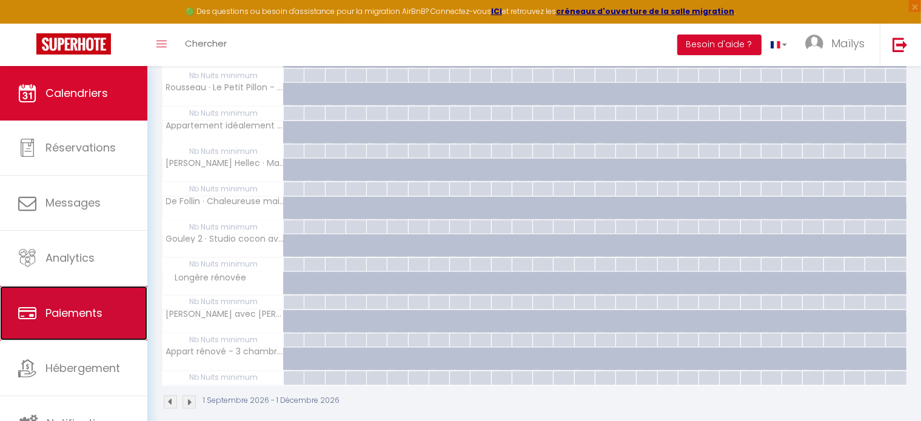
click at [80, 308] on span "Paiements" at bounding box center [73, 313] width 57 height 15
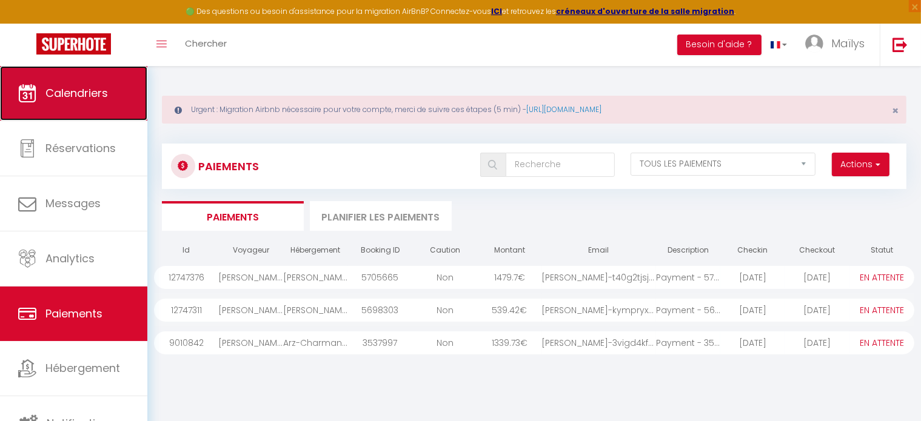
click at [101, 96] on span "Calendriers" at bounding box center [76, 93] width 62 height 15
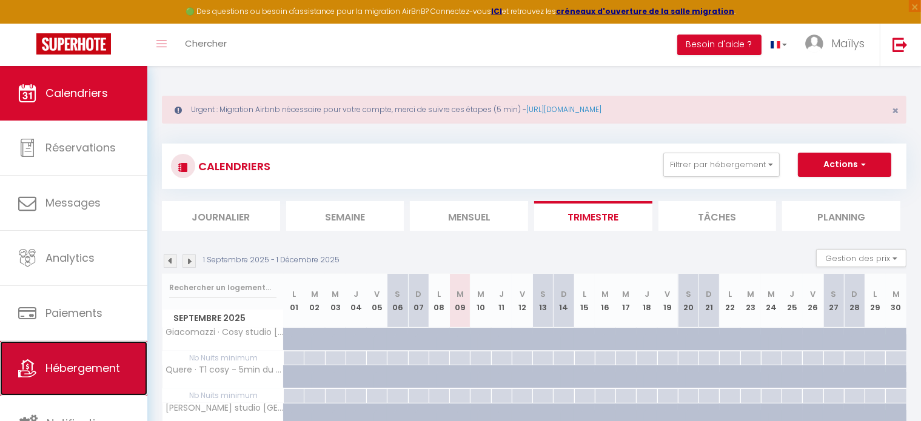
click at [63, 361] on span "Hébergement" at bounding box center [82, 368] width 75 height 15
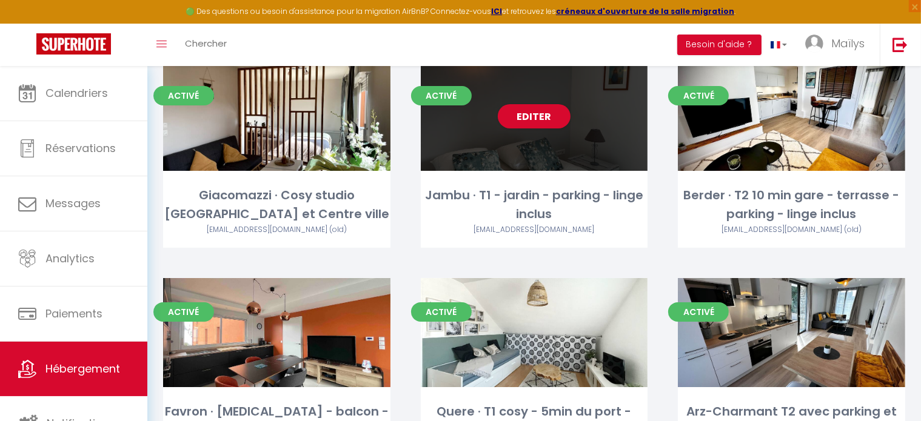
scroll to position [84, 0]
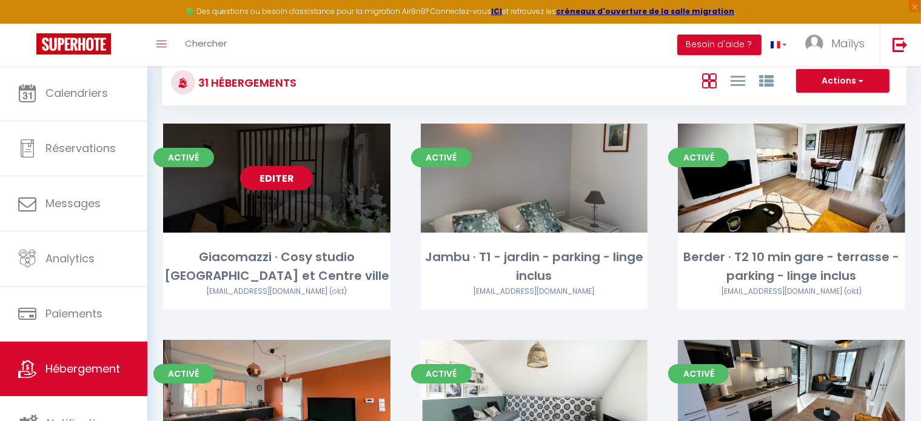
click at [281, 172] on link "Editer" at bounding box center [276, 178] width 73 height 24
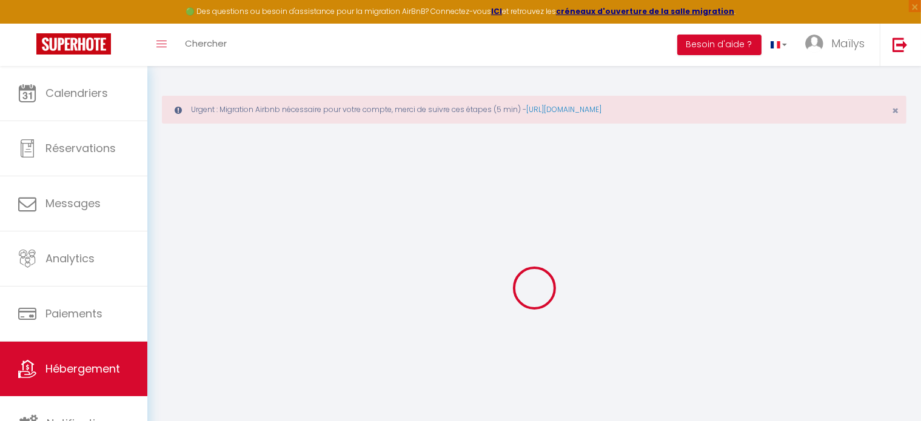
select select "16:00"
select select
select select "10:00"
select select "15"
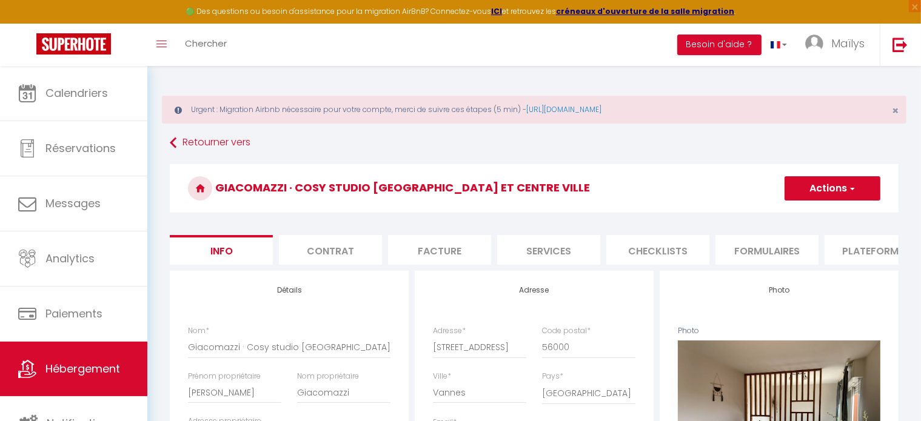
select select
checkbox input "false"
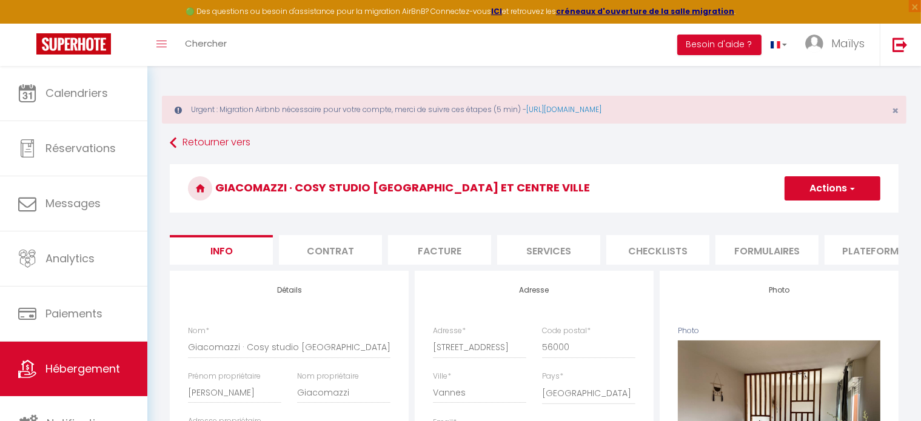
checkbox input "false"
click at [860, 190] on button "Actions" at bounding box center [833, 188] width 96 height 24
select select
checkbox input "false"
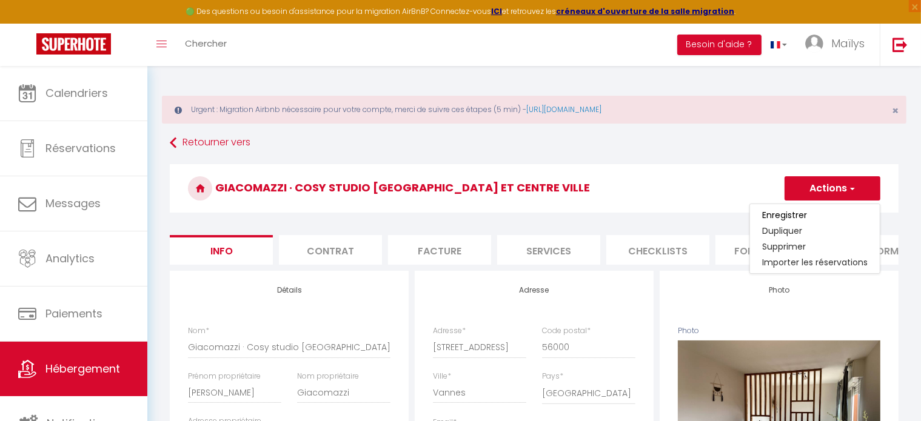
checkbox input "false"
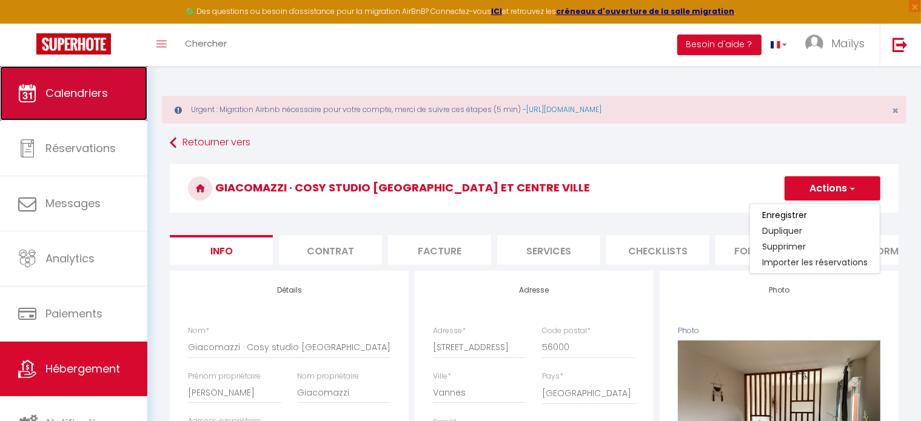
click at [27, 79] on link "Calendriers" at bounding box center [73, 93] width 147 height 55
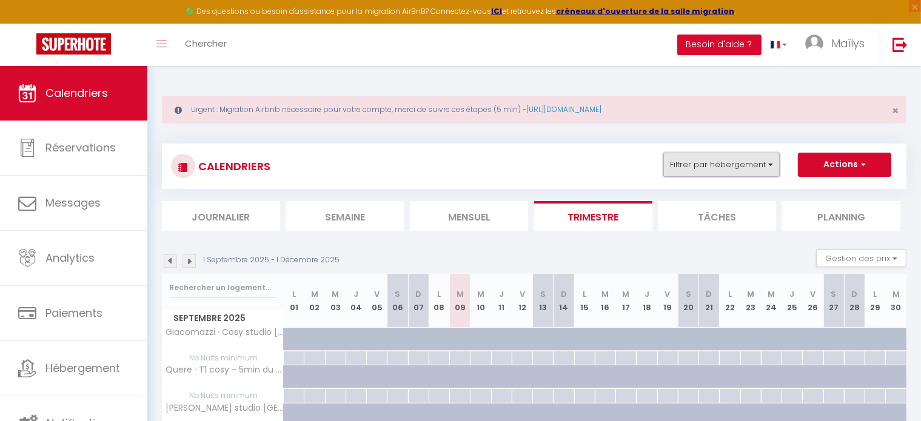
click at [723, 167] on button "Filtrer par hébergement" at bounding box center [721, 165] width 116 height 24
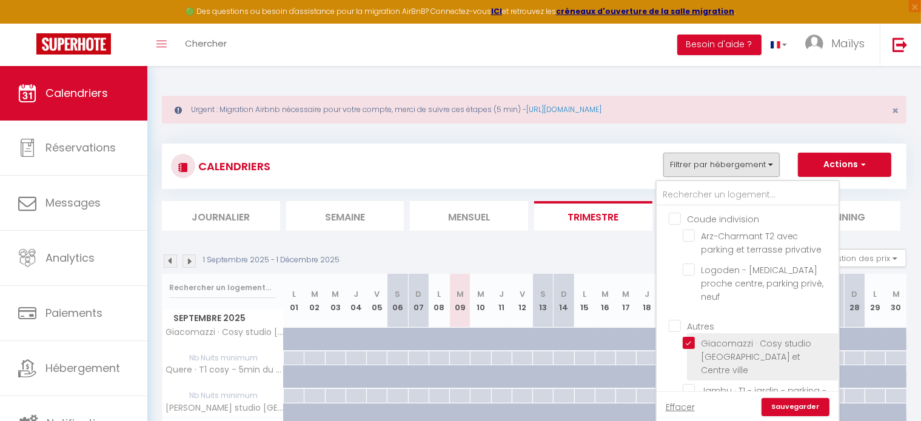
click at [694, 337] on input "Giacomazzi · Cosy studio [GEOGRAPHIC_DATA] et Centre ville" at bounding box center [759, 343] width 152 height 12
checkbox input "false"
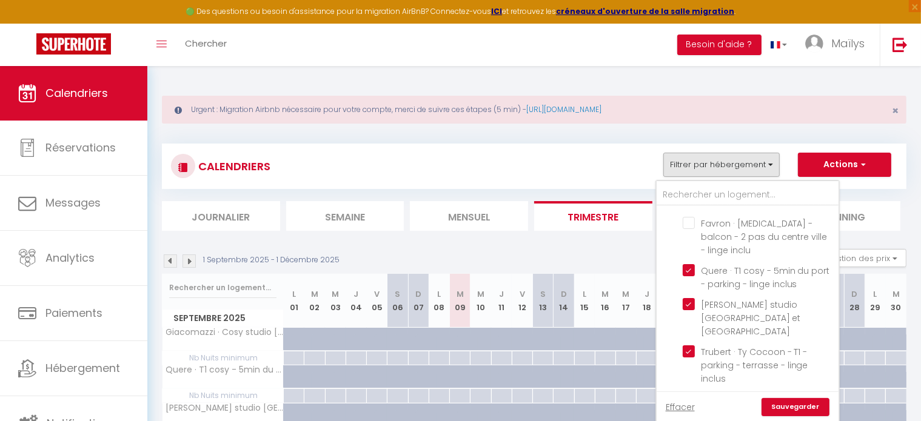
scroll to position [238, 0]
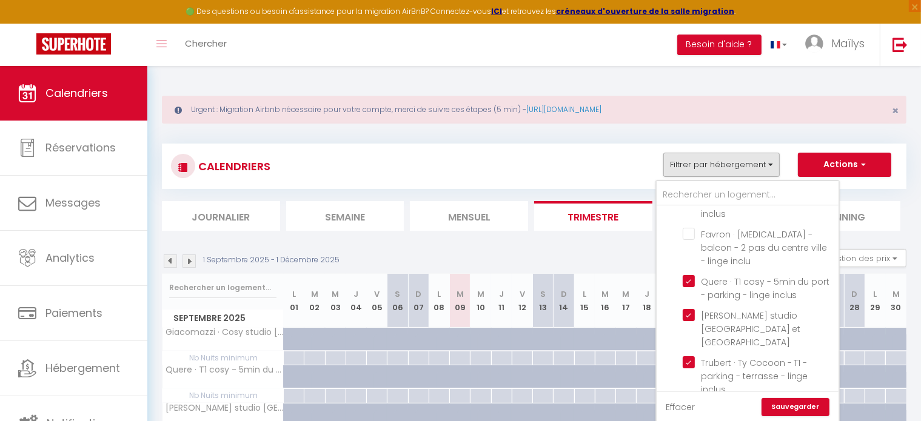
click at [681, 411] on link "Effacer" at bounding box center [680, 407] width 29 height 13
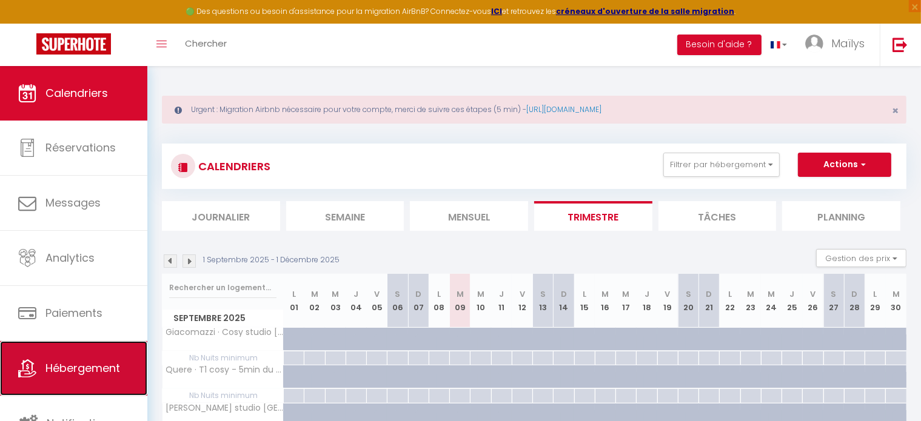
click at [90, 380] on link "Hébergement" at bounding box center [73, 368] width 147 height 55
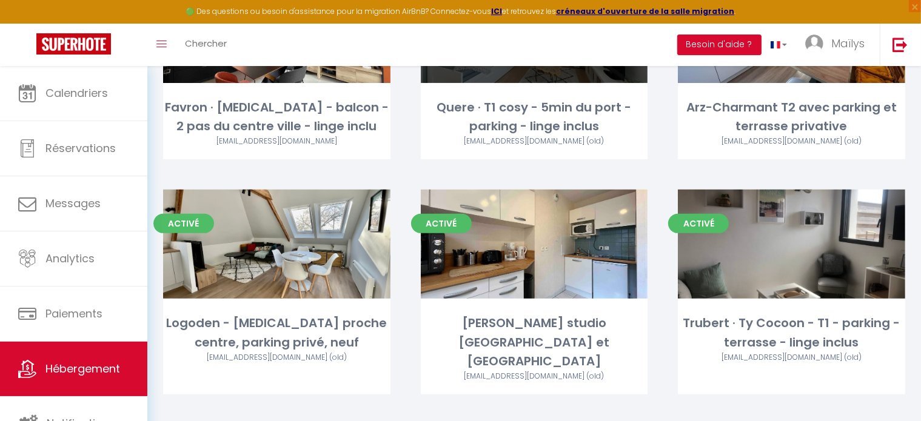
scroll to position [451, 0]
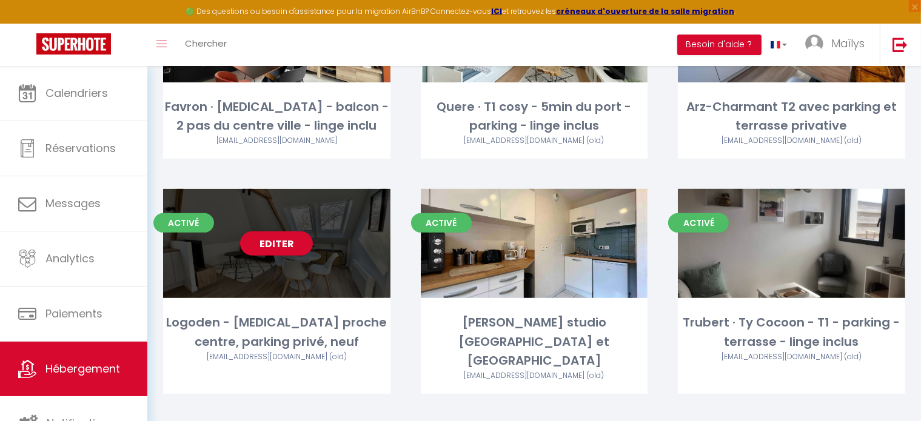
click at [259, 248] on link "Editer" at bounding box center [276, 244] width 73 height 24
select select "3"
select select "2"
select select "1"
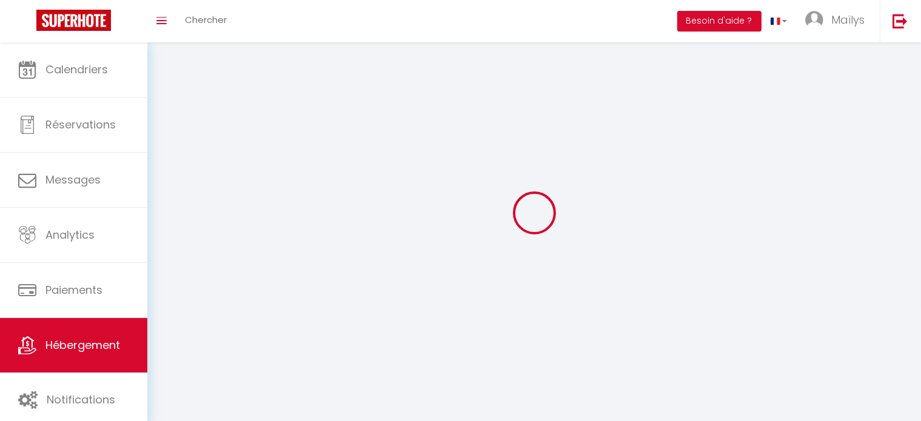
select select
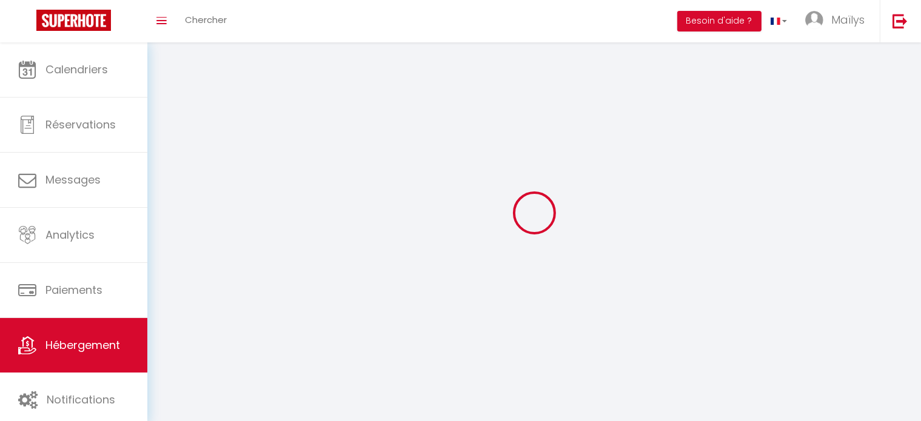
select select
checkbox input "false"
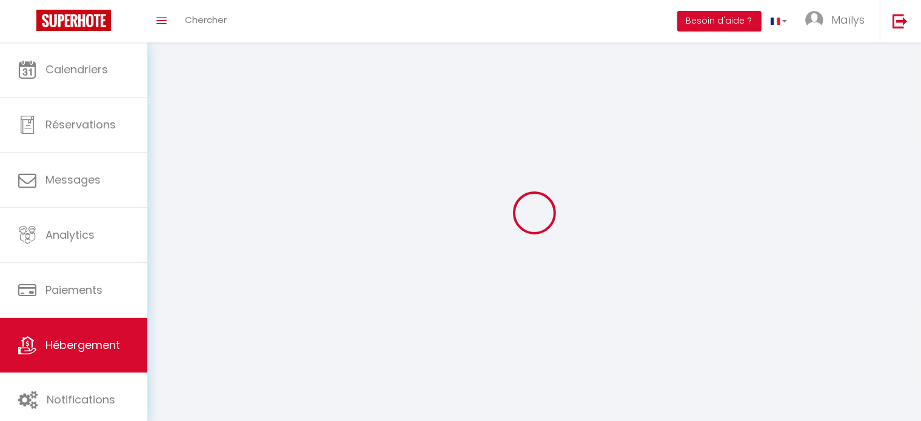
checkbox input "false"
select select
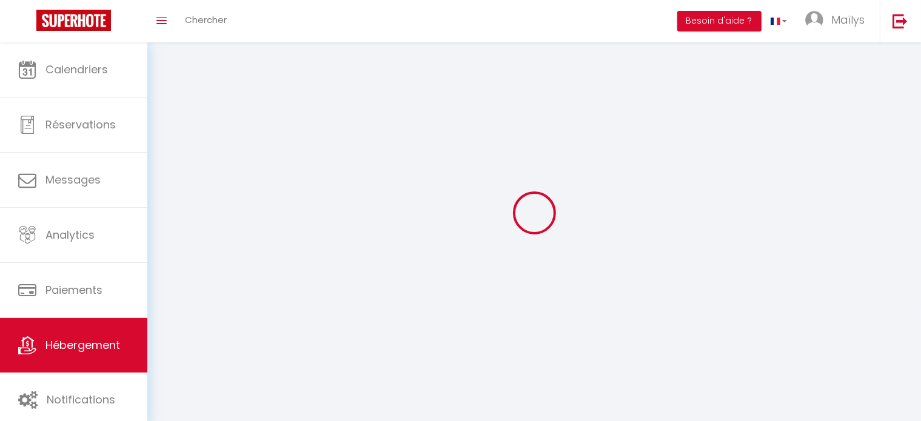
select select
checkbox input "false"
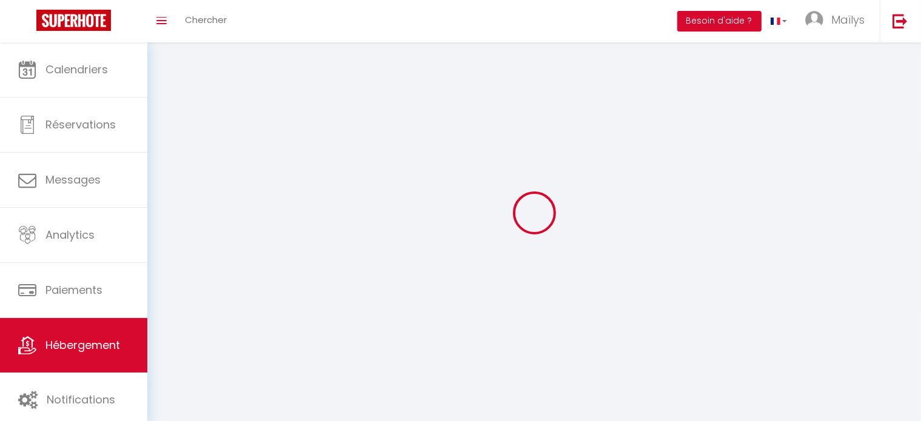
checkbox input "false"
select select
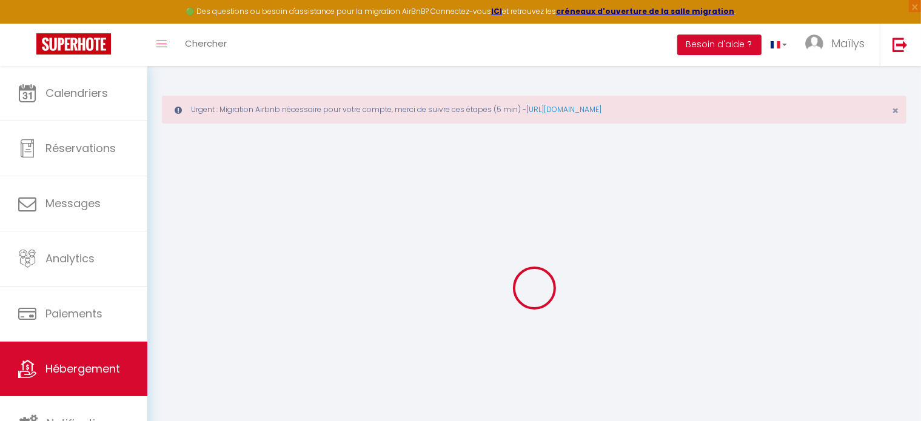
select select "+ 20 %"
select select "+ 10 %"
select select
checkbox input "false"
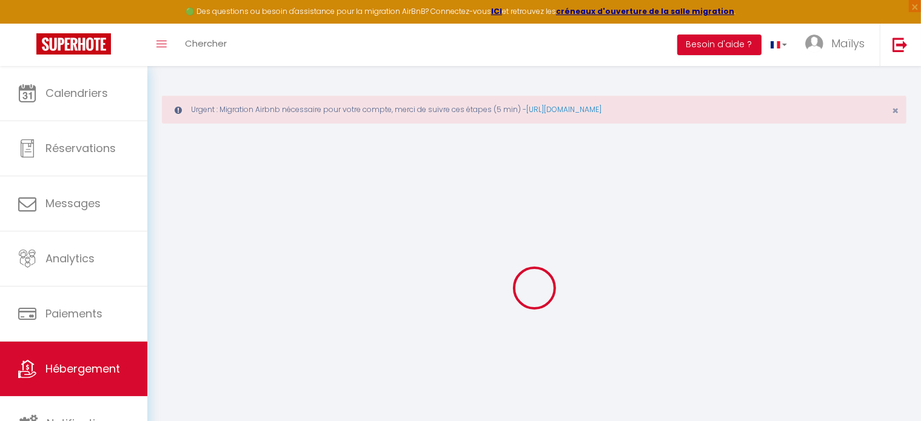
checkbox input "false"
select select
checkbox input "false"
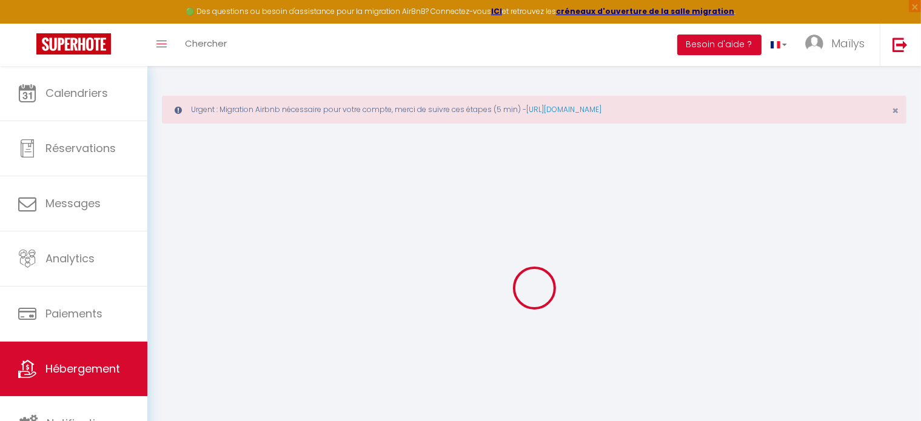
checkbox input "false"
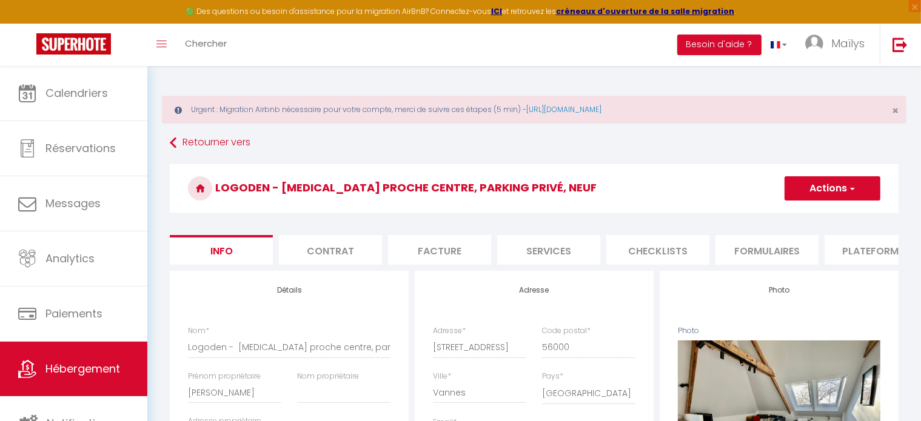
click at [866, 254] on li "Plateformes" at bounding box center [876, 250] width 103 height 30
click at [878, 252] on li "Plateformes" at bounding box center [876, 250] width 103 height 30
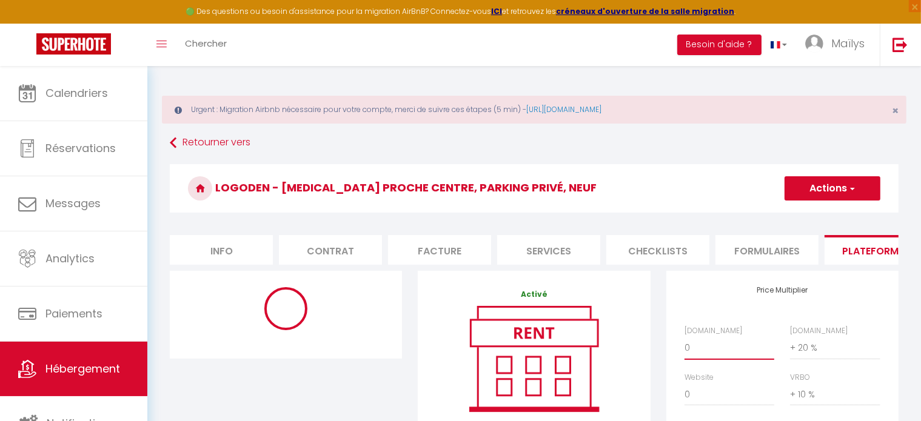
click at [717, 360] on select "0 + 1 % + 2 % + 3 % + 4 % + 5 % + 6 % + 7 % + 8 % + 9 %" at bounding box center [730, 348] width 90 height 23
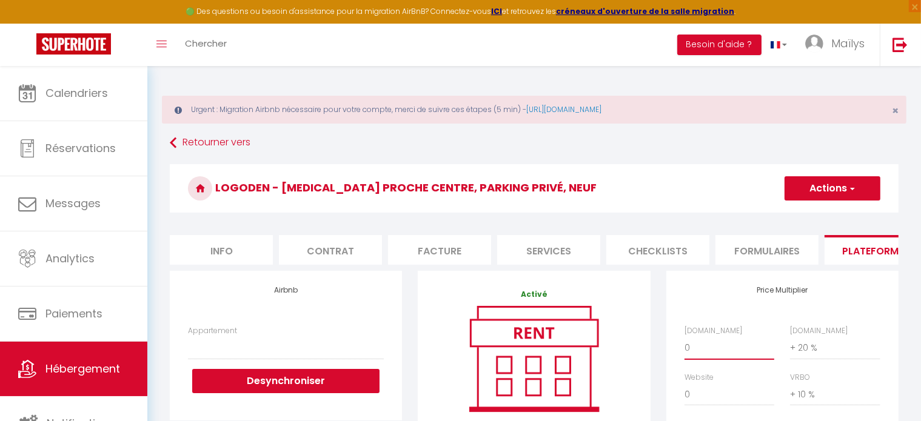
select select "+ 15 %"
click at [685, 346] on select "0 + 1 % + 2 % + 3 % + 4 % + 5 % + 6 % + 7 % + 8 % + 9 %" at bounding box center [730, 348] width 90 height 23
click at [824, 196] on button "Actions" at bounding box center [833, 188] width 96 height 24
click at [813, 211] on link "Enregistrer" at bounding box center [832, 215] width 96 height 16
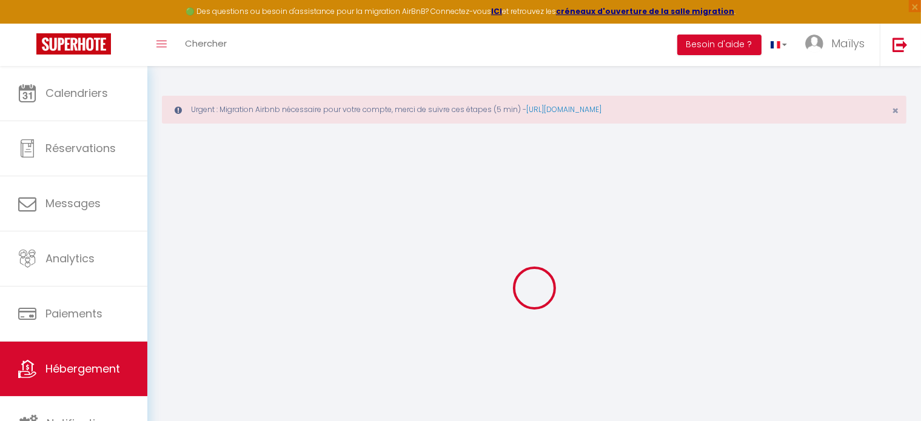
select select
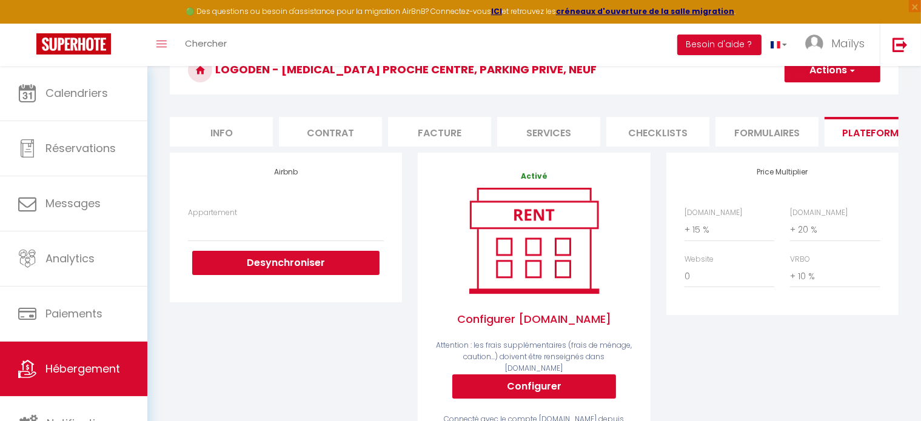
scroll to position [119, 0]
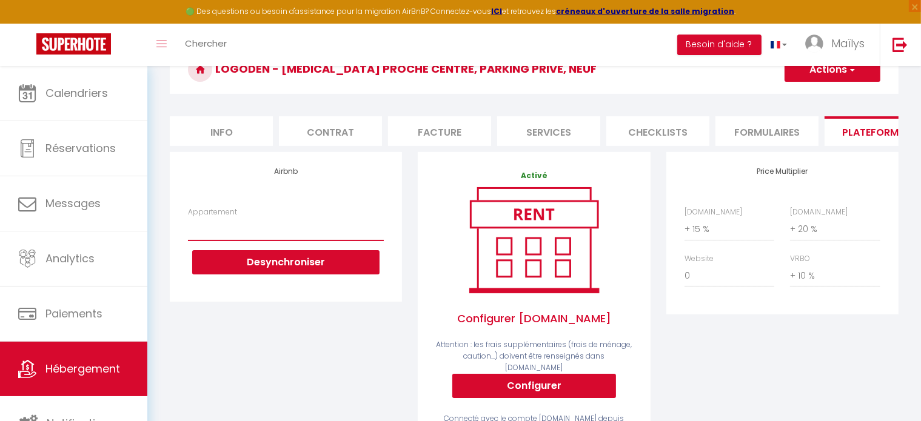
click at [245, 236] on select "Studio en plein cœur de Vannes - [EMAIL_ADDRESS][DOMAIN_NAME] T2 proche grands …" at bounding box center [286, 229] width 196 height 23
click at [169, 357] on div "Airbnb Appartement Studio en plein cœur de Vannes - [EMAIL_ADDRESS][DOMAIN_NAME…" at bounding box center [286, 309] width 248 height 315
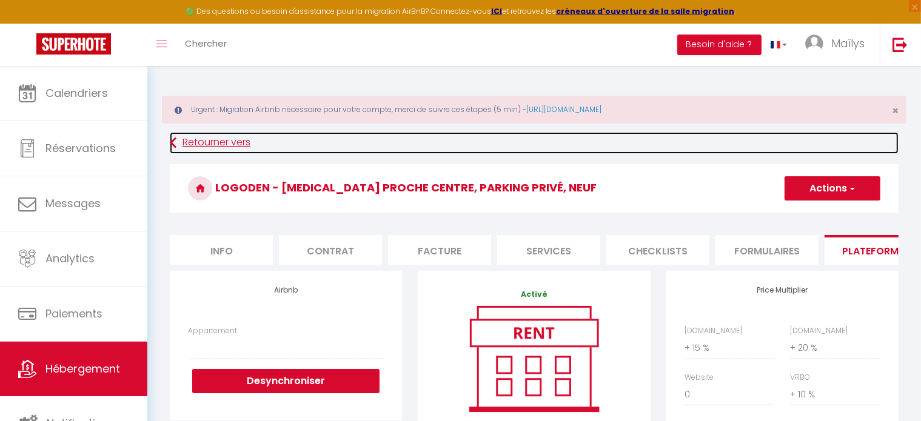
click at [181, 140] on link "Retourner vers" at bounding box center [534, 143] width 729 height 22
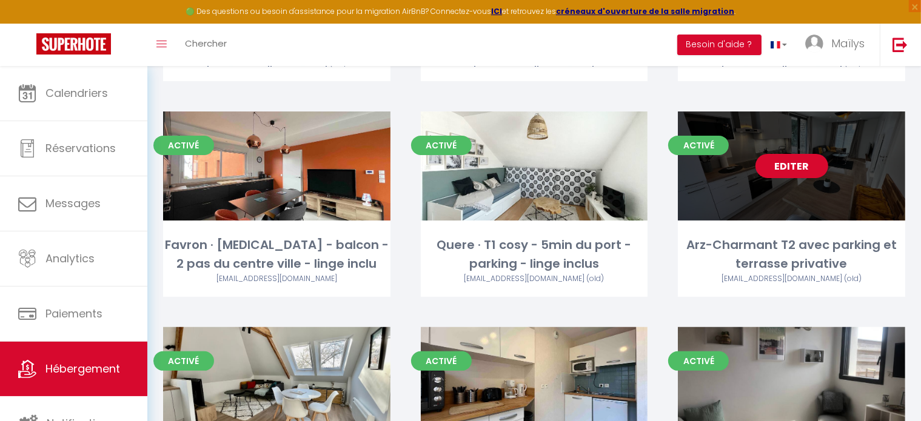
scroll to position [301, 0]
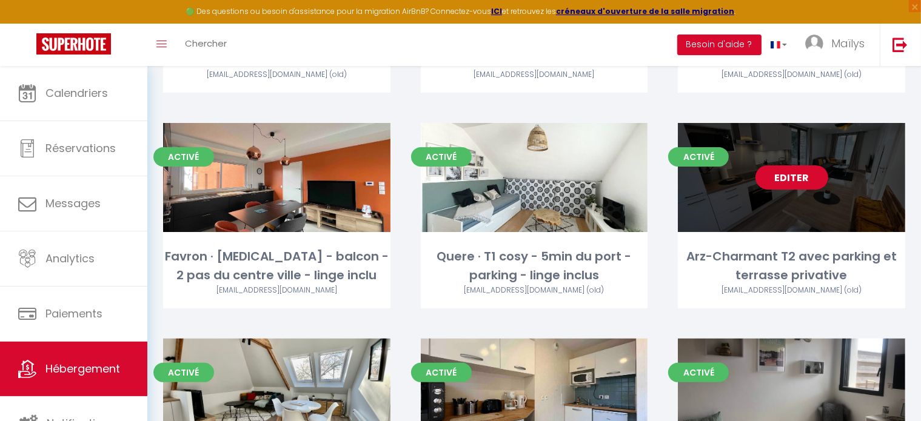
click at [788, 173] on link "Editer" at bounding box center [792, 178] width 73 height 24
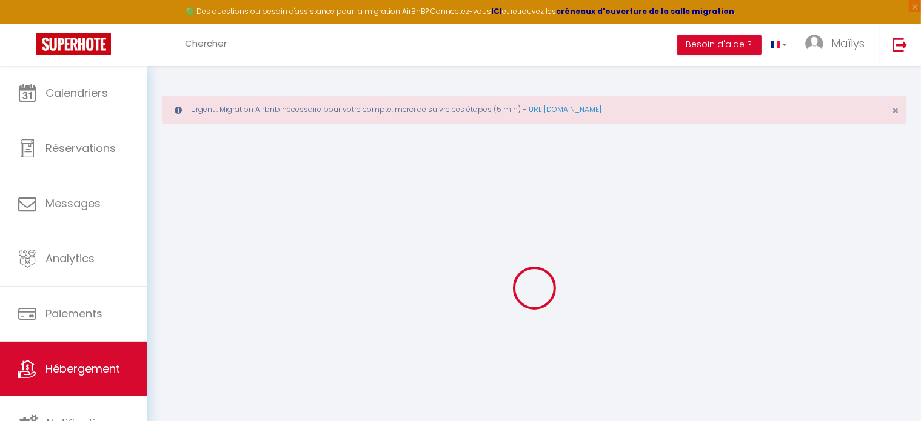
select select
checkbox input "false"
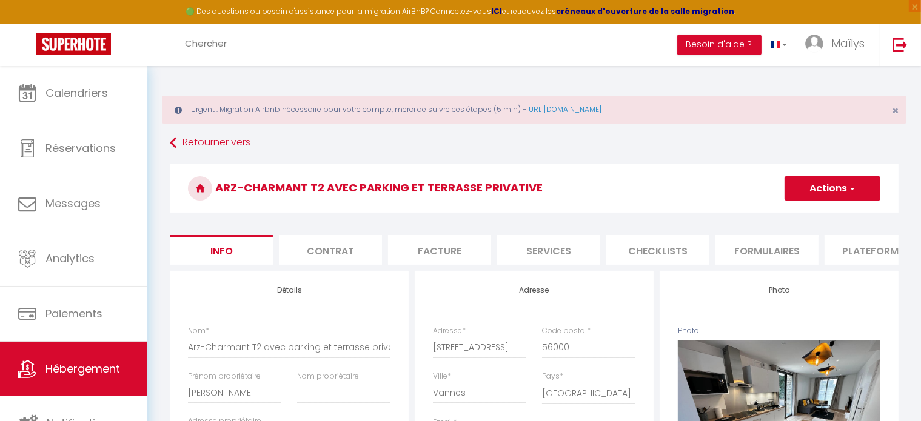
click at [853, 261] on li "Plateformes" at bounding box center [876, 250] width 103 height 30
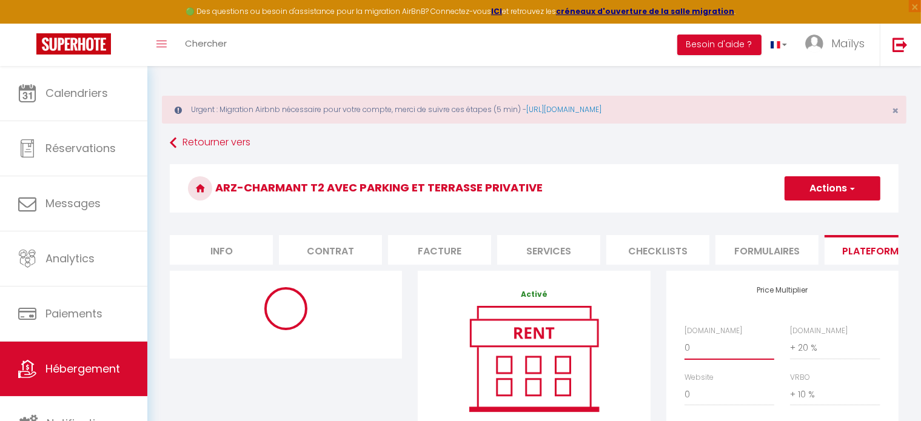
click at [718, 356] on select "0 + 1 % + 2 % + 3 % + 4 % + 5 % + 6 % + 7 % + 8 % + 9 %" at bounding box center [730, 348] width 90 height 23
select select "+ 15 %"
click at [685, 346] on select "0 + 1 % + 2 % + 3 % + 4 % + 5 % + 6 % + 7 % + 8 % + 9 %" at bounding box center [730, 348] width 90 height 23
click at [810, 201] on h3 "Arz-Charmant T2 avec parking et terrasse privative" at bounding box center [534, 188] width 729 height 49
click at [822, 187] on button "Actions" at bounding box center [833, 188] width 96 height 24
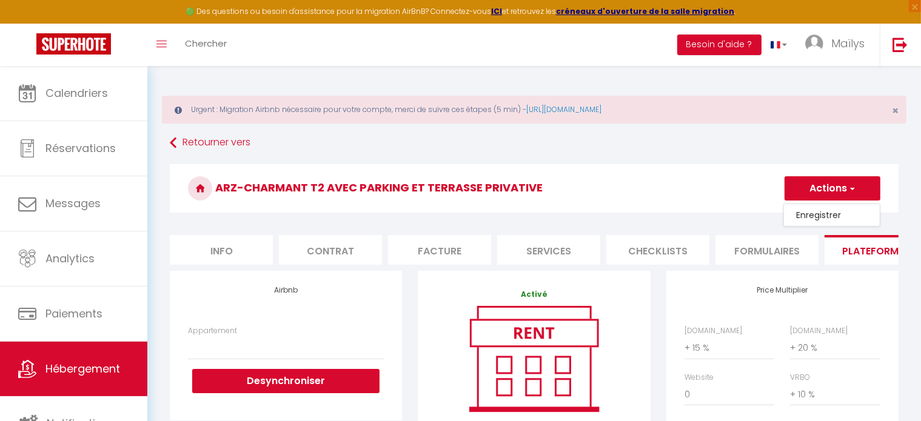
click at [806, 213] on link "Enregistrer" at bounding box center [832, 215] width 96 height 16
select select
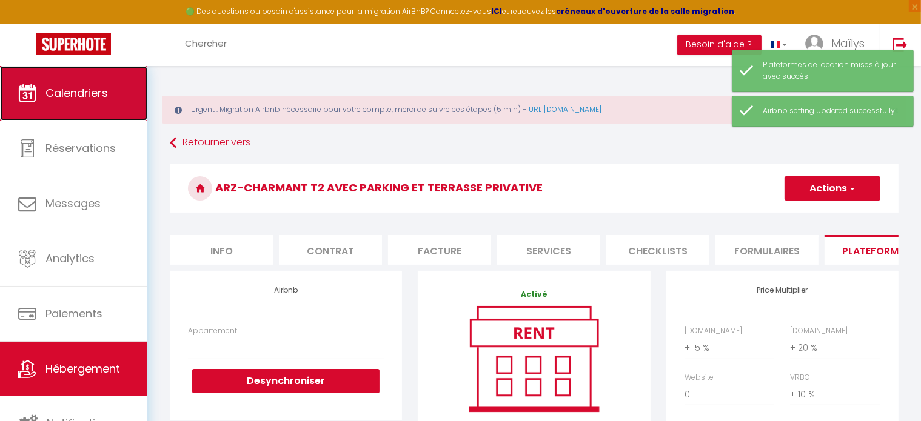
click at [67, 98] on span "Calendriers" at bounding box center [76, 93] width 62 height 15
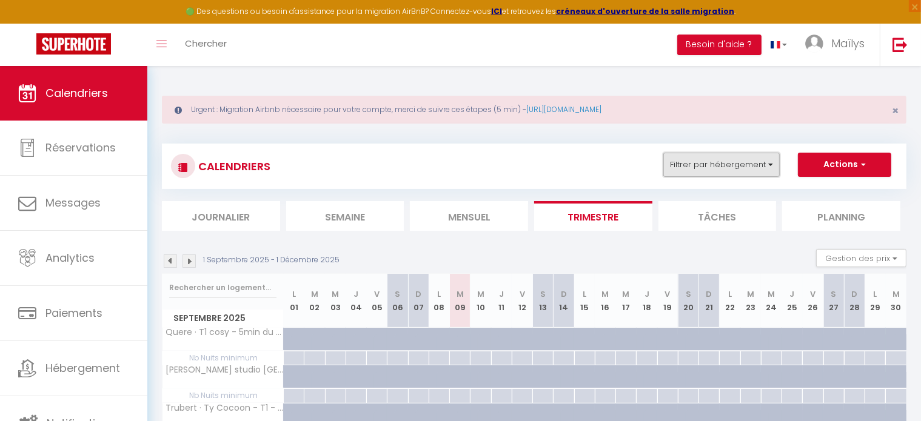
click at [707, 158] on button "Filtrer par hébergement" at bounding box center [721, 165] width 116 height 24
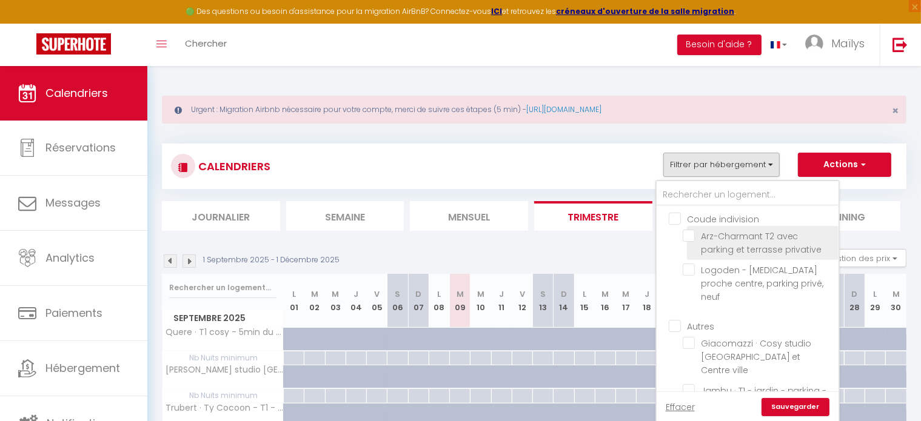
click at [698, 246] on label "Arz-Charmant T2 avec parking et terrasse privative" at bounding box center [763, 243] width 136 height 27
click at [698, 242] on input "Arz-Charmant T2 avec parking et terrasse privative" at bounding box center [759, 236] width 152 height 12
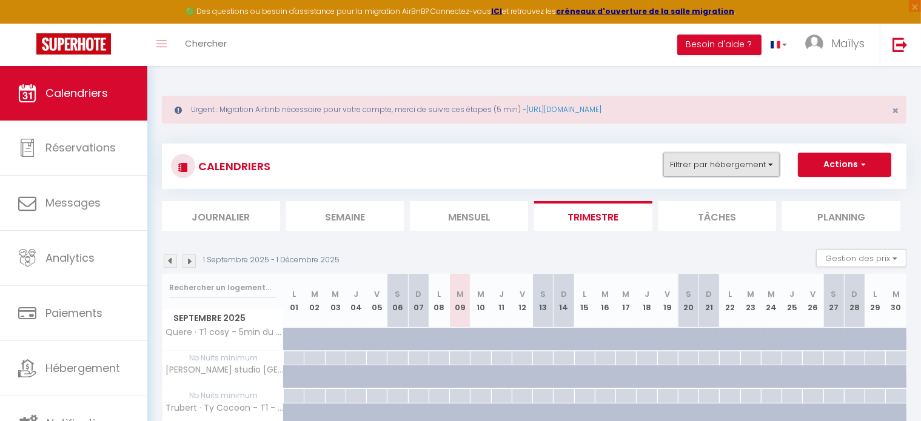
click at [725, 175] on button "Filtrer par hébergement" at bounding box center [721, 165] width 116 height 24
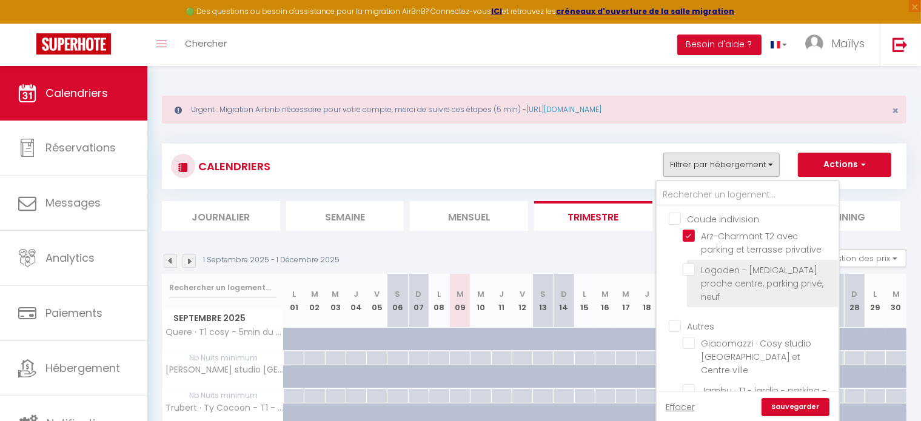
click at [728, 280] on span "Logoden - [MEDICAL_DATA] proche centre, parking privé, neuf" at bounding box center [762, 283] width 123 height 39
click at [728, 276] on input "Logoden - [MEDICAL_DATA] proche centre, parking privé, neuf" at bounding box center [759, 270] width 152 height 12
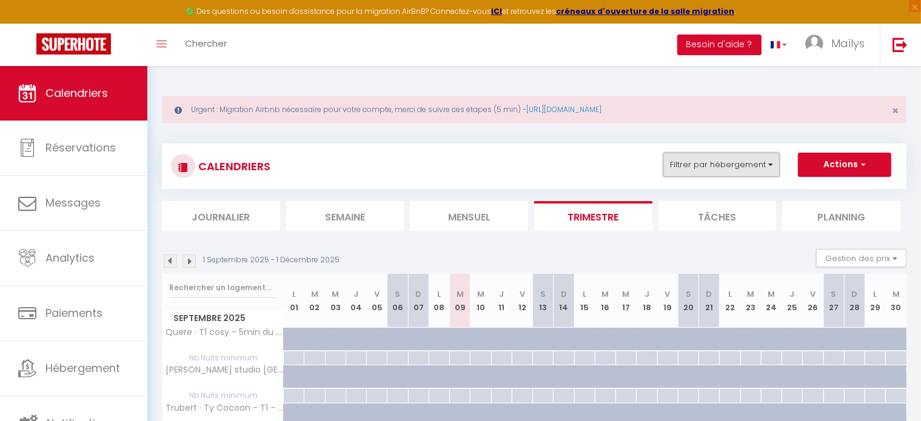
click at [745, 160] on button "Filtrer par hébergement" at bounding box center [721, 165] width 116 height 24
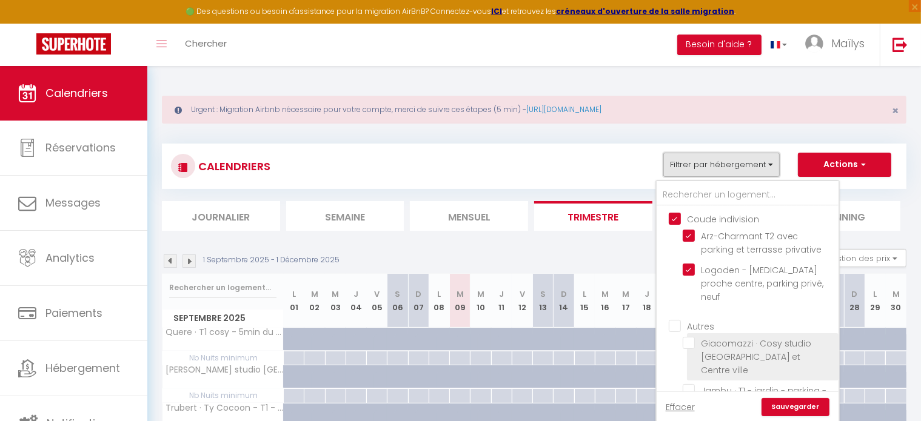
scroll to position [121, 0]
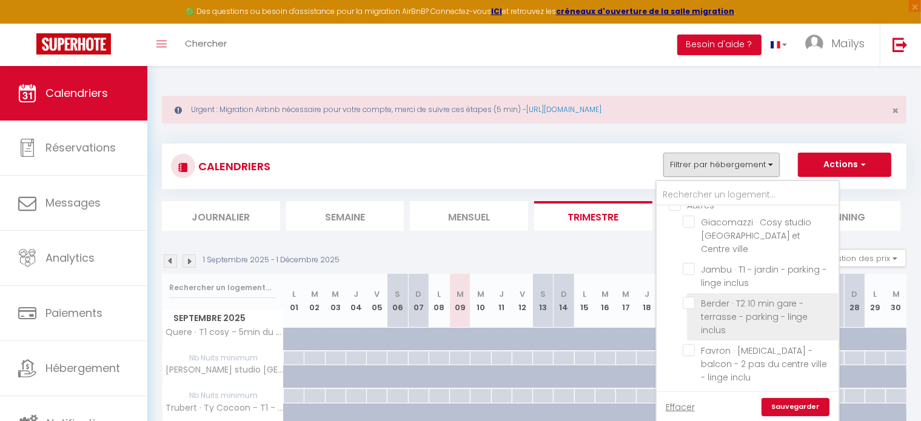
click at [691, 297] on input "Berder · T2 10 min gare - terrasse - parking - linge inclus" at bounding box center [759, 303] width 152 height 12
checkbox input "true"
checkbox input "false"
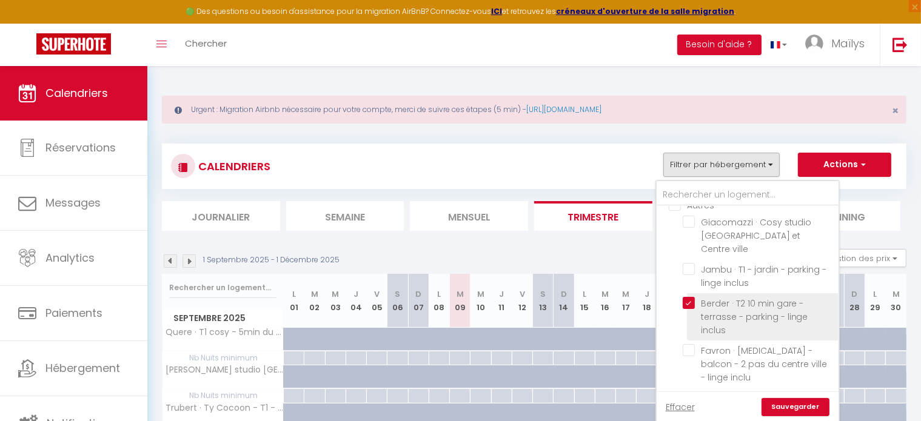
checkbox input "false"
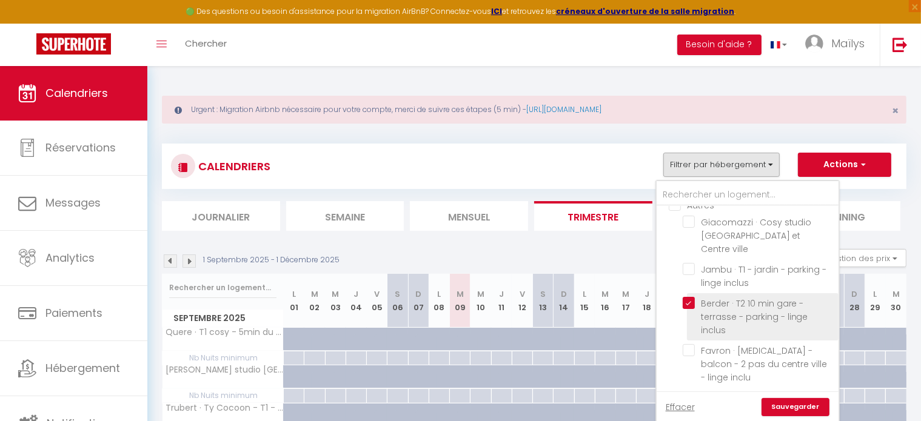
checkbox input "false"
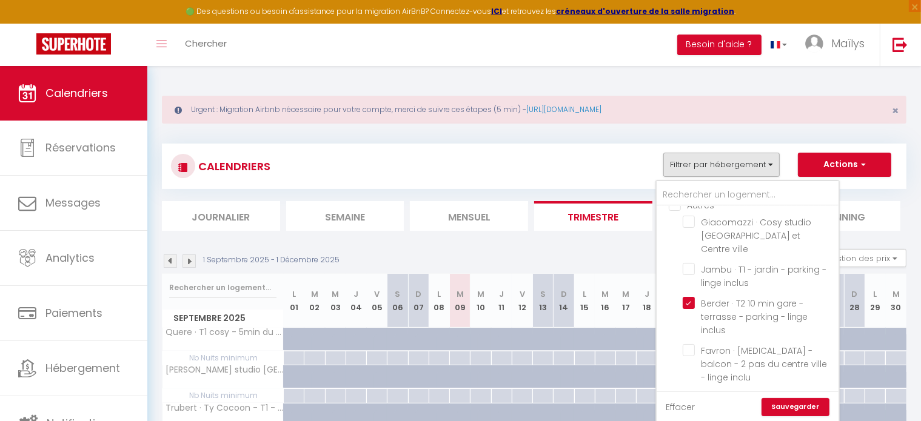
click at [680, 414] on link "Effacer" at bounding box center [680, 407] width 29 height 13
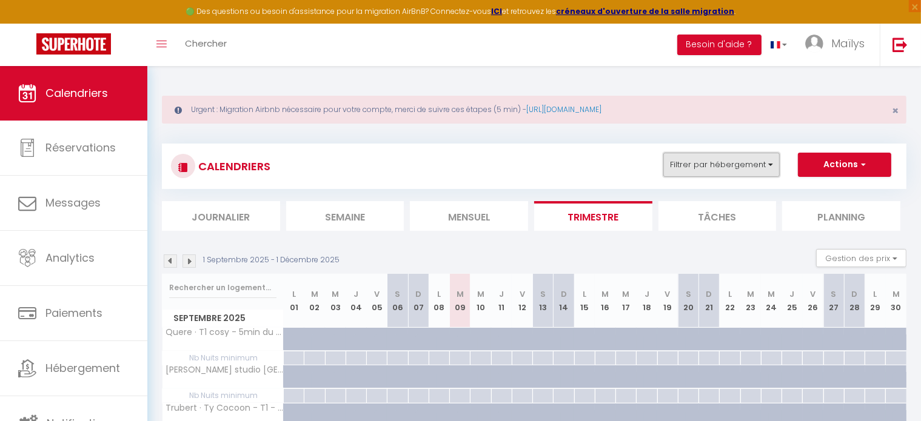
click at [704, 175] on button "Filtrer par hébergement" at bounding box center [721, 165] width 116 height 24
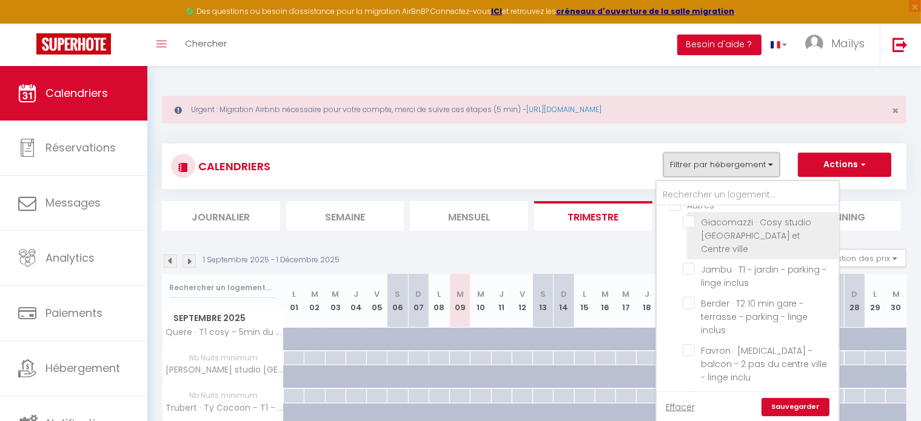
scroll to position [113, 0]
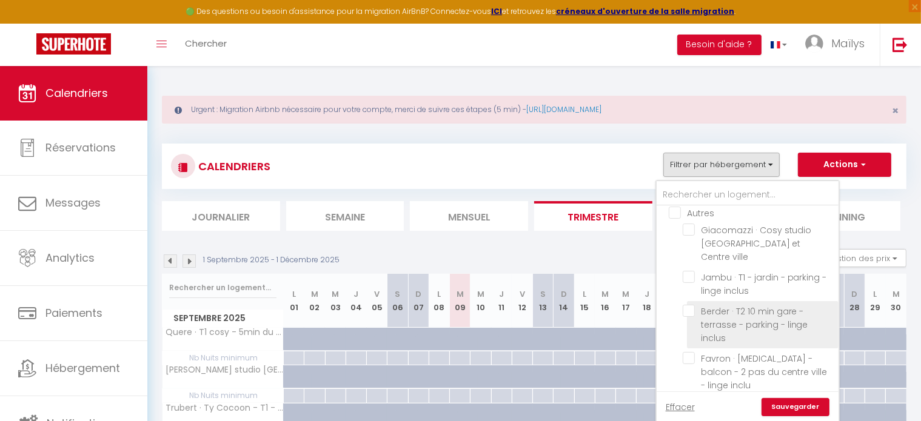
click at [693, 305] on input "Berder · T2 10 min gare - terrasse - parking - linge inclus" at bounding box center [759, 311] width 152 height 12
checkbox input "true"
checkbox input "false"
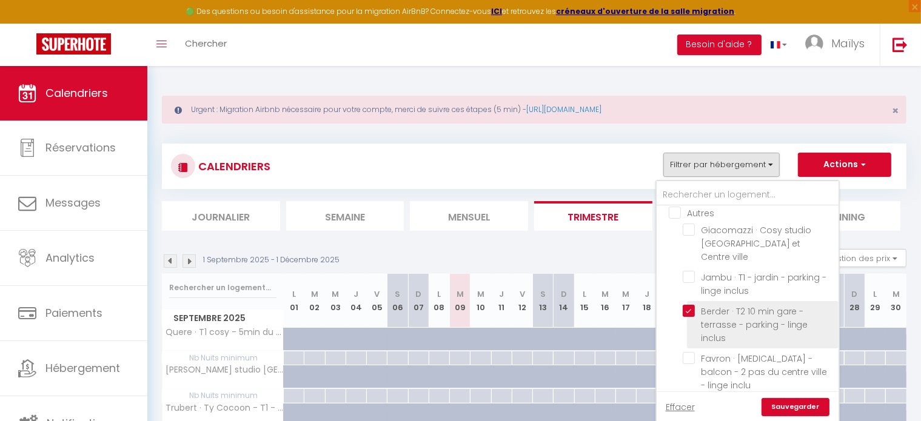
checkbox input "false"
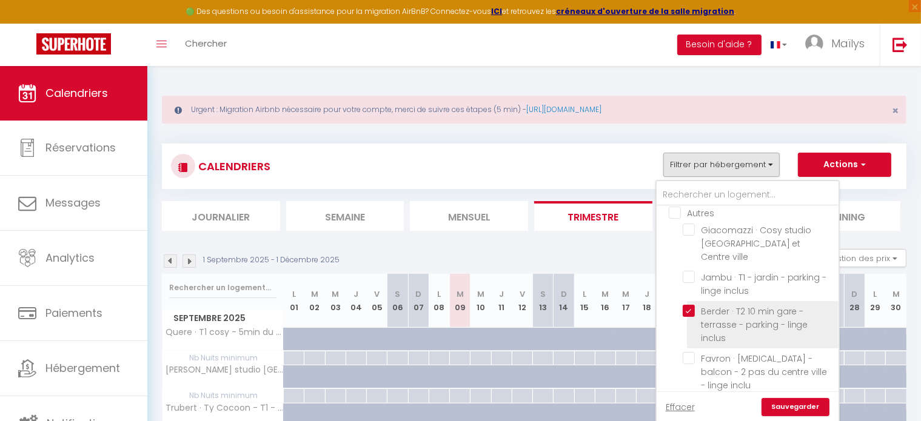
checkbox input "false"
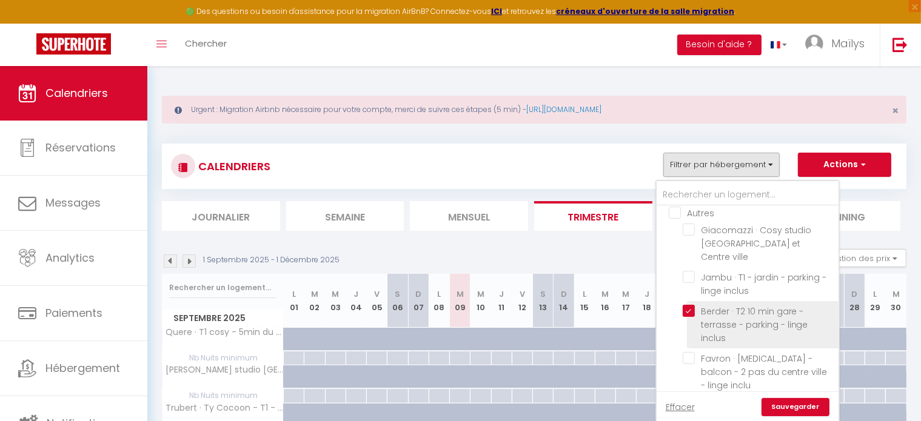
checkbox input "false"
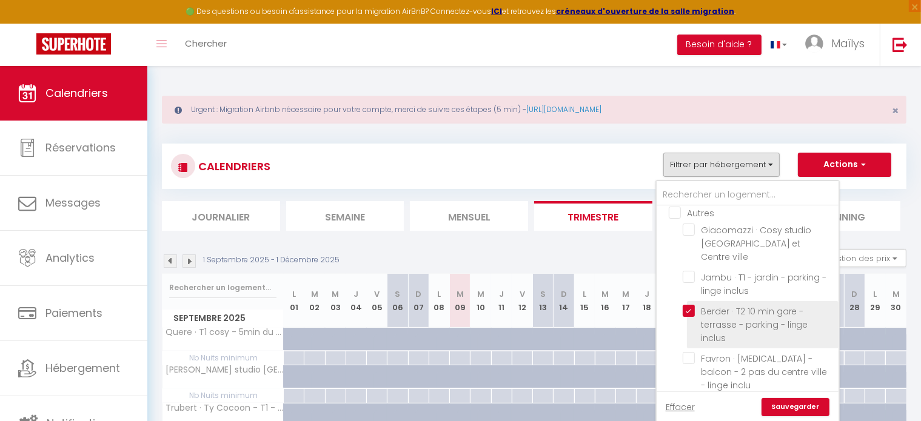
checkbox input "false"
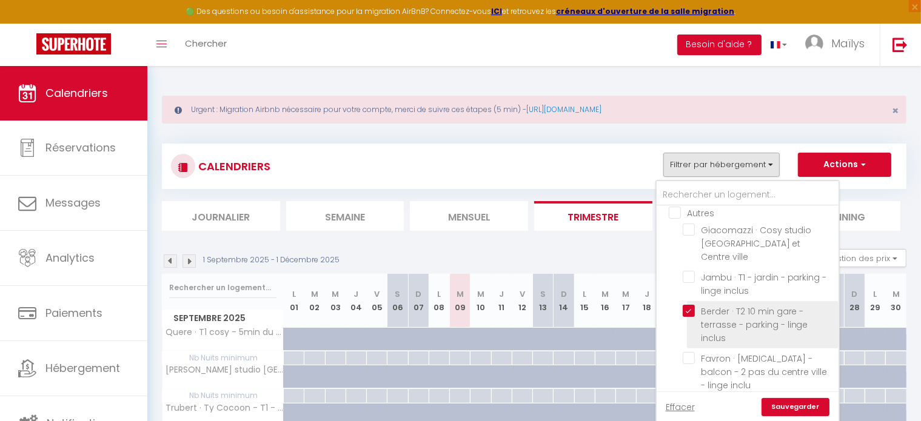
checkbox input "false"
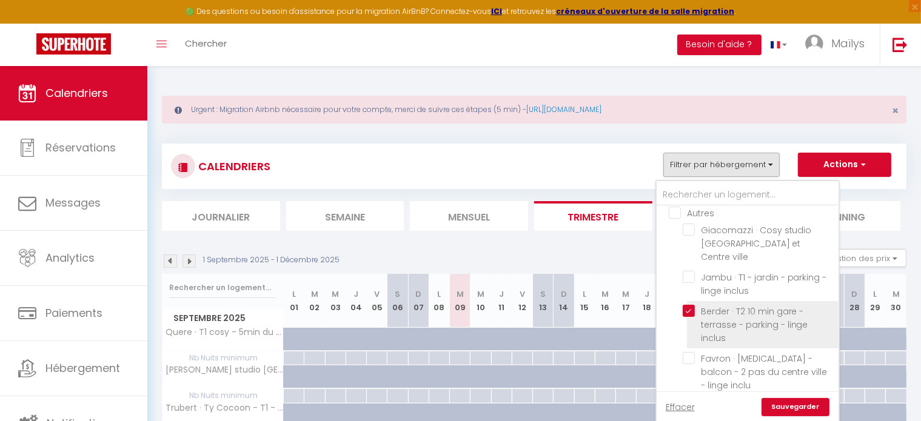
checkbox input "false"
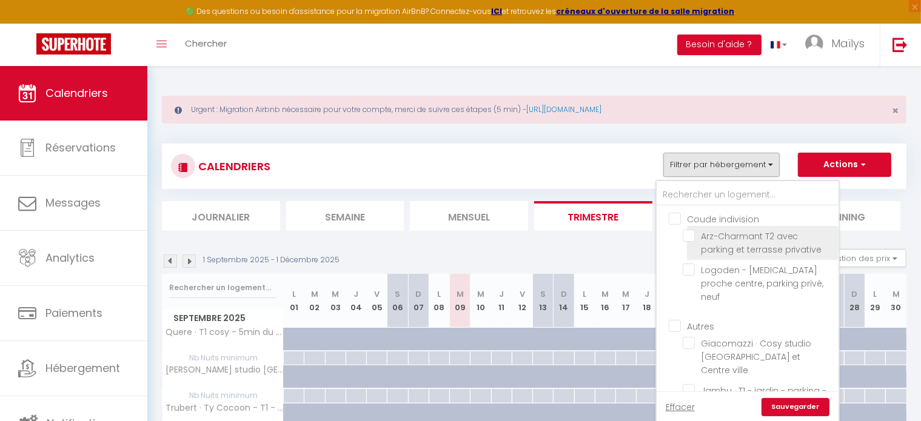
click at [694, 240] on input "Arz-Charmant T2 avec parking et terrasse privative" at bounding box center [759, 236] width 152 height 12
checkbox input "true"
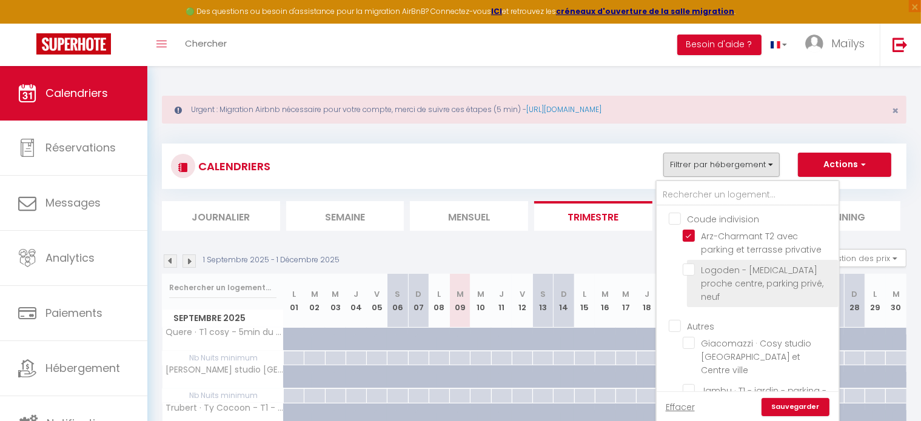
checkbox input "false"
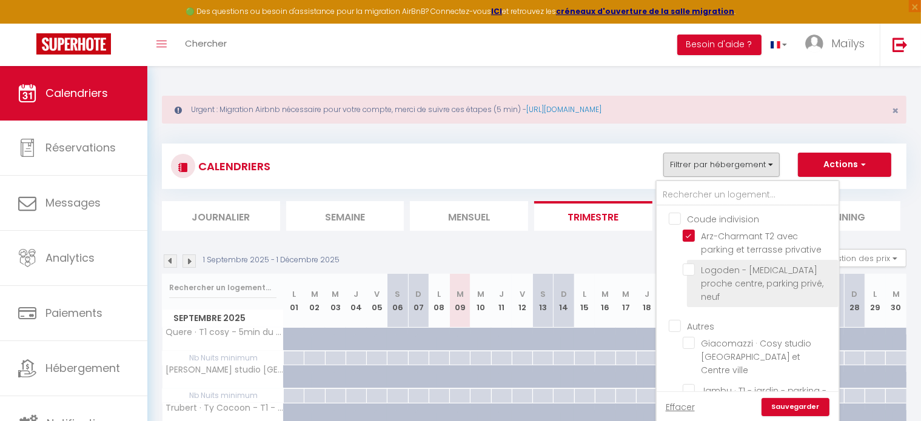
checkbox input "false"
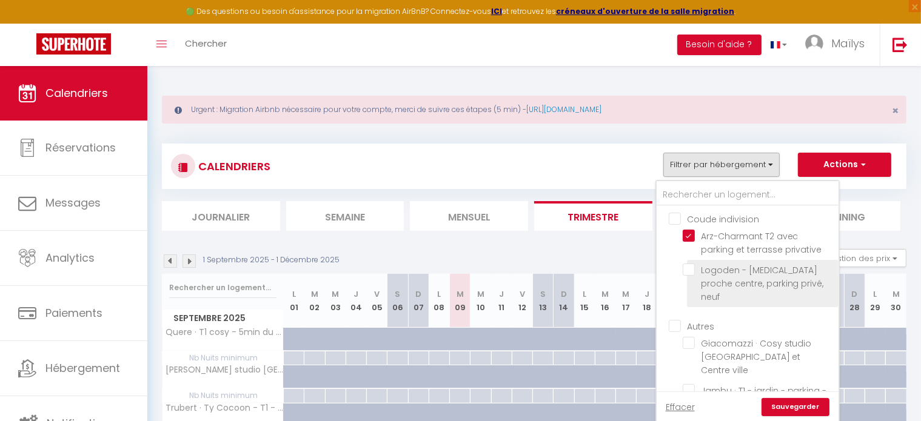
checkbox input "false"
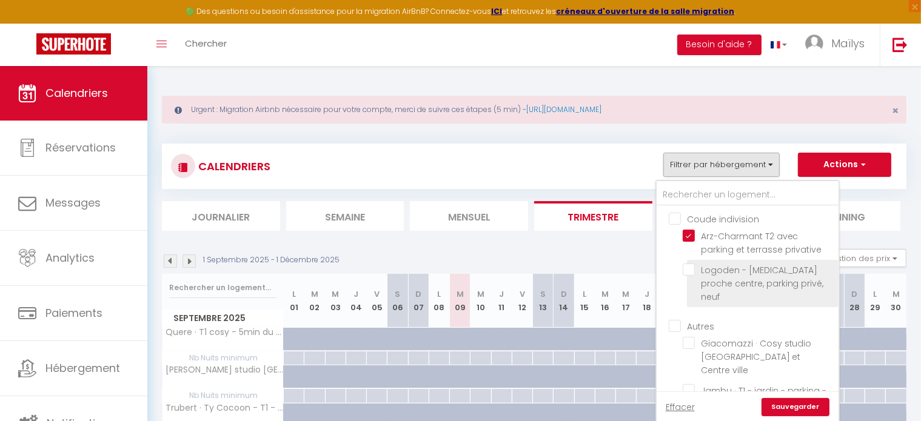
checkbox input "false"
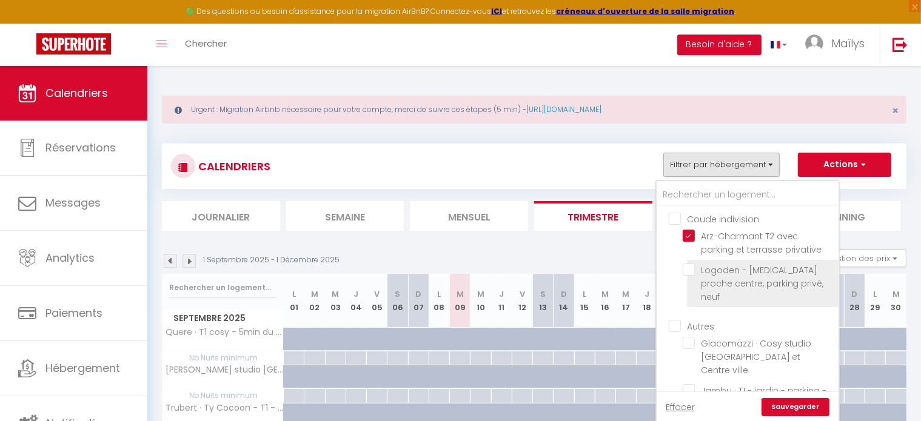
checkbox input "false"
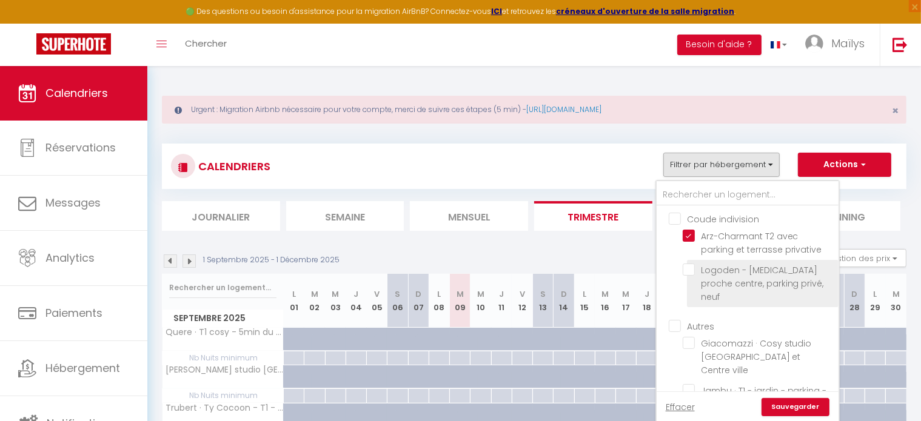
checkbox input "false"
click at [691, 265] on input "Logoden - [MEDICAL_DATA] proche centre, parking privé, neuf" at bounding box center [759, 270] width 152 height 12
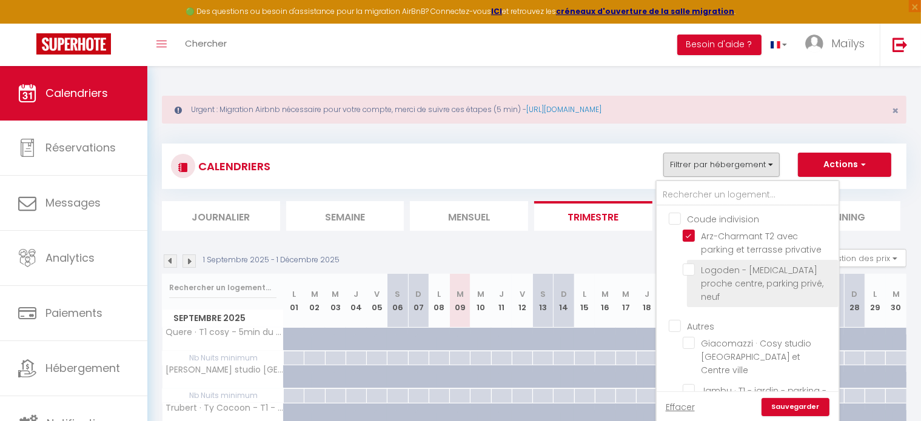
checkbox input "true"
checkbox input "false"
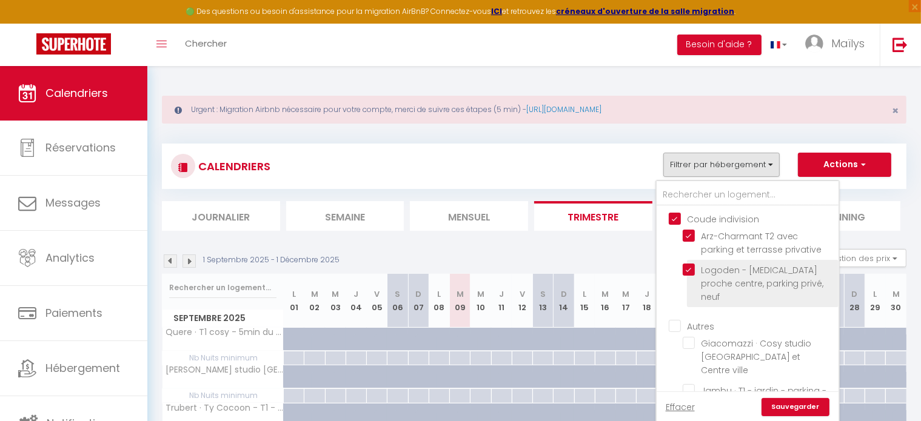
checkbox input "false"
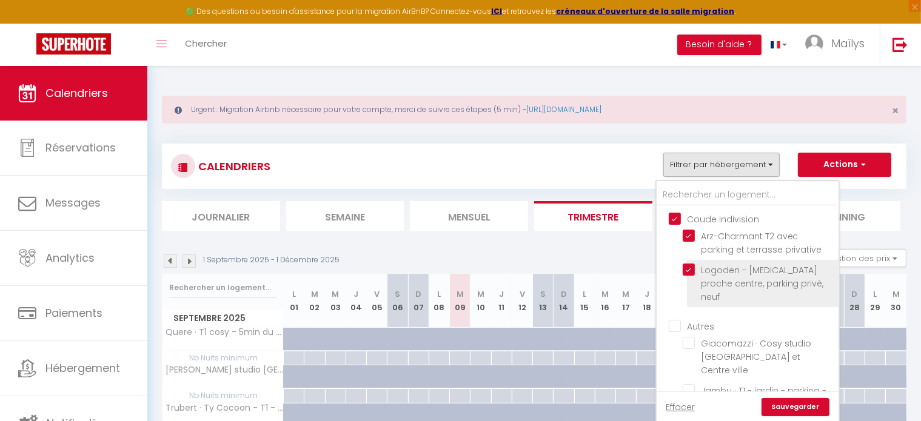
checkbox input "false"
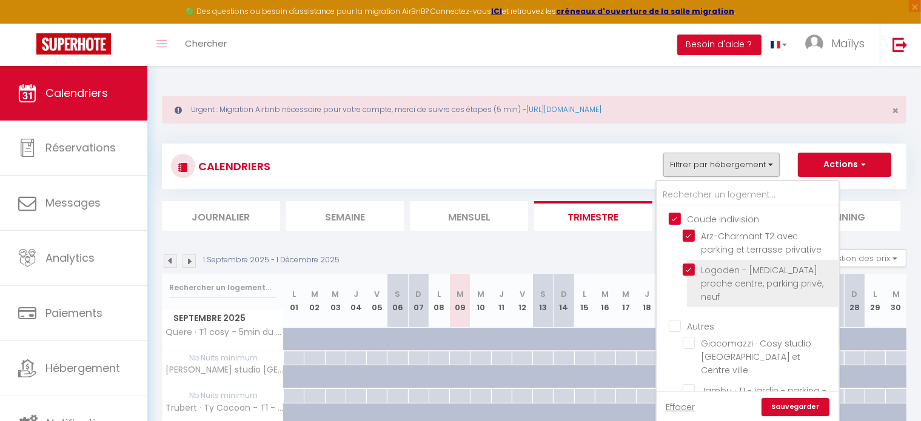
checkbox input "false"
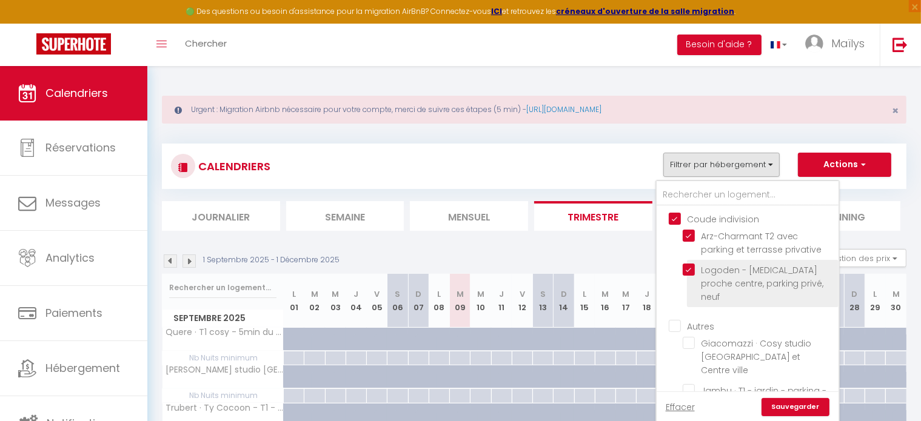
checkbox input "false"
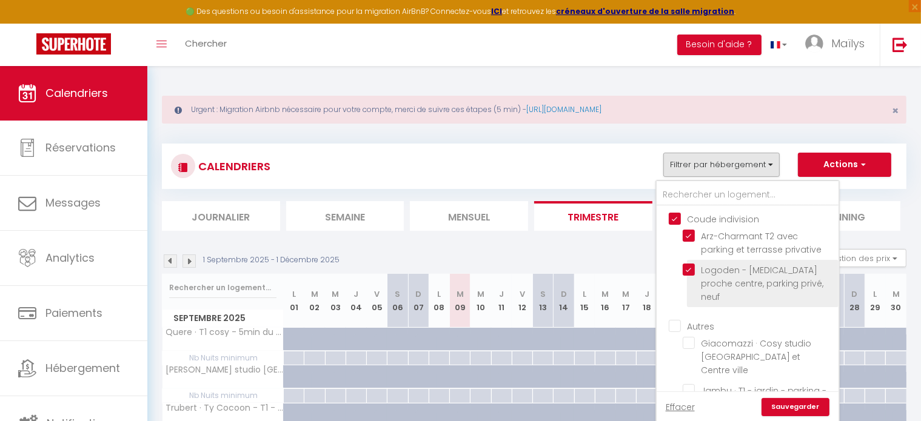
checkbox input "false"
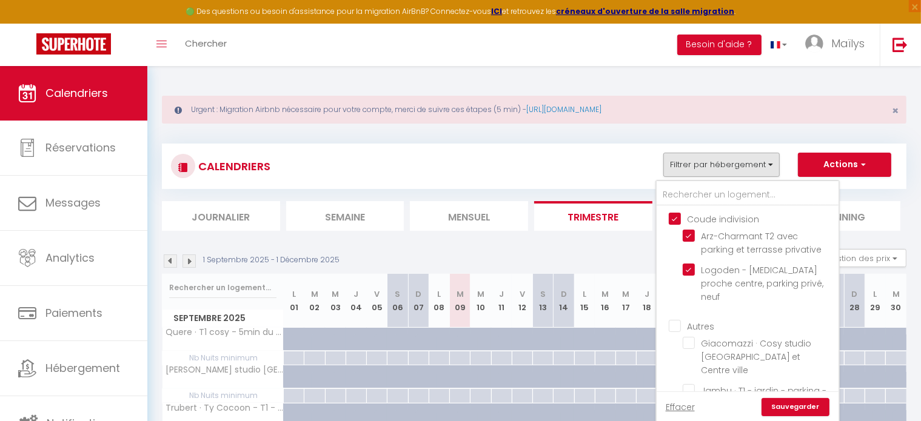
click at [790, 404] on link "Sauvegarder" at bounding box center [796, 407] width 68 height 18
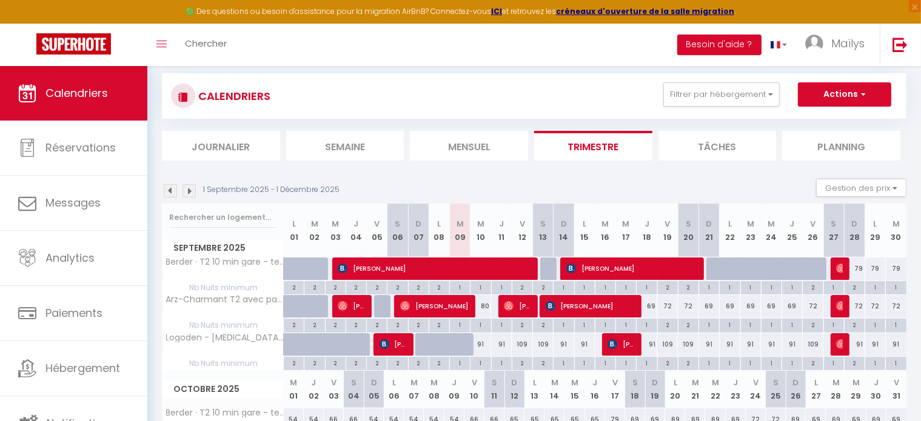
scroll to position [70, 0]
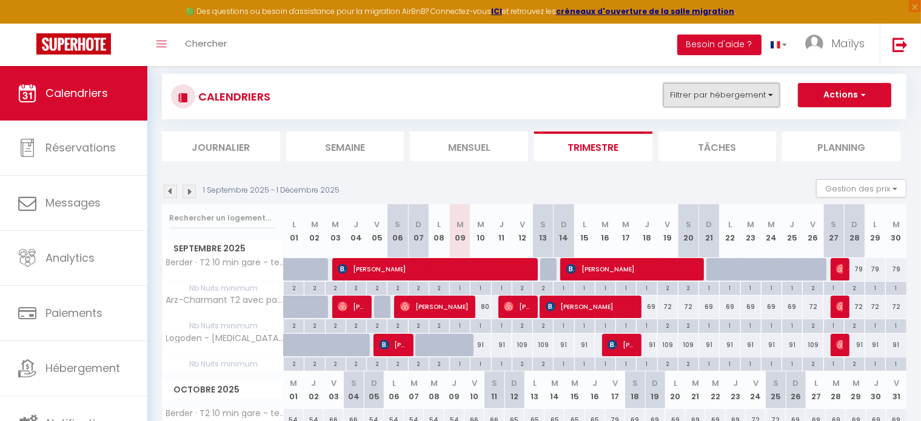
click at [730, 89] on button "Filtrer par hébergement" at bounding box center [721, 95] width 116 height 24
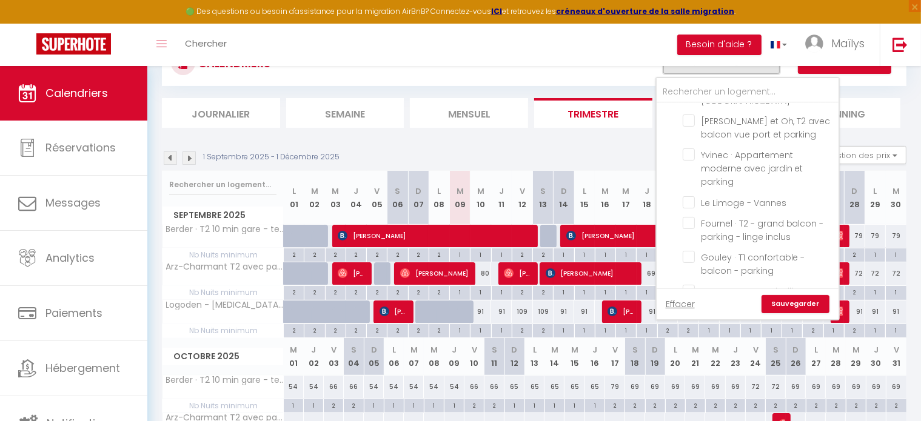
scroll to position [625, 0]
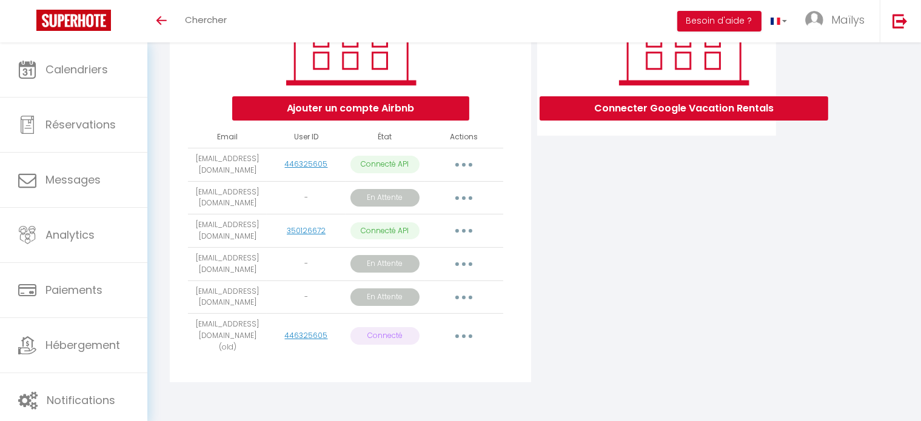
scroll to position [70, 0]
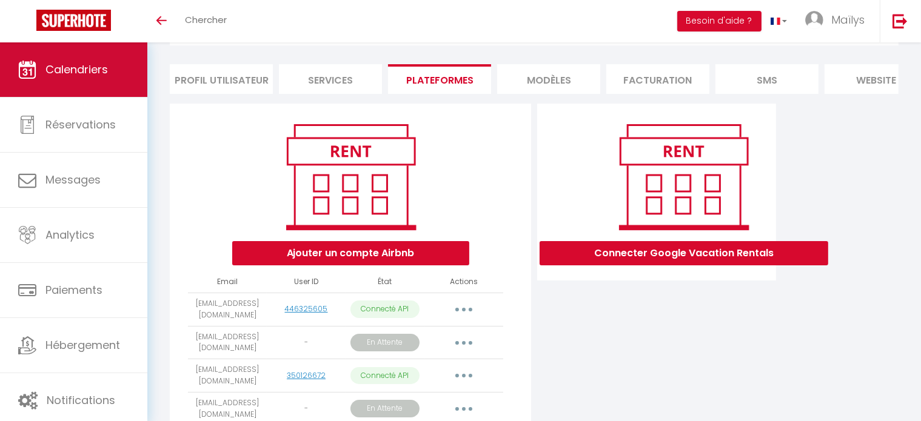
click at [65, 72] on span "Calendriers" at bounding box center [76, 69] width 62 height 15
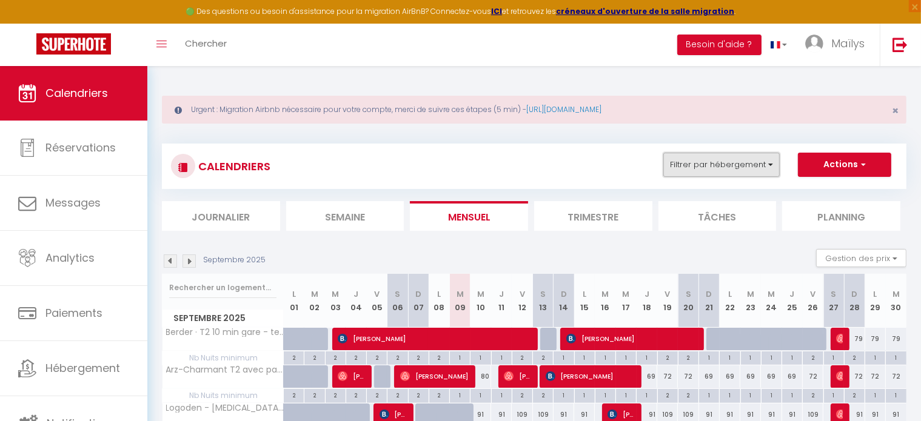
click at [713, 159] on button "Filtrer par hébergement" at bounding box center [721, 165] width 116 height 24
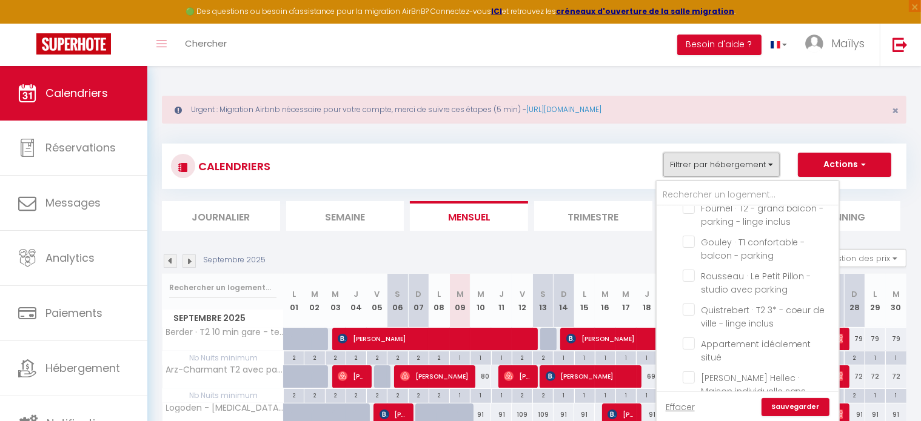
scroll to position [705, 0]
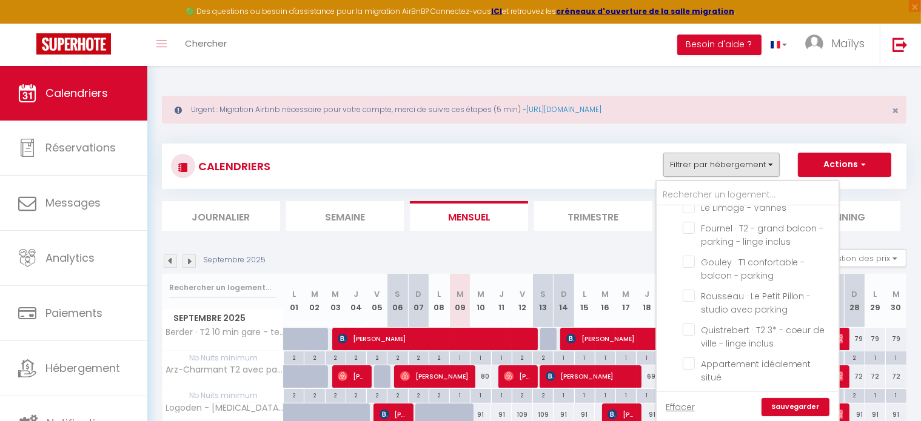
click at [515, 175] on div "CALENDRIERS Filtrer par hébergement Coude indivision Arz-Charmant T2 avec parki…" at bounding box center [534, 166] width 727 height 27
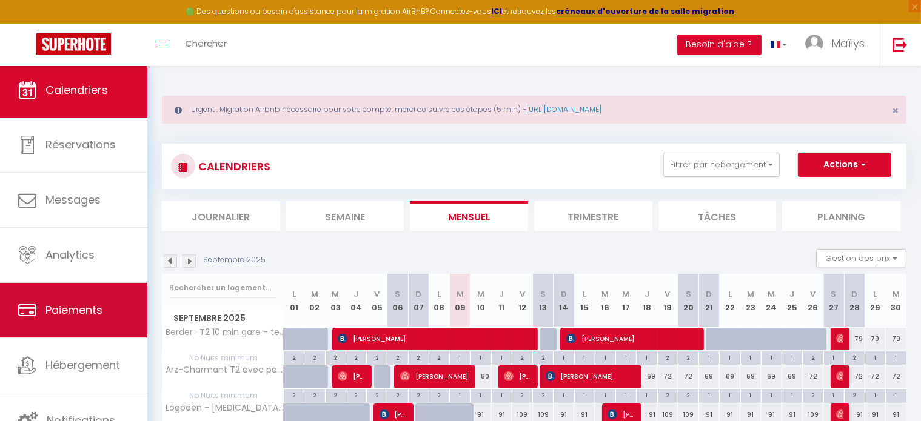
scroll to position [67, 0]
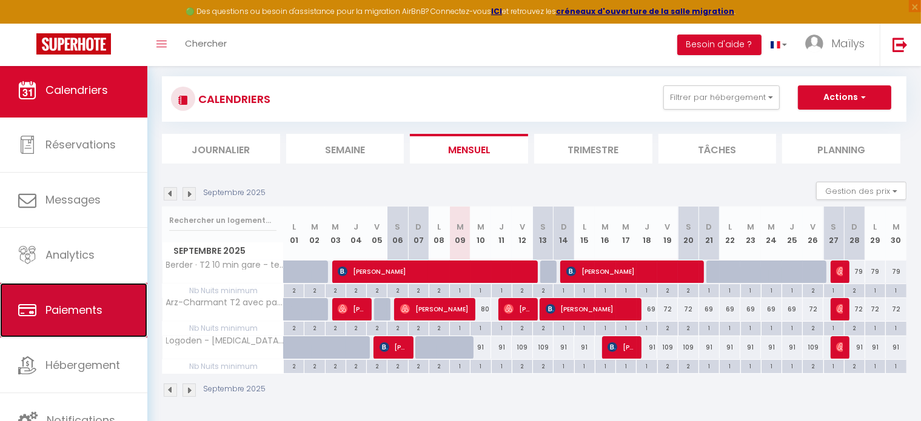
click at [93, 320] on link "Paiements" at bounding box center [73, 310] width 147 height 55
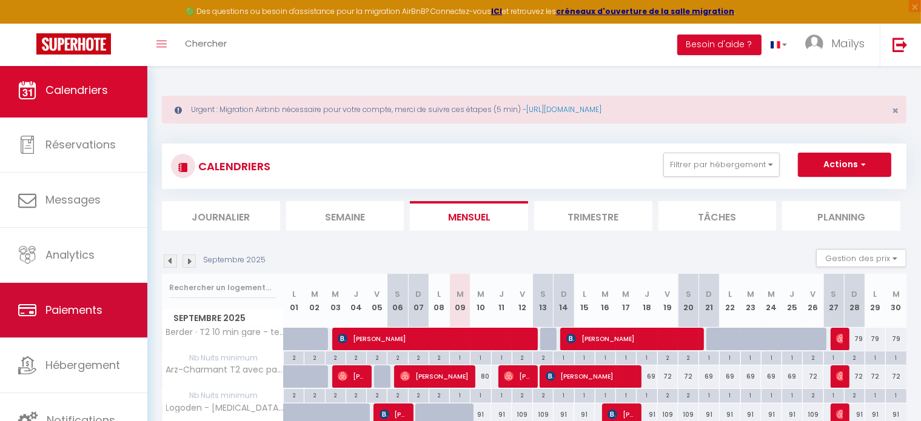
select select "2"
select select "0"
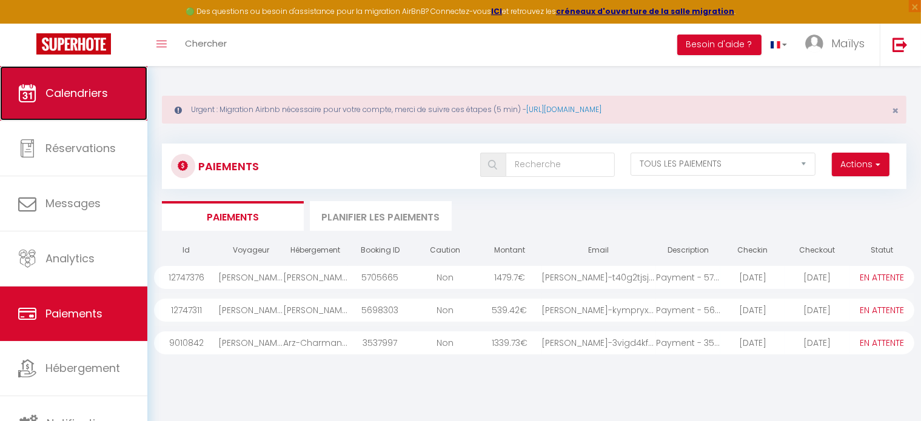
click at [87, 118] on link "Calendriers" at bounding box center [73, 93] width 147 height 55
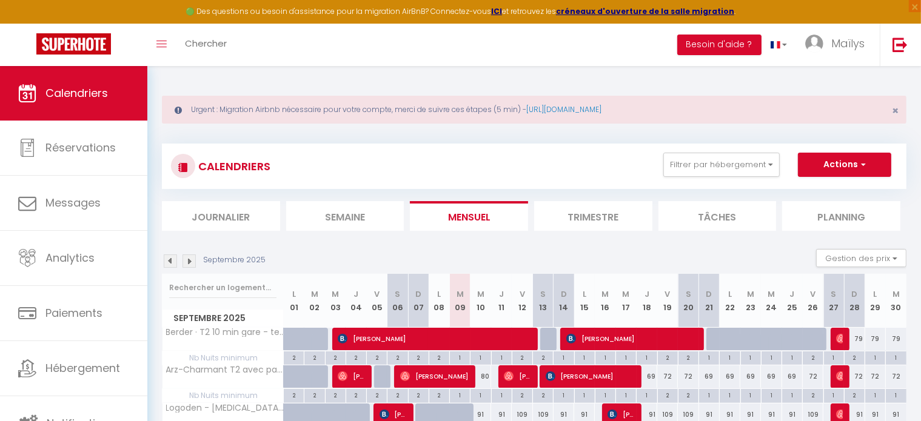
scroll to position [68, 0]
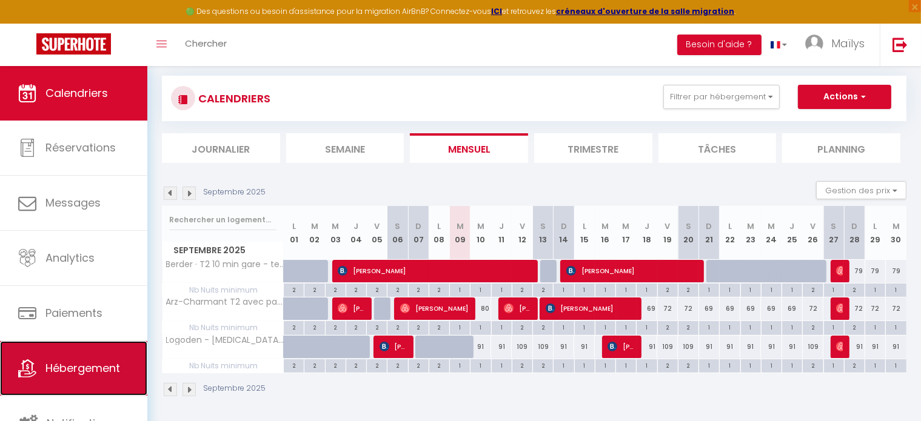
click at [95, 341] on link "Hébergement" at bounding box center [73, 368] width 147 height 55
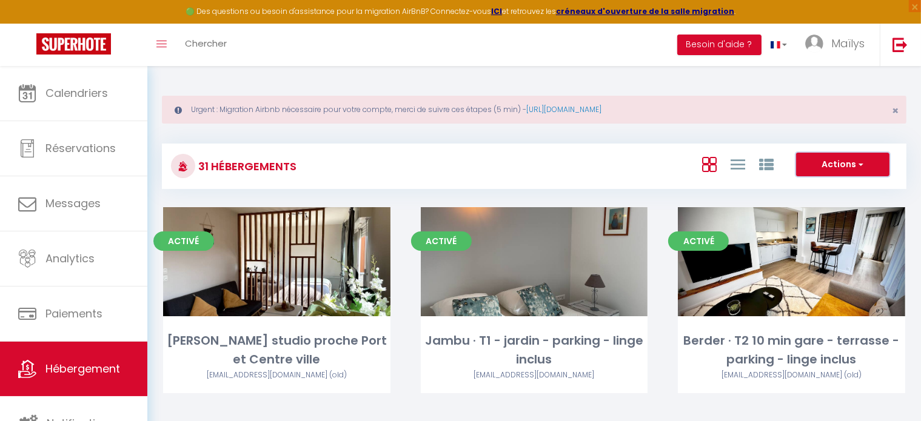
click at [812, 171] on button "Actions" at bounding box center [842, 165] width 93 height 24
click at [572, 182] on div "31 Hébergements Actions Créer un Hébergement Nouveau groupe" at bounding box center [534, 166] width 745 height 45
click at [816, 48] on img at bounding box center [814, 44] width 18 height 18
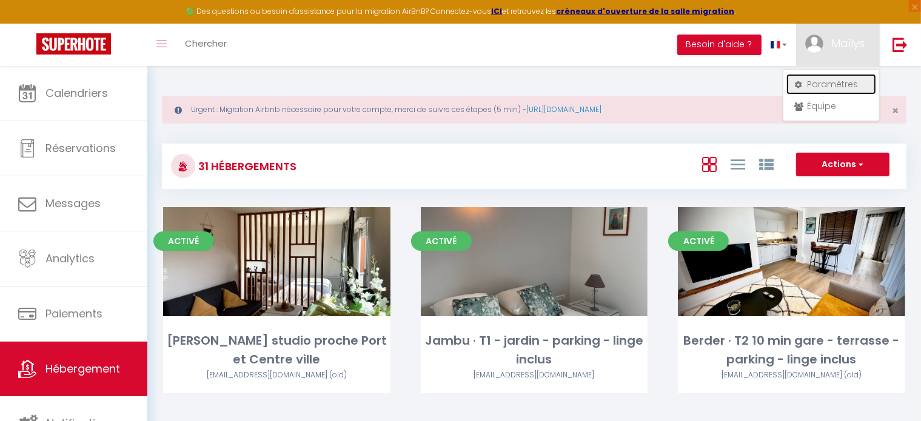
click at [813, 88] on link "Paramètres" at bounding box center [832, 84] width 90 height 21
select select "28"
select select "fr"
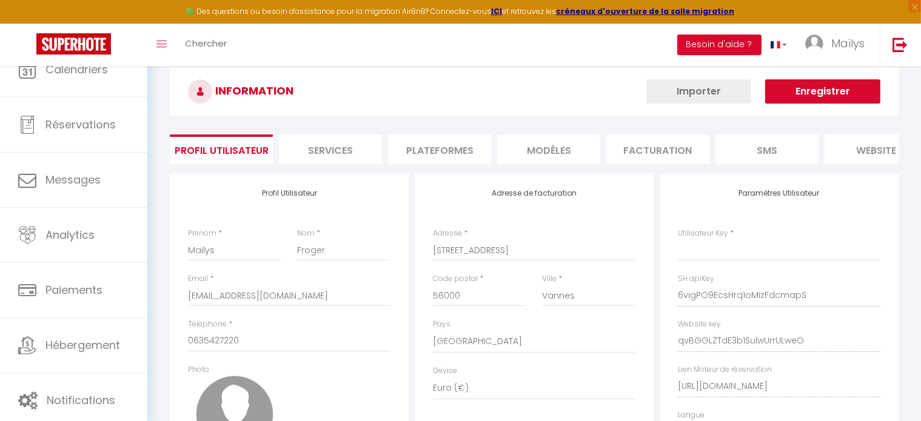
type input "6vigPO9EcsHrq1oMizFdcmapS"
type input "qvBGGLZTdE3b1SulwUrrULweO"
type input "[URL][DOMAIN_NAME]"
select select "fr"
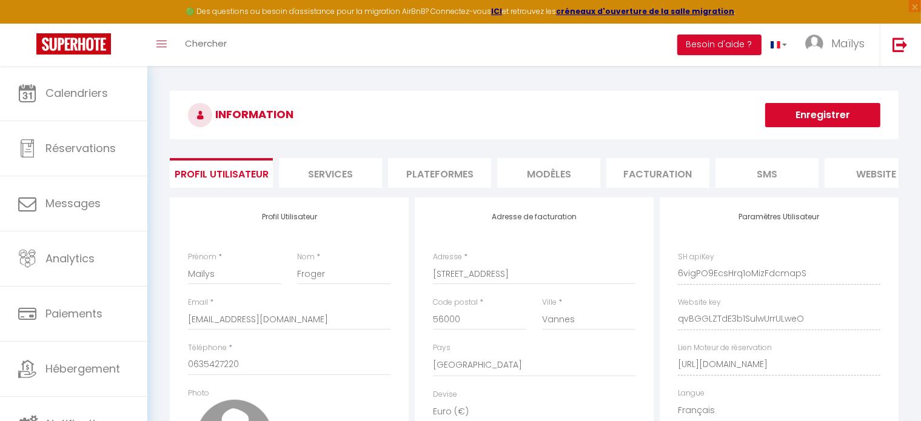
click at [465, 167] on li "Plateformes" at bounding box center [439, 173] width 103 height 30
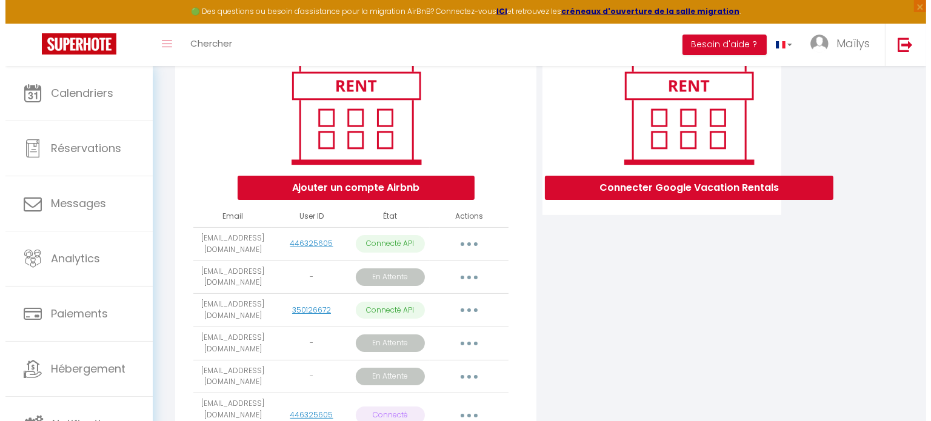
scroll to position [160, 0]
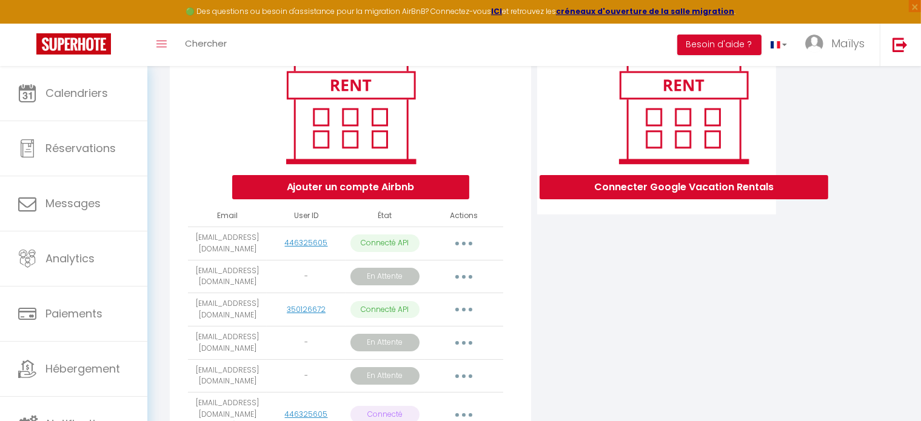
click at [471, 252] on button "button" at bounding box center [464, 243] width 34 height 19
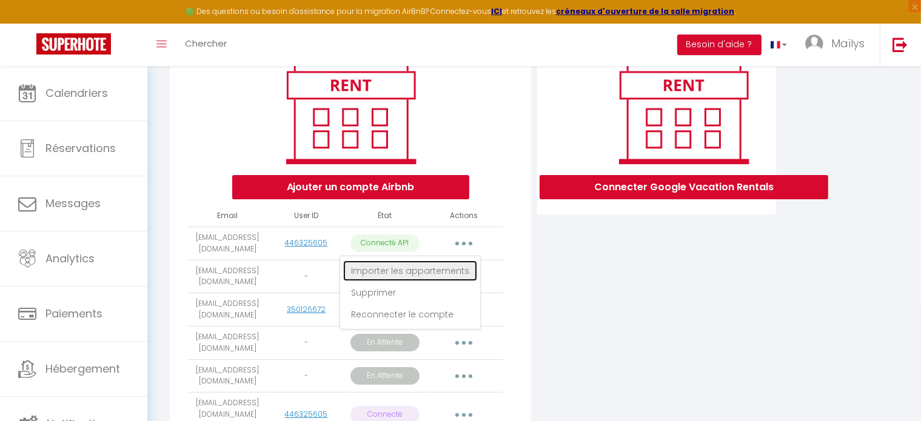
click at [432, 281] on link "Importer les appartements" at bounding box center [410, 271] width 134 height 21
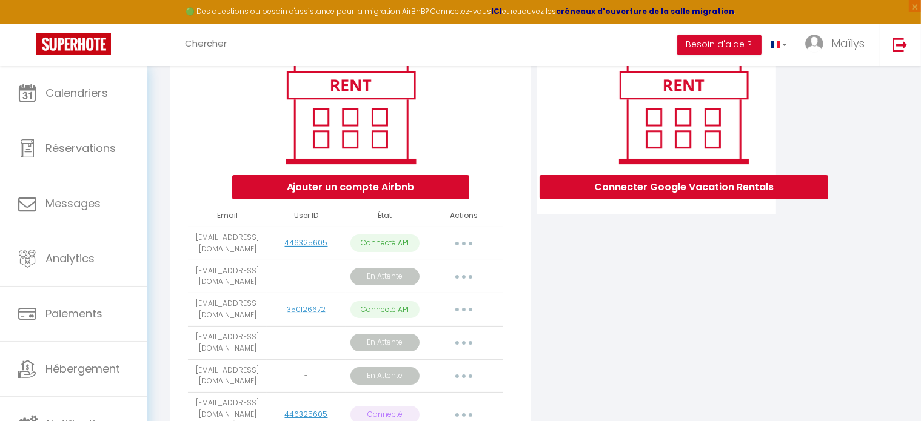
select select "63310"
select select "63311"
select select "63291"
select select "63293"
select select "63616"
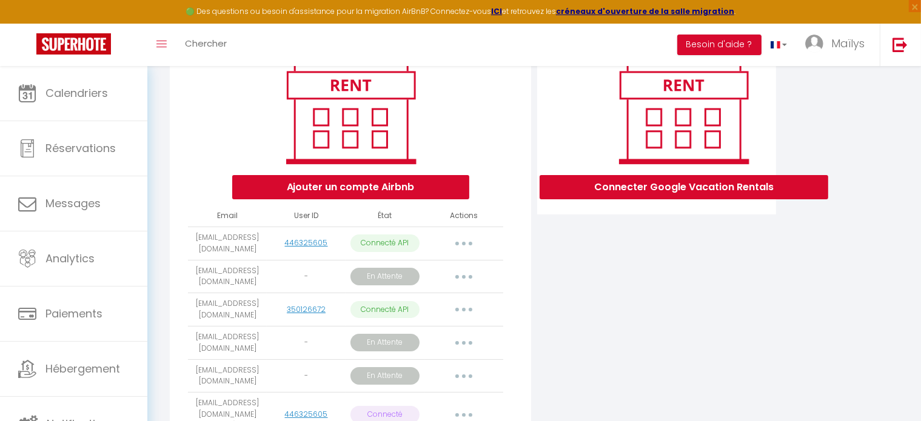
select select "63617"
select select "33133"
select select "33134"
select select "63312"
select select "63618"
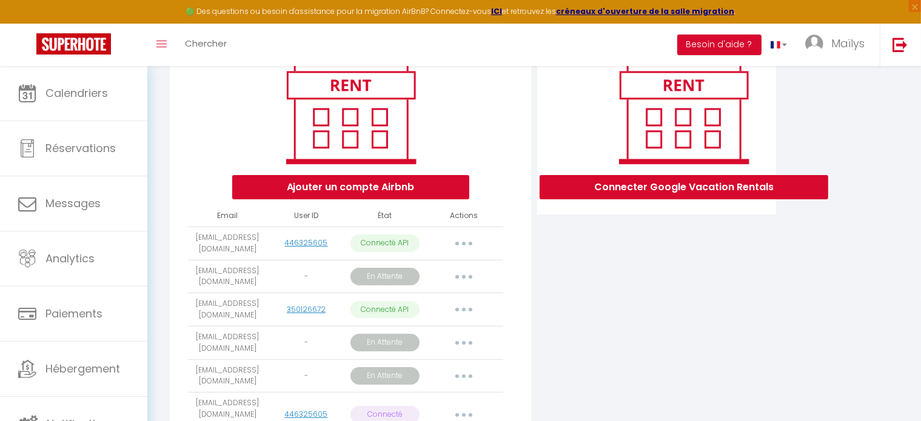
select select "63313"
select select
select select "63949"
select select "66983"
select select "70780"
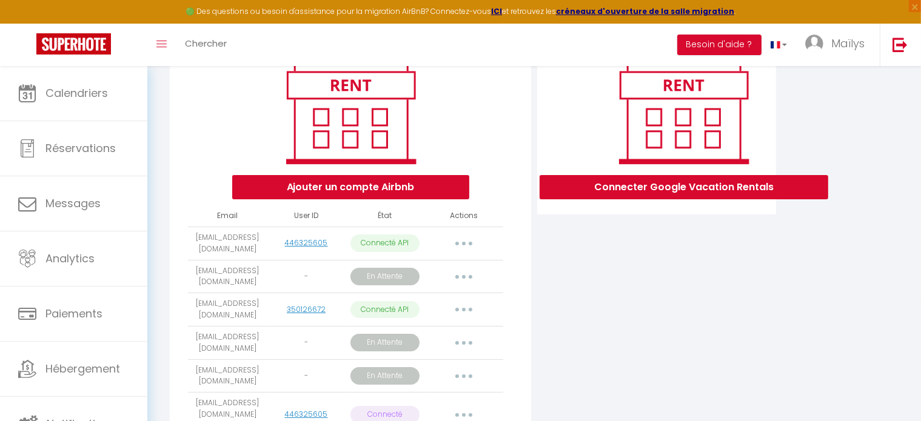
select select "71593"
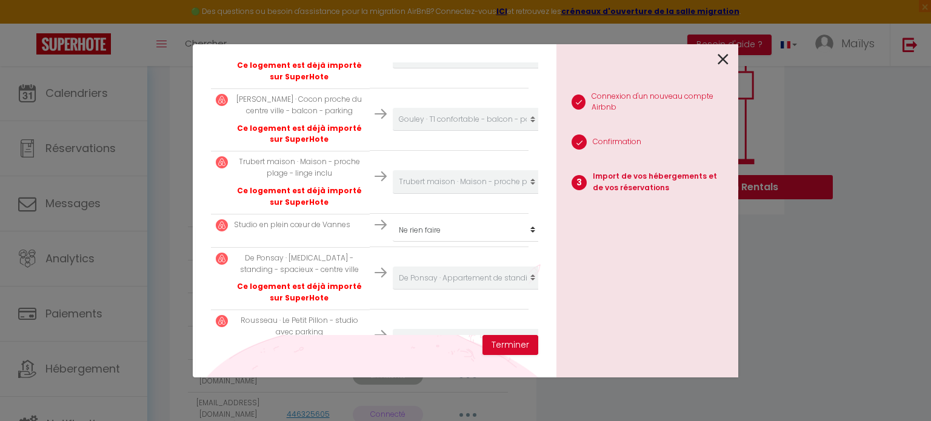
scroll to position [785, 0]
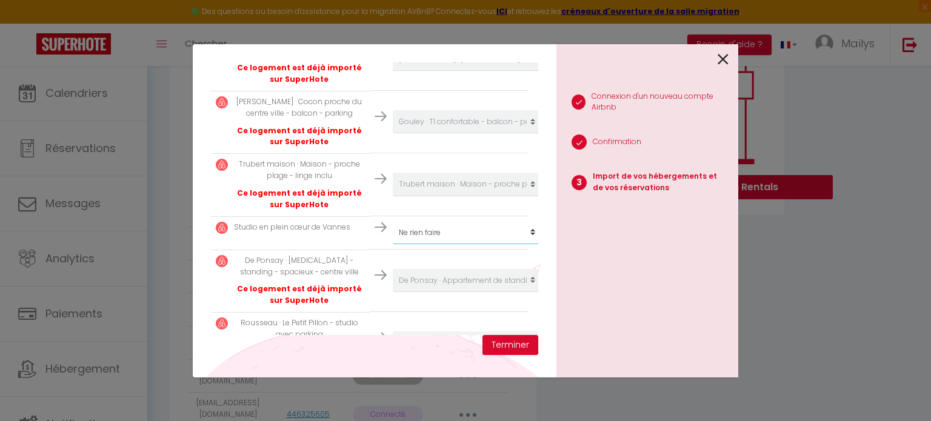
click at [415, 224] on select "Créer un nouvel hébergement Ne rien faire [PERSON_NAME] studio proche Port et C…" at bounding box center [467, 232] width 149 height 23
click at [414, 230] on select "Créer un nouvel hébergement Ne rien faire [PERSON_NAME] studio proche Port et C…" at bounding box center [467, 232] width 149 height 23
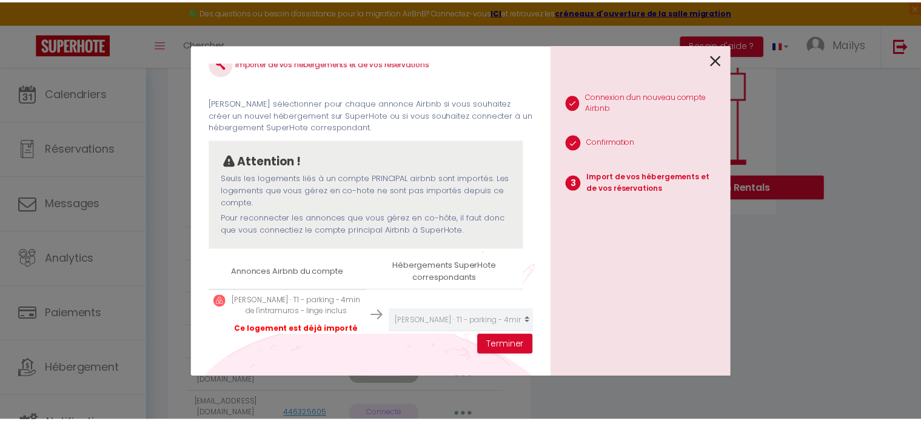
scroll to position [38, 0]
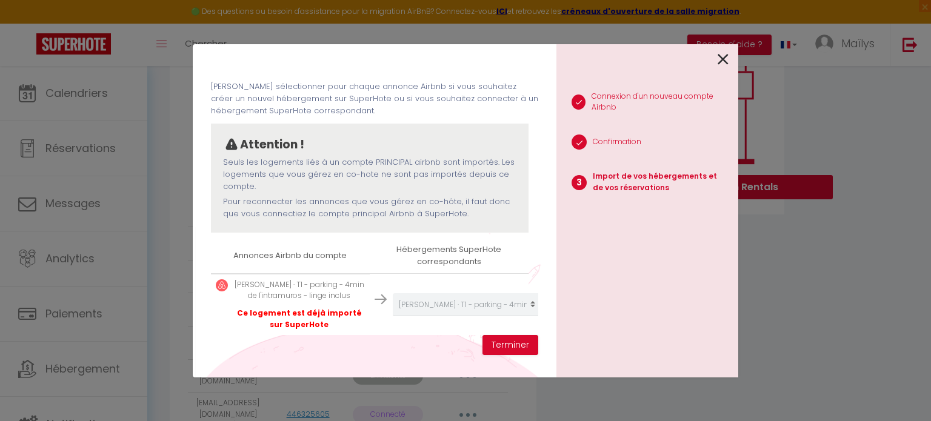
click at [728, 58] on icon at bounding box center [723, 59] width 11 height 18
